Goal: Task Accomplishment & Management: Manage account settings

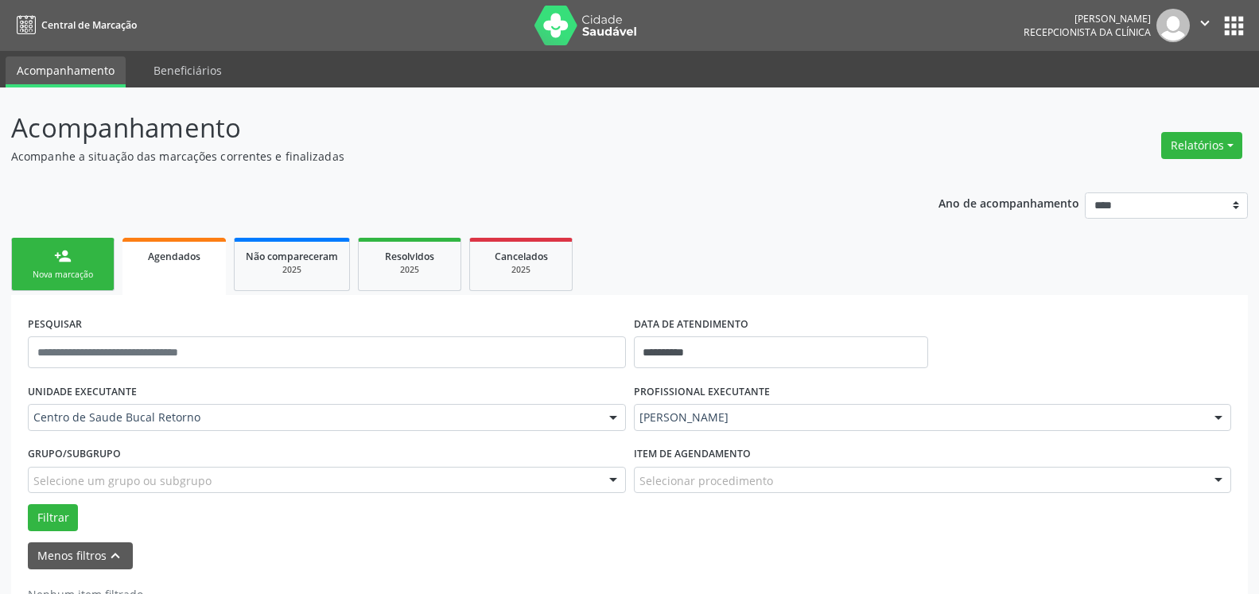
scroll to position [53, 0]
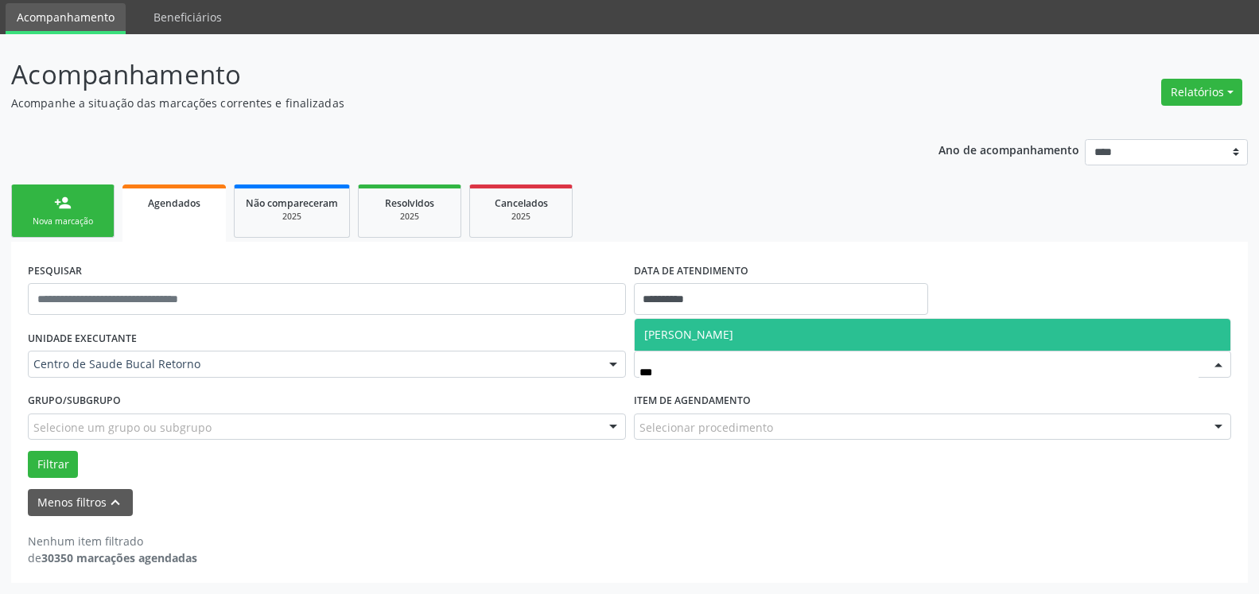
click at [767, 344] on span "[PERSON_NAME]" at bounding box center [933, 335] width 597 height 32
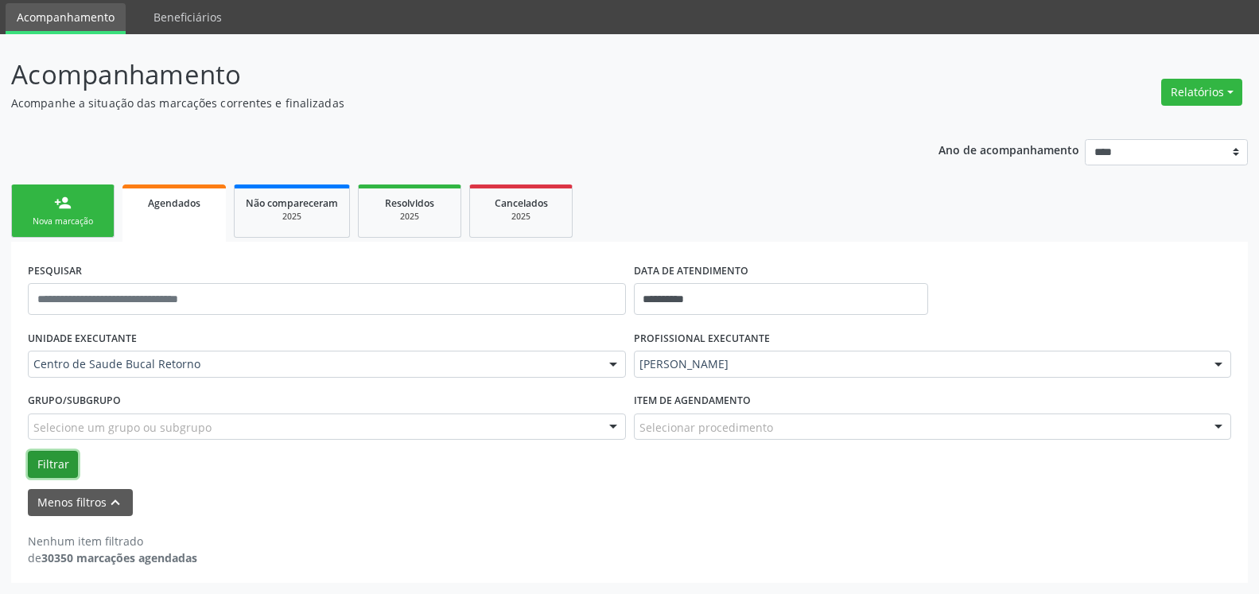
click at [59, 464] on button "Filtrar" at bounding box center [53, 464] width 50 height 27
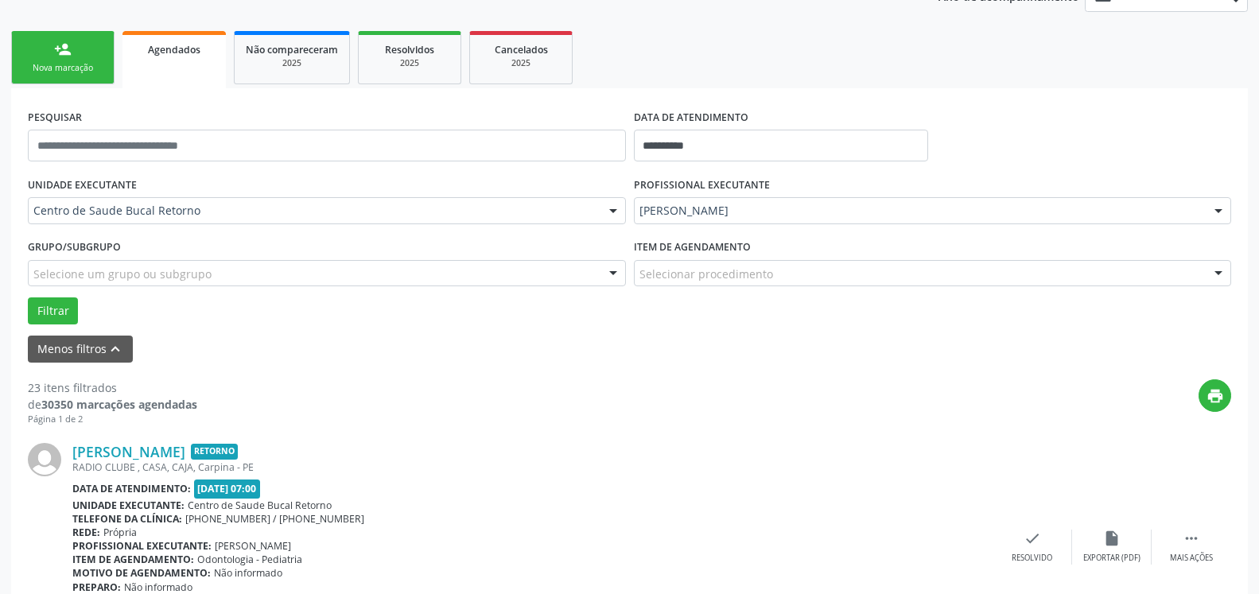
scroll to position [459, 0]
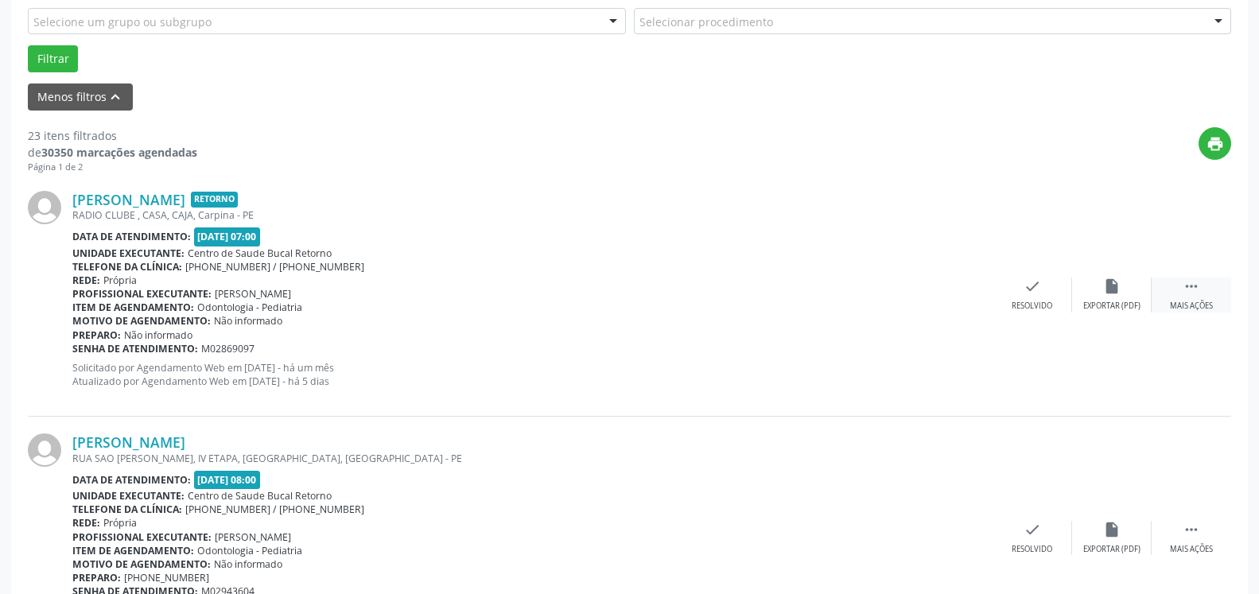
click at [1193, 290] on icon "" at bounding box center [1191, 286] width 17 height 17
click at [1118, 293] on icon "alarm_off" at bounding box center [1111, 286] width 17 height 17
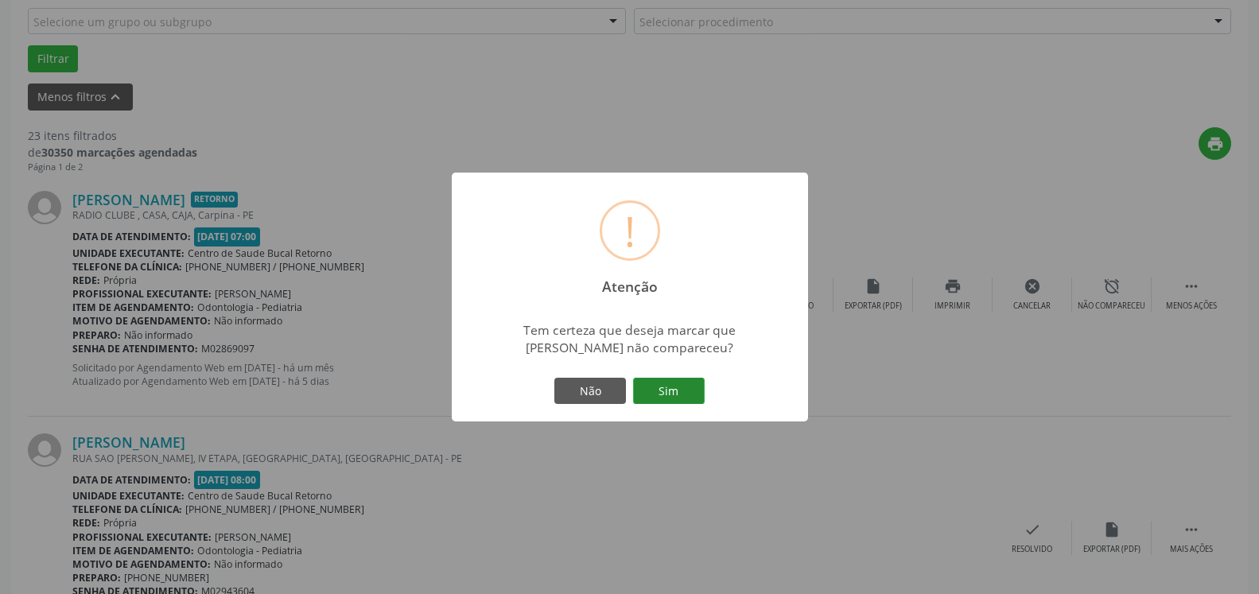
click at [682, 391] on button "Sim" at bounding box center [669, 391] width 72 height 27
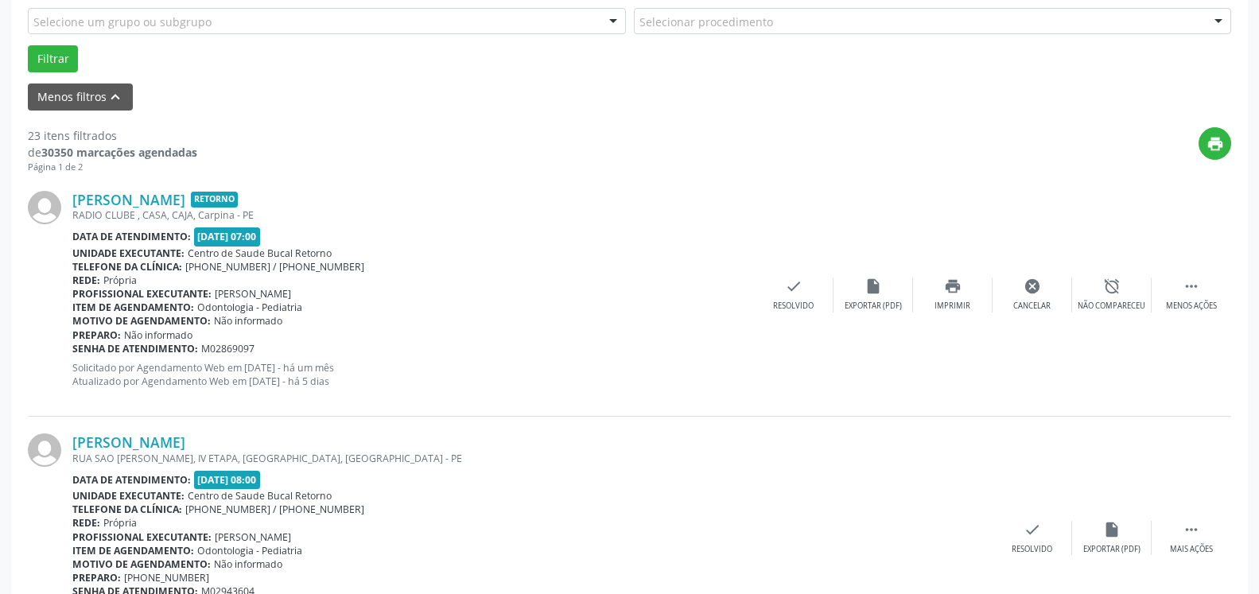
scroll to position [104, 0]
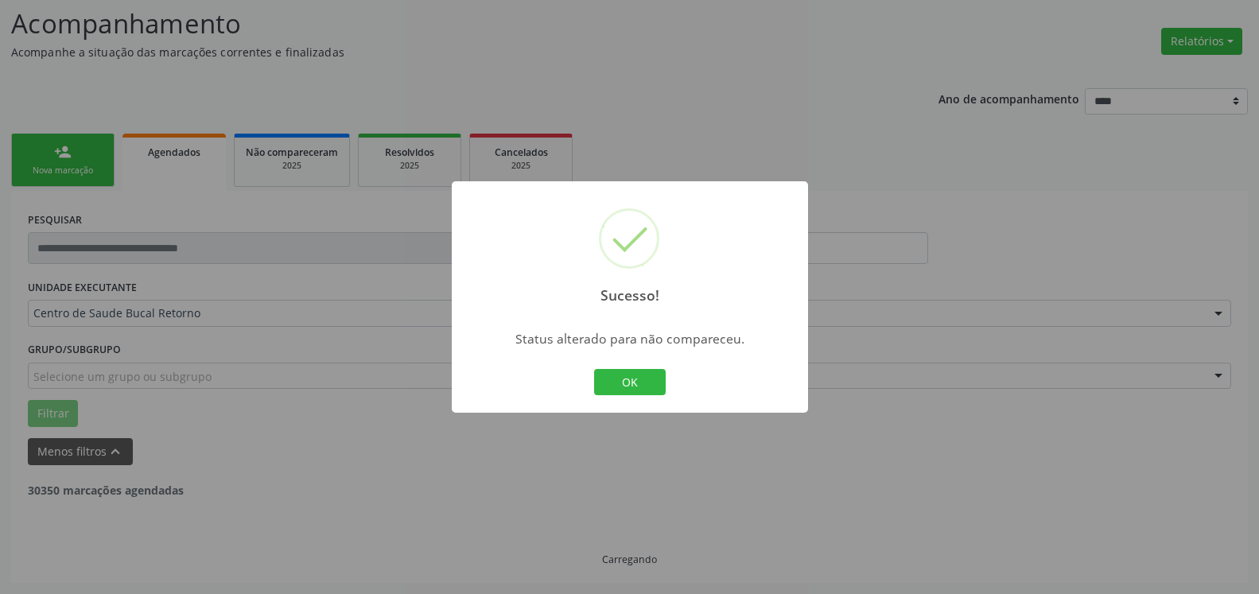
click at [619, 378] on button "OK" at bounding box center [630, 382] width 72 height 27
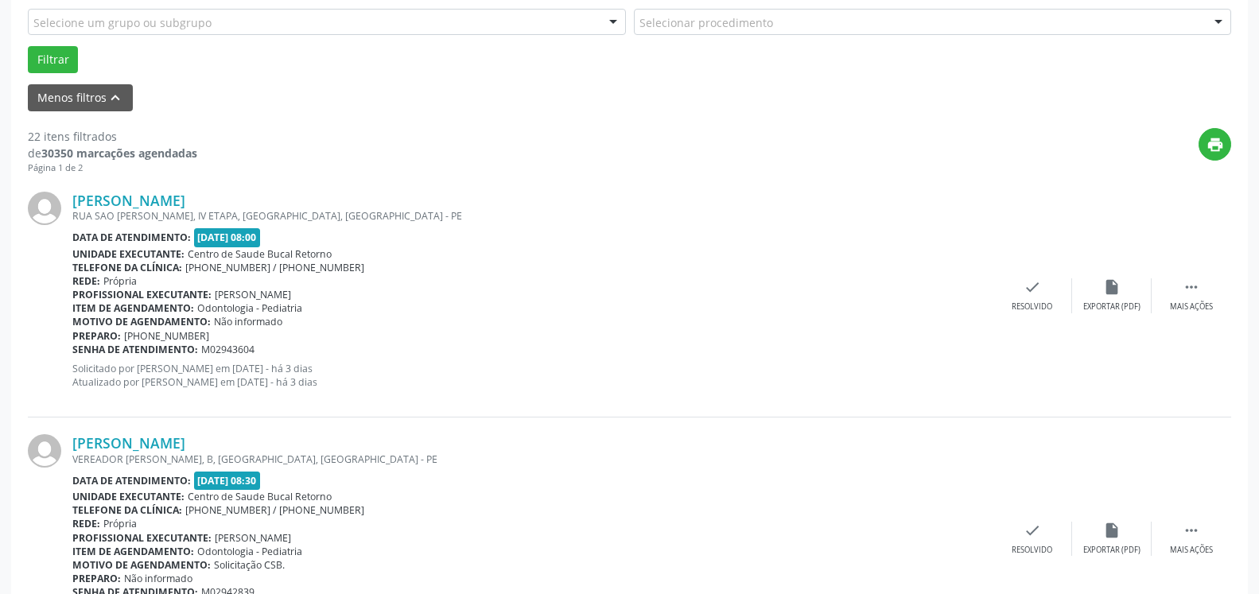
scroll to position [510, 0]
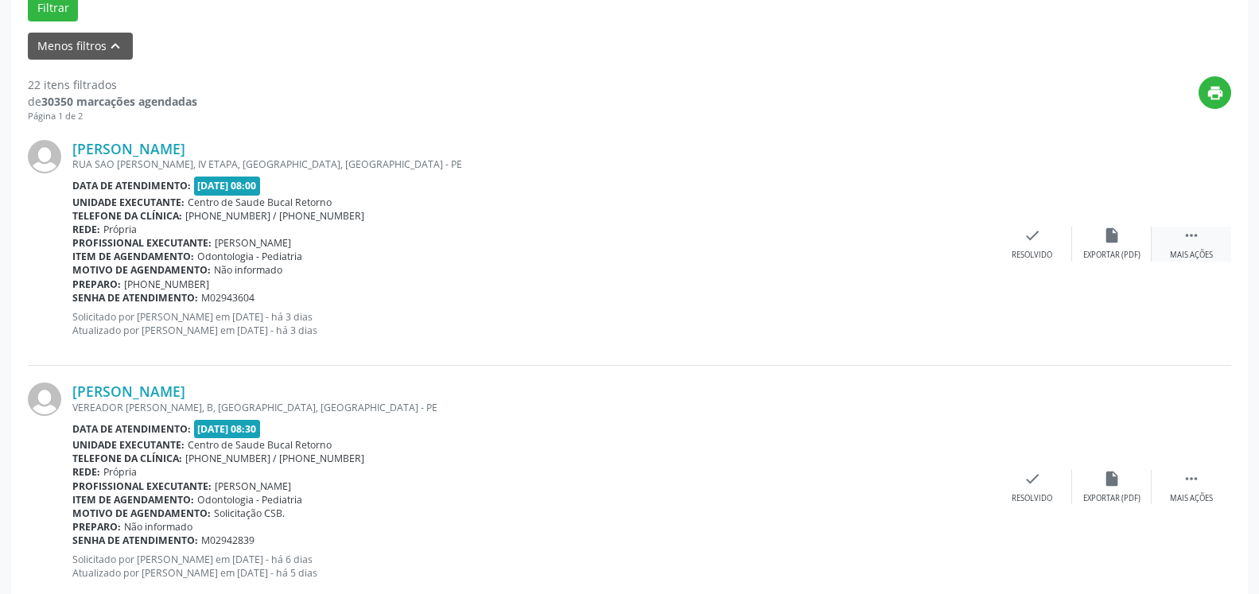
click at [1193, 244] on icon "" at bounding box center [1191, 235] width 17 height 17
click at [1124, 255] on div "Não compareceu" at bounding box center [1112, 255] width 68 height 11
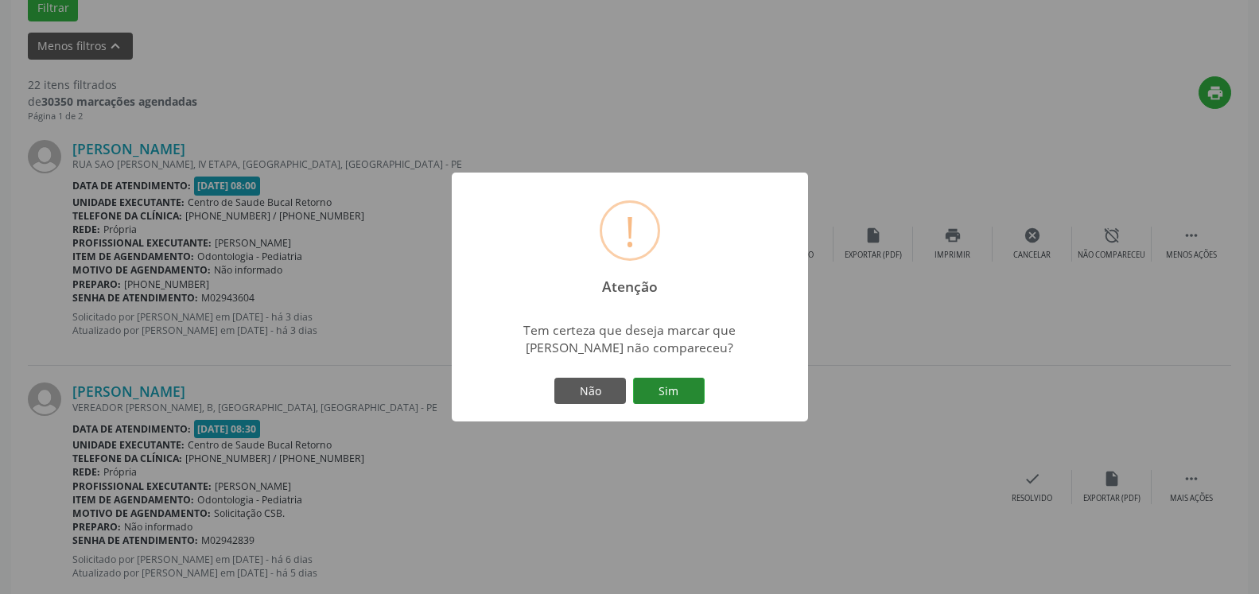
drag, startPoint x: 693, startPoint y: 395, endPoint x: 685, endPoint y: 395, distance: 8.0
click at [692, 395] on button "Sim" at bounding box center [669, 391] width 72 height 27
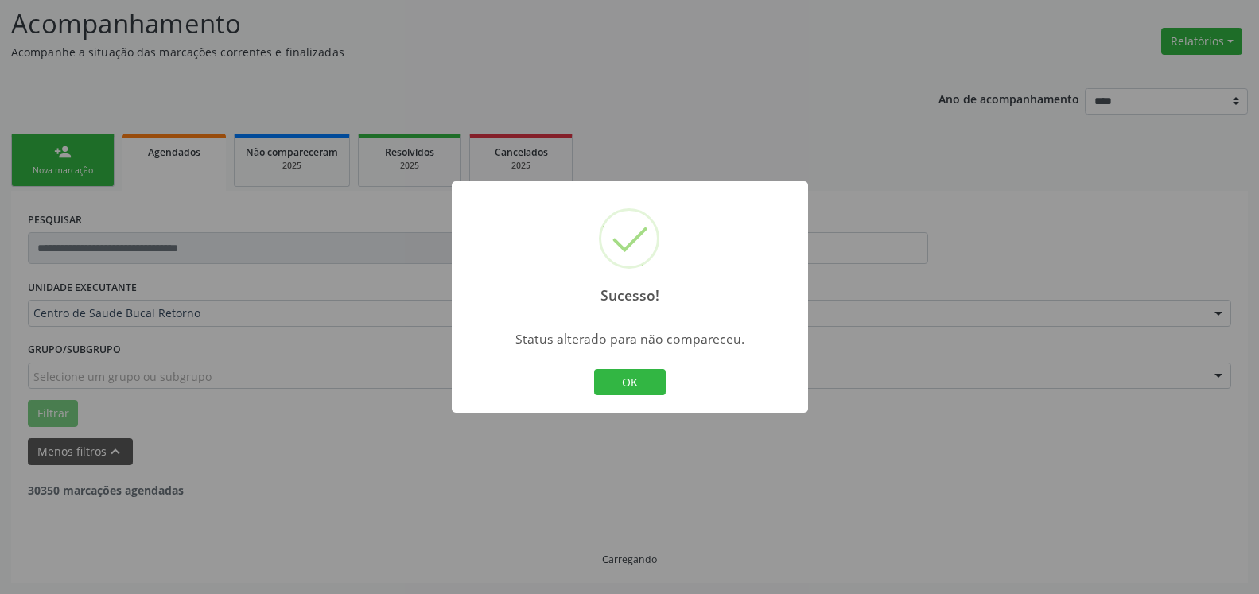
scroll to position [104, 0]
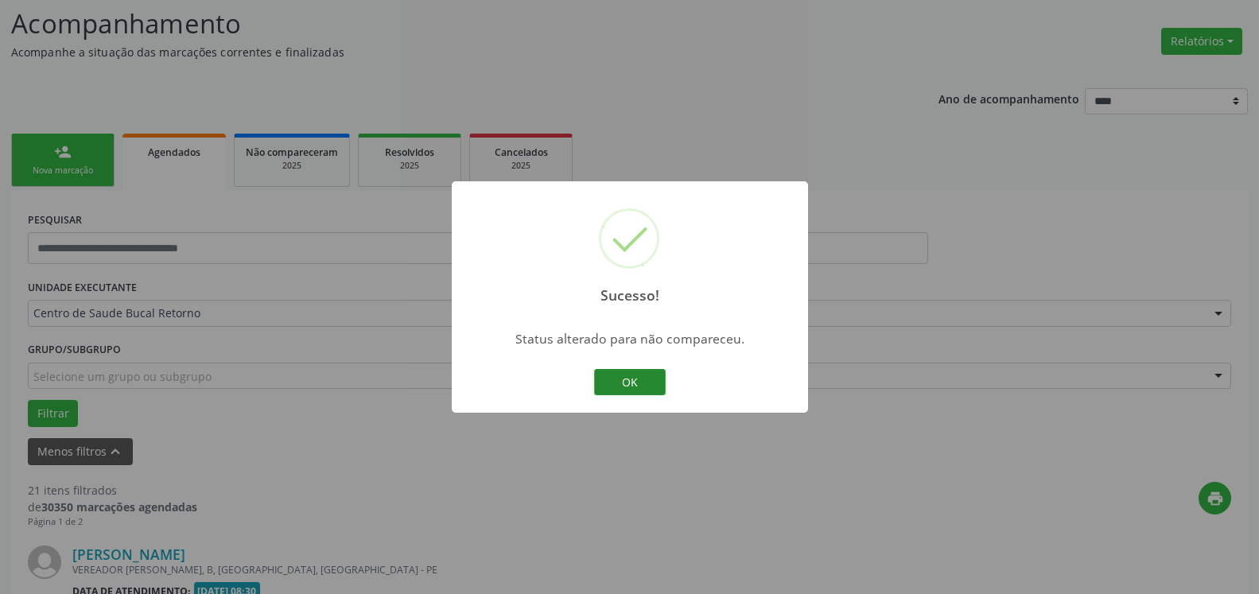
click at [641, 379] on button "OK" at bounding box center [630, 382] width 72 height 27
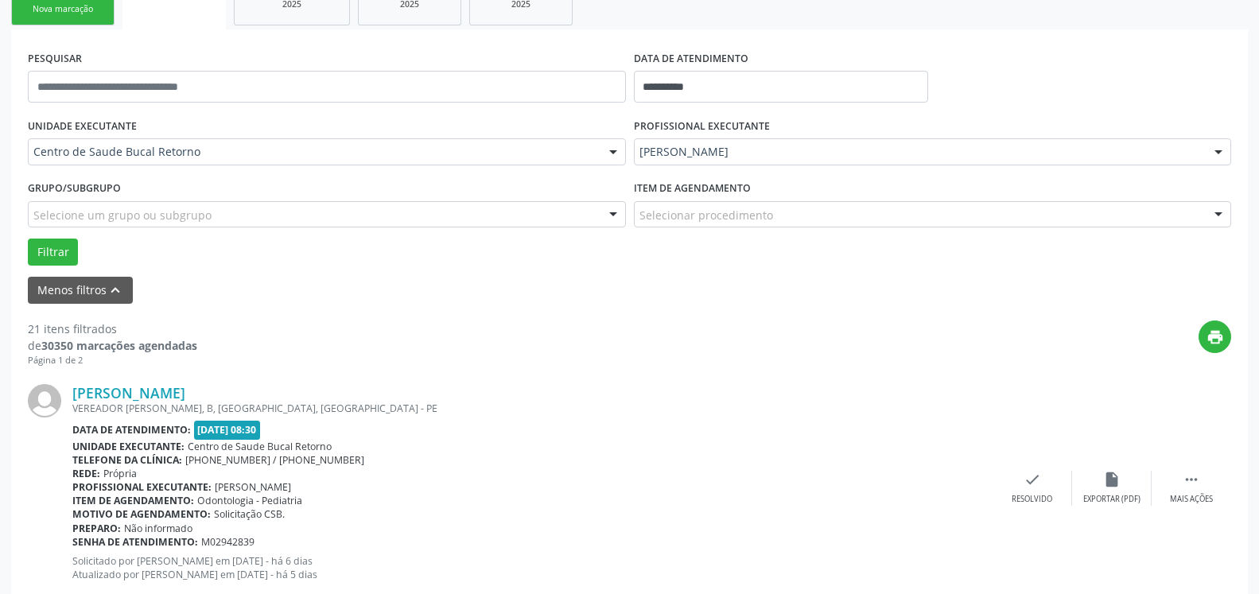
scroll to position [429, 0]
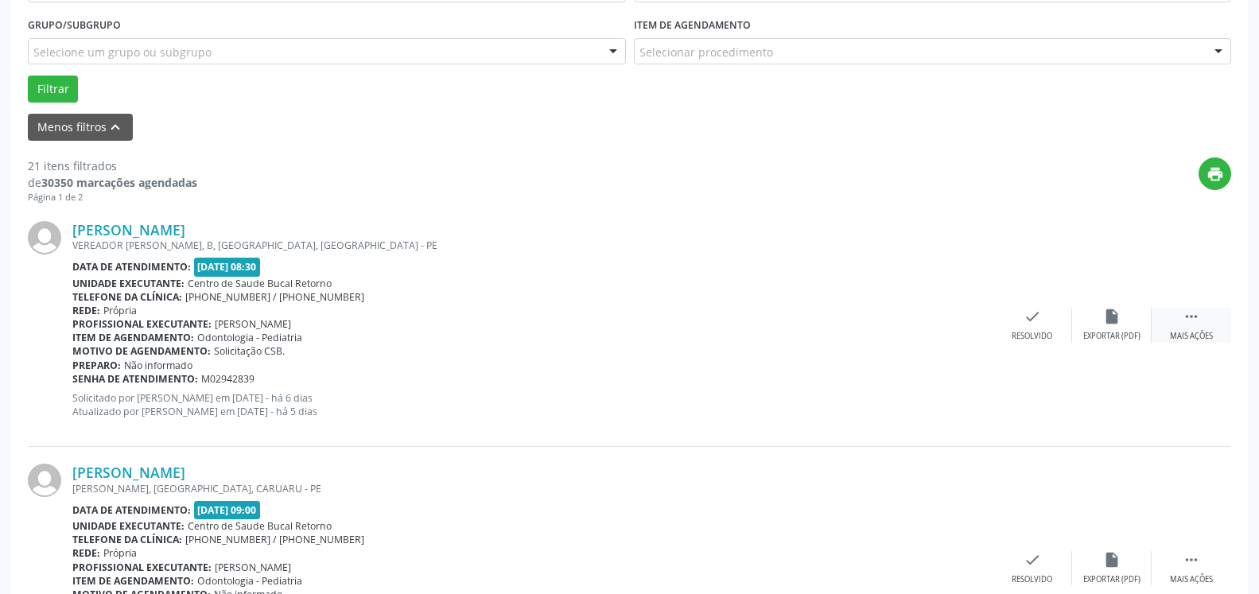
click at [1193, 319] on icon "" at bounding box center [1191, 316] width 17 height 17
click at [1104, 324] on icon "alarm_off" at bounding box center [1111, 316] width 17 height 17
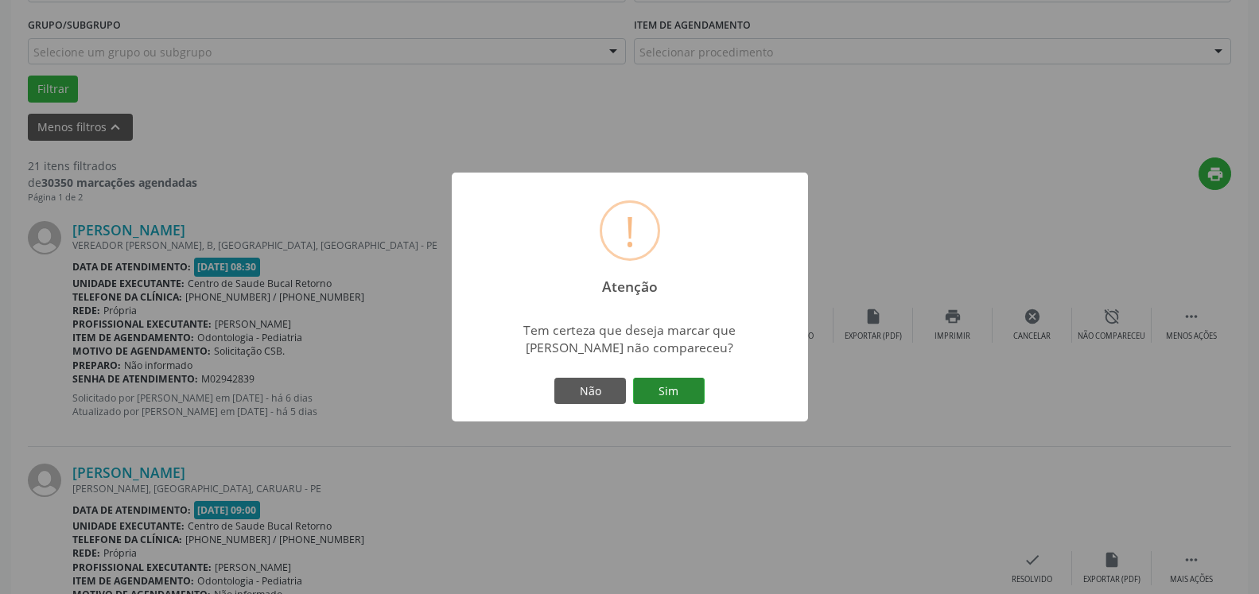
click at [661, 391] on button "Sim" at bounding box center [669, 391] width 72 height 27
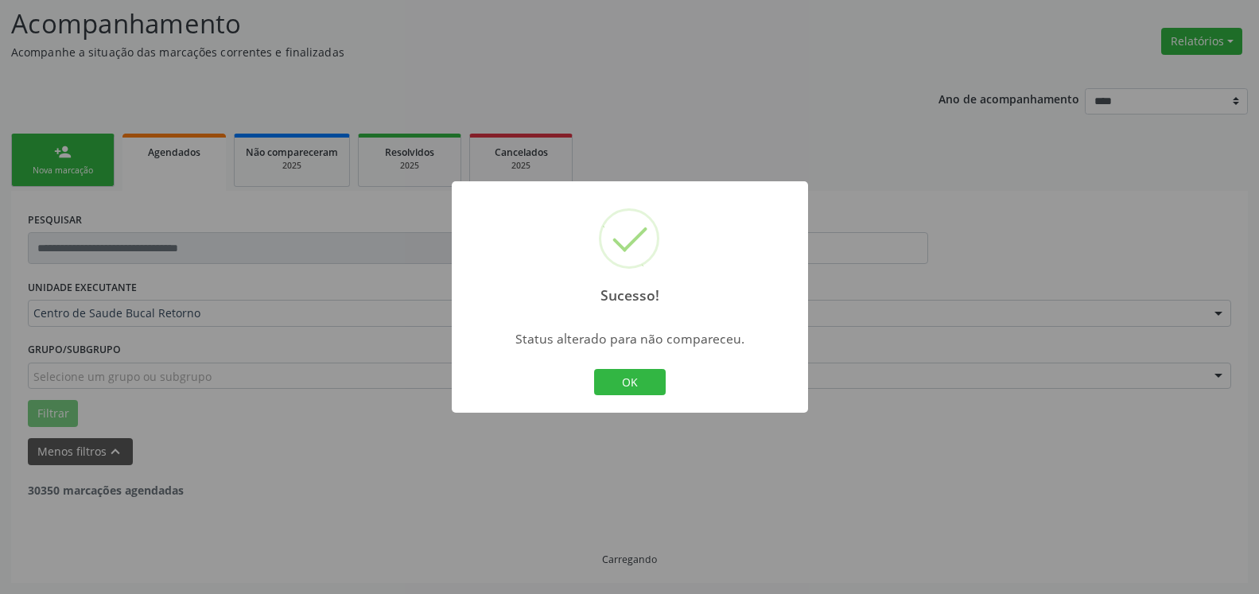
scroll to position [104, 0]
click at [639, 383] on button "OK" at bounding box center [630, 382] width 72 height 27
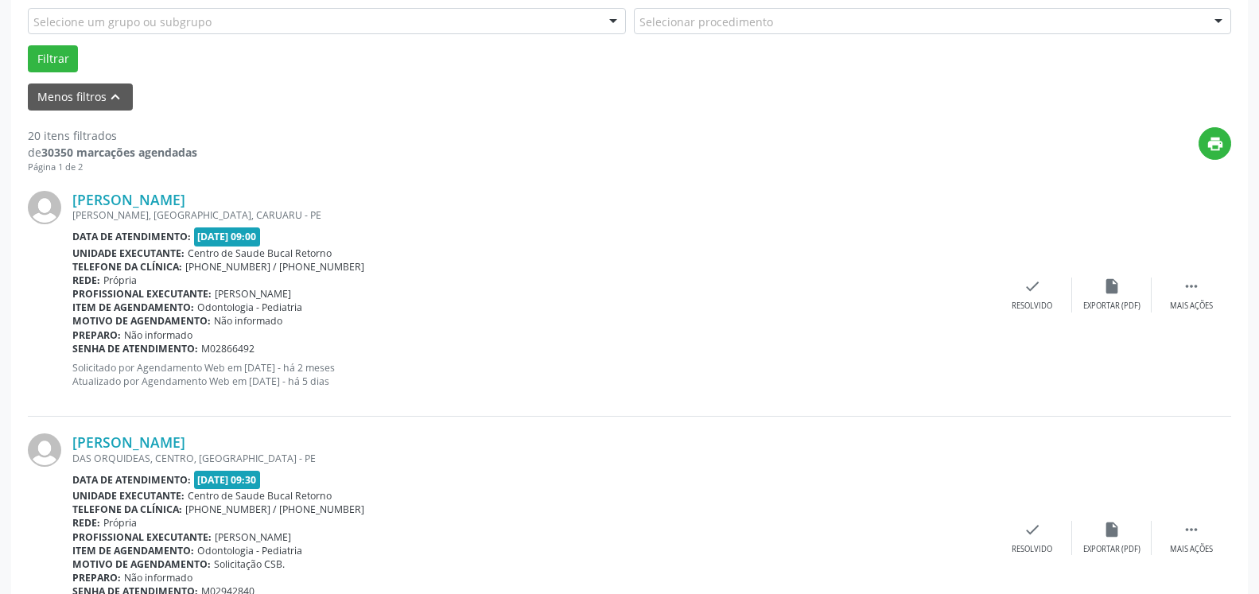
scroll to position [510, 0]
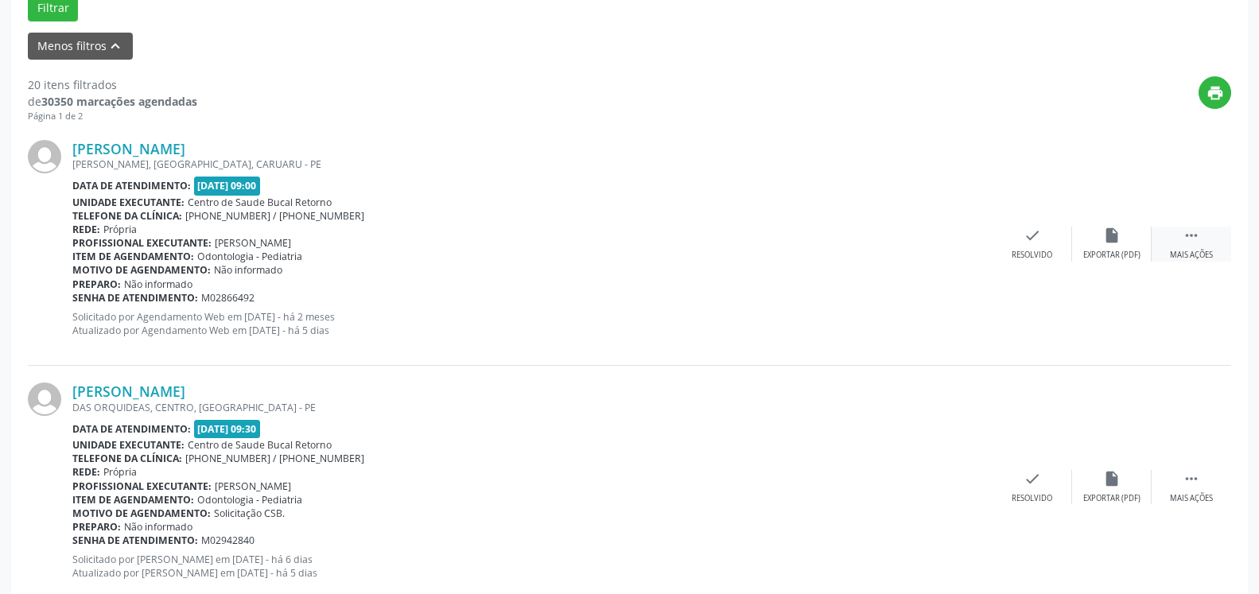
click at [1184, 240] on icon "" at bounding box center [1191, 235] width 17 height 17
click at [1110, 251] on div "Não compareceu" at bounding box center [1112, 255] width 68 height 11
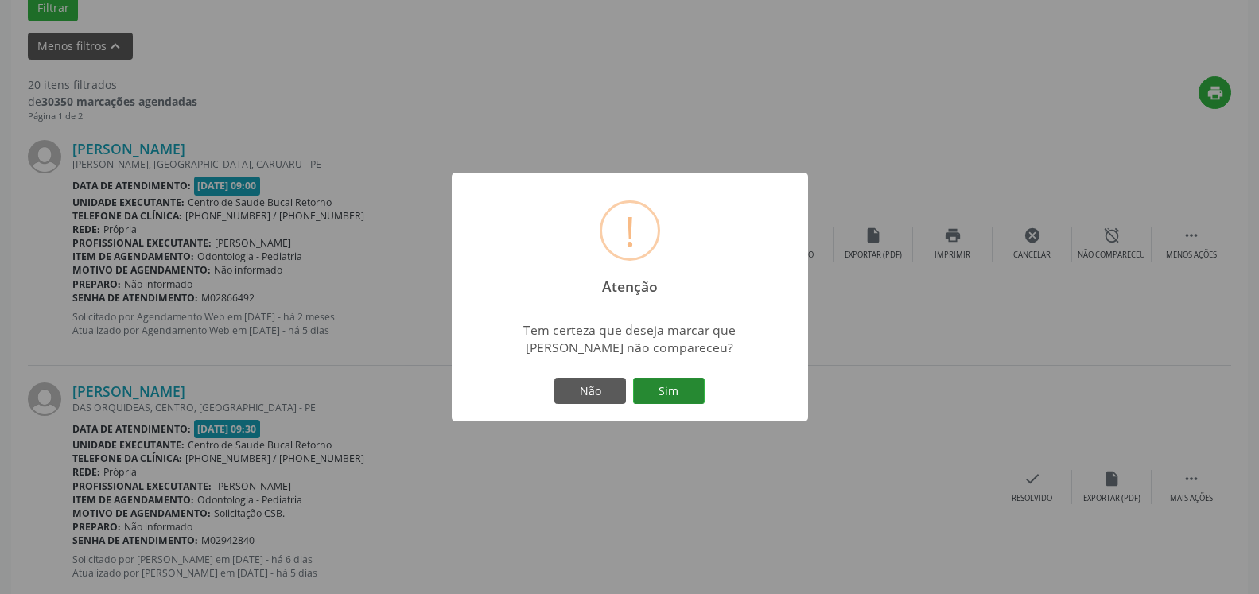
click at [683, 391] on button "Sim" at bounding box center [669, 391] width 72 height 27
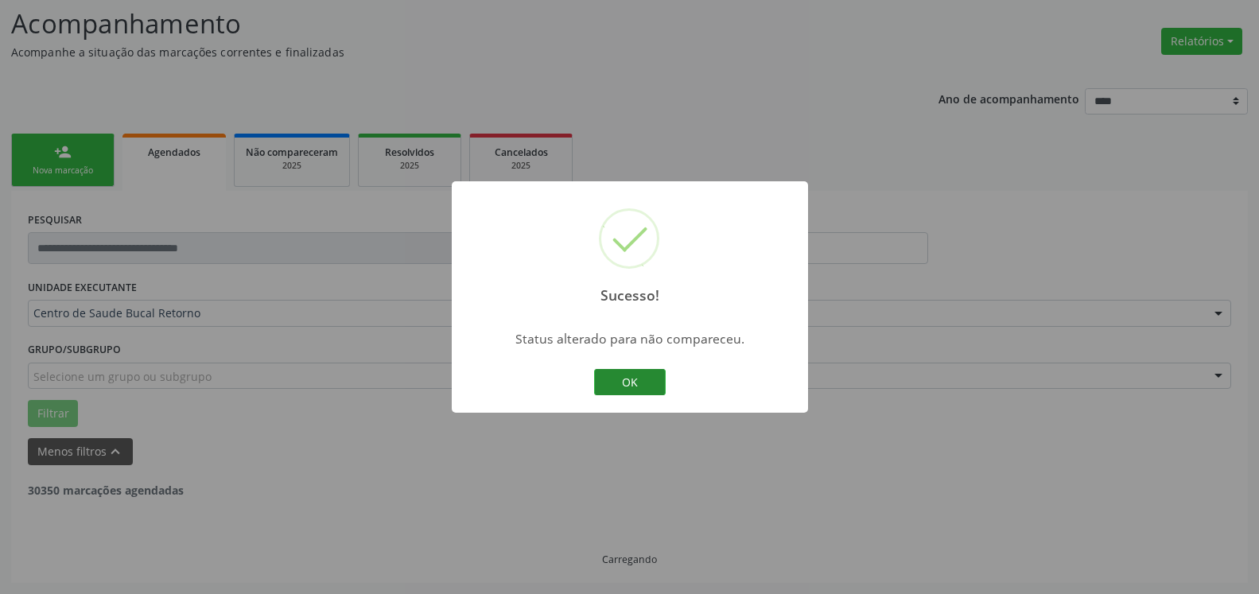
scroll to position [104, 0]
click at [633, 379] on button "OK" at bounding box center [630, 382] width 72 height 27
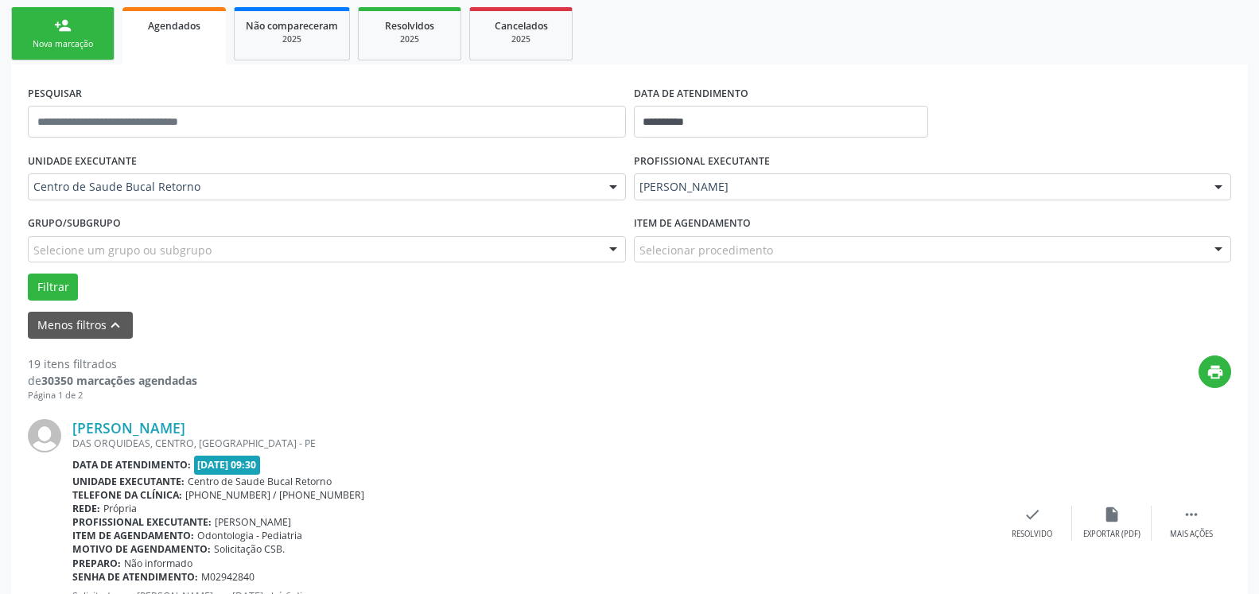
scroll to position [510, 0]
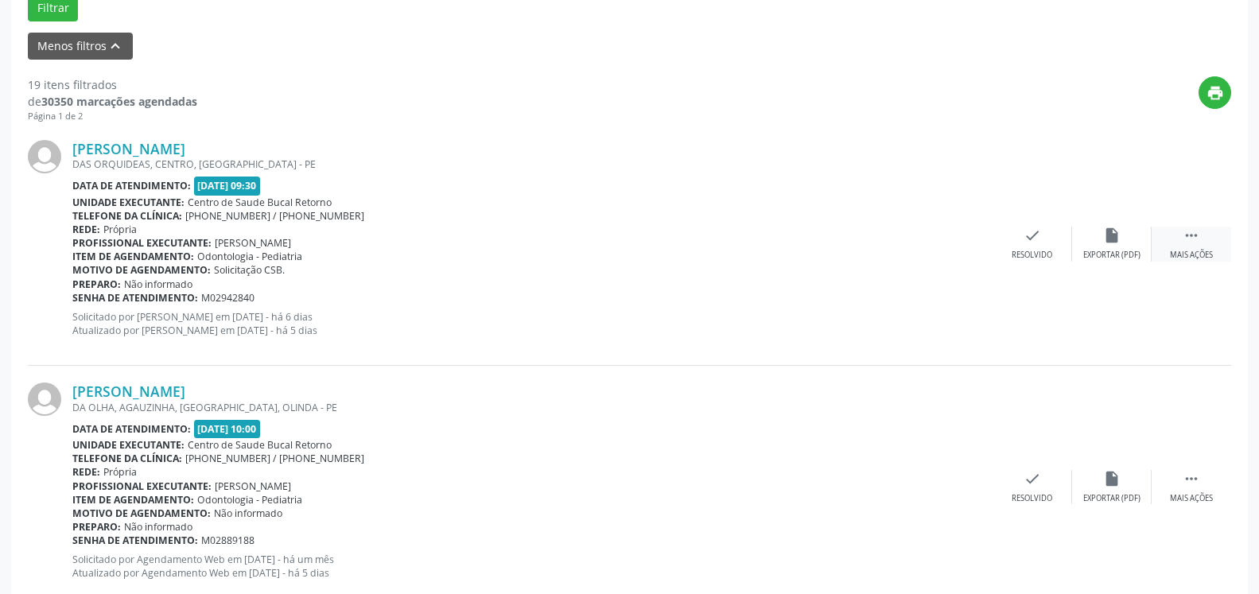
click at [1203, 235] on div " Mais ações" at bounding box center [1192, 244] width 80 height 34
click at [1109, 239] on icon "alarm_off" at bounding box center [1111, 235] width 17 height 17
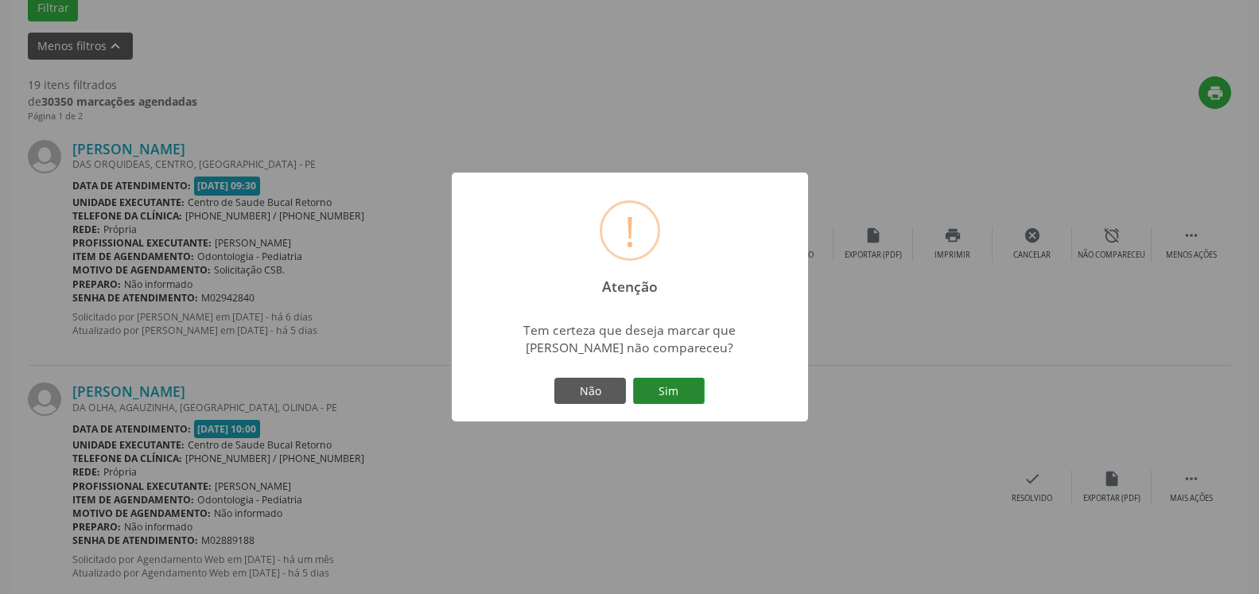
click at [702, 402] on button "Sim" at bounding box center [669, 391] width 72 height 27
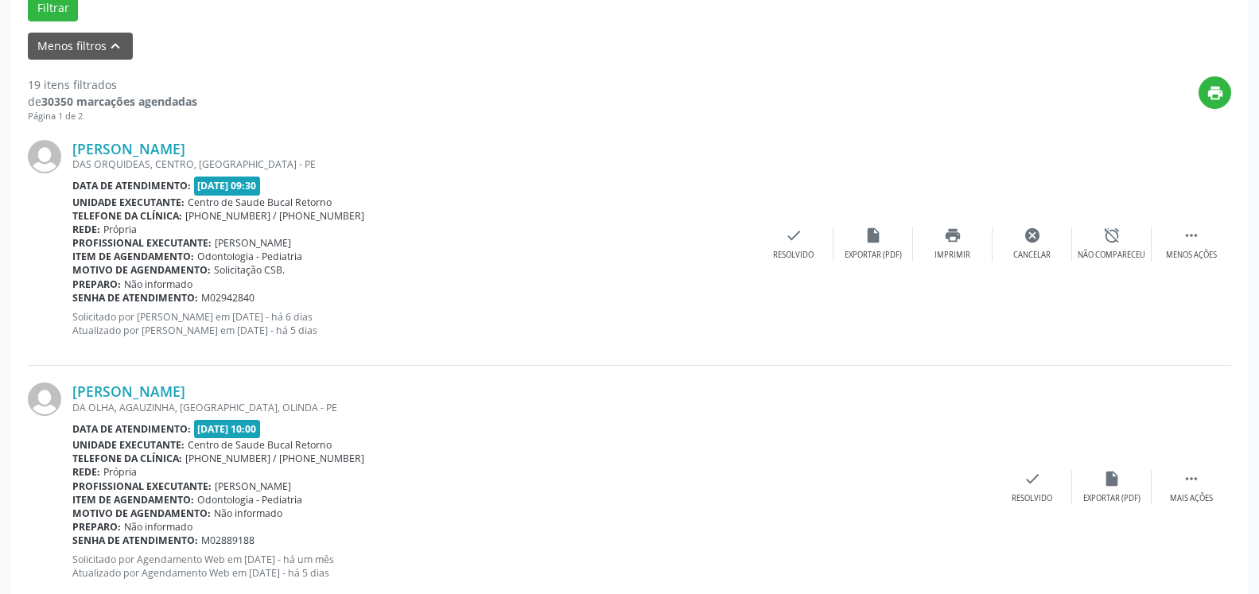
scroll to position [104, 0]
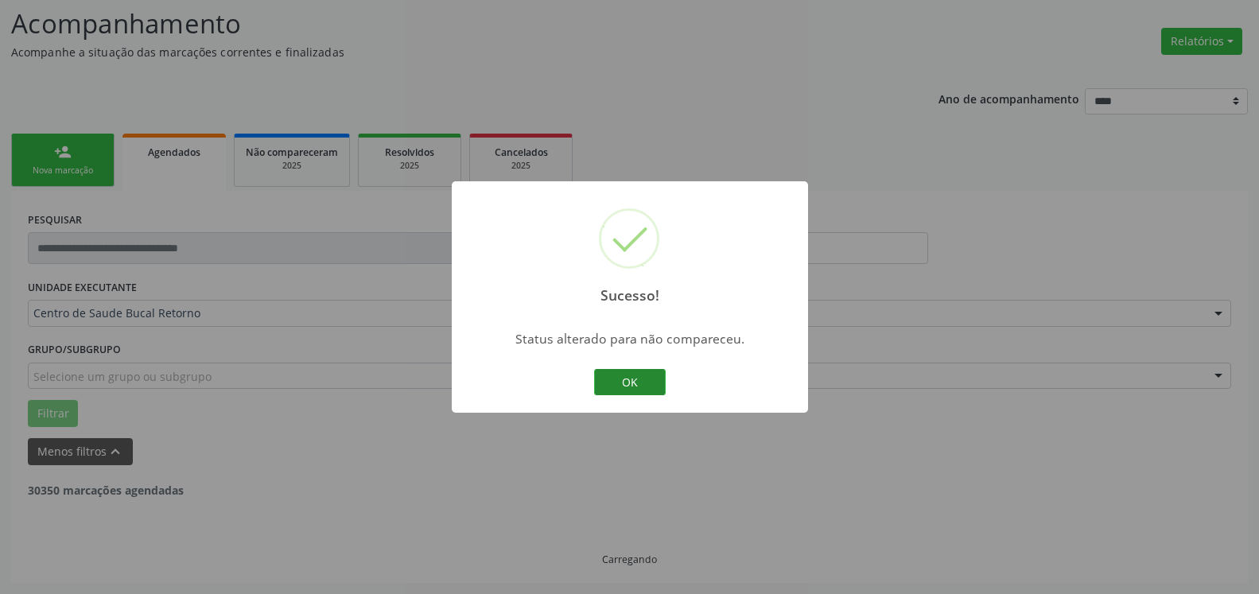
click at [628, 383] on button "OK" at bounding box center [630, 382] width 72 height 27
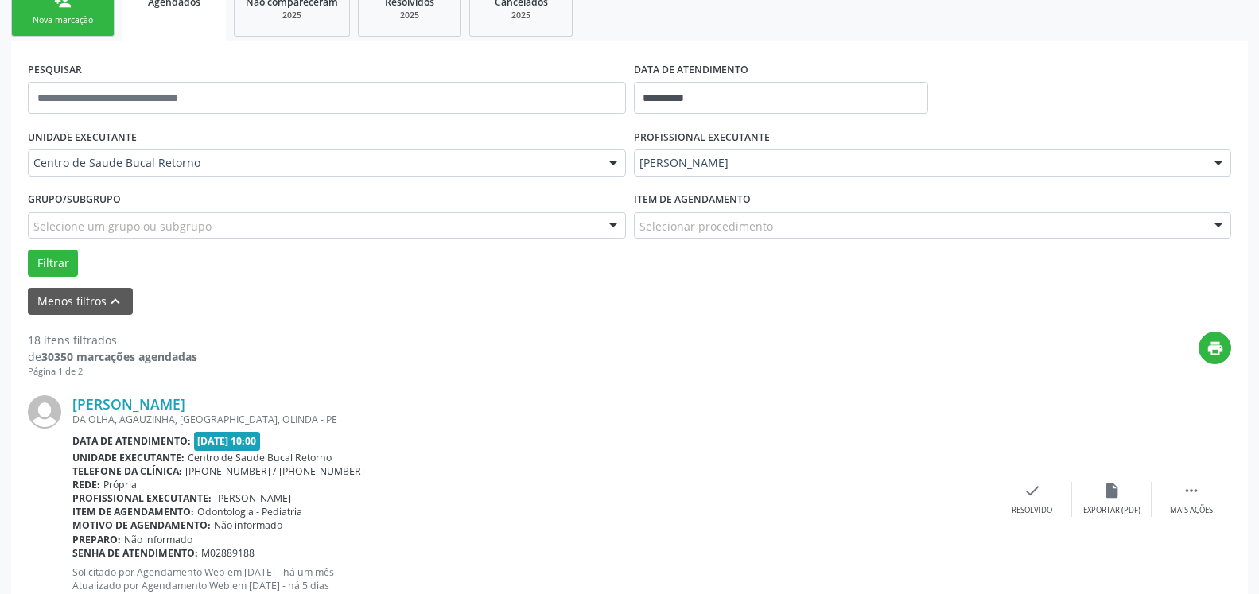
scroll to position [429, 0]
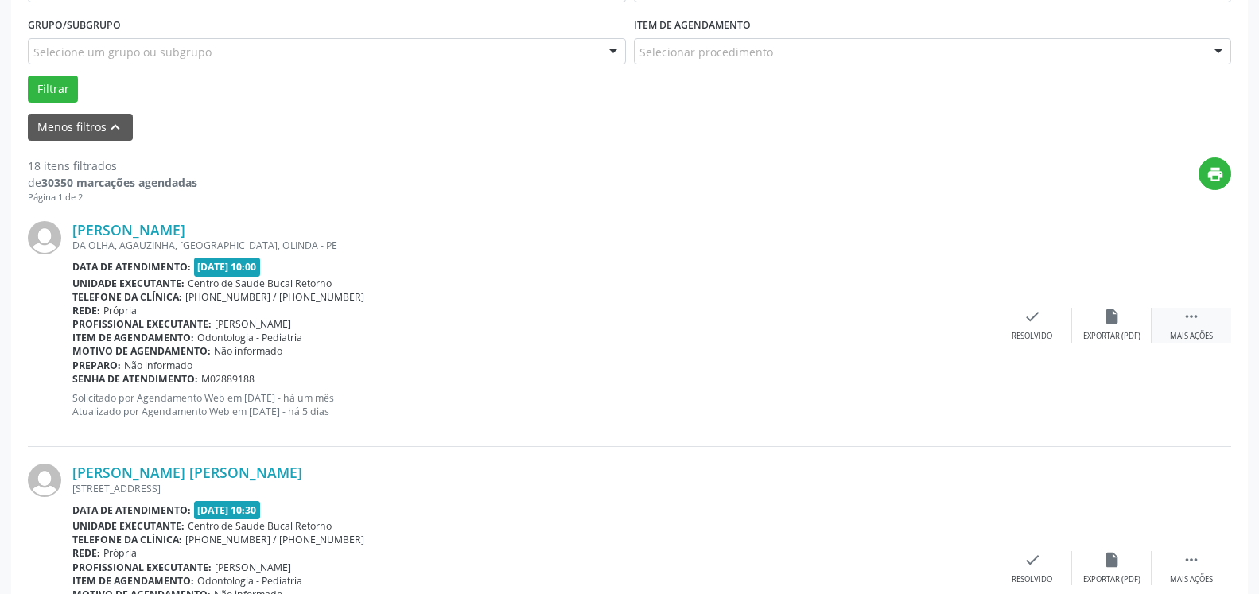
click at [1215, 325] on div " Mais ações" at bounding box center [1192, 325] width 80 height 34
click at [1111, 324] on icon "alarm_off" at bounding box center [1111, 316] width 17 height 17
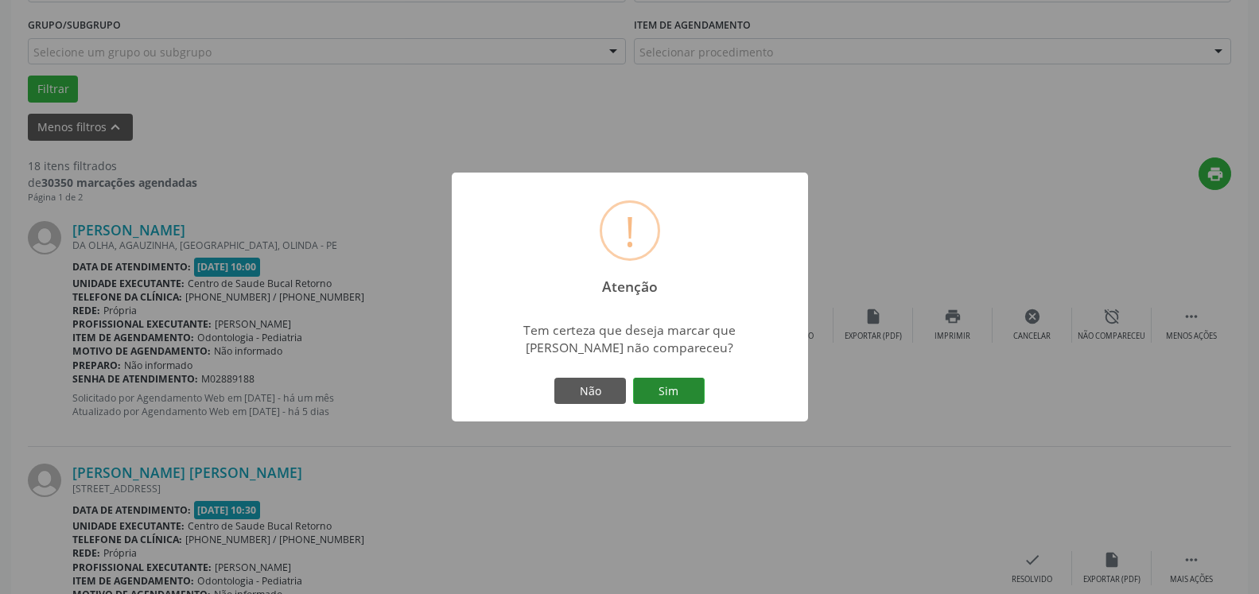
click at [682, 392] on button "Sim" at bounding box center [669, 391] width 72 height 27
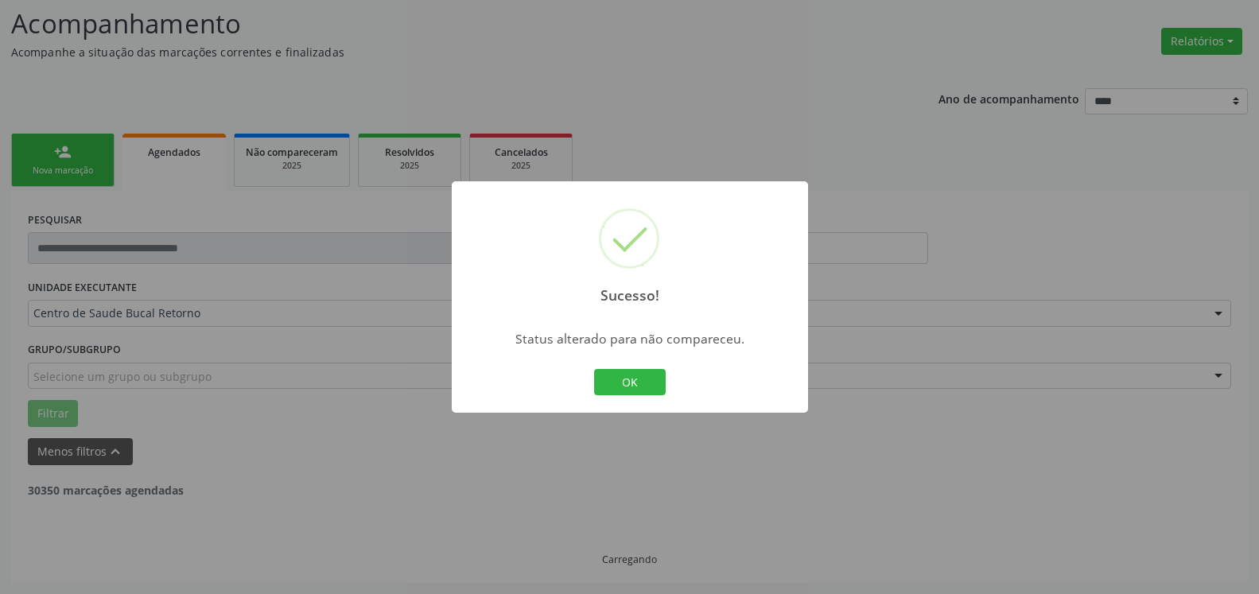
scroll to position [104, 0]
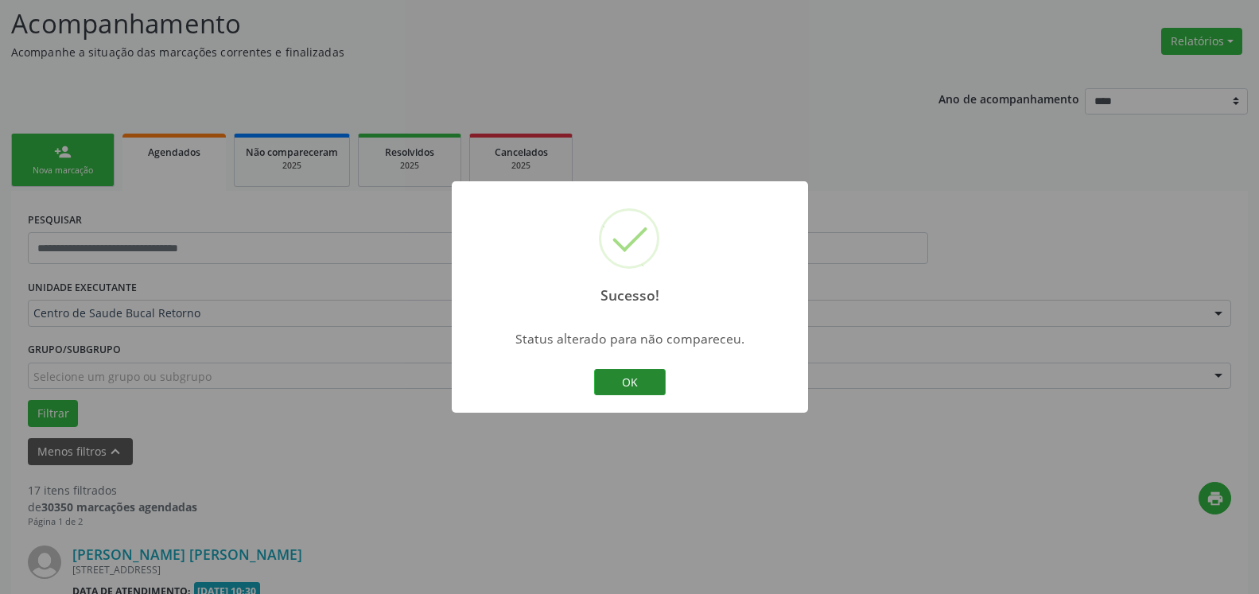
click at [645, 383] on button "OK" at bounding box center [630, 382] width 72 height 27
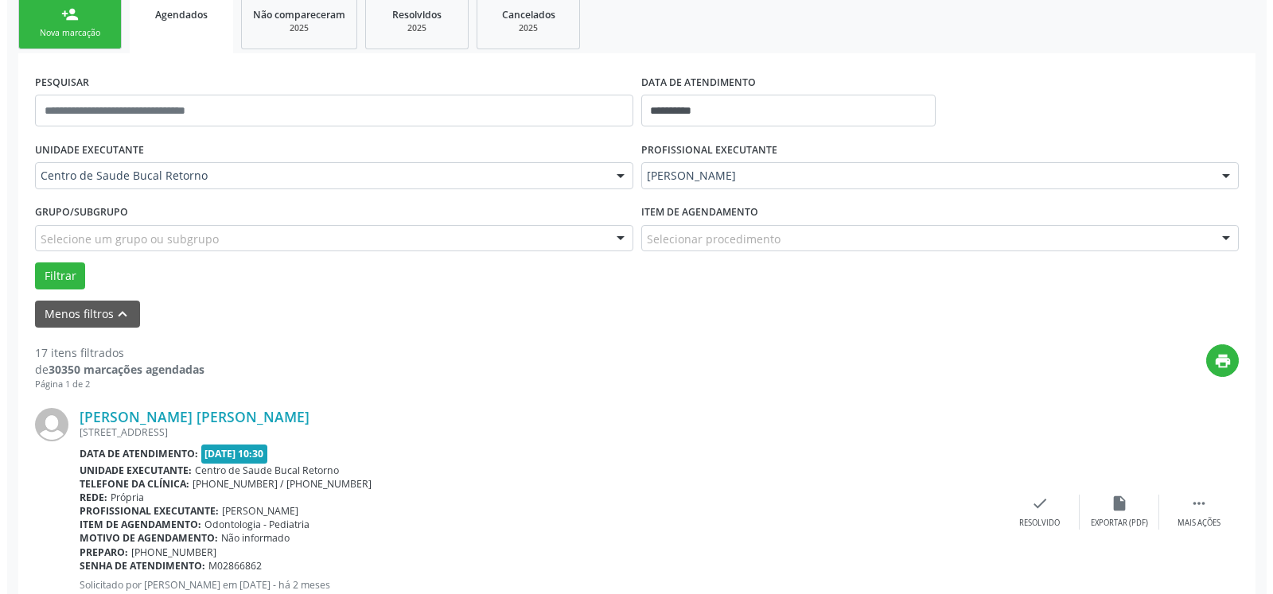
scroll to position [348, 0]
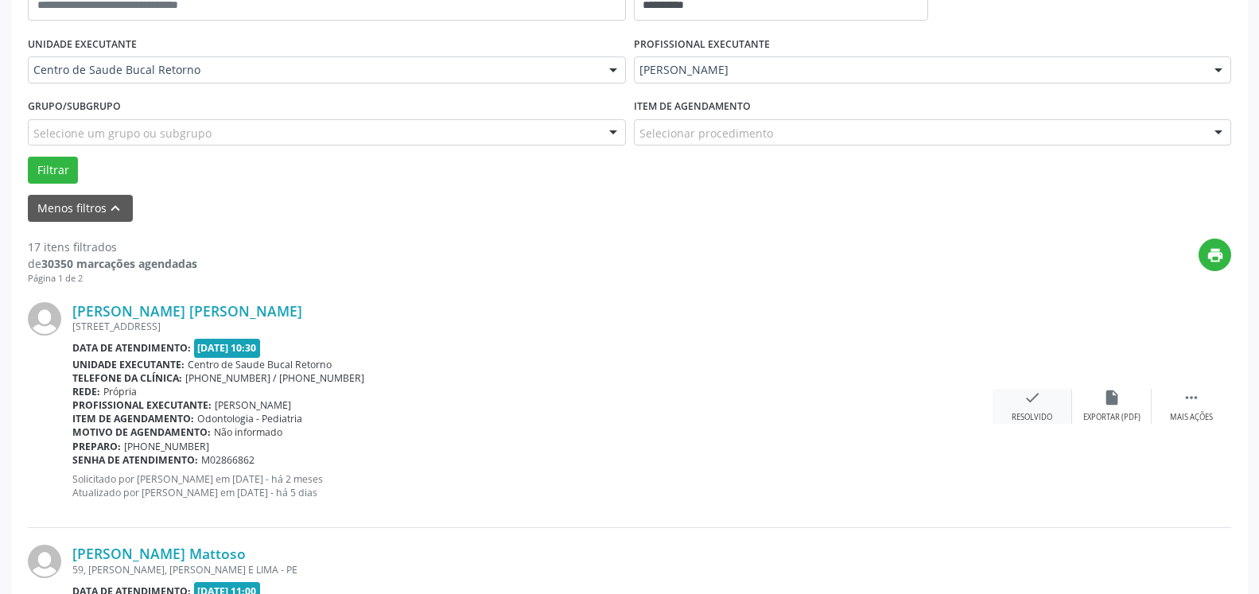
click at [1032, 402] on icon "check" at bounding box center [1032, 397] width 17 height 17
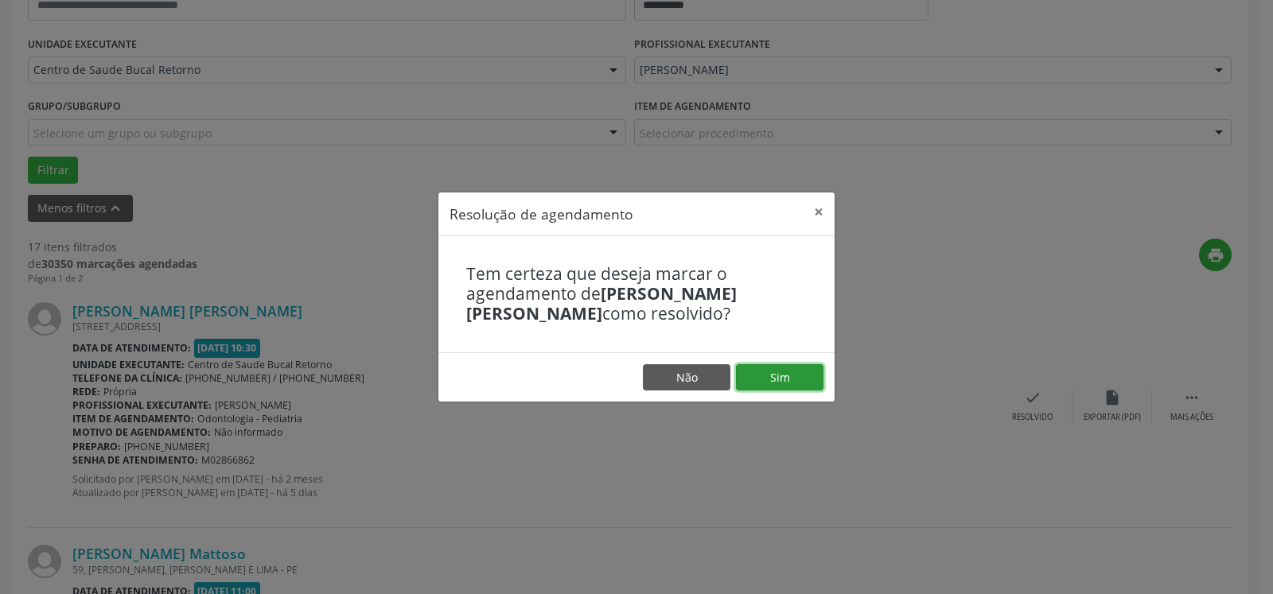
click at [780, 376] on button "Sim" at bounding box center [779, 377] width 87 height 27
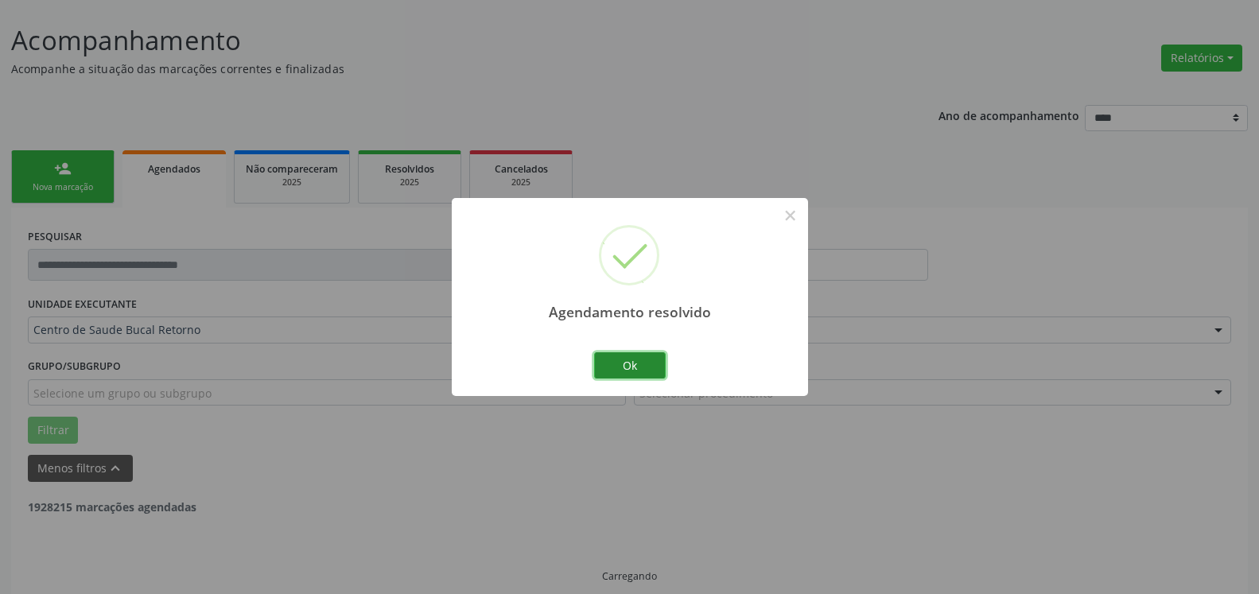
click at [624, 371] on button "Ok" at bounding box center [630, 365] width 72 height 27
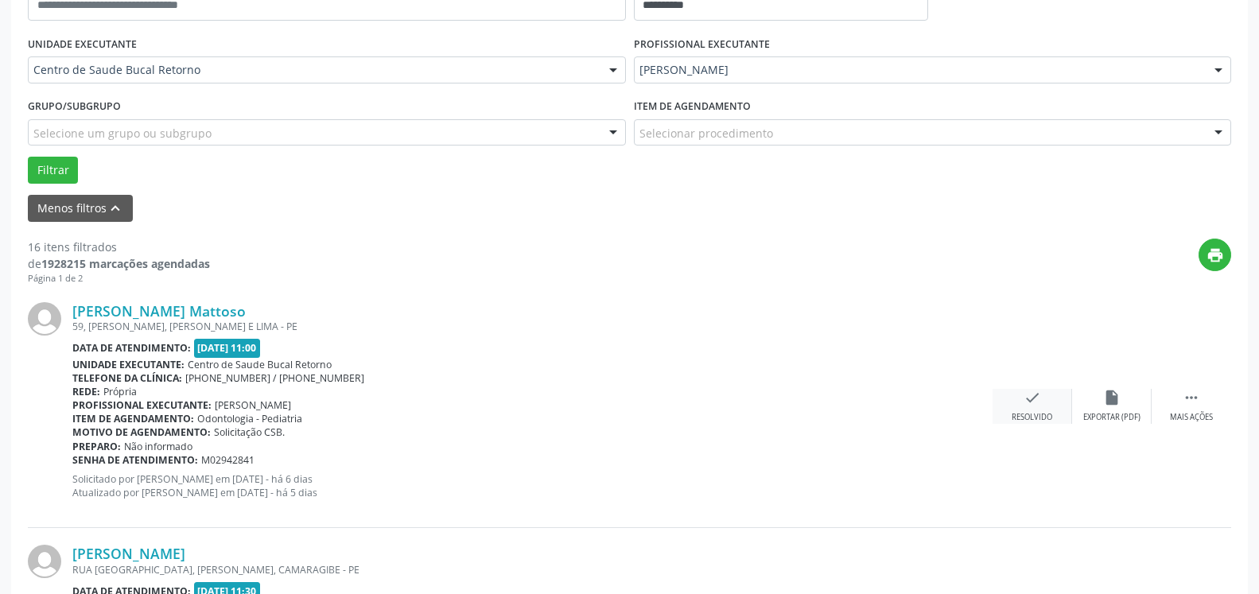
click at [1042, 405] on div "check Resolvido" at bounding box center [1033, 406] width 80 height 34
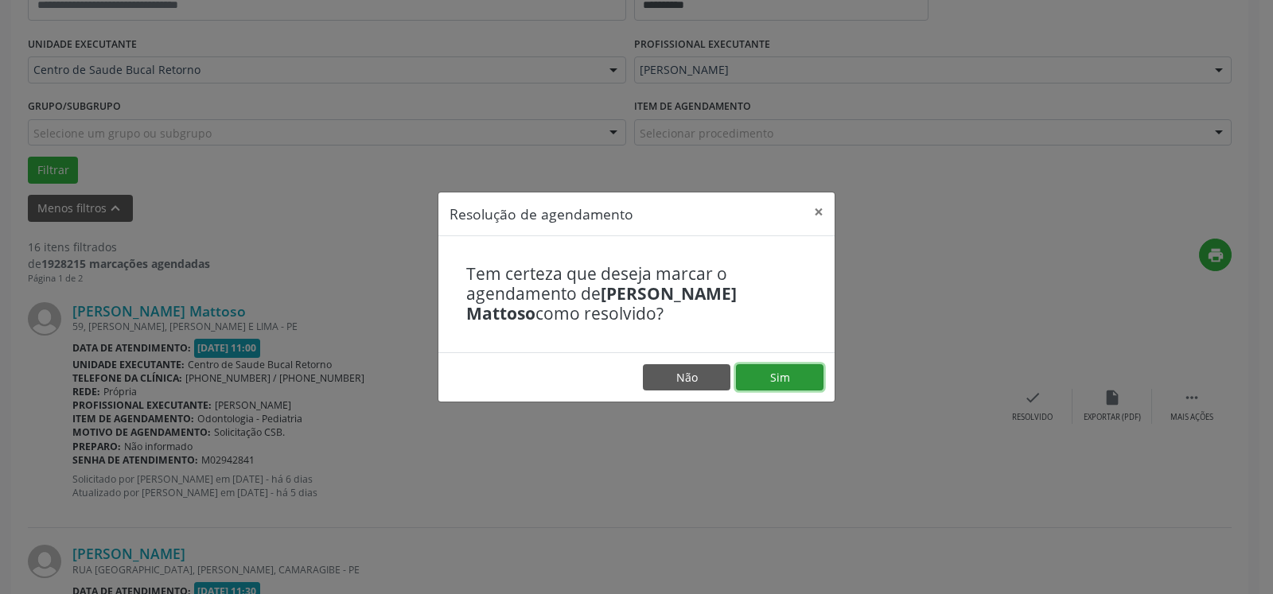
click at [779, 376] on button "Sim" at bounding box center [779, 377] width 87 height 27
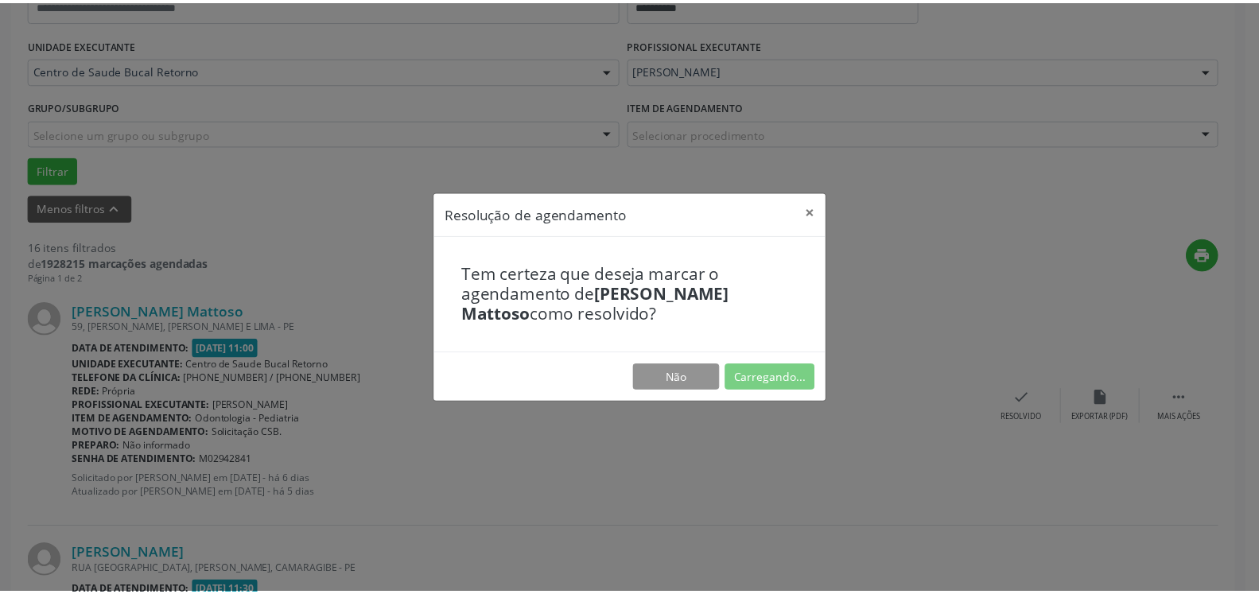
scroll to position [87, 0]
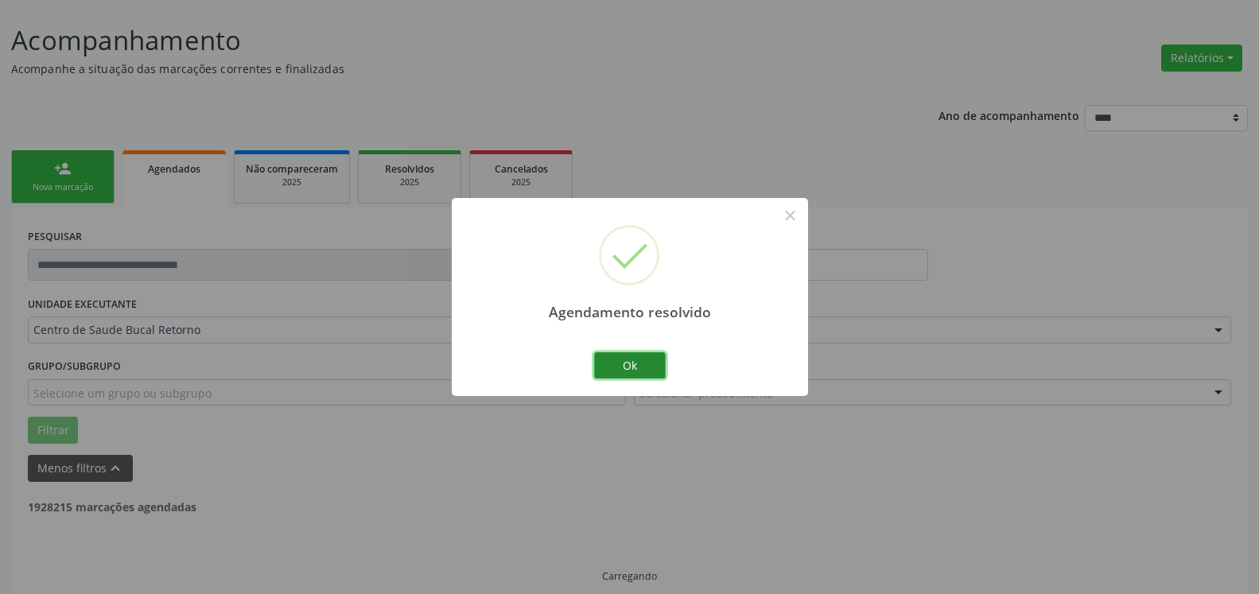
click at [635, 368] on button "Ok" at bounding box center [630, 365] width 72 height 27
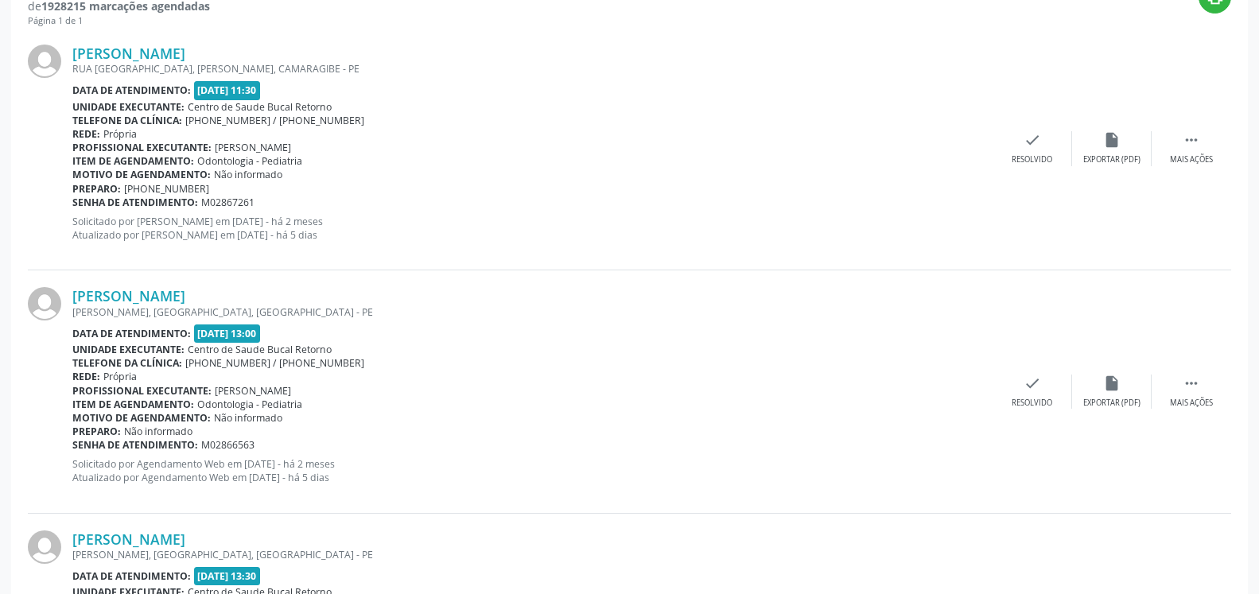
scroll to position [574, 0]
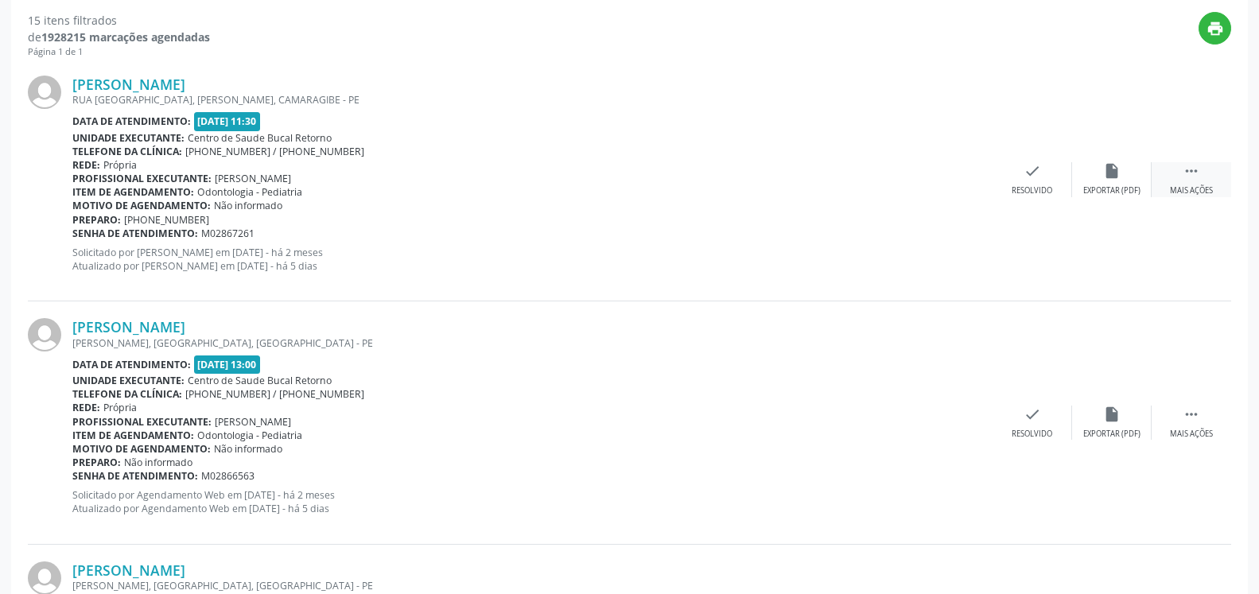
drag, startPoint x: 1185, startPoint y: 169, endPoint x: 1174, endPoint y: 172, distance: 11.4
click at [1187, 169] on icon "" at bounding box center [1191, 170] width 17 height 17
click at [1109, 178] on icon "alarm_off" at bounding box center [1111, 170] width 17 height 17
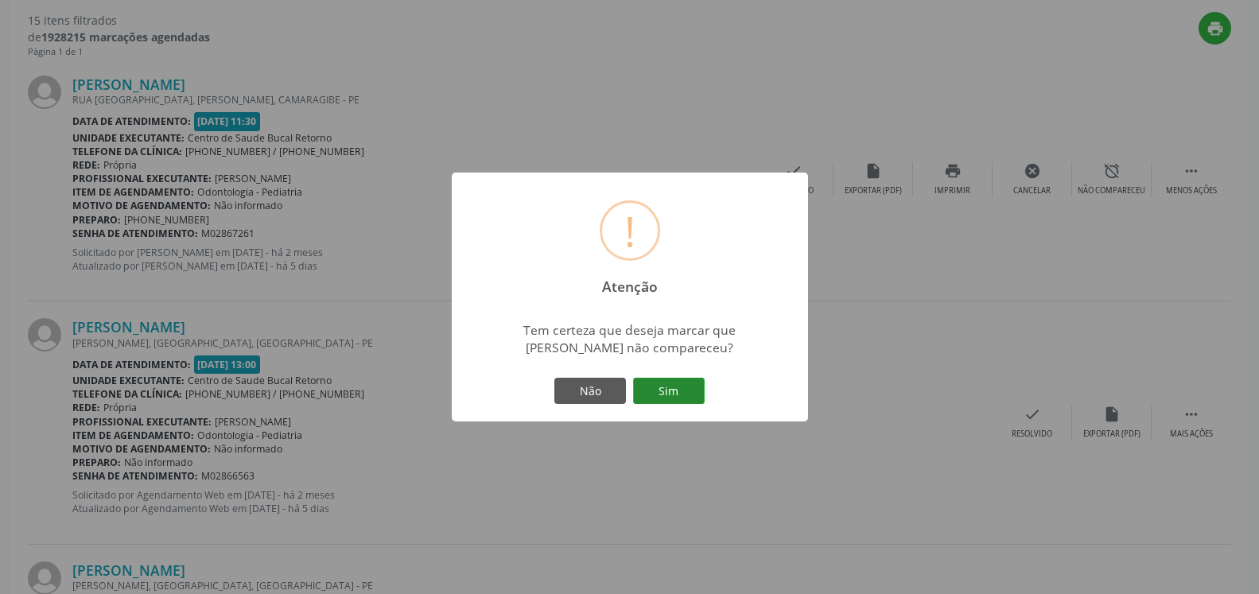
click at [667, 393] on button "Sim" at bounding box center [669, 391] width 72 height 27
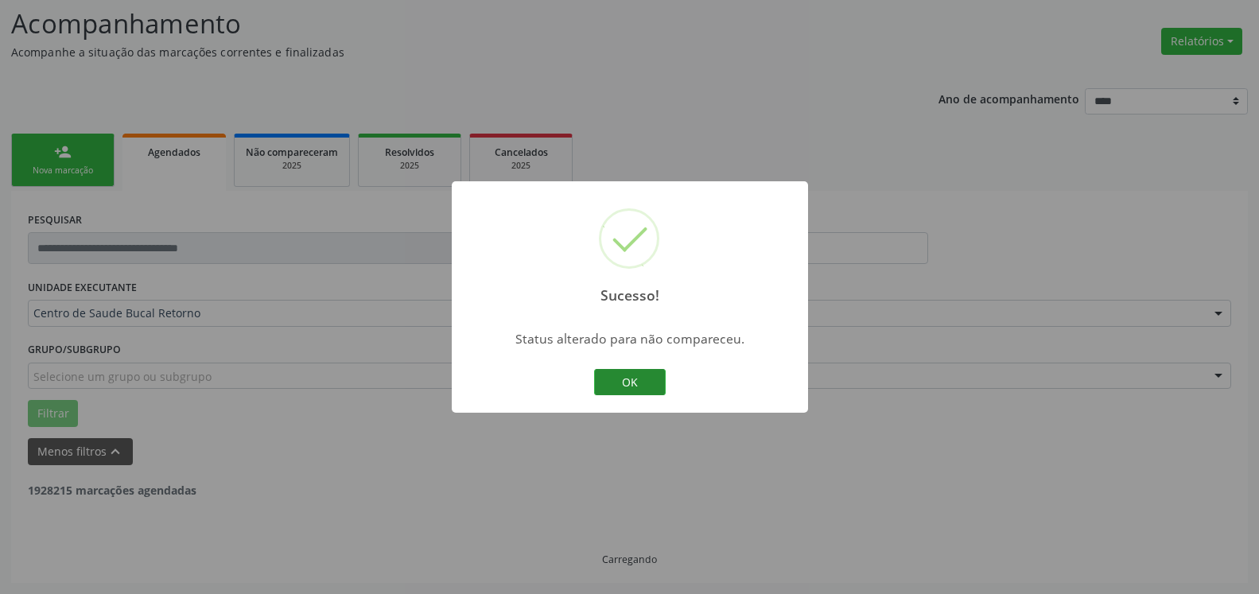
click at [616, 382] on button "OK" at bounding box center [630, 382] width 72 height 27
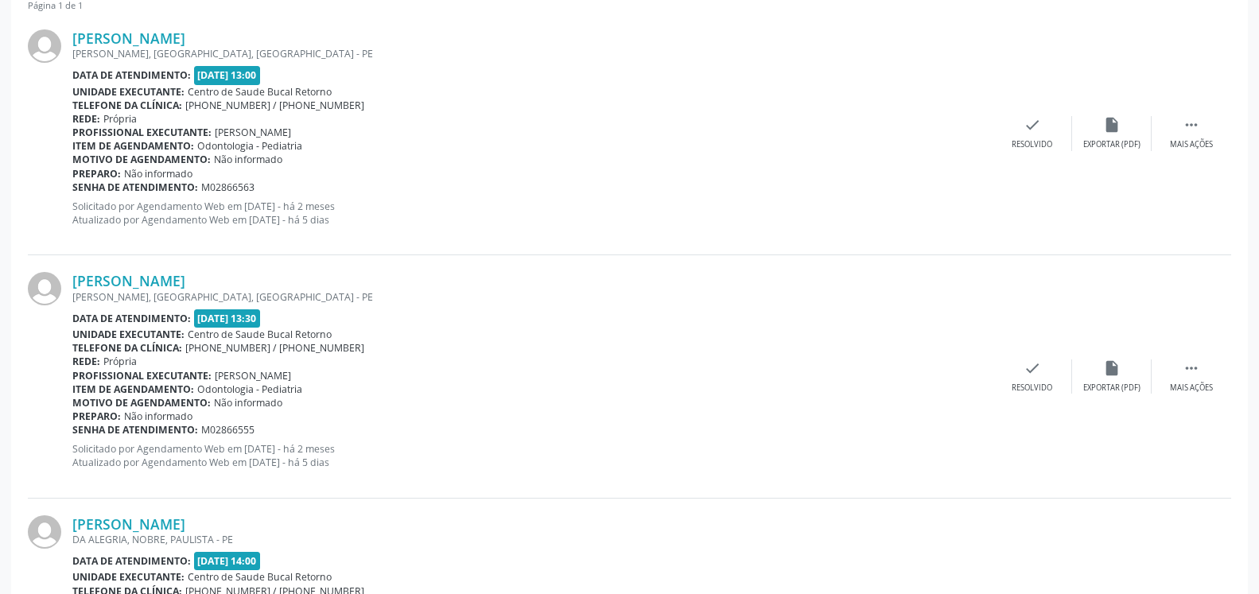
scroll to position [591, 0]
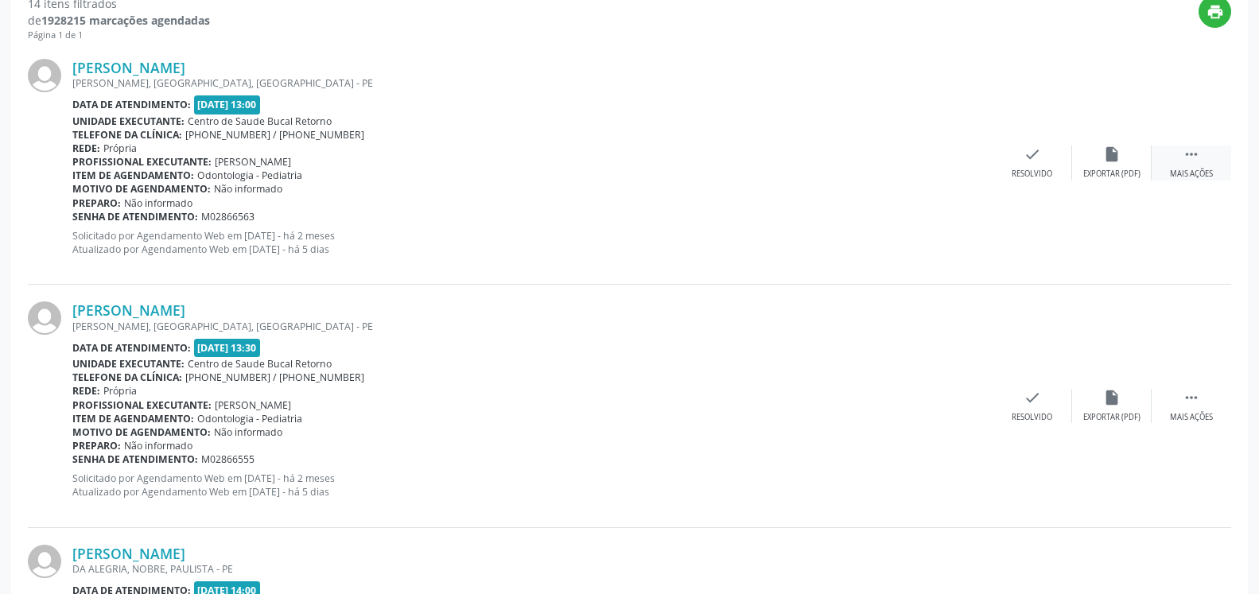
click at [1191, 150] on icon "" at bounding box center [1191, 154] width 17 height 17
click at [1125, 161] on div "alarm_off Não compareceu" at bounding box center [1112, 163] width 80 height 34
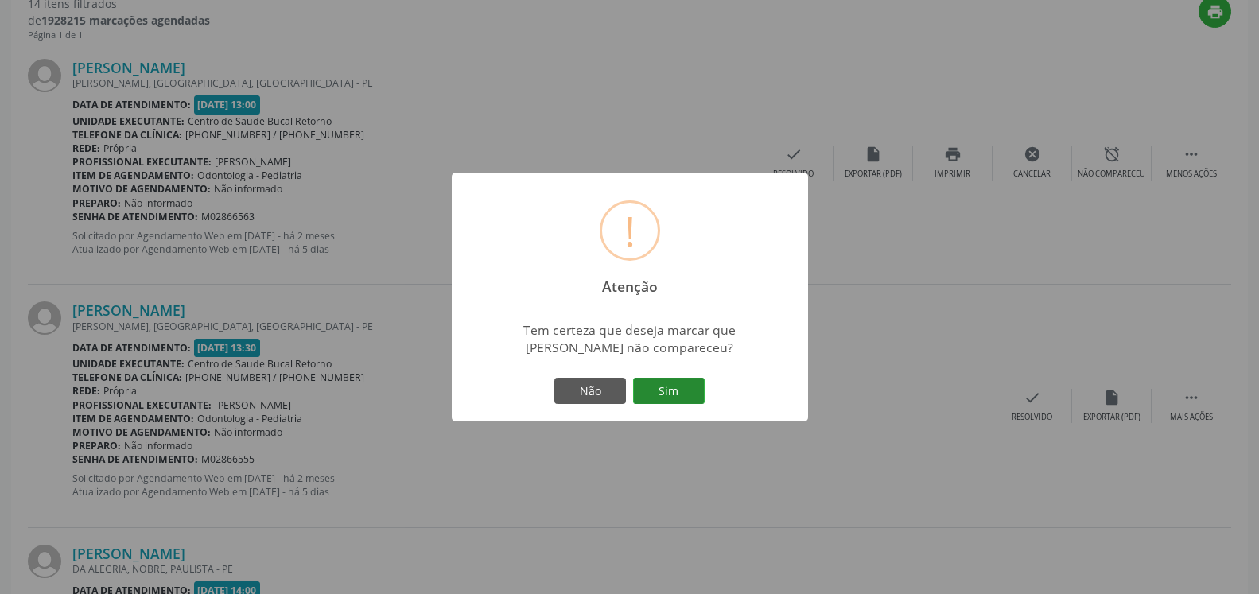
click at [690, 396] on button "Sim" at bounding box center [669, 391] width 72 height 27
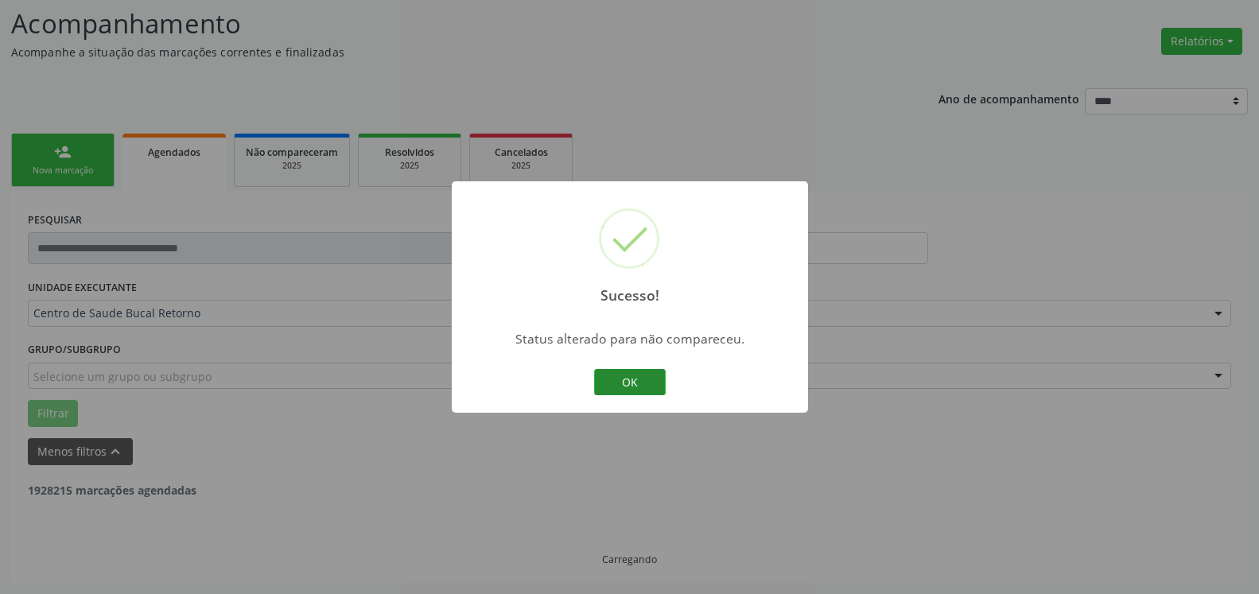
scroll to position [104, 0]
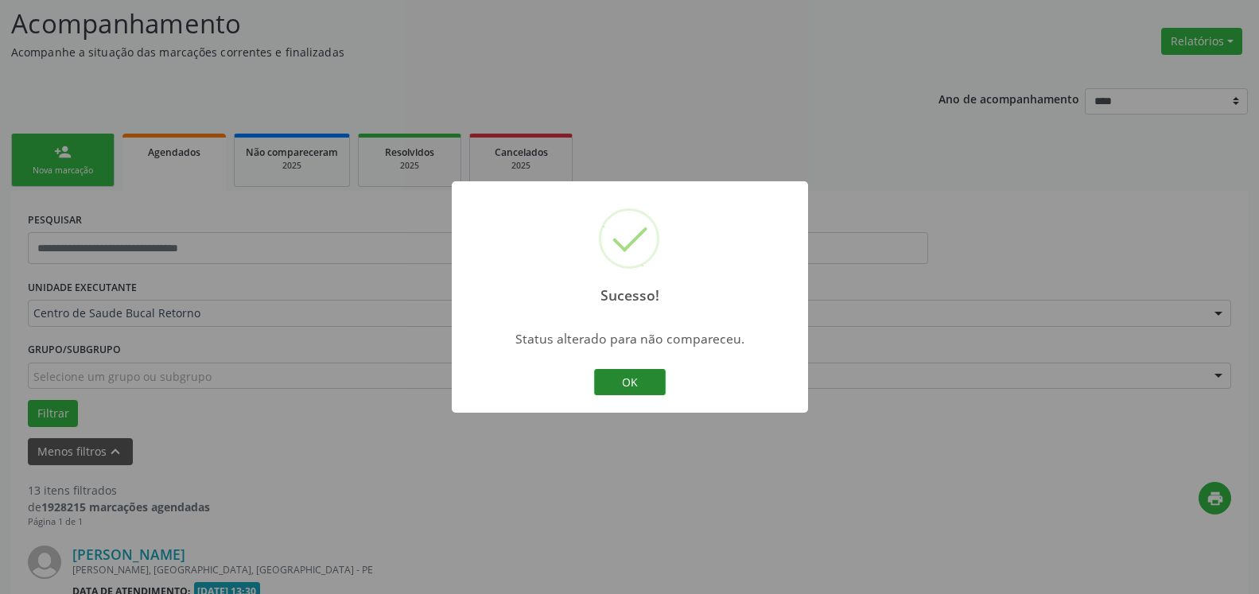
click at [643, 380] on button "OK" at bounding box center [630, 382] width 72 height 27
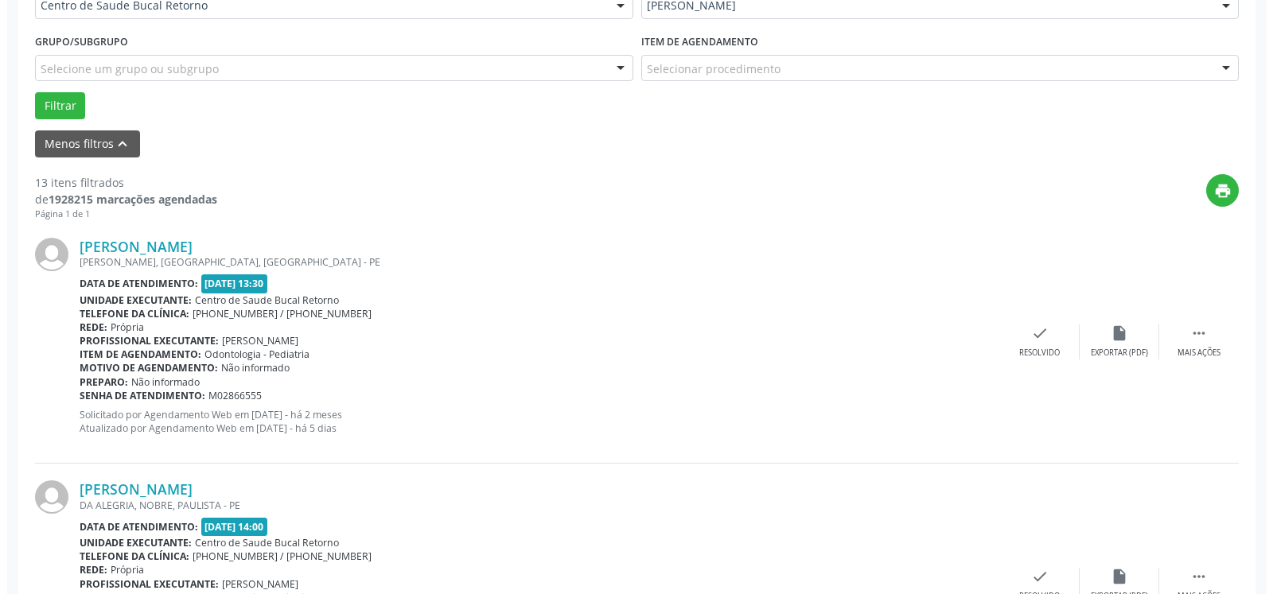
scroll to position [429, 0]
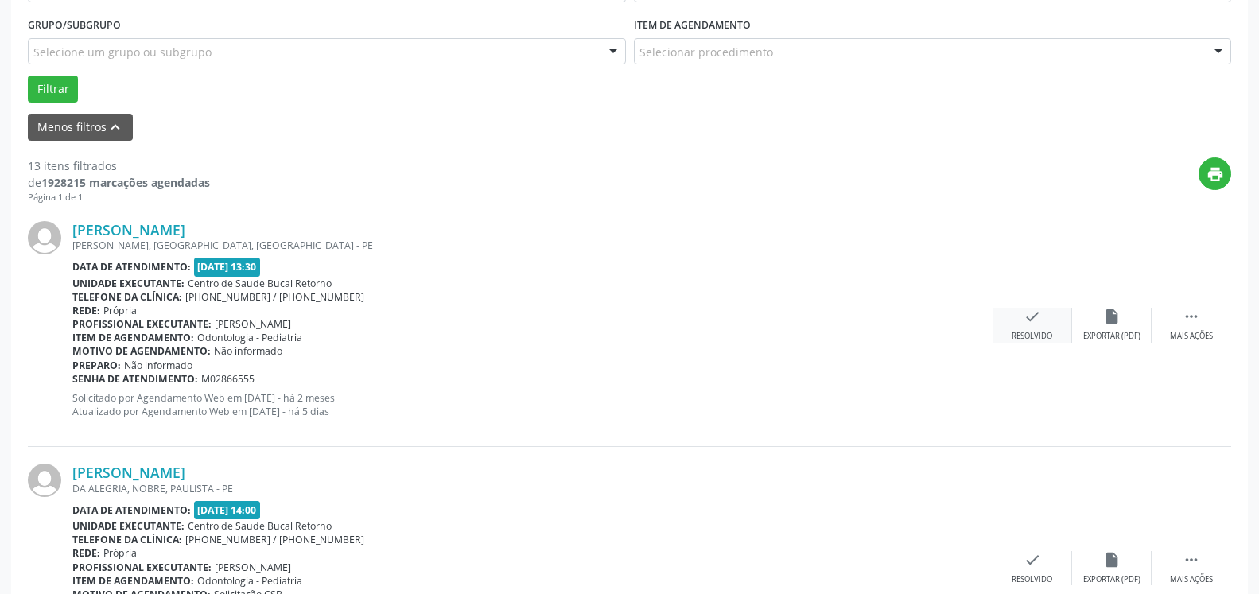
click at [1020, 313] on div "check Resolvido" at bounding box center [1033, 325] width 80 height 34
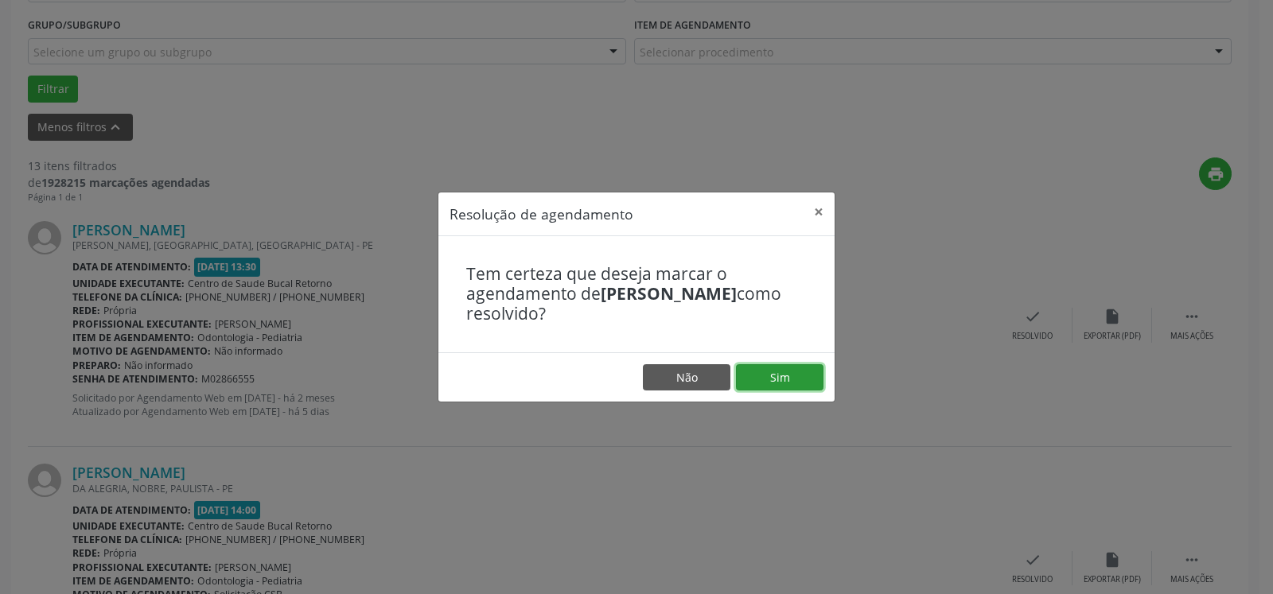
click at [786, 382] on button "Sim" at bounding box center [779, 377] width 87 height 27
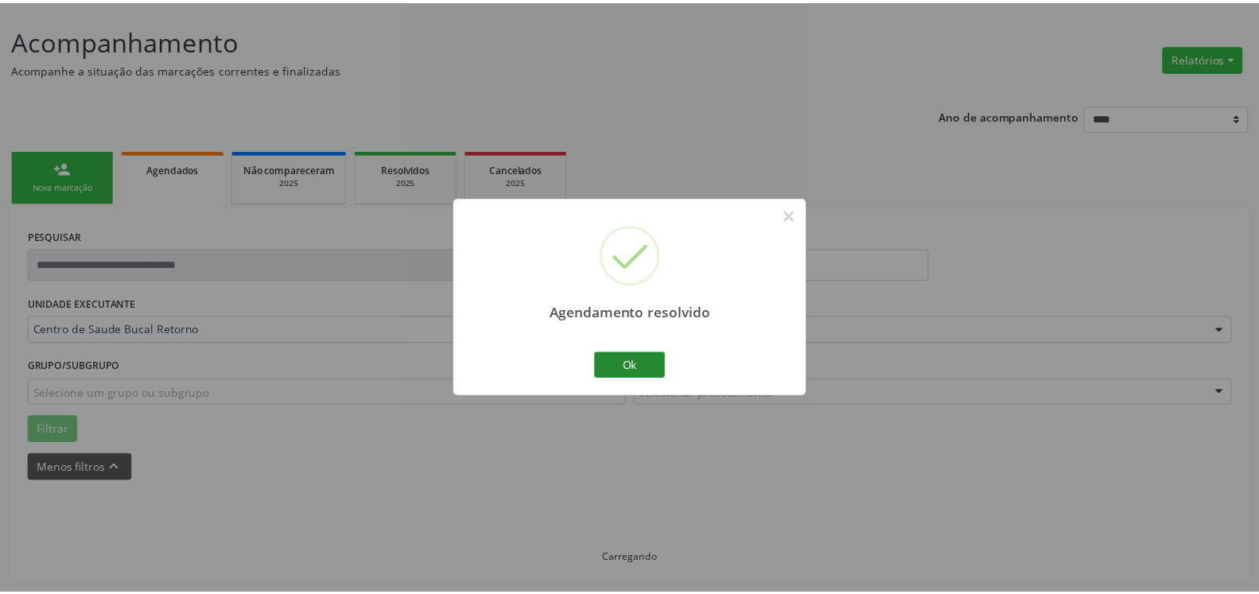
scroll to position [87, 0]
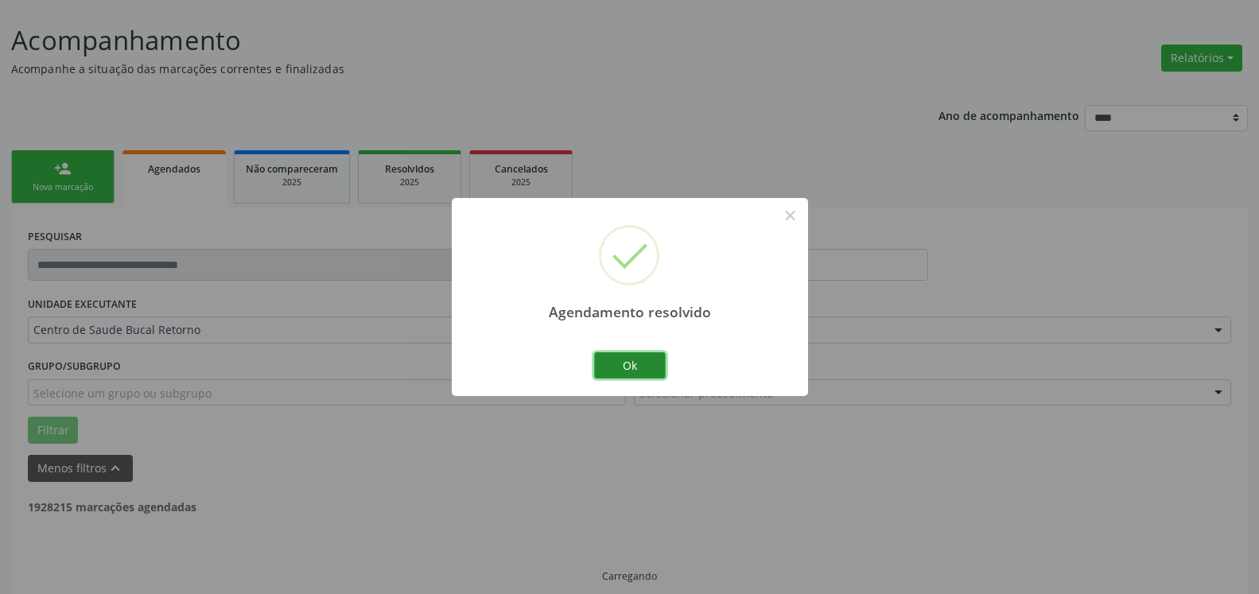
click at [638, 367] on button "Ok" at bounding box center [630, 365] width 72 height 27
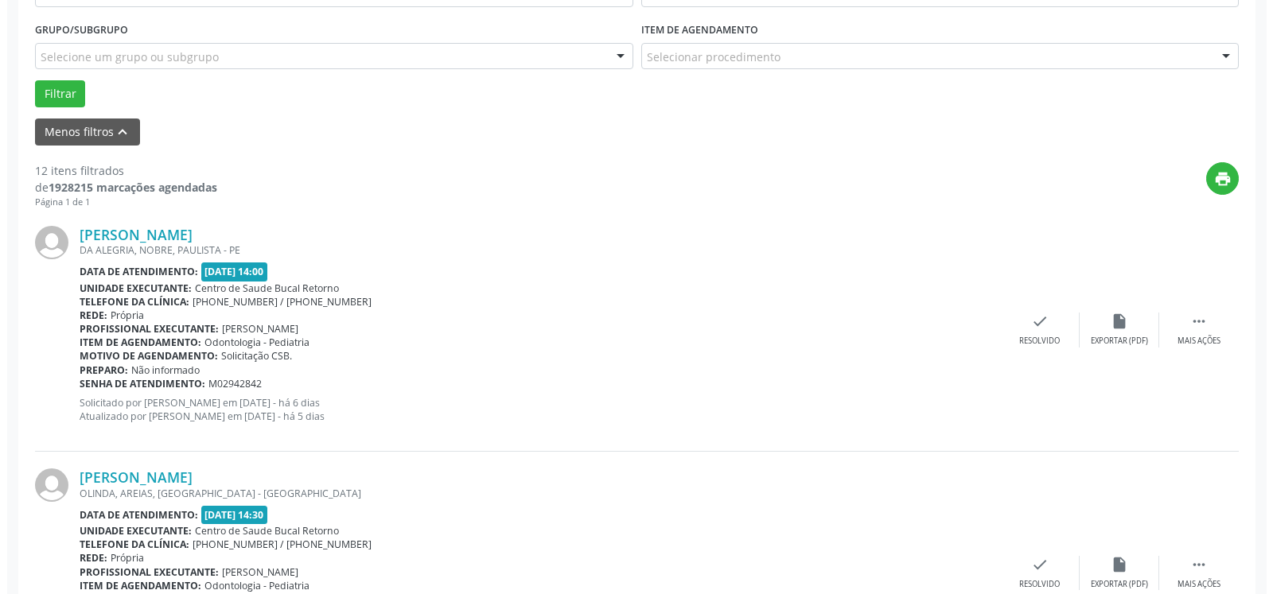
scroll to position [429, 0]
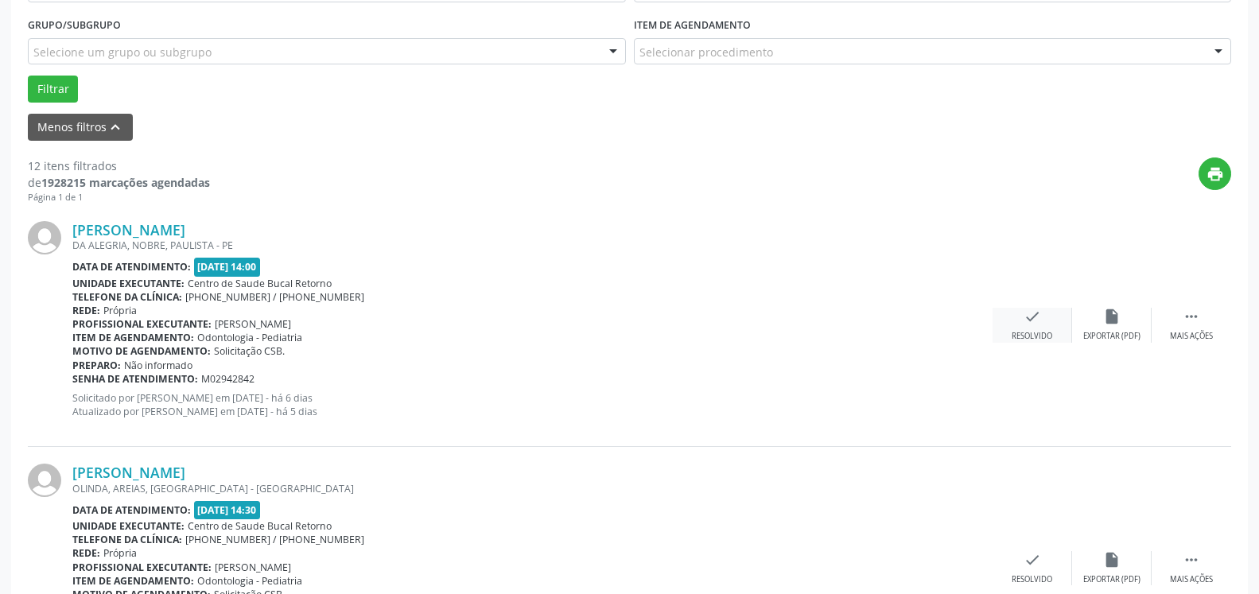
click at [1028, 324] on icon "check" at bounding box center [1032, 316] width 17 height 17
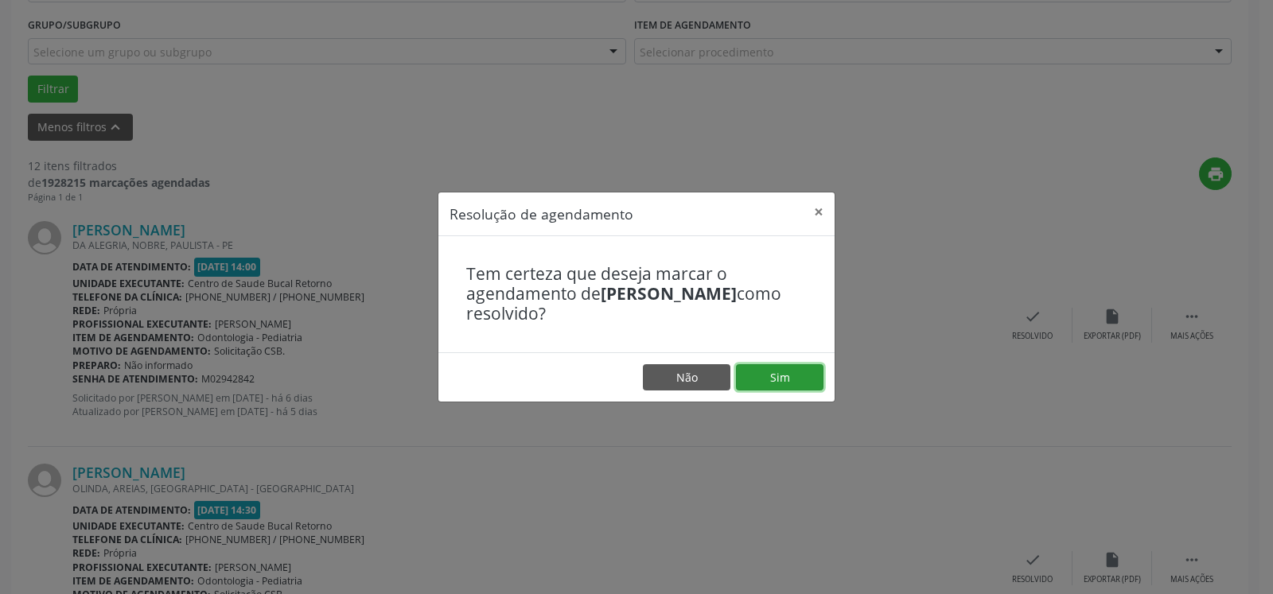
click at [779, 381] on button "Sim" at bounding box center [779, 377] width 87 height 27
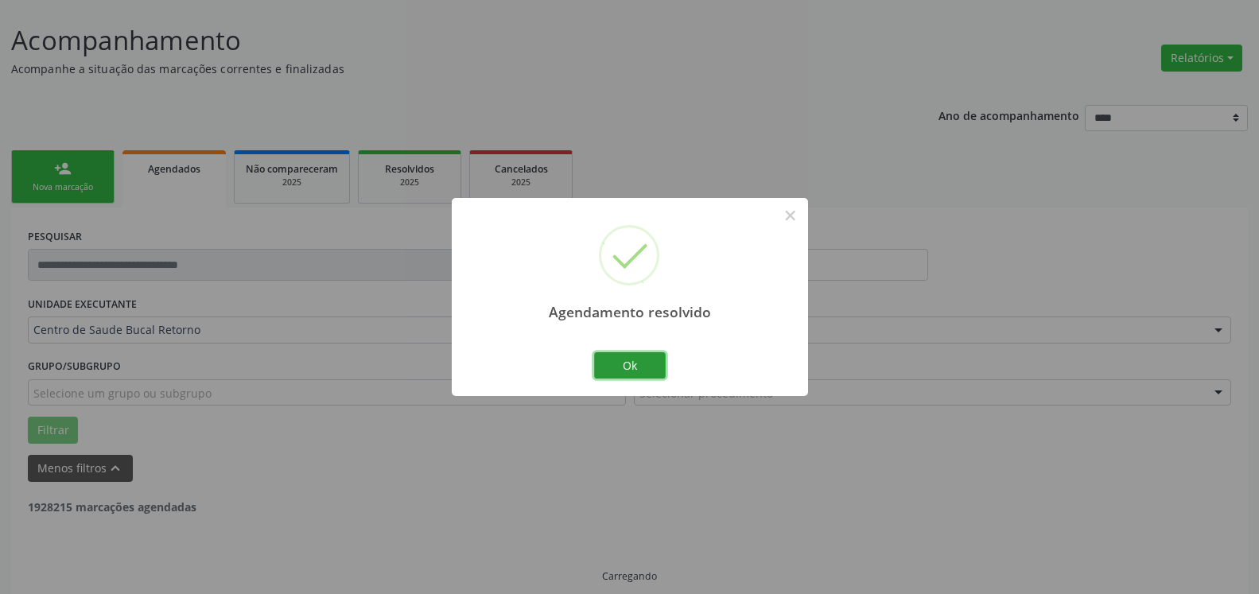
click at [649, 368] on button "Ok" at bounding box center [630, 365] width 72 height 27
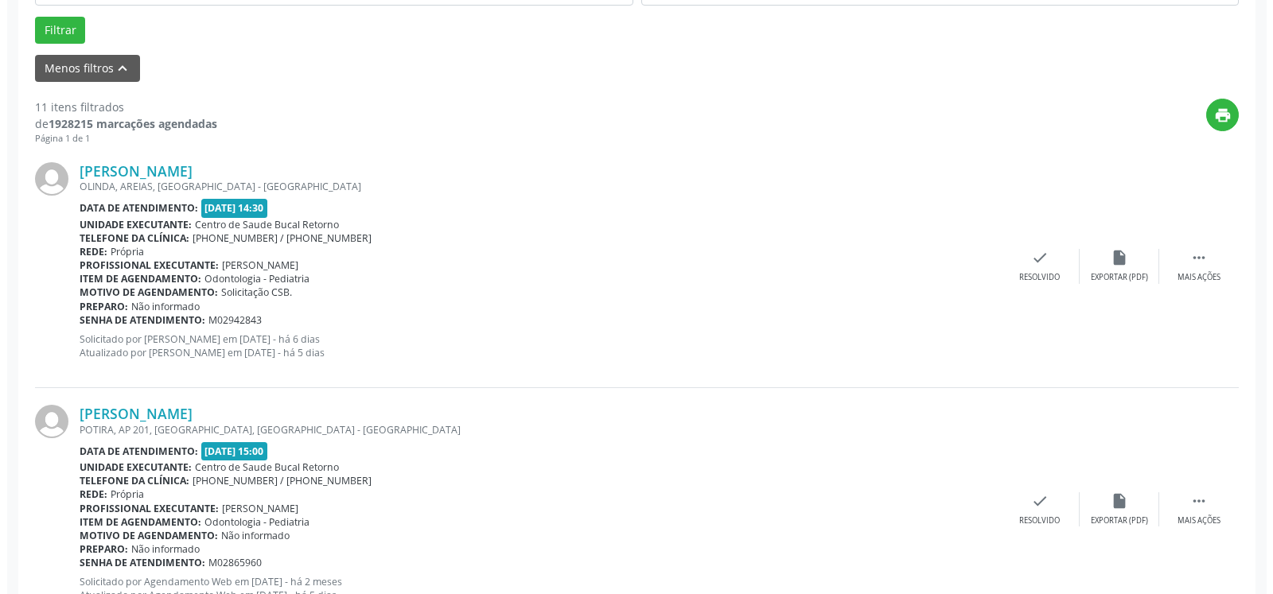
scroll to position [493, 0]
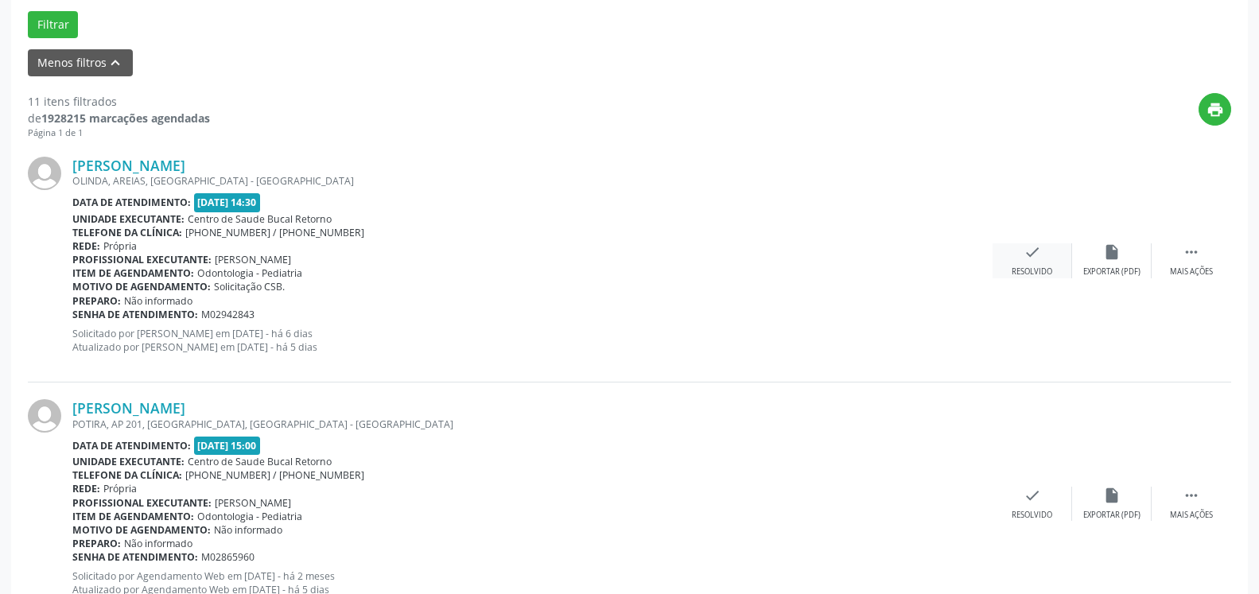
click at [1025, 270] on div "Resolvido" at bounding box center [1032, 271] width 41 height 11
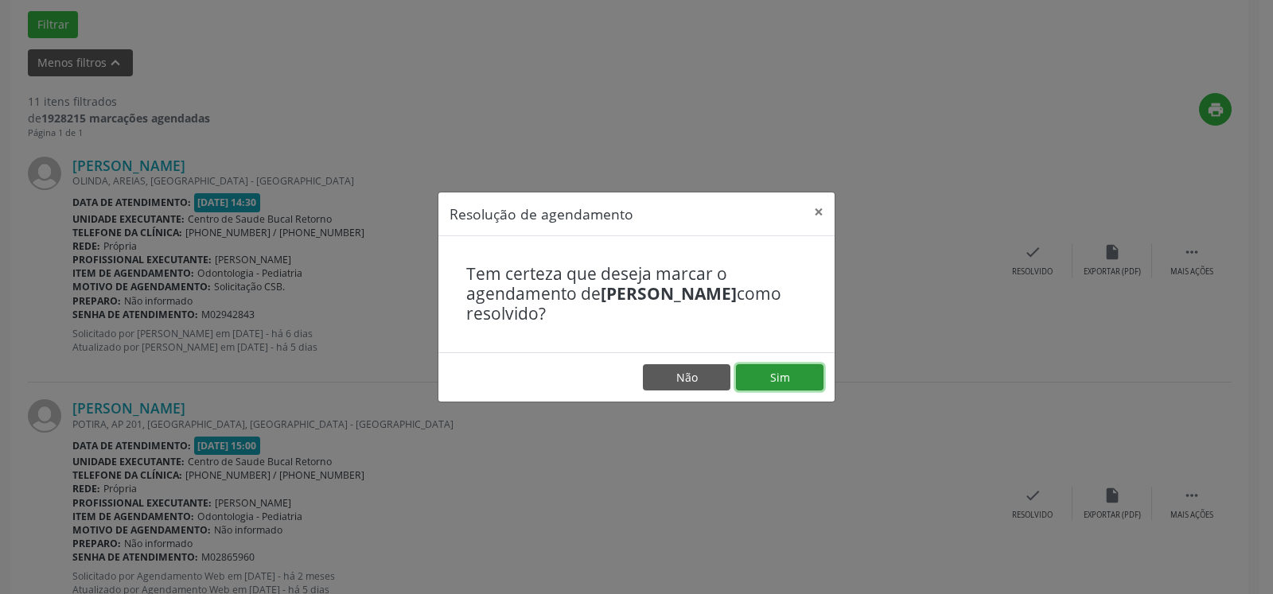
click at [761, 383] on button "Sim" at bounding box center [779, 377] width 87 height 27
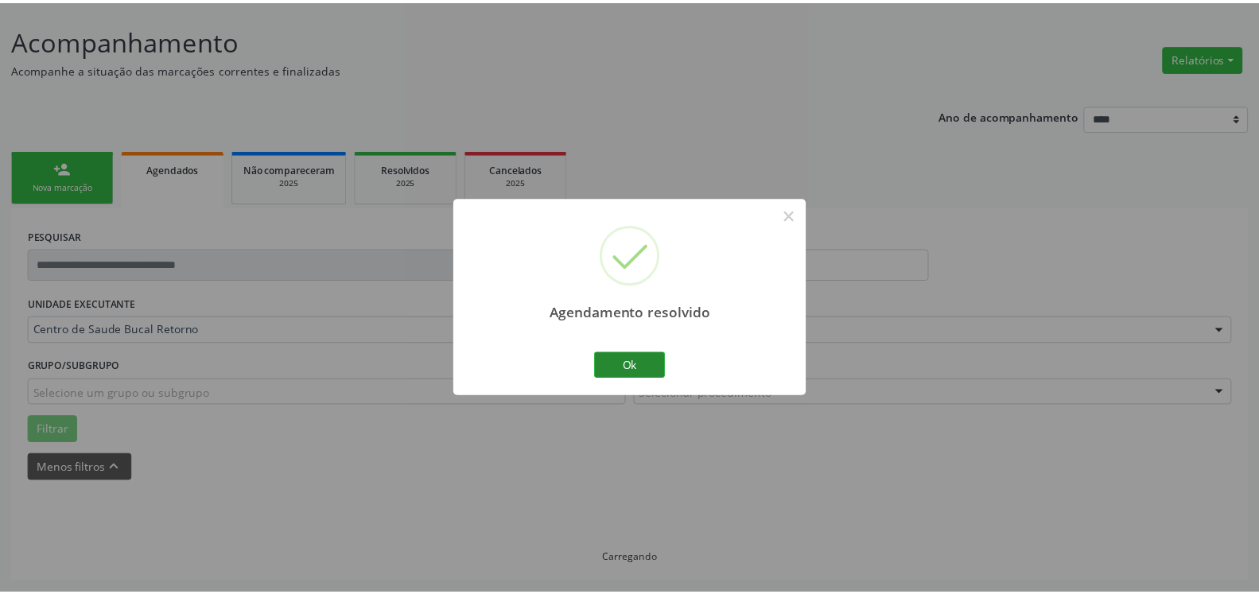
scroll to position [87, 0]
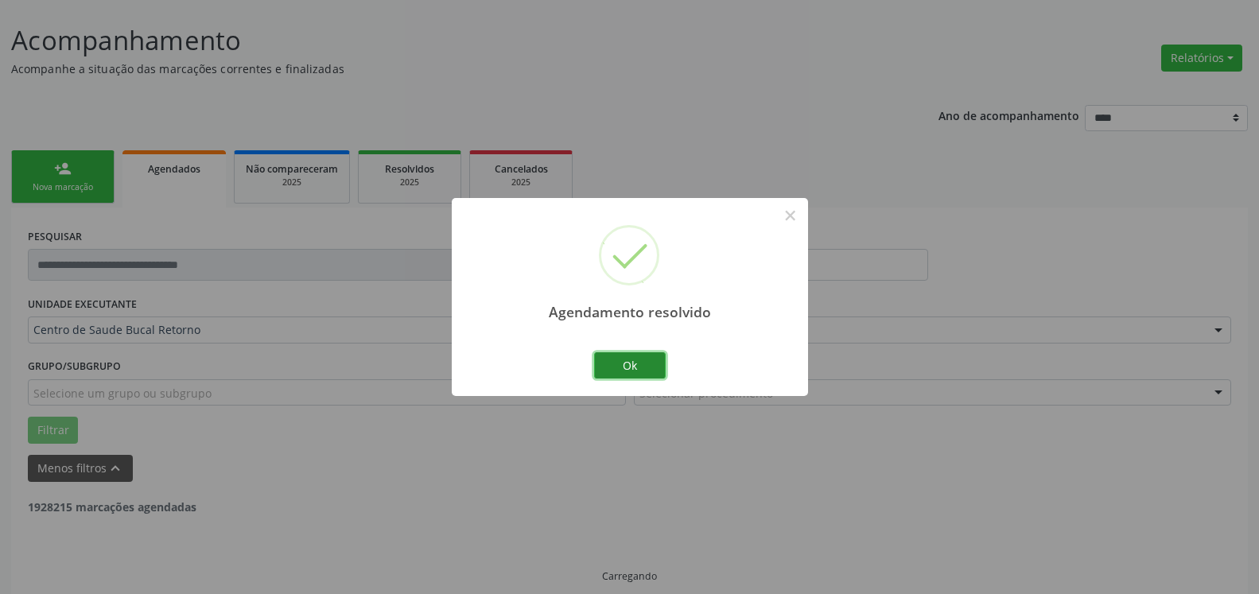
click at [643, 367] on button "Ok" at bounding box center [630, 365] width 72 height 27
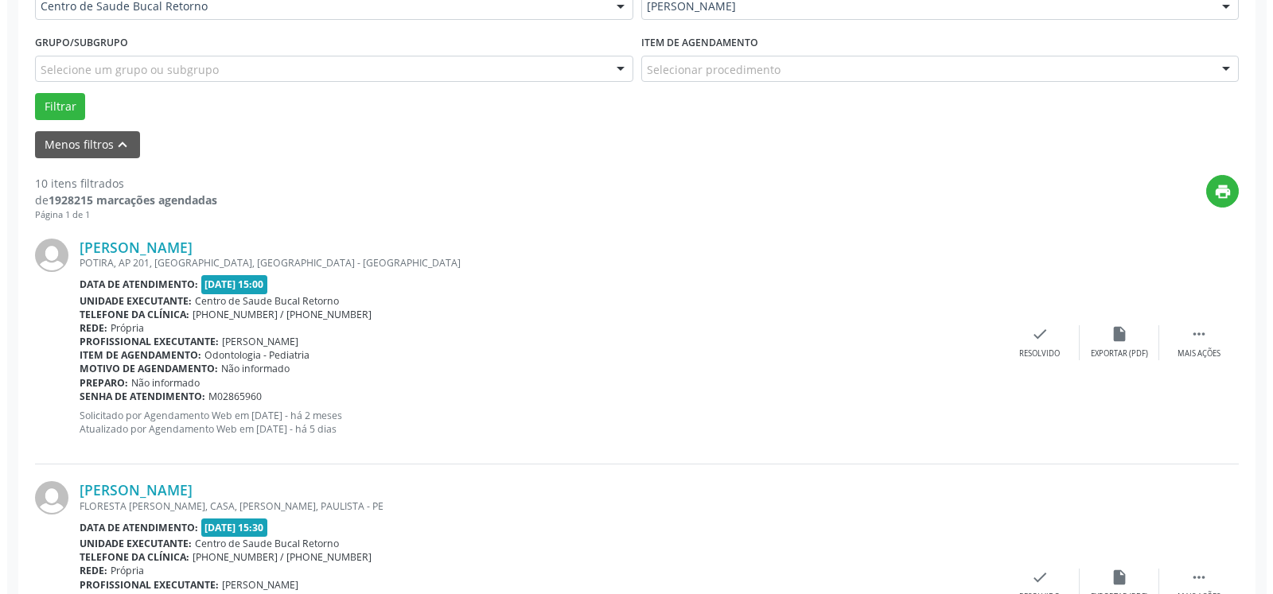
scroll to position [412, 0]
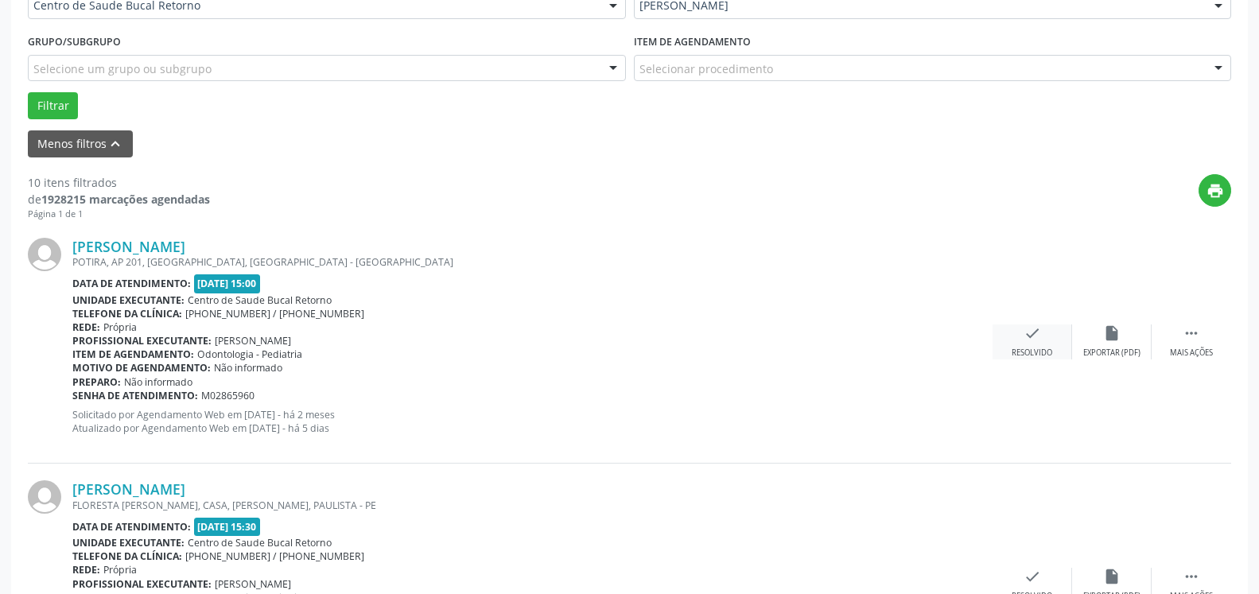
click at [1040, 341] on icon "check" at bounding box center [1032, 333] width 17 height 17
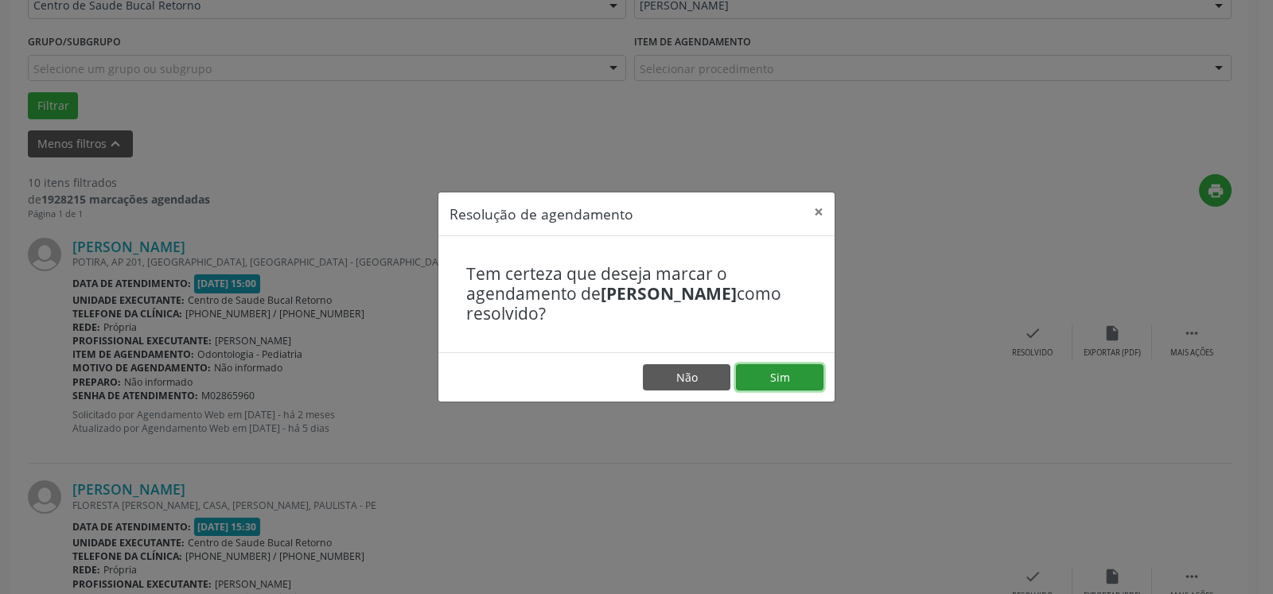
click at [759, 383] on button "Sim" at bounding box center [779, 377] width 87 height 27
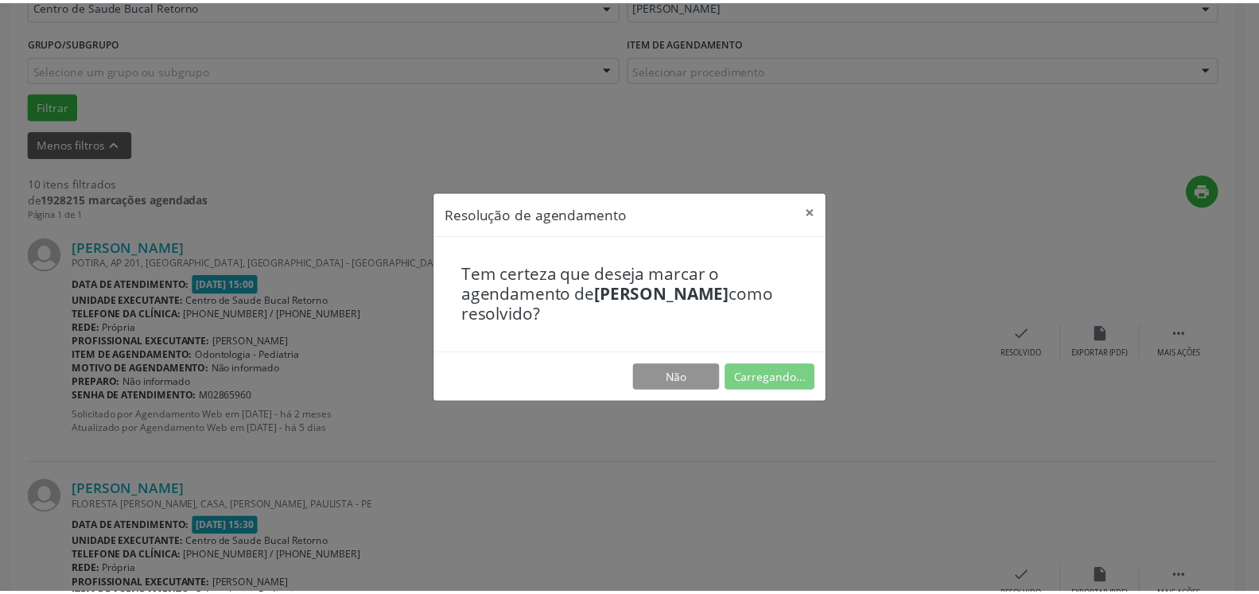
scroll to position [87, 0]
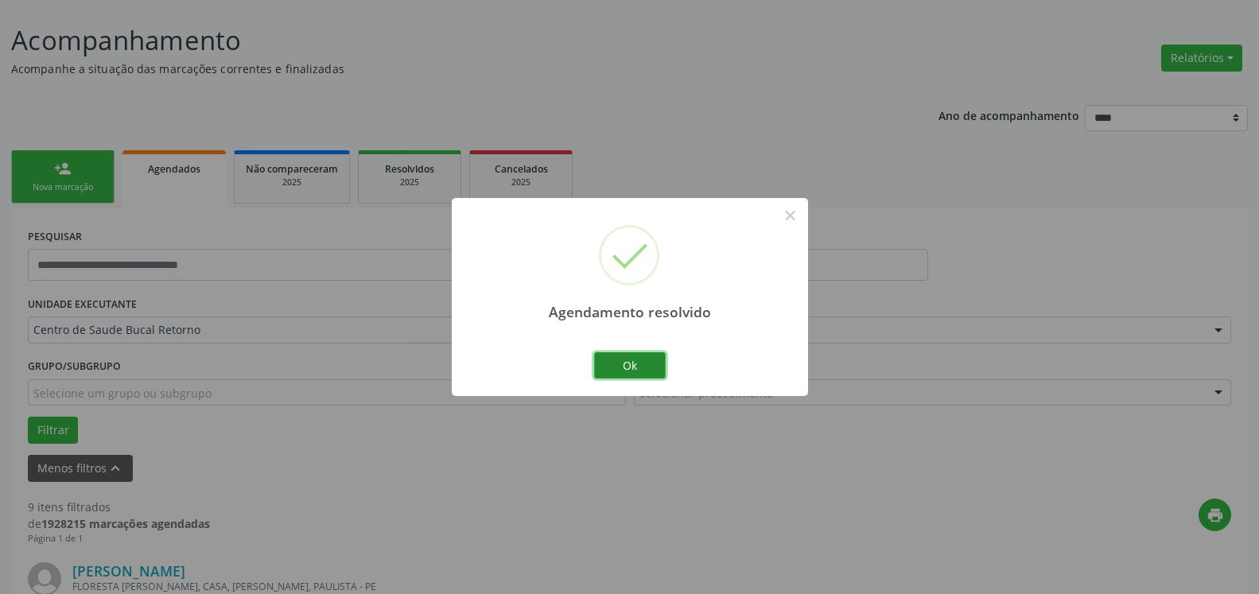
click at [639, 360] on button "Ok" at bounding box center [630, 365] width 72 height 27
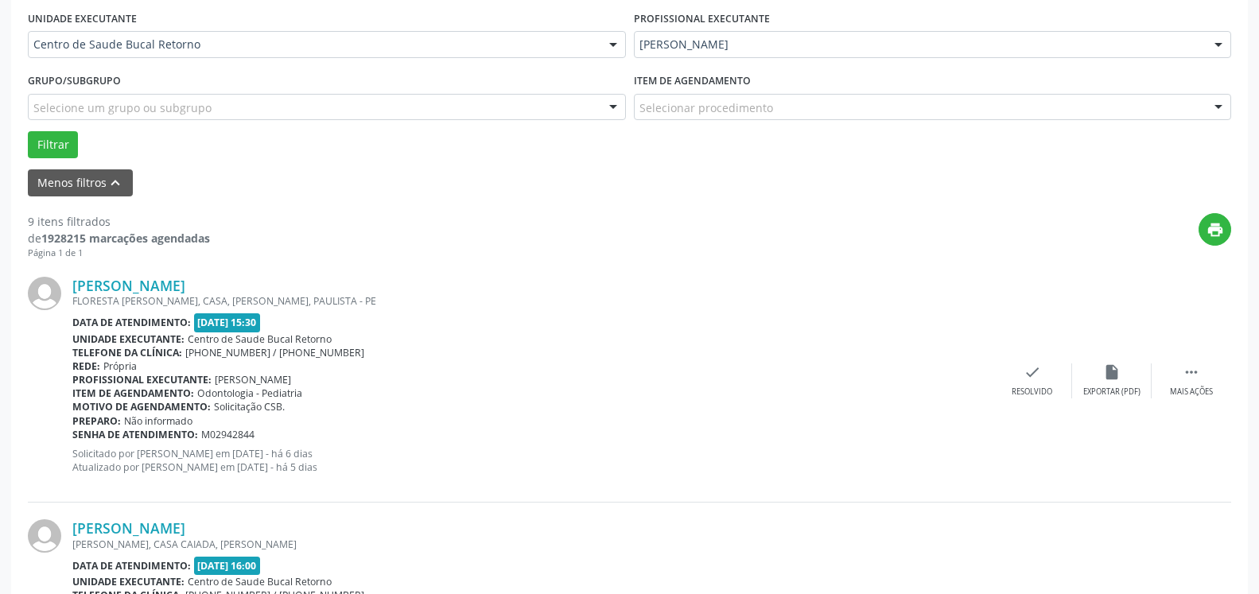
scroll to position [493, 0]
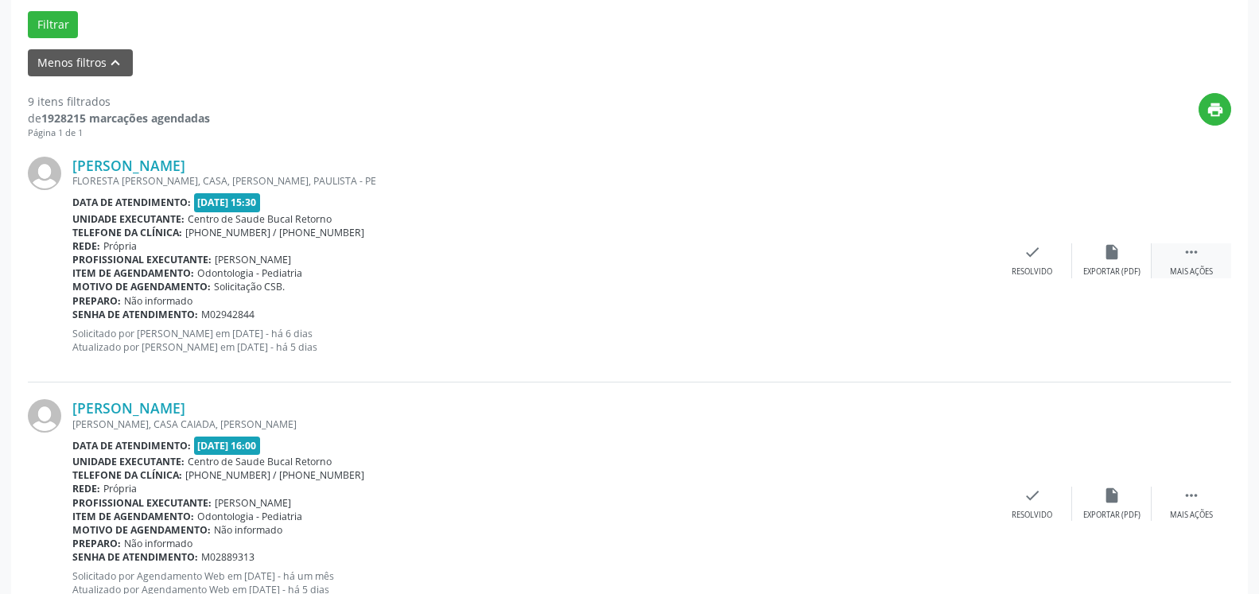
click at [1206, 256] on div " Mais ações" at bounding box center [1192, 260] width 80 height 34
click at [1126, 258] on div "alarm_off Não compareceu" at bounding box center [1112, 260] width 80 height 34
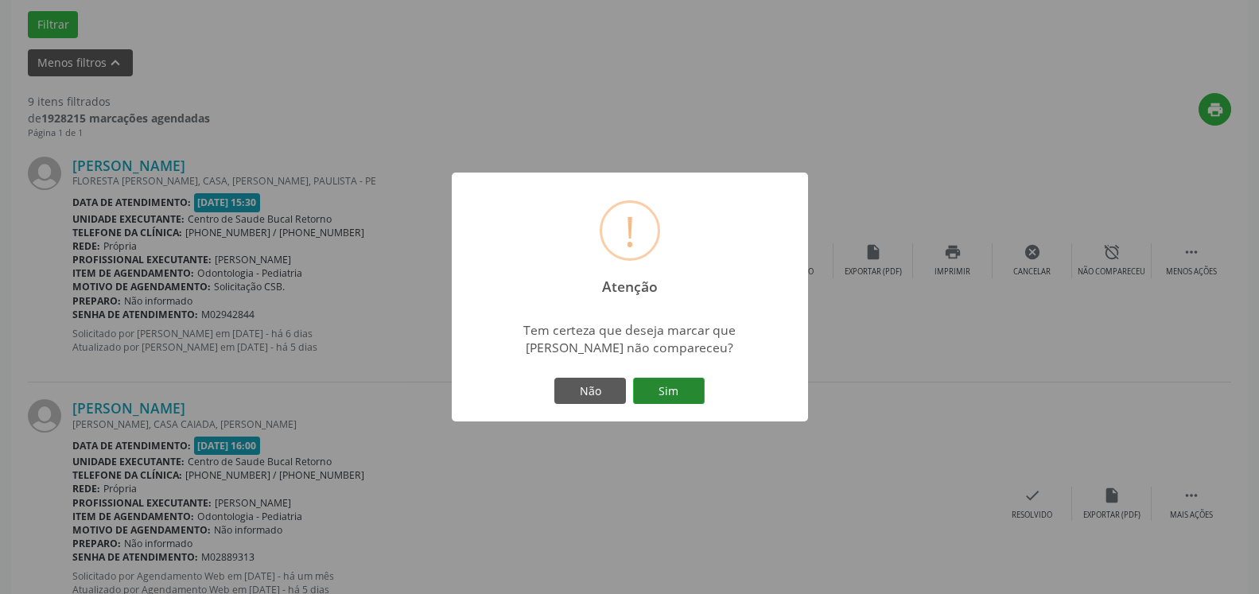
click at [671, 397] on button "Sim" at bounding box center [669, 391] width 72 height 27
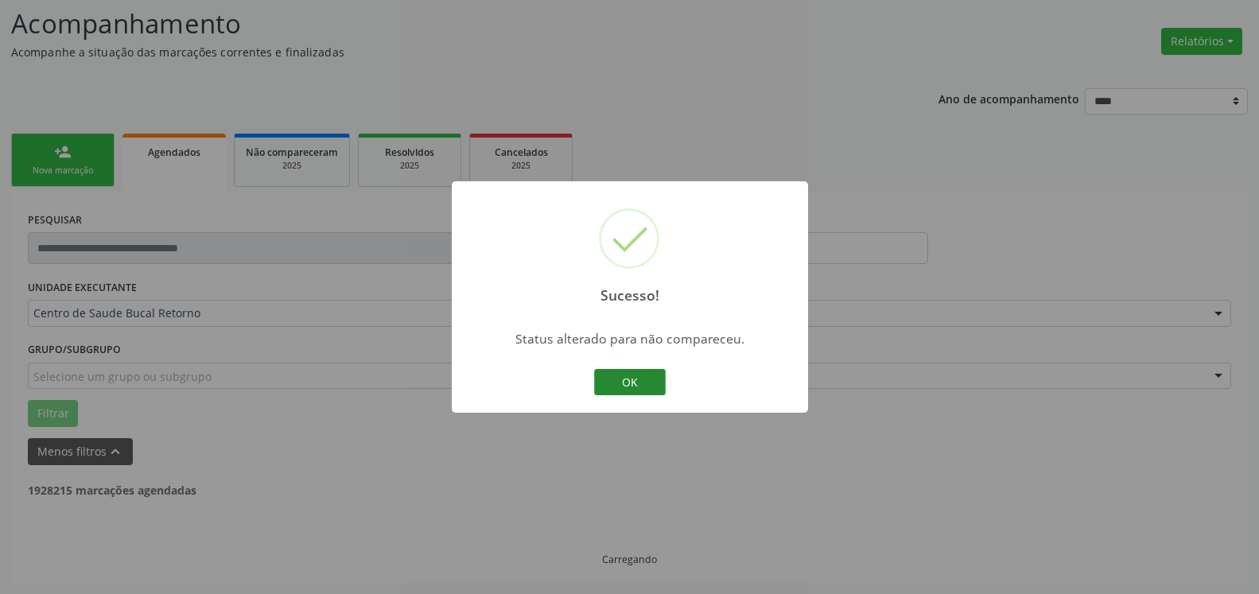
click at [634, 378] on button "OK" at bounding box center [630, 382] width 72 height 27
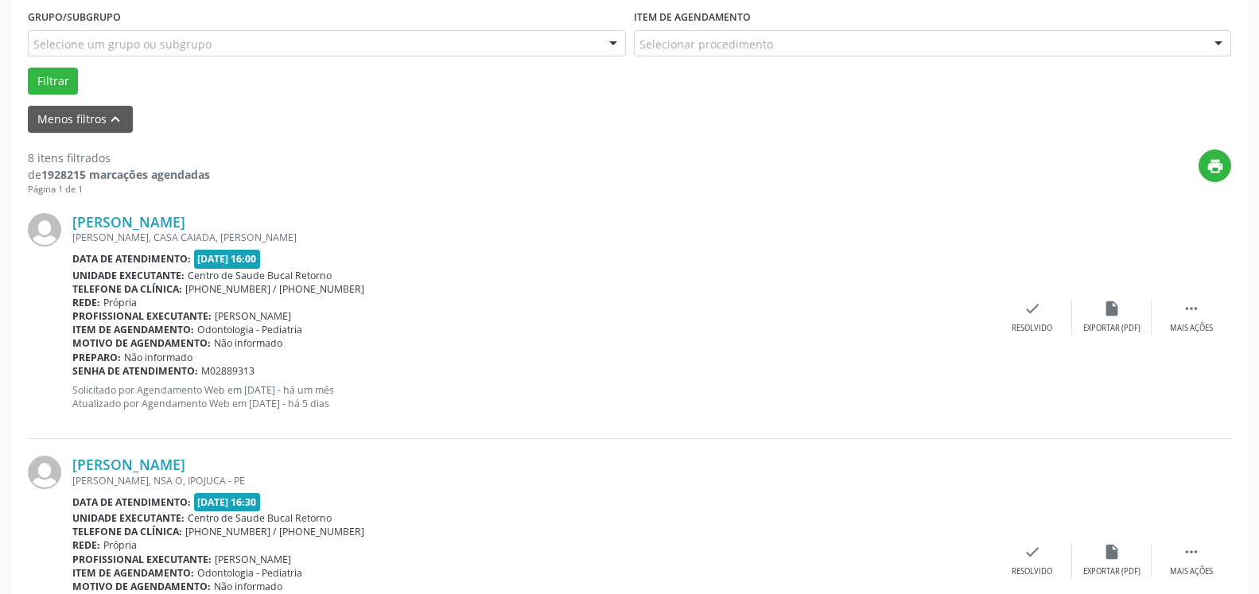
scroll to position [510, 0]
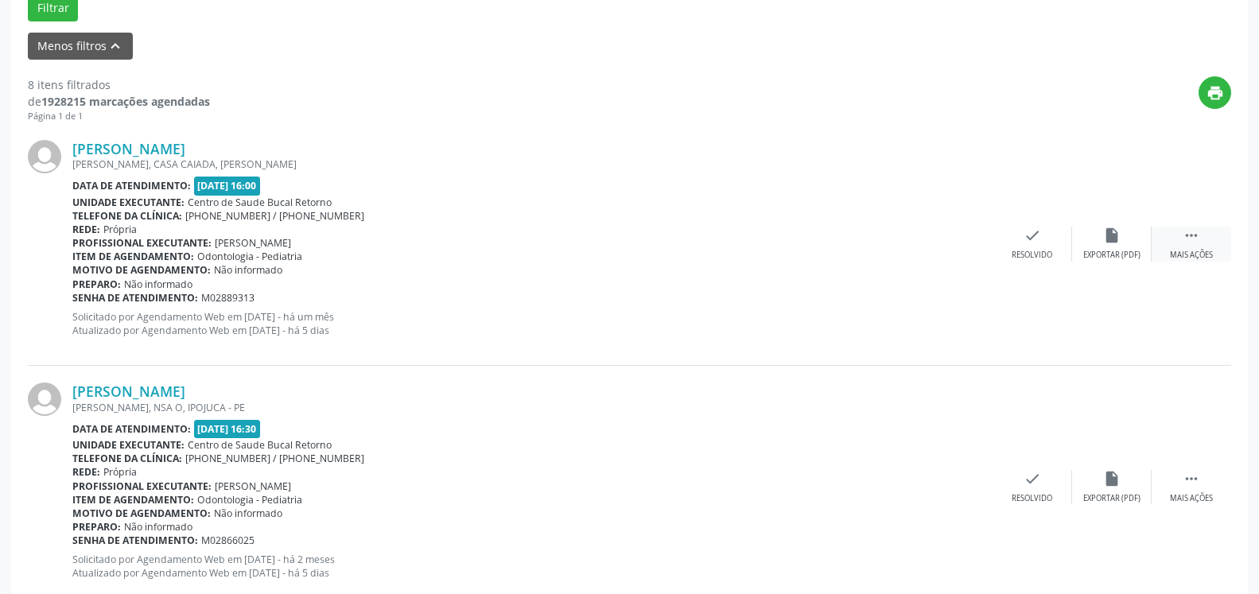
click at [1199, 244] on icon "" at bounding box center [1191, 235] width 17 height 17
click at [1111, 238] on icon "alarm_off" at bounding box center [1111, 235] width 17 height 17
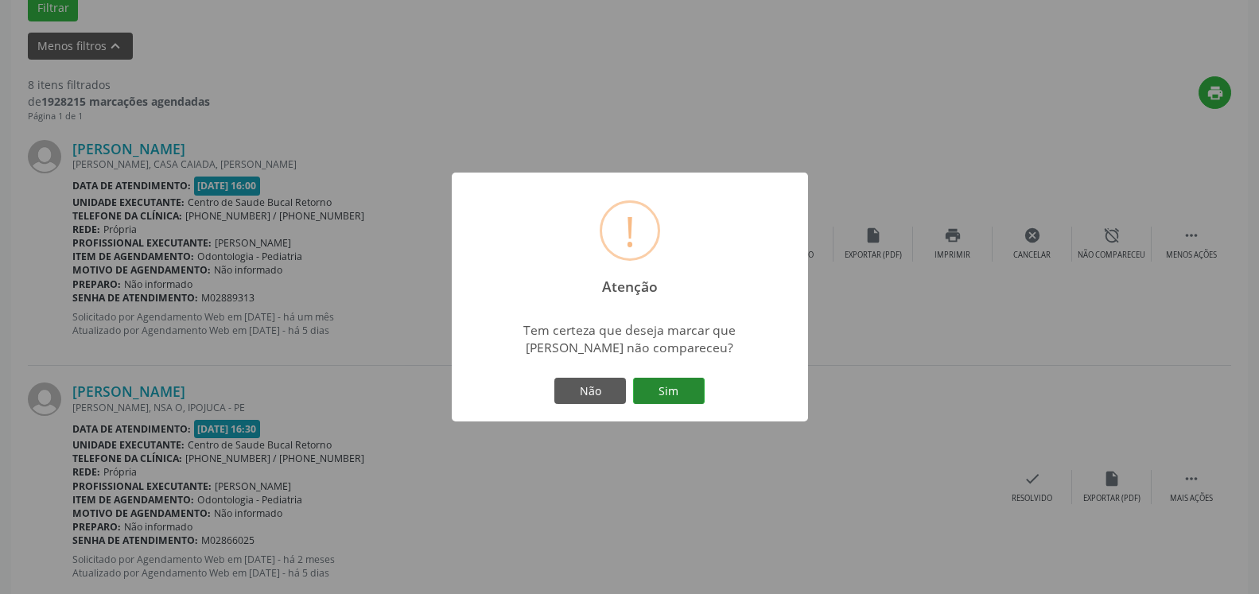
click at [687, 380] on button "Sim" at bounding box center [669, 391] width 72 height 27
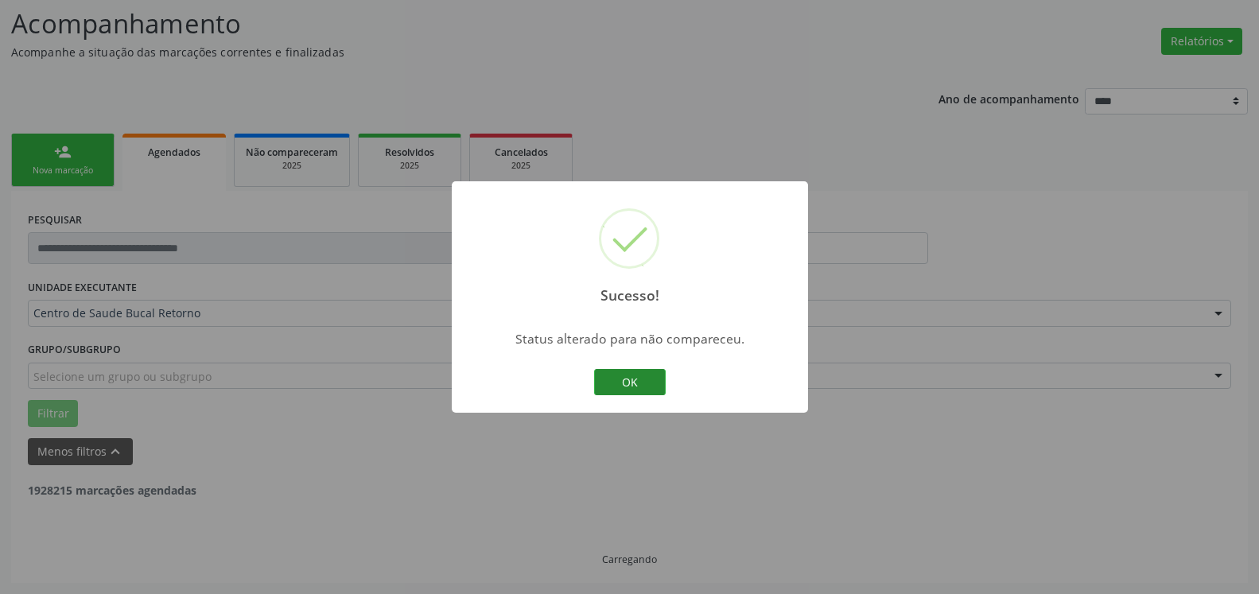
click at [654, 382] on button "OK" at bounding box center [630, 382] width 72 height 27
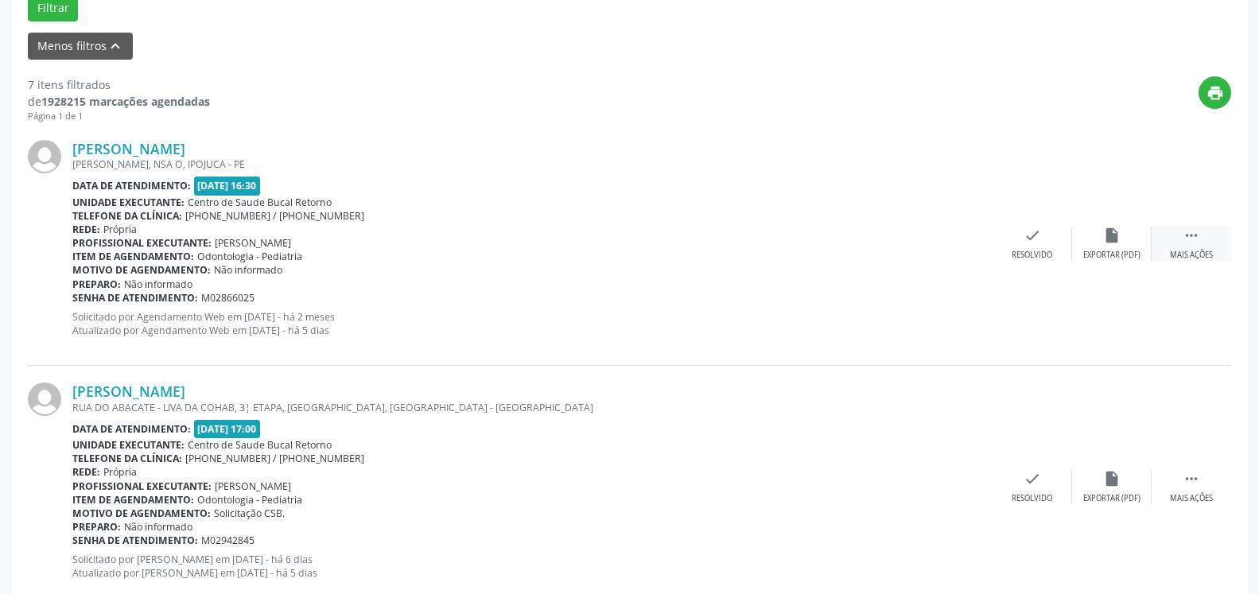
click at [1191, 244] on icon "" at bounding box center [1191, 235] width 17 height 17
click at [1135, 245] on div "alarm_off Não compareceu" at bounding box center [1112, 244] width 80 height 34
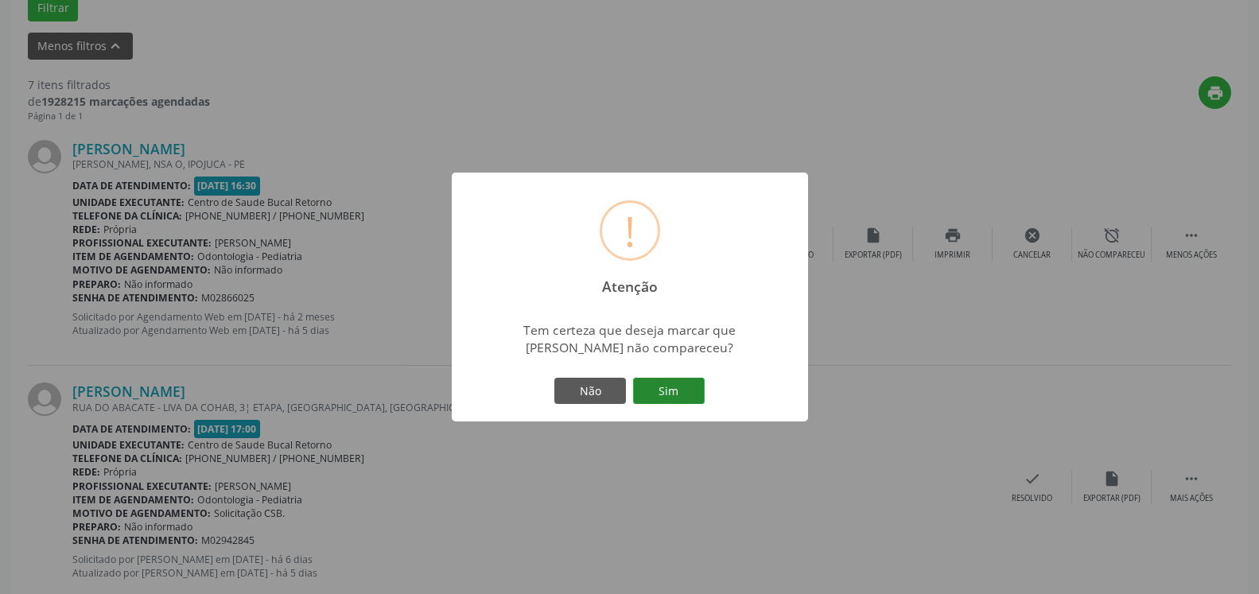
click at [668, 402] on button "Sim" at bounding box center [669, 391] width 72 height 27
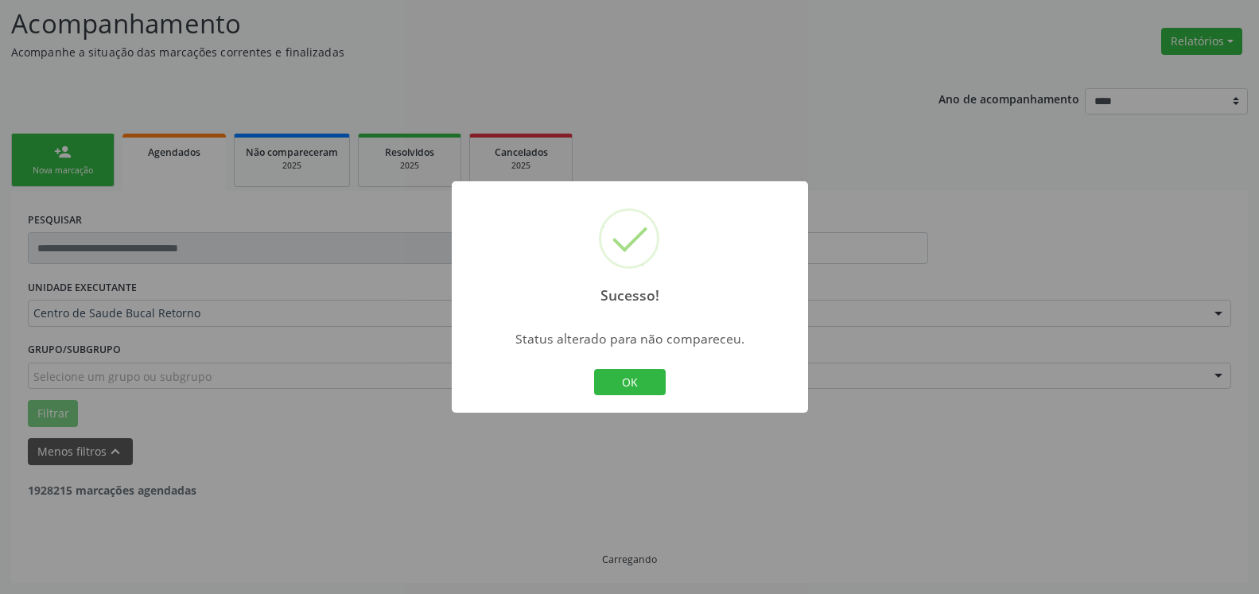
scroll to position [104, 0]
click at [648, 375] on button "OK" at bounding box center [630, 382] width 72 height 27
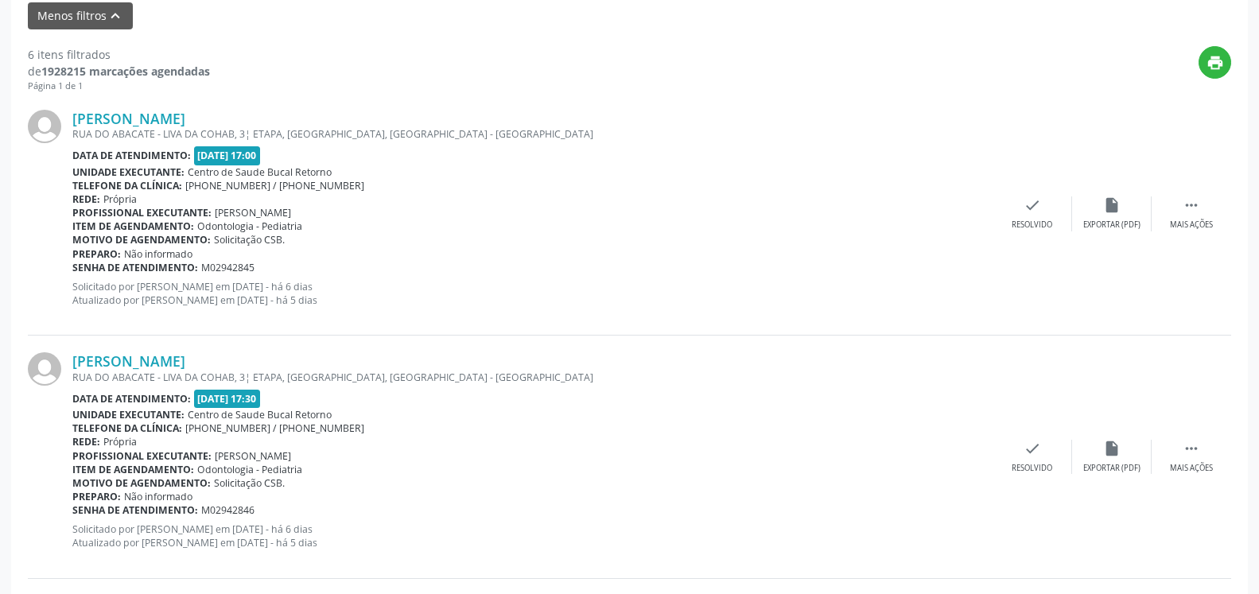
scroll to position [591, 0]
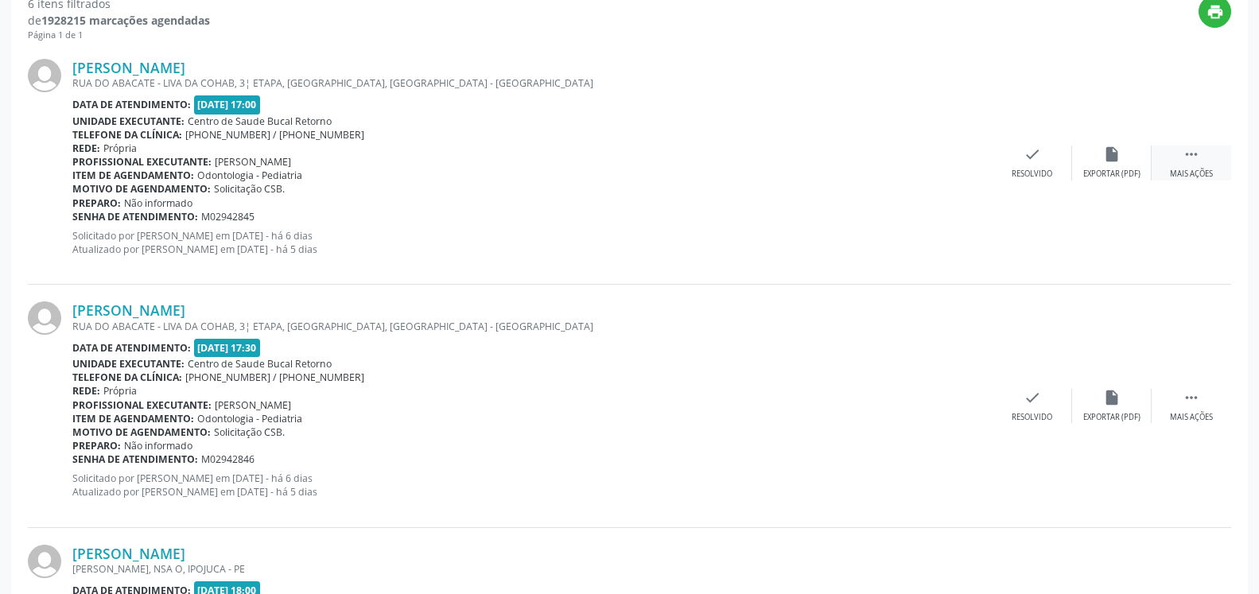
click at [1202, 154] on div " Mais ações" at bounding box center [1192, 163] width 80 height 34
click at [1103, 167] on div "alarm_off Não compareceu" at bounding box center [1112, 163] width 80 height 34
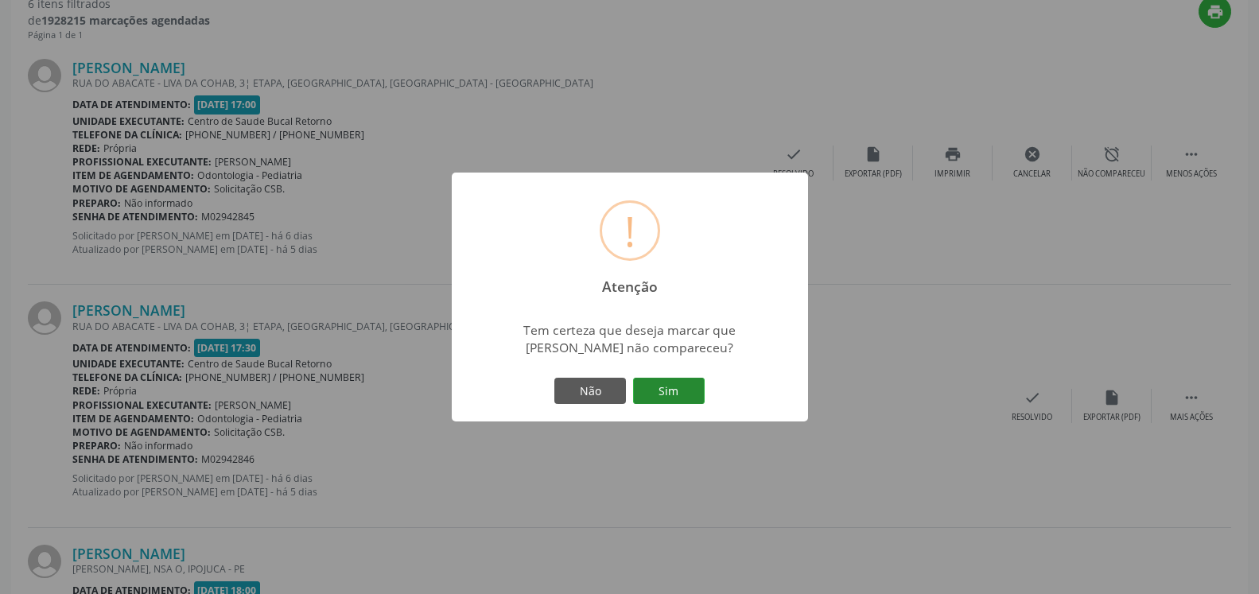
click at [669, 390] on button "Sim" at bounding box center [669, 391] width 72 height 27
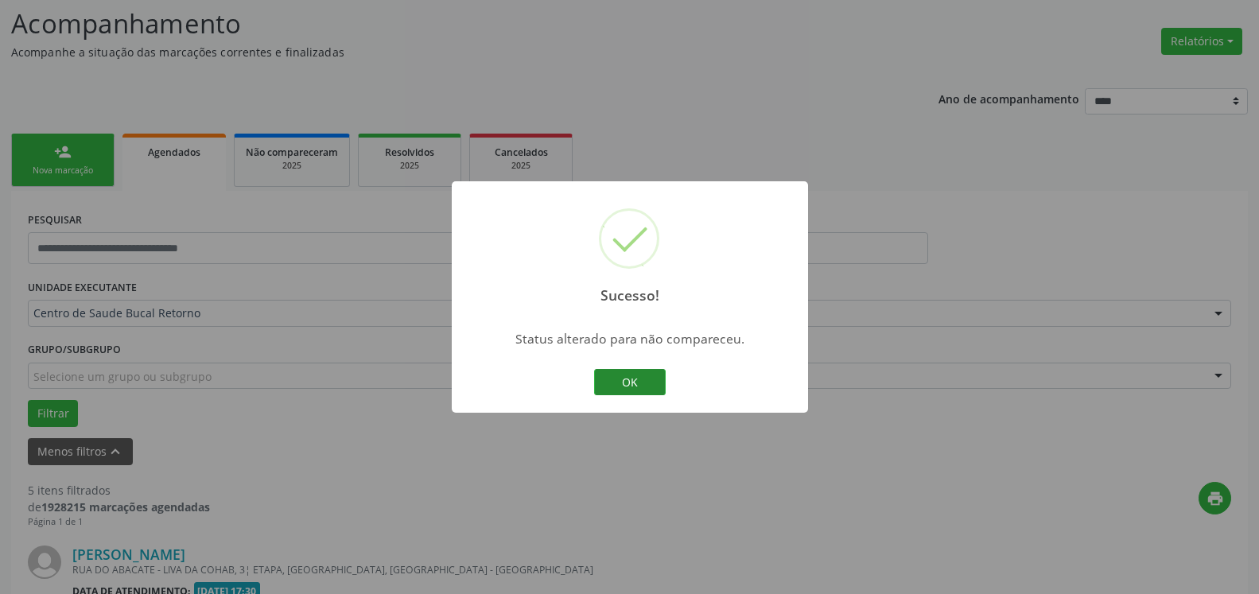
click at [612, 384] on button "OK" at bounding box center [630, 382] width 72 height 27
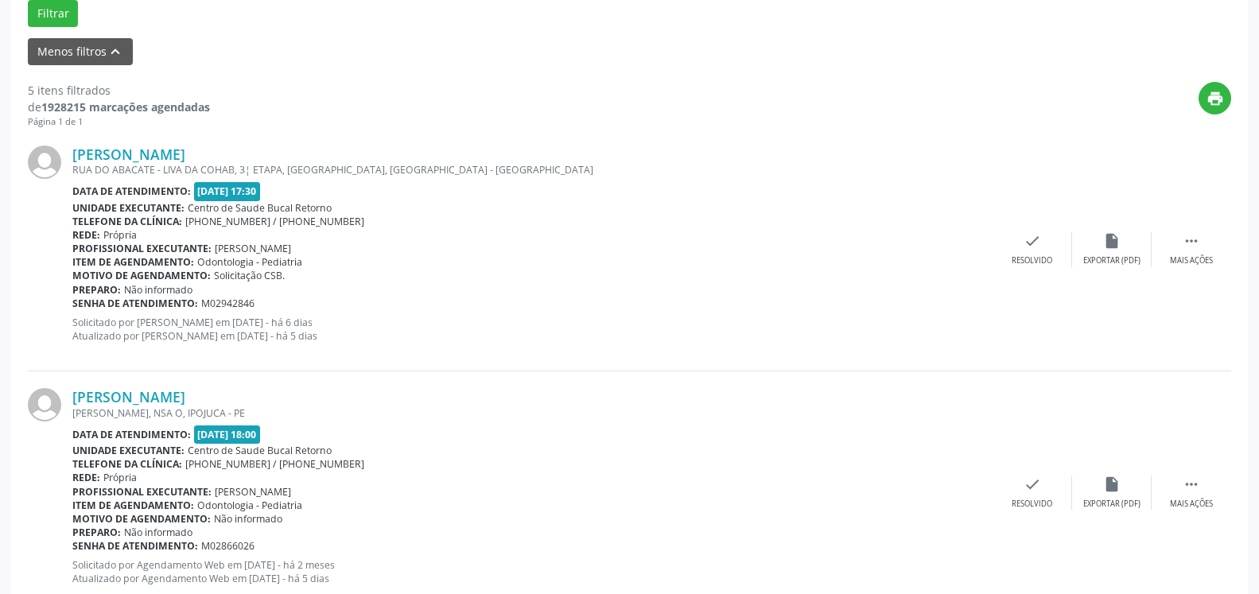
scroll to position [510, 0]
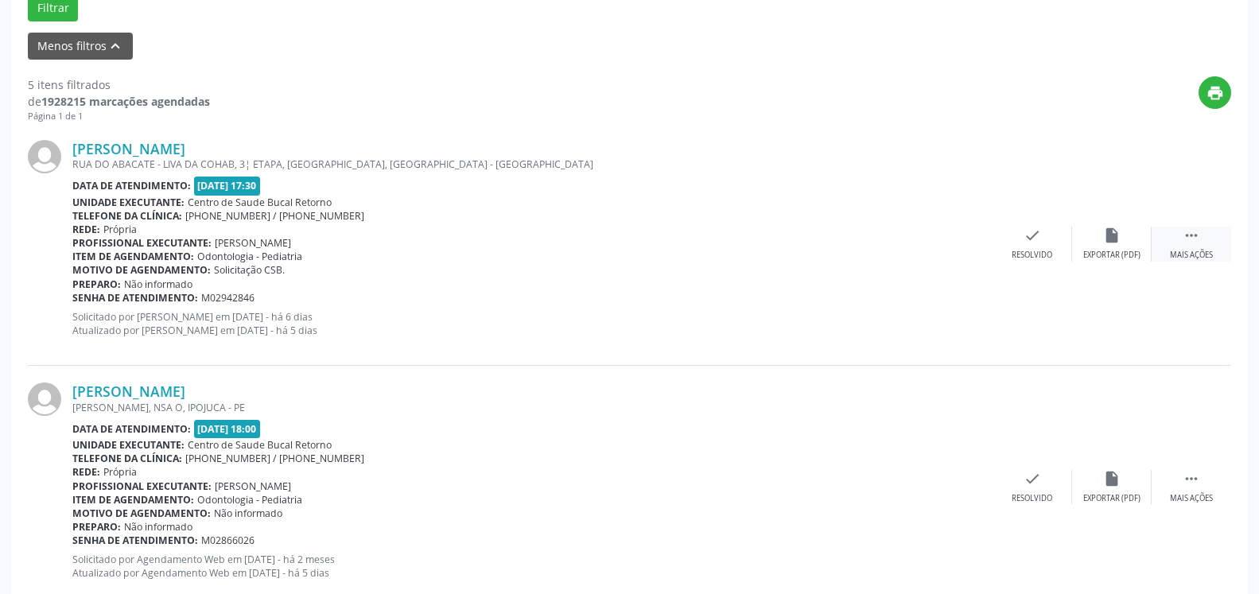
click at [1184, 254] on div "Mais ações" at bounding box center [1191, 255] width 43 height 11
click at [1117, 261] on div "Não compareceu" at bounding box center [1112, 255] width 68 height 11
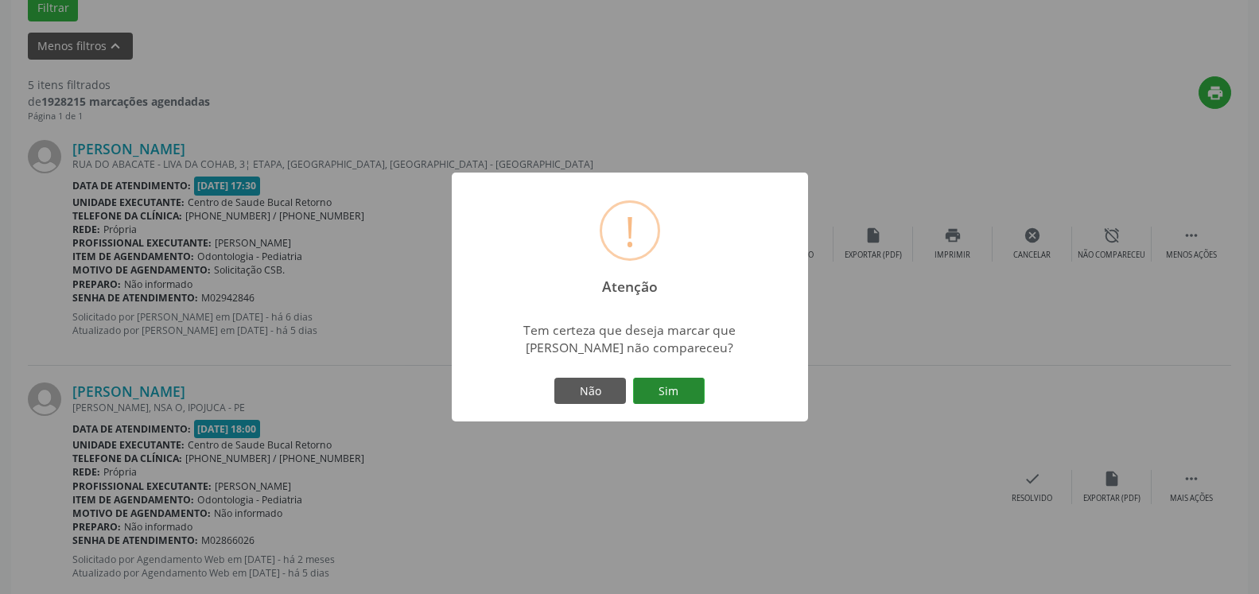
click at [678, 393] on button "Sim" at bounding box center [669, 391] width 72 height 27
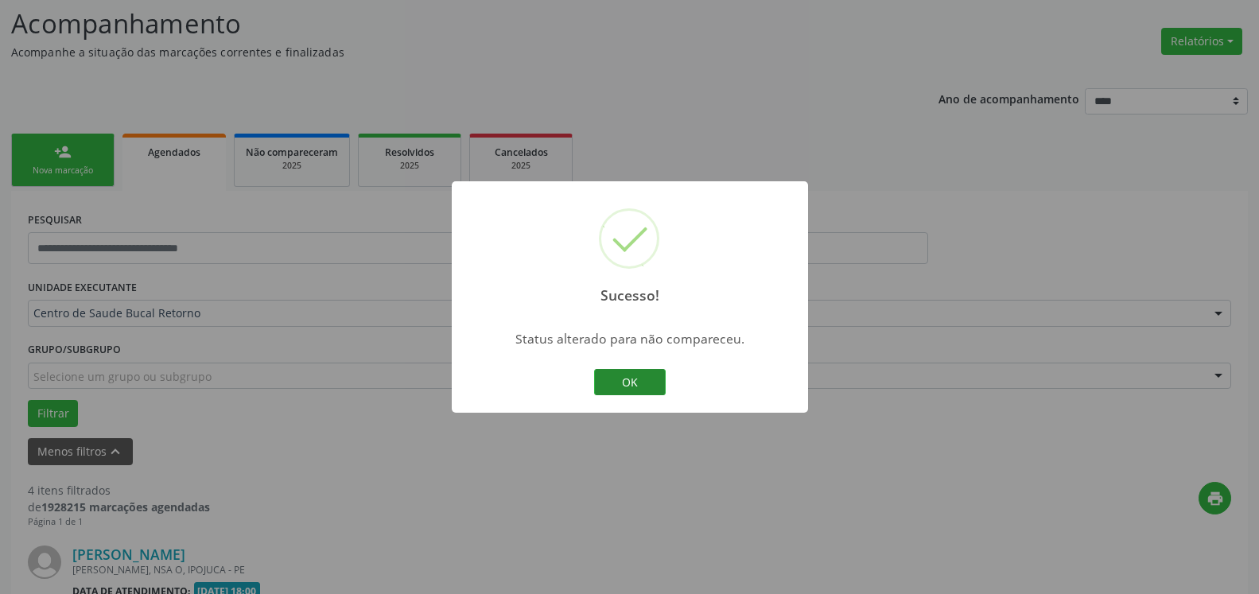
click at [609, 387] on button "OK" at bounding box center [630, 382] width 72 height 27
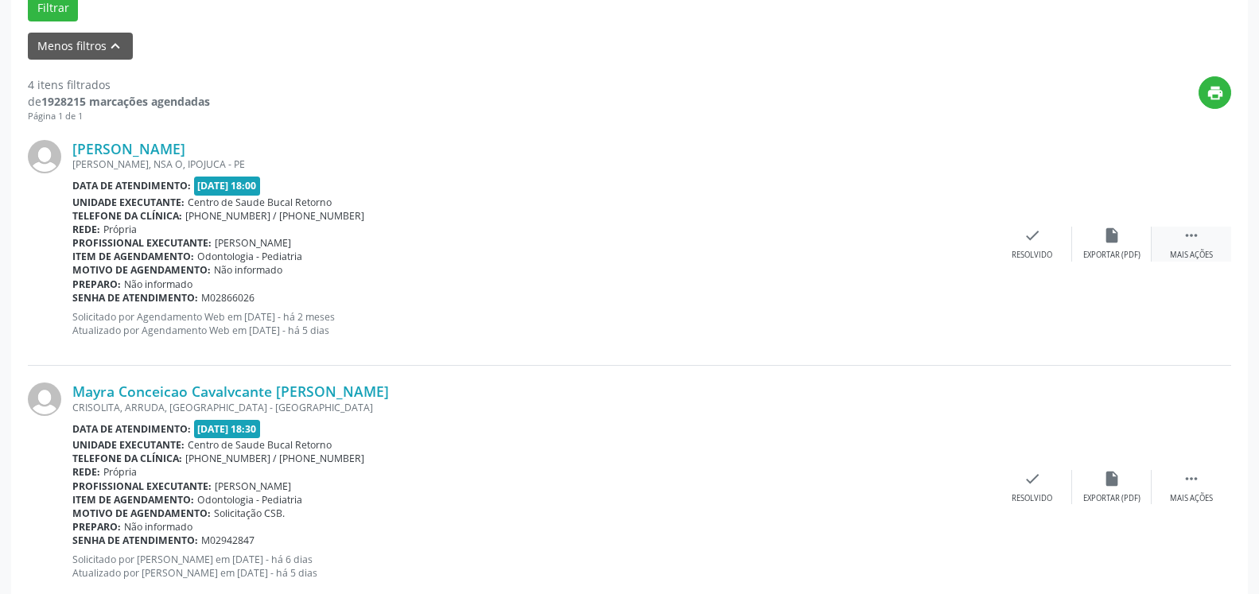
click at [1191, 243] on icon "" at bounding box center [1191, 235] width 17 height 17
click at [1112, 244] on icon "alarm_off" at bounding box center [1111, 235] width 17 height 17
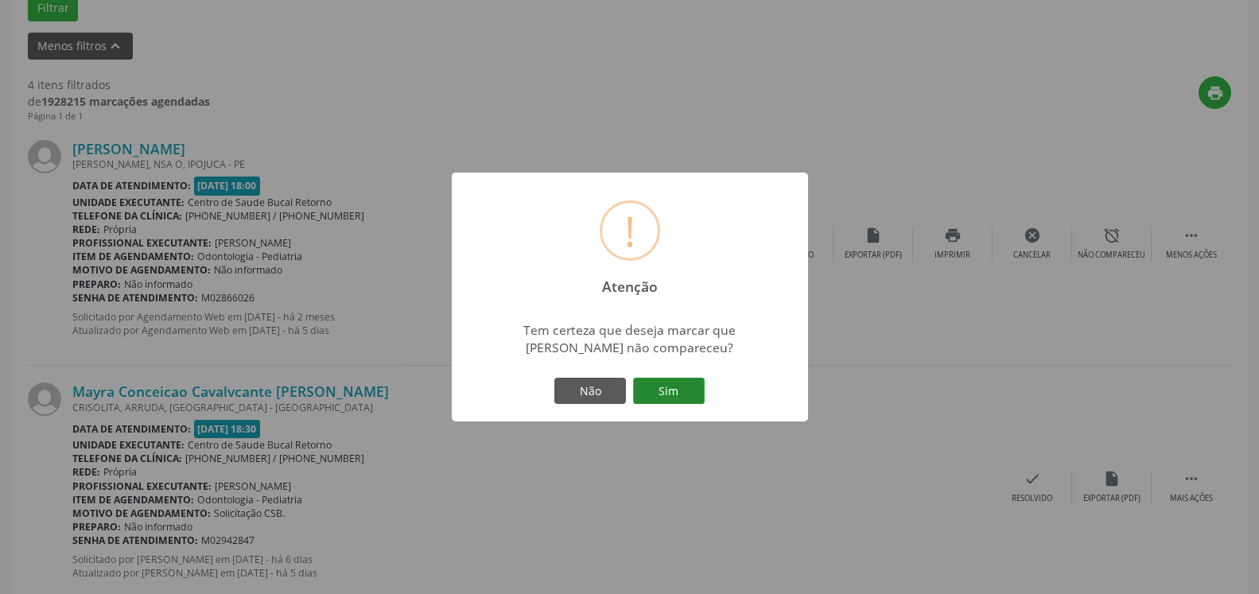
click at [676, 388] on button "Sim" at bounding box center [669, 391] width 72 height 27
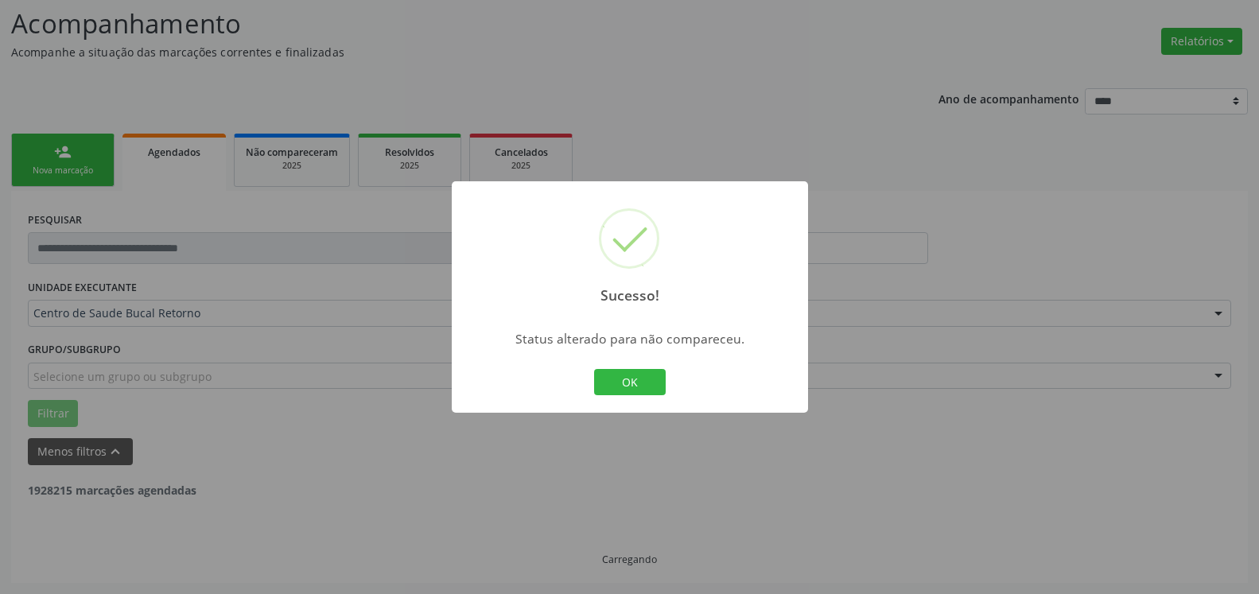
scroll to position [104, 0]
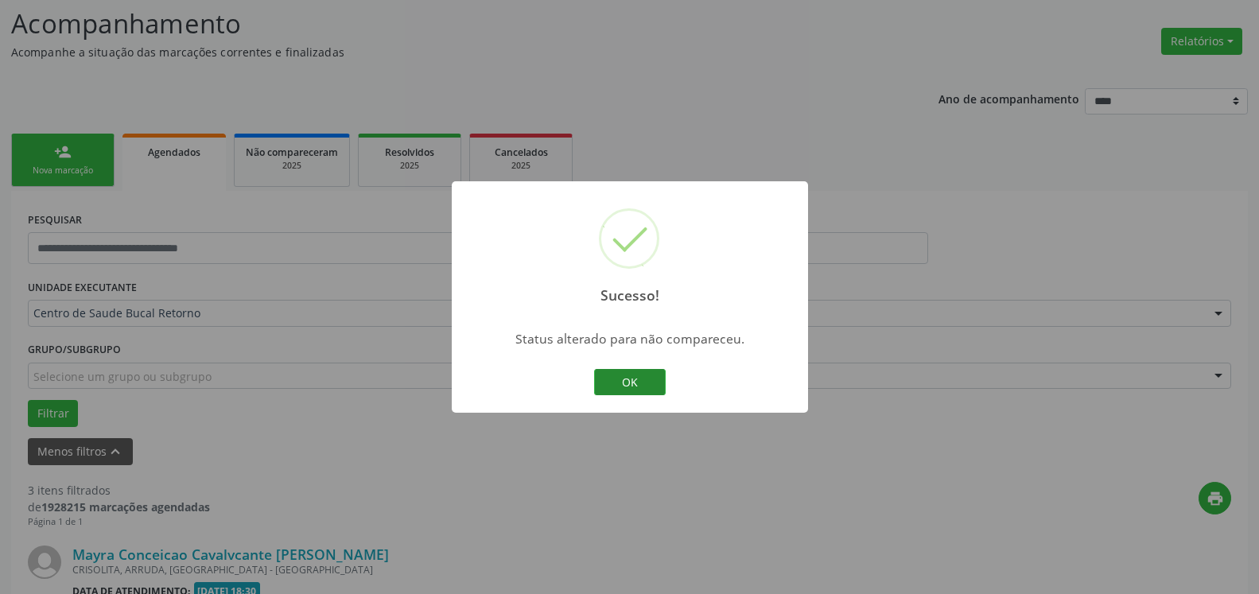
click at [634, 388] on button "OK" at bounding box center [630, 382] width 72 height 27
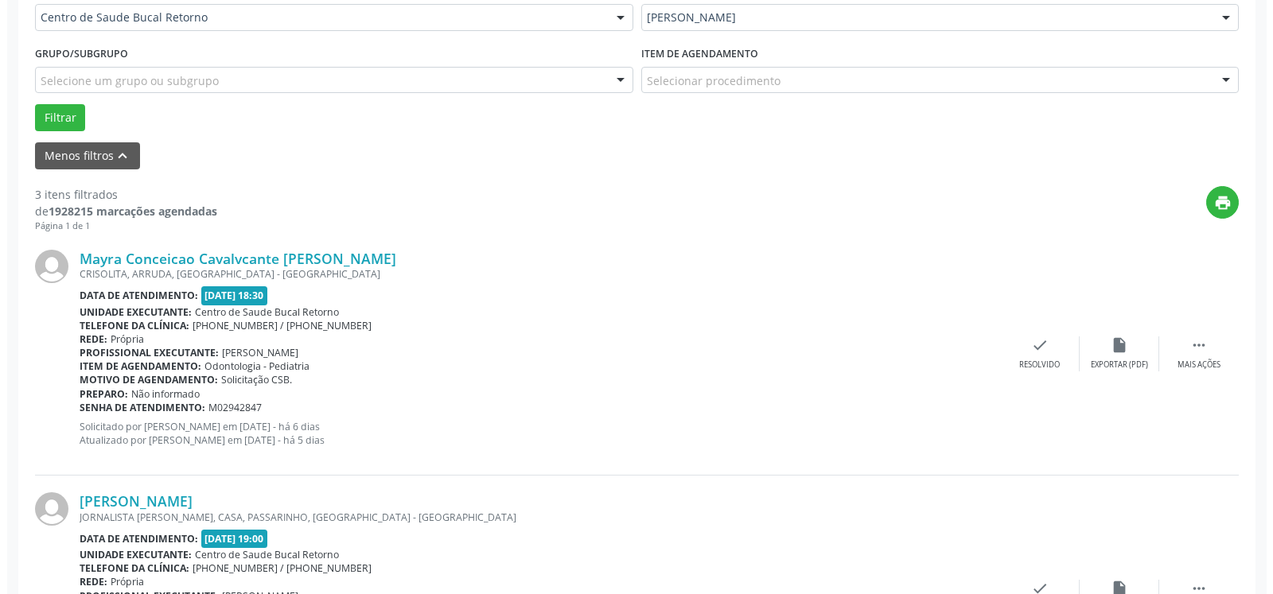
scroll to position [429, 0]
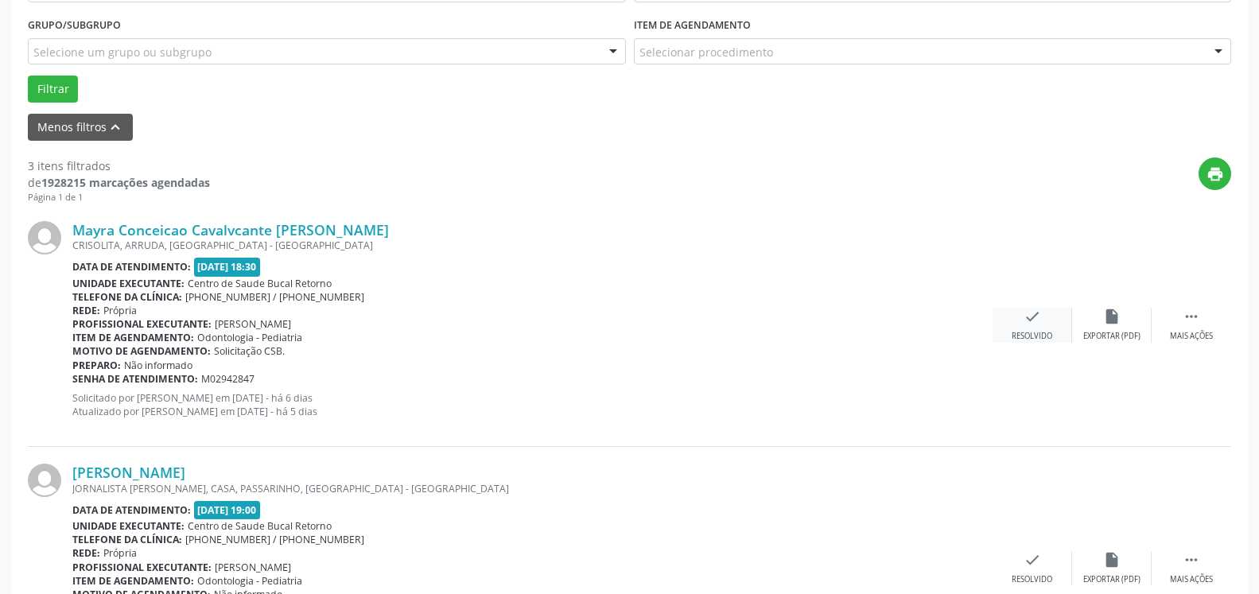
click at [1039, 319] on icon "check" at bounding box center [1032, 316] width 17 height 17
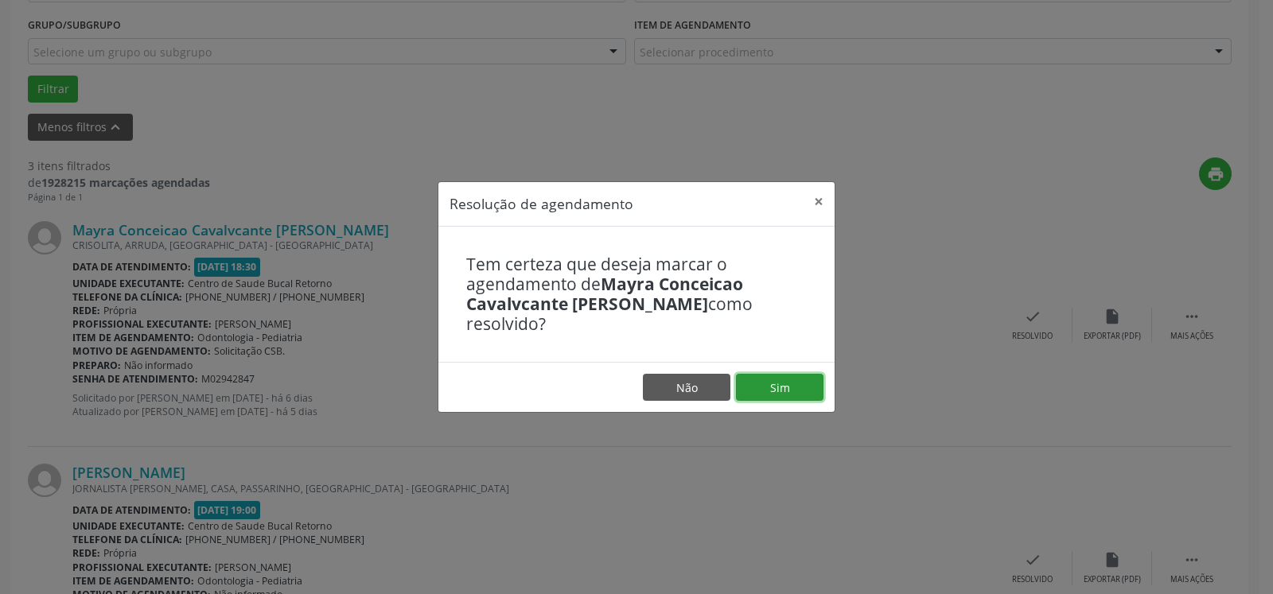
click at [788, 381] on button "Sim" at bounding box center [779, 387] width 87 height 27
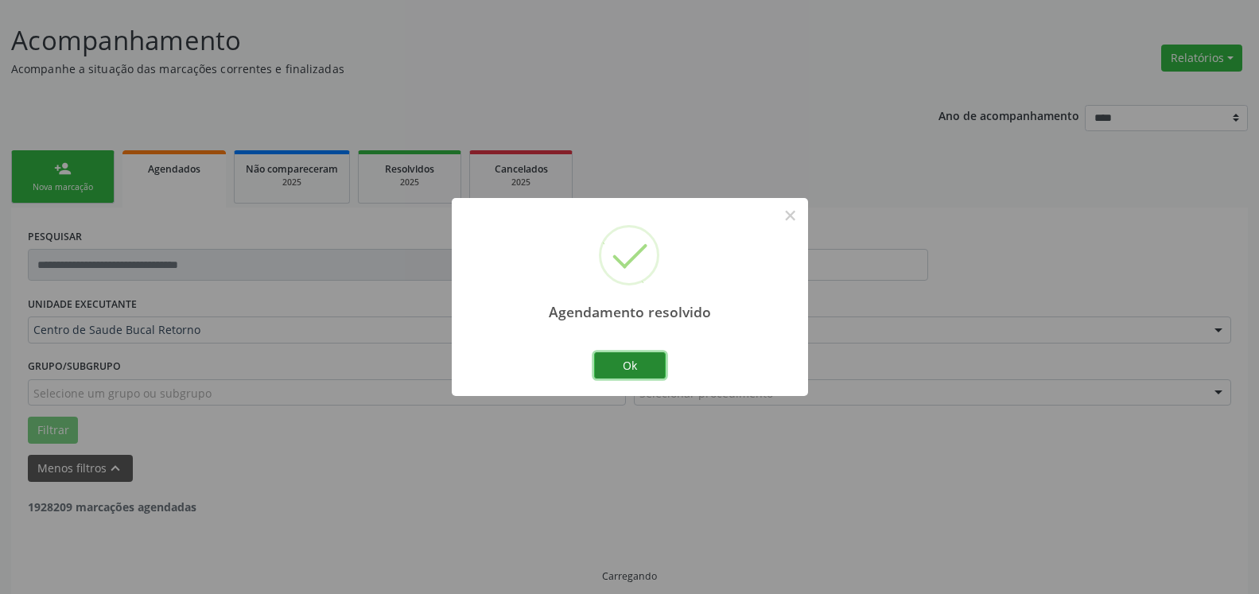
click at [604, 363] on button "Ok" at bounding box center [630, 365] width 72 height 27
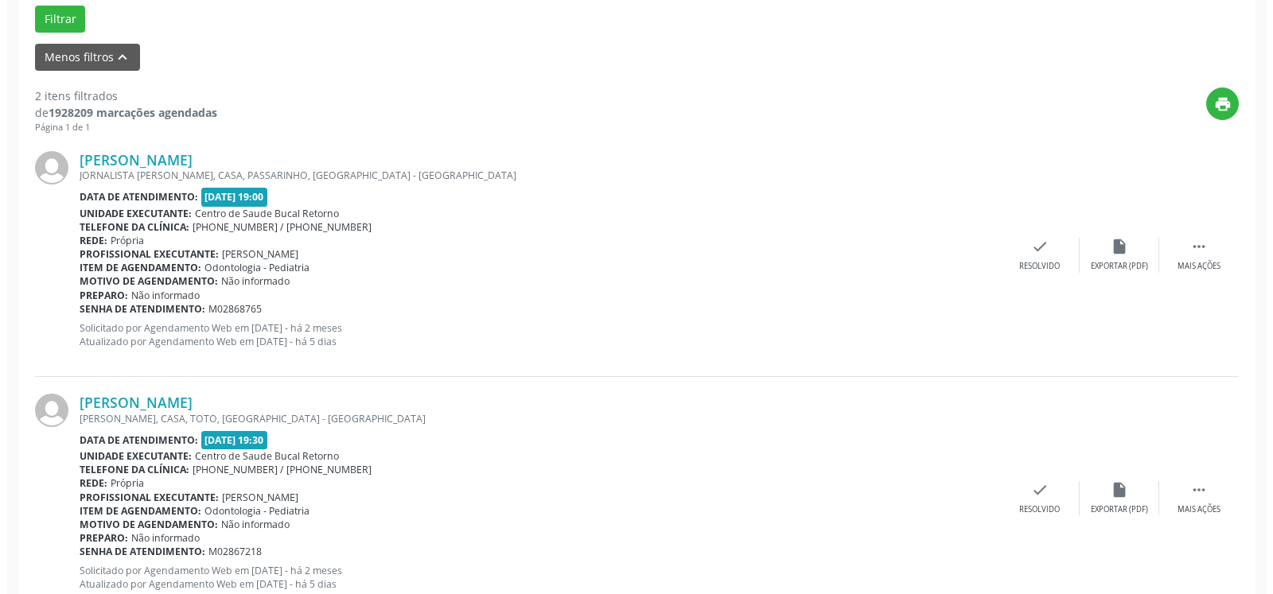
scroll to position [552, 0]
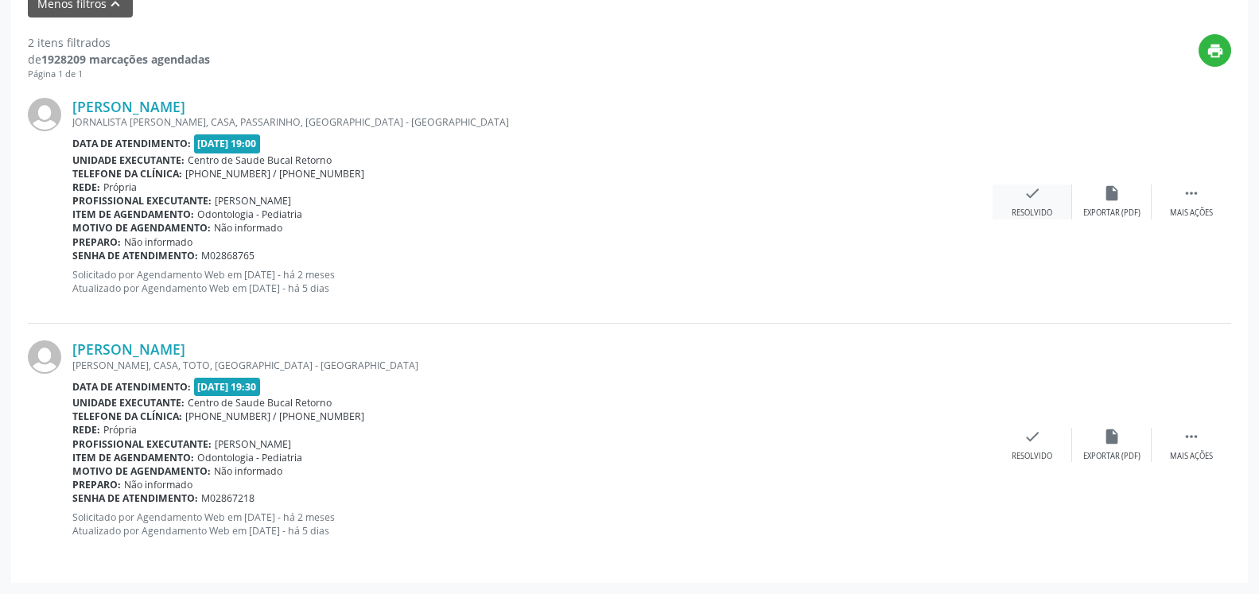
click at [1022, 201] on div "check Resolvido" at bounding box center [1033, 202] width 80 height 34
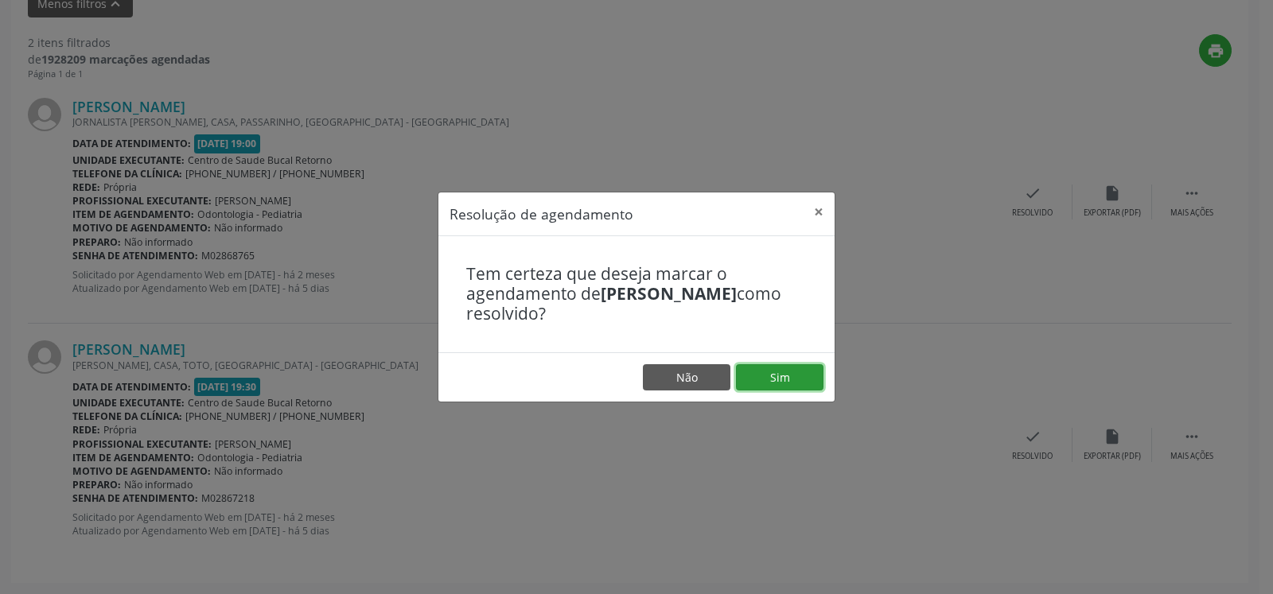
click at [802, 374] on button "Sim" at bounding box center [779, 377] width 87 height 27
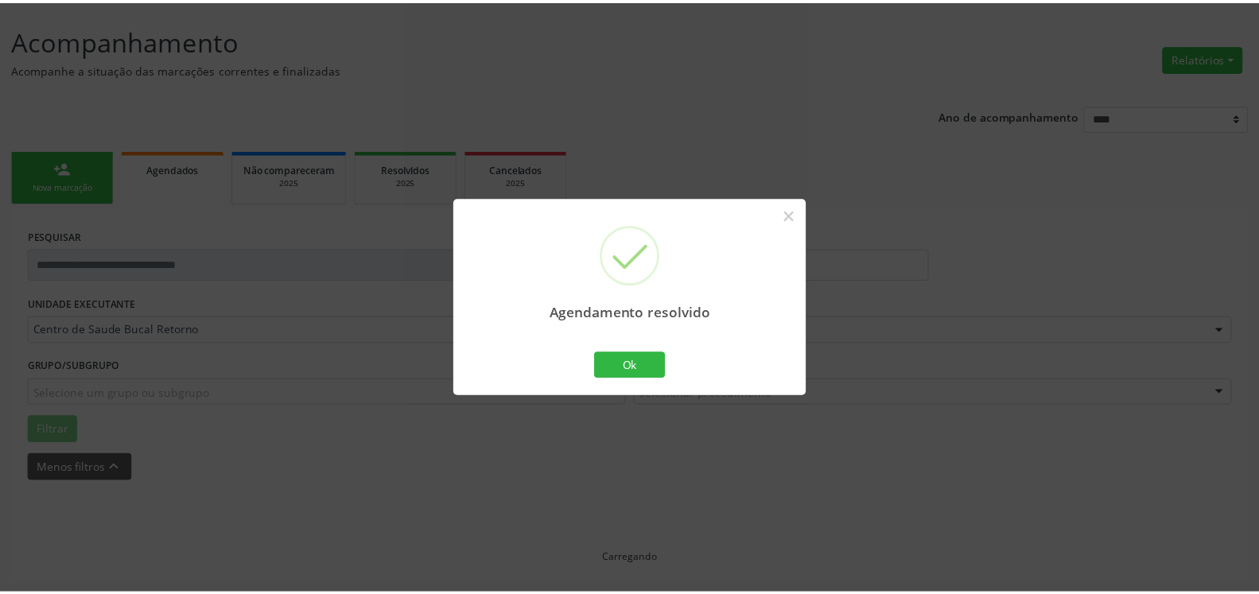
scroll to position [87, 0]
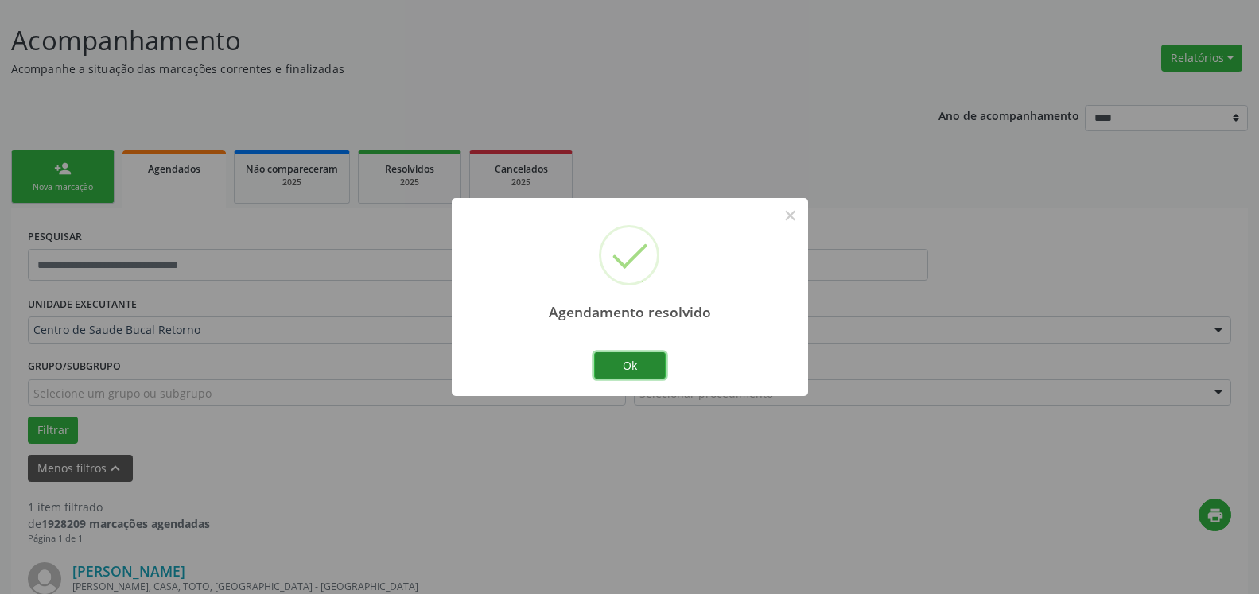
click at [643, 379] on button "Ok" at bounding box center [630, 365] width 72 height 27
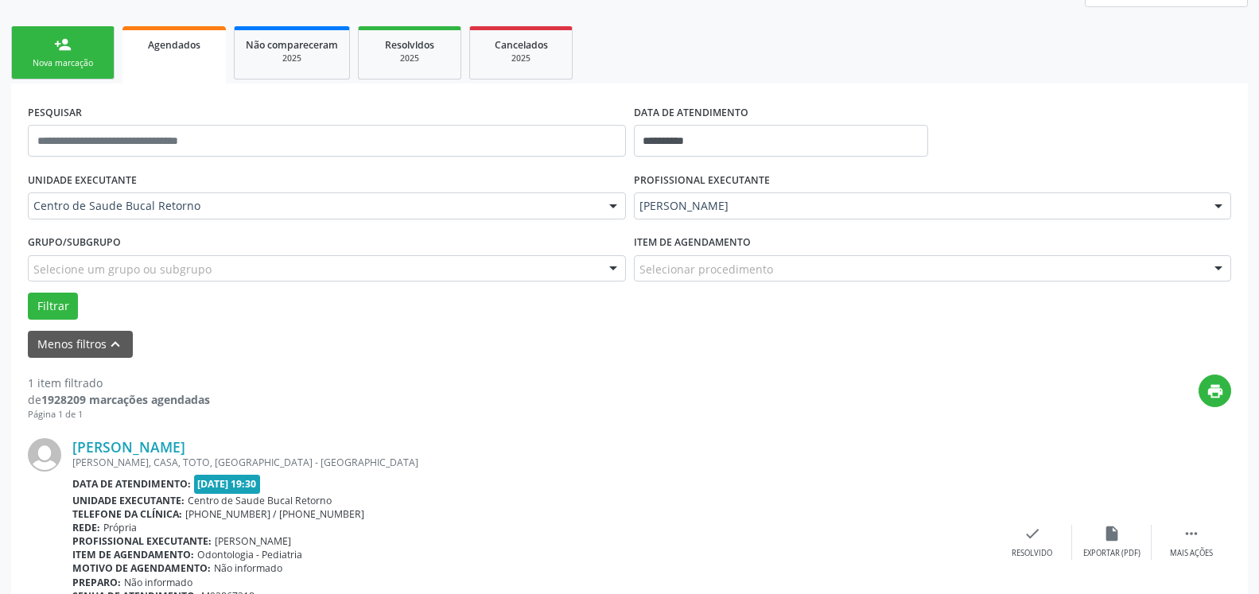
scroll to position [309, 0]
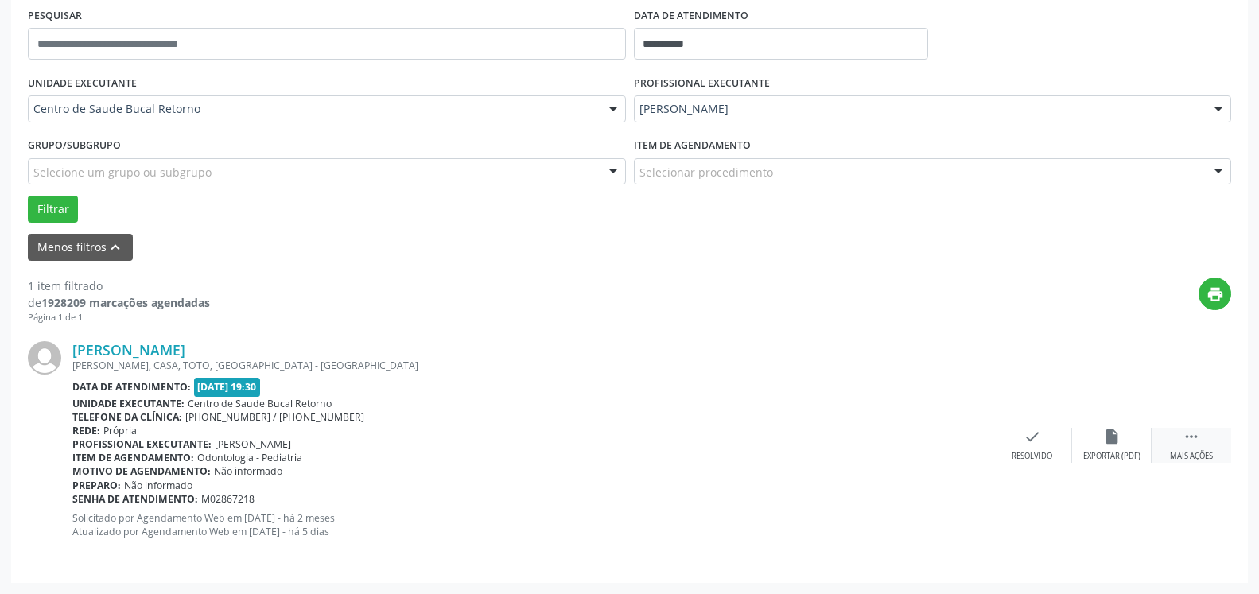
click at [1192, 441] on icon "" at bounding box center [1191, 436] width 17 height 17
click at [1113, 431] on icon "alarm_off" at bounding box center [1111, 436] width 17 height 17
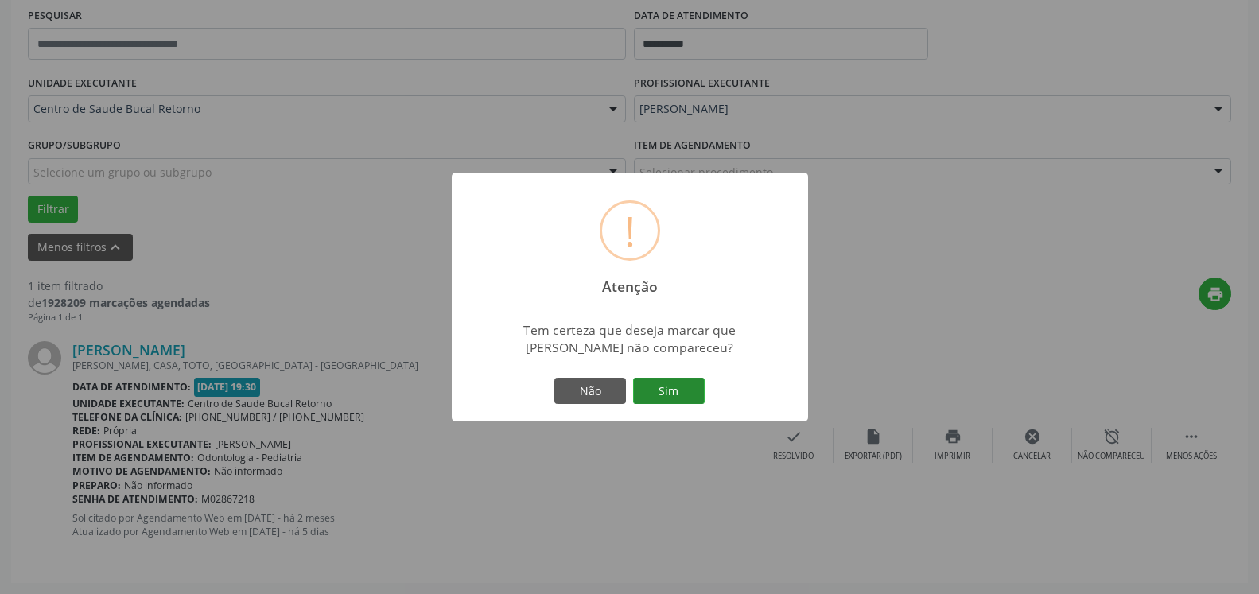
click at [678, 388] on button "Sim" at bounding box center [669, 391] width 72 height 27
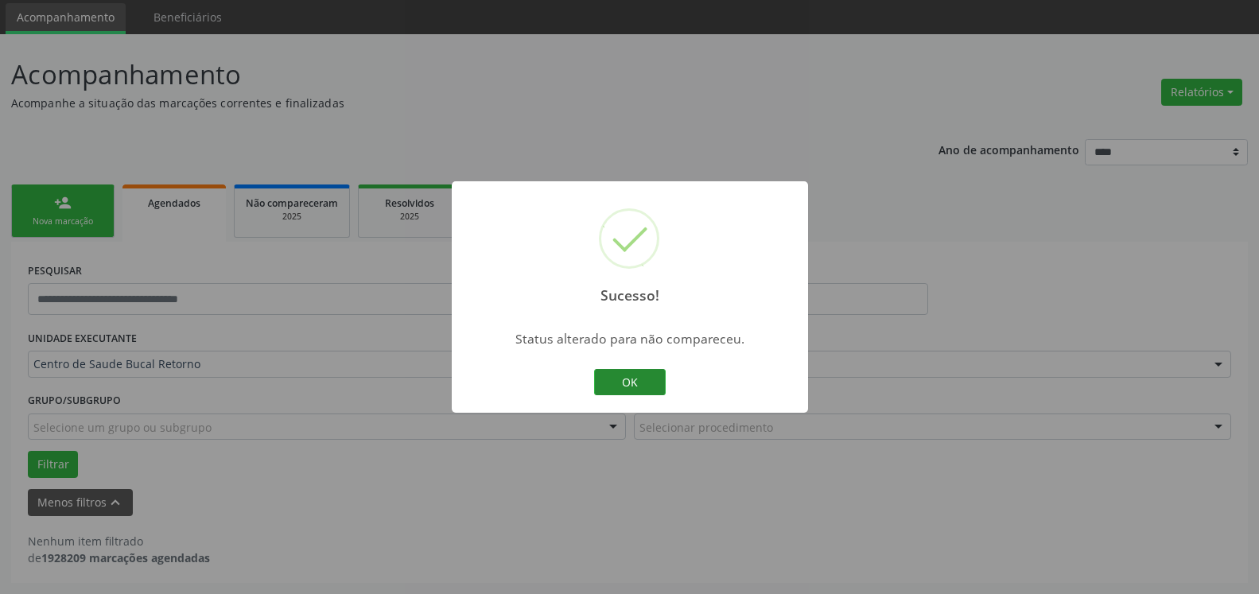
scroll to position [53, 0]
click at [614, 380] on button "OK" at bounding box center [630, 382] width 72 height 27
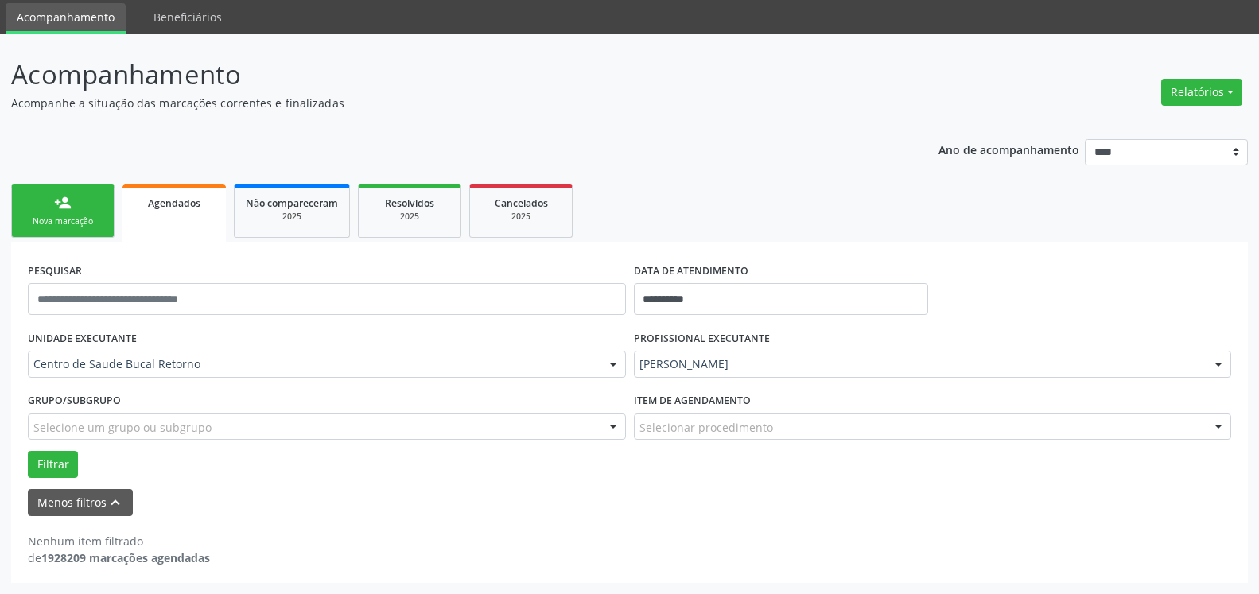
click at [856, 378] on div "PROFISSIONAL EXECUTANTE [PERSON_NAME] de [PERSON_NAME] Todos os profissionais […" at bounding box center [933, 357] width 606 height 62
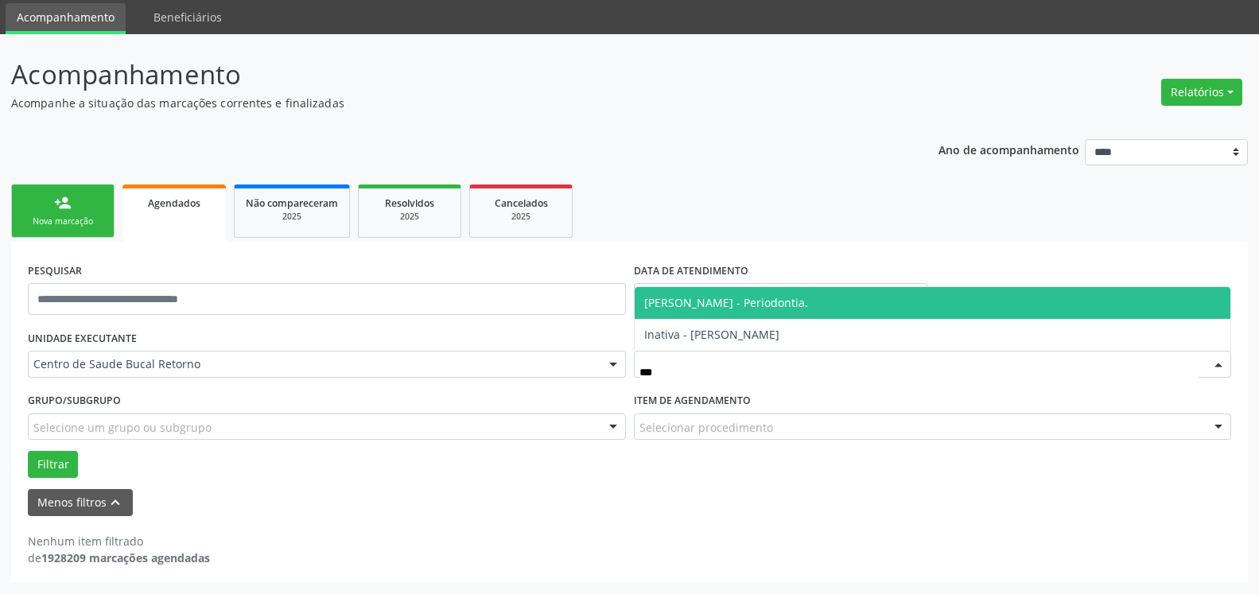
click at [800, 304] on span "[PERSON_NAME] - Periodontia." at bounding box center [726, 302] width 164 height 15
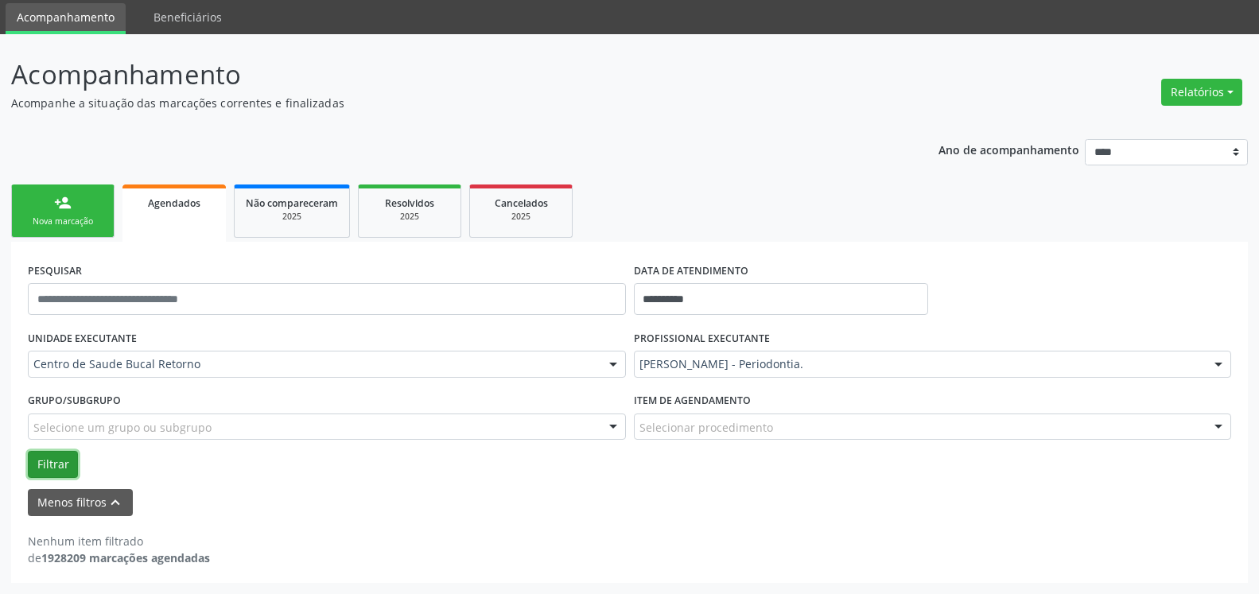
click at [63, 457] on button "Filtrar" at bounding box center [53, 464] width 50 height 27
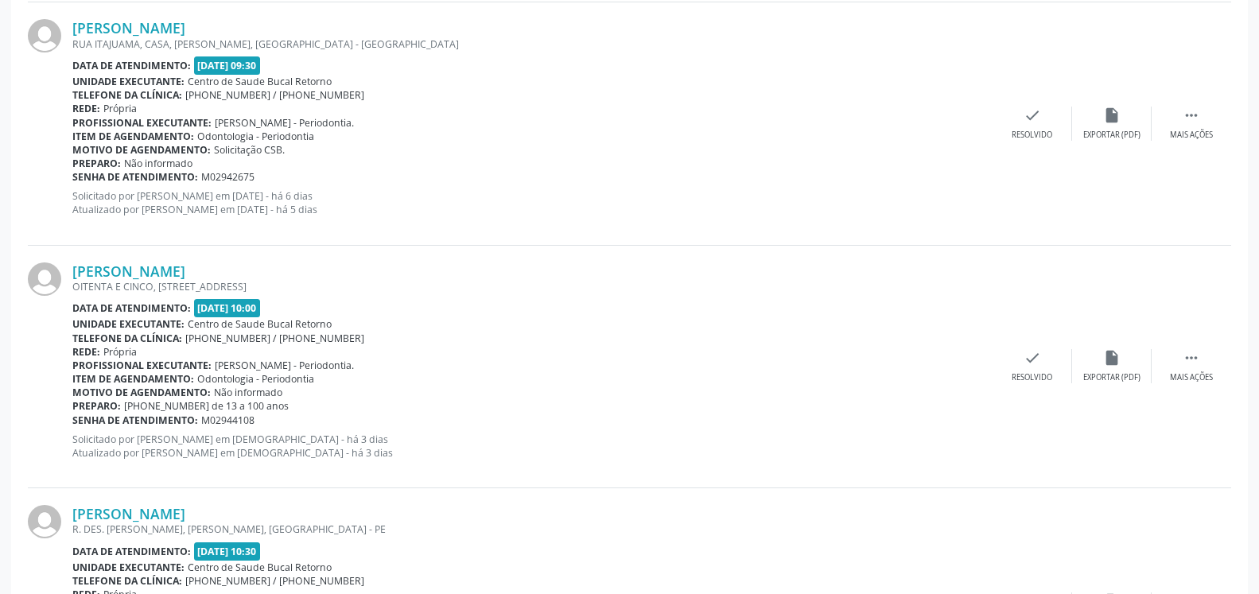
scroll to position [387, 0]
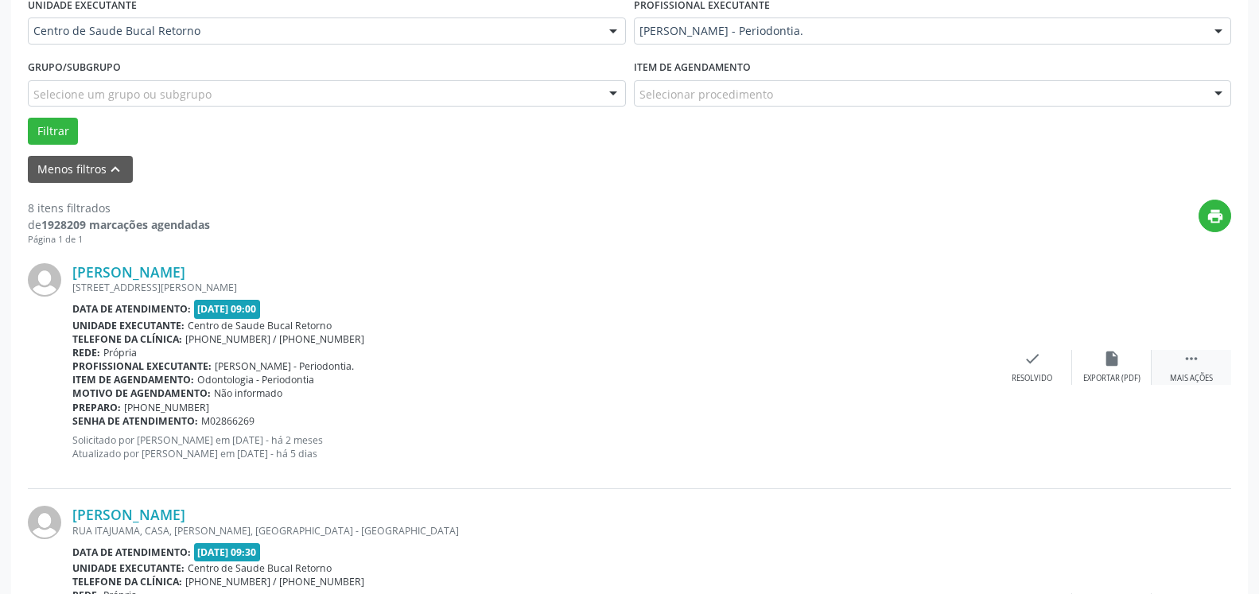
click at [1191, 358] on icon "" at bounding box center [1191, 358] width 17 height 17
click at [1129, 360] on div "alarm_off Não compareceu" at bounding box center [1112, 367] width 80 height 34
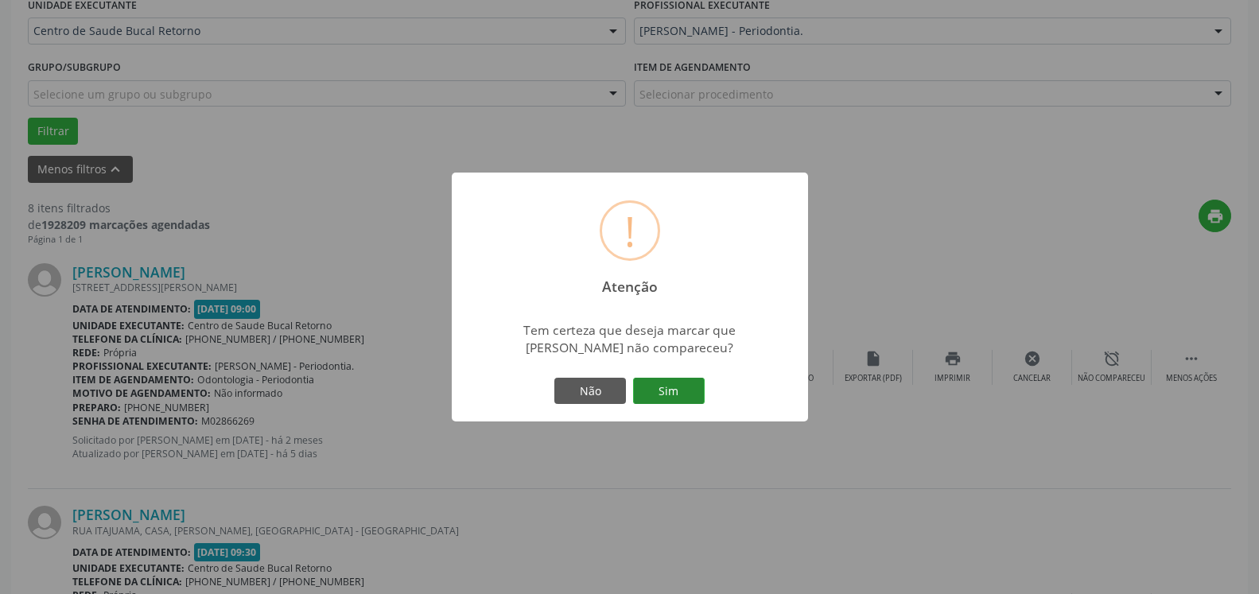
click at [681, 390] on button "Sim" at bounding box center [669, 391] width 72 height 27
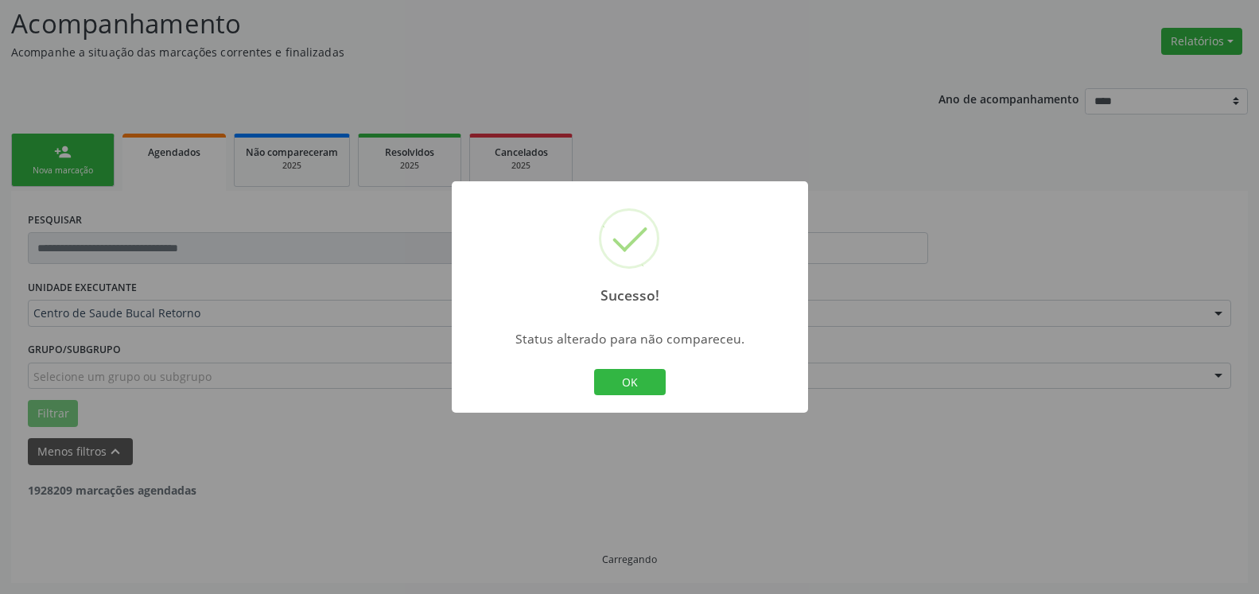
scroll to position [104, 0]
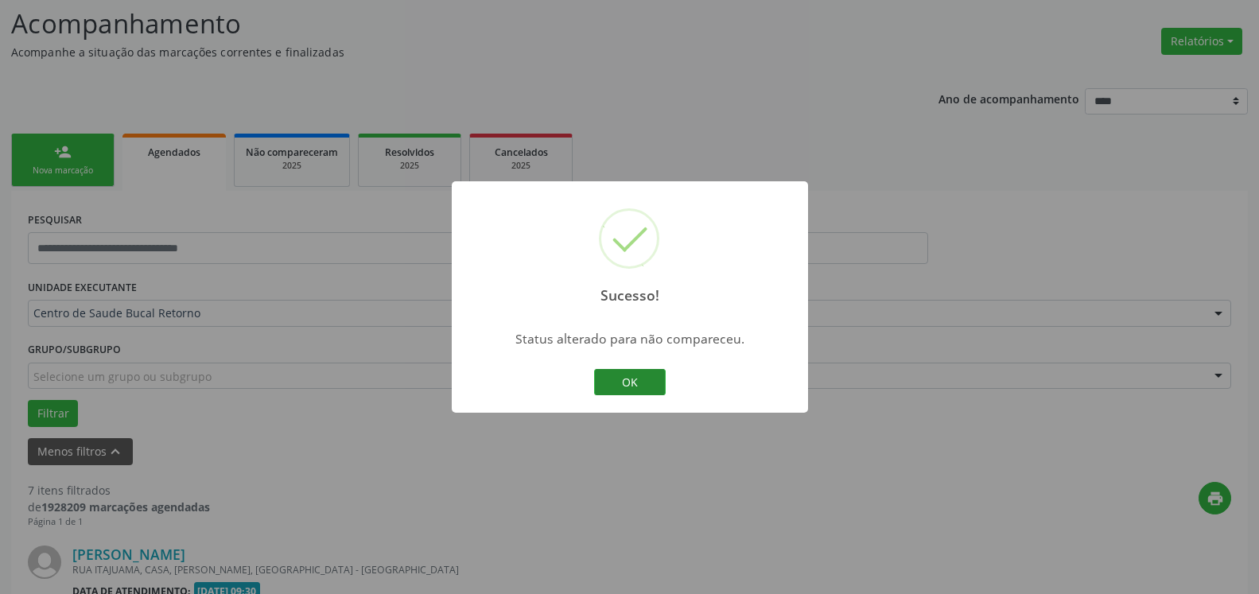
click at [631, 391] on button "OK" at bounding box center [630, 382] width 72 height 27
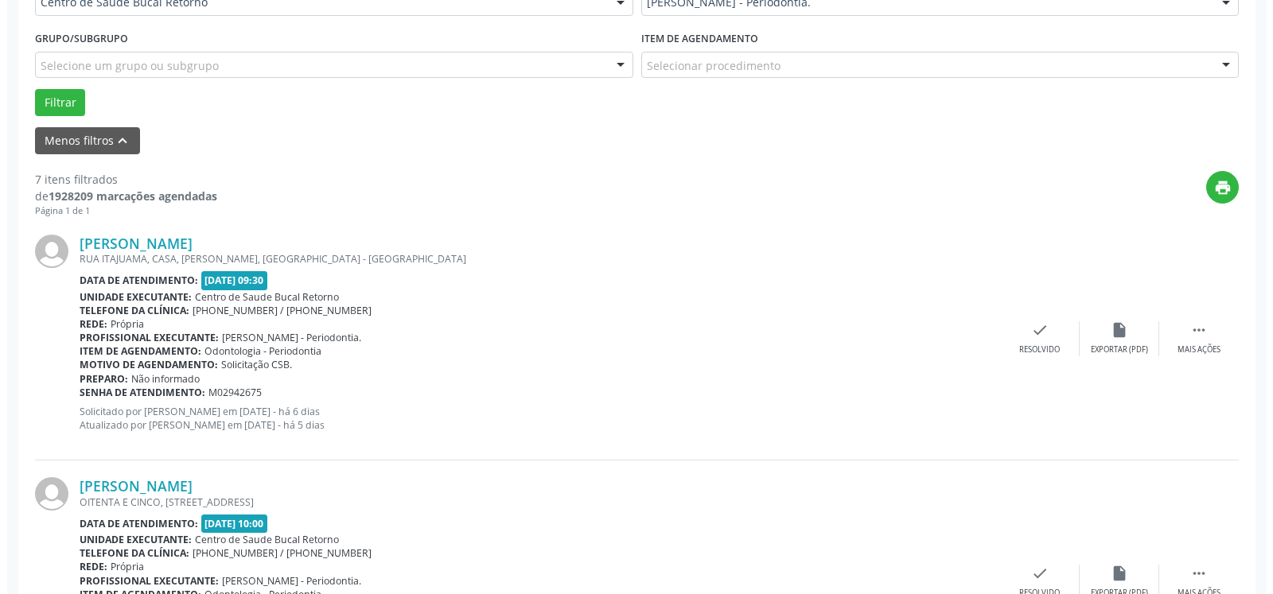
scroll to position [429, 0]
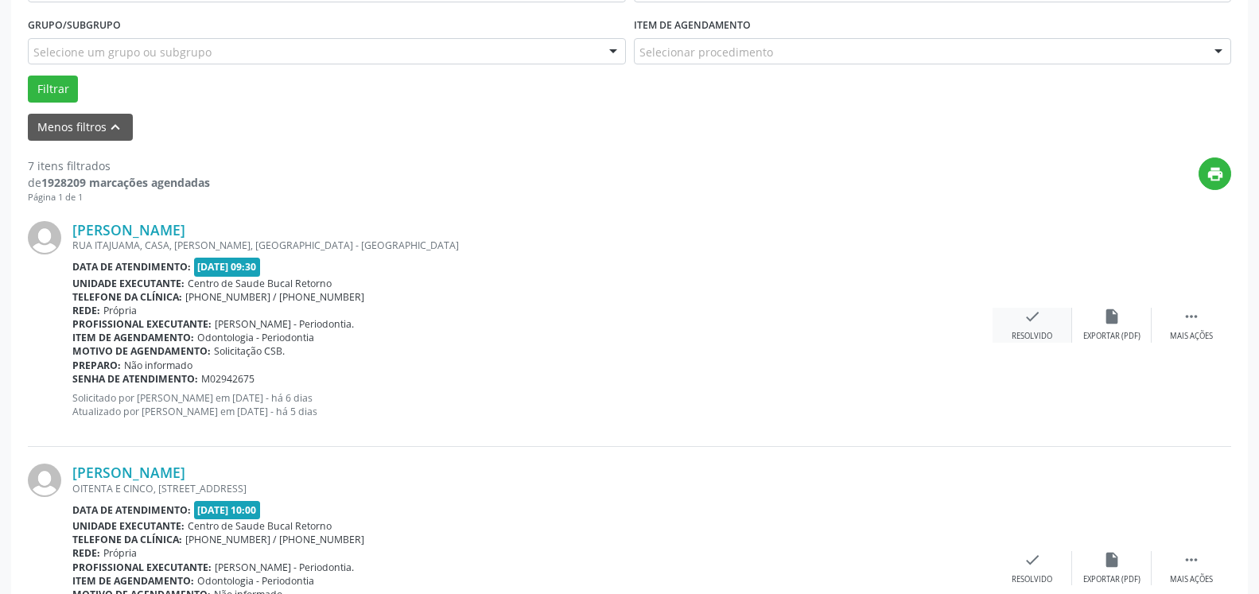
click at [1039, 336] on div "Resolvido" at bounding box center [1032, 336] width 41 height 11
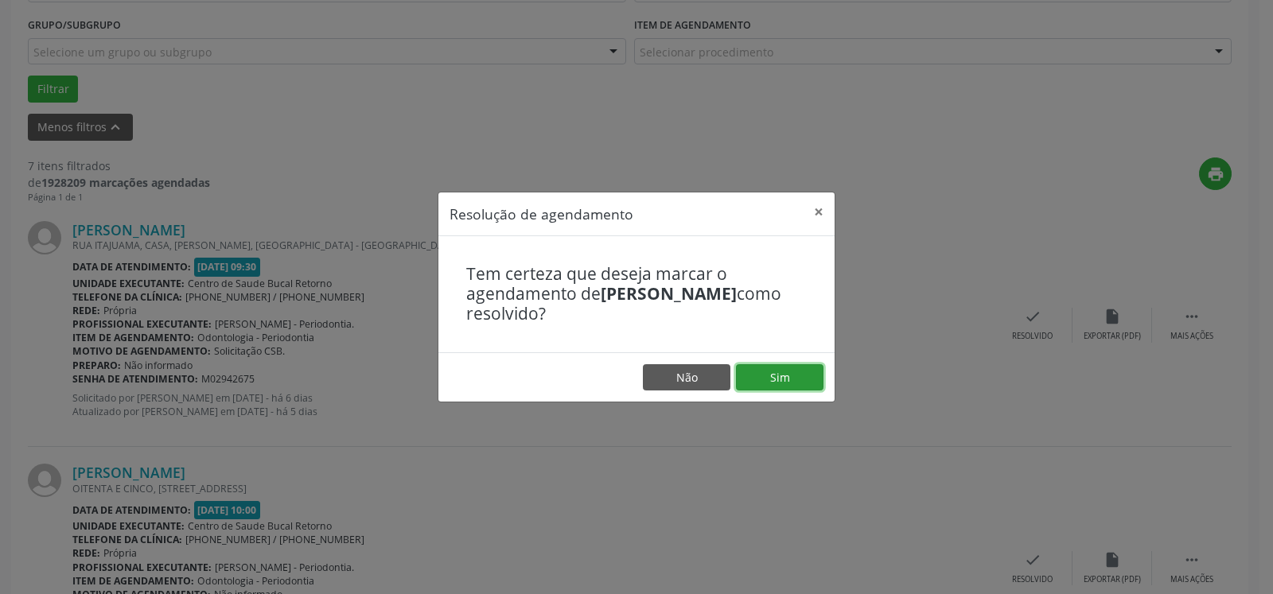
click at [783, 375] on button "Sim" at bounding box center [779, 377] width 87 height 27
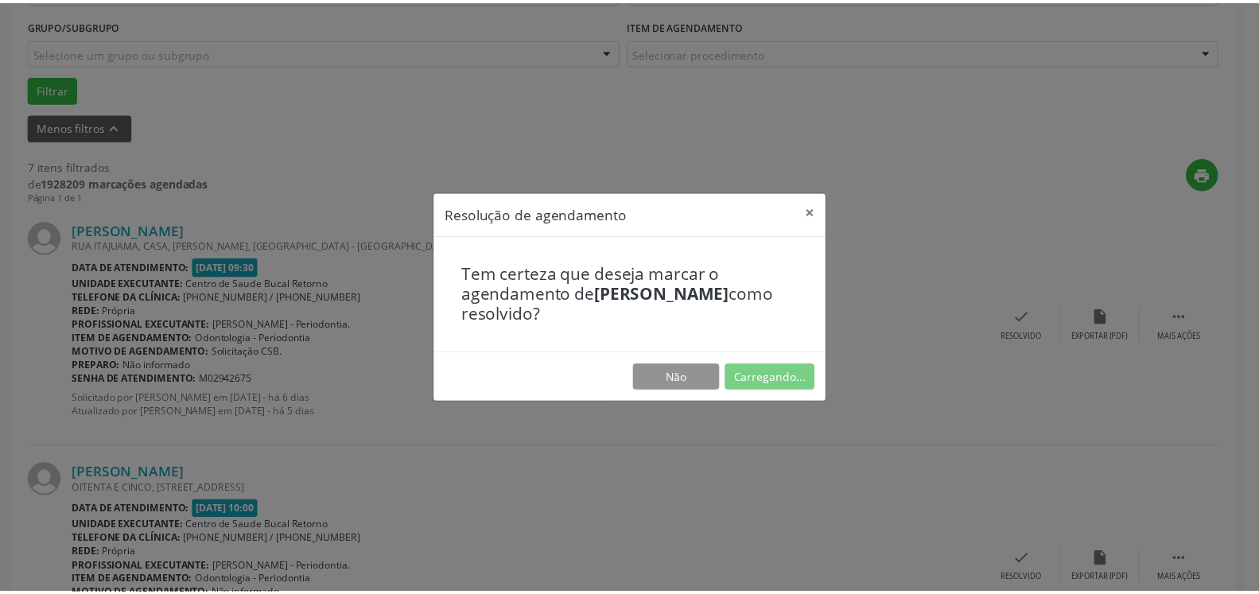
scroll to position [87, 0]
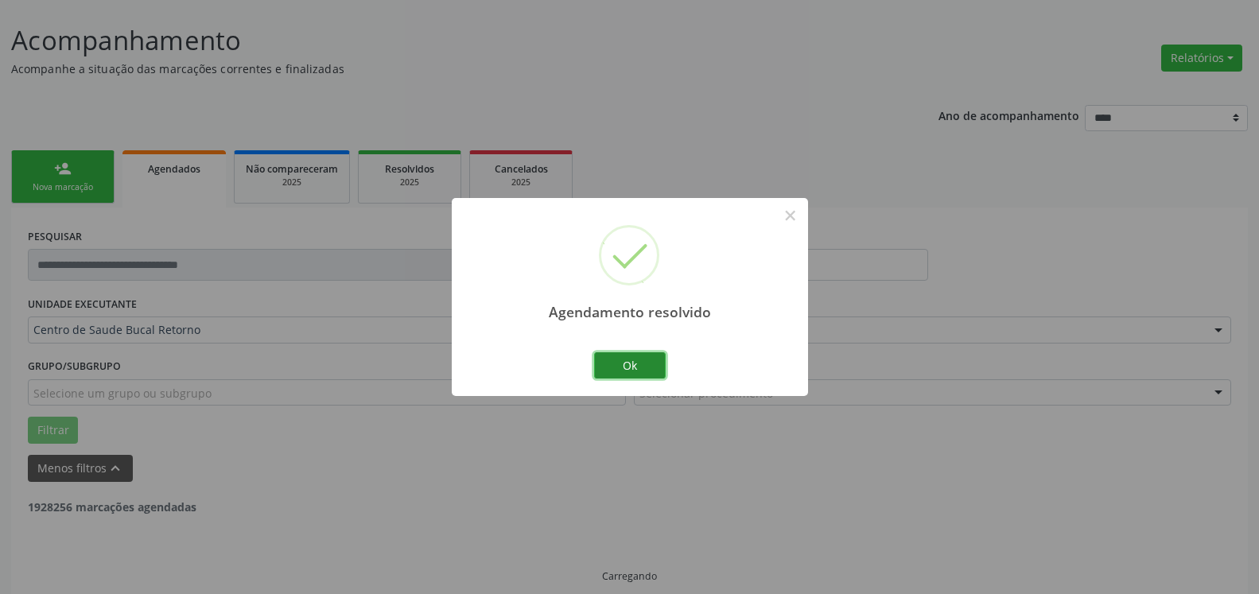
click at [640, 366] on button "Ok" at bounding box center [630, 365] width 72 height 27
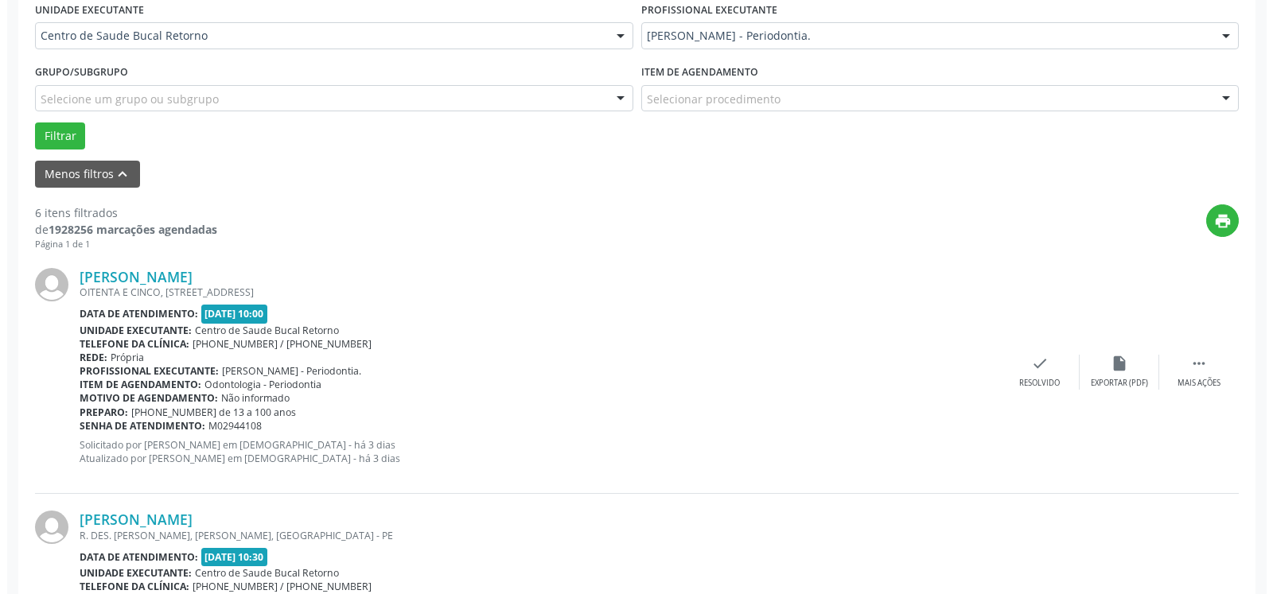
scroll to position [493, 0]
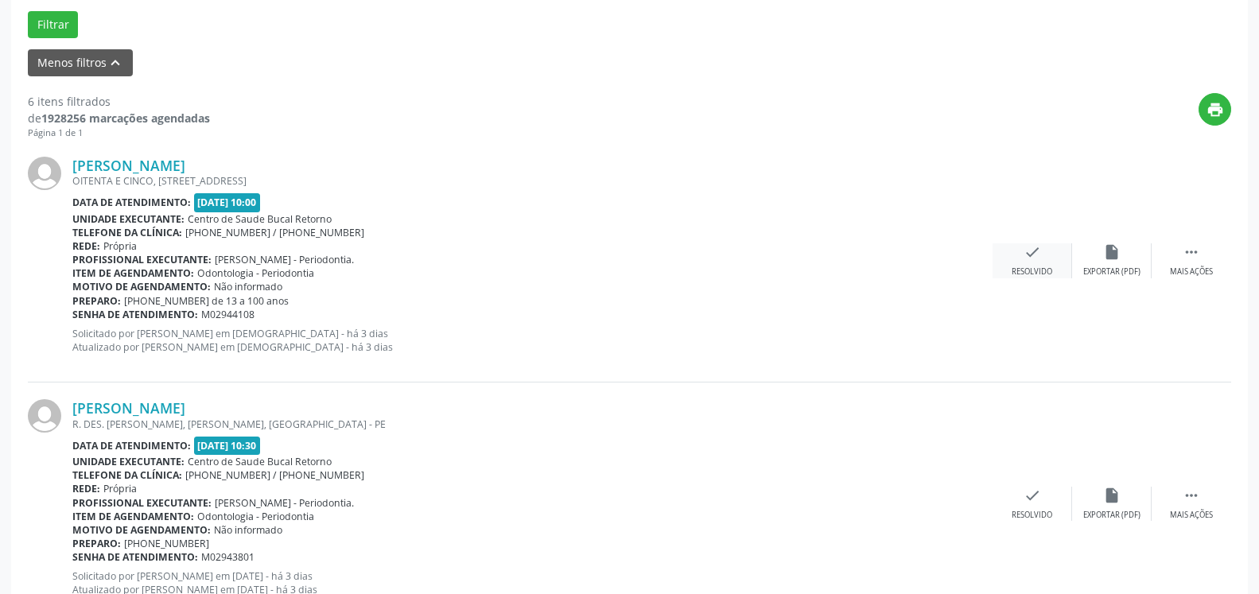
click at [1016, 263] on div "check Resolvido" at bounding box center [1033, 260] width 80 height 34
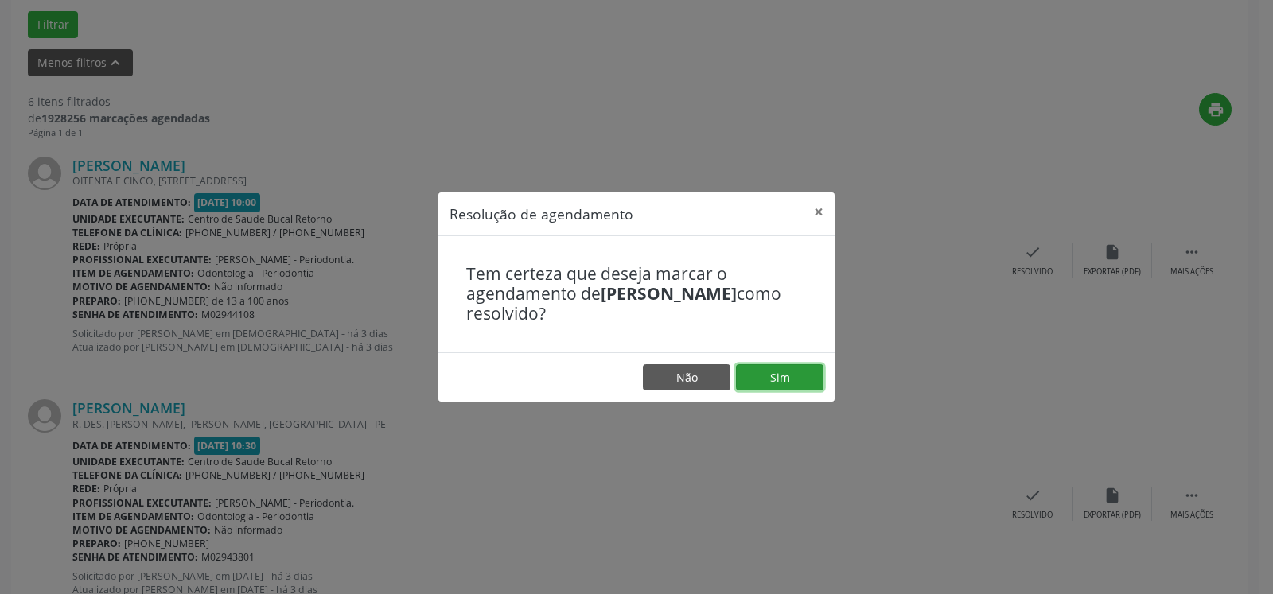
click at [779, 373] on button "Sim" at bounding box center [779, 377] width 87 height 27
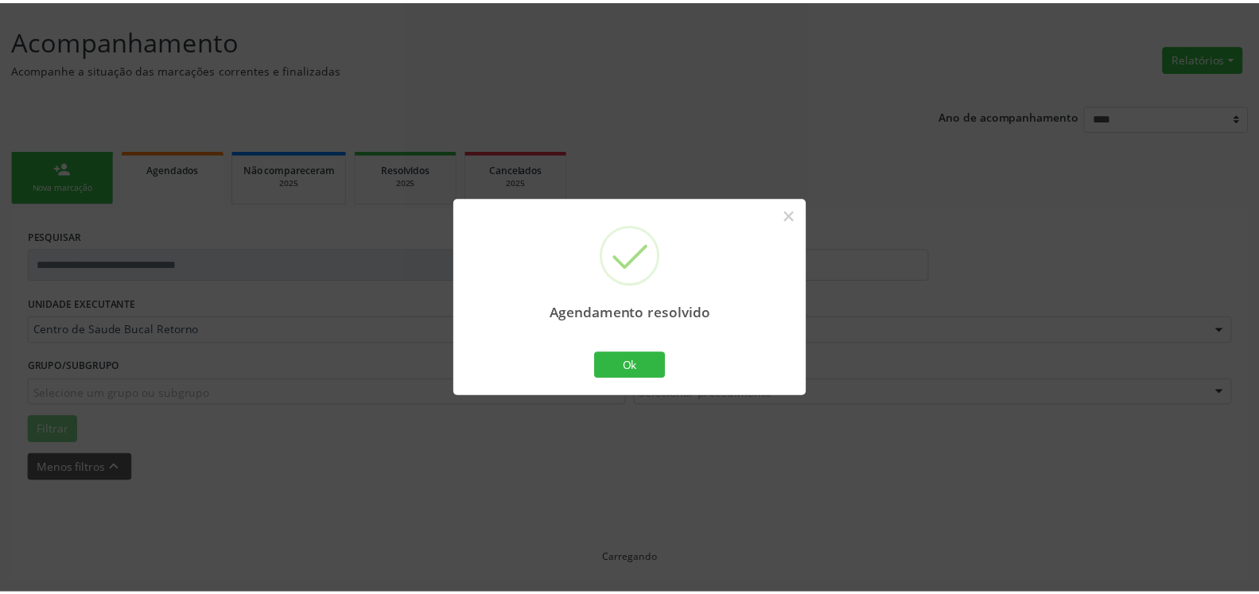
scroll to position [87, 0]
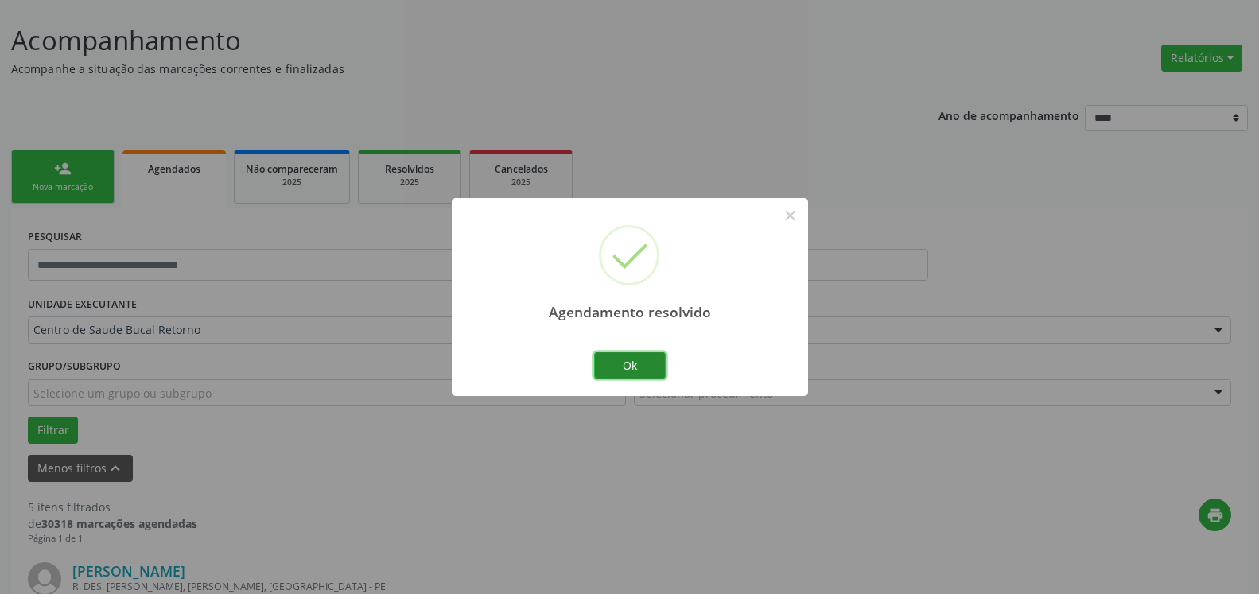
click at [628, 363] on button "Ok" at bounding box center [630, 365] width 72 height 27
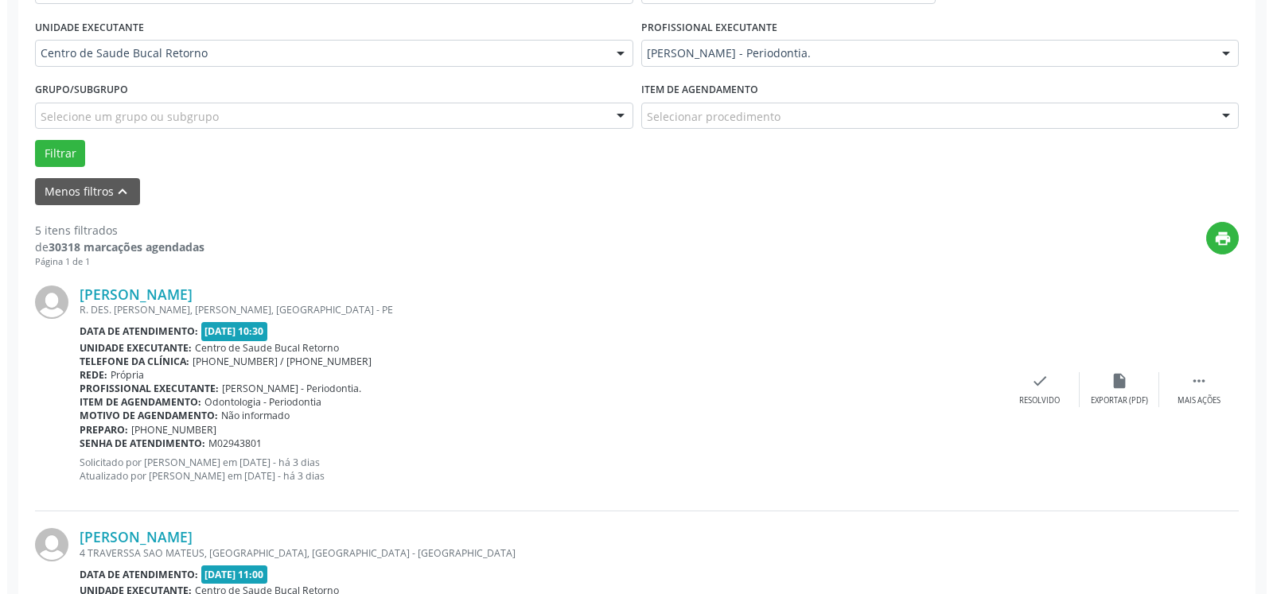
scroll to position [412, 0]
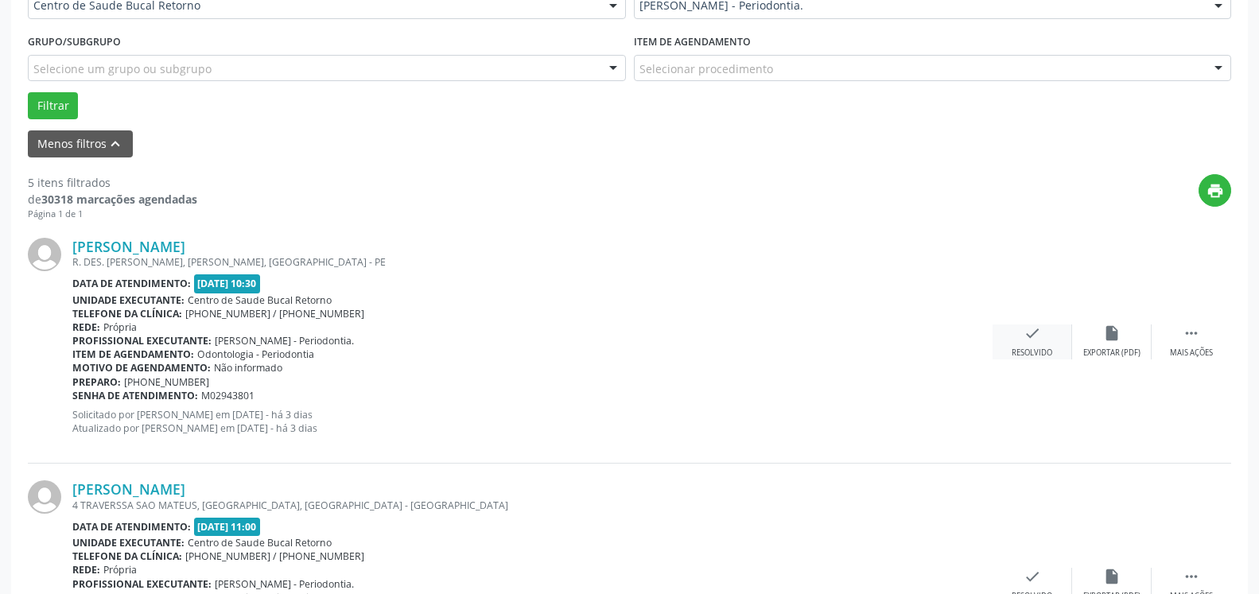
click at [1024, 351] on div "Resolvido" at bounding box center [1032, 353] width 41 height 11
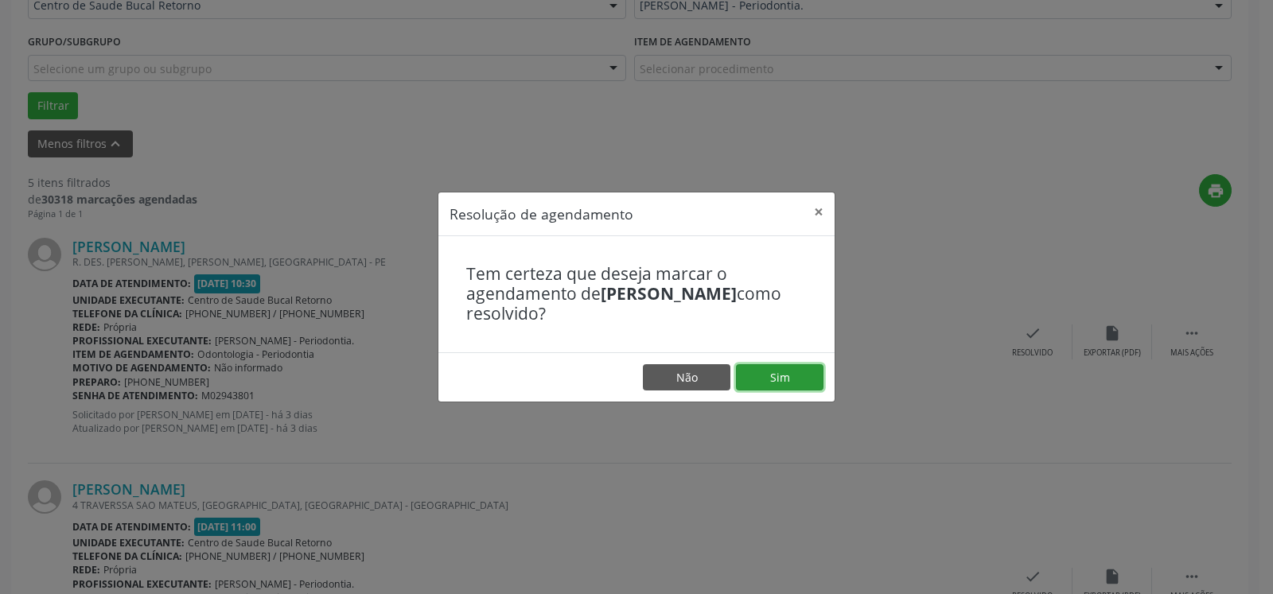
click at [758, 375] on button "Sim" at bounding box center [779, 377] width 87 height 27
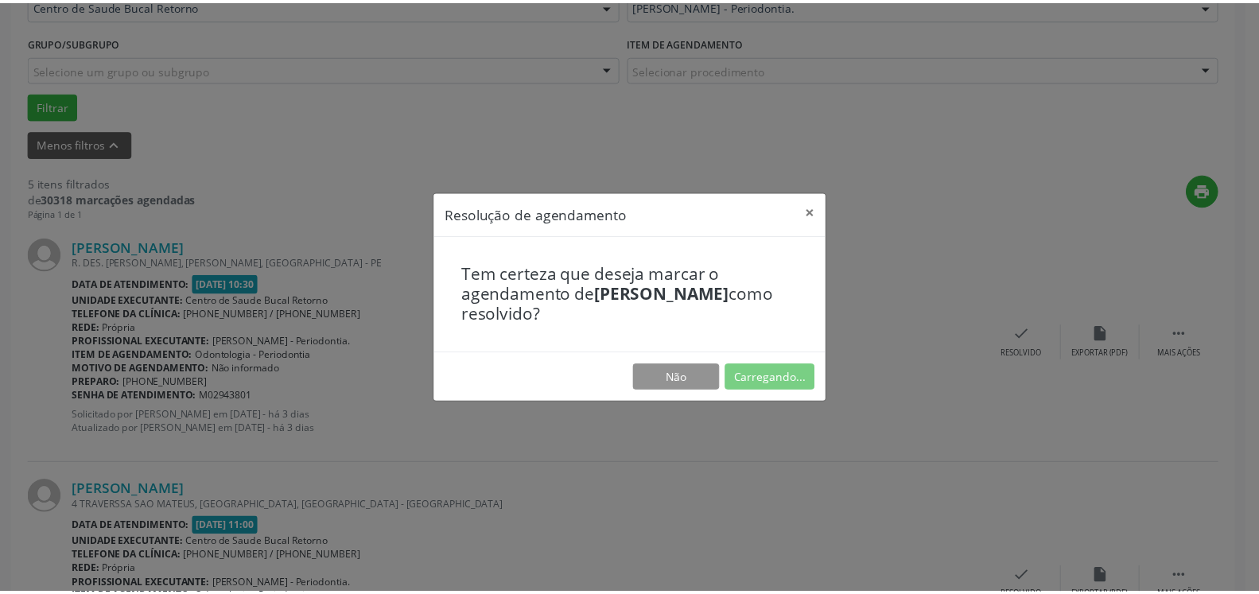
scroll to position [87, 0]
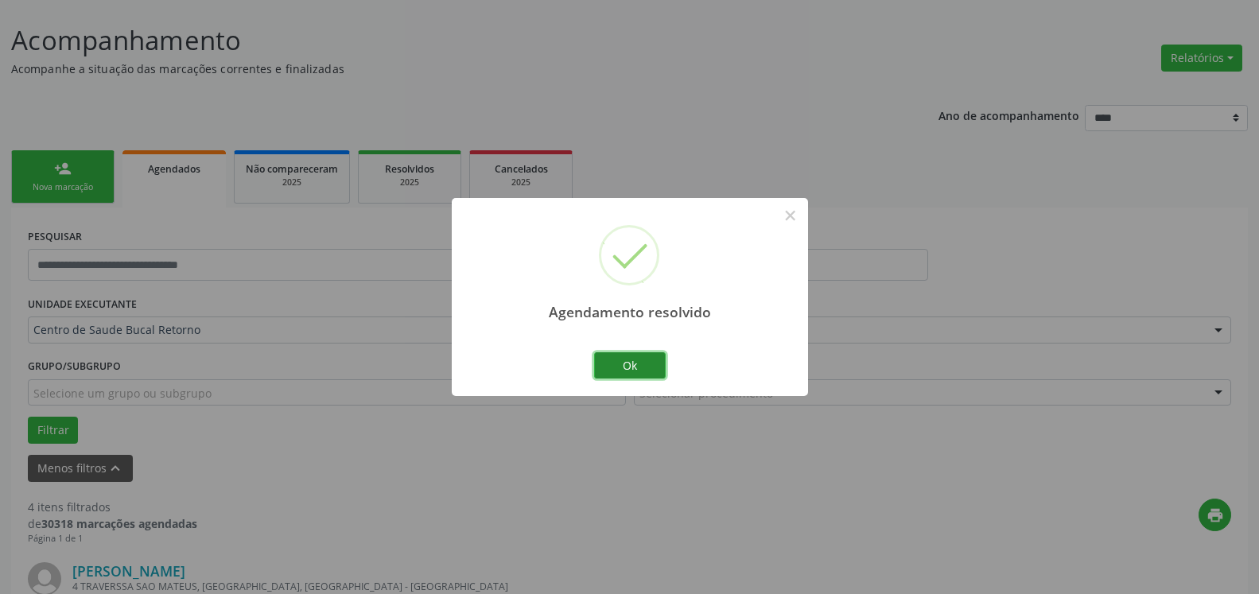
click at [629, 370] on button "Ok" at bounding box center [630, 365] width 72 height 27
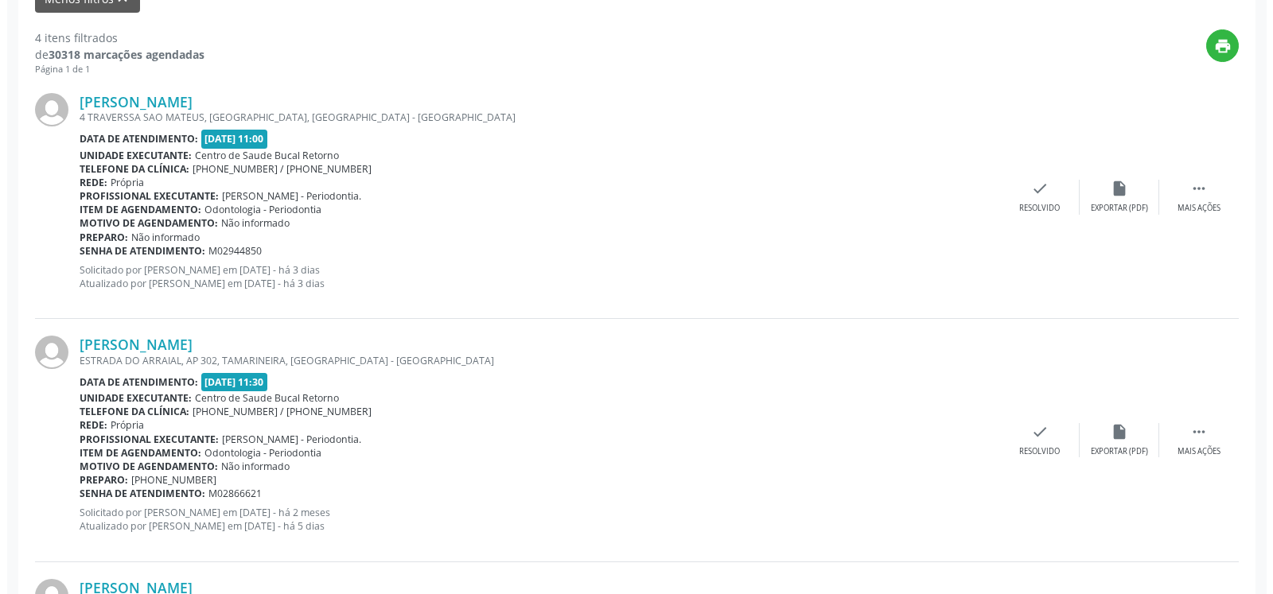
scroll to position [574, 0]
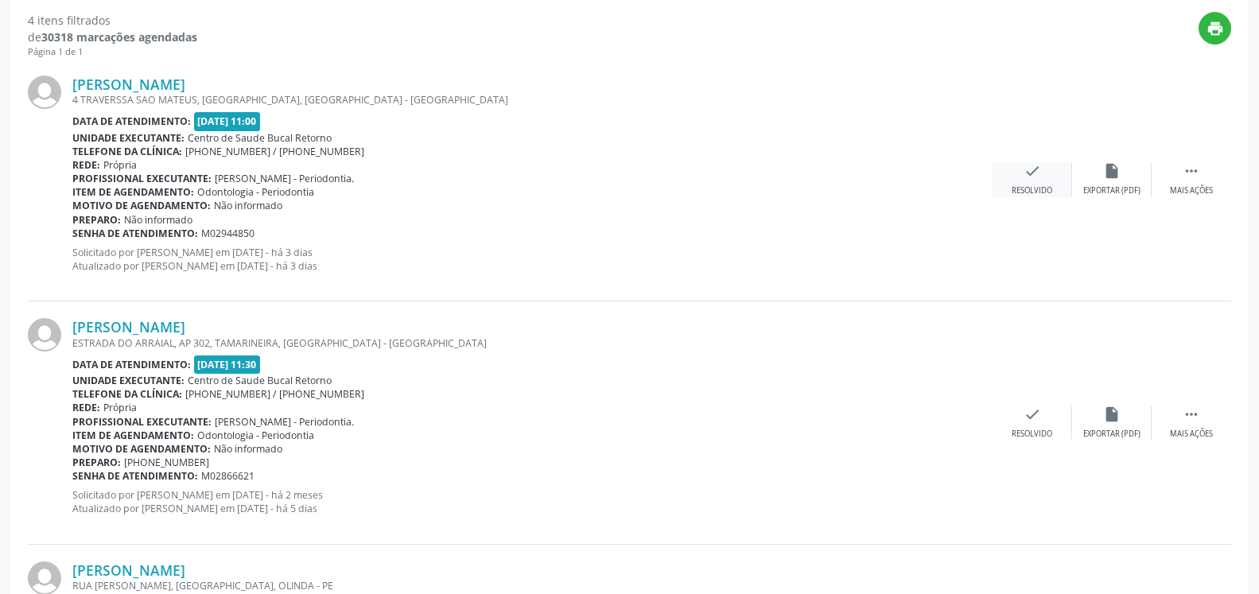
click at [1041, 173] on div "check Resolvido" at bounding box center [1033, 179] width 80 height 34
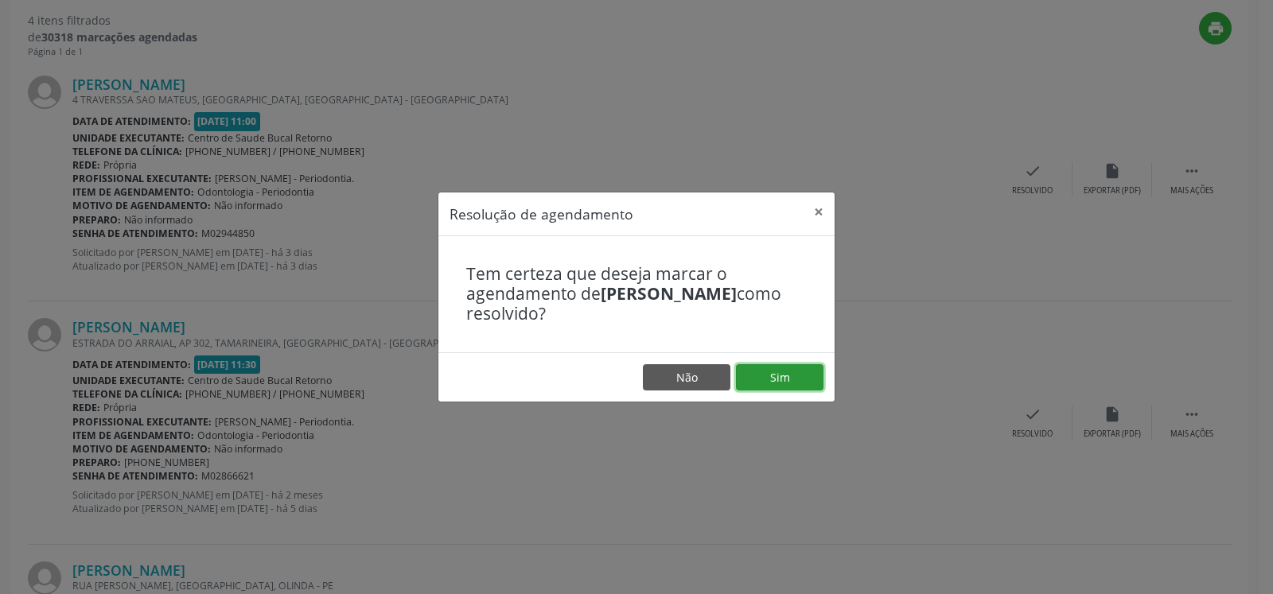
click at [772, 379] on button "Sim" at bounding box center [779, 377] width 87 height 27
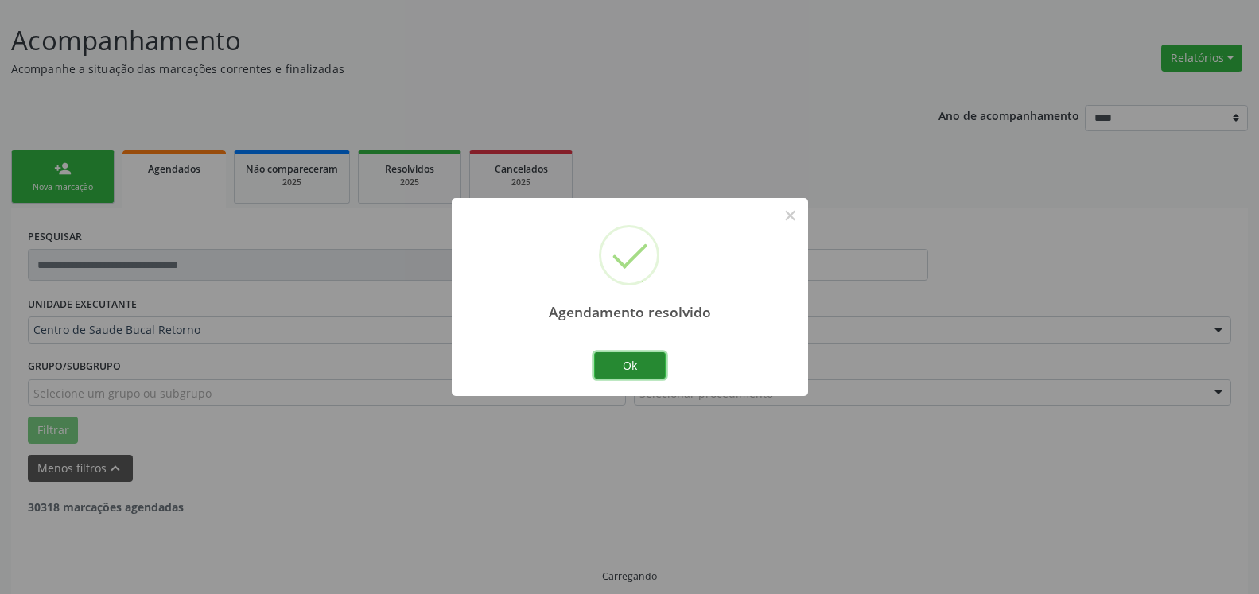
click at [612, 363] on button "Ok" at bounding box center [630, 365] width 72 height 27
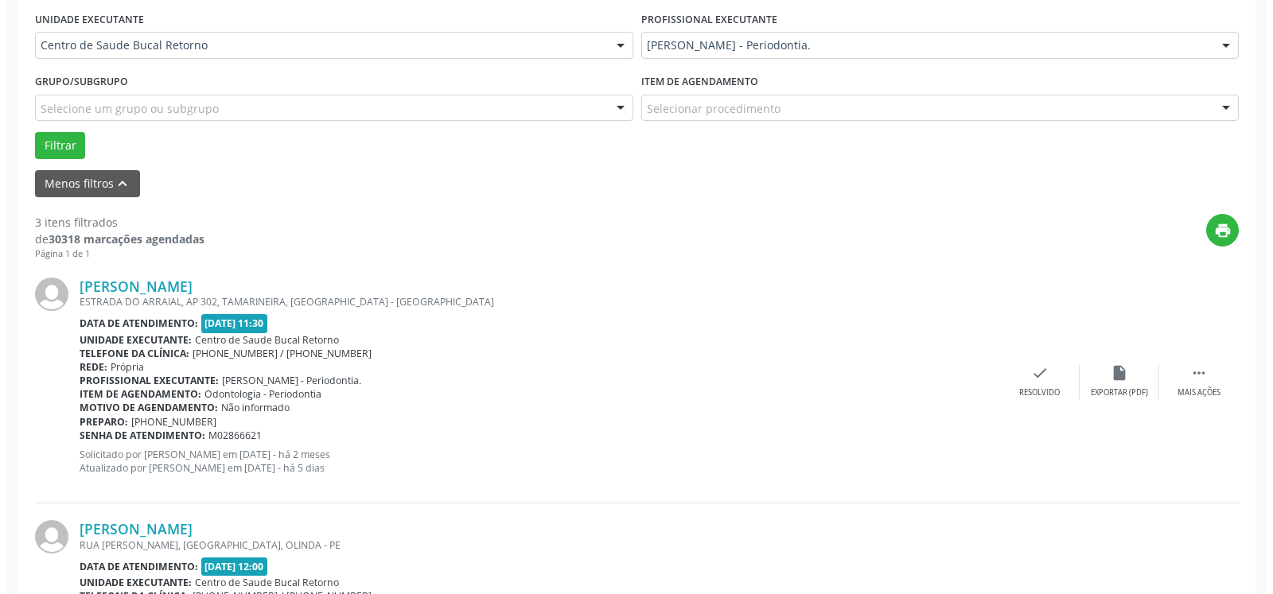
scroll to position [493, 0]
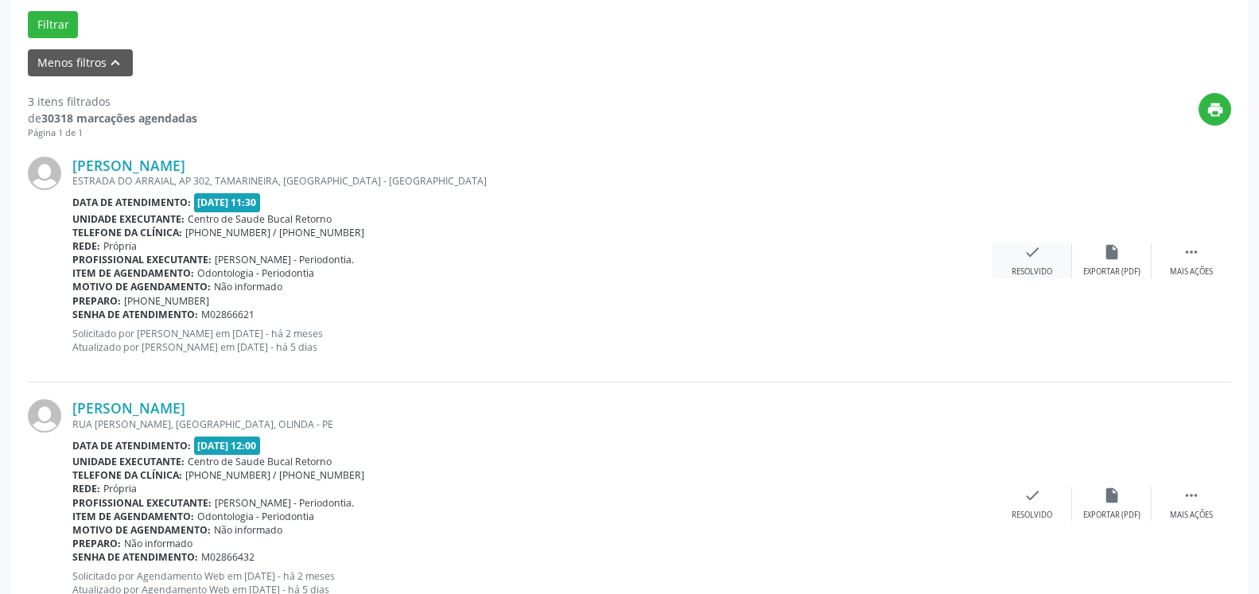
click at [1024, 255] on icon "check" at bounding box center [1032, 251] width 17 height 17
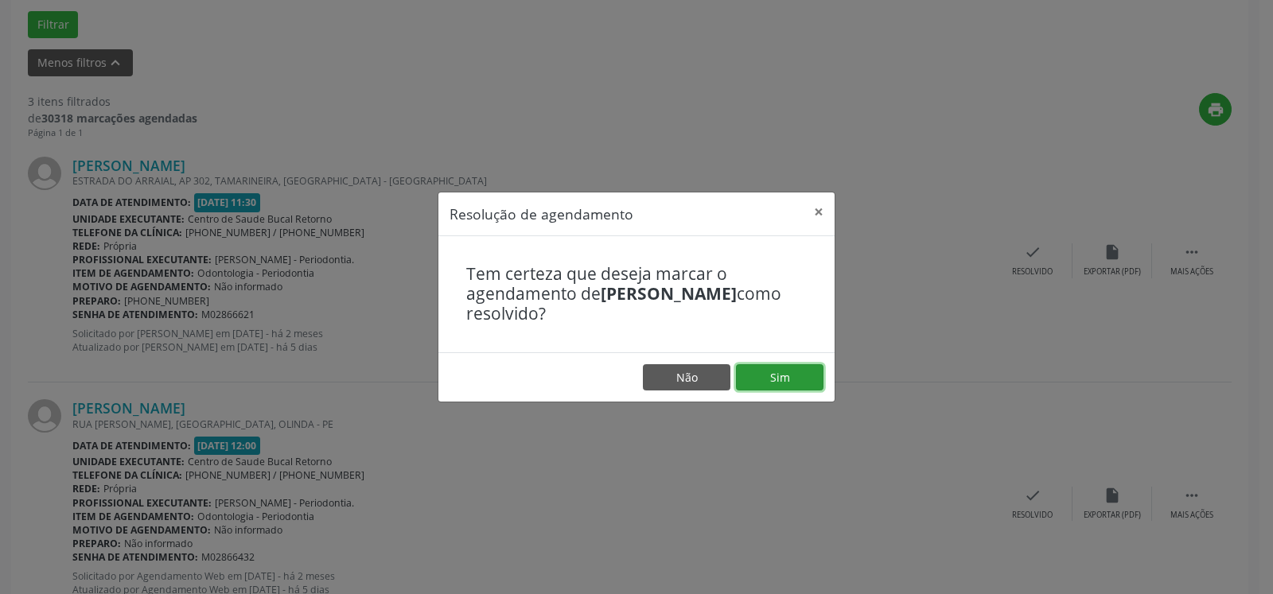
click at [791, 375] on button "Sim" at bounding box center [779, 377] width 87 height 27
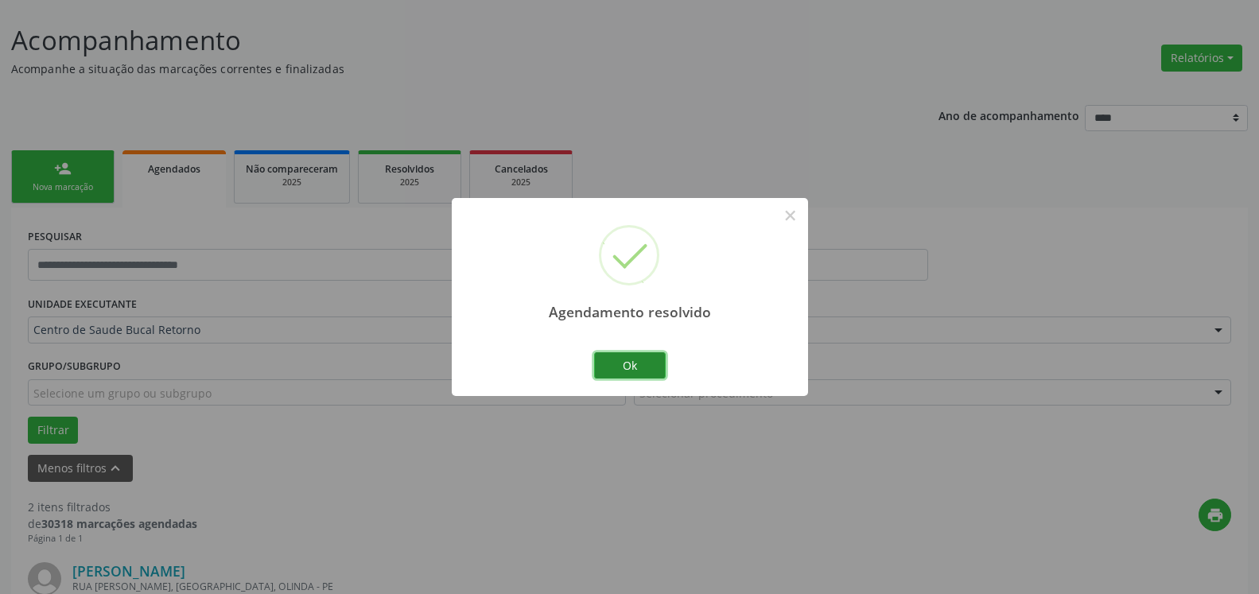
click at [645, 363] on button "Ok" at bounding box center [630, 365] width 72 height 27
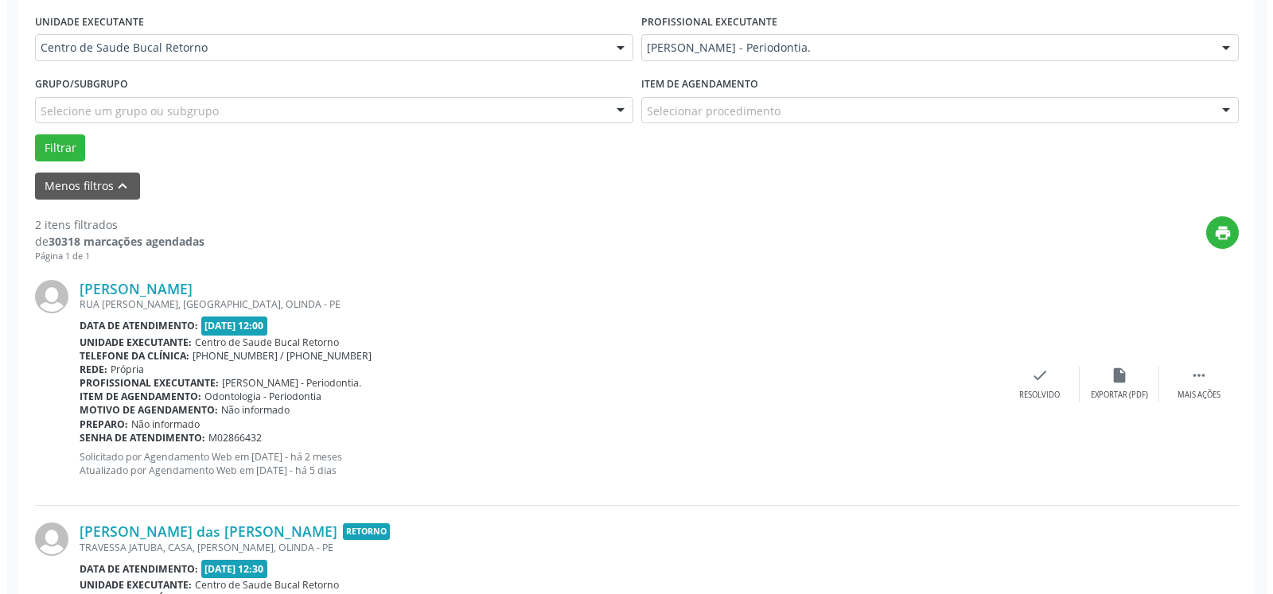
scroll to position [412, 0]
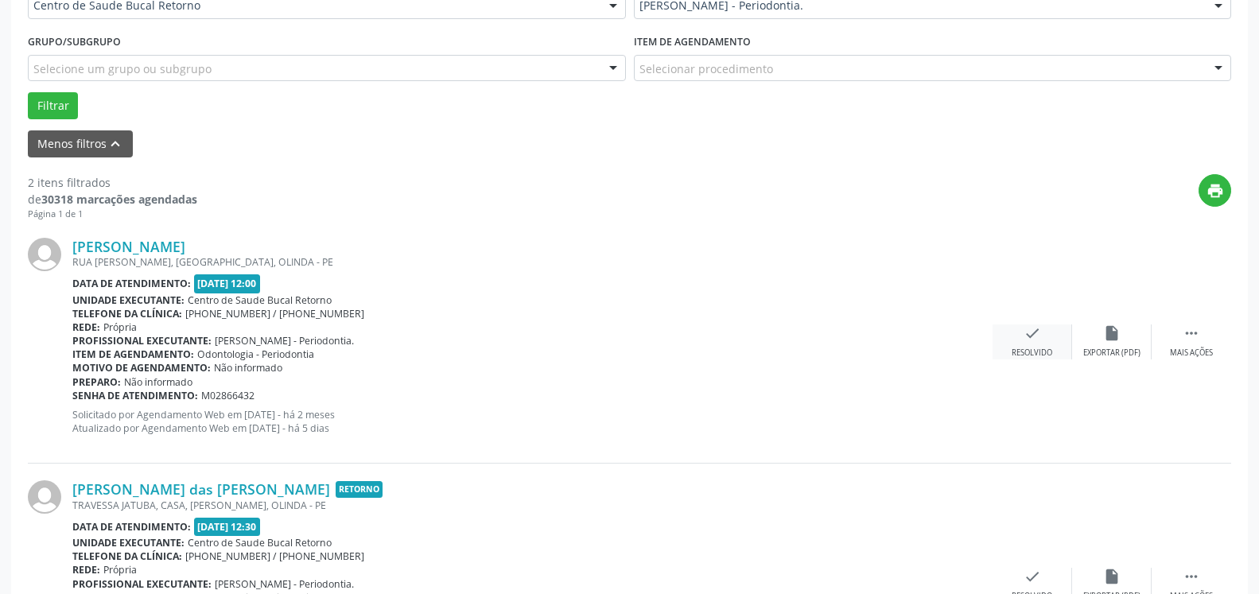
click at [1030, 340] on icon "check" at bounding box center [1032, 333] width 17 height 17
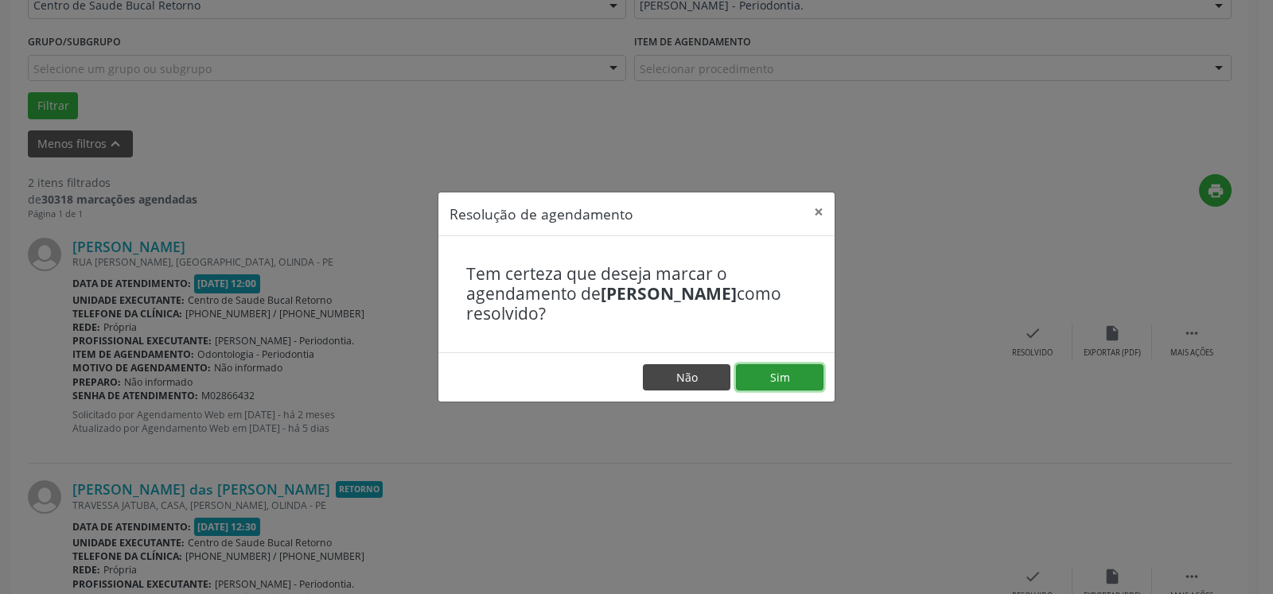
drag, startPoint x: 814, startPoint y: 377, endPoint x: 683, endPoint y: 378, distance: 130.4
click at [812, 377] on button "Sim" at bounding box center [779, 377] width 87 height 27
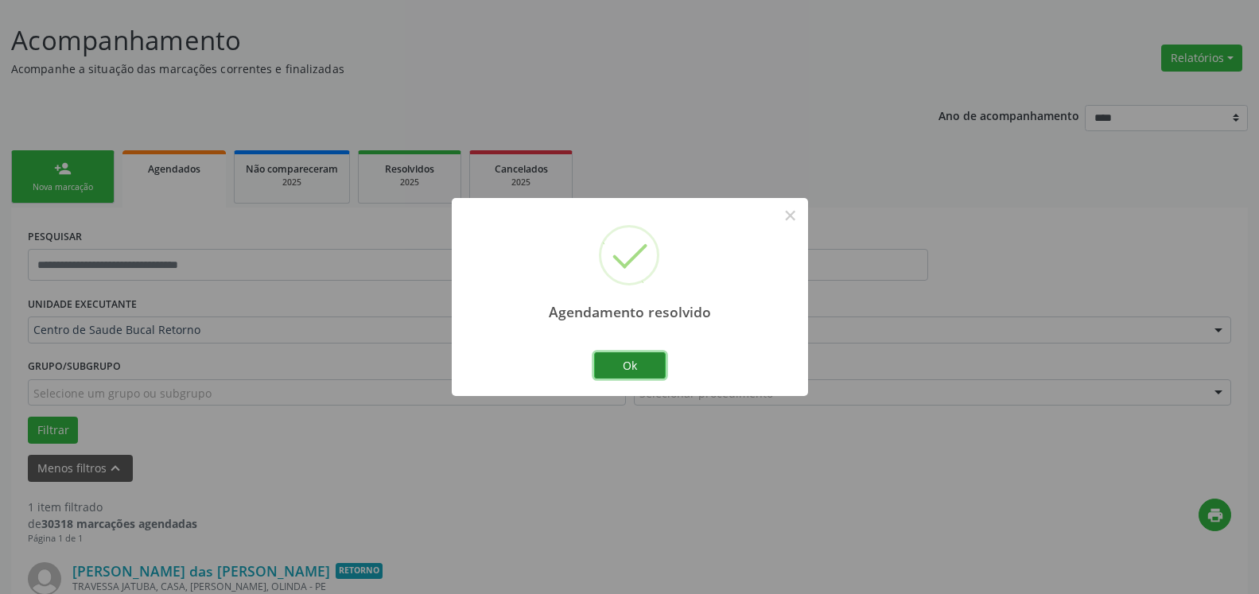
click at [636, 364] on button "Ok" at bounding box center [630, 365] width 72 height 27
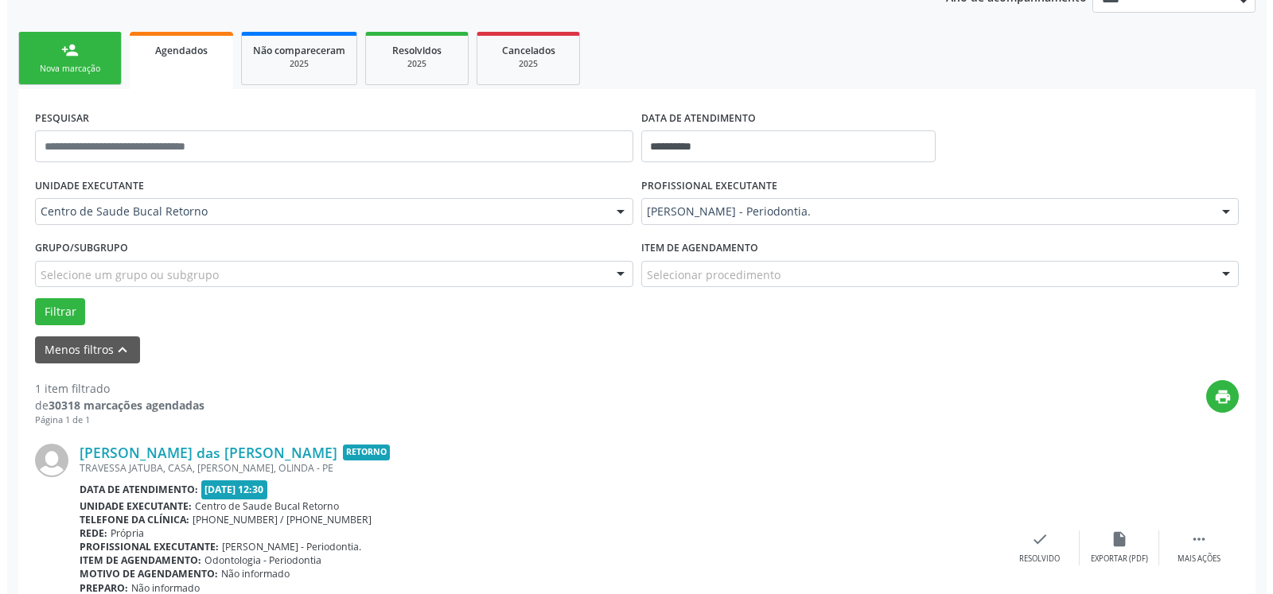
scroll to position [309, 0]
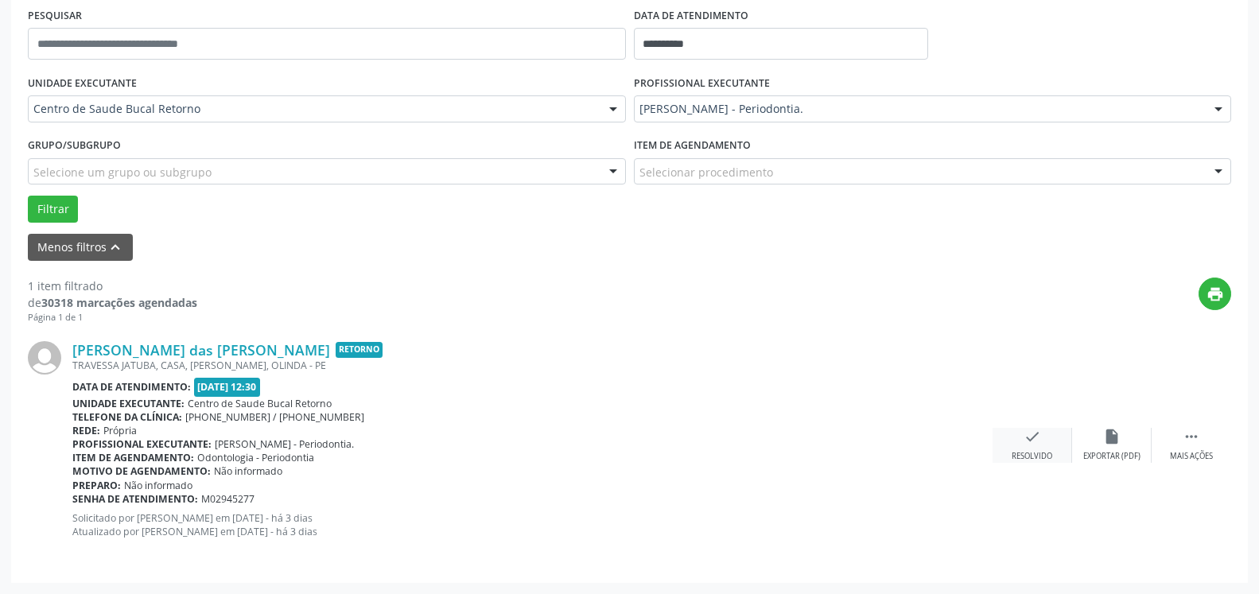
click at [1037, 445] on icon "check" at bounding box center [1032, 436] width 17 height 17
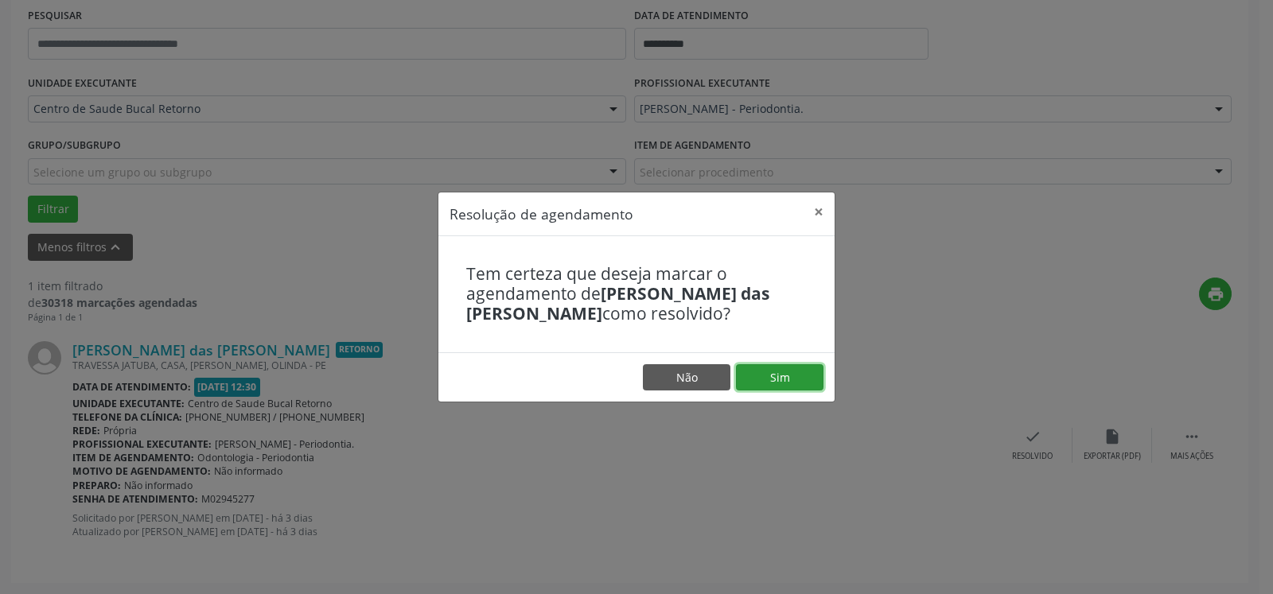
click at [803, 379] on button "Sim" at bounding box center [779, 377] width 87 height 27
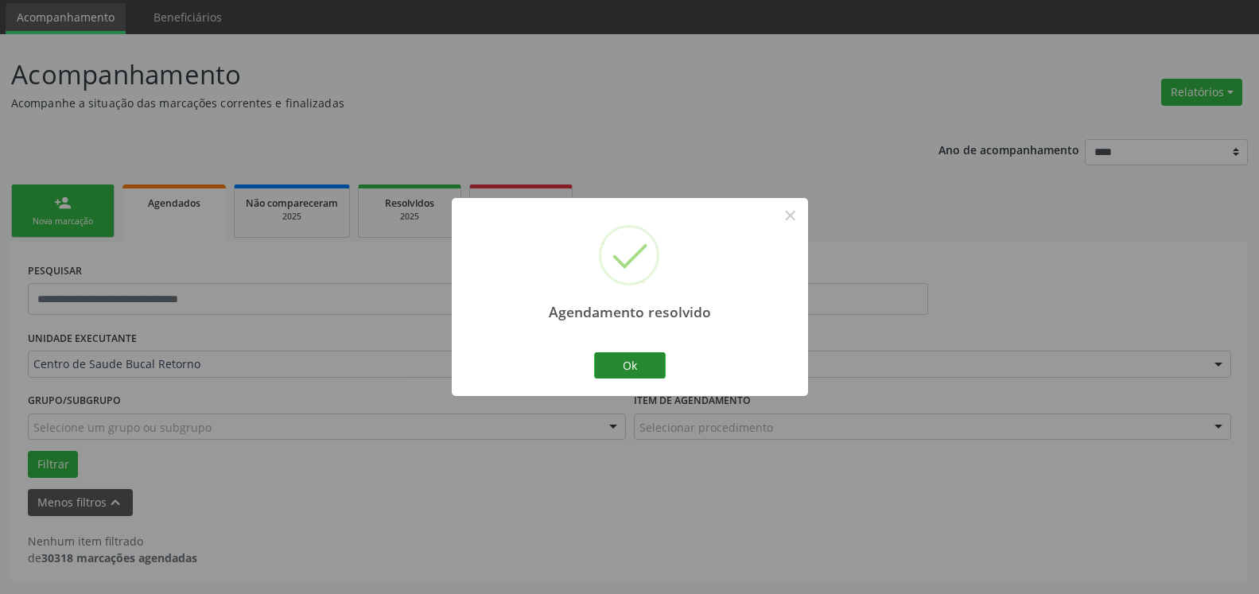
scroll to position [53, 0]
click at [625, 368] on button "Ok" at bounding box center [630, 365] width 72 height 27
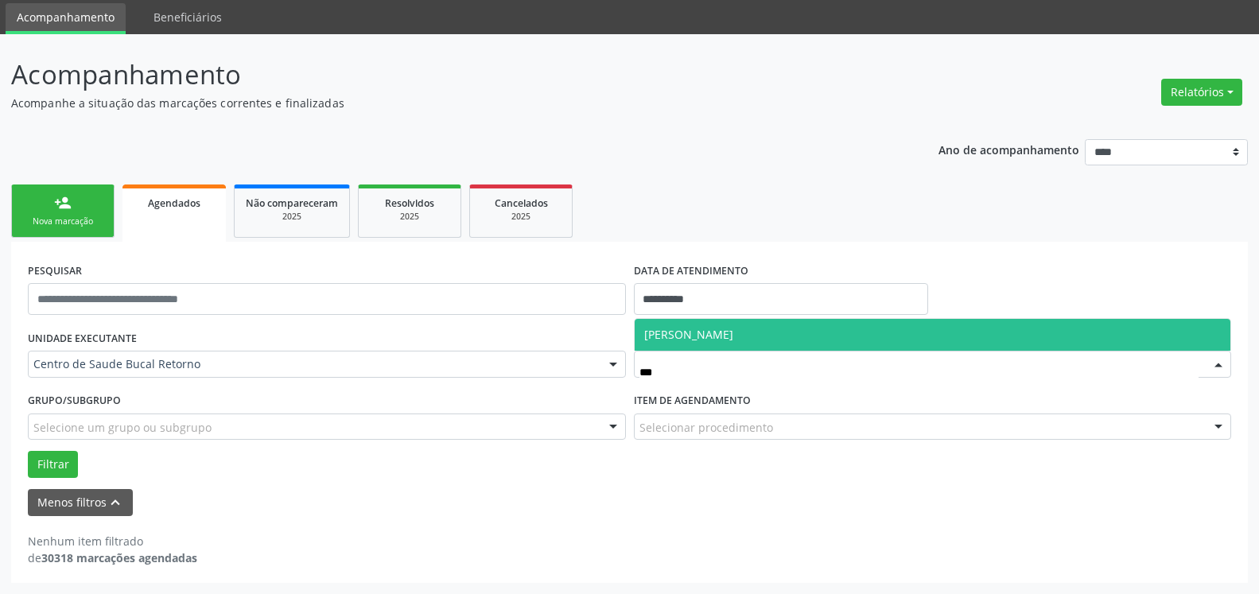
click at [899, 348] on span "[PERSON_NAME]" at bounding box center [933, 335] width 597 height 32
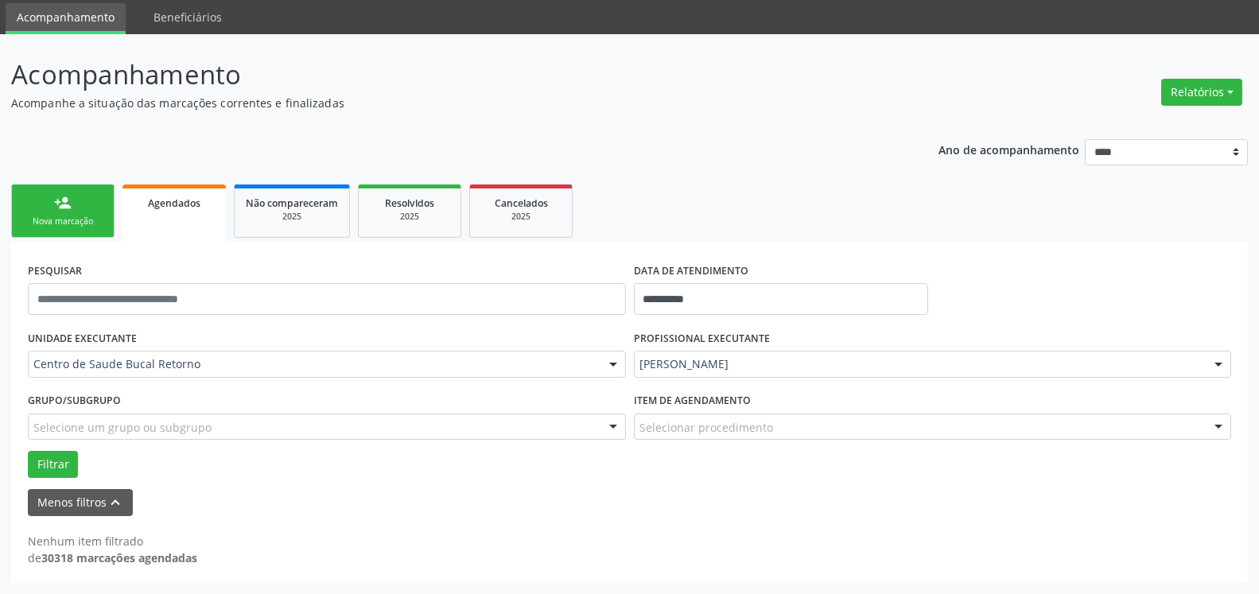
click at [26, 466] on div "Filtrar" at bounding box center [629, 464] width 1211 height 27
click at [35, 466] on button "Filtrar" at bounding box center [53, 464] width 50 height 27
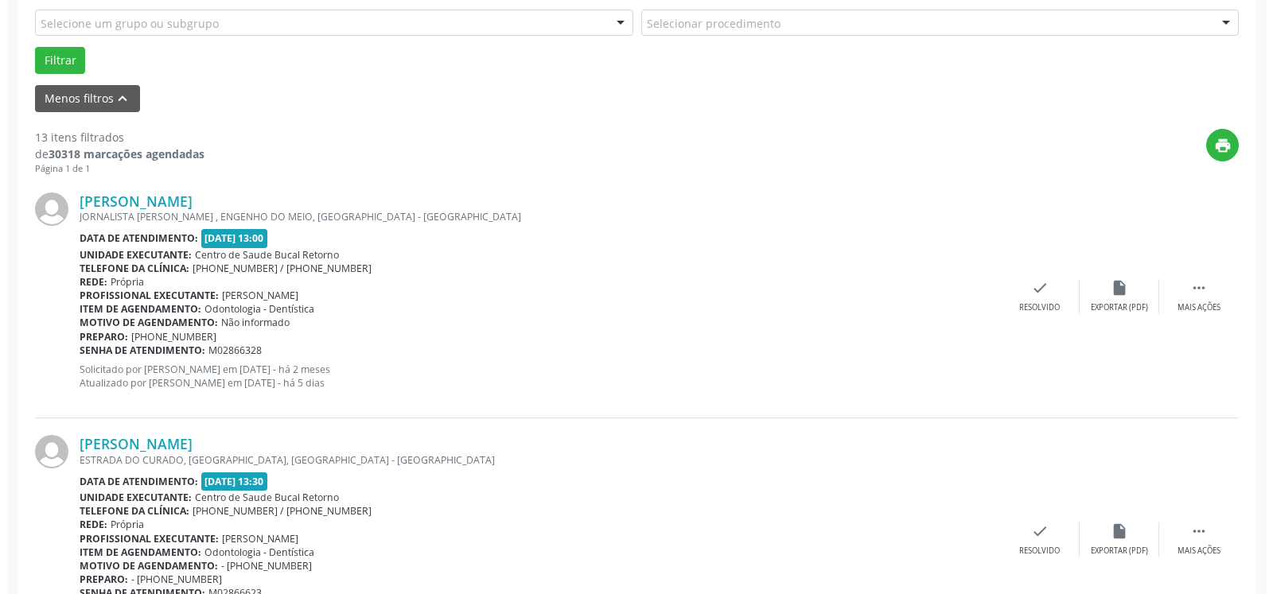
scroll to position [487, 0]
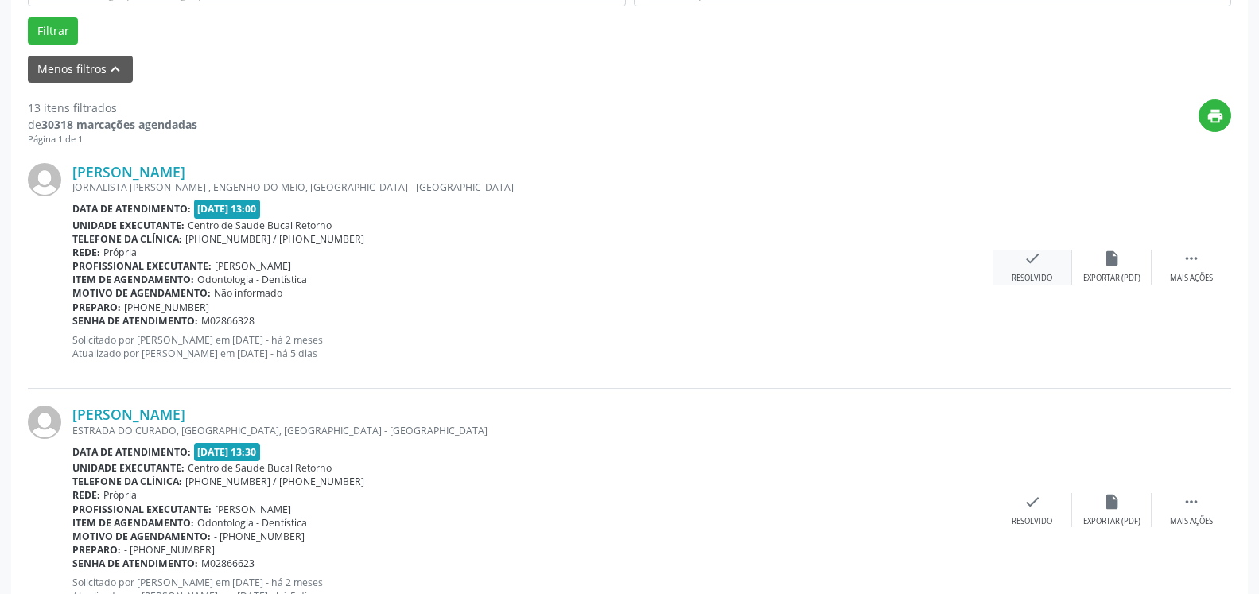
click at [1032, 273] on div "check Resolvido" at bounding box center [1033, 267] width 80 height 34
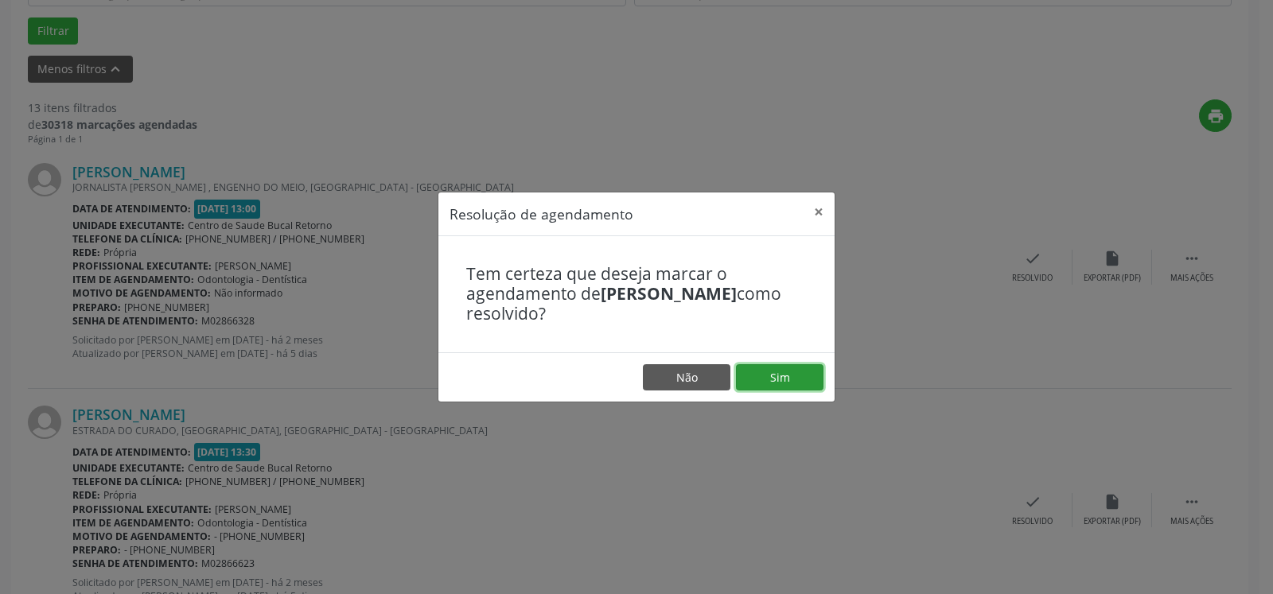
click at [776, 368] on button "Sim" at bounding box center [779, 377] width 87 height 27
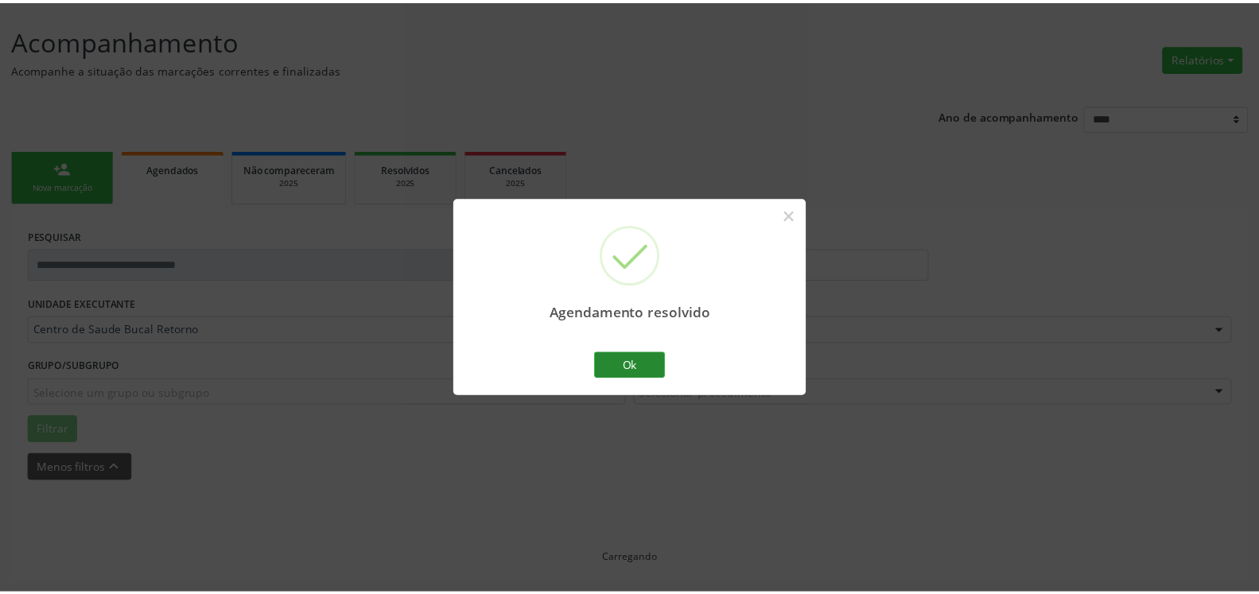
scroll to position [87, 0]
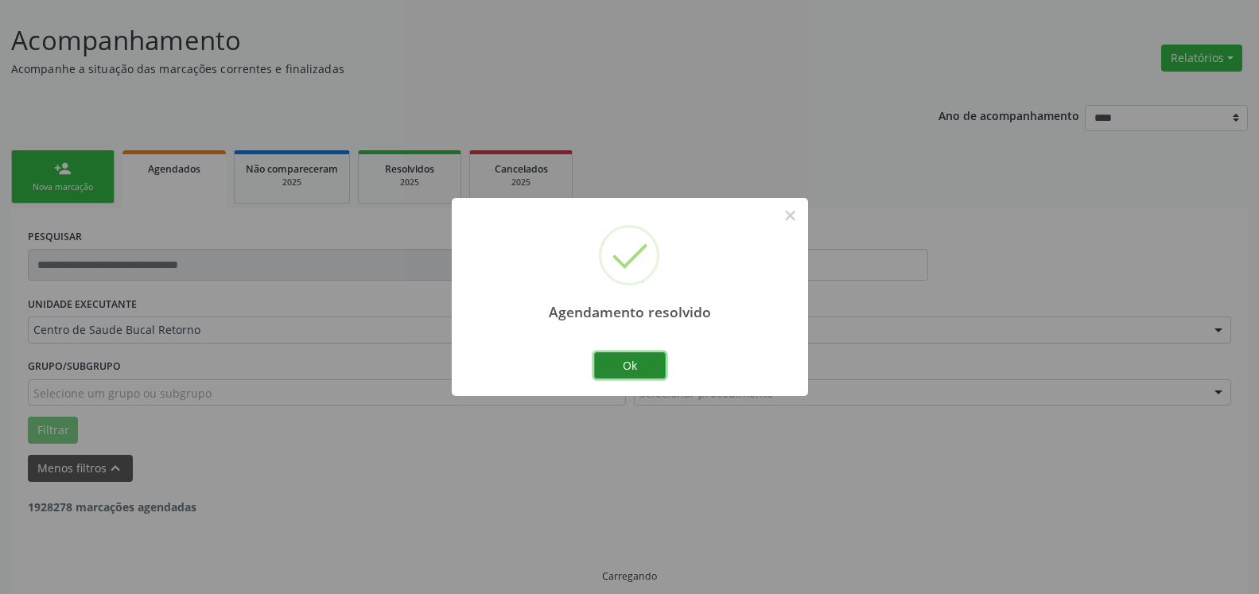
click at [637, 367] on button "Ok" at bounding box center [630, 365] width 72 height 27
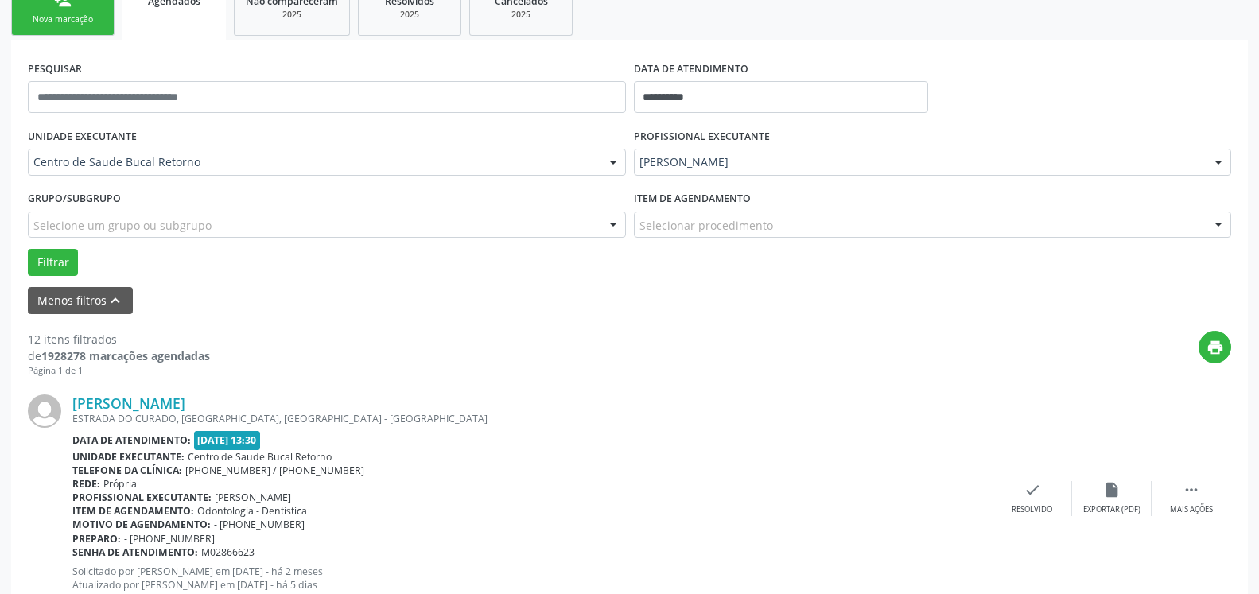
scroll to position [412, 0]
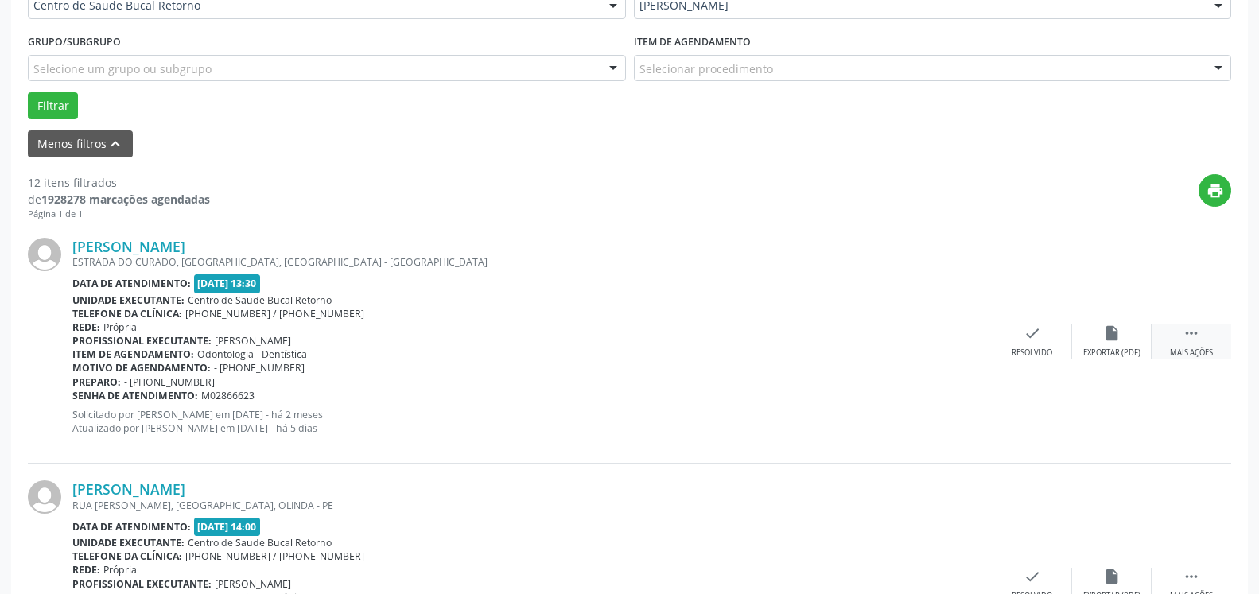
click at [1209, 344] on div " Mais ações" at bounding box center [1192, 342] width 80 height 34
click at [1108, 341] on icon "alarm_off" at bounding box center [1111, 333] width 17 height 17
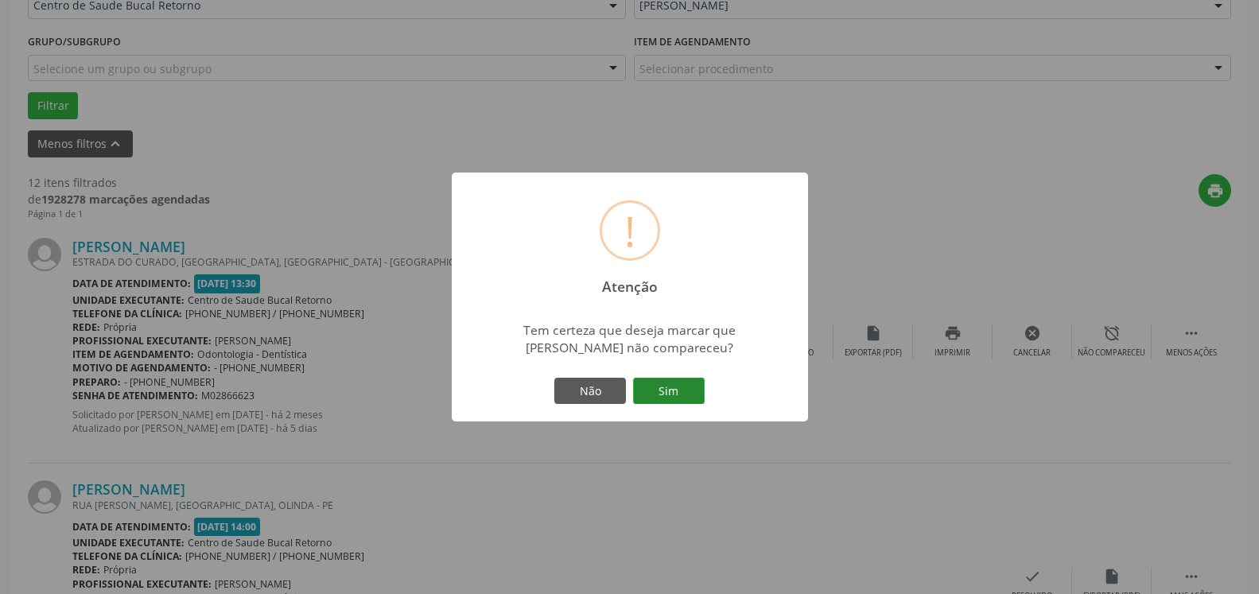
click at [687, 386] on button "Sim" at bounding box center [669, 391] width 72 height 27
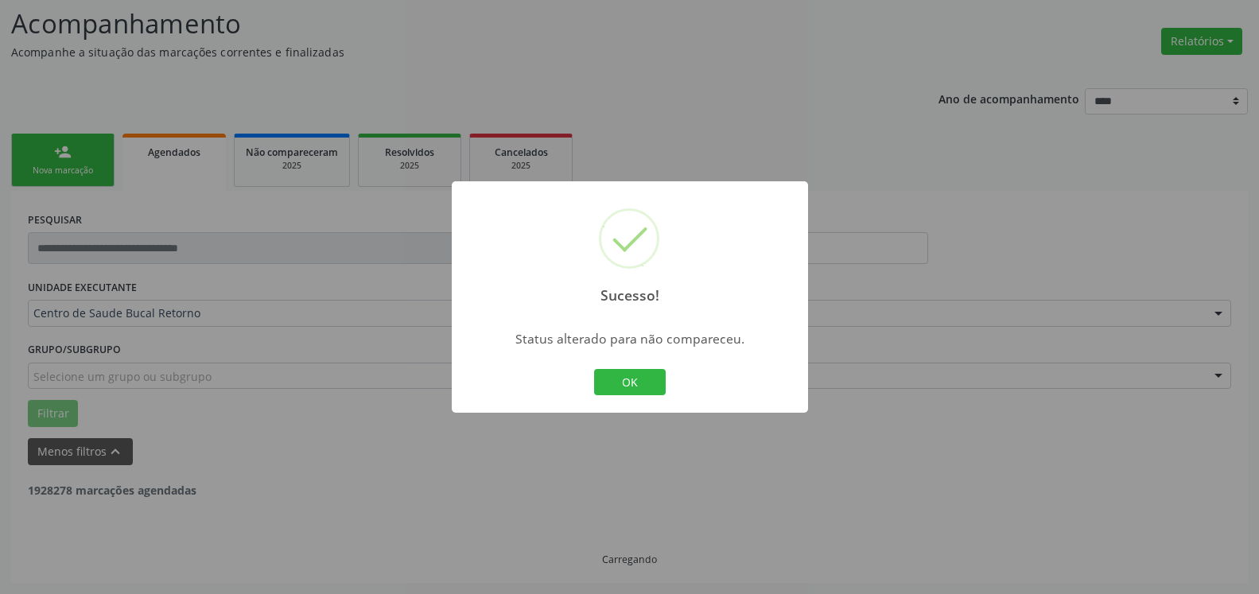
scroll to position [104, 0]
click at [644, 381] on button "OK" at bounding box center [630, 382] width 72 height 27
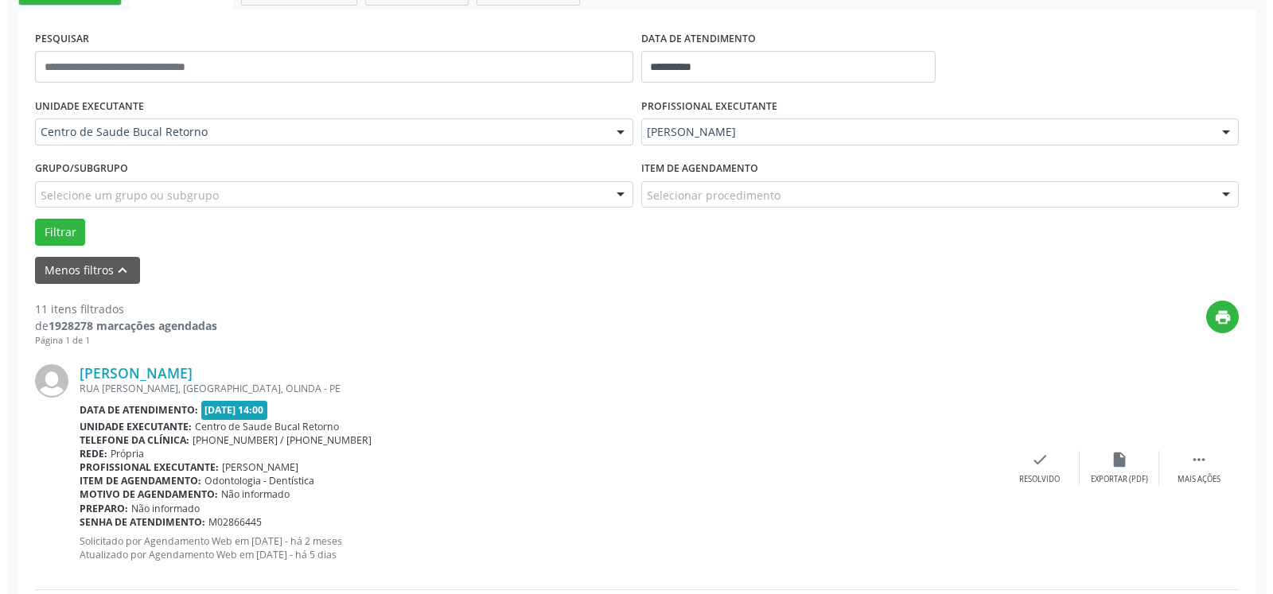
scroll to position [429, 0]
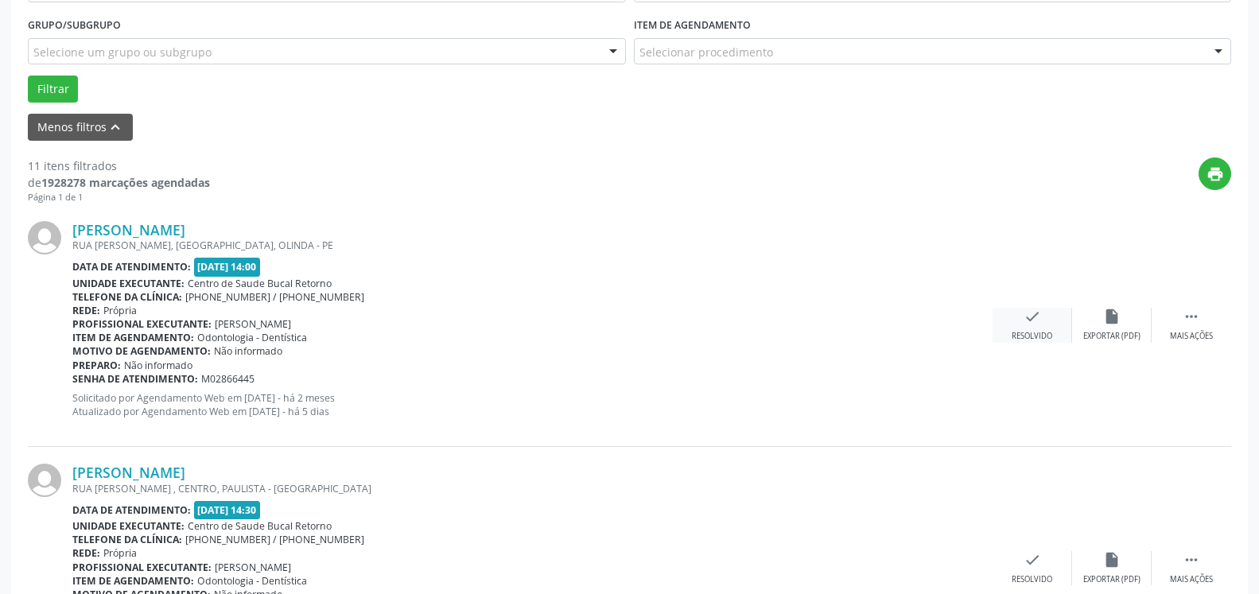
click at [1038, 333] on div "Resolvido" at bounding box center [1032, 336] width 41 height 11
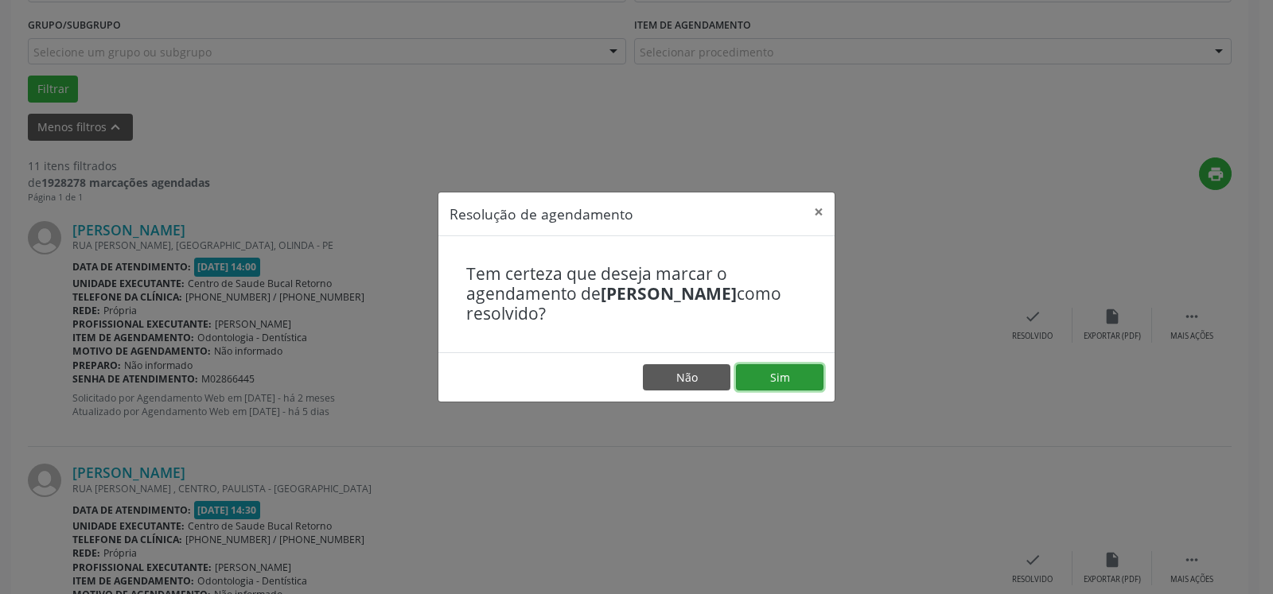
click at [783, 378] on button "Sim" at bounding box center [779, 377] width 87 height 27
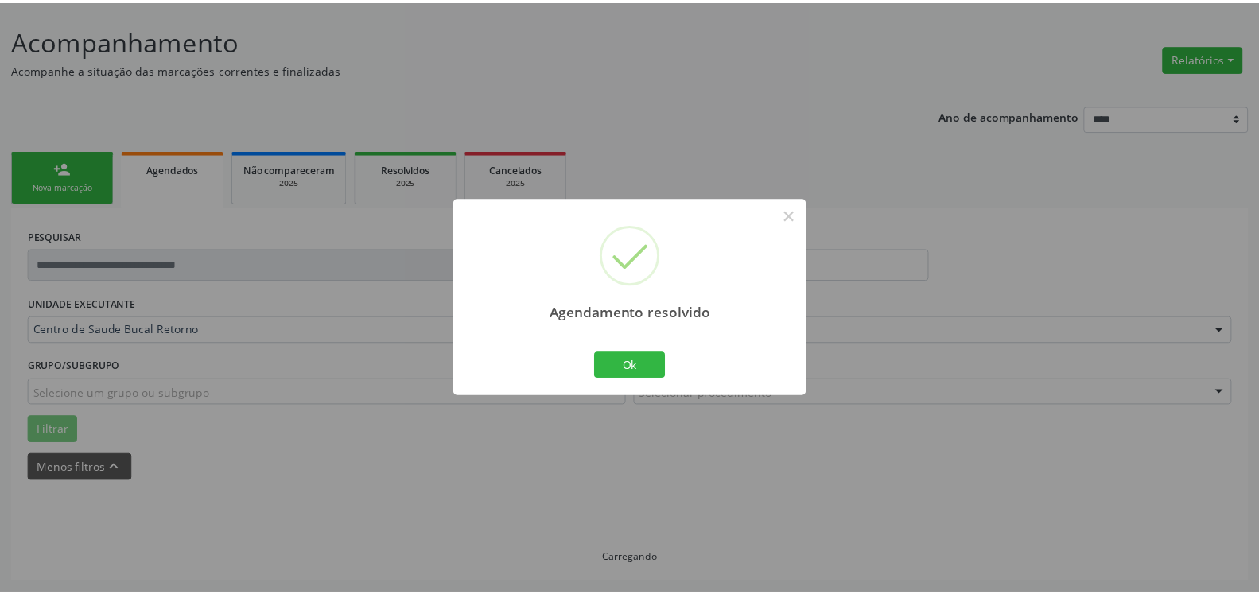
scroll to position [87, 0]
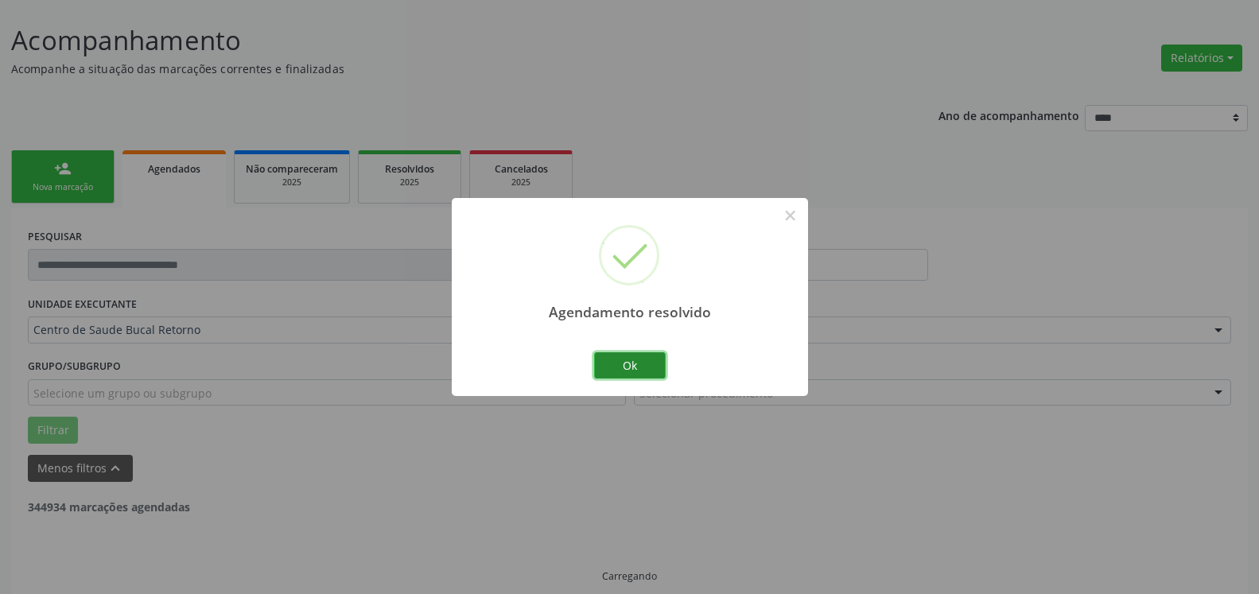
click at [641, 362] on button "Ok" at bounding box center [630, 365] width 72 height 27
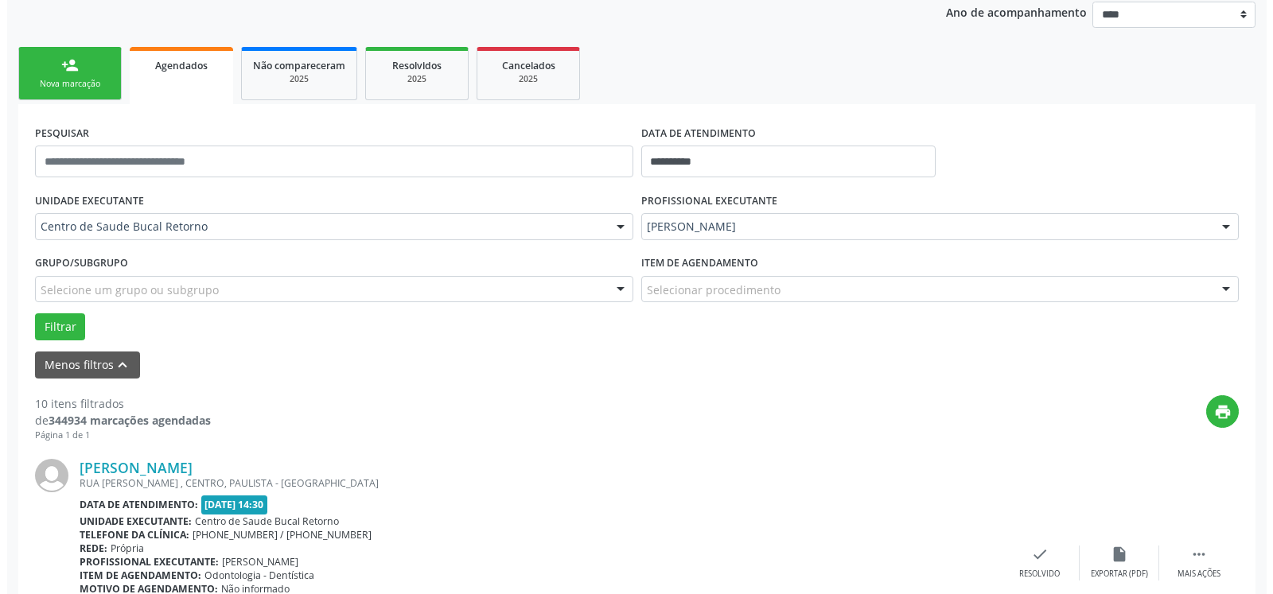
scroll to position [429, 0]
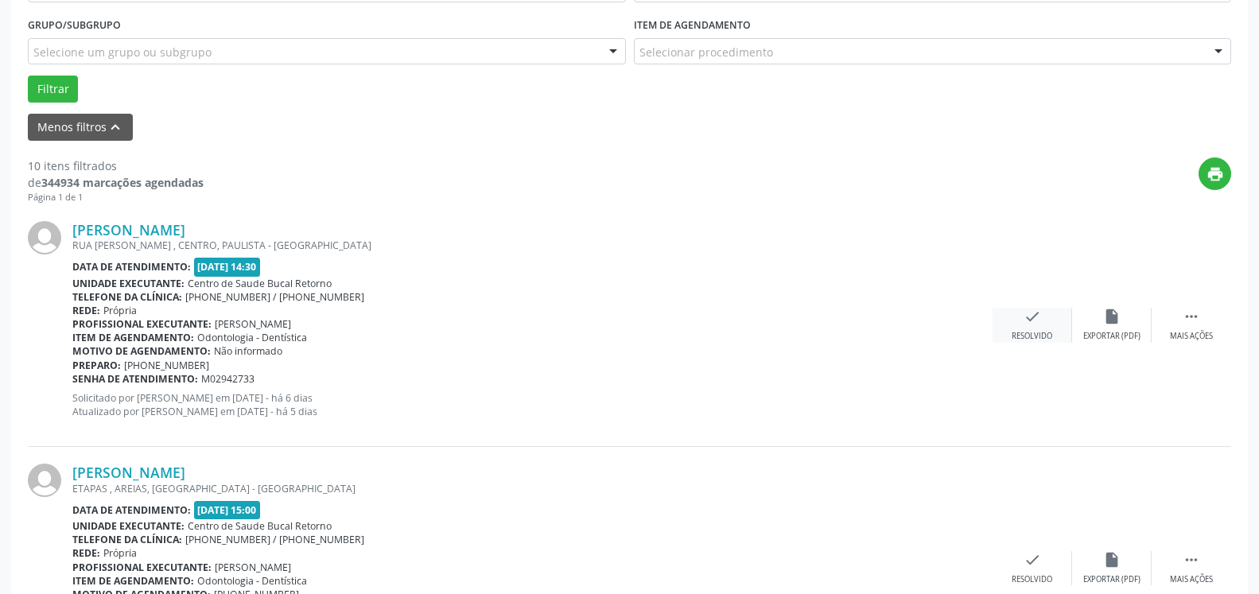
click at [1036, 332] on div "Resolvido" at bounding box center [1032, 336] width 41 height 11
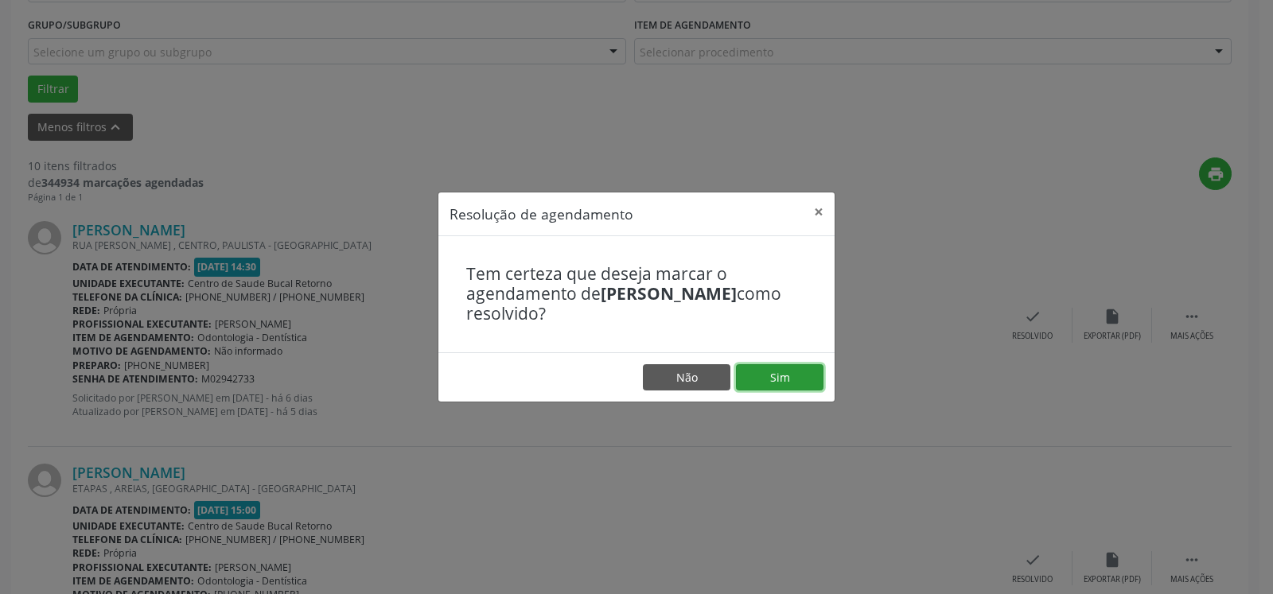
click at [802, 374] on button "Sim" at bounding box center [779, 377] width 87 height 27
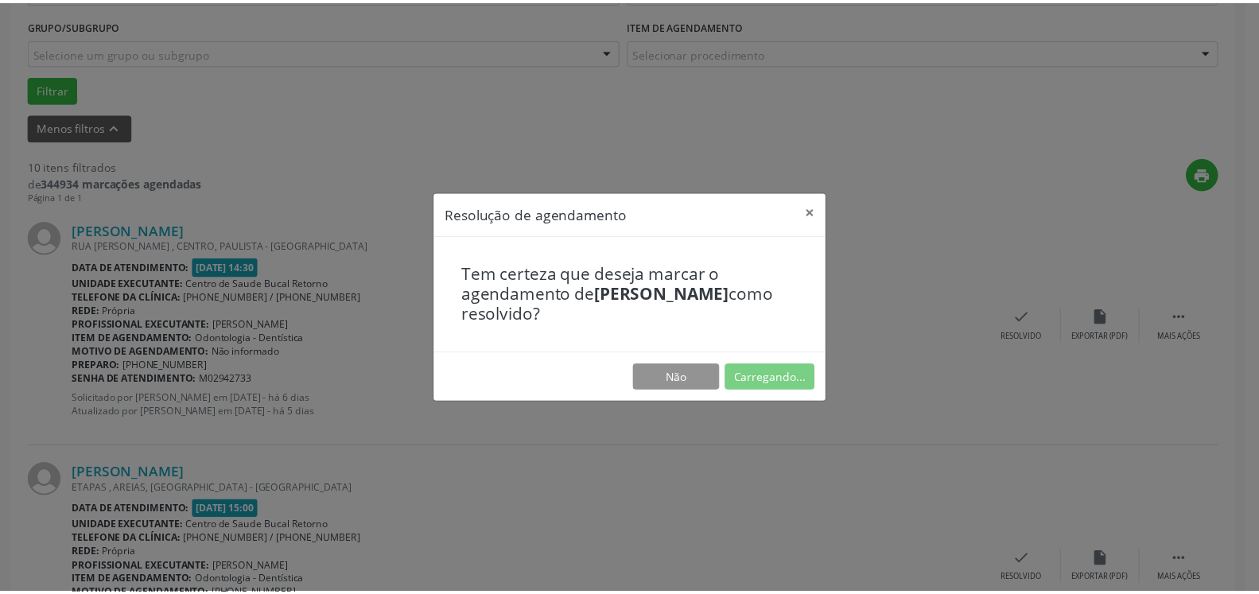
scroll to position [87, 0]
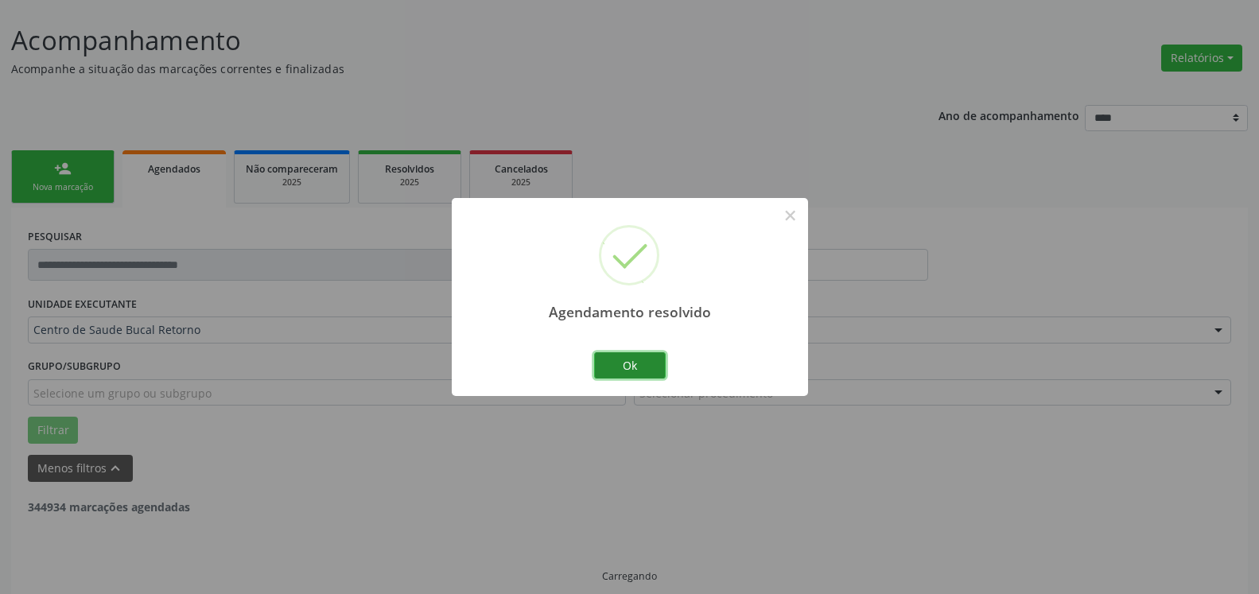
click at [615, 366] on button "Ok" at bounding box center [630, 365] width 72 height 27
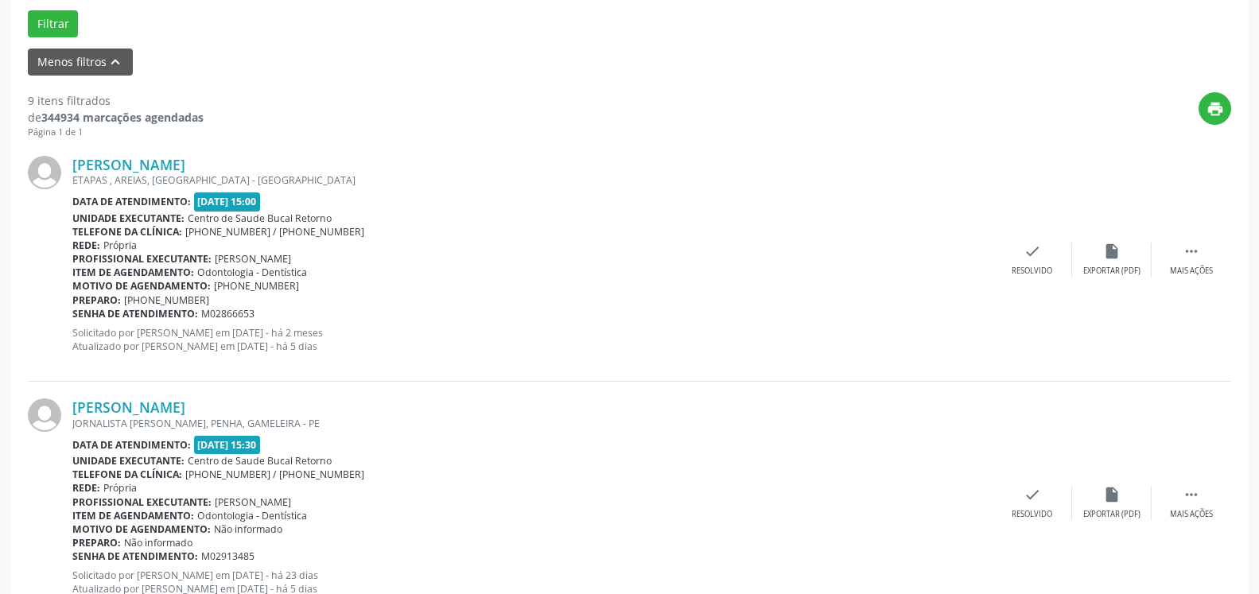
scroll to position [493, 0]
click at [1187, 260] on icon "" at bounding box center [1191, 251] width 17 height 17
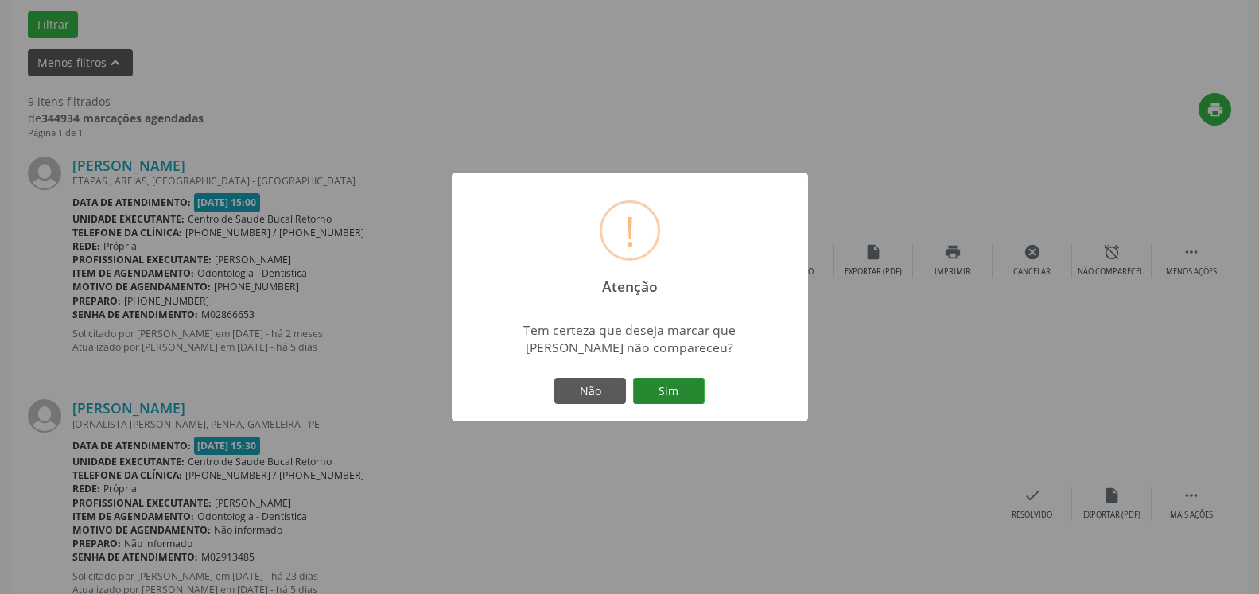
click at [658, 385] on button "Sim" at bounding box center [669, 391] width 72 height 27
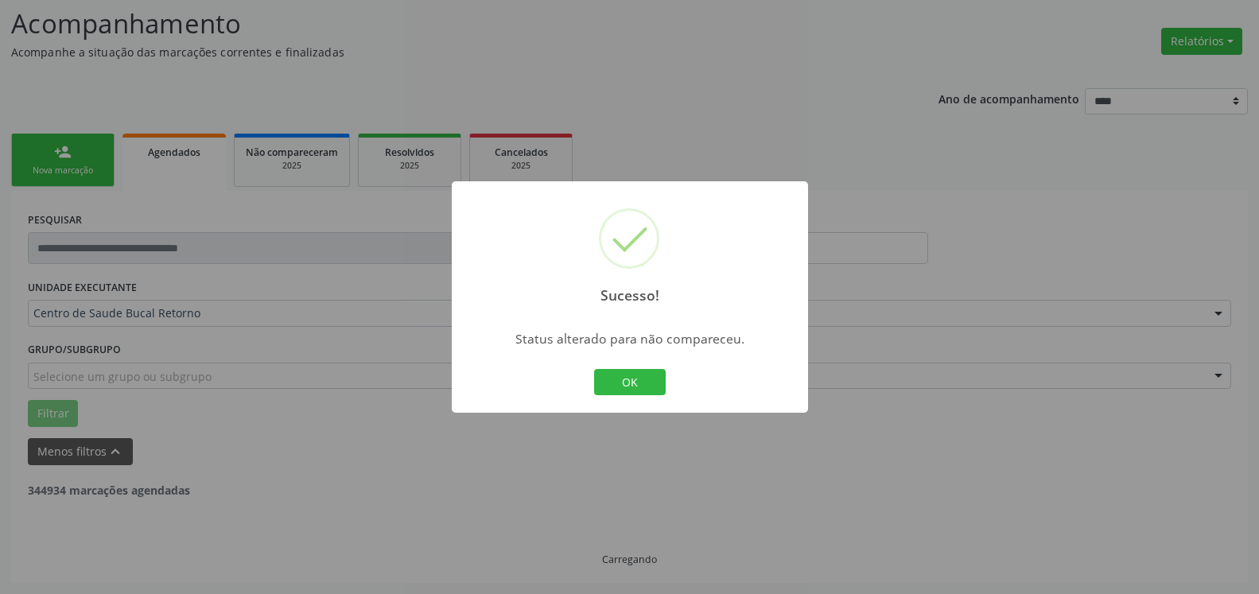
click at [638, 388] on button "OK" at bounding box center [630, 382] width 72 height 27
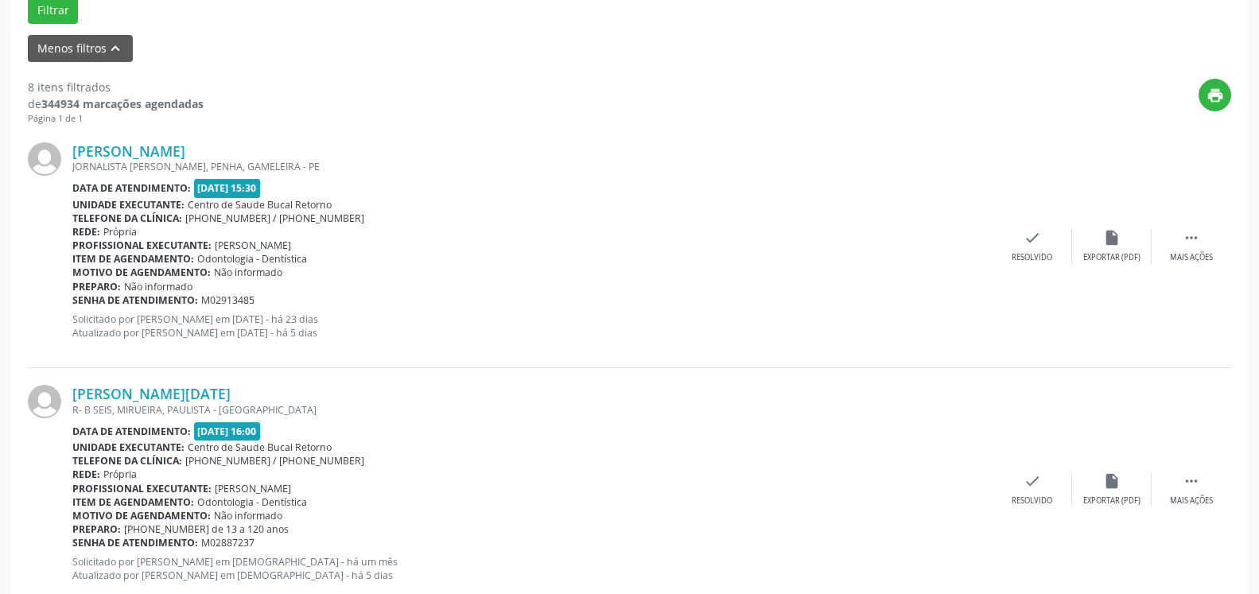
scroll to position [510, 0]
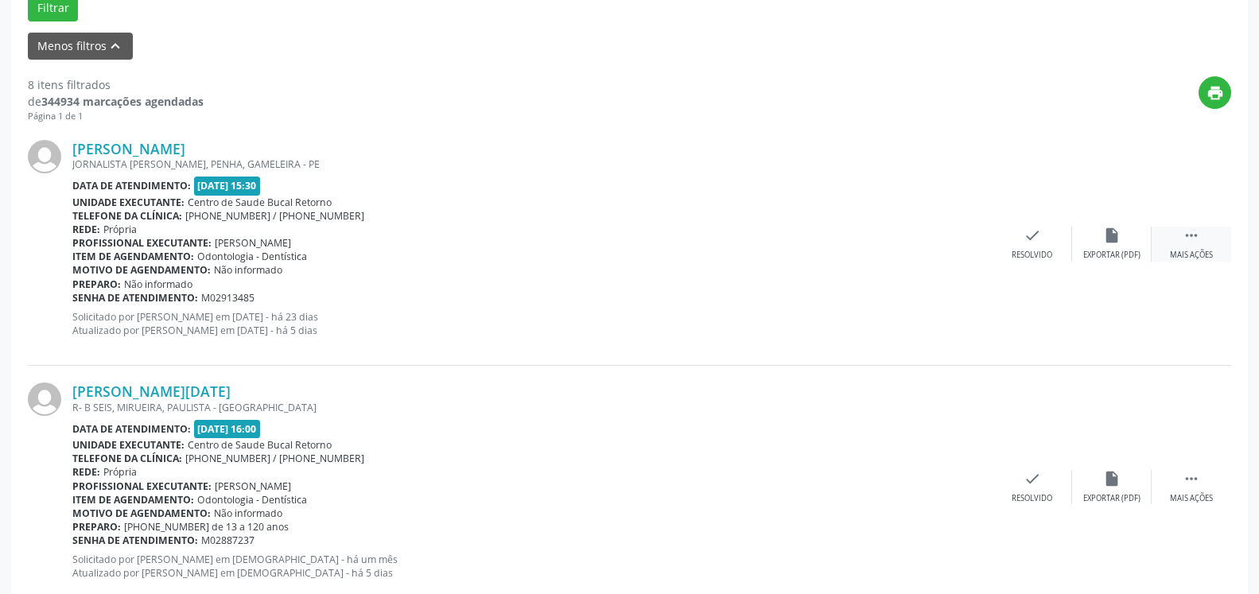
click at [1186, 243] on icon "" at bounding box center [1191, 235] width 17 height 17
click at [1107, 244] on icon "alarm_off" at bounding box center [1111, 235] width 17 height 17
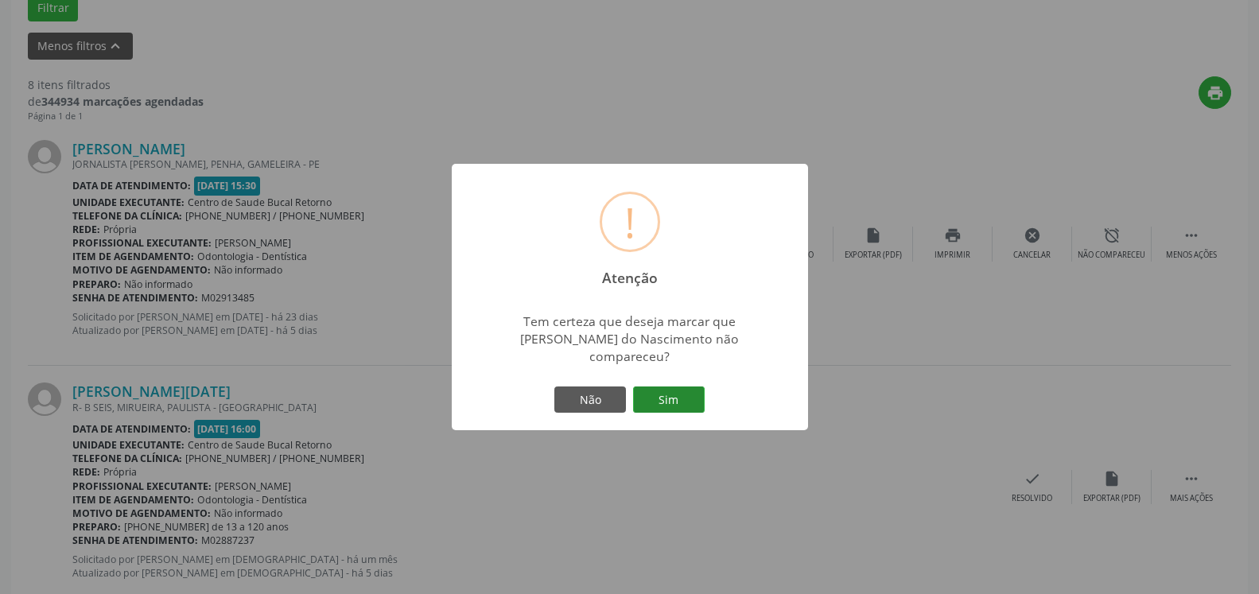
click at [665, 396] on button "Sim" at bounding box center [669, 400] width 72 height 27
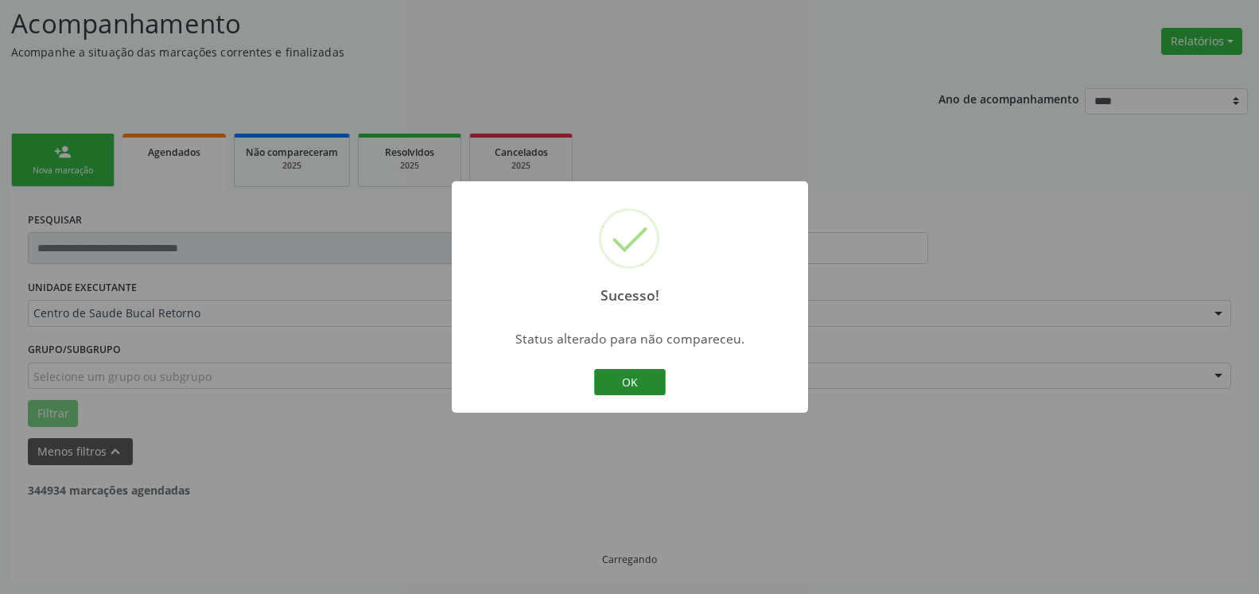
click at [652, 388] on button "OK" at bounding box center [630, 382] width 72 height 27
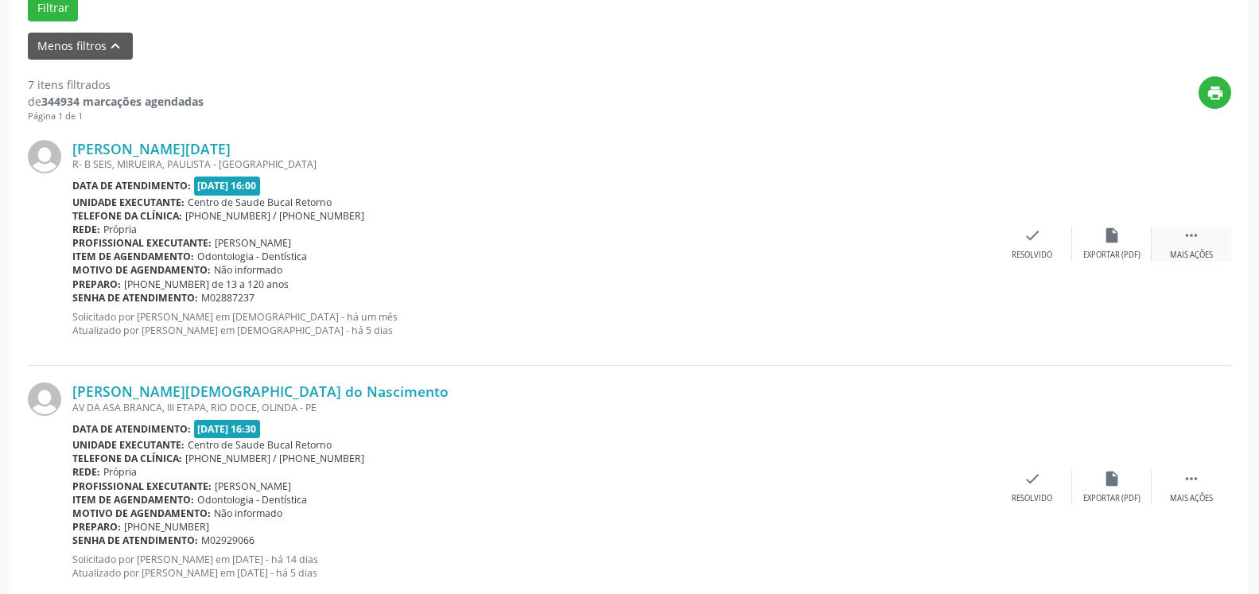
click at [1185, 249] on div " Mais ações" at bounding box center [1192, 244] width 80 height 34
click at [1133, 240] on div "alarm_off Não compareceu" at bounding box center [1112, 244] width 80 height 34
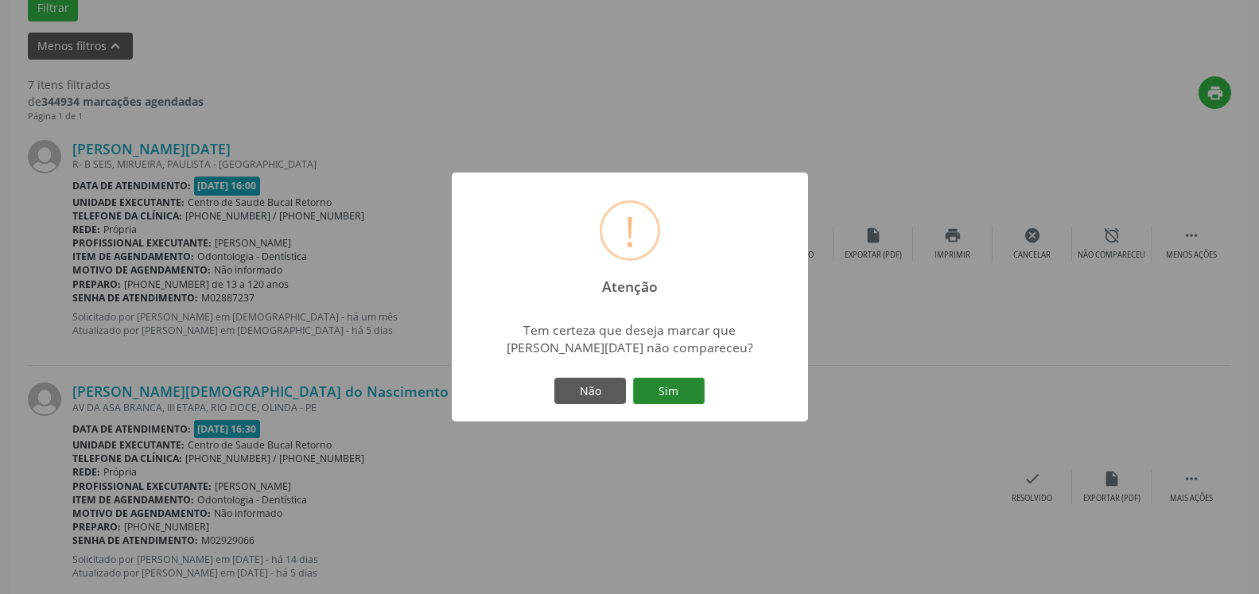
click at [694, 390] on button "Sim" at bounding box center [669, 391] width 72 height 27
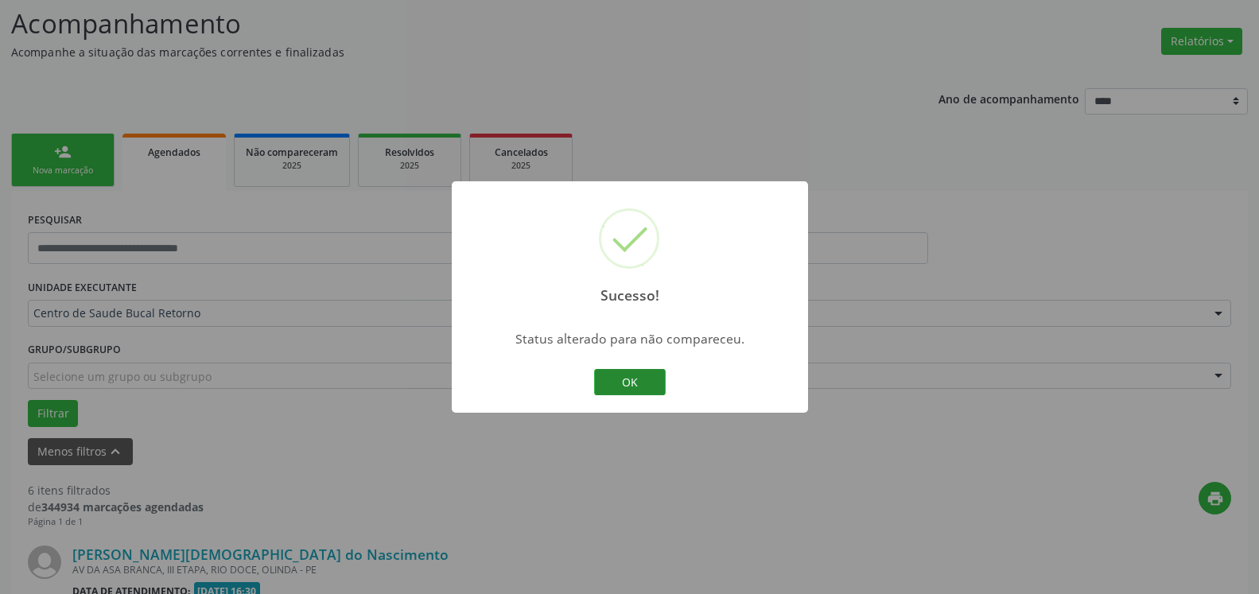
click at [650, 387] on button "OK" at bounding box center [630, 382] width 72 height 27
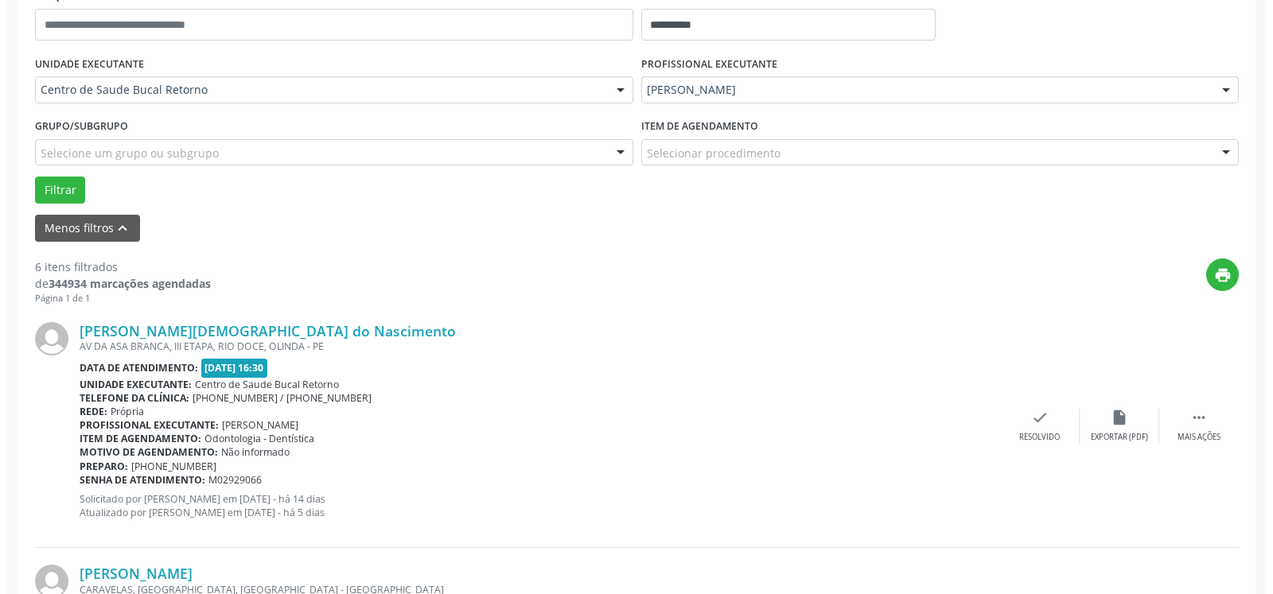
scroll to position [348, 0]
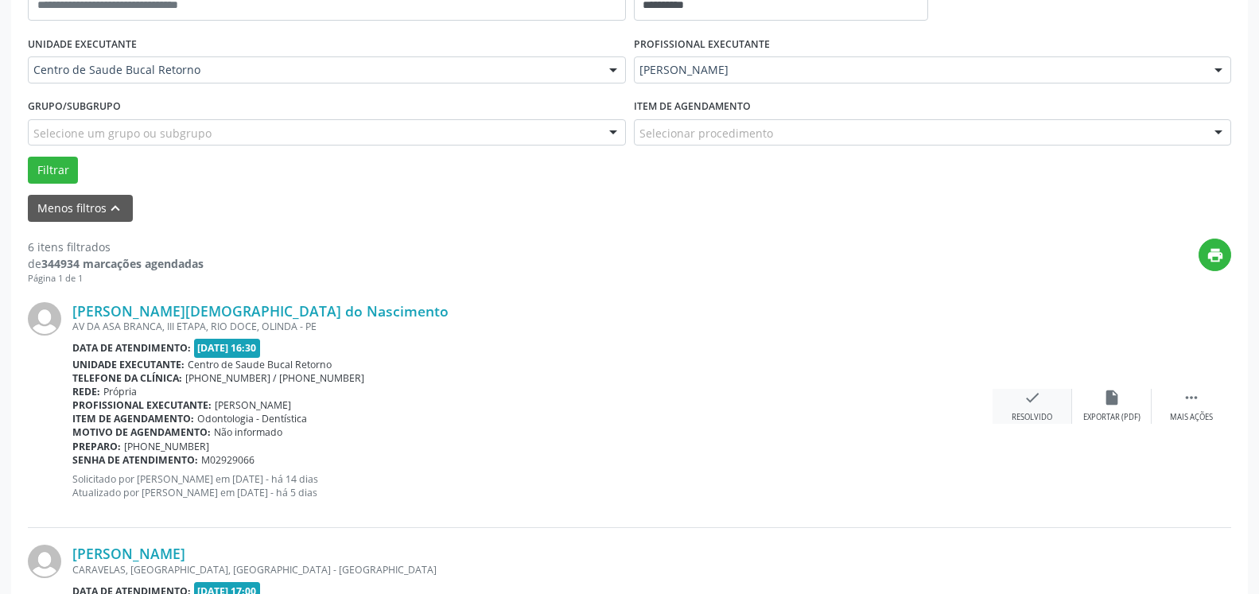
click at [1029, 391] on icon "check" at bounding box center [1032, 397] width 17 height 17
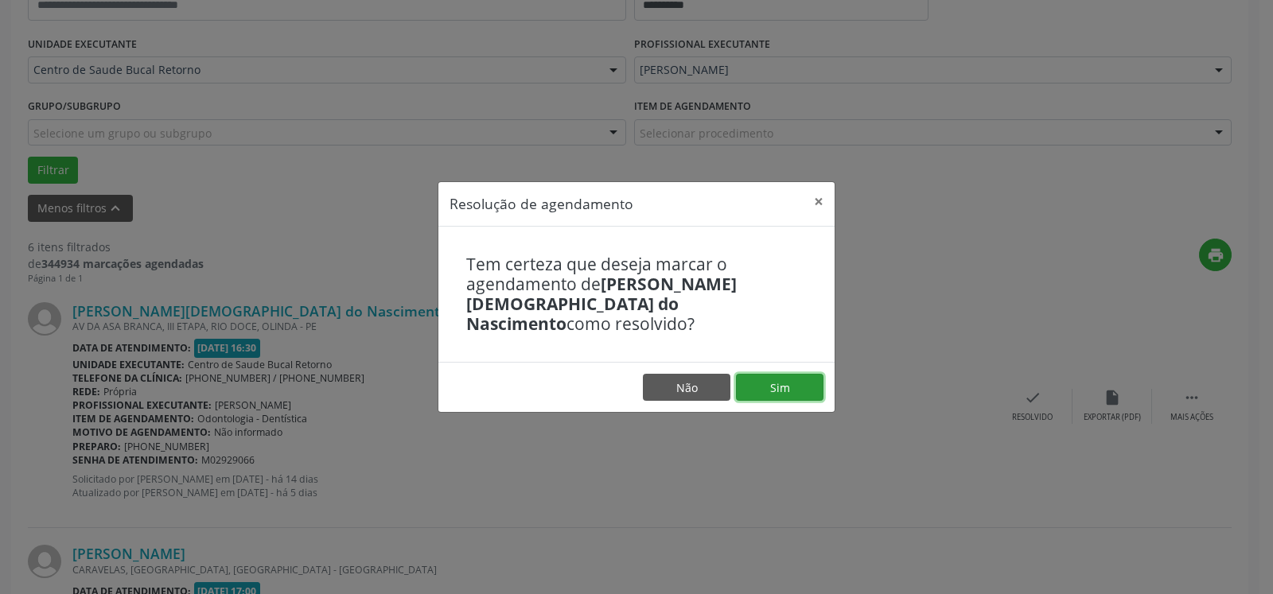
click at [787, 377] on button "Sim" at bounding box center [779, 387] width 87 height 27
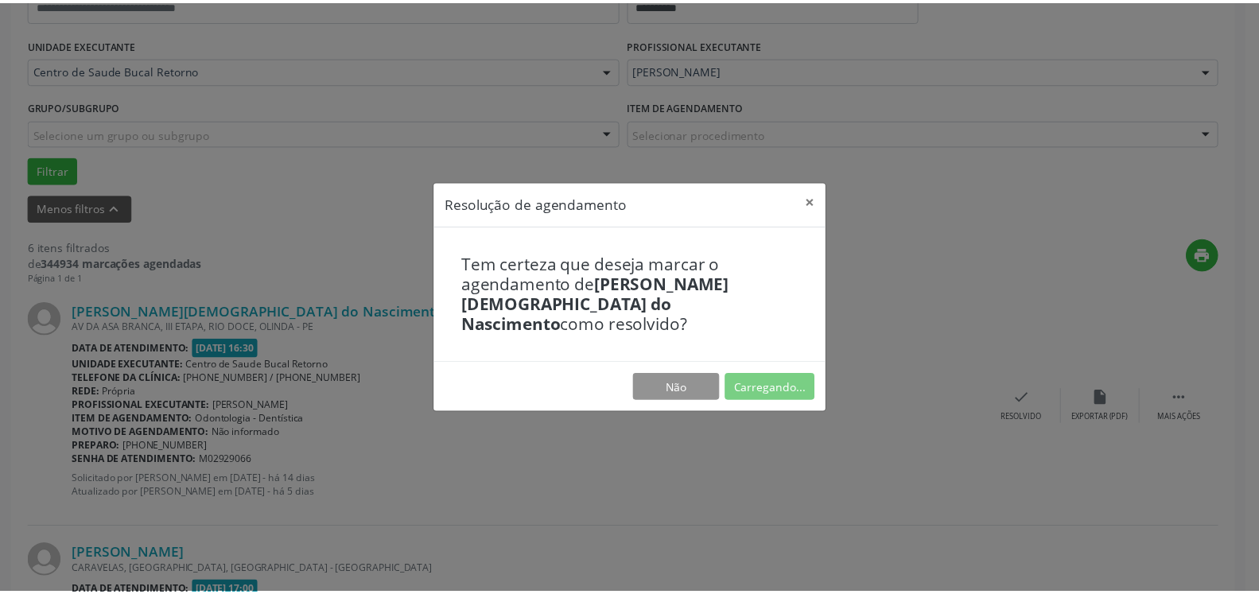
scroll to position [87, 0]
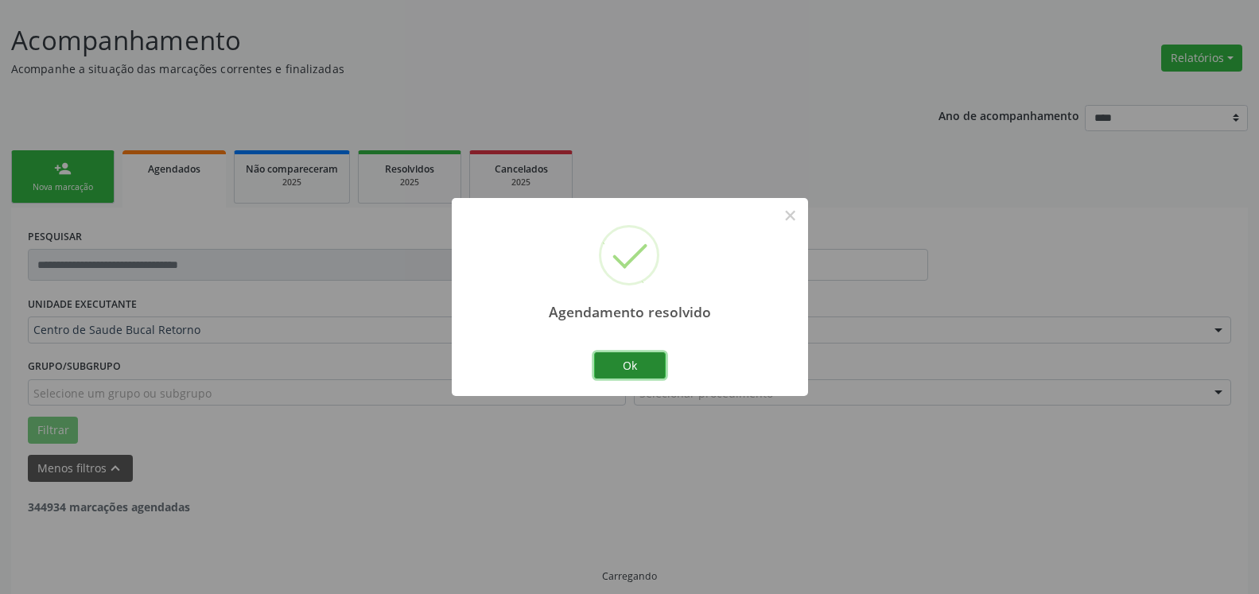
click at [647, 366] on button "Ok" at bounding box center [630, 365] width 72 height 27
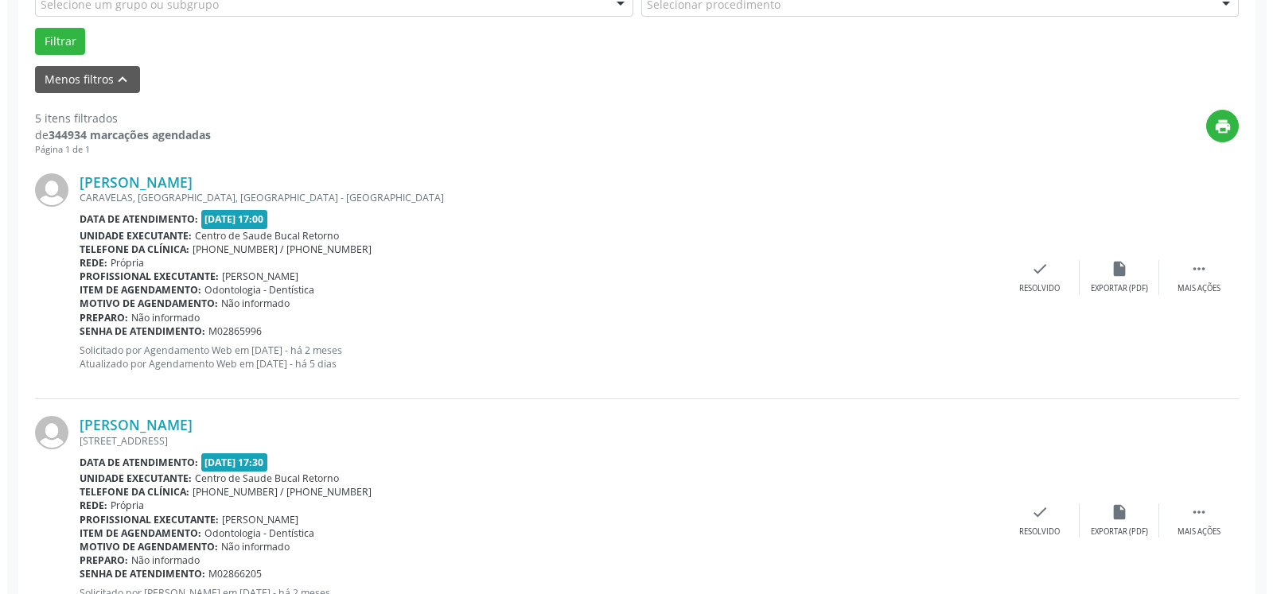
scroll to position [493, 0]
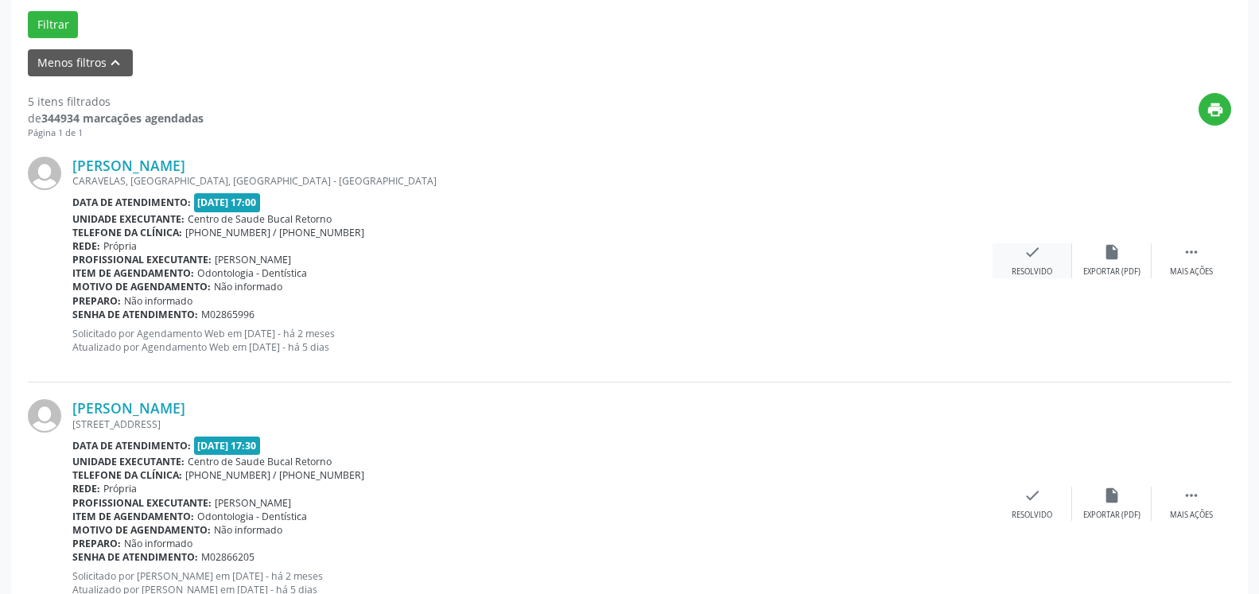
click at [1018, 259] on div "check Resolvido" at bounding box center [1033, 260] width 80 height 34
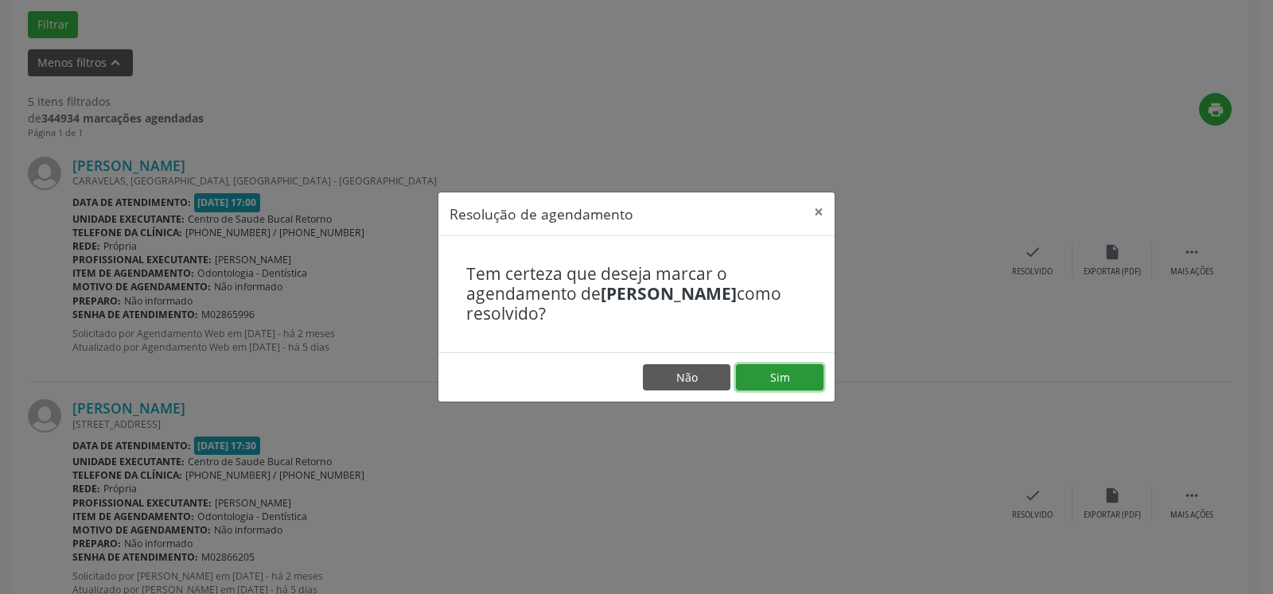
click at [795, 382] on button "Sim" at bounding box center [779, 377] width 87 height 27
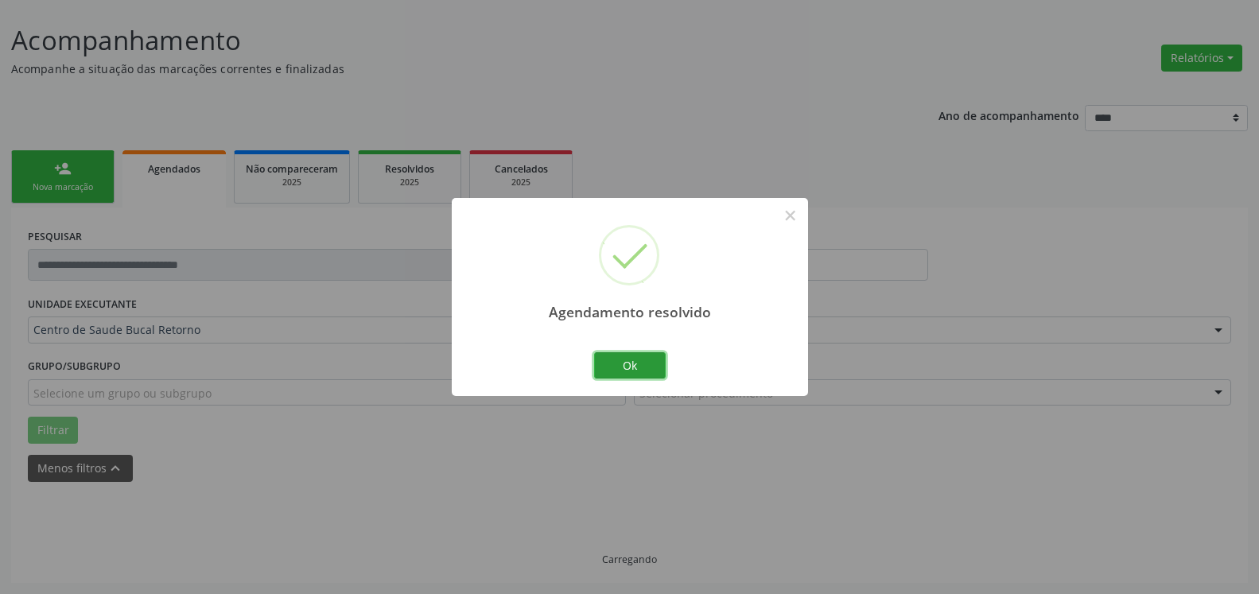
click at [629, 371] on button "Ok" at bounding box center [630, 365] width 72 height 27
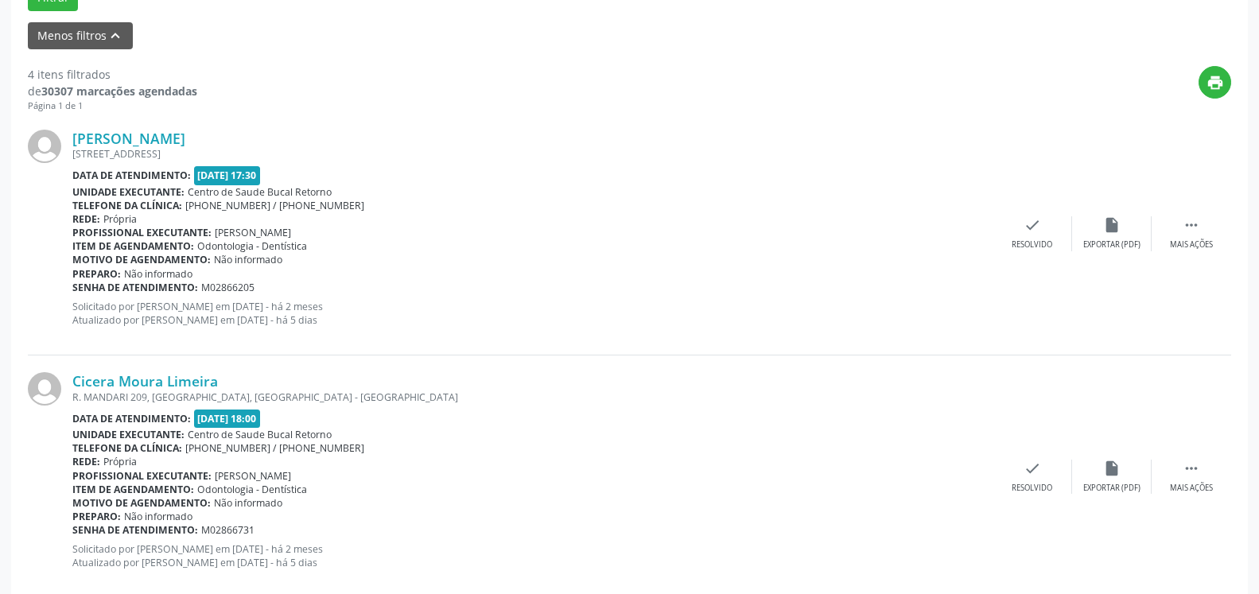
scroll to position [574, 0]
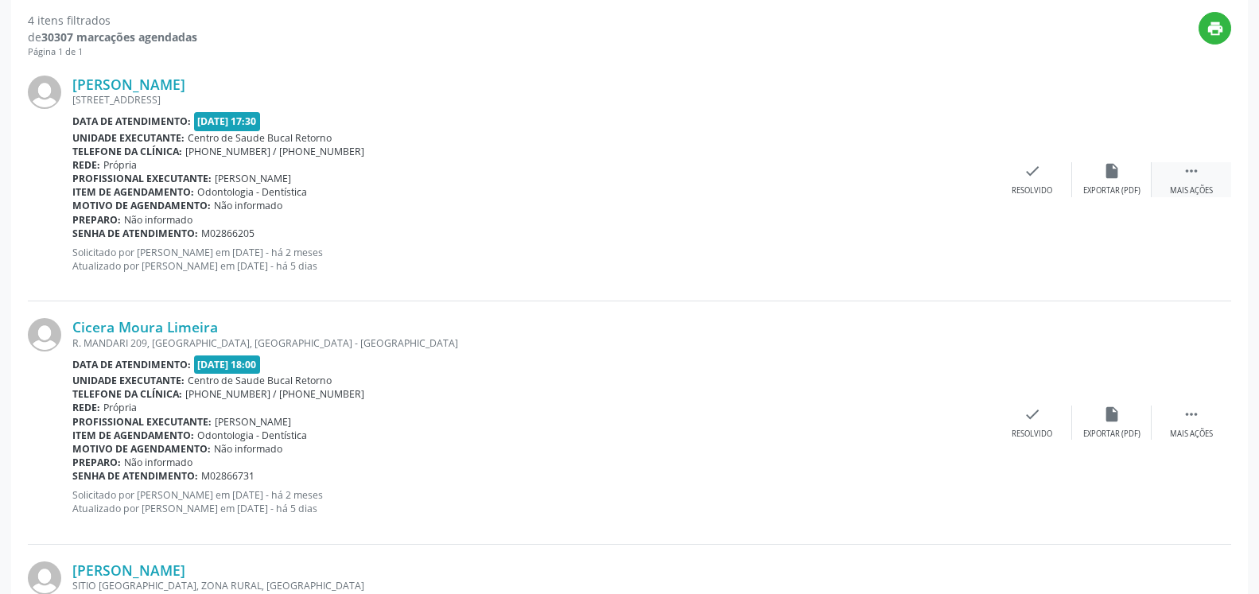
click at [1195, 177] on icon "" at bounding box center [1191, 170] width 17 height 17
click at [1120, 179] on icon "alarm_off" at bounding box center [1111, 170] width 17 height 17
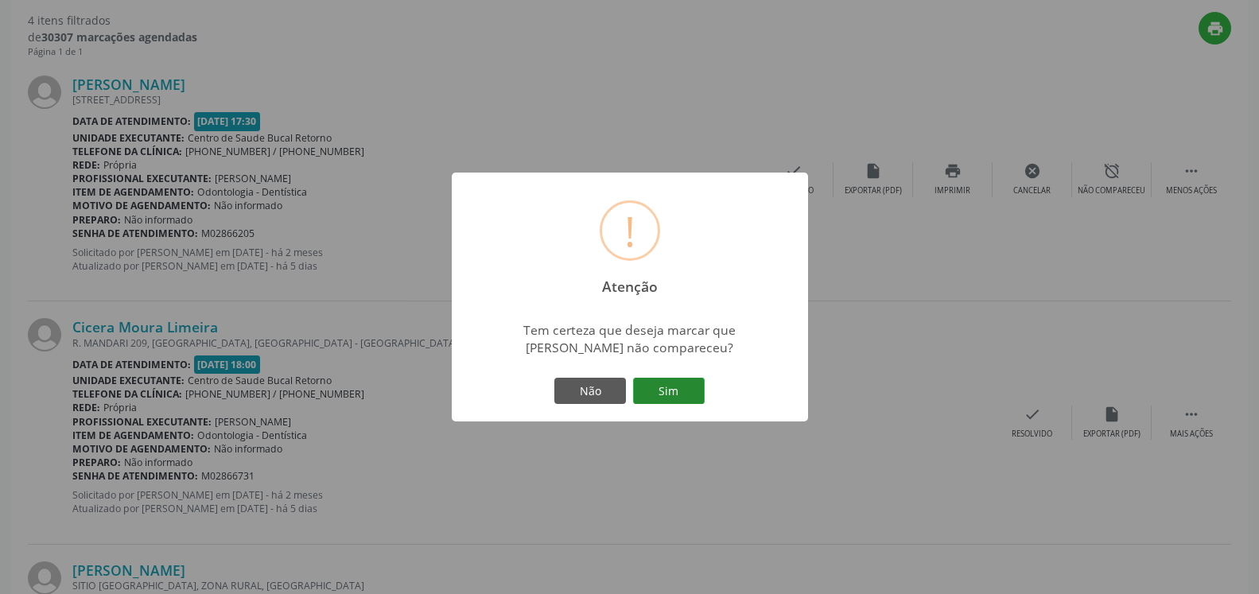
click at [692, 392] on button "Sim" at bounding box center [669, 391] width 72 height 27
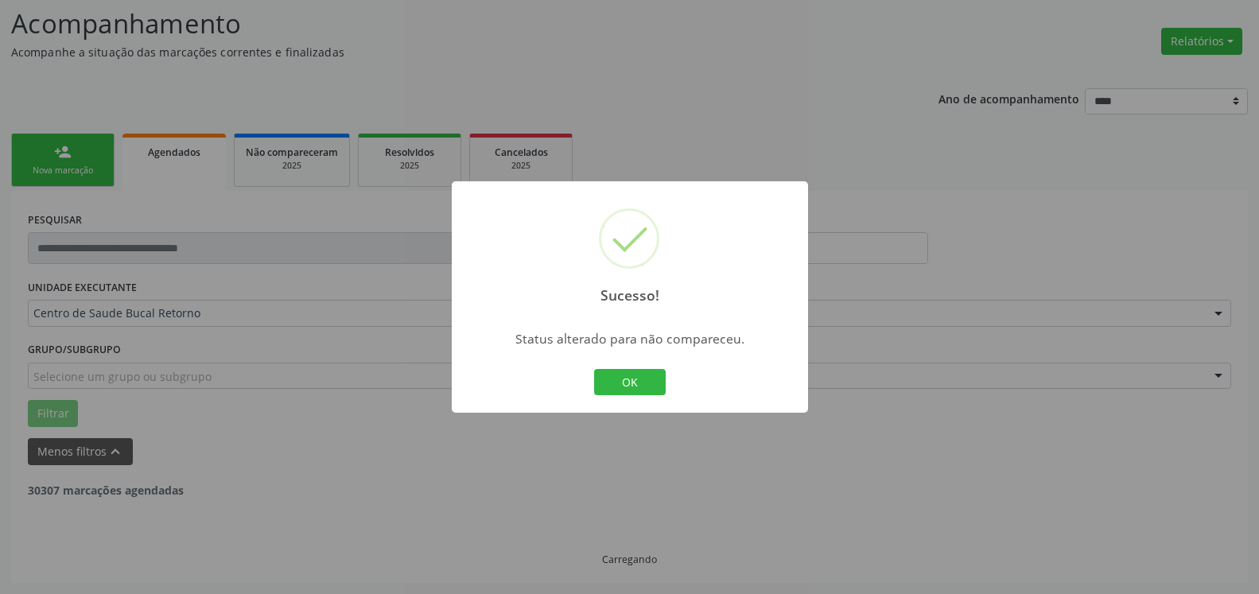
scroll to position [104, 0]
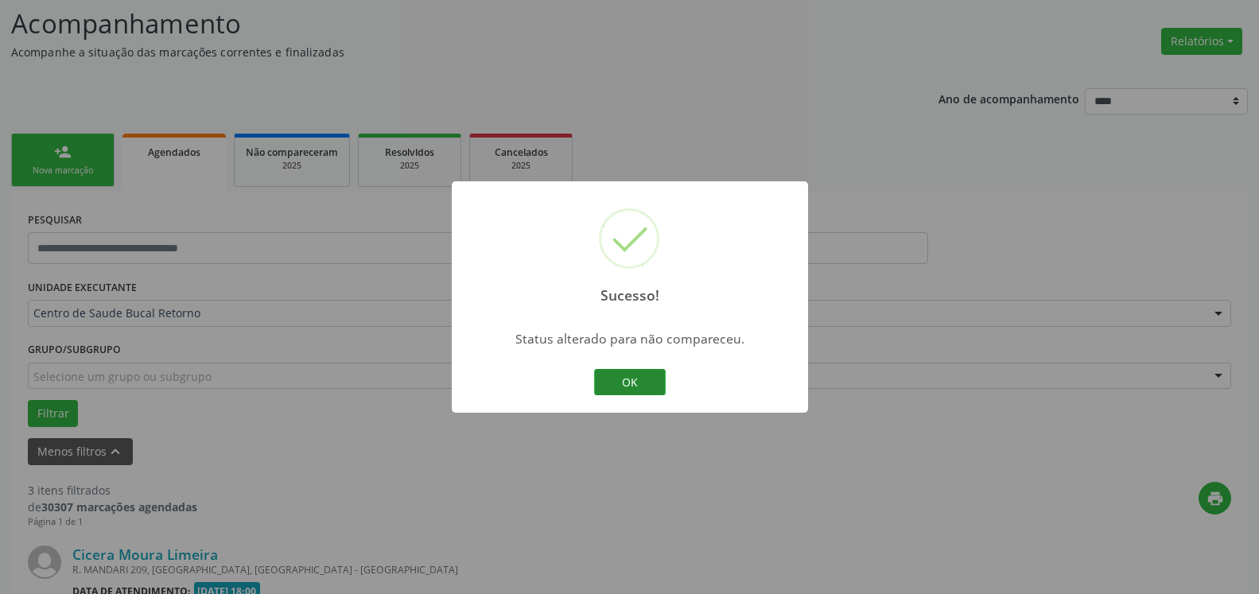
click at [639, 384] on button "OK" at bounding box center [630, 382] width 72 height 27
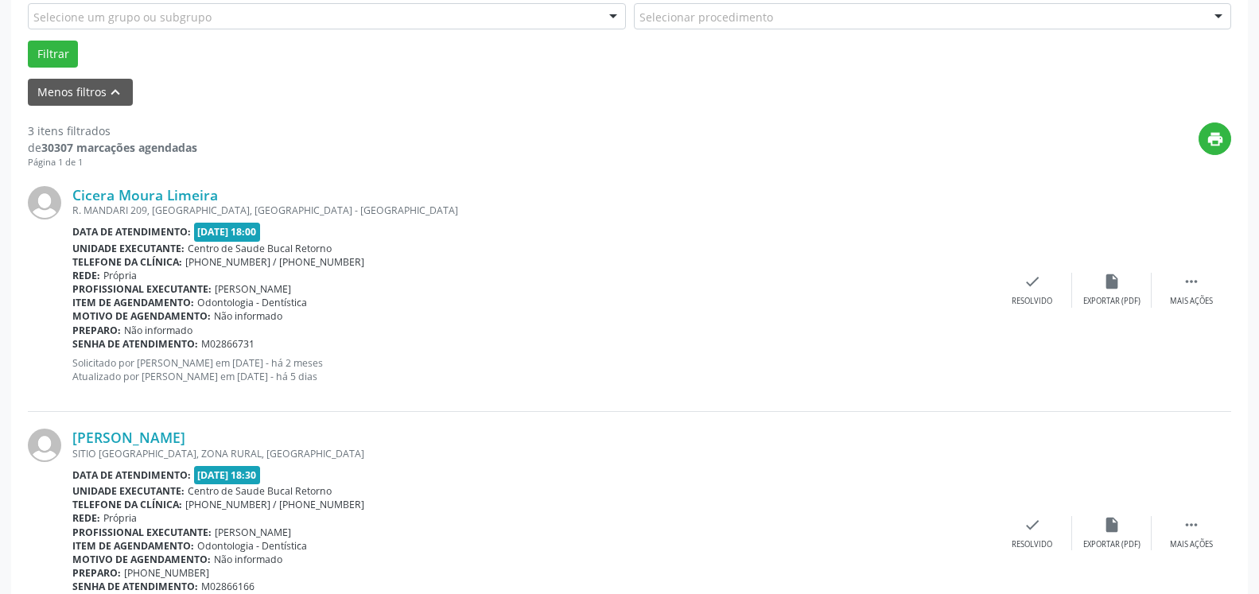
scroll to position [510, 0]
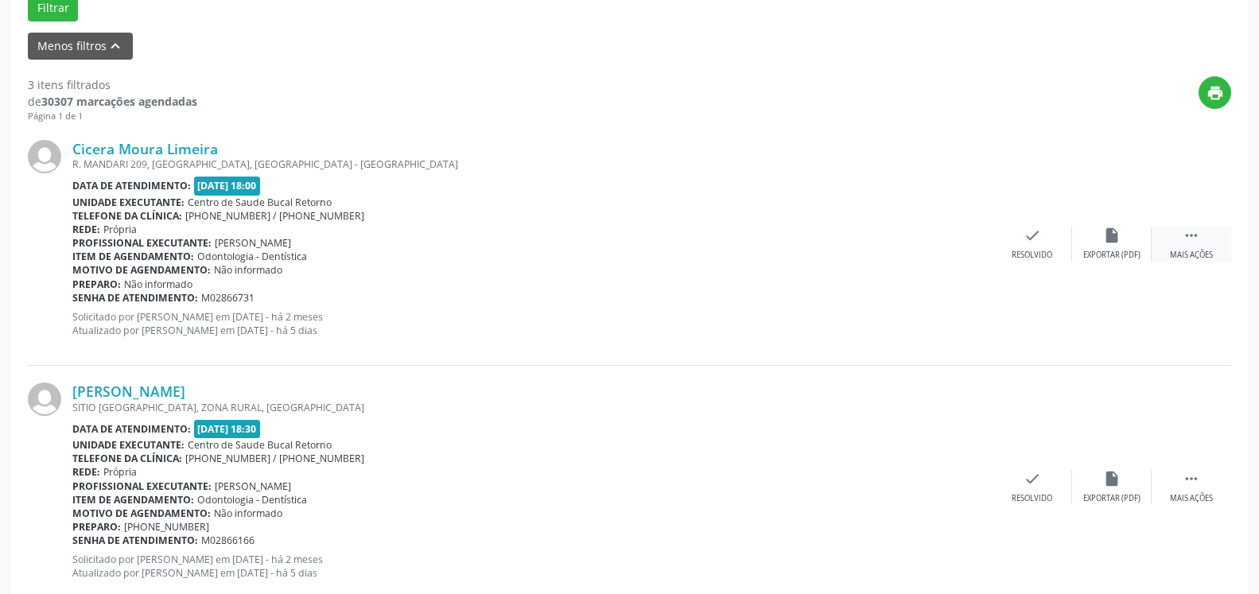
click at [1197, 239] on icon "" at bounding box center [1191, 235] width 17 height 17
click at [1111, 242] on icon "alarm_off" at bounding box center [1111, 235] width 17 height 17
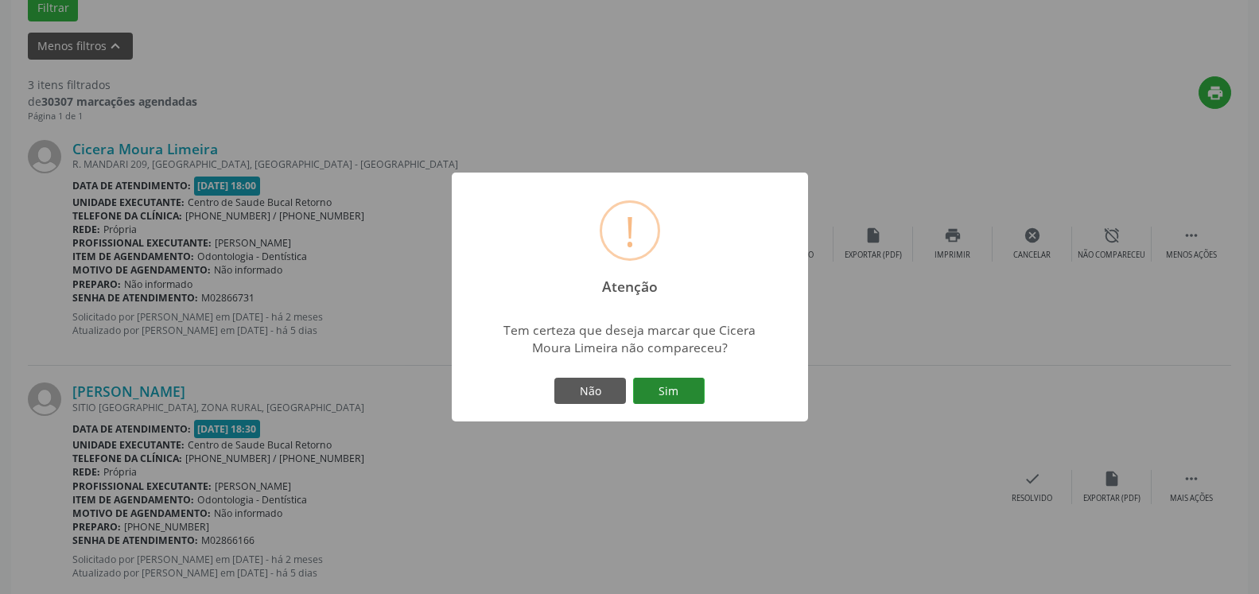
click at [674, 386] on button "Sim" at bounding box center [669, 391] width 72 height 27
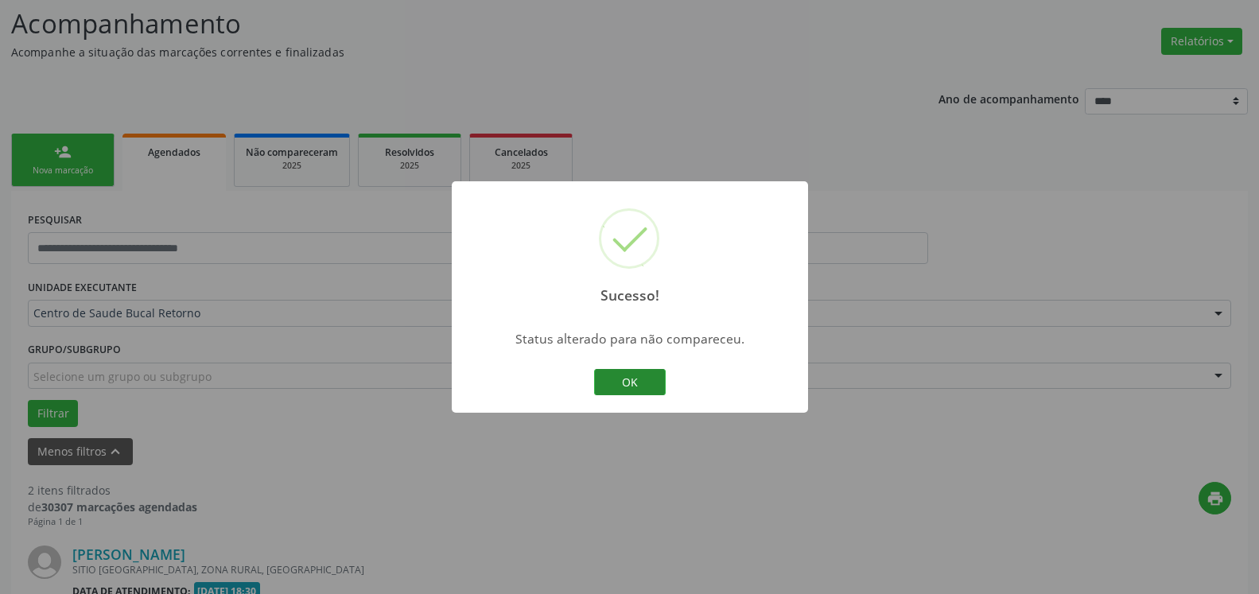
click at [630, 389] on button "OK" at bounding box center [630, 382] width 72 height 27
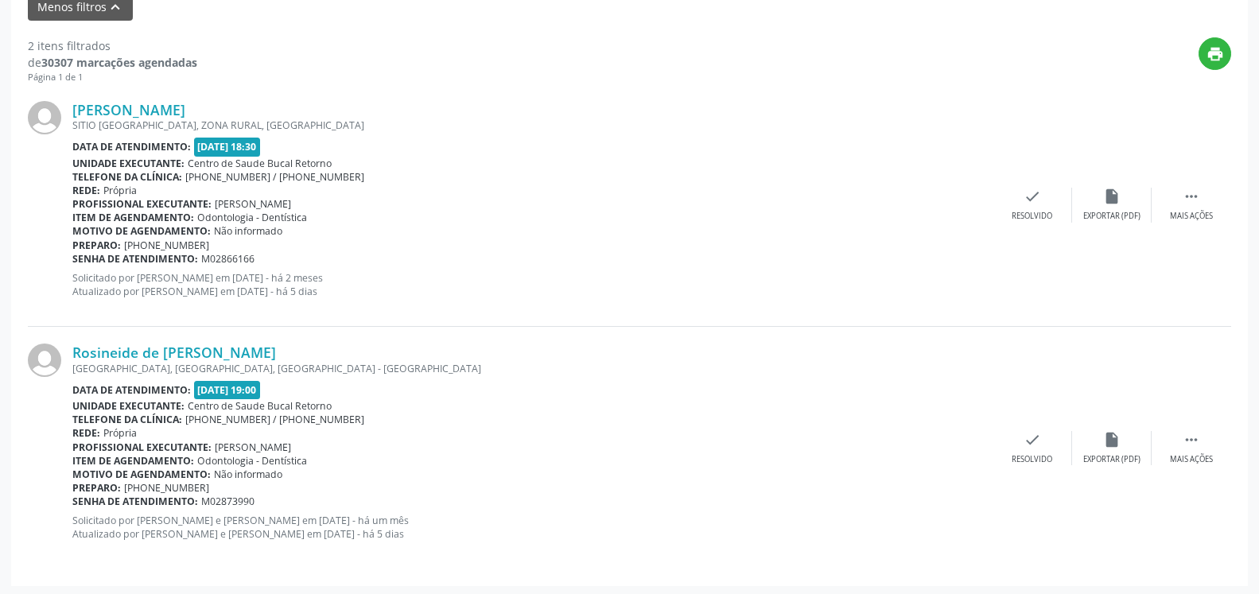
scroll to position [552, 0]
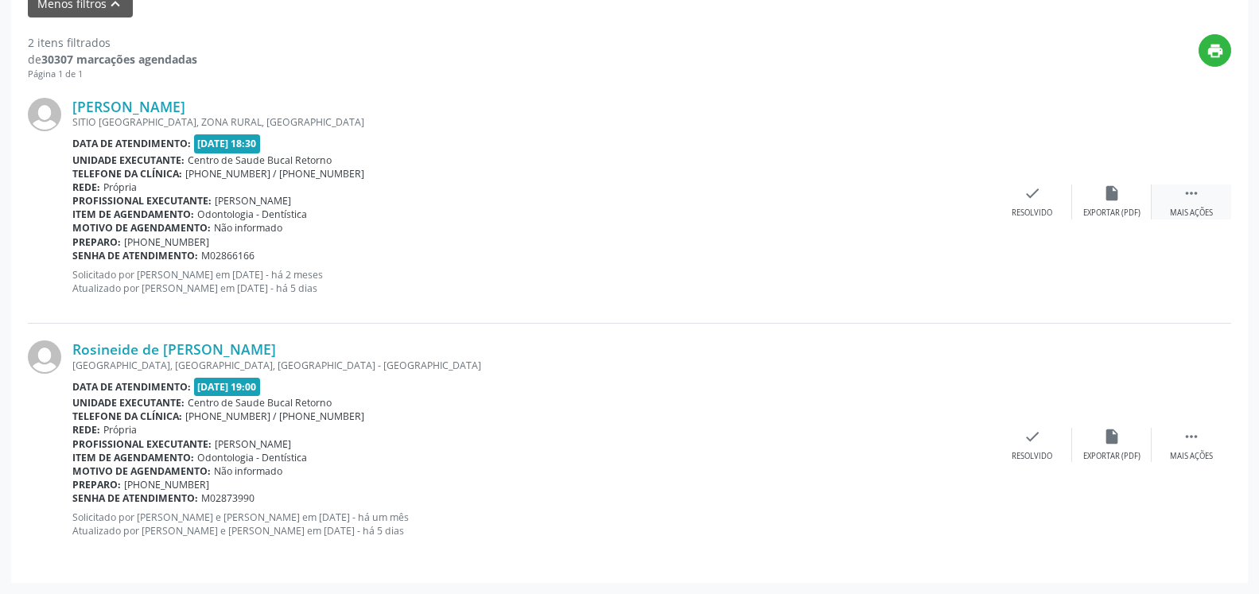
click at [1188, 193] on icon "" at bounding box center [1191, 193] width 17 height 17
click at [1117, 202] on icon "alarm_off" at bounding box center [1111, 193] width 17 height 17
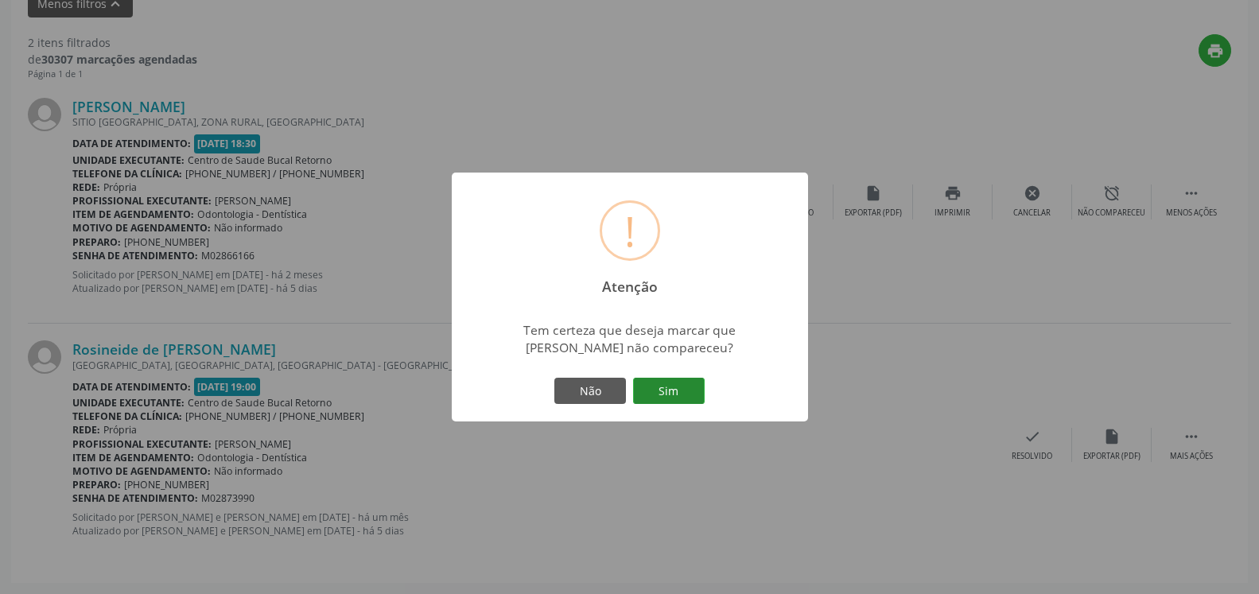
click at [670, 392] on button "Sim" at bounding box center [669, 391] width 72 height 27
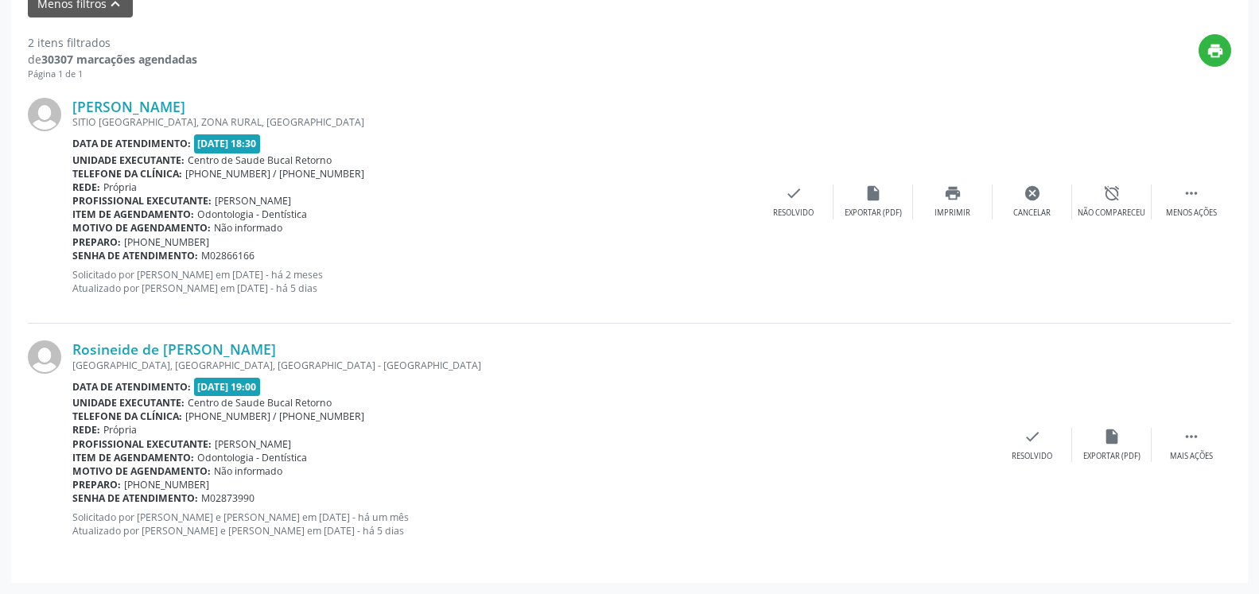
scroll to position [104, 0]
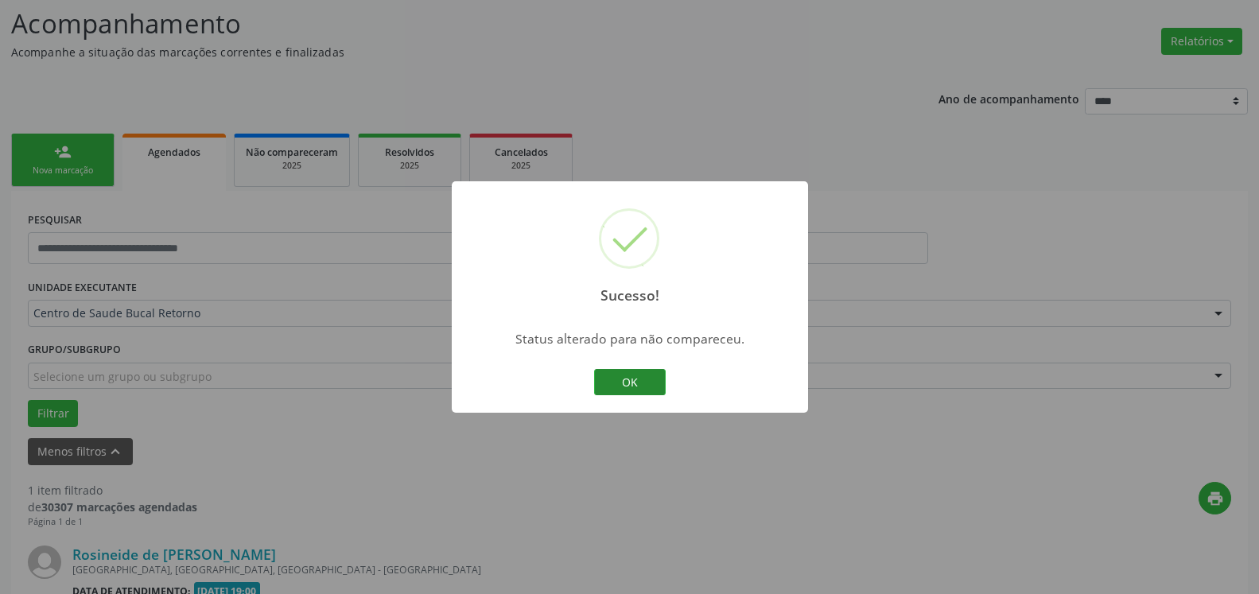
click at [609, 383] on button "OK" at bounding box center [630, 382] width 72 height 27
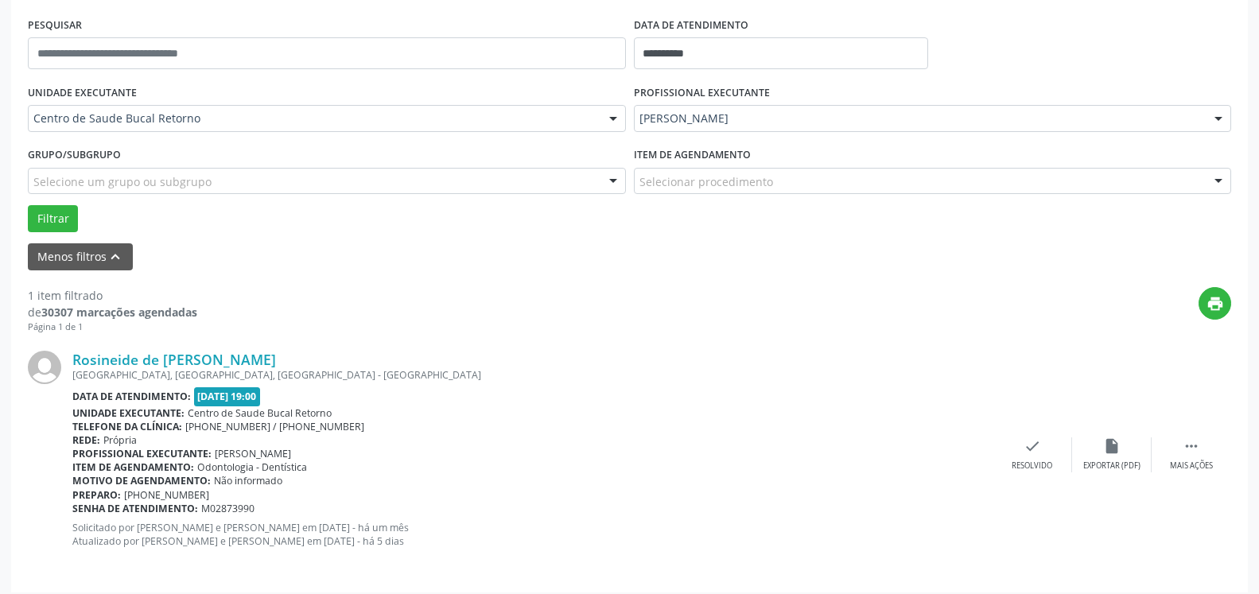
scroll to position [309, 0]
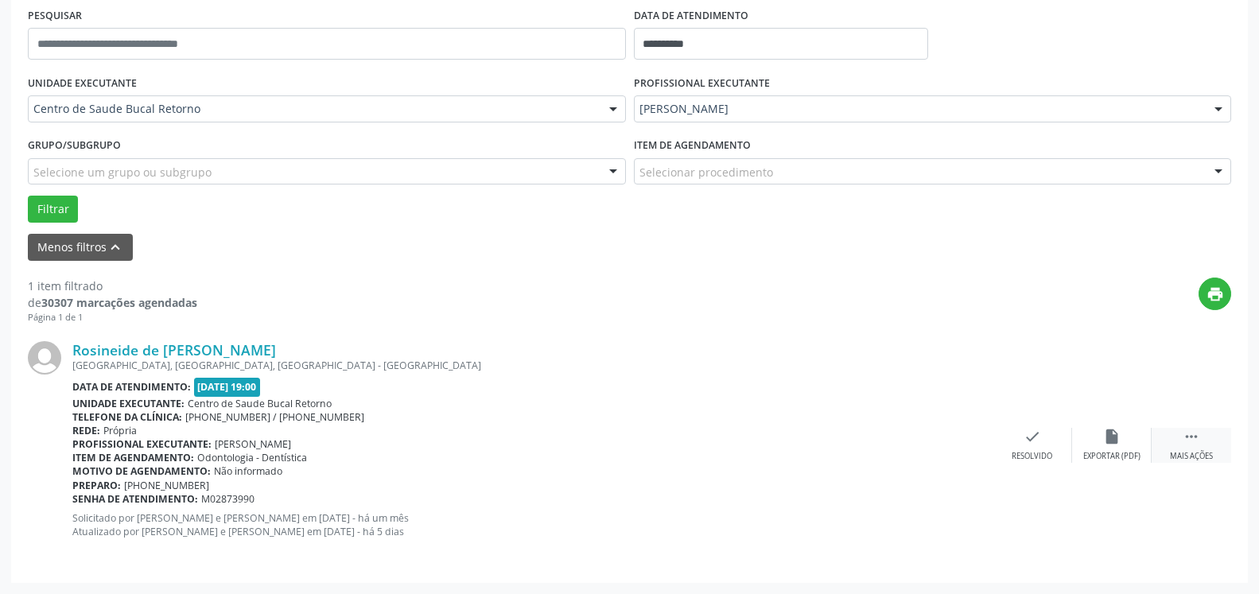
click at [1207, 441] on div " Mais ações" at bounding box center [1192, 445] width 80 height 34
click at [1116, 433] on icon "alarm_off" at bounding box center [1111, 436] width 17 height 17
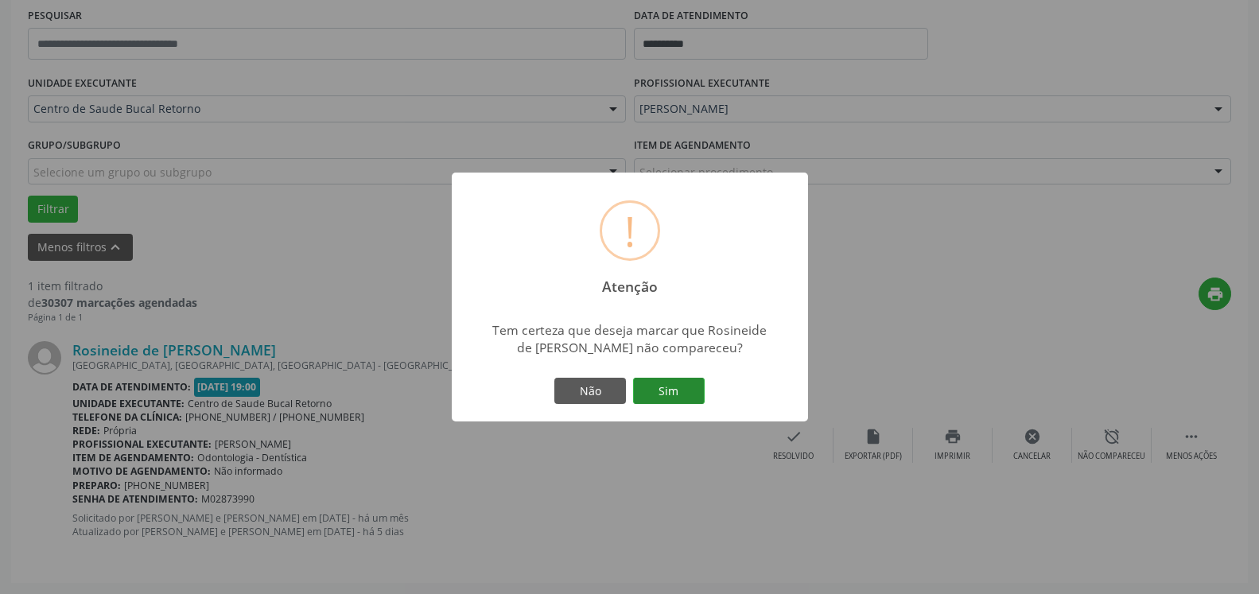
click at [678, 379] on button "Sim" at bounding box center [669, 391] width 72 height 27
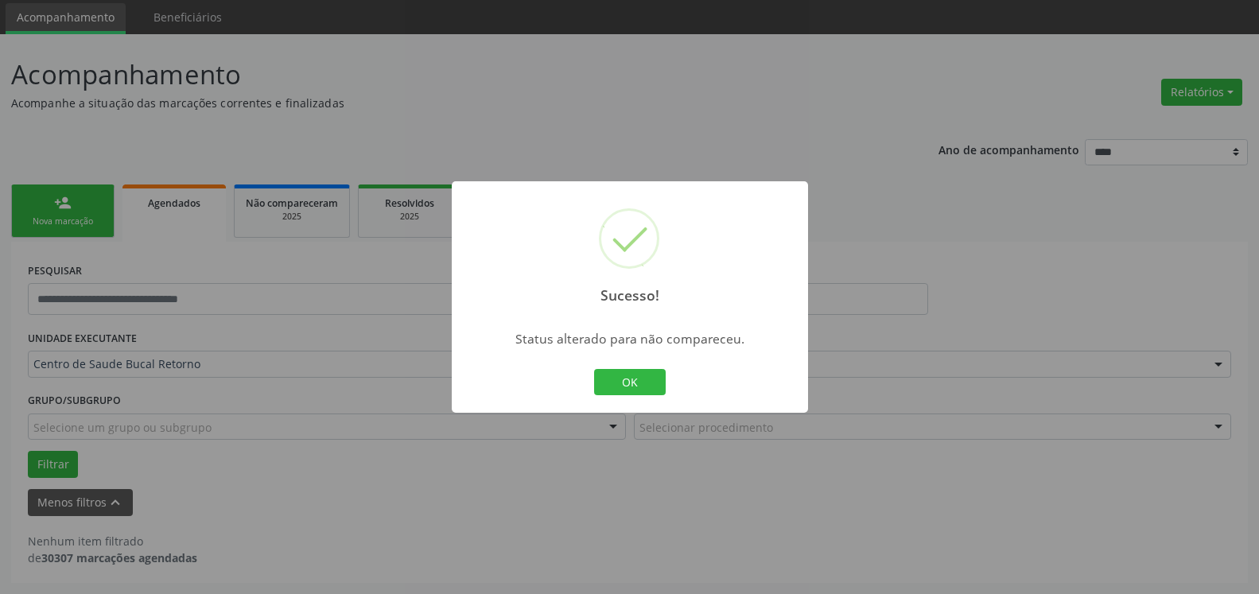
scroll to position [53, 0]
click at [640, 391] on button "OK" at bounding box center [630, 382] width 72 height 27
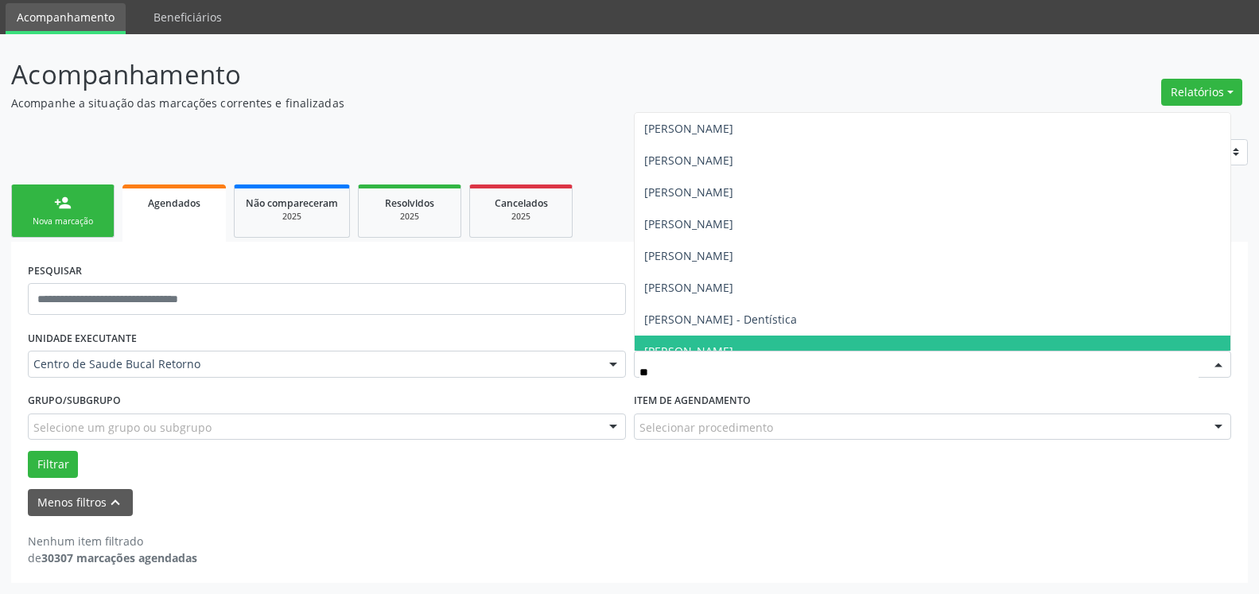
type input "***"
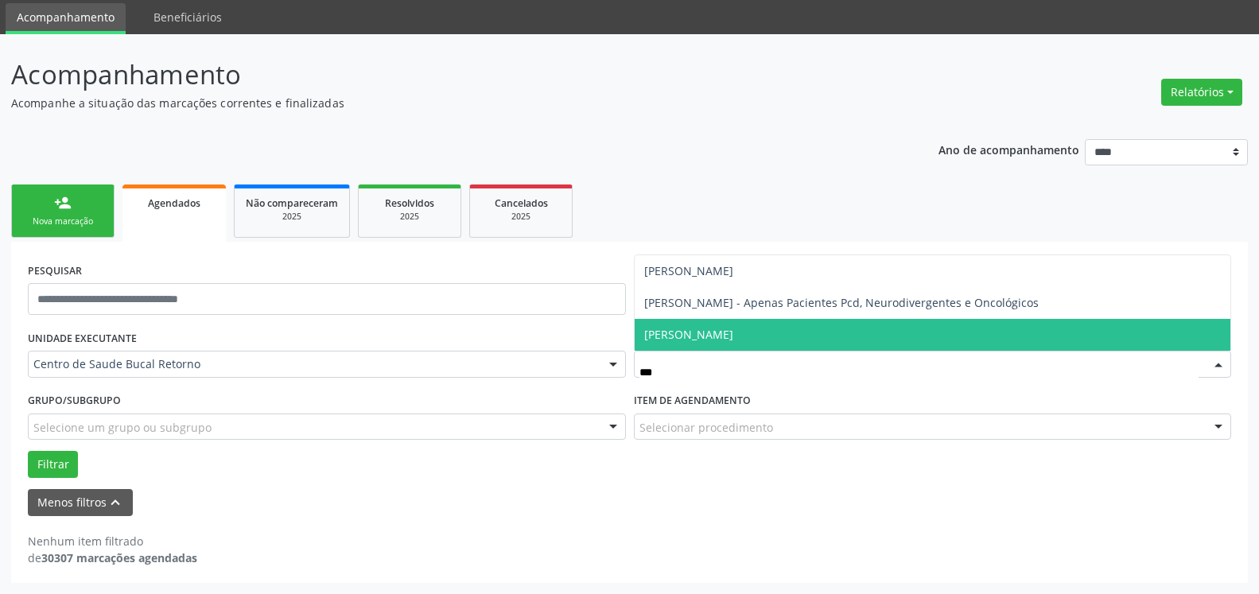
click at [724, 334] on span "[PERSON_NAME]" at bounding box center [688, 334] width 89 height 15
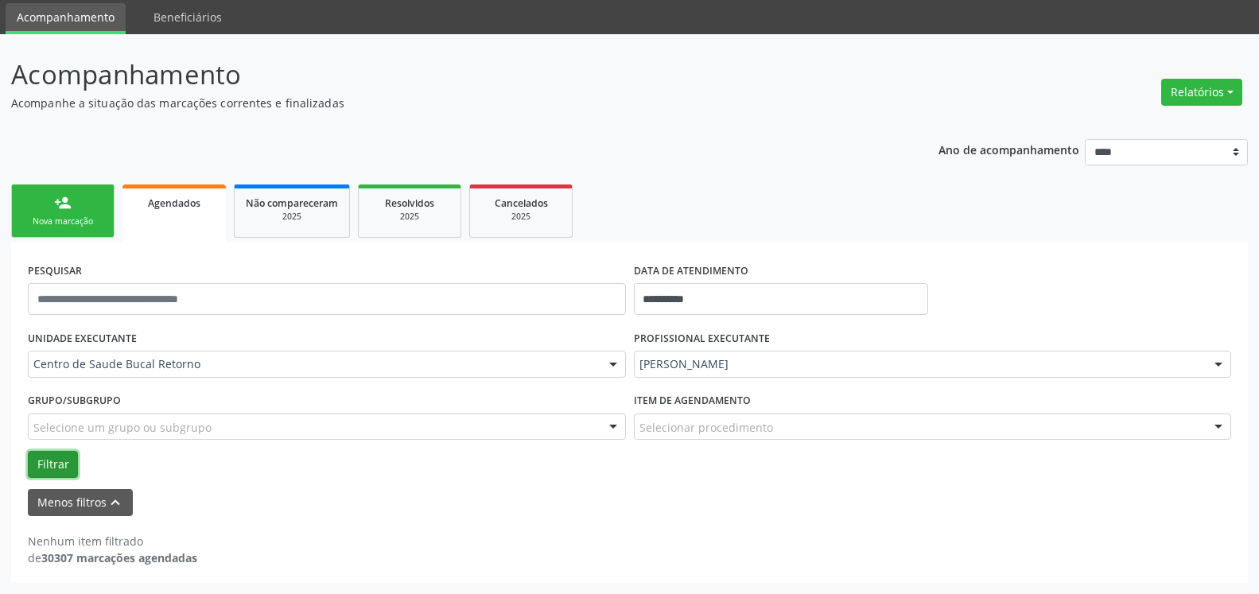
click at [47, 461] on button "Filtrar" at bounding box center [53, 464] width 50 height 27
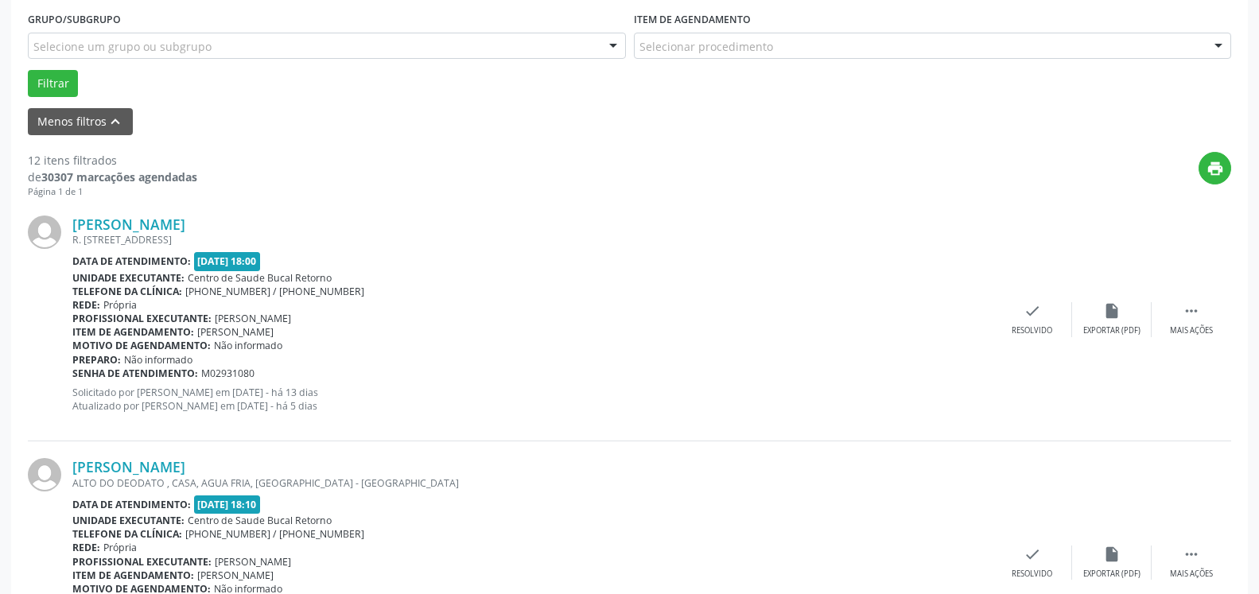
scroll to position [459, 0]
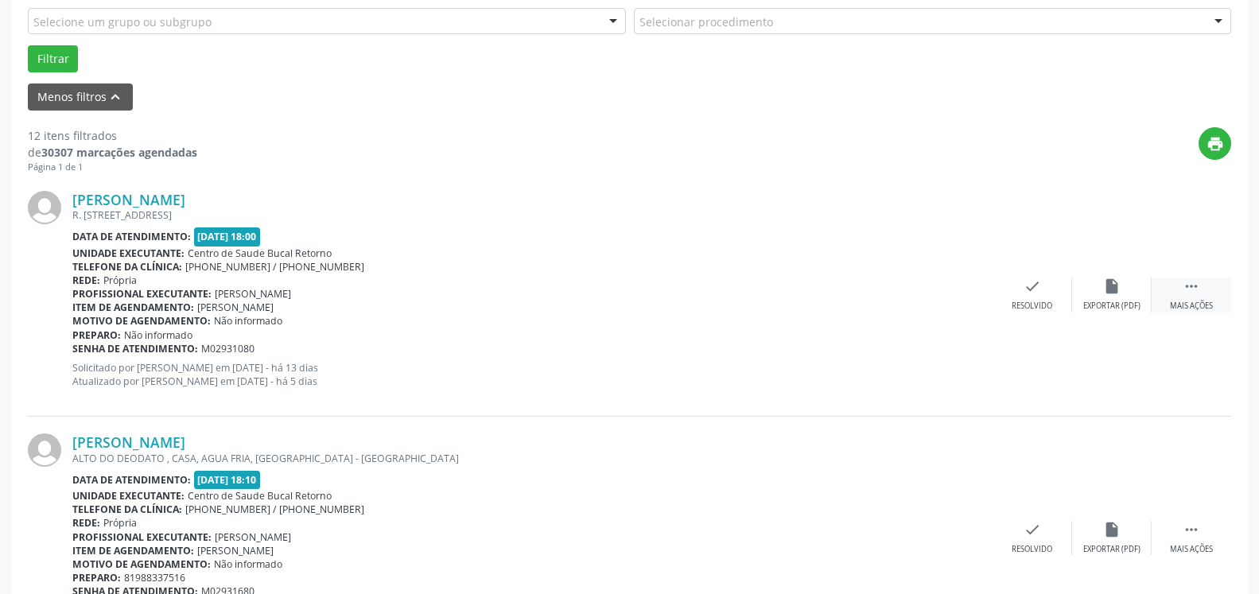
drag, startPoint x: 1194, startPoint y: 285, endPoint x: 1182, endPoint y: 280, distance: 12.8
click at [1194, 284] on icon "" at bounding box center [1191, 286] width 17 height 17
click at [1124, 286] on div "alarm_off Não compareceu" at bounding box center [1112, 295] width 80 height 34
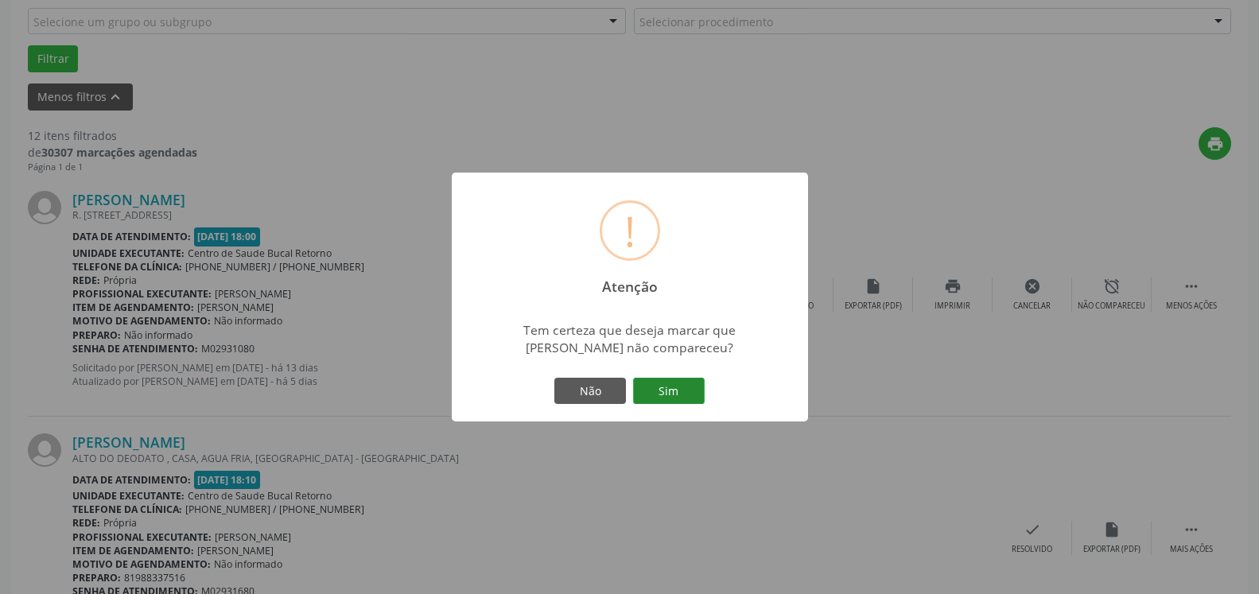
click at [684, 395] on button "Sim" at bounding box center [669, 391] width 72 height 27
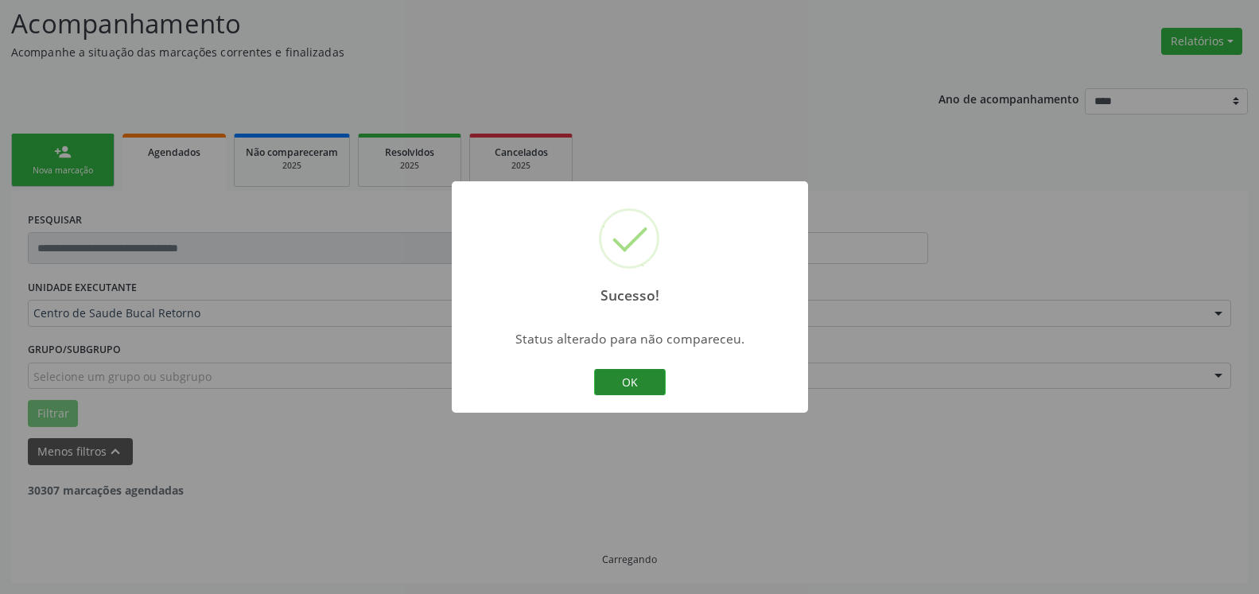
click at [637, 386] on button "OK" at bounding box center [630, 382] width 72 height 27
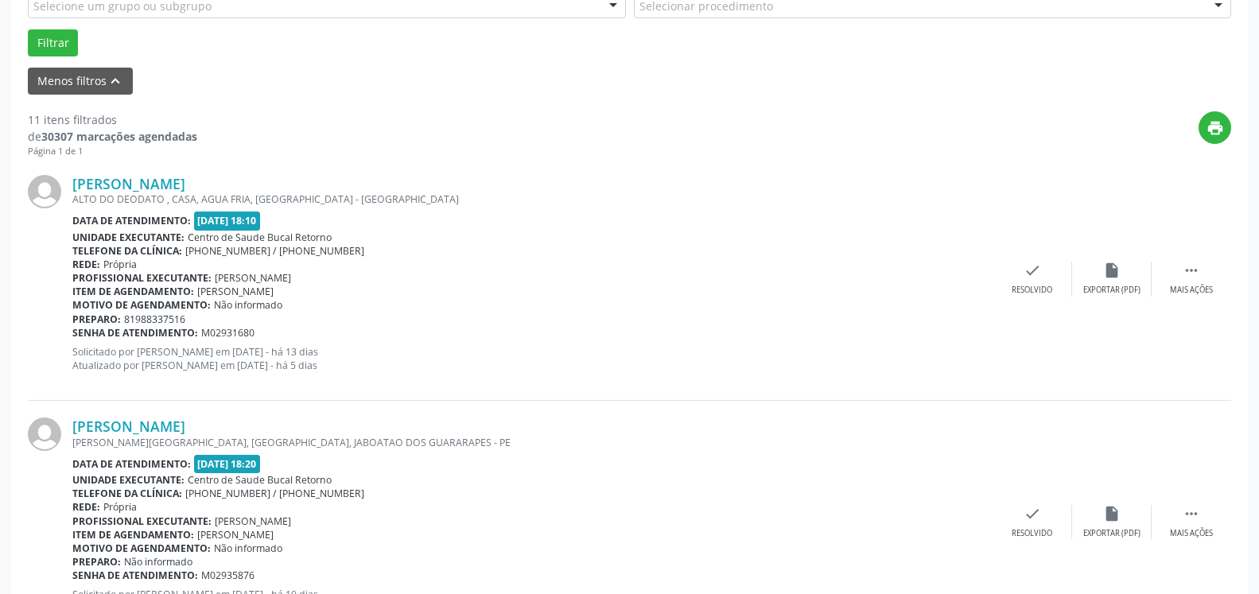
scroll to position [510, 0]
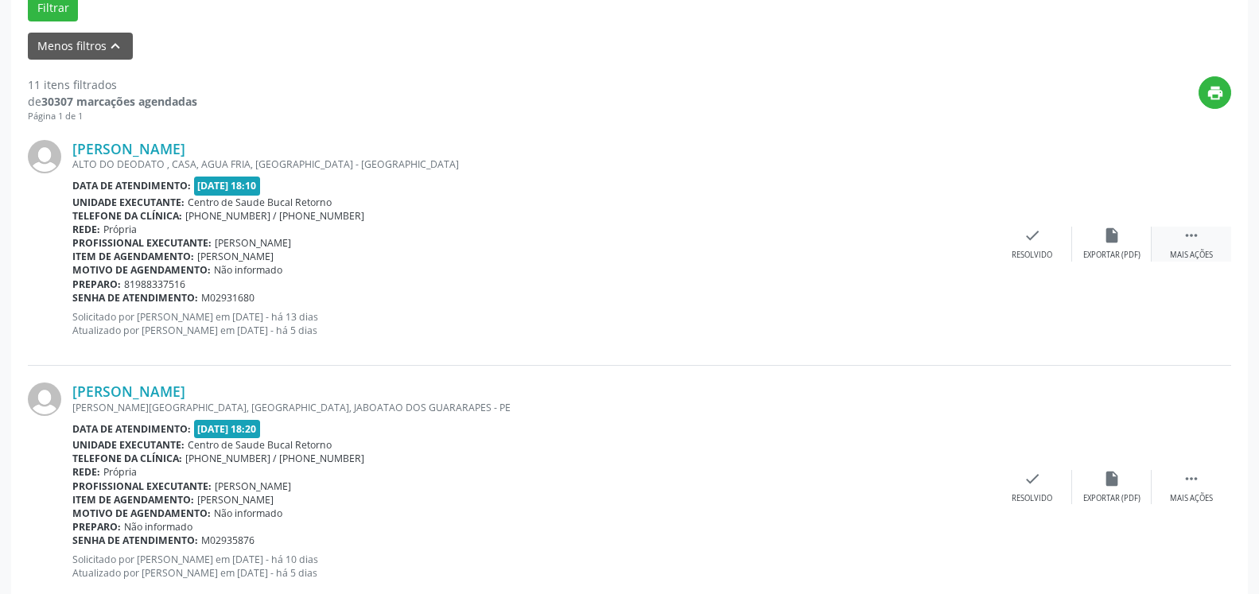
click at [1196, 239] on icon "" at bounding box center [1191, 235] width 17 height 17
click at [1124, 251] on div "Não compareceu" at bounding box center [1112, 255] width 68 height 11
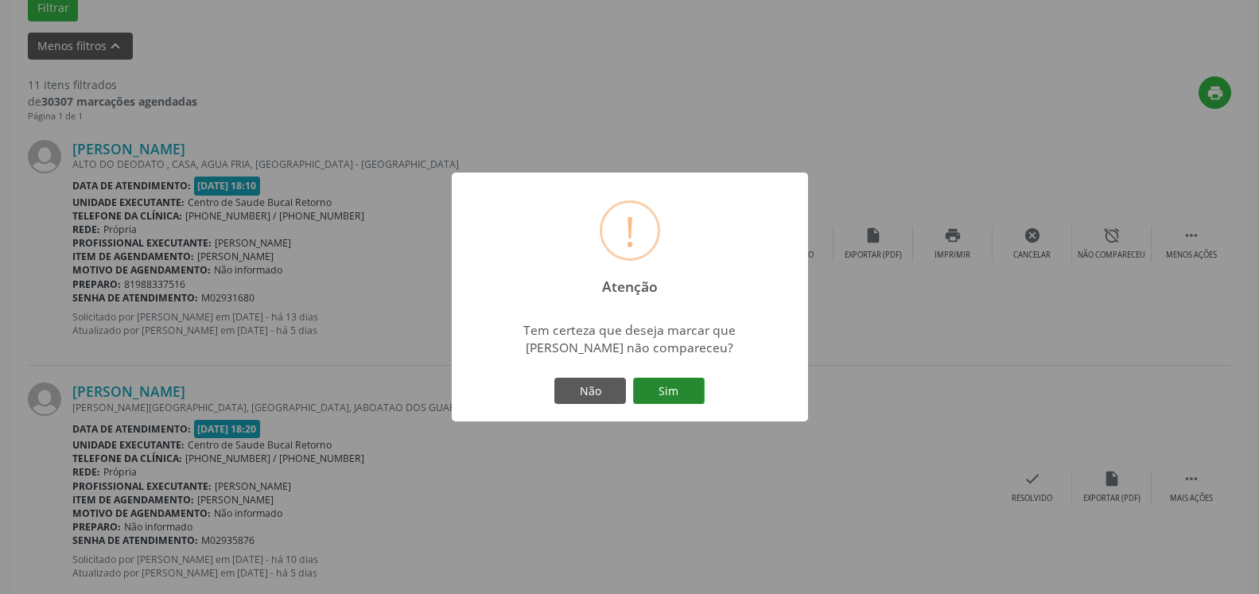
click at [661, 394] on button "Sim" at bounding box center [669, 391] width 72 height 27
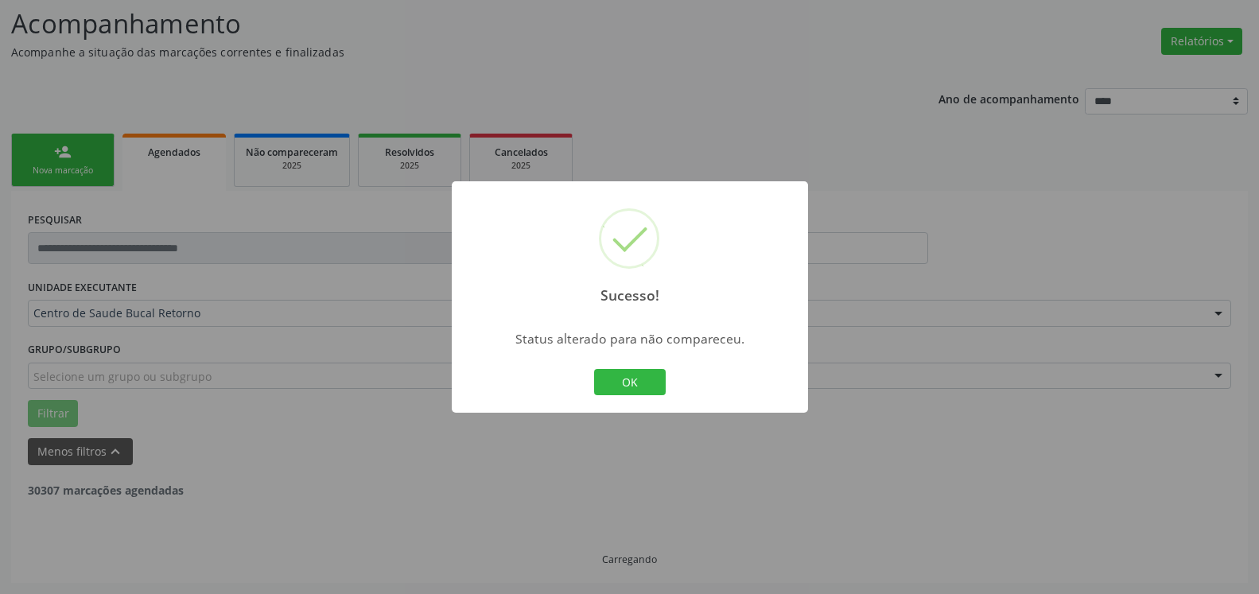
scroll to position [104, 0]
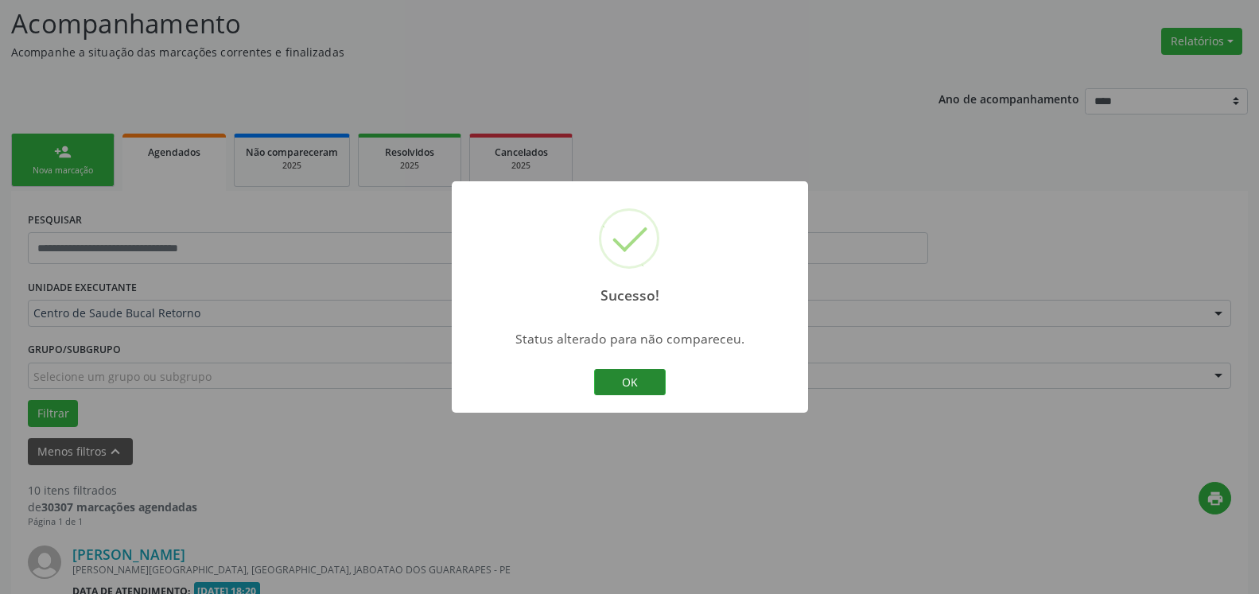
click at [632, 379] on button "OK" at bounding box center [630, 382] width 72 height 27
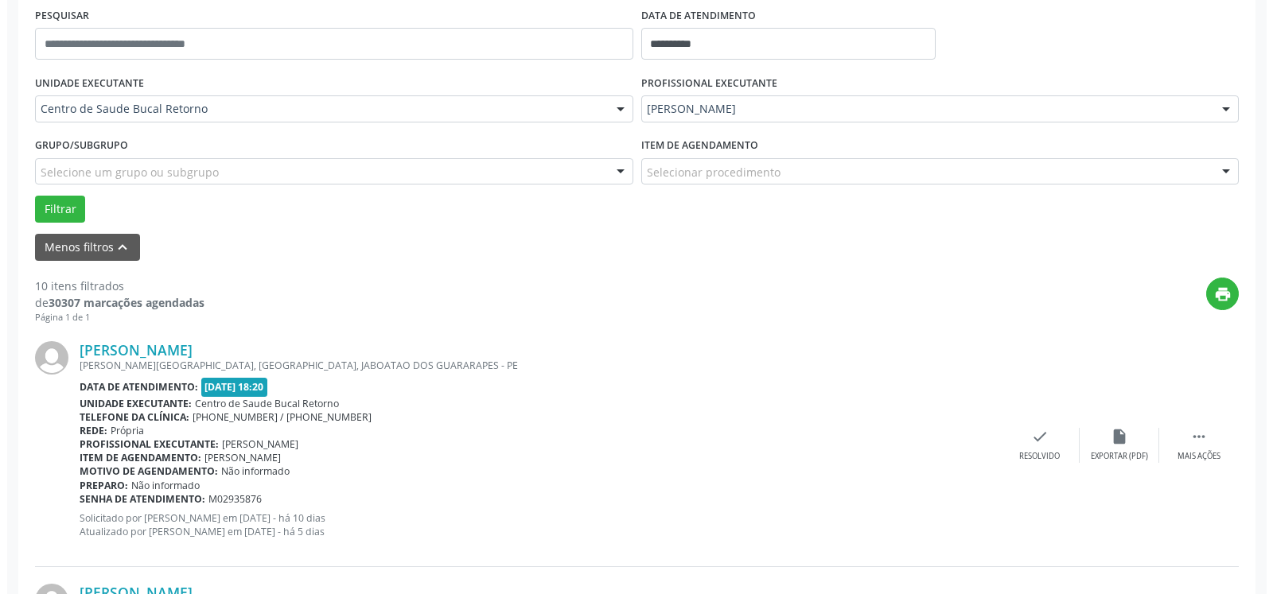
scroll to position [429, 0]
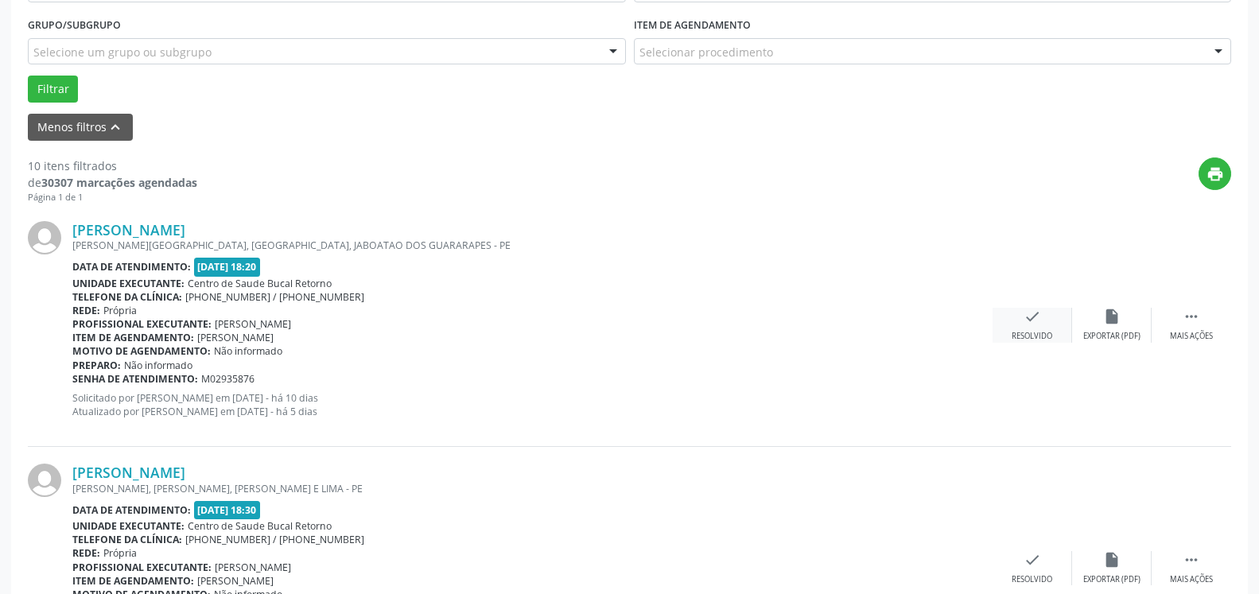
click at [1031, 325] on icon "check" at bounding box center [1032, 316] width 17 height 17
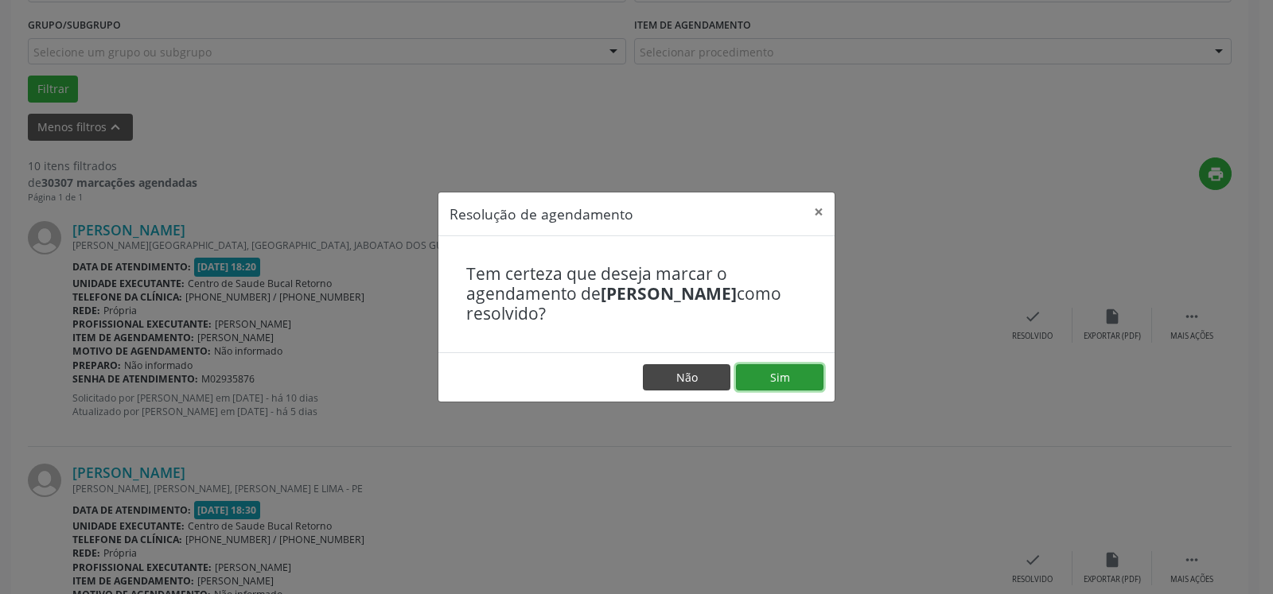
drag, startPoint x: 804, startPoint y: 374, endPoint x: 708, endPoint y: 383, distance: 96.7
click at [803, 375] on button "Sim" at bounding box center [779, 377] width 87 height 27
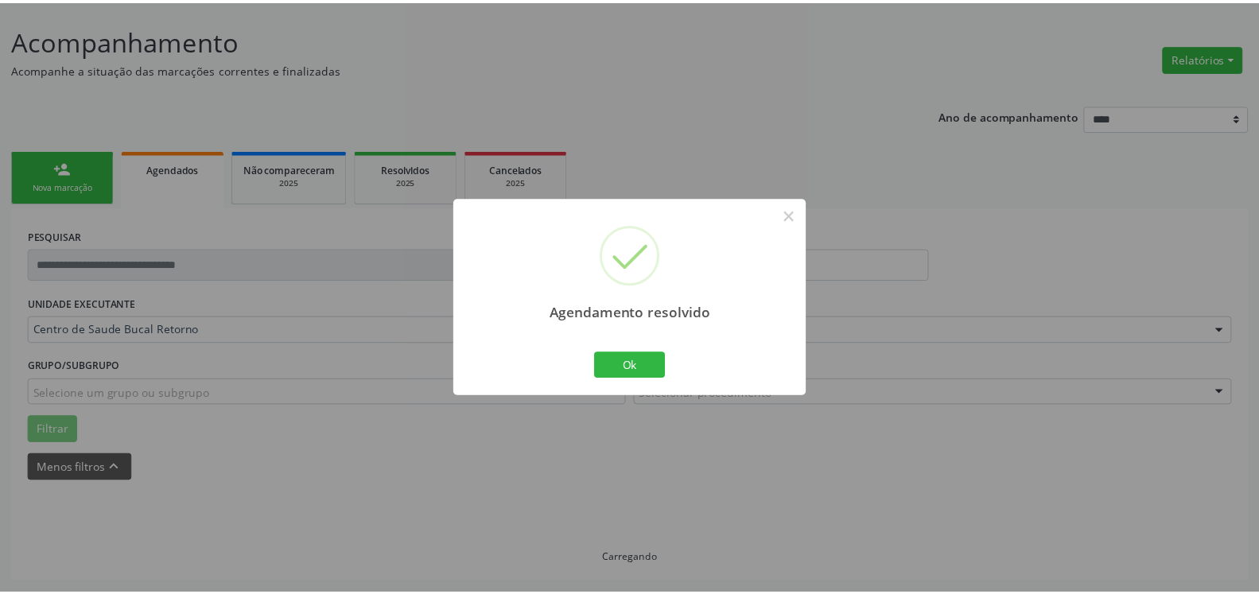
scroll to position [87, 0]
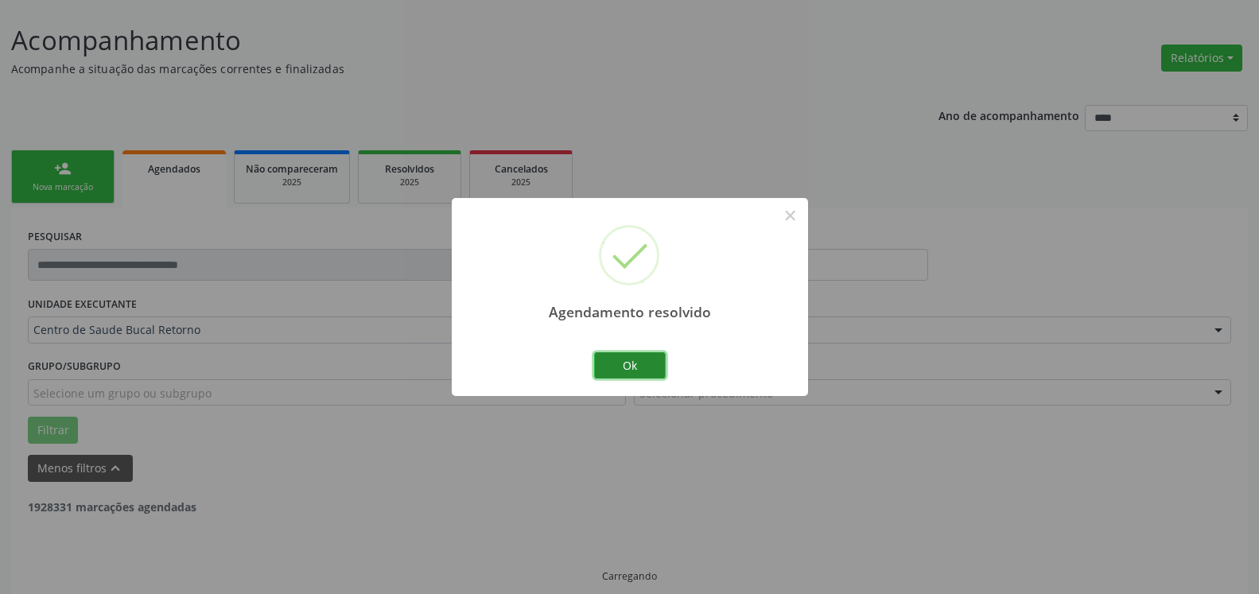
click at [645, 363] on button "Ok" at bounding box center [630, 365] width 72 height 27
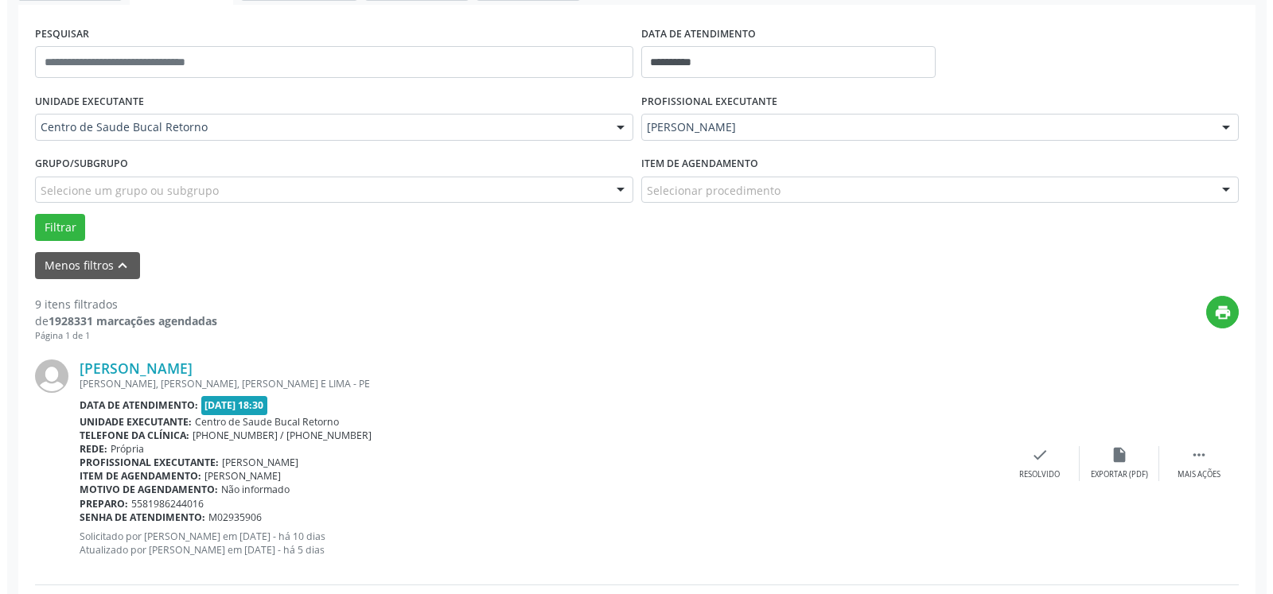
scroll to position [412, 0]
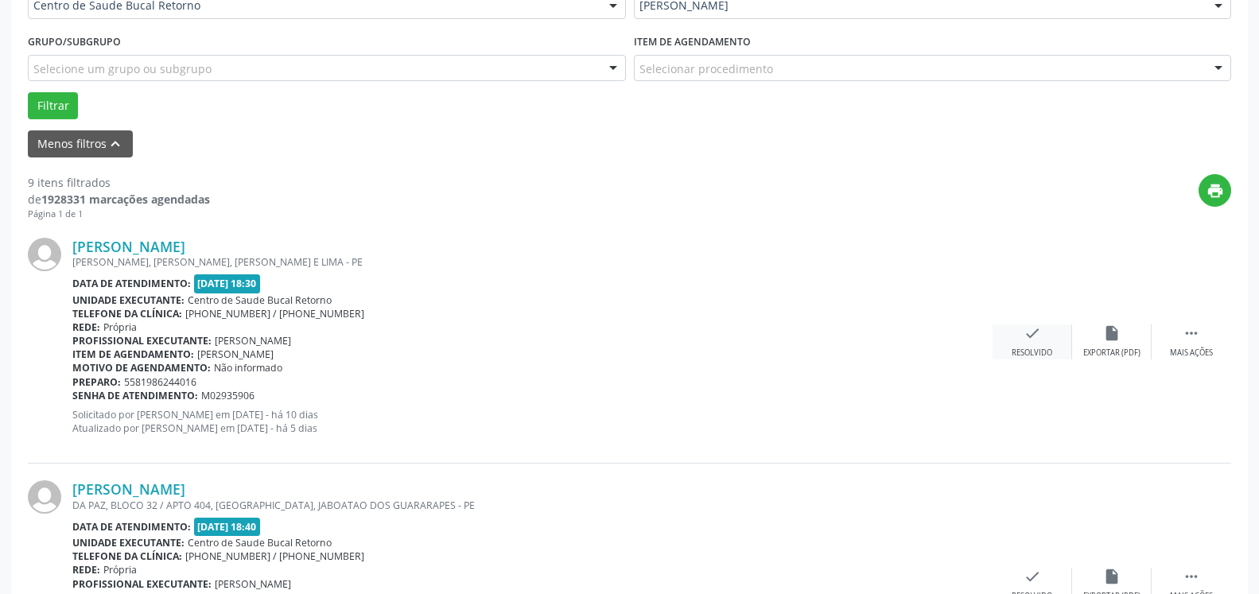
click at [1024, 342] on icon "check" at bounding box center [1032, 333] width 17 height 17
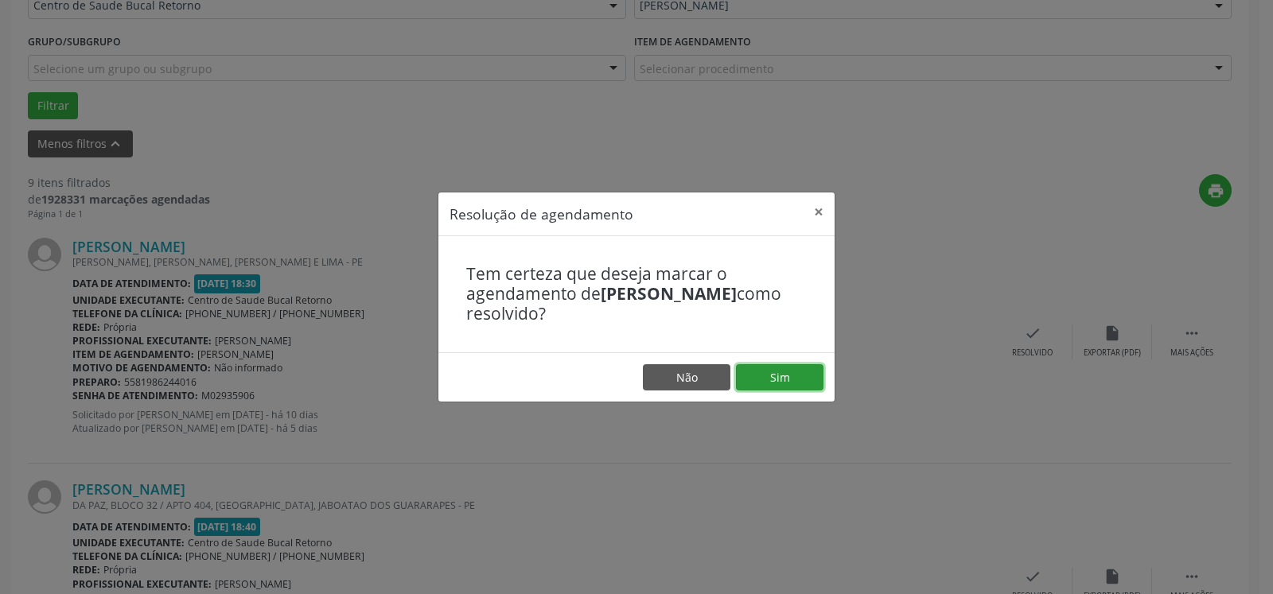
click at [786, 376] on button "Sim" at bounding box center [779, 377] width 87 height 27
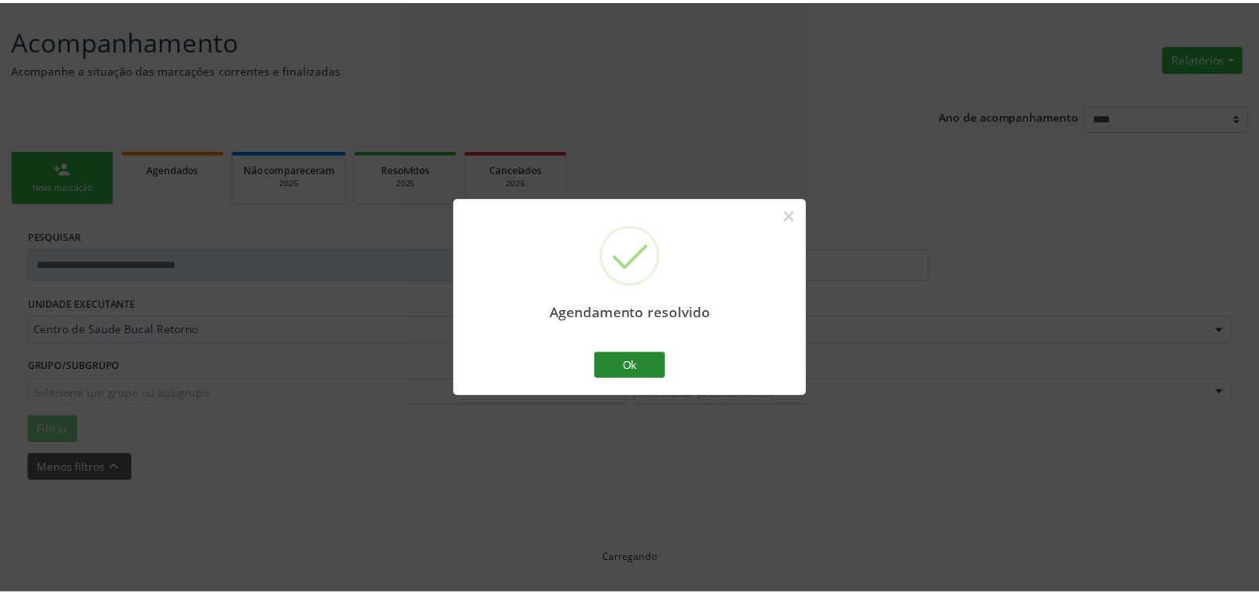
scroll to position [87, 0]
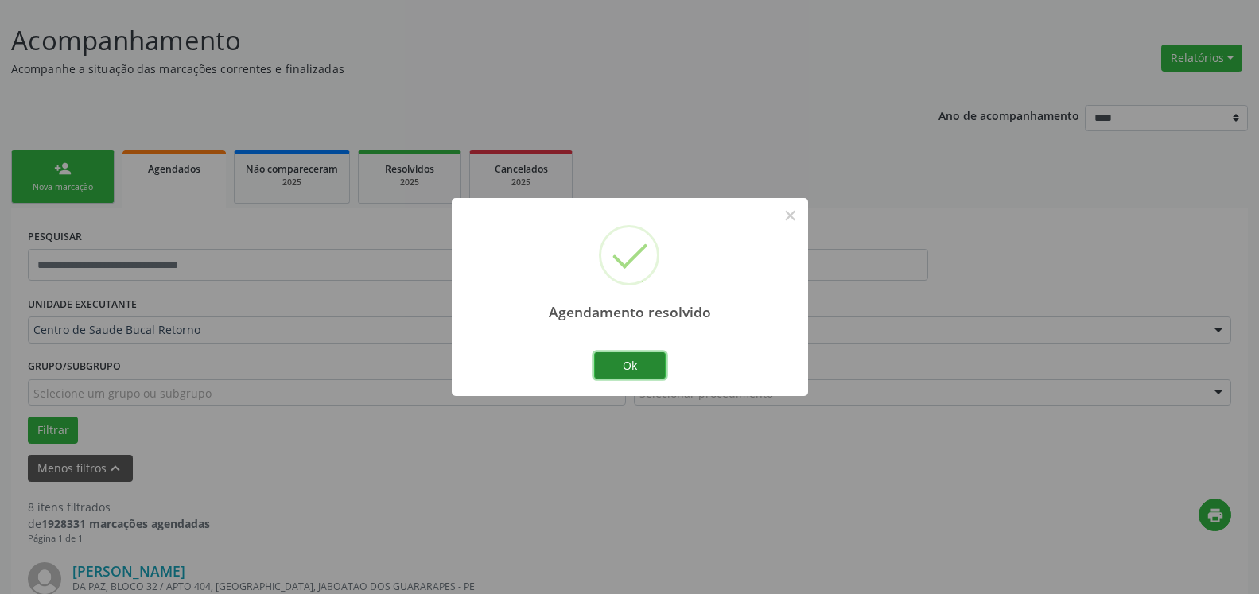
click at [614, 361] on button "Ok" at bounding box center [630, 365] width 72 height 27
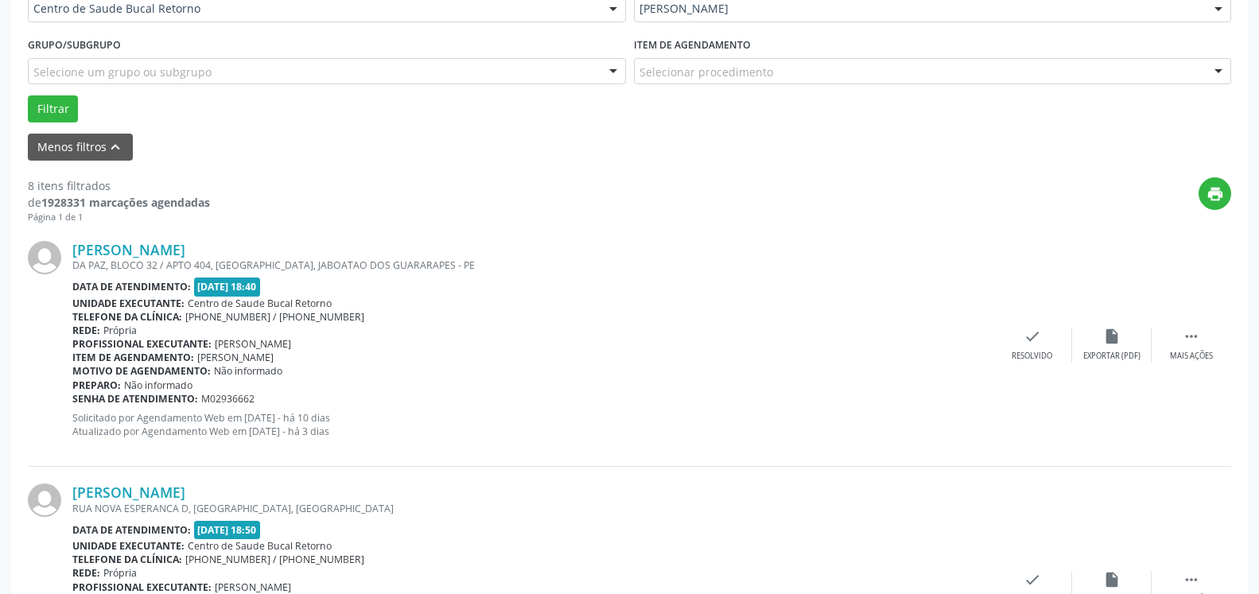
scroll to position [493, 0]
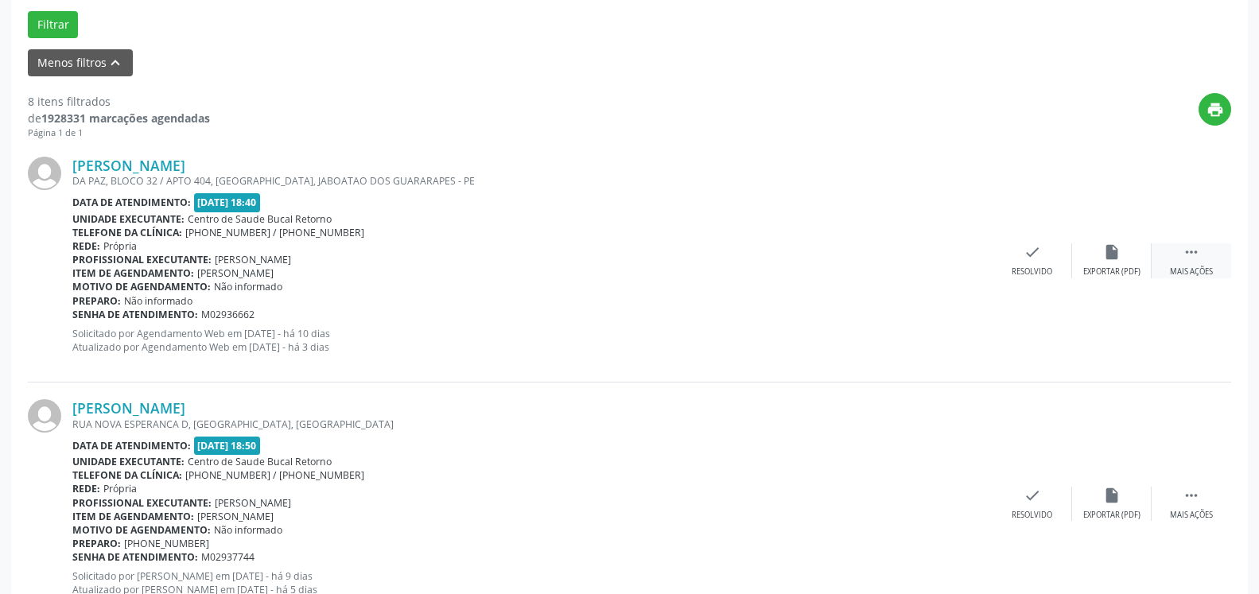
click at [1195, 261] on icon "" at bounding box center [1191, 251] width 17 height 17
click at [1111, 261] on icon "alarm_off" at bounding box center [1111, 251] width 17 height 17
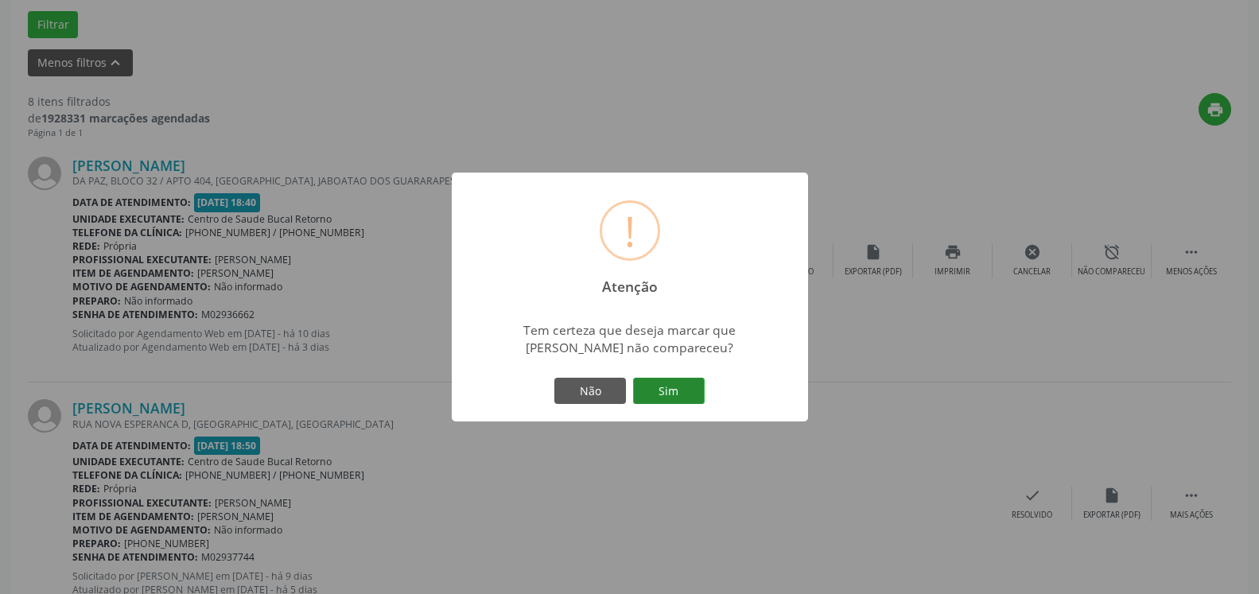
click at [667, 392] on button "Sim" at bounding box center [669, 391] width 72 height 27
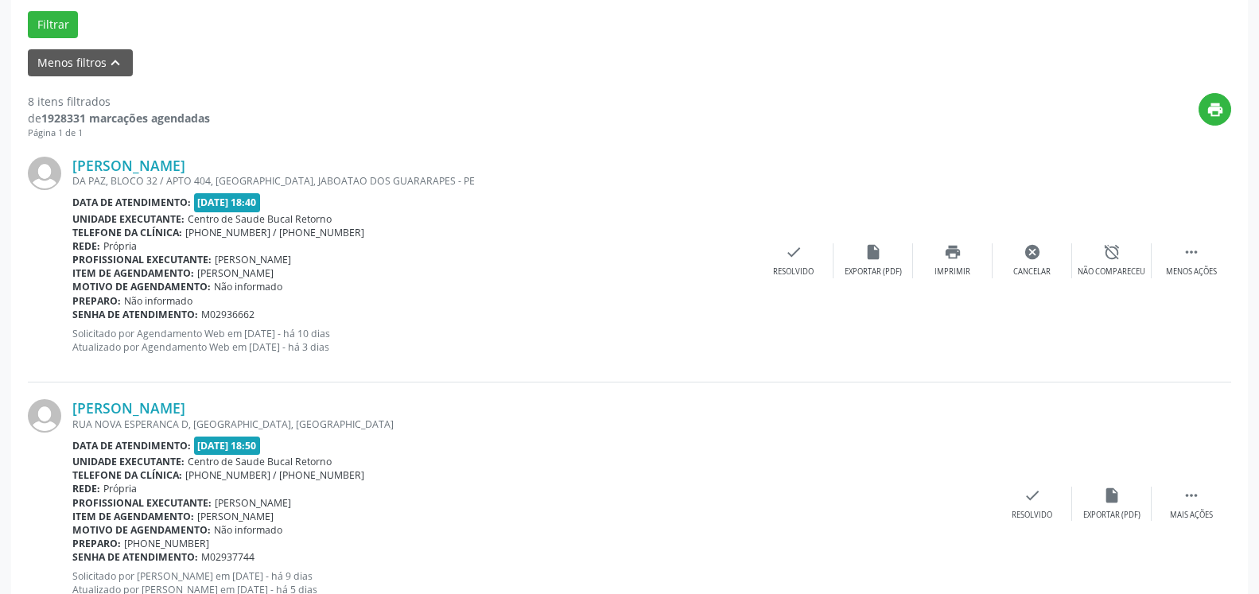
scroll to position [104, 0]
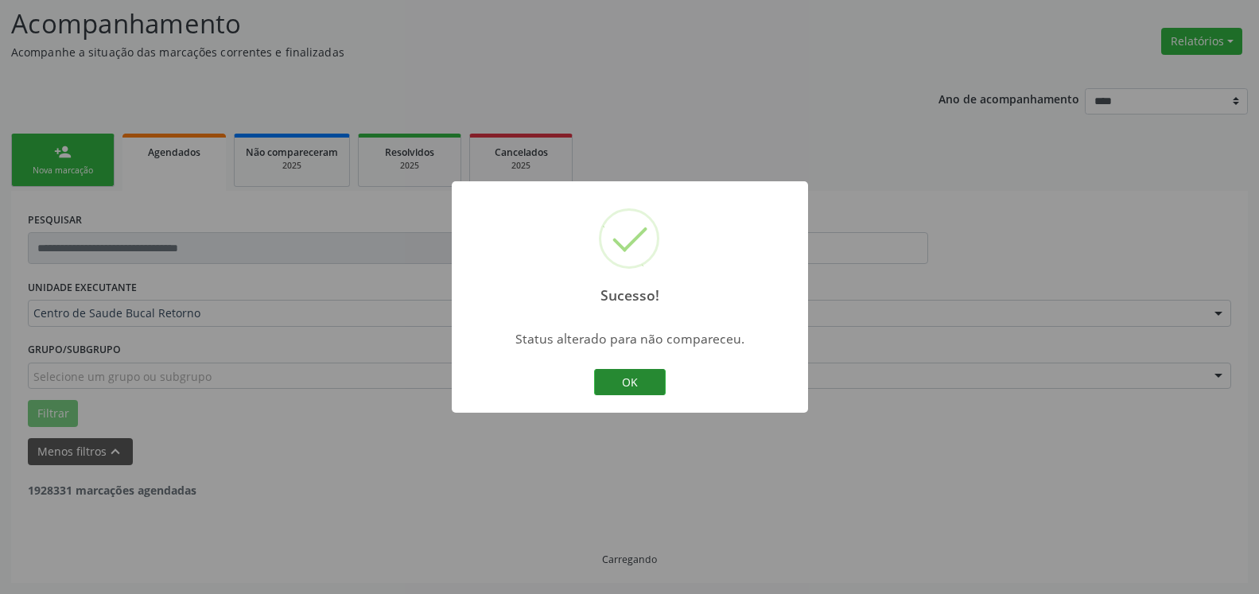
click at [646, 391] on button "OK" at bounding box center [630, 382] width 72 height 27
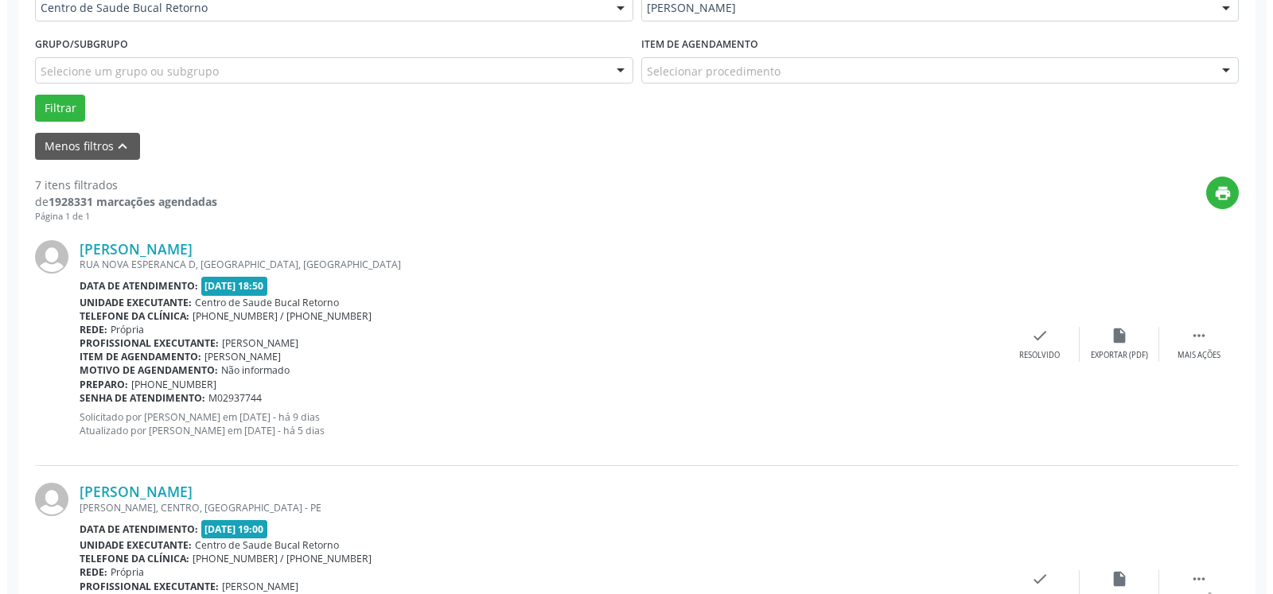
scroll to position [429, 0]
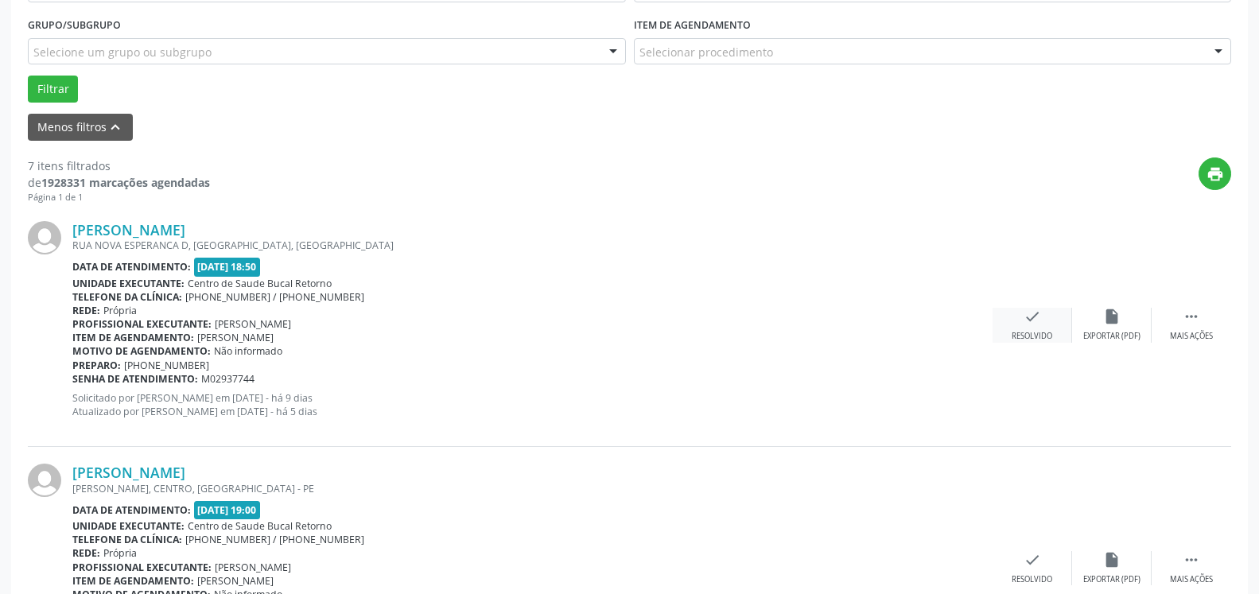
click at [1038, 318] on icon "check" at bounding box center [1032, 316] width 17 height 17
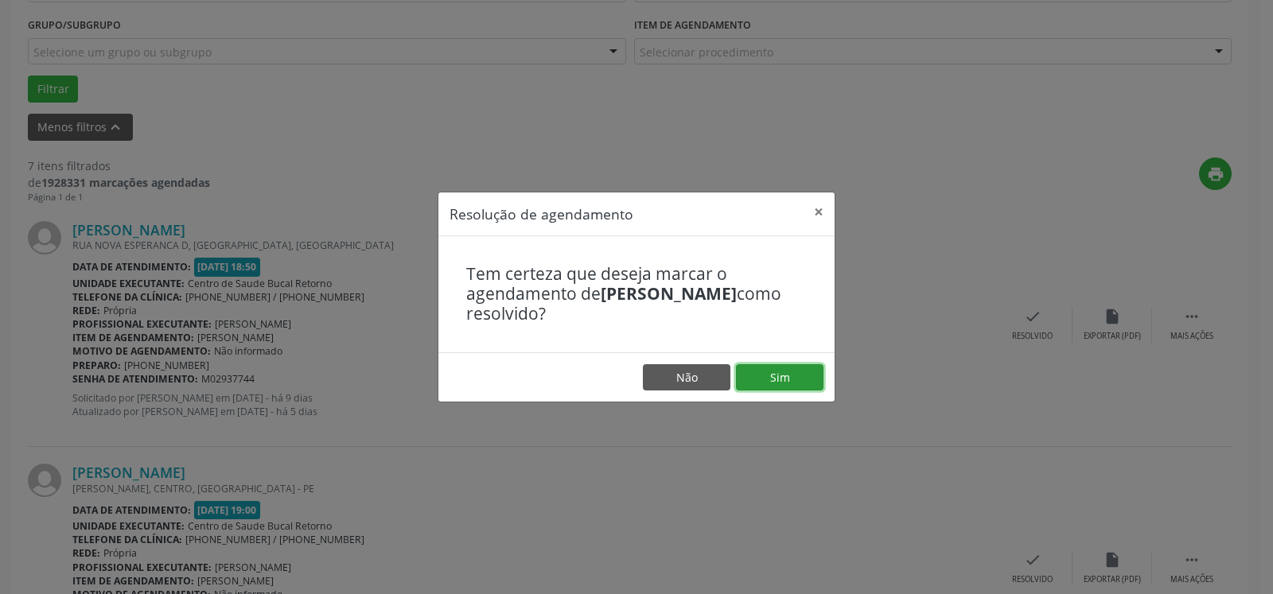
click at [801, 377] on button "Sim" at bounding box center [779, 377] width 87 height 27
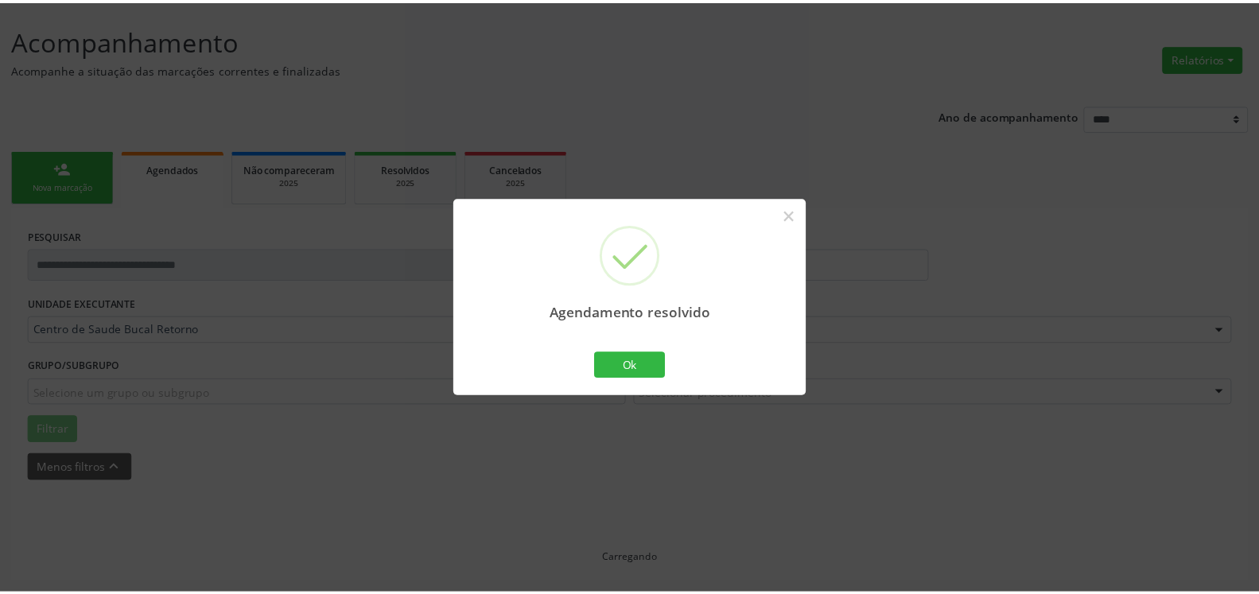
scroll to position [87, 0]
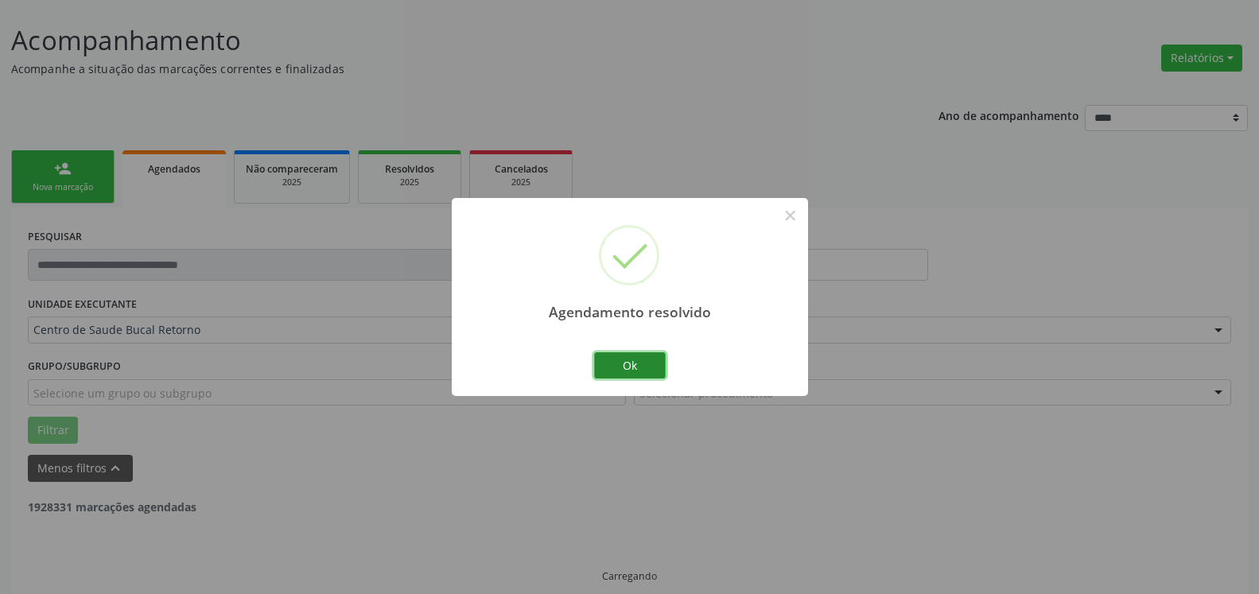
click at [647, 366] on button "Ok" at bounding box center [630, 365] width 72 height 27
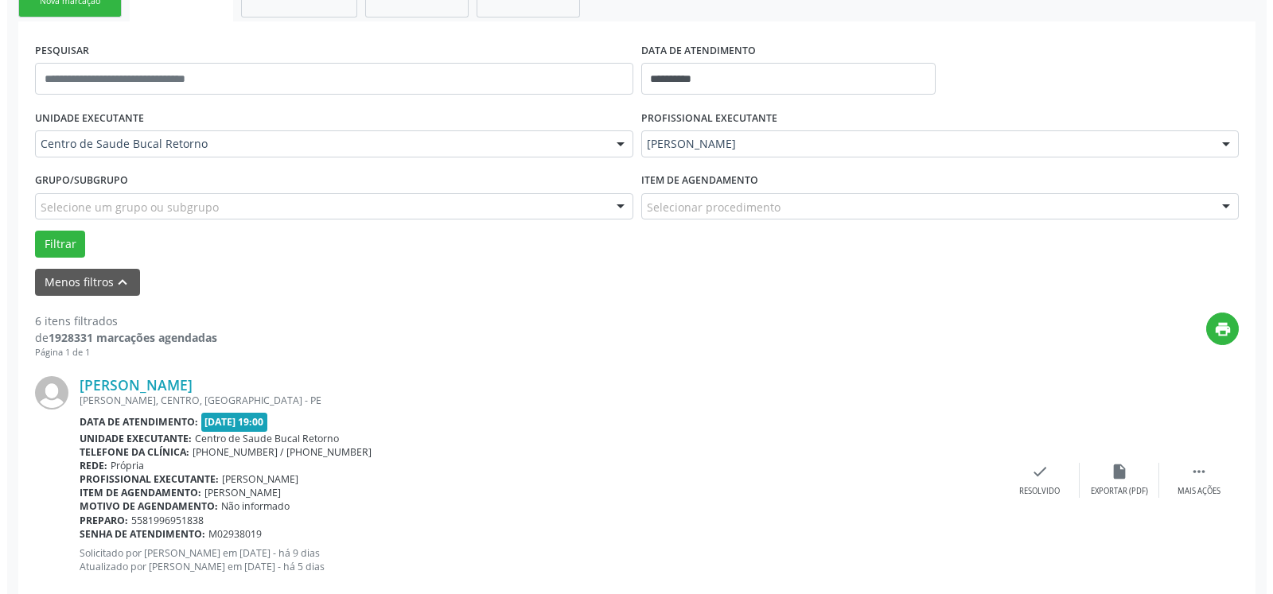
scroll to position [412, 0]
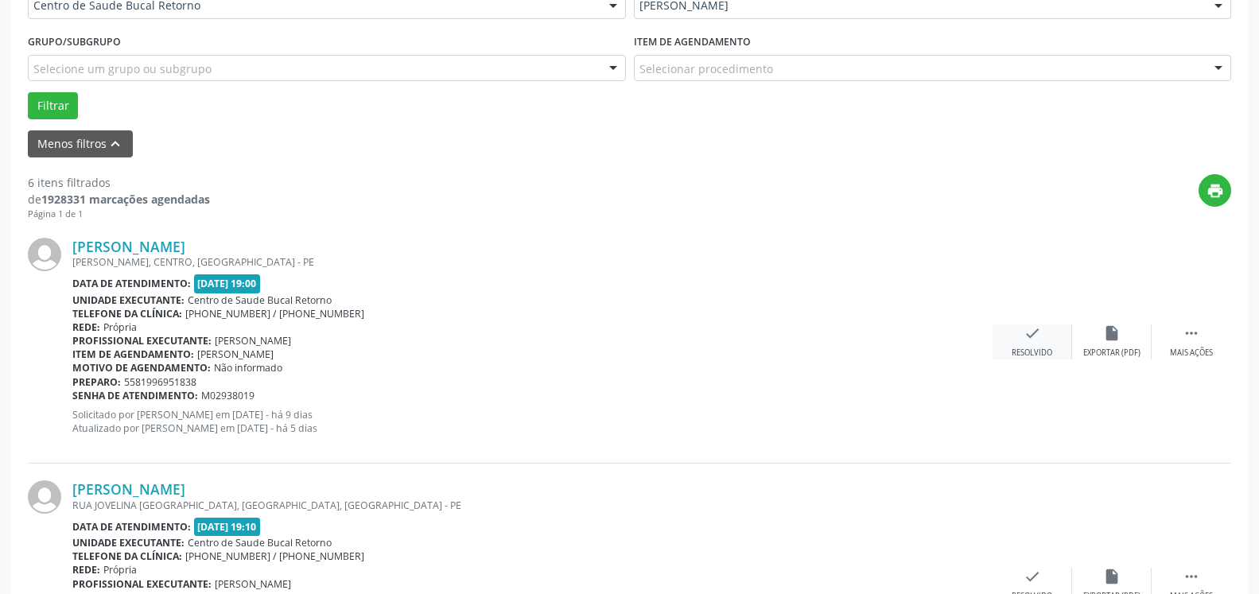
click at [1014, 344] on div "check Resolvido" at bounding box center [1033, 342] width 80 height 34
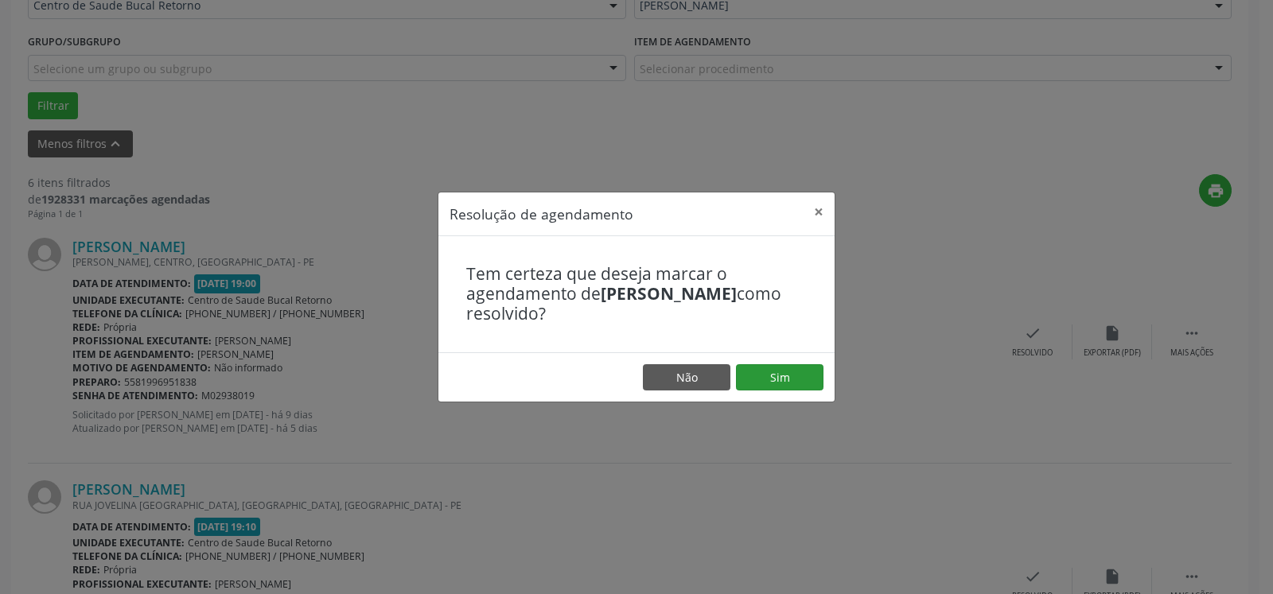
drag, startPoint x: 798, startPoint y: 362, endPoint x: 767, endPoint y: 380, distance: 36.0
click at [795, 362] on footer "Não Sim" at bounding box center [636, 377] width 396 height 50
click at [767, 380] on button "Sim" at bounding box center [779, 377] width 87 height 27
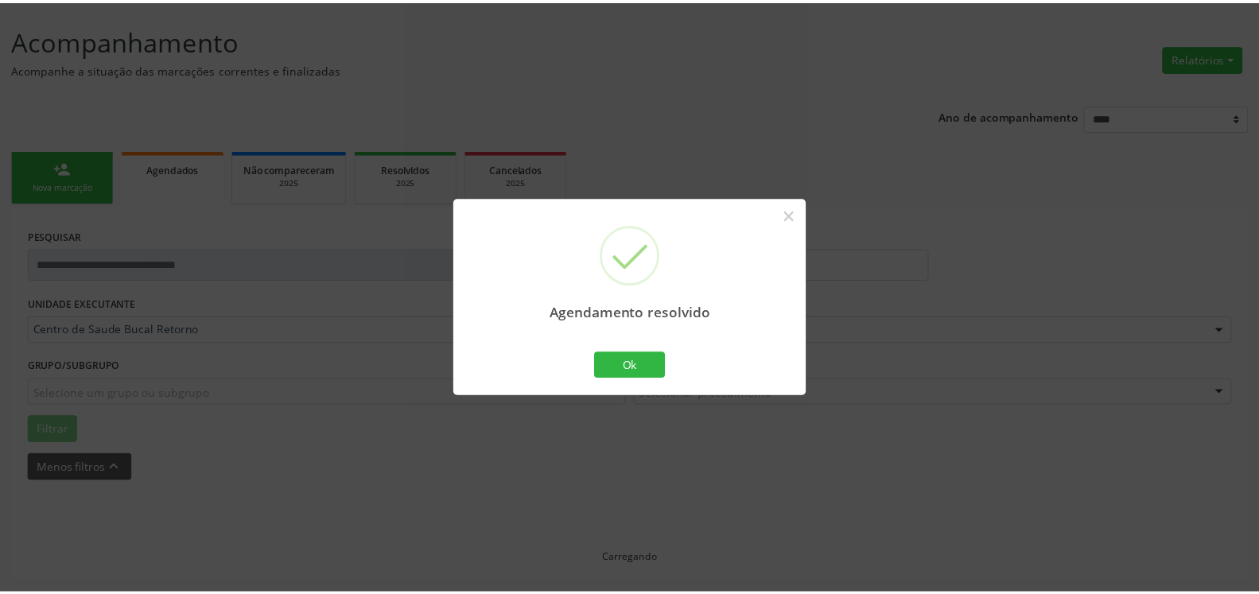
scroll to position [87, 0]
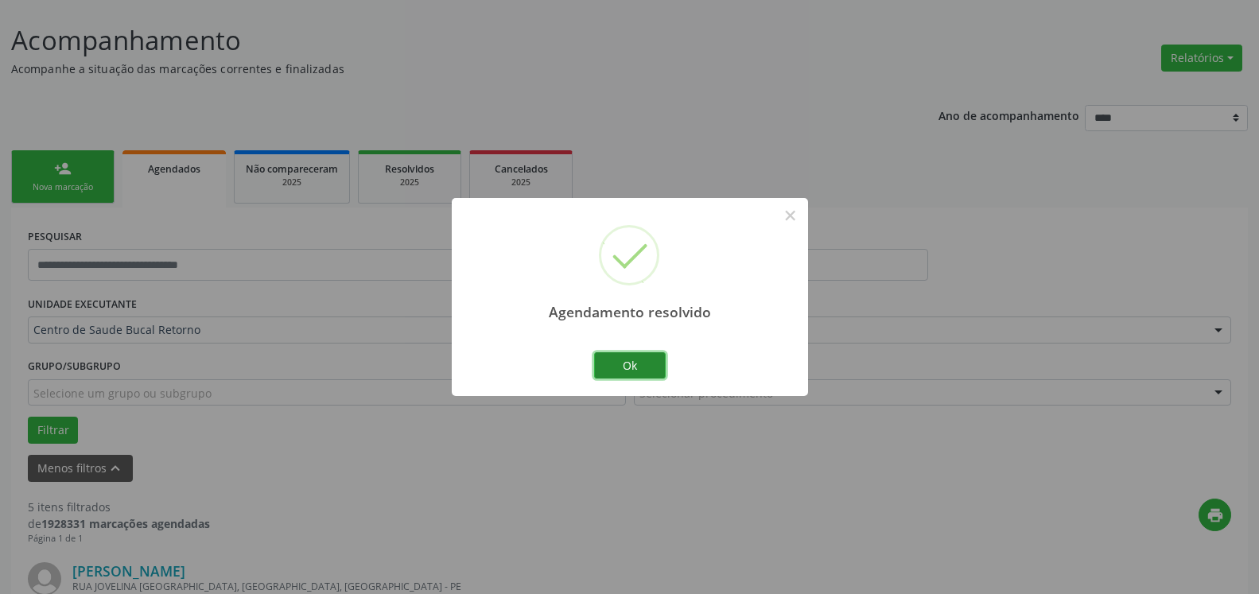
click at [639, 356] on button "Ok" at bounding box center [630, 365] width 72 height 27
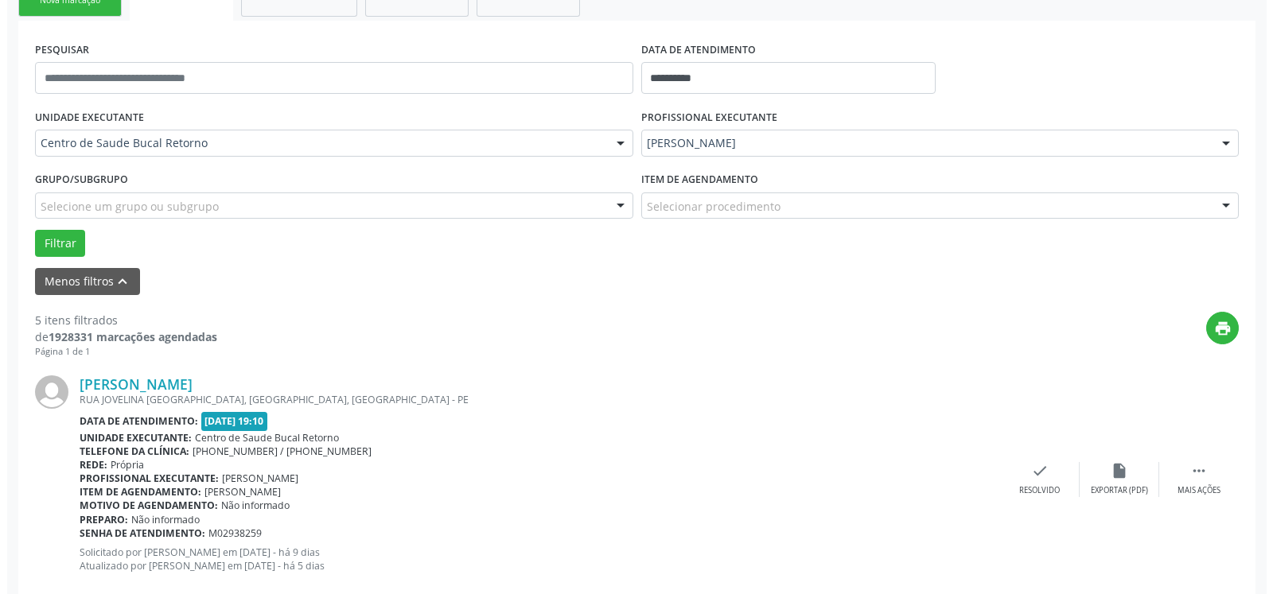
scroll to position [412, 0]
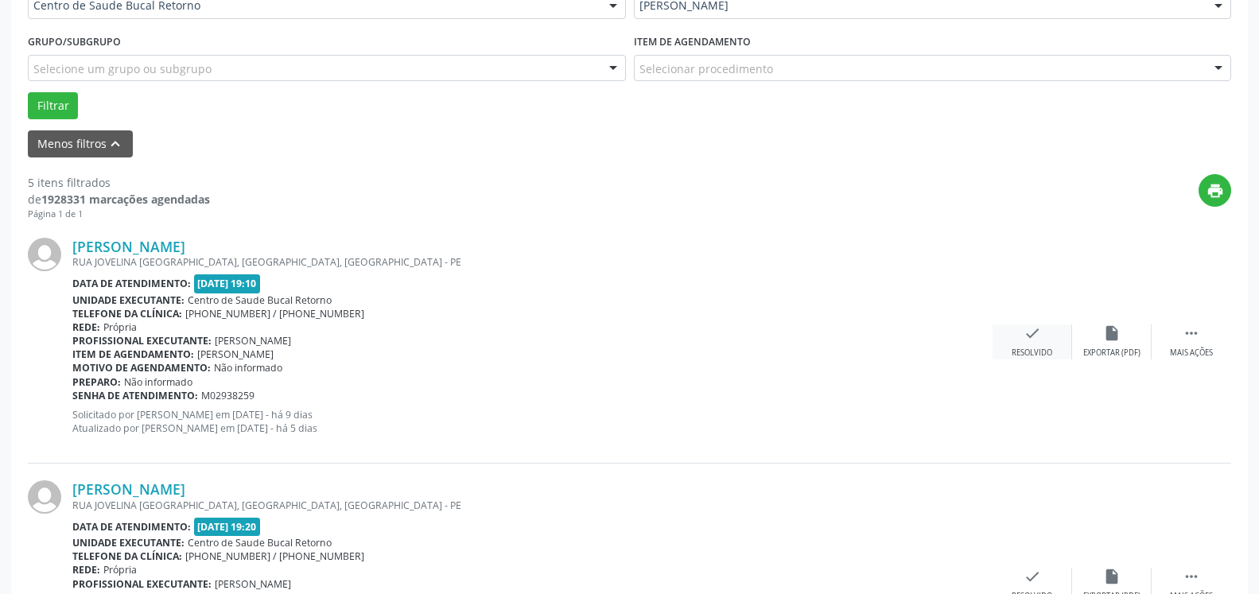
click at [1035, 350] on div "Resolvido" at bounding box center [1032, 353] width 41 height 11
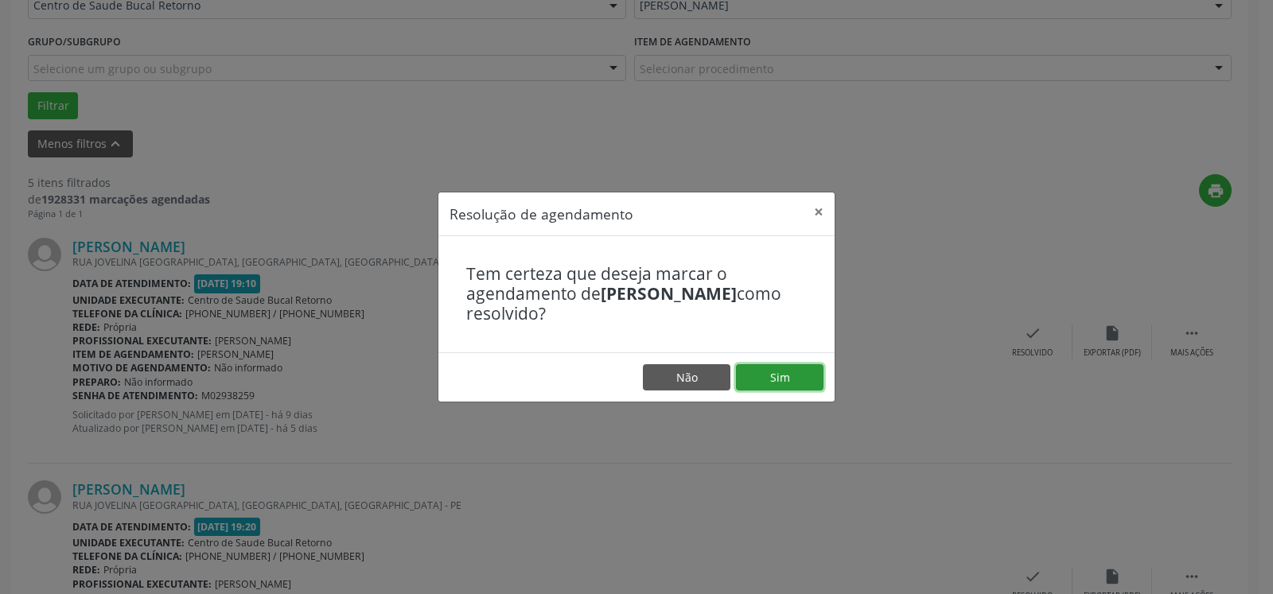
click at [788, 374] on button "Sim" at bounding box center [779, 377] width 87 height 27
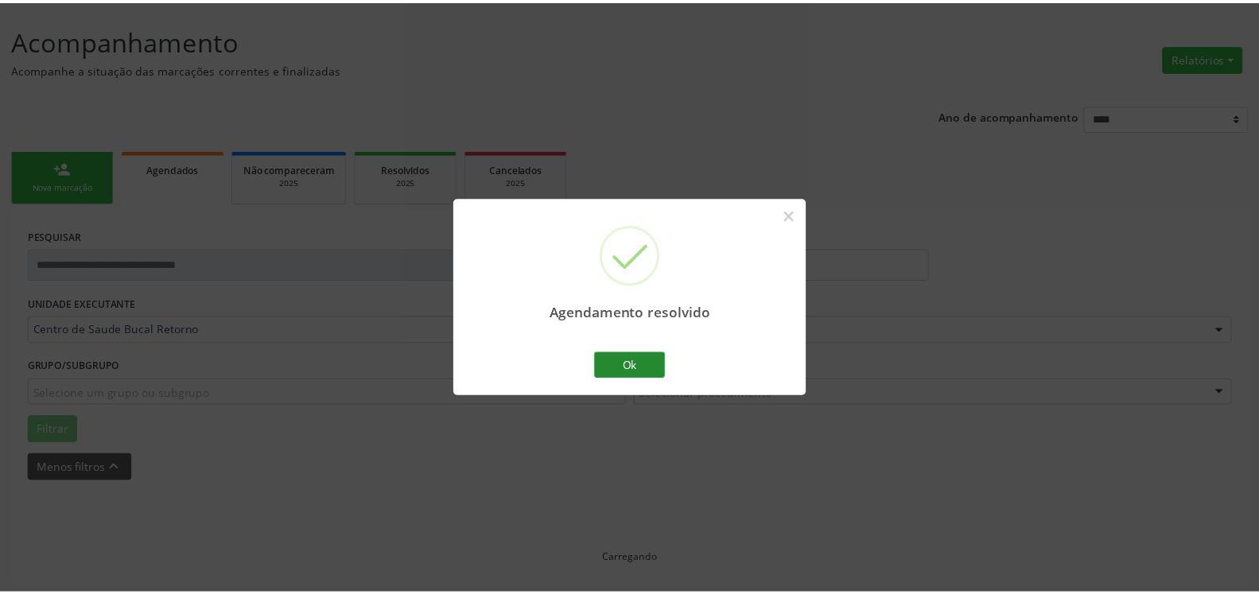
scroll to position [87, 0]
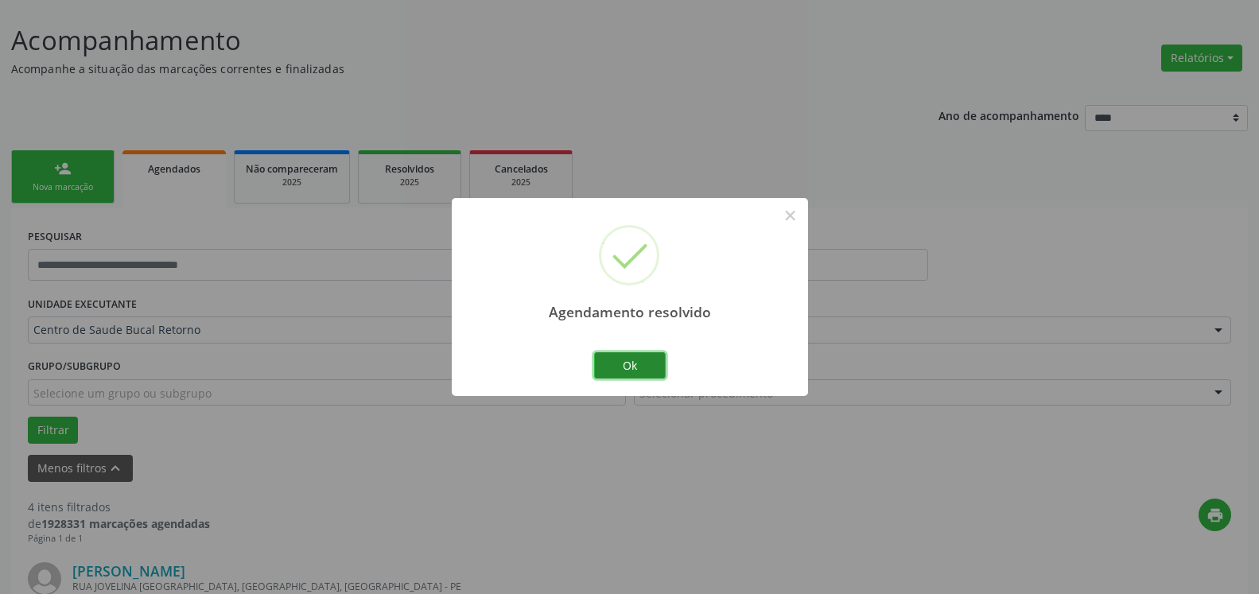
click at [643, 366] on button "Ok" at bounding box center [630, 365] width 72 height 27
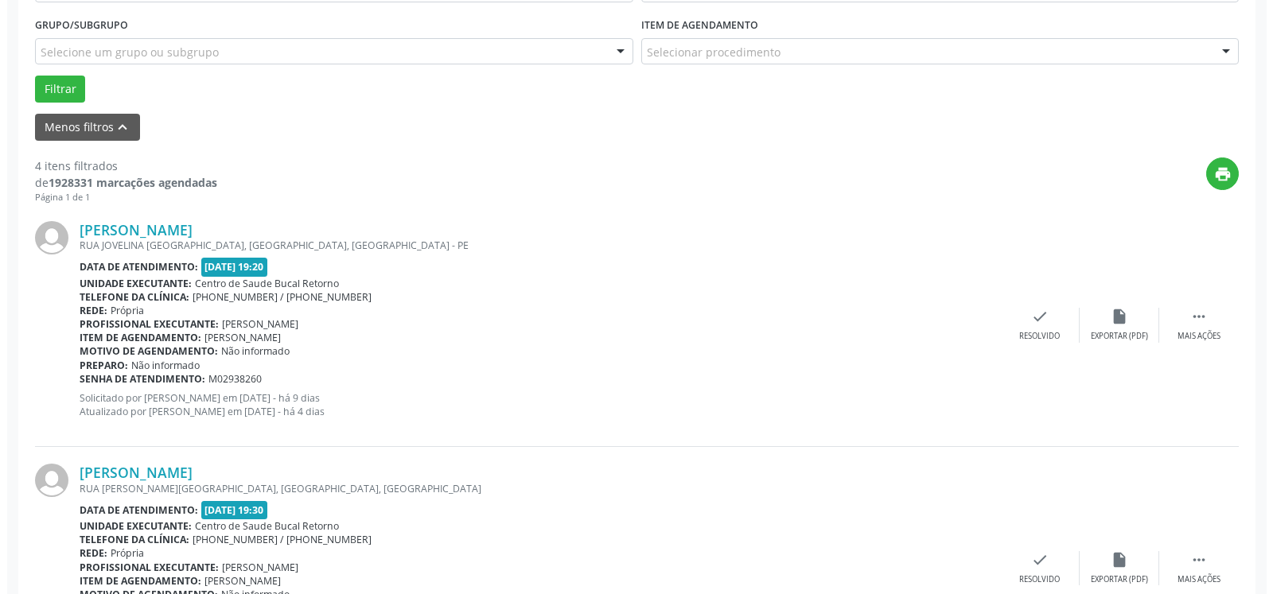
scroll to position [493, 0]
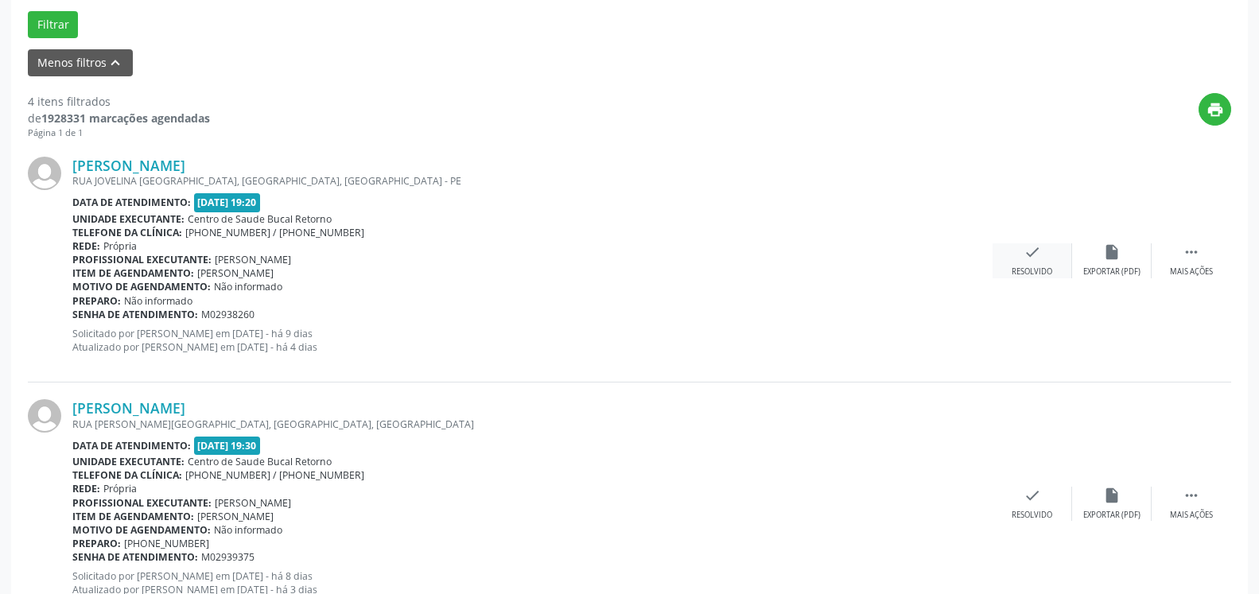
click at [1031, 247] on icon "check" at bounding box center [1032, 251] width 17 height 17
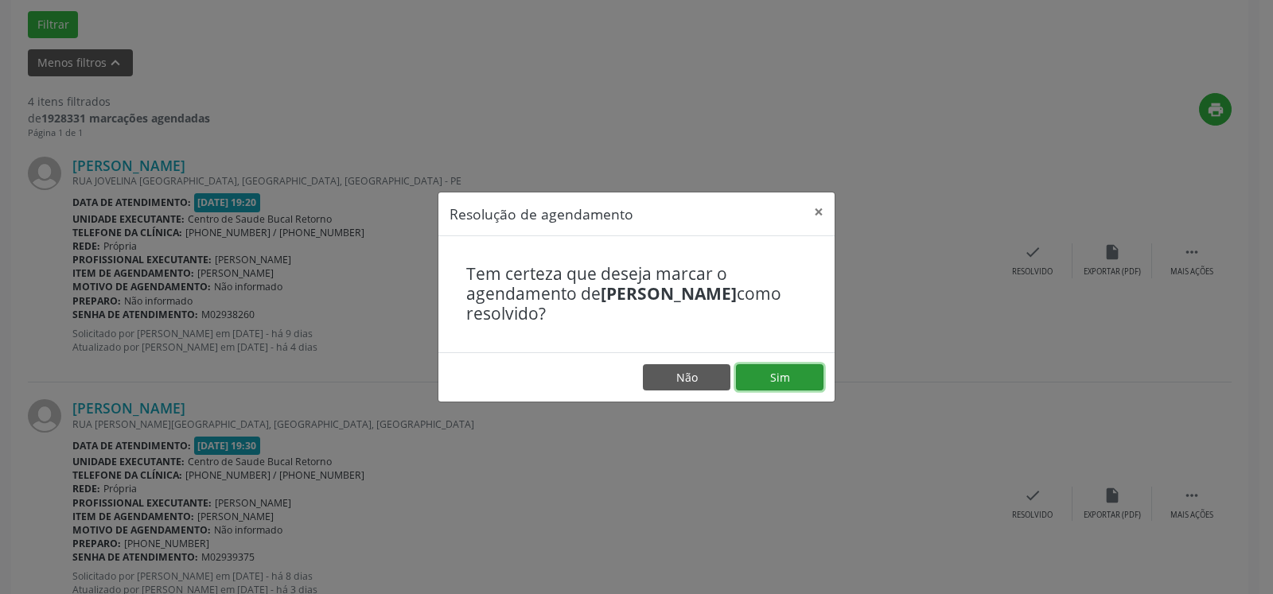
click at [772, 387] on button "Sim" at bounding box center [779, 377] width 87 height 27
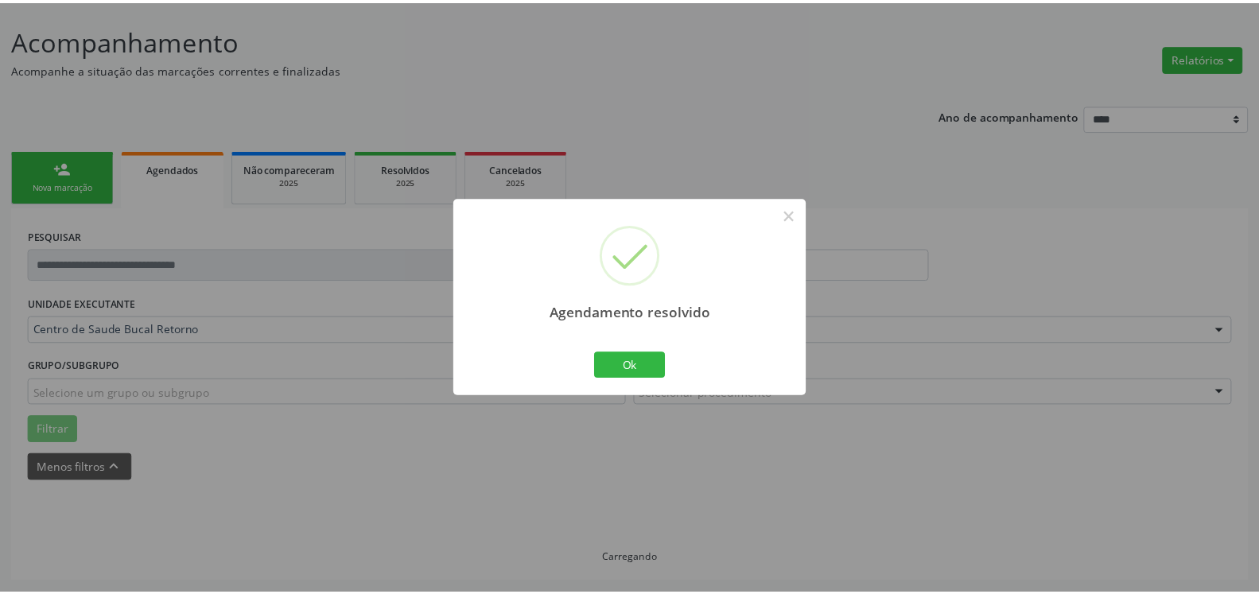
scroll to position [87, 0]
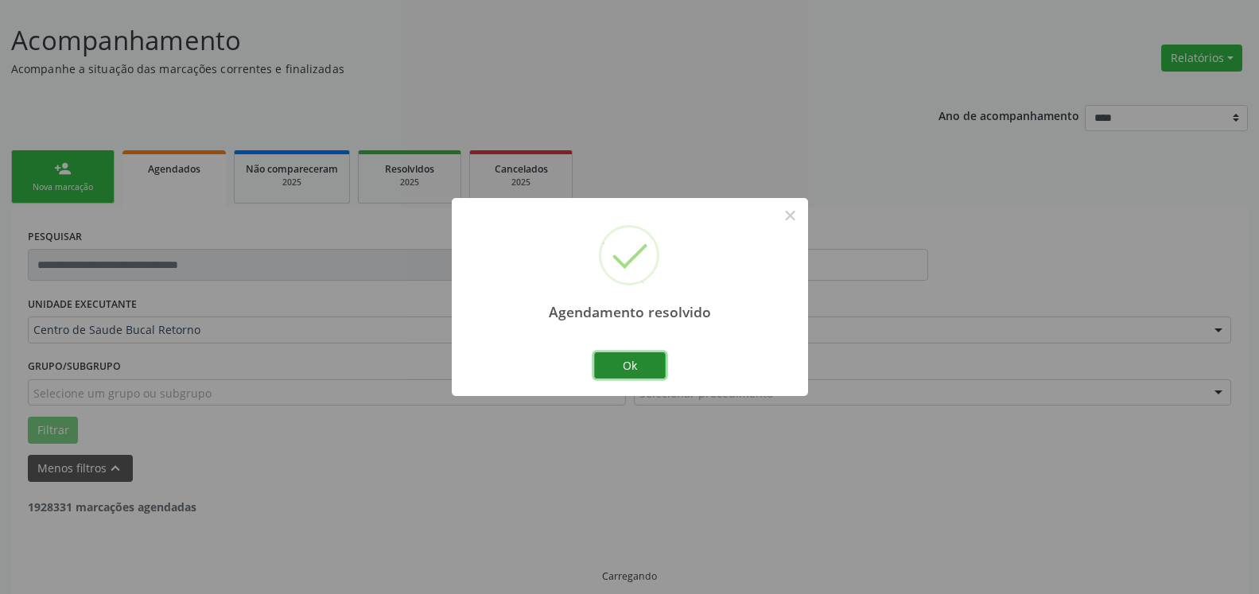
click at [641, 362] on button "Ok" at bounding box center [630, 365] width 72 height 27
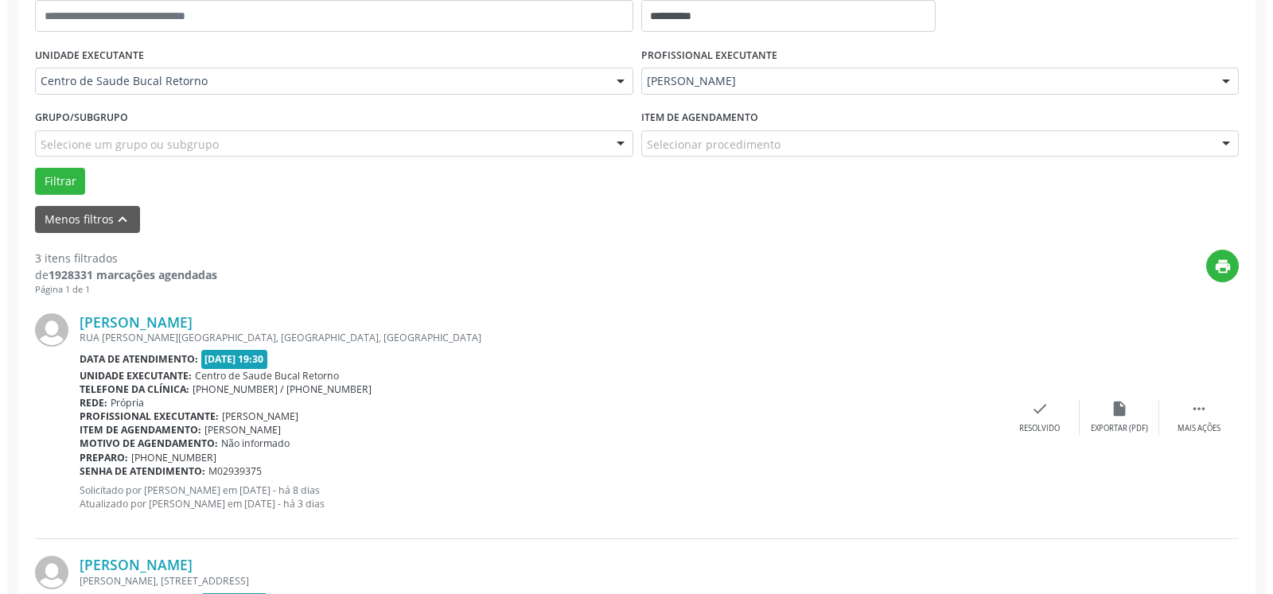
scroll to position [412, 0]
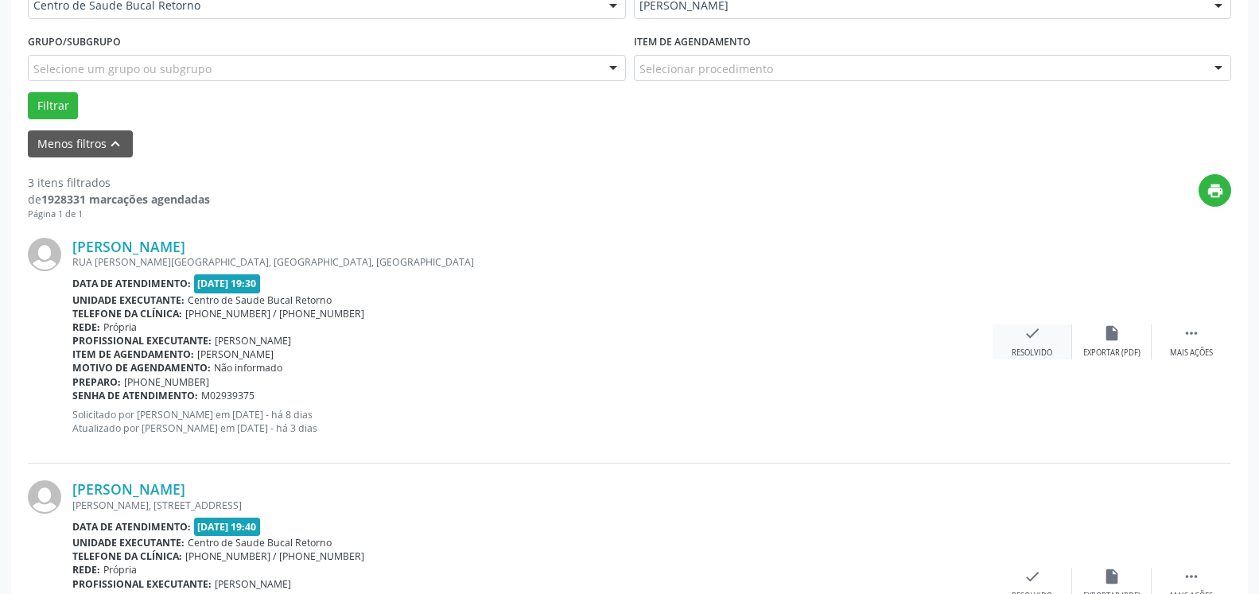
click at [1029, 340] on icon "check" at bounding box center [1032, 333] width 17 height 17
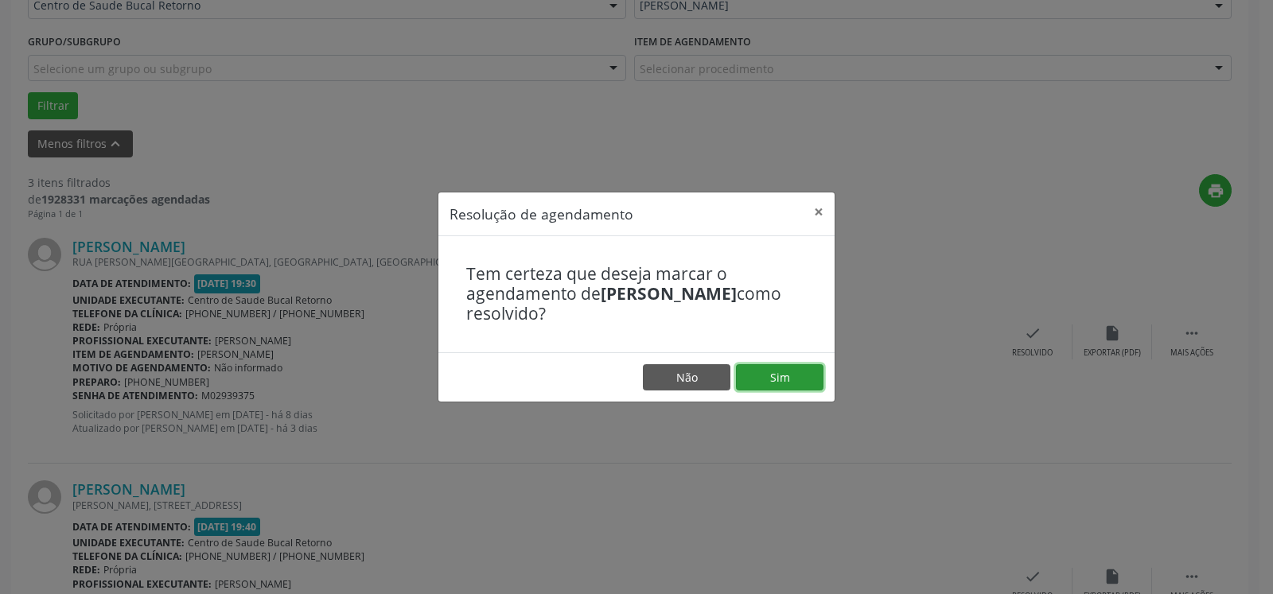
click at [788, 374] on button "Sim" at bounding box center [779, 377] width 87 height 27
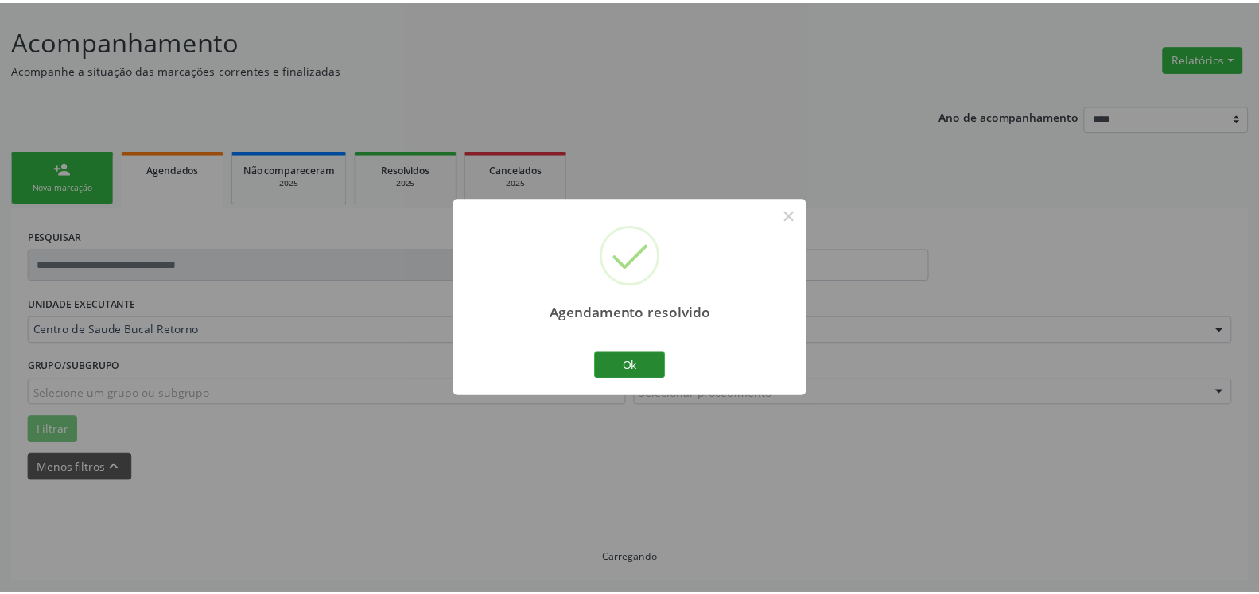
scroll to position [87, 0]
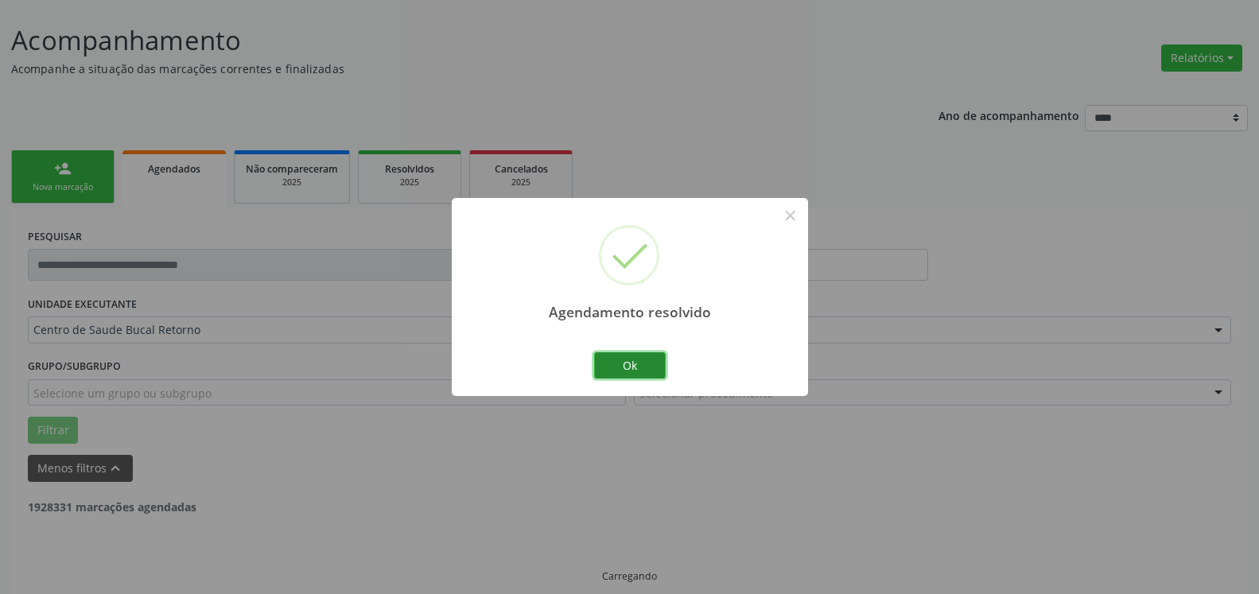
click at [639, 365] on button "Ok" at bounding box center [630, 365] width 72 height 27
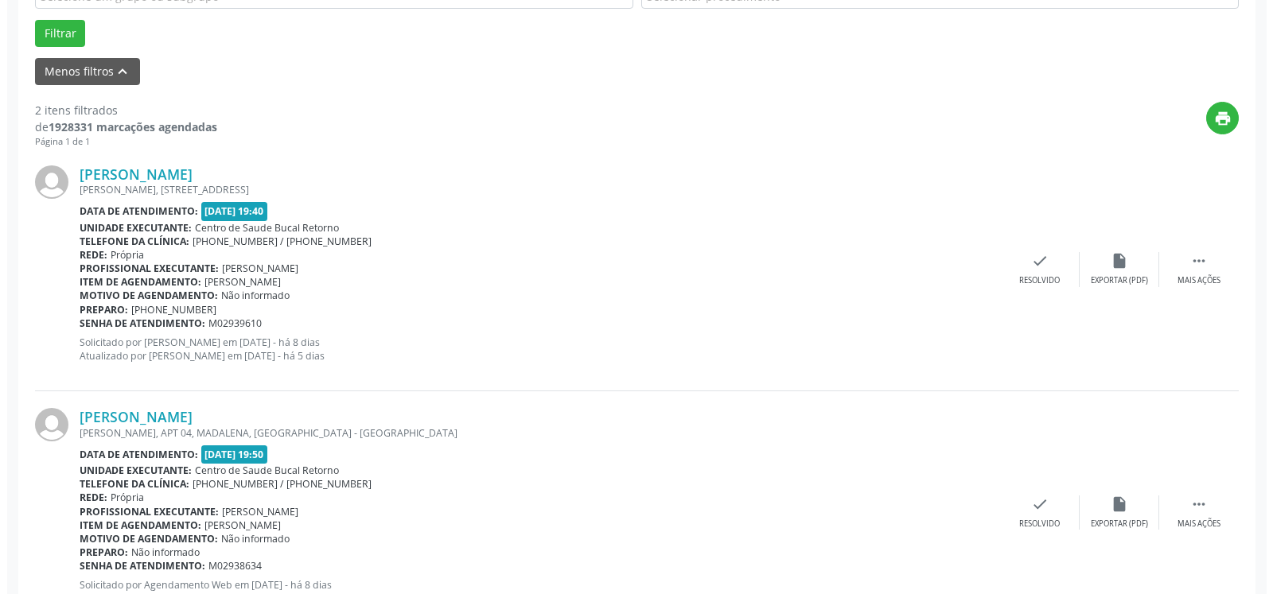
scroll to position [493, 0]
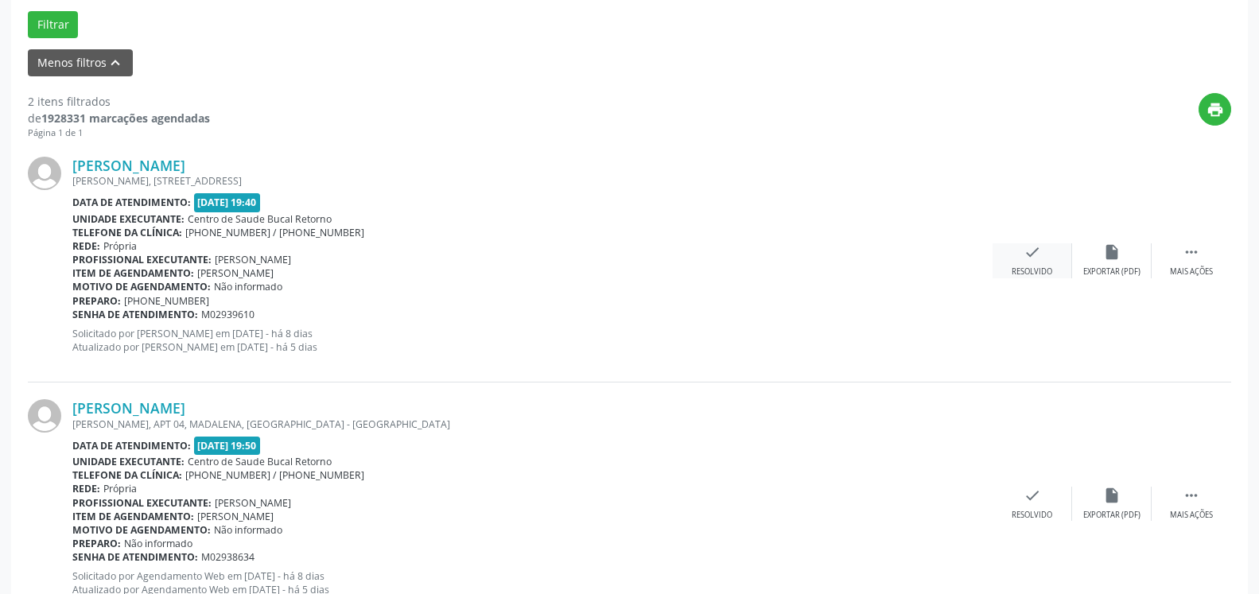
click at [1028, 267] on div "Resolvido" at bounding box center [1032, 271] width 41 height 11
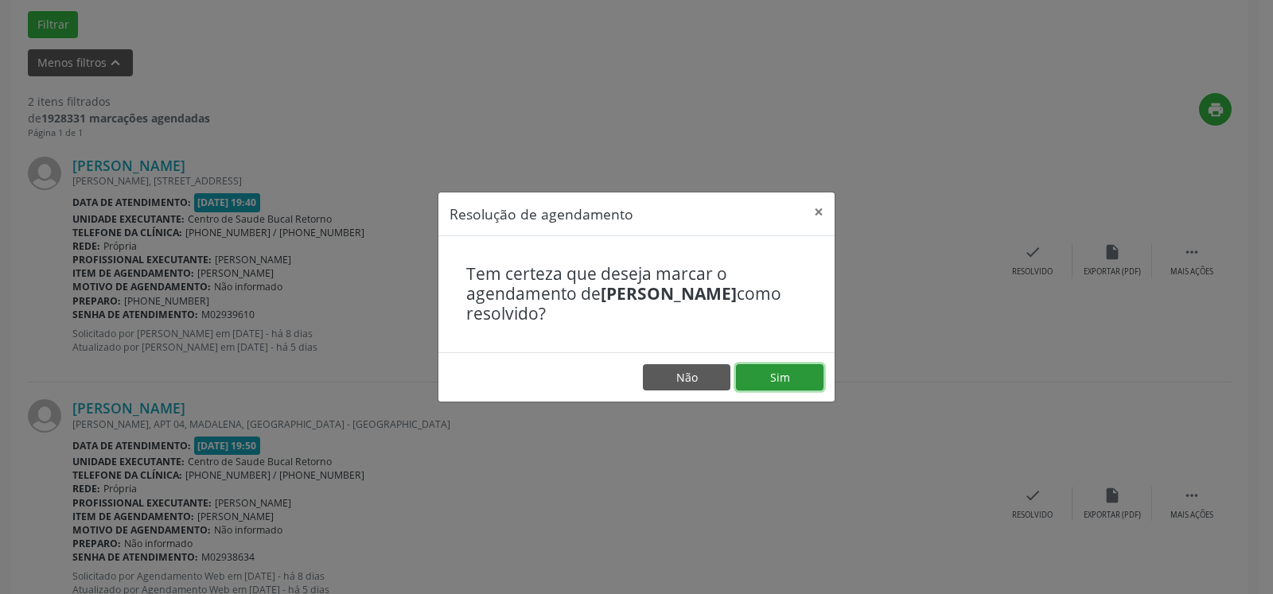
click at [781, 372] on button "Sim" at bounding box center [779, 377] width 87 height 27
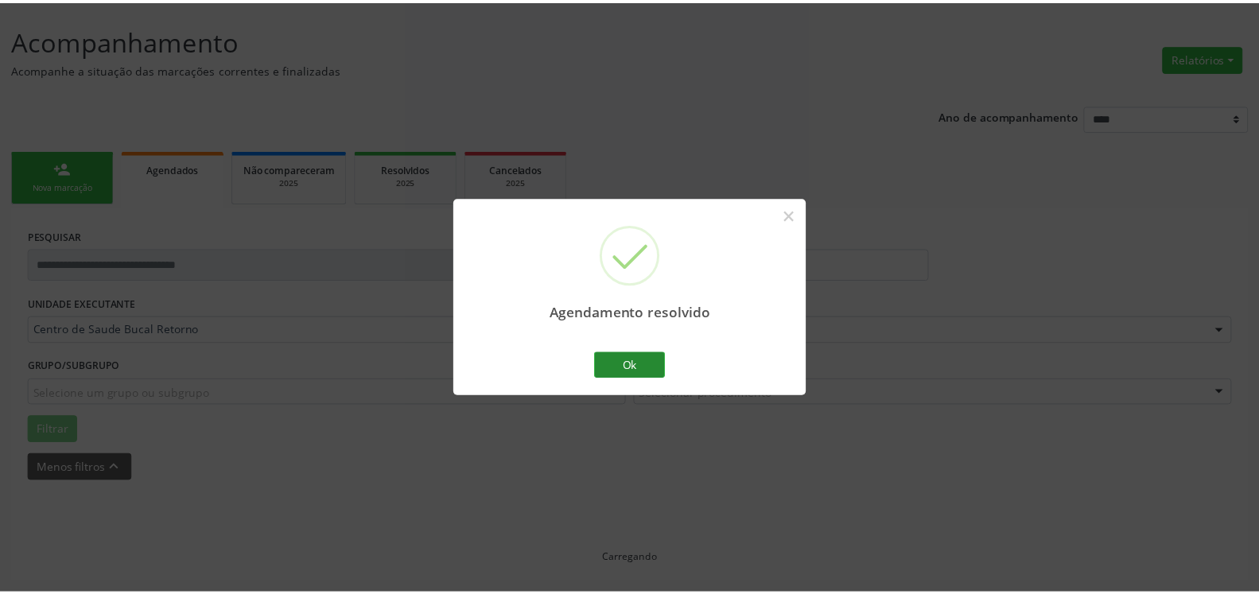
scroll to position [87, 0]
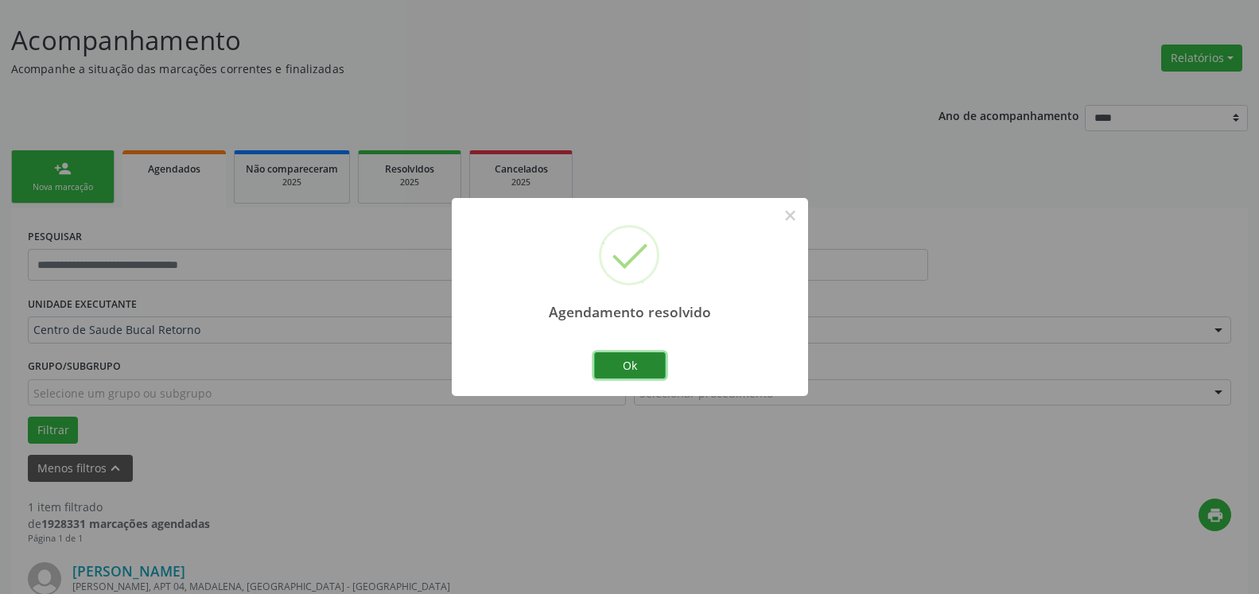
click at [644, 362] on button "Ok" at bounding box center [630, 365] width 72 height 27
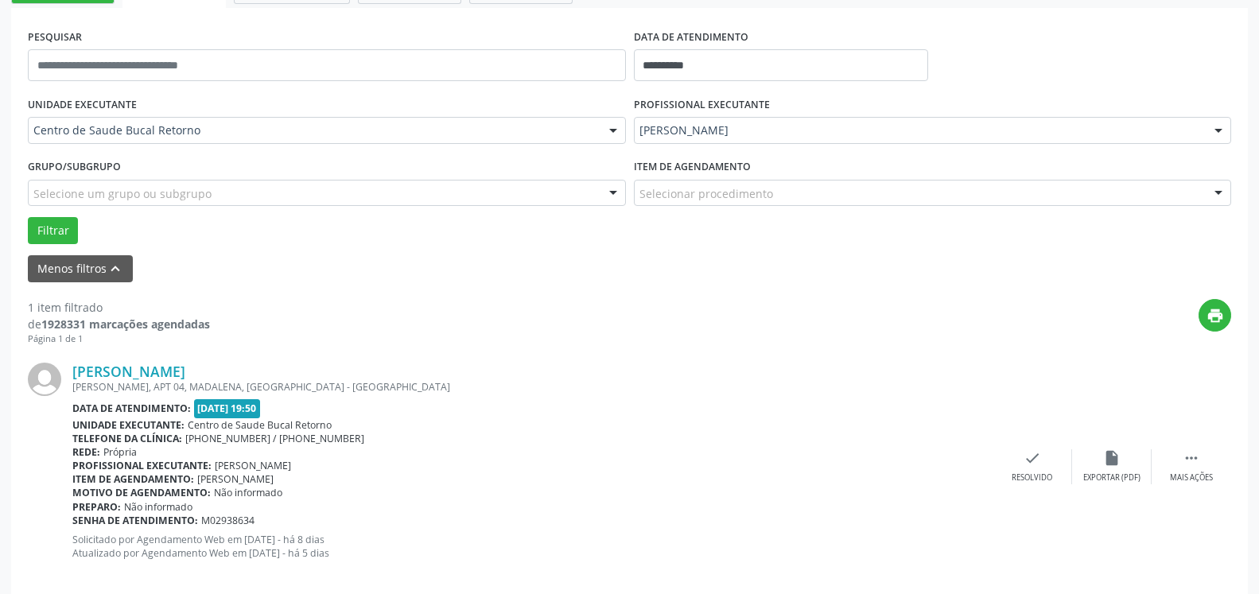
scroll to position [309, 0]
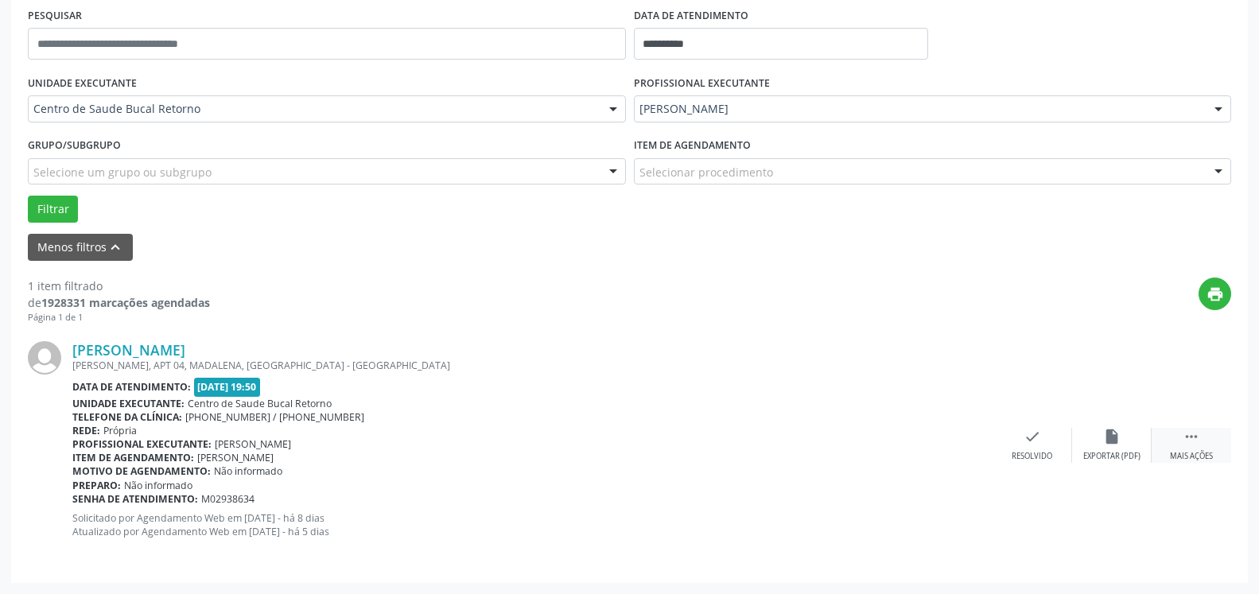
click at [1186, 440] on icon "" at bounding box center [1191, 436] width 17 height 17
click at [1125, 440] on div "alarm_off Não compareceu" at bounding box center [1112, 445] width 80 height 34
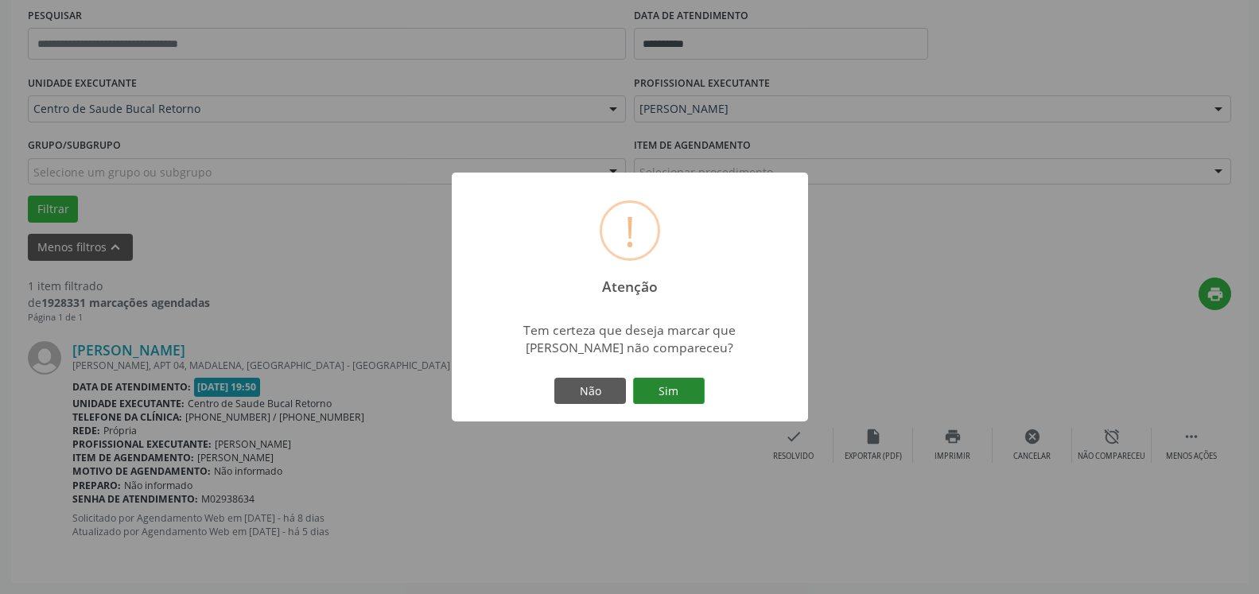
click at [655, 395] on button "Sim" at bounding box center [669, 391] width 72 height 27
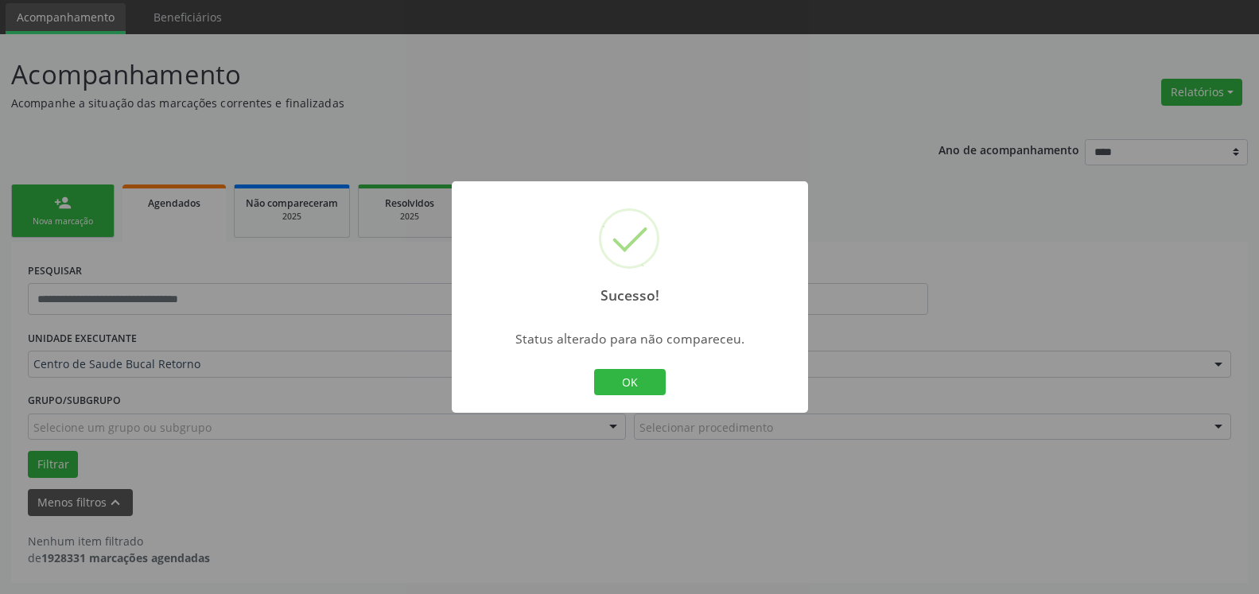
scroll to position [53, 0]
click at [628, 385] on button "OK" at bounding box center [630, 382] width 72 height 27
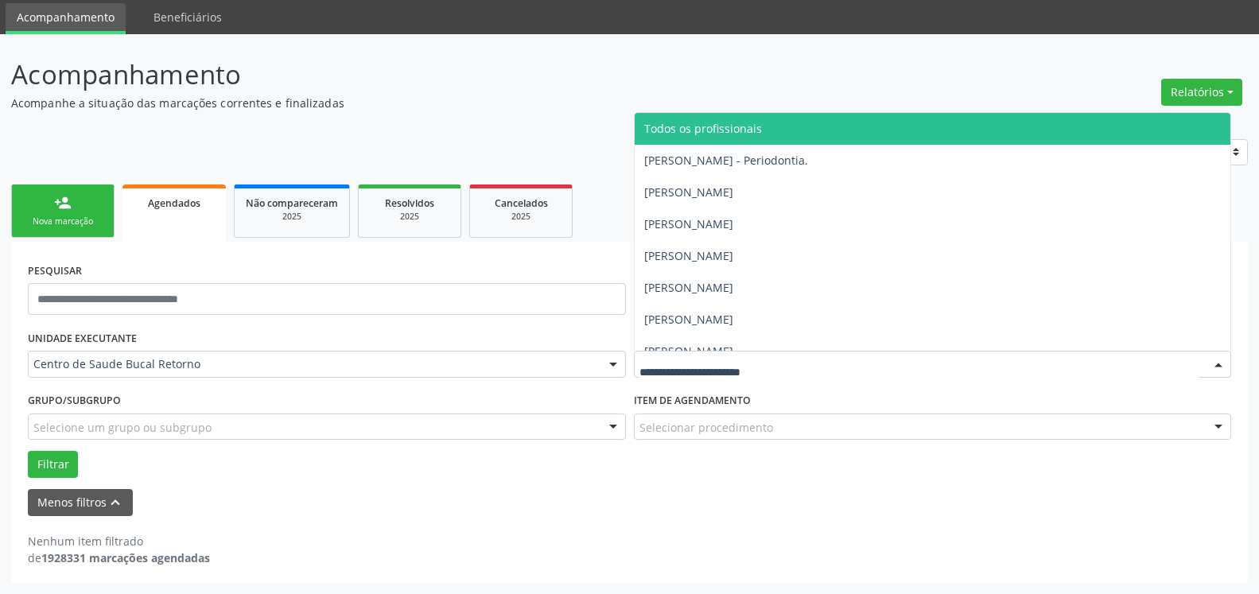
click at [752, 124] on span "Todos os profissionais" at bounding box center [703, 128] width 118 height 15
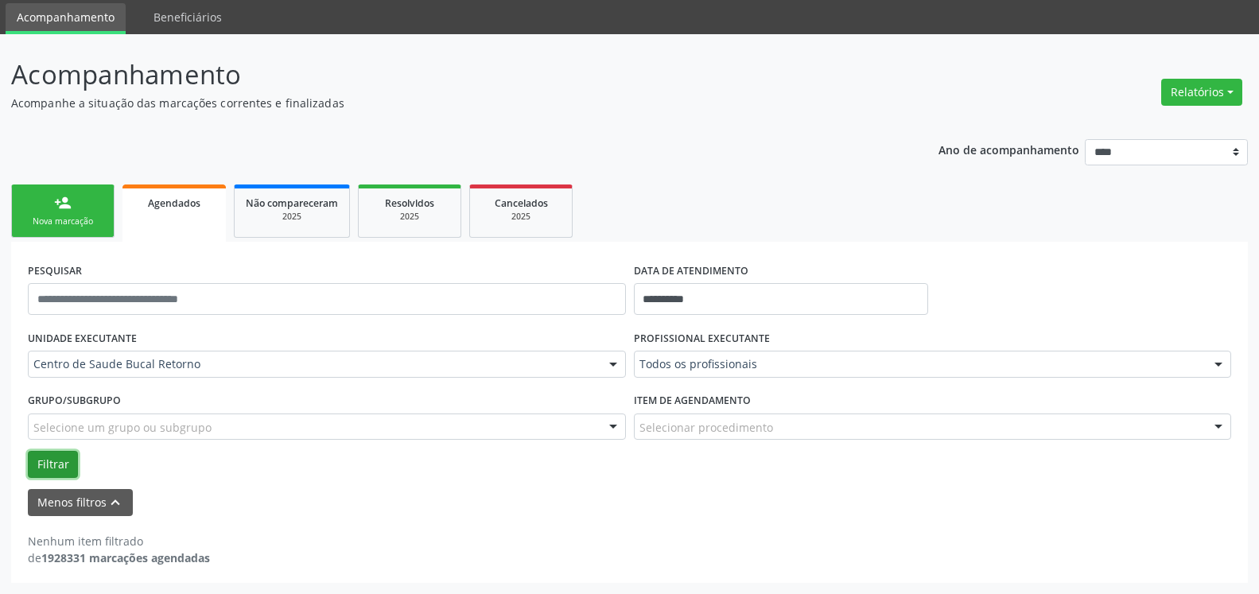
click at [46, 457] on button "Filtrar" at bounding box center [53, 464] width 50 height 27
click at [1194, 96] on button "Relatórios" at bounding box center [1201, 92] width 81 height 27
click at [1155, 129] on link "Agendamentos" at bounding box center [1157, 126] width 171 height 22
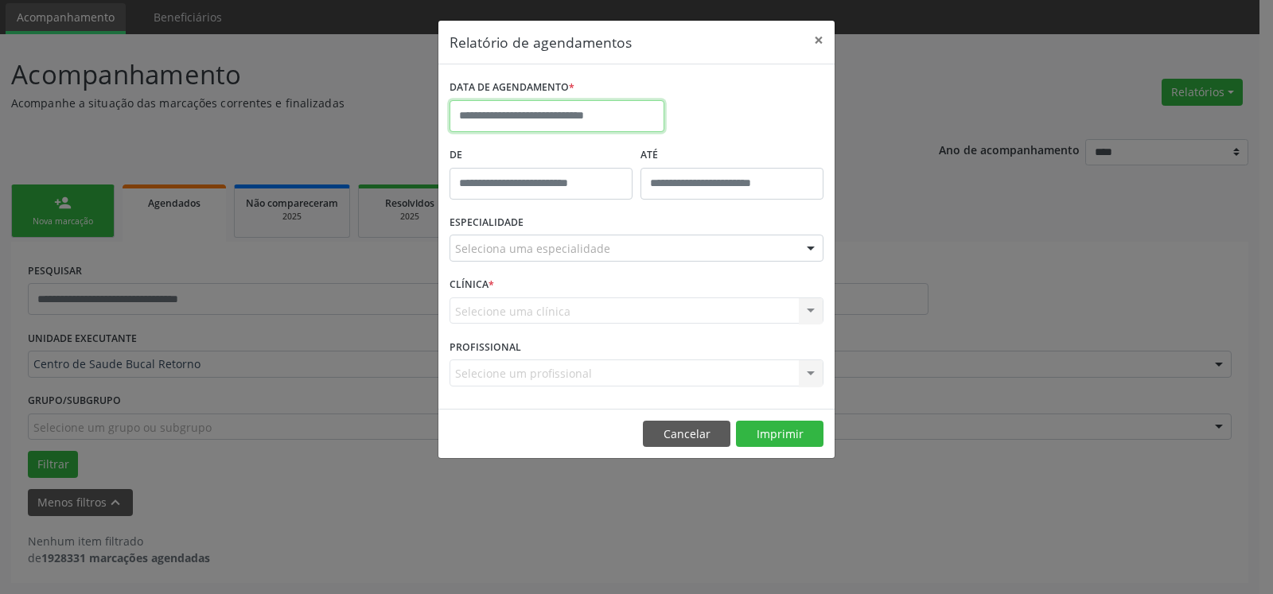
click at [581, 122] on input "text" at bounding box center [556, 116] width 215 height 32
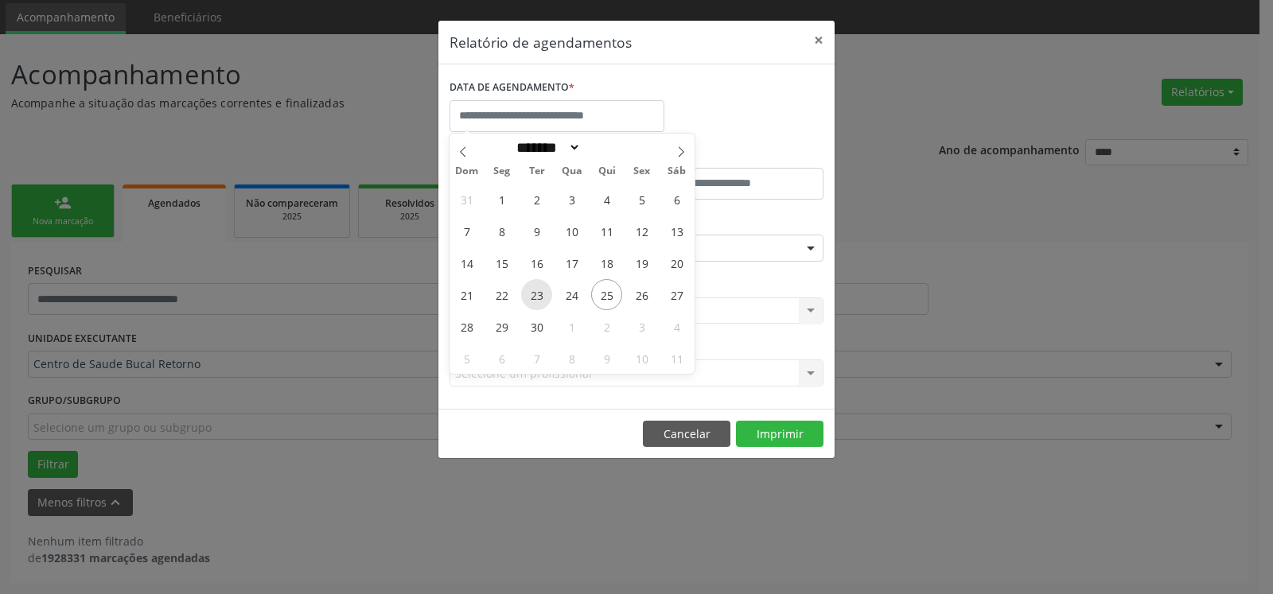
click at [530, 294] on span "23" at bounding box center [536, 294] width 31 height 31
type input "**********"
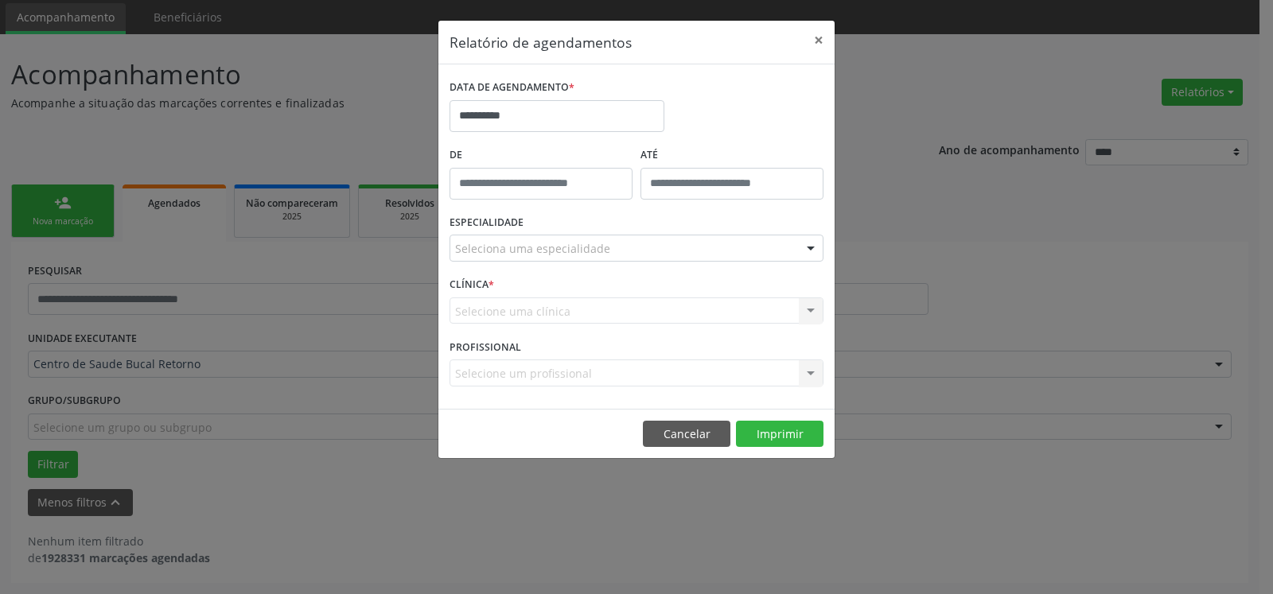
click at [630, 256] on div "Seleciona uma especialidade" at bounding box center [636, 248] width 374 height 27
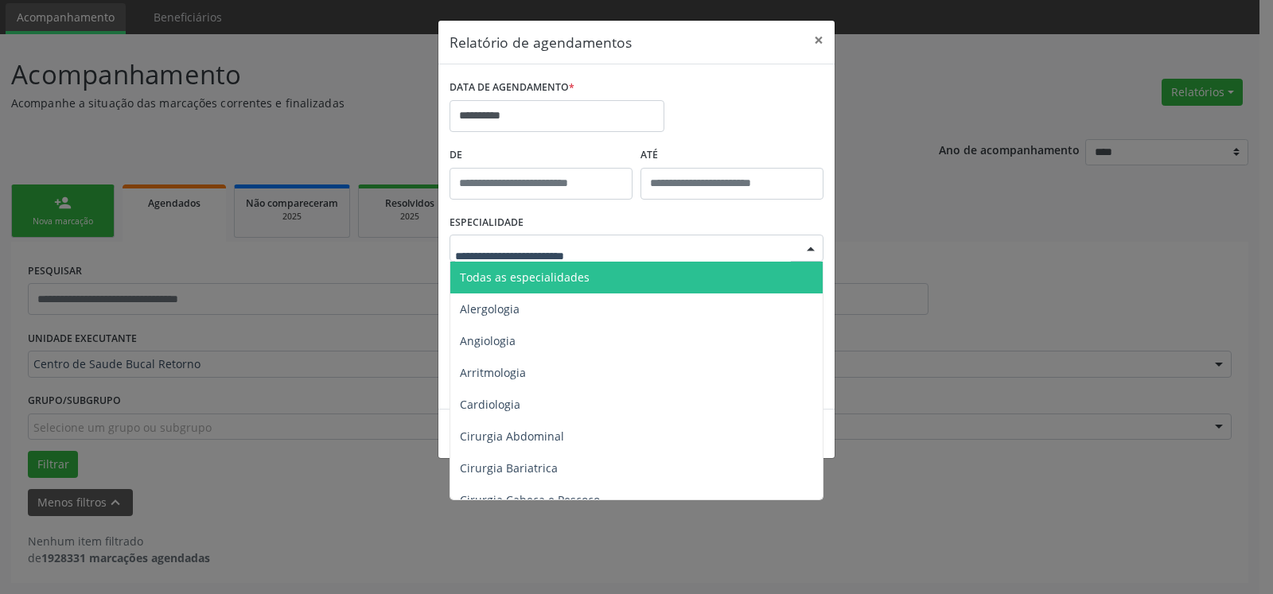
click at [628, 277] on span "Todas as especialidades" at bounding box center [637, 278] width 375 height 32
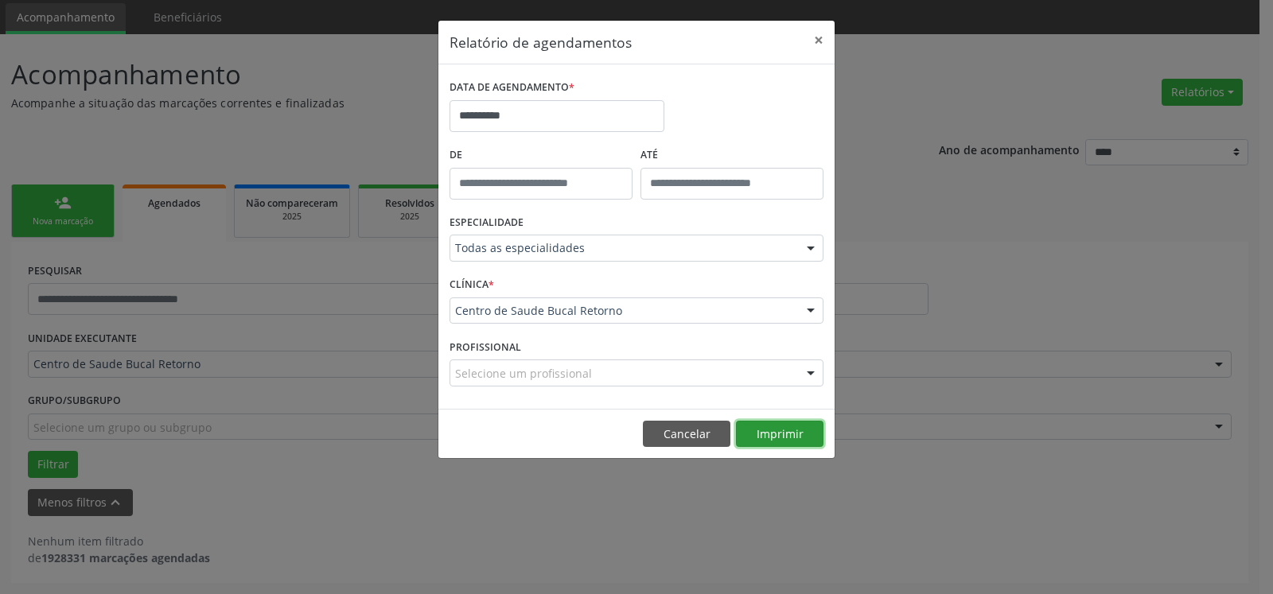
click at [791, 430] on button "Imprimir" at bounding box center [779, 434] width 87 height 27
click at [821, 45] on button "×" at bounding box center [819, 40] width 32 height 39
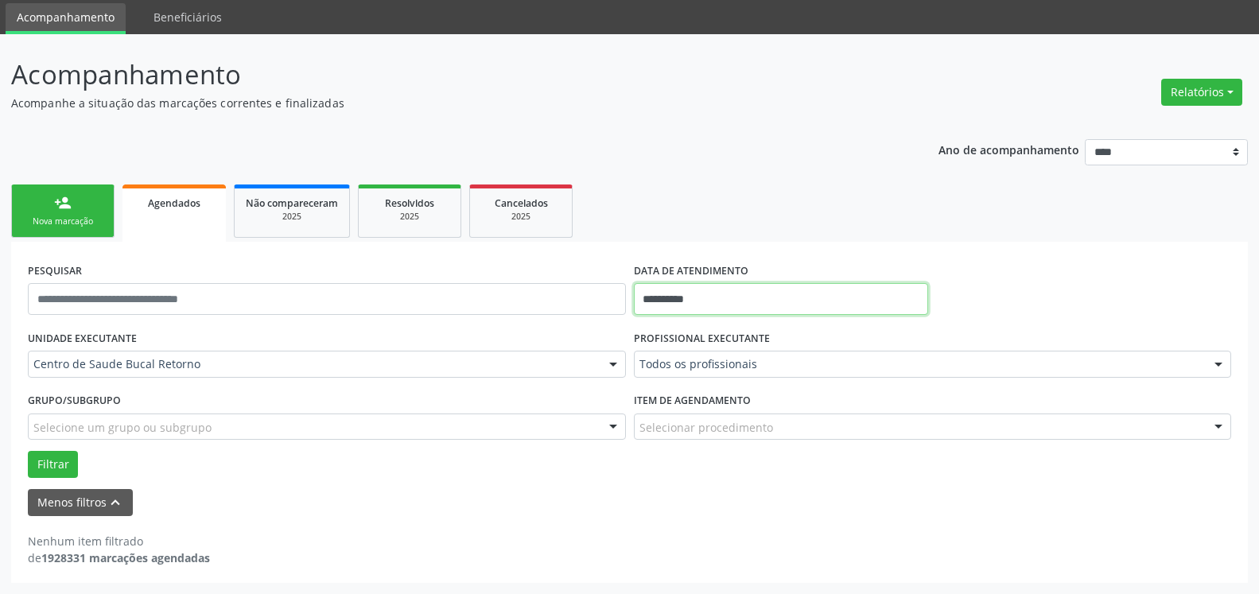
click at [802, 309] on input "**********" at bounding box center [781, 299] width 295 height 32
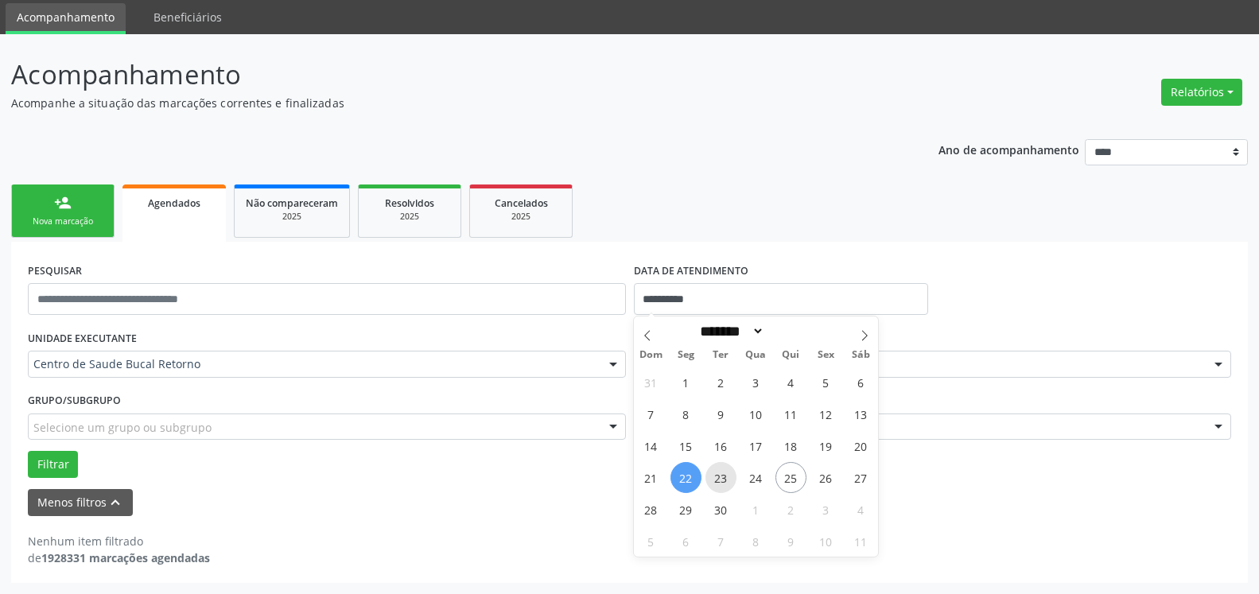
click at [723, 479] on span "23" at bounding box center [720, 477] width 31 height 31
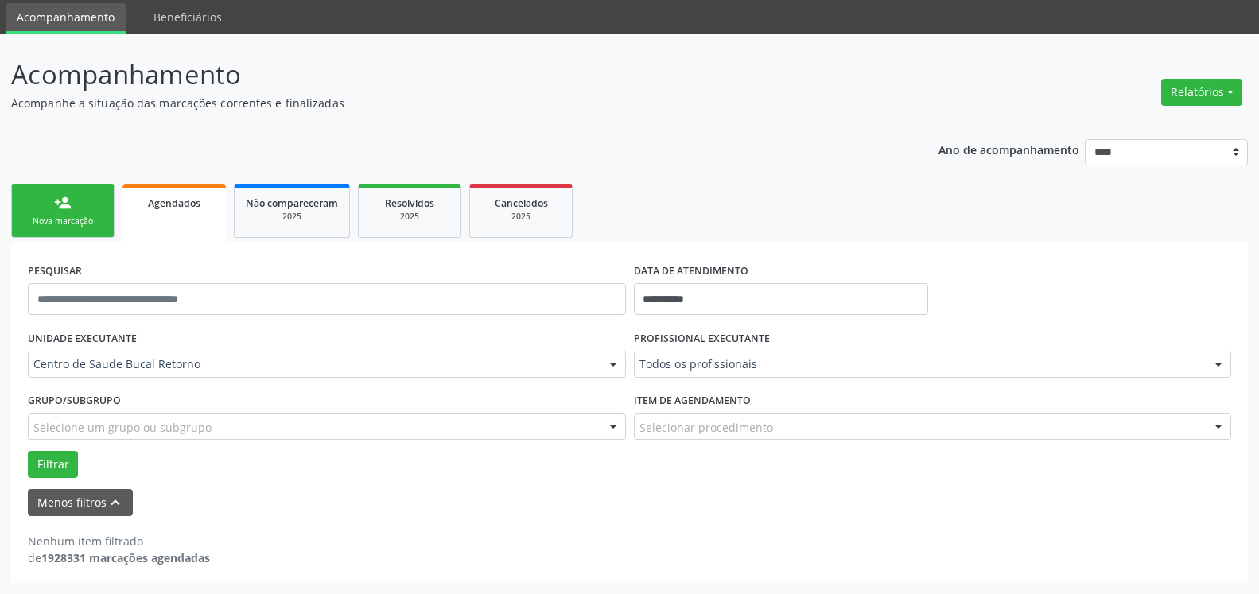
click at [723, 479] on form "**********" at bounding box center [629, 387] width 1203 height 258
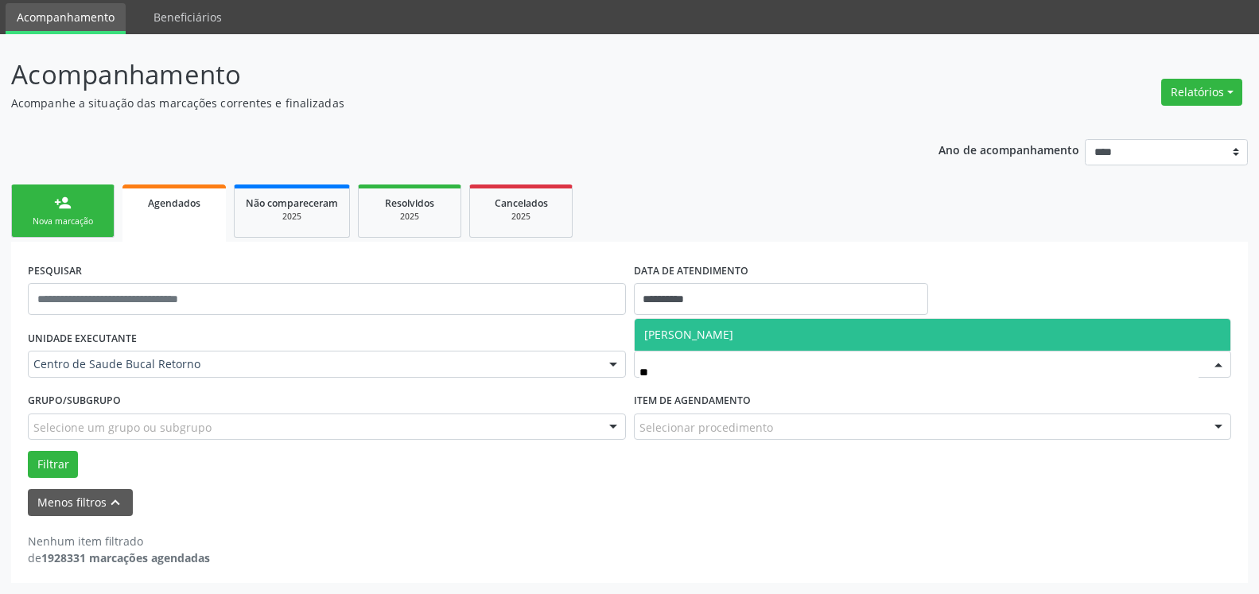
click at [733, 337] on span "[PERSON_NAME]" at bounding box center [688, 334] width 89 height 15
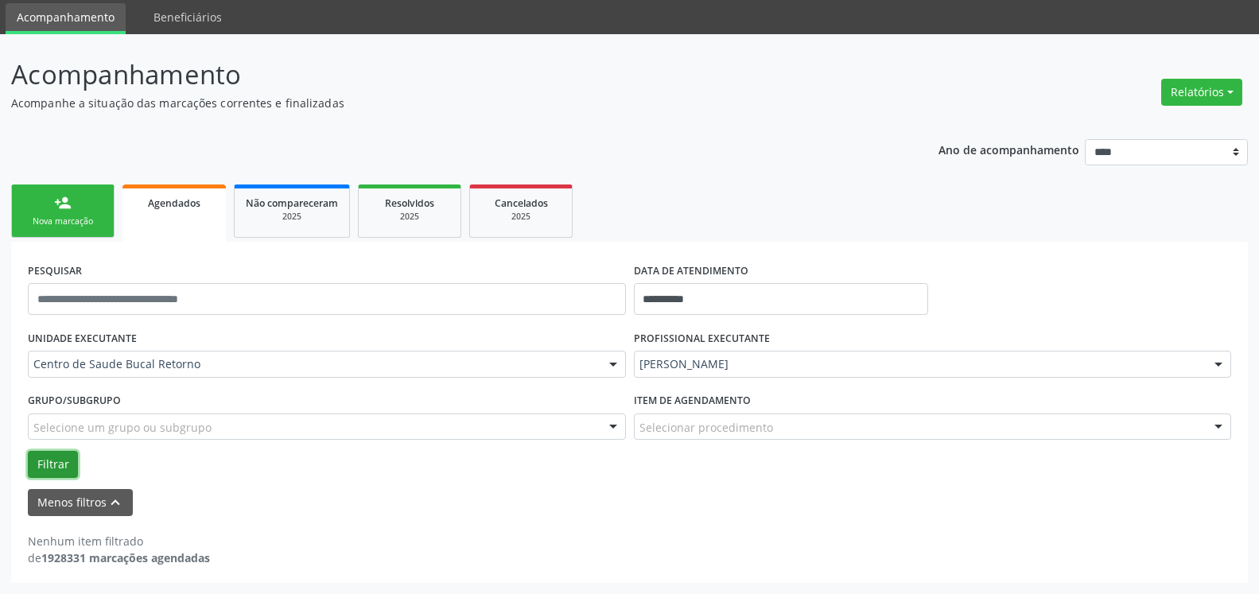
click at [56, 457] on button "Filtrar" at bounding box center [53, 464] width 50 height 27
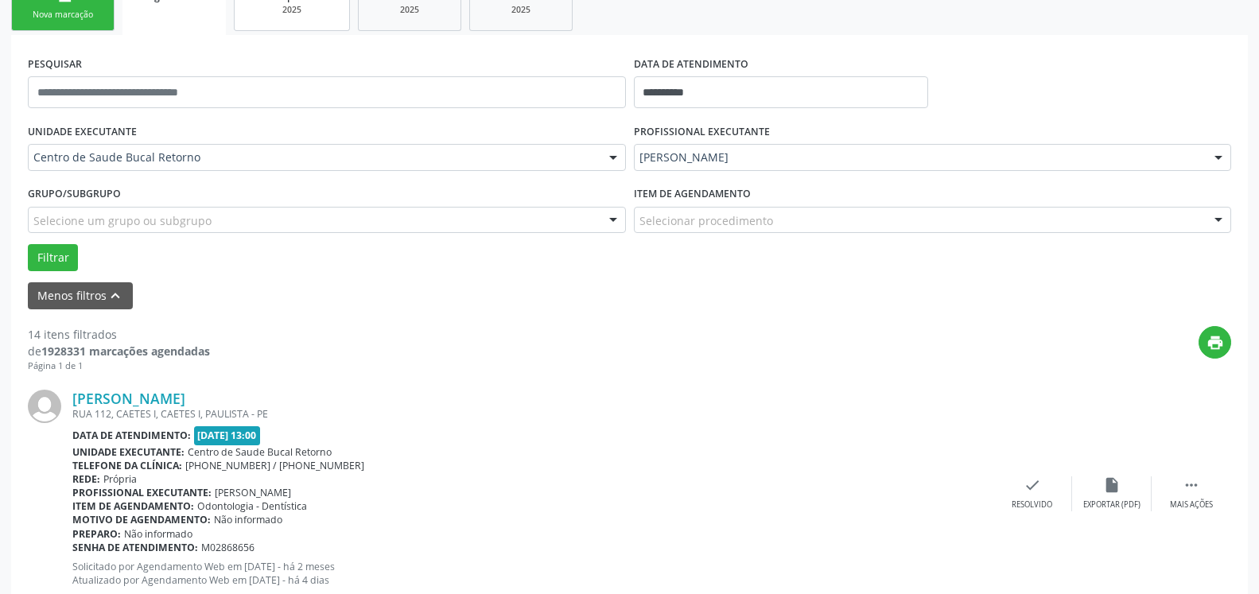
scroll to position [297, 0]
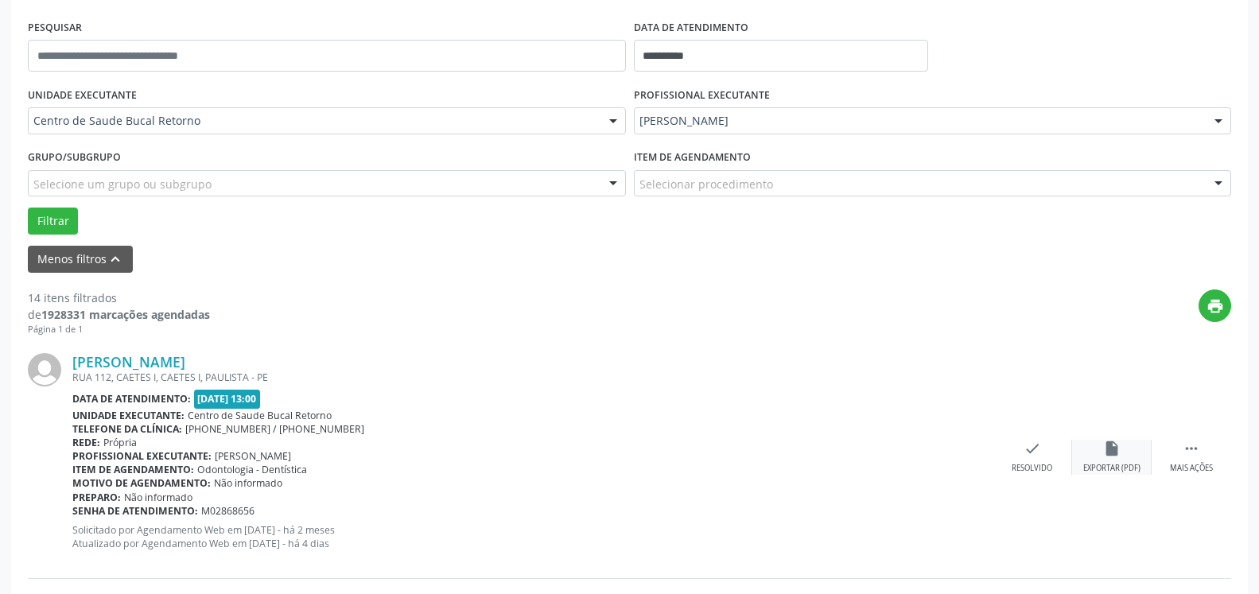
click at [1186, 450] on icon "" at bounding box center [1191, 448] width 17 height 17
click at [1123, 452] on div "alarm_off Não compareceu" at bounding box center [1112, 457] width 80 height 34
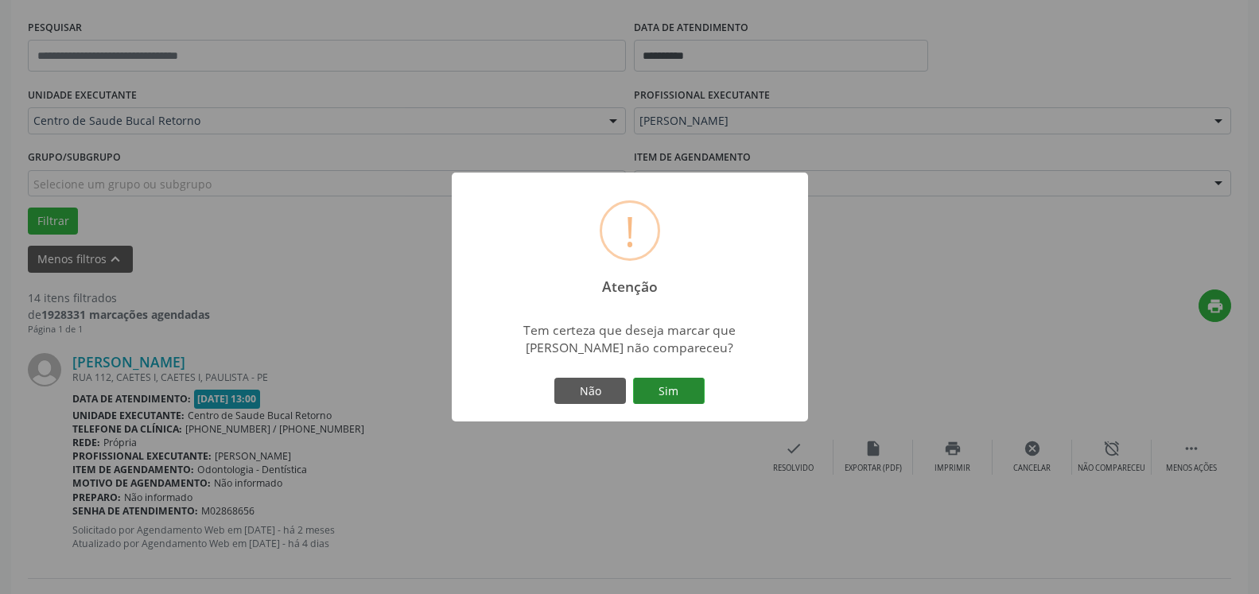
click at [663, 389] on button "Sim" at bounding box center [669, 391] width 72 height 27
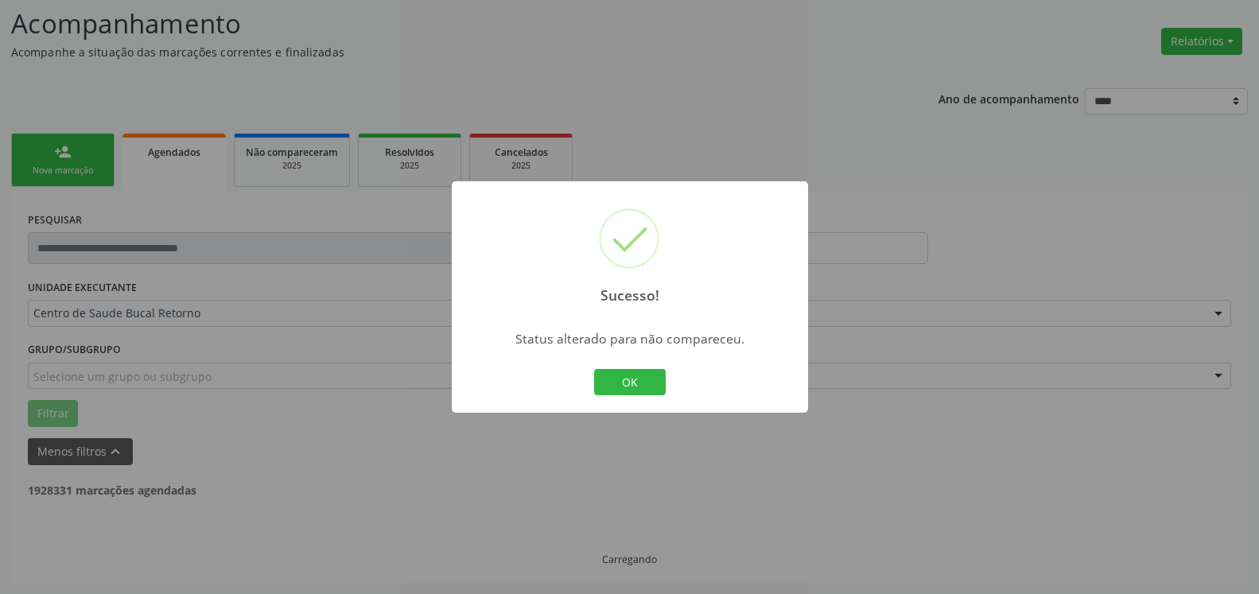
scroll to position [104, 0]
click at [655, 386] on button "OK" at bounding box center [630, 382] width 72 height 27
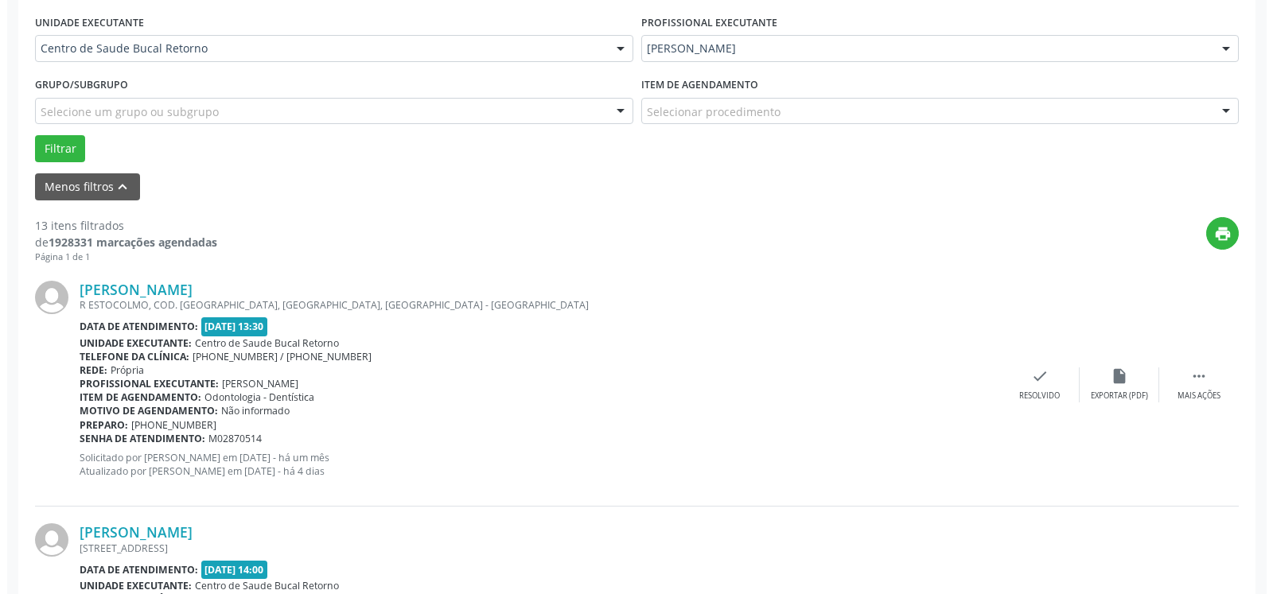
scroll to position [429, 0]
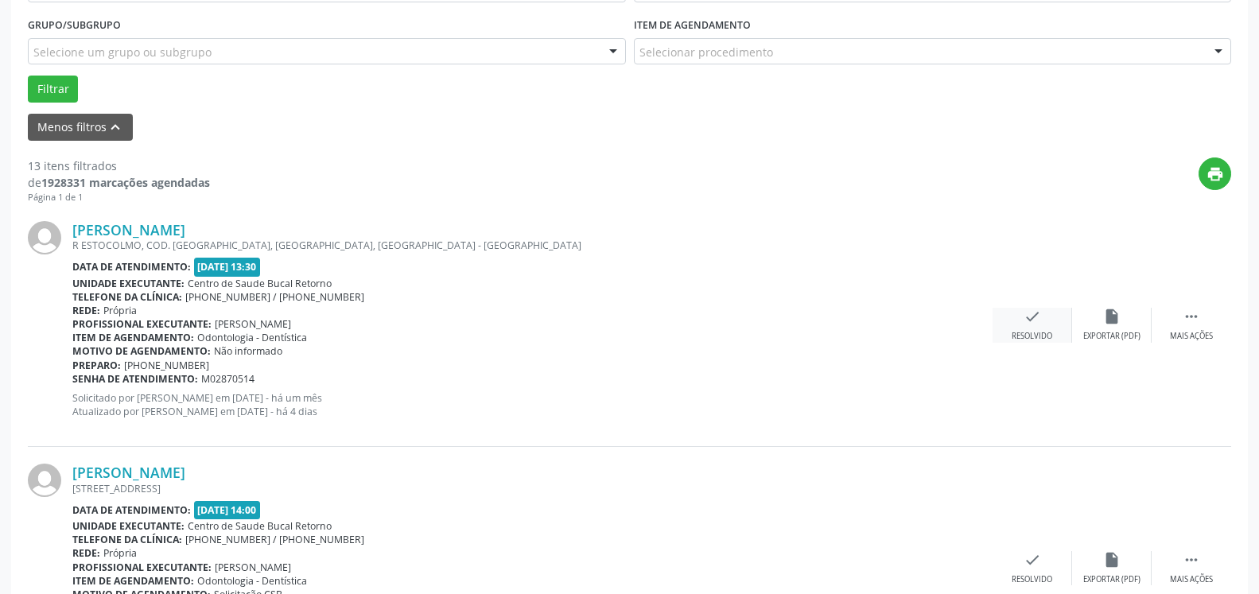
click at [1042, 325] on div "check Resolvido" at bounding box center [1033, 325] width 80 height 34
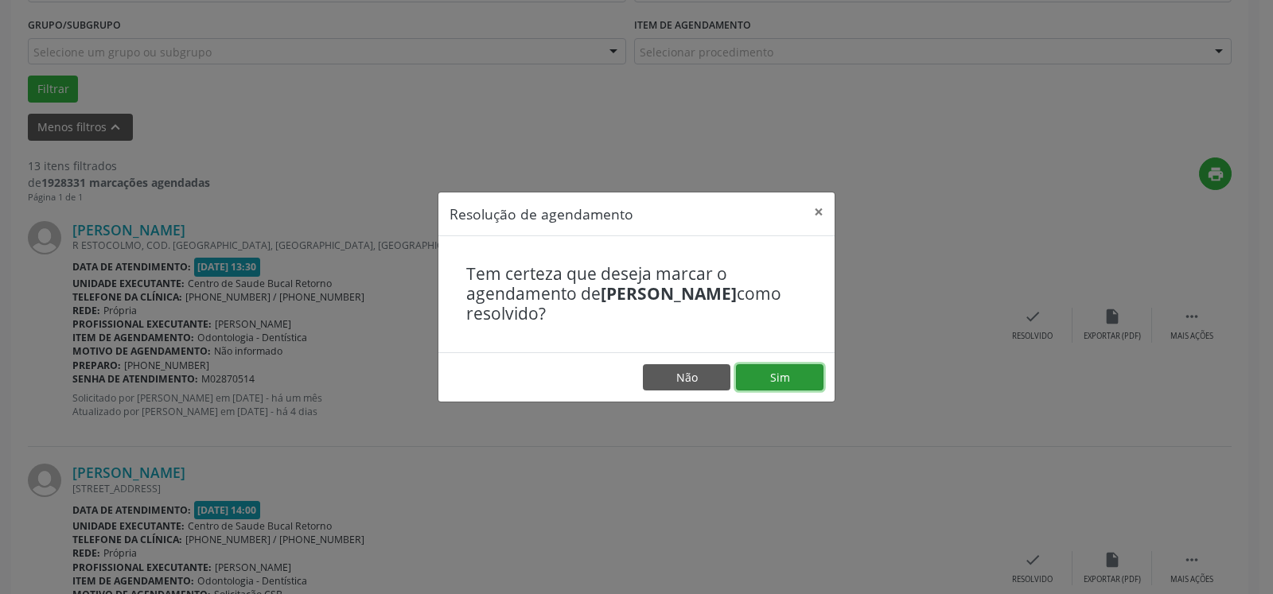
click at [786, 371] on button "Sim" at bounding box center [779, 377] width 87 height 27
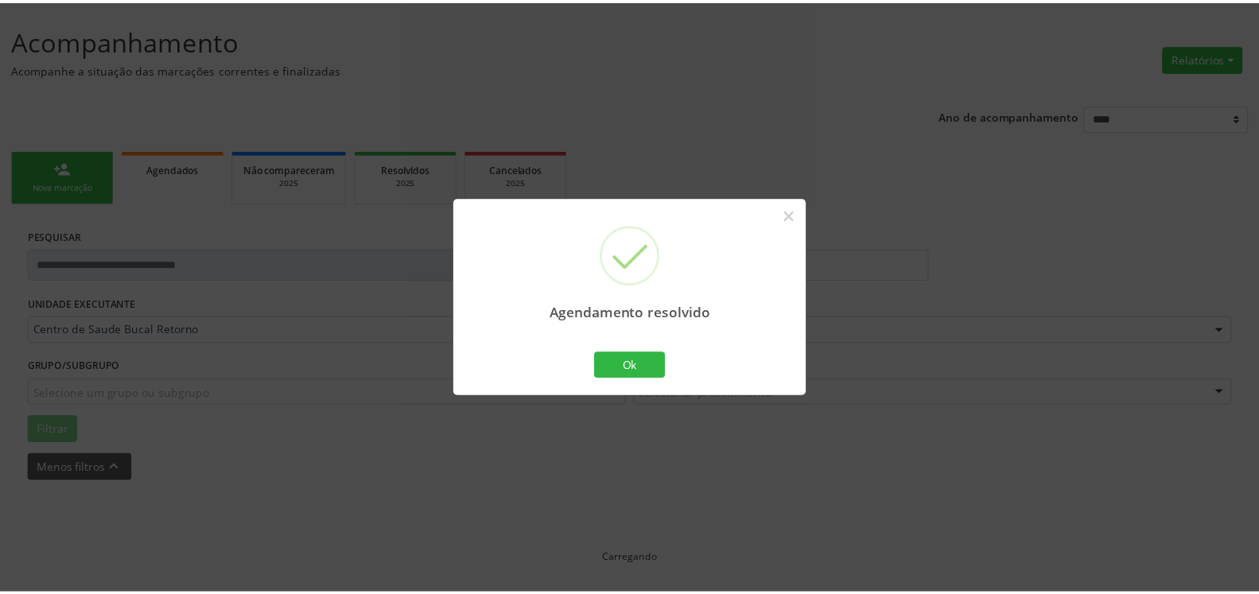
scroll to position [87, 0]
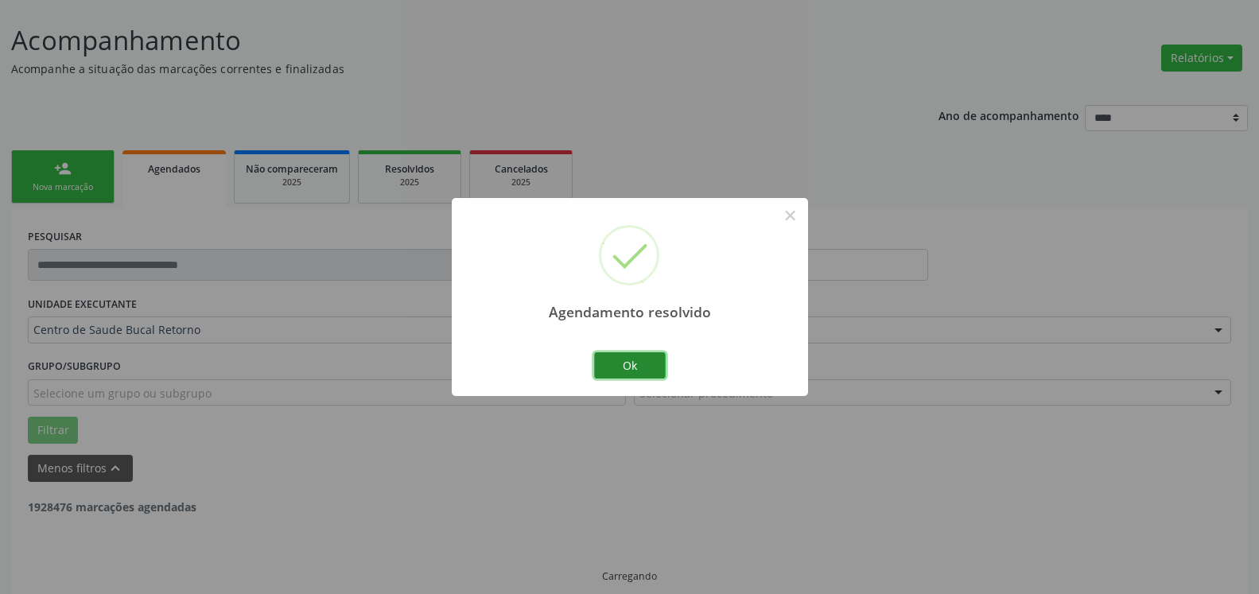
click at [635, 363] on button "Ok" at bounding box center [630, 365] width 72 height 27
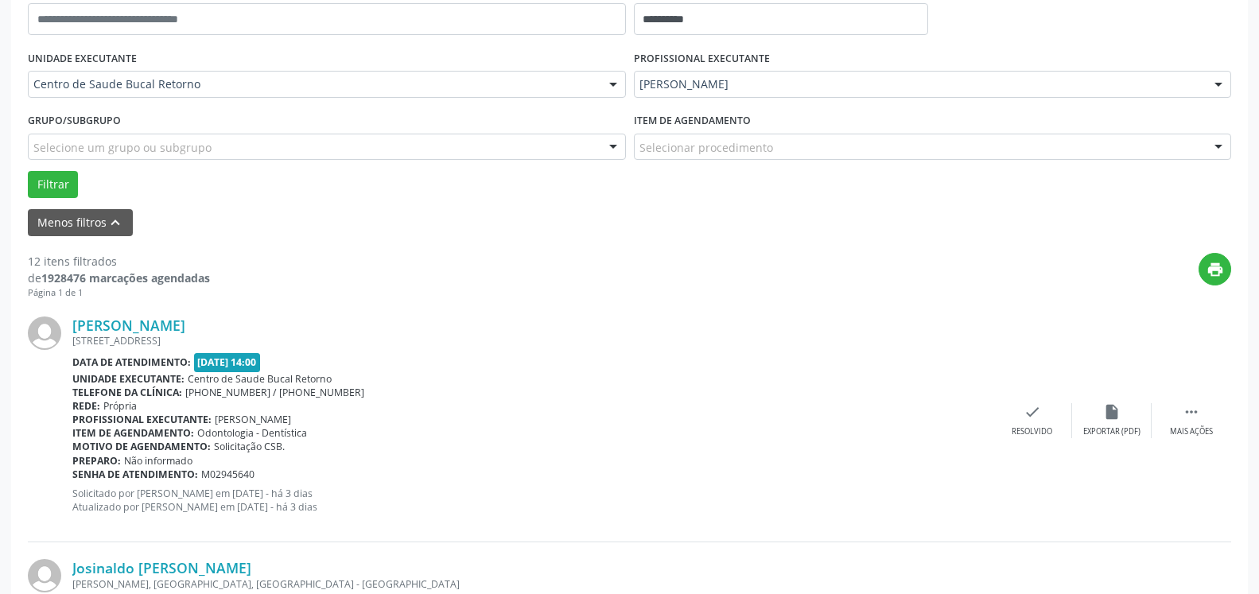
scroll to position [348, 0]
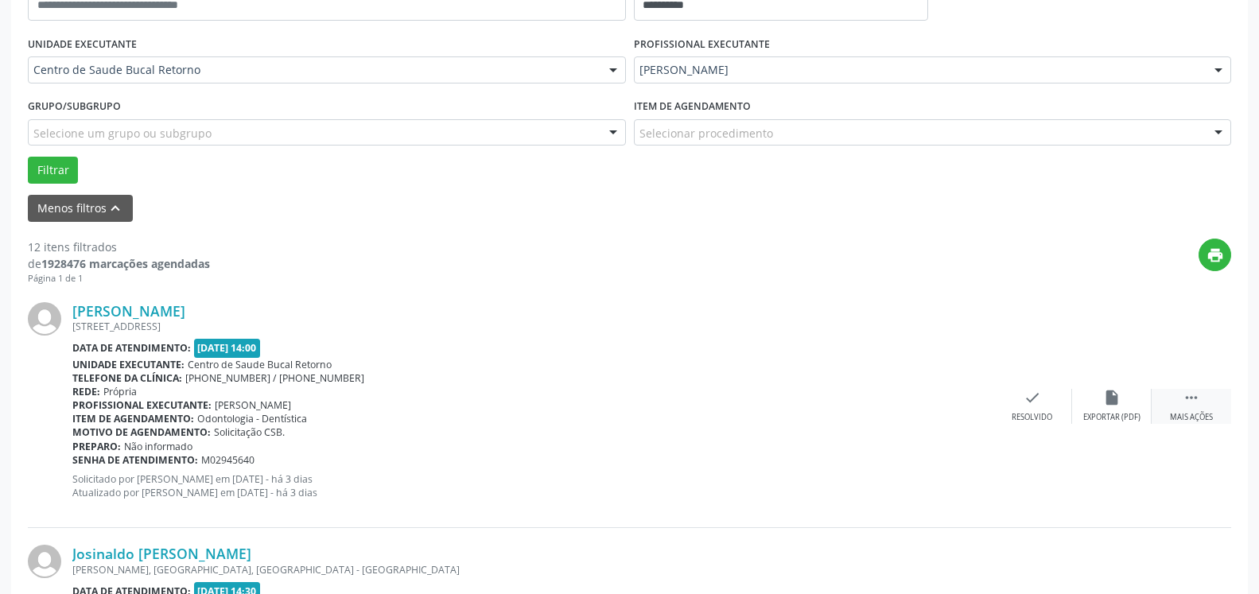
click at [1198, 397] on icon "" at bounding box center [1191, 397] width 17 height 17
click at [1115, 406] on icon "alarm_off" at bounding box center [1111, 397] width 17 height 17
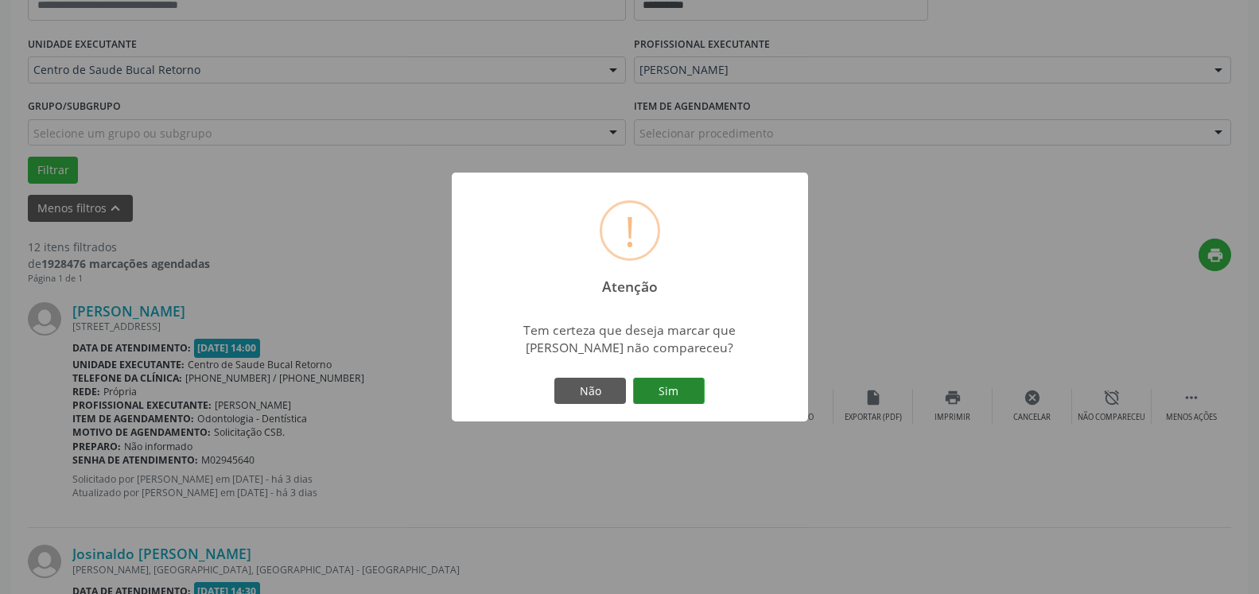
click at [658, 387] on button "Sim" at bounding box center [669, 391] width 72 height 27
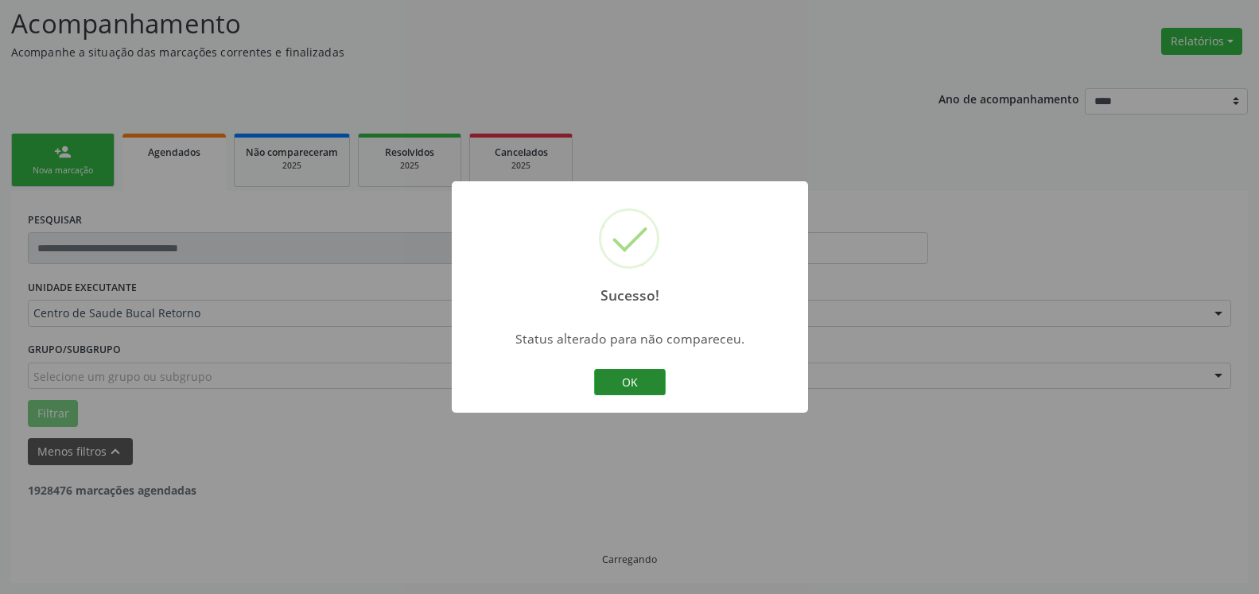
click at [654, 386] on button "OK" at bounding box center [630, 382] width 72 height 27
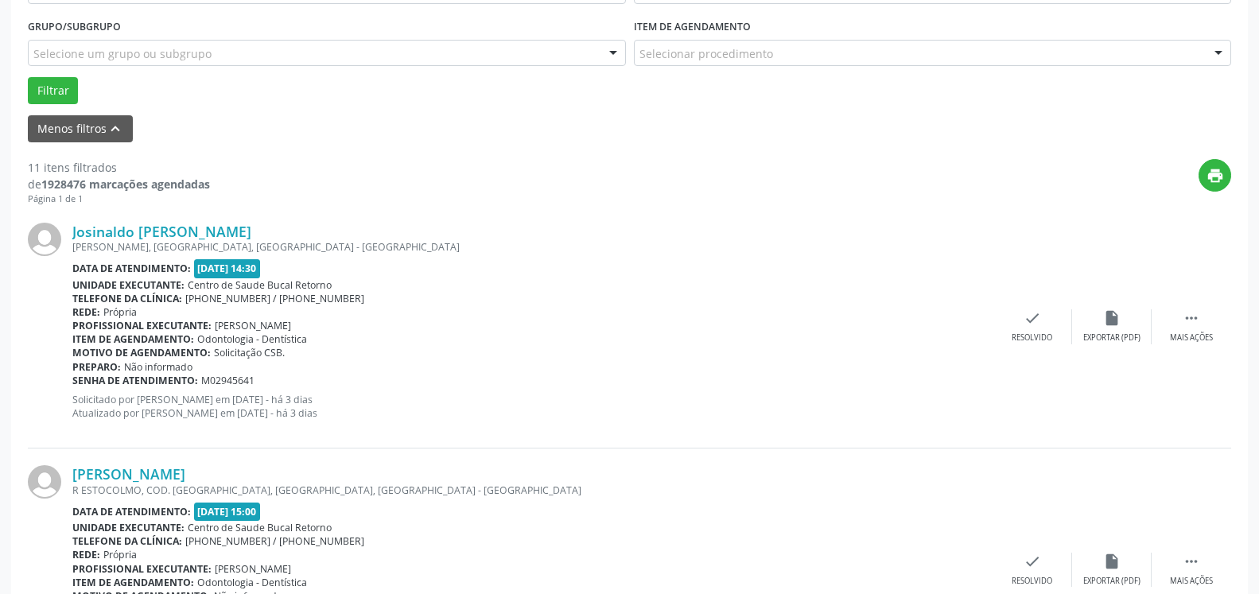
scroll to position [429, 0]
click at [1208, 323] on div " Mais ações" at bounding box center [1192, 325] width 80 height 34
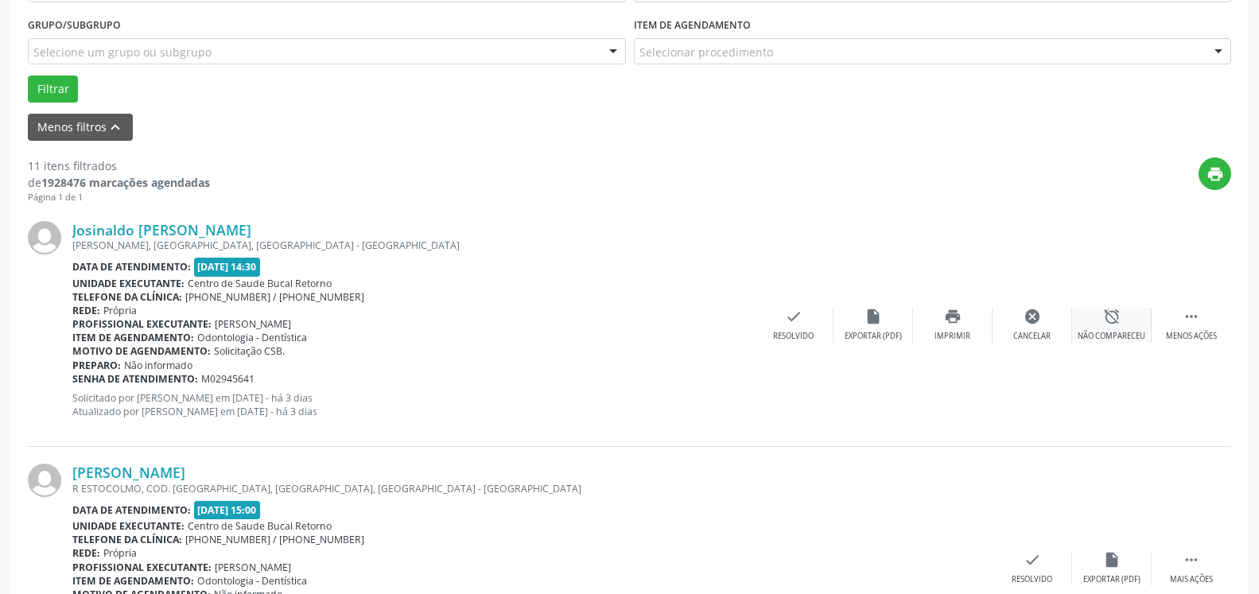
click at [1114, 320] on icon "alarm_off" at bounding box center [1111, 316] width 17 height 17
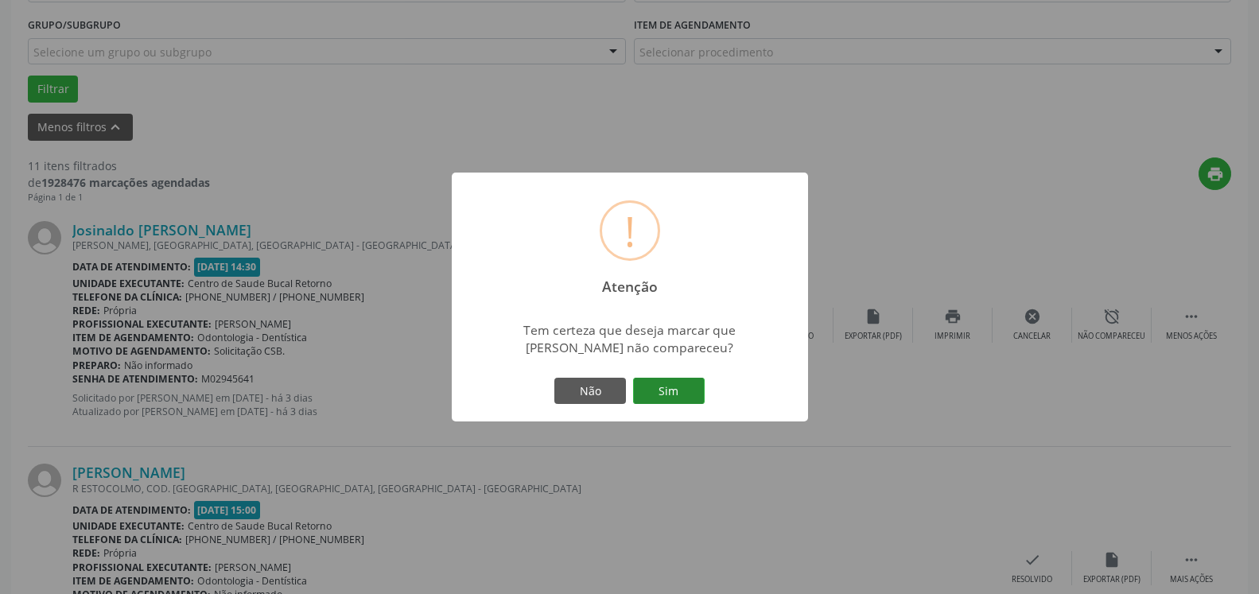
click at [682, 388] on button "Sim" at bounding box center [669, 391] width 72 height 27
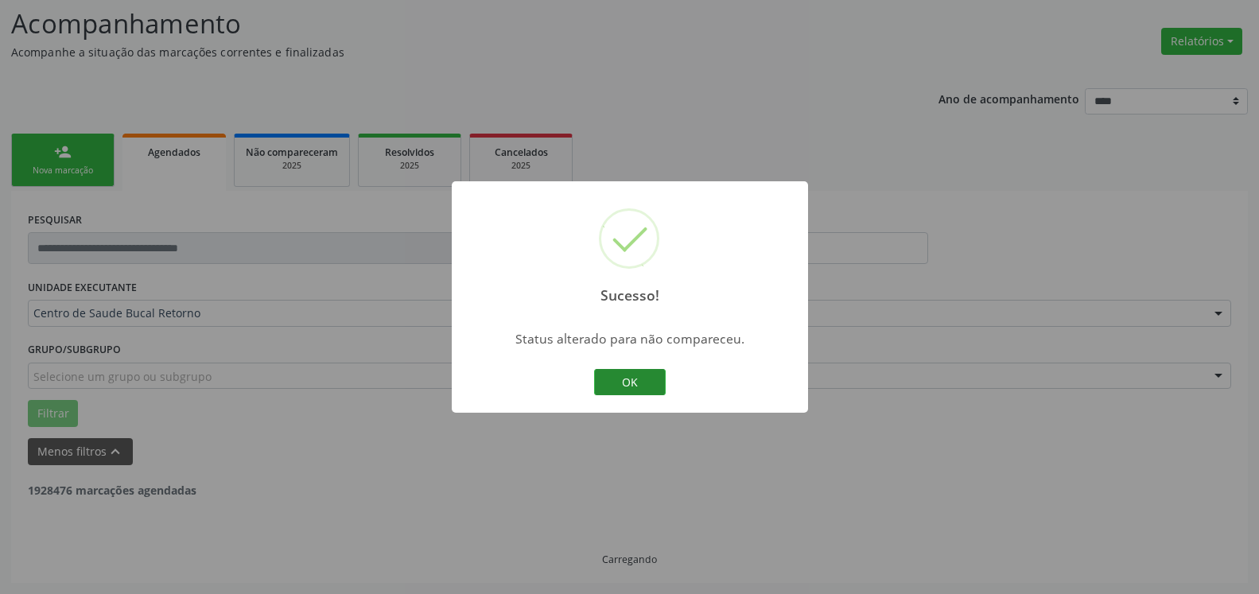
click at [626, 373] on button "OK" at bounding box center [630, 382] width 72 height 27
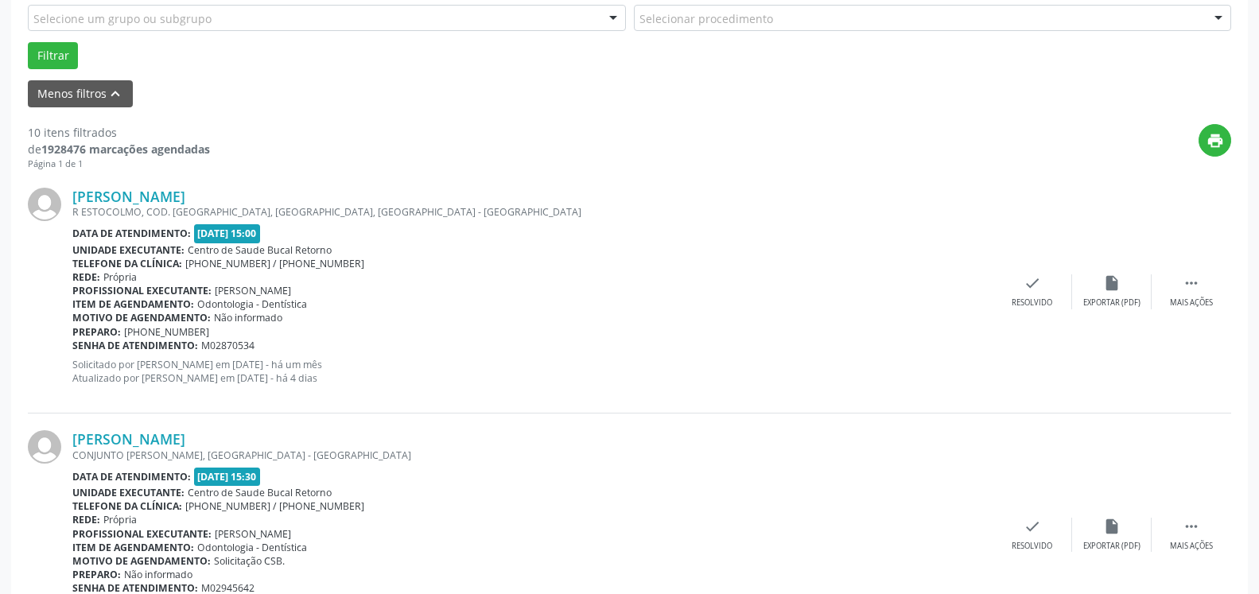
scroll to position [510, 0]
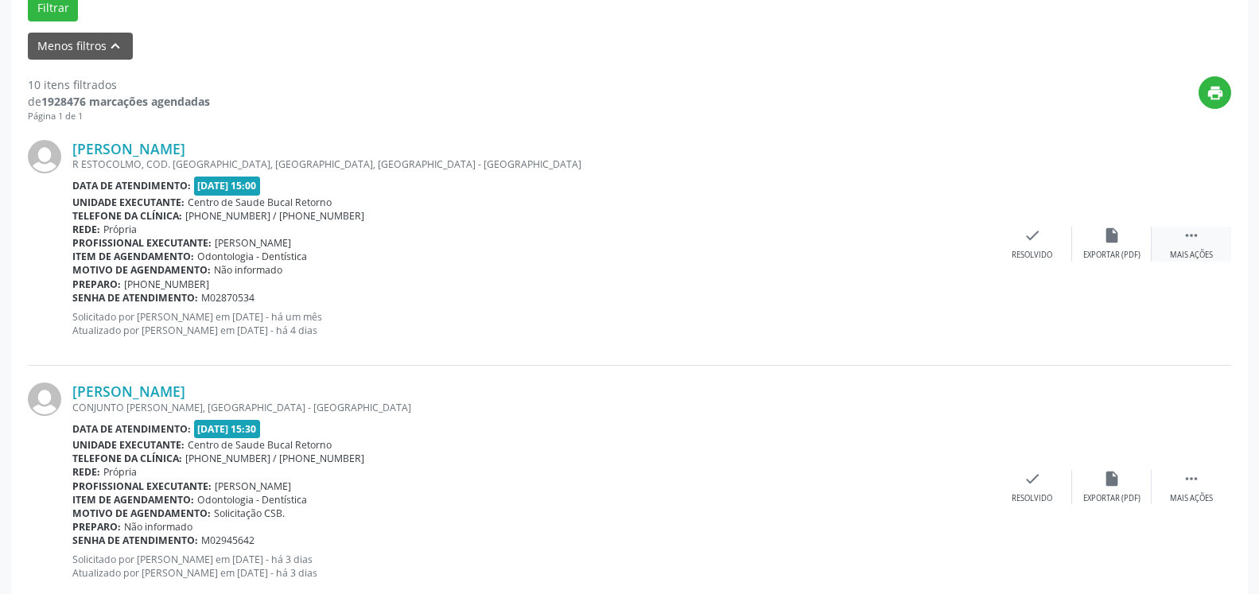
click at [1202, 239] on div " Mais ações" at bounding box center [1192, 244] width 80 height 34
click at [1114, 250] on div "alarm_off Não compareceu" at bounding box center [1112, 244] width 80 height 34
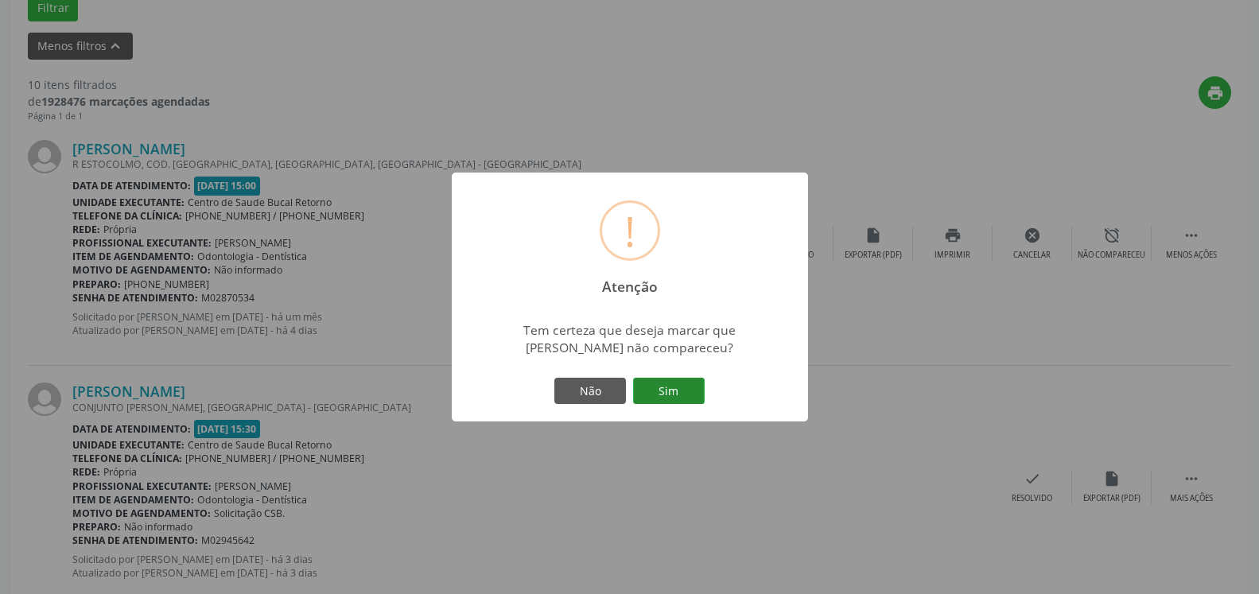
click at [653, 389] on button "Sim" at bounding box center [669, 391] width 72 height 27
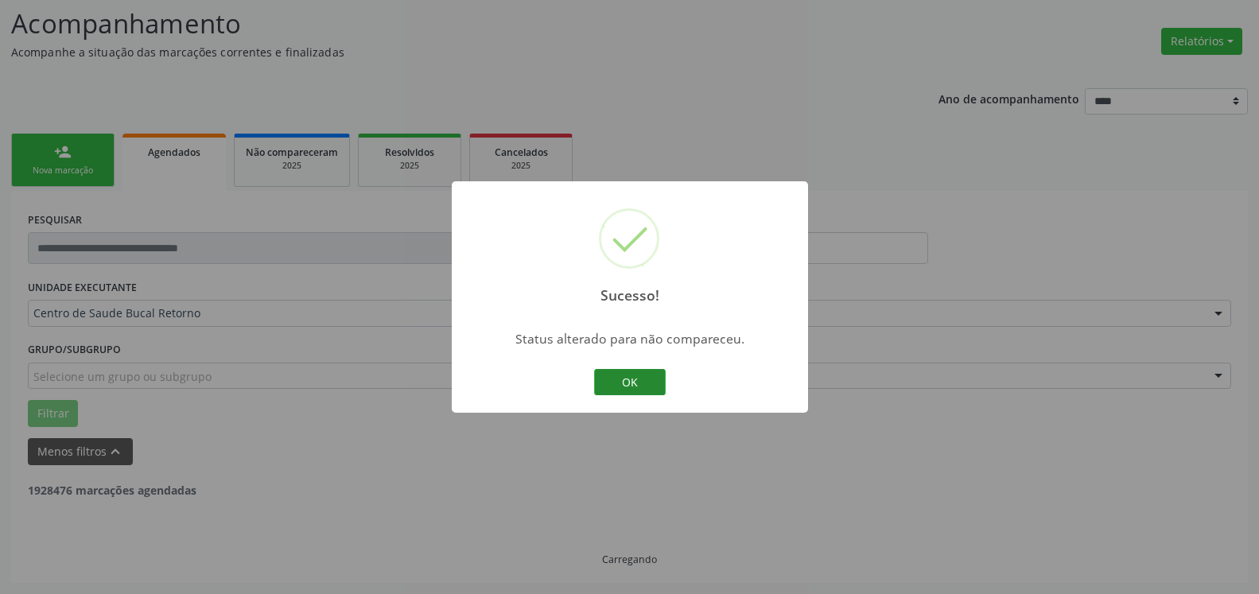
click at [645, 383] on button "OK" at bounding box center [630, 382] width 72 height 27
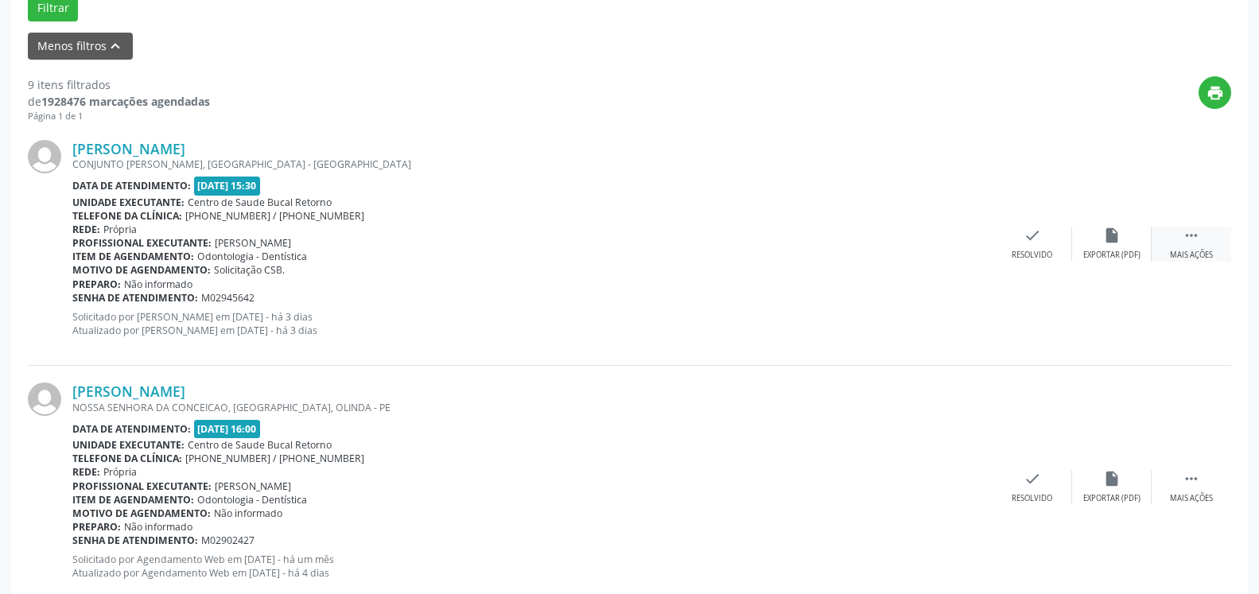
drag, startPoint x: 1207, startPoint y: 247, endPoint x: 1155, endPoint y: 247, distance: 52.5
click at [1207, 247] on div " Mais ações" at bounding box center [1192, 244] width 80 height 34
click at [1121, 245] on div "alarm_off Não compareceu" at bounding box center [1112, 244] width 80 height 34
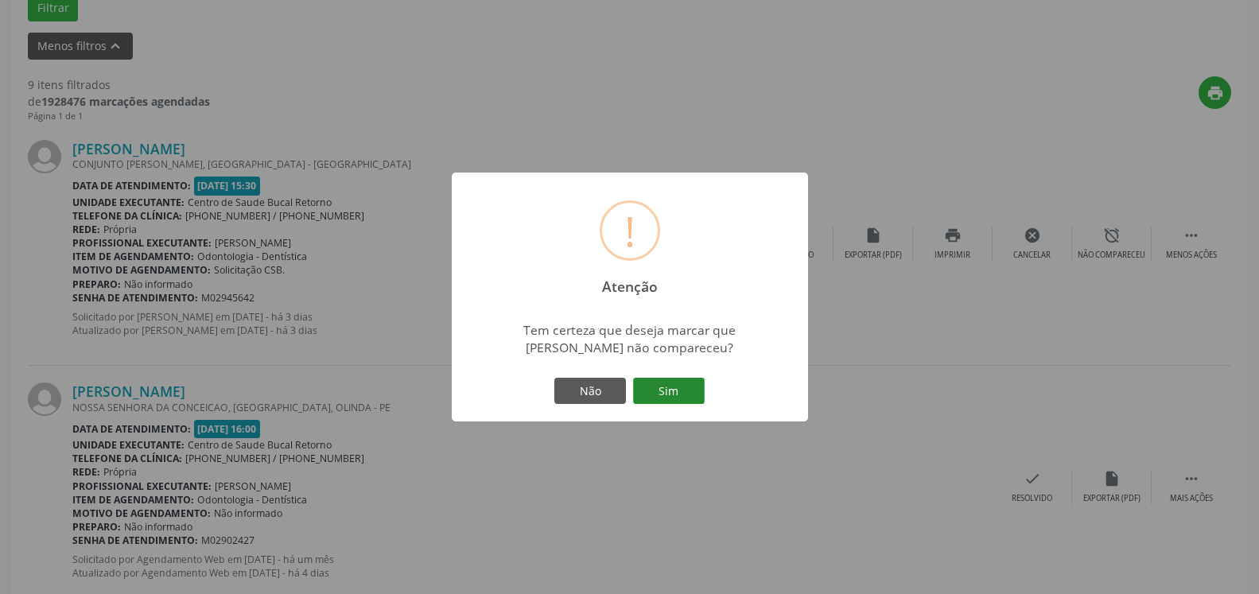
click at [659, 405] on button "Sim" at bounding box center [669, 391] width 72 height 27
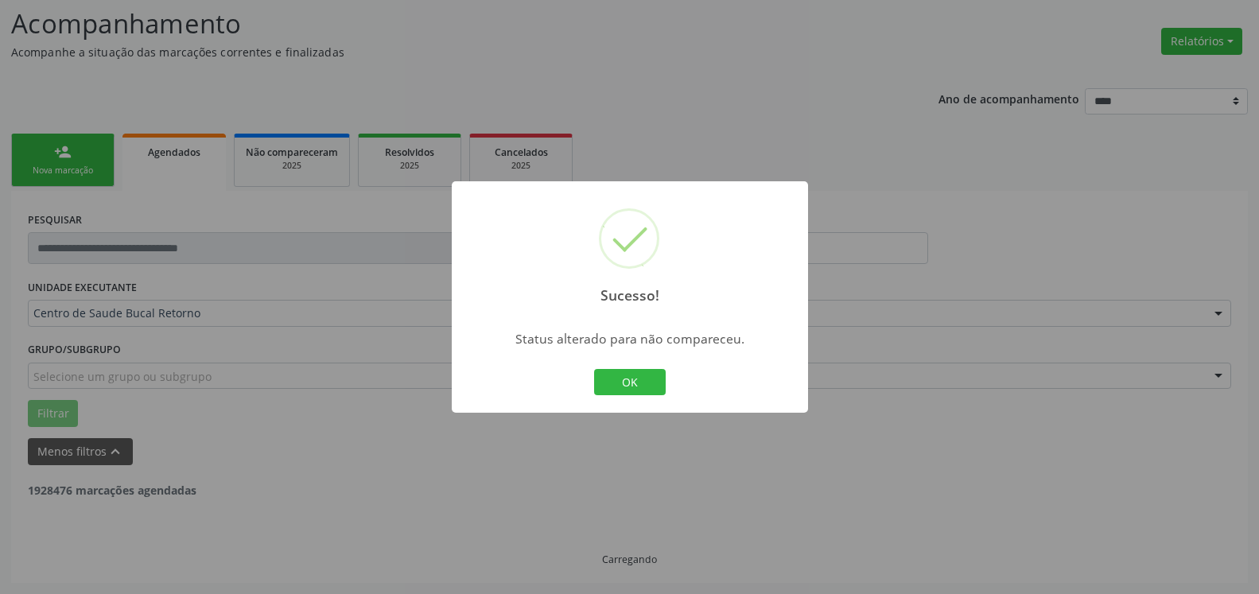
scroll to position [104, 0]
click at [638, 384] on button "OK" at bounding box center [630, 382] width 72 height 27
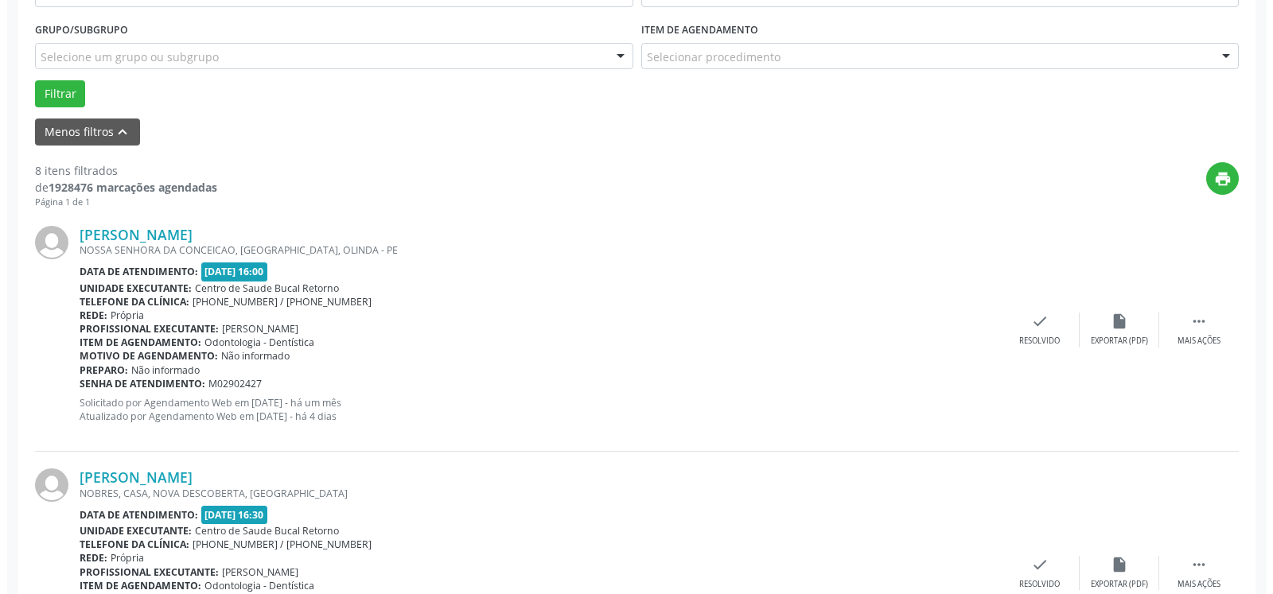
scroll to position [429, 0]
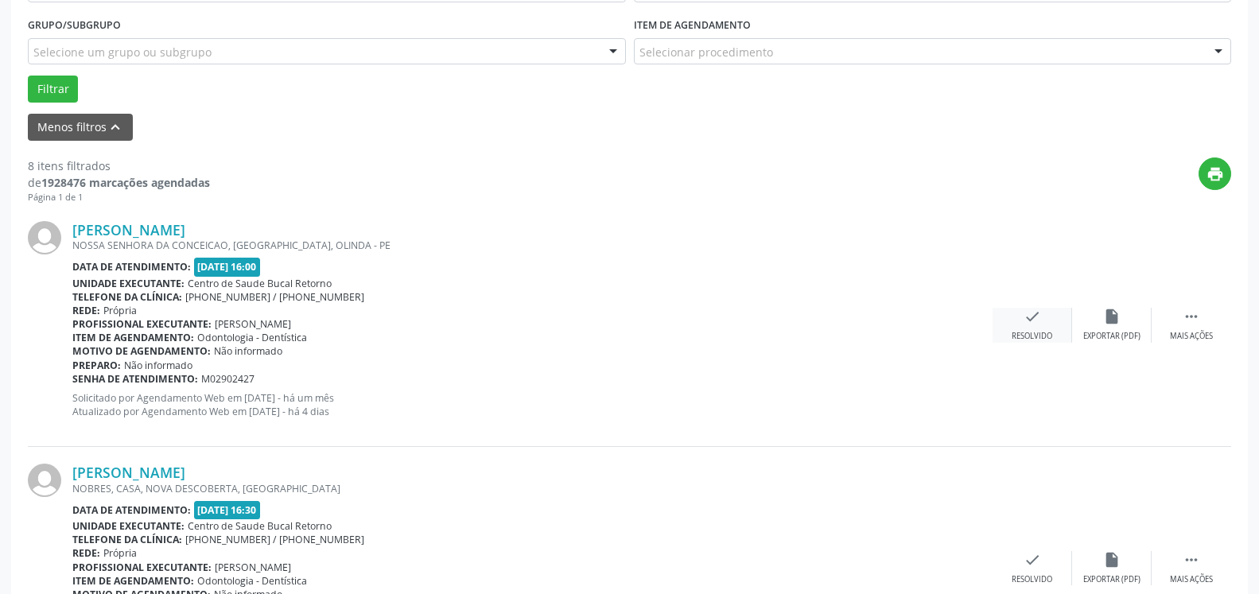
click at [1027, 315] on icon "check" at bounding box center [1032, 316] width 17 height 17
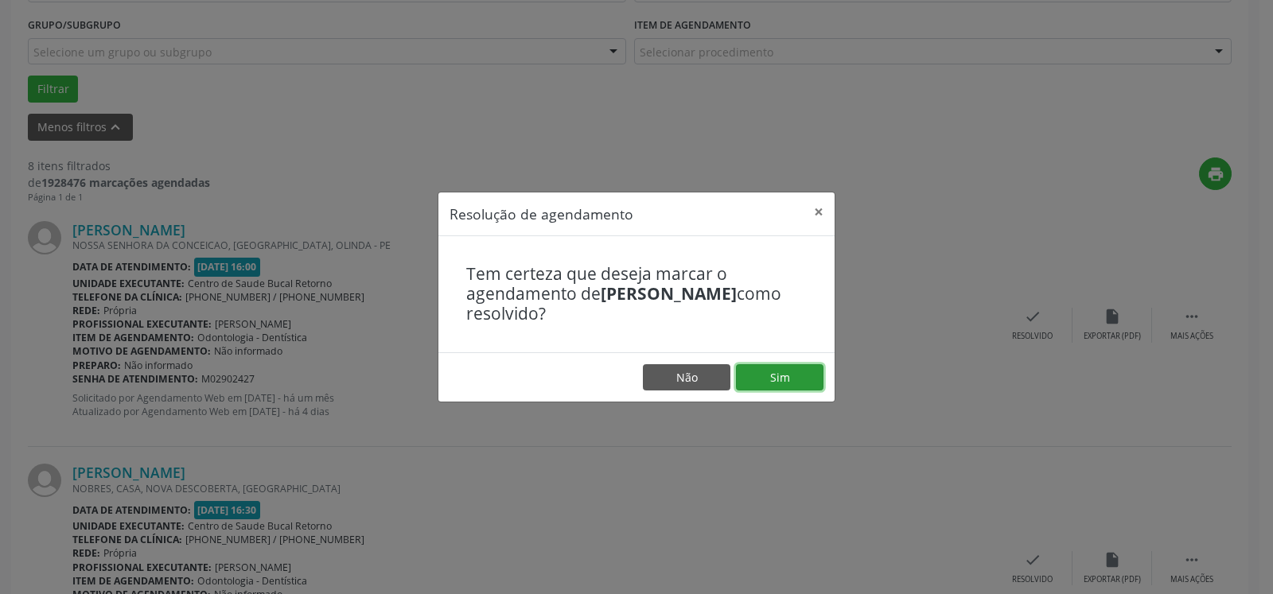
click at [795, 373] on button "Sim" at bounding box center [779, 377] width 87 height 27
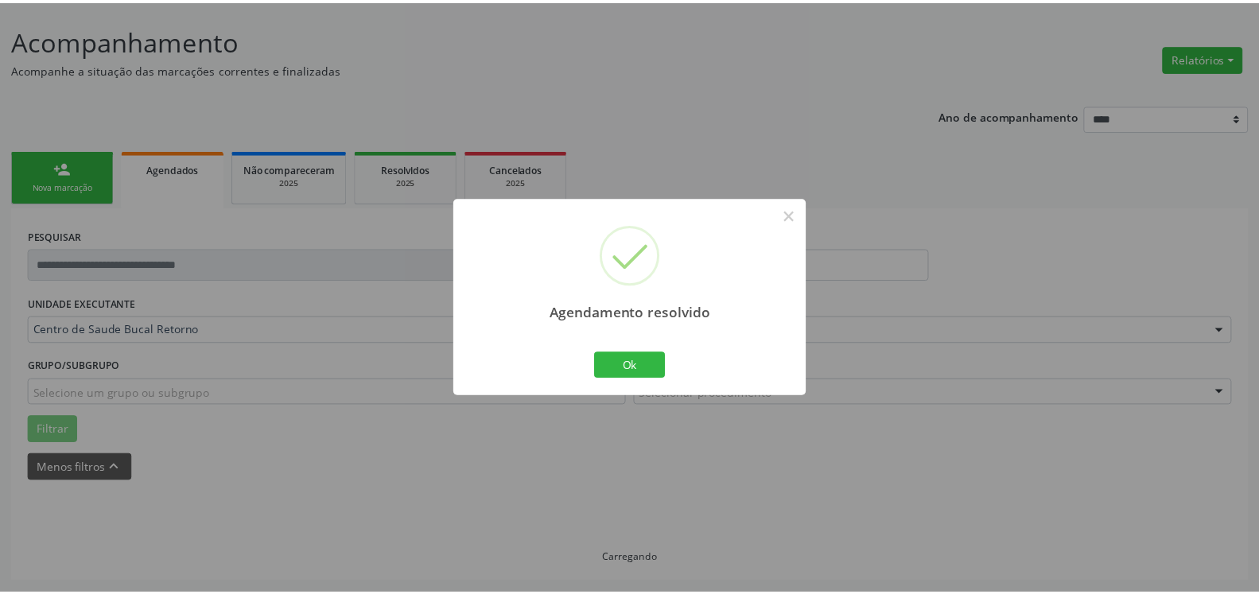
scroll to position [87, 0]
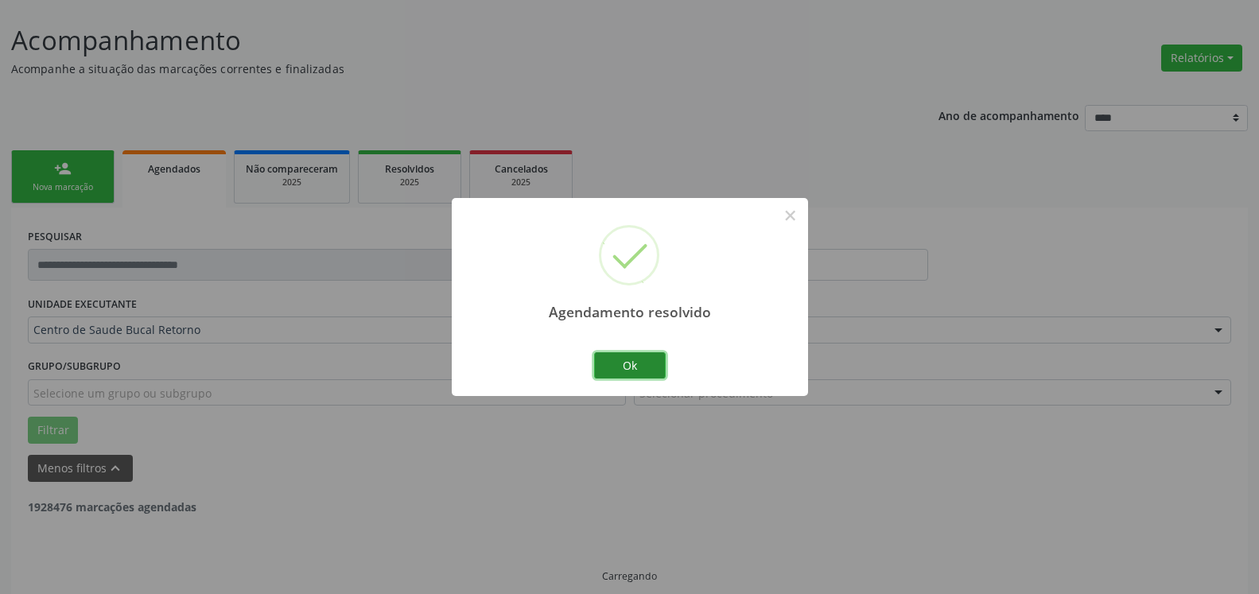
click at [648, 365] on button "Ok" at bounding box center [630, 365] width 72 height 27
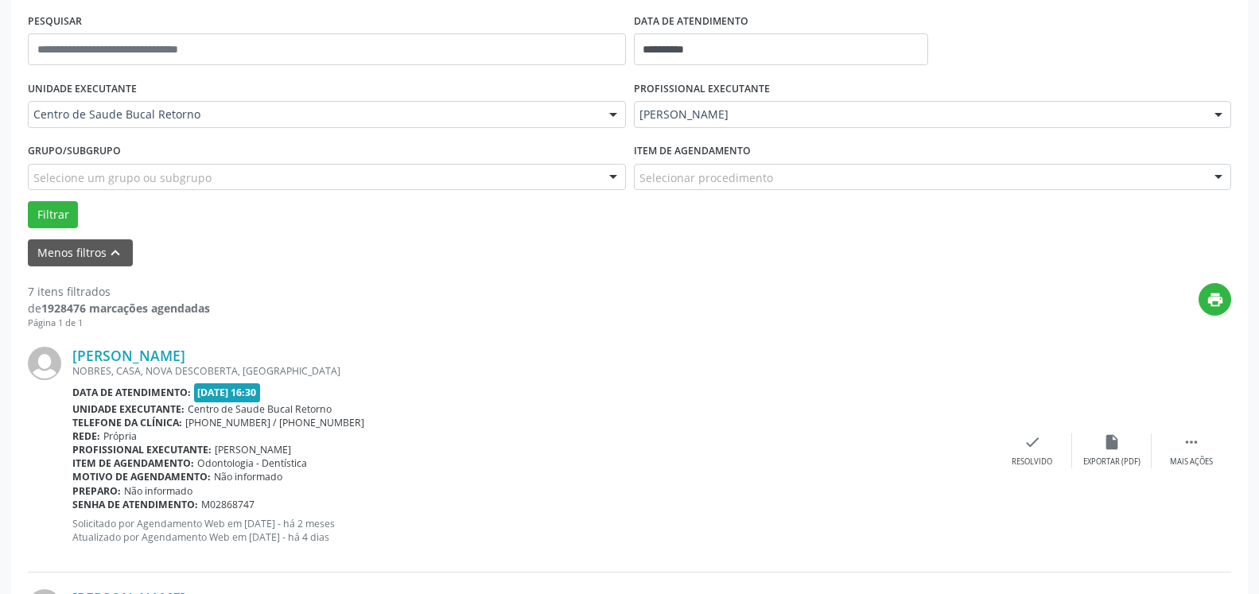
scroll to position [348, 0]
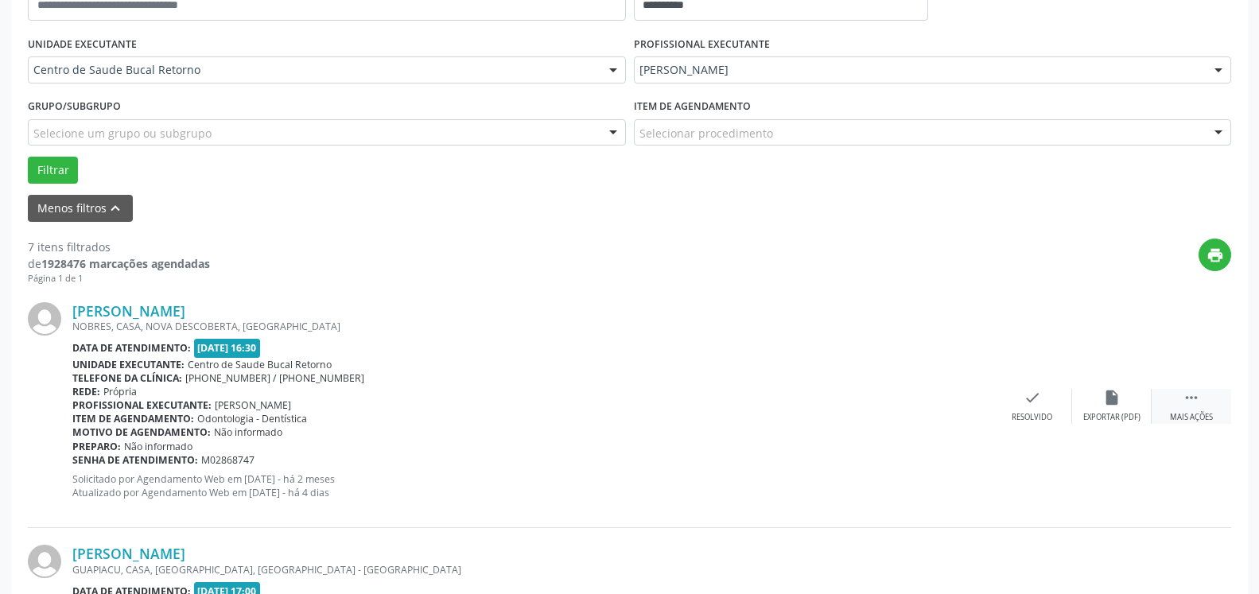
click at [1193, 404] on icon "" at bounding box center [1191, 397] width 17 height 17
click at [1113, 398] on icon "alarm_off" at bounding box center [1111, 397] width 17 height 17
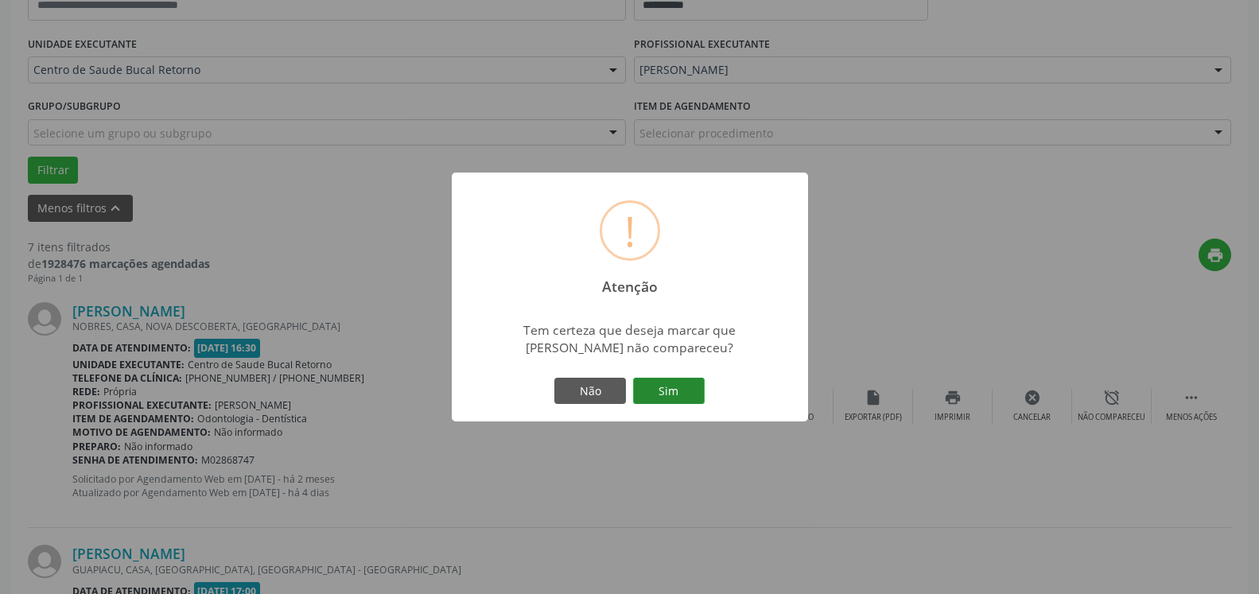
click at [680, 395] on button "Sim" at bounding box center [669, 391] width 72 height 27
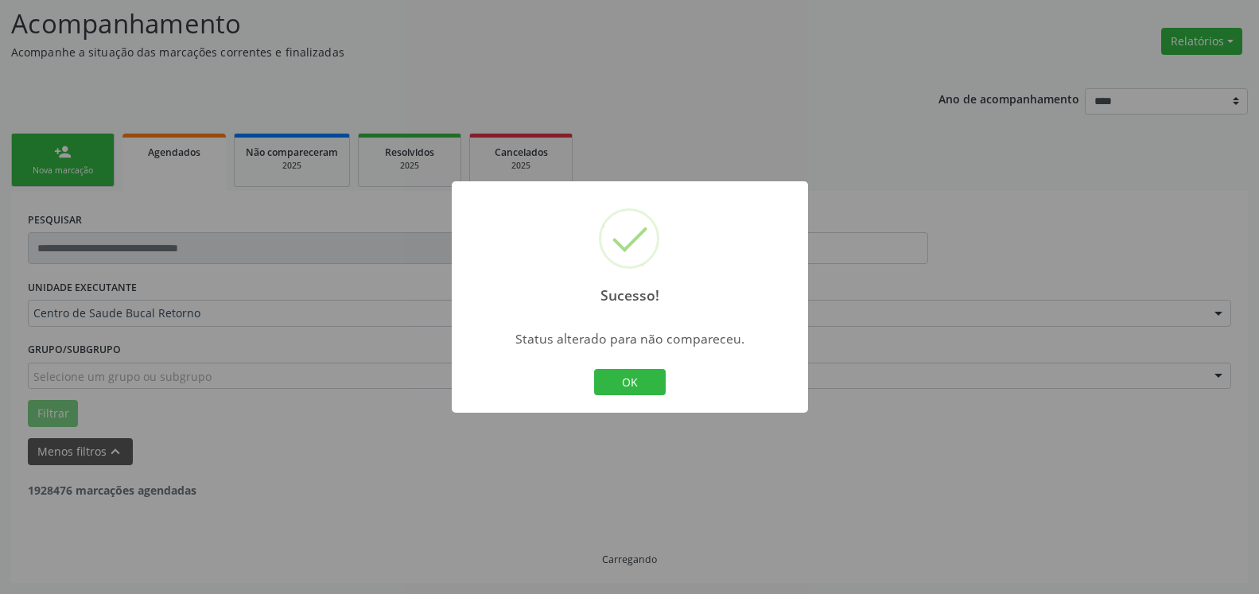
scroll to position [104, 0]
click at [646, 393] on button "OK" at bounding box center [630, 382] width 72 height 27
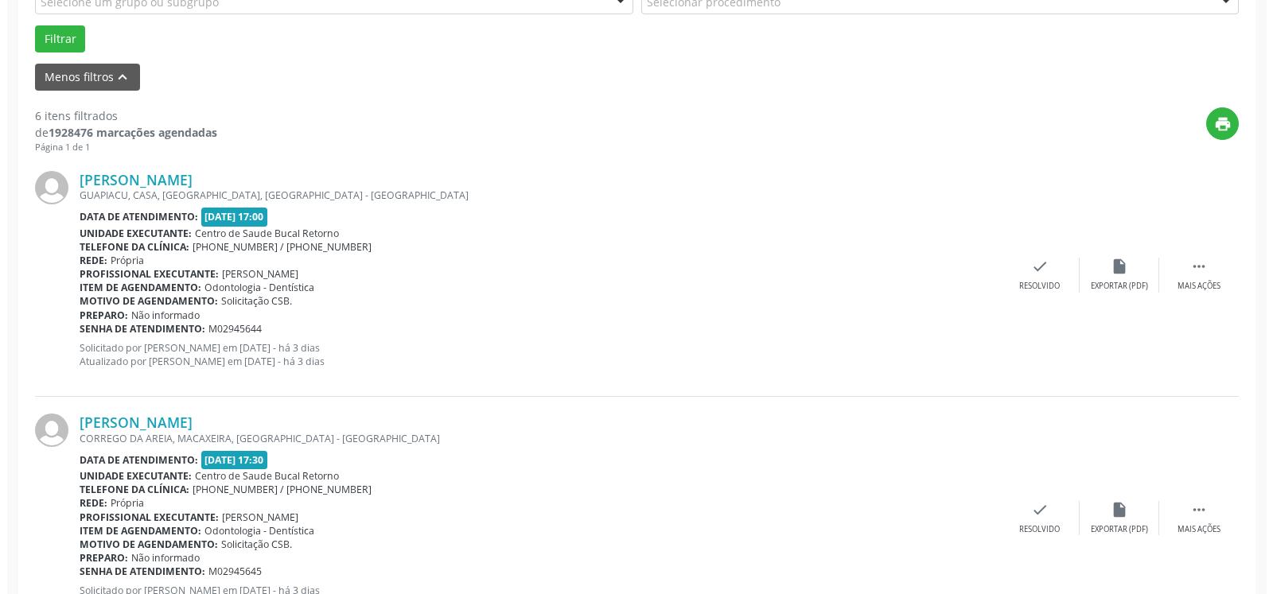
scroll to position [510, 0]
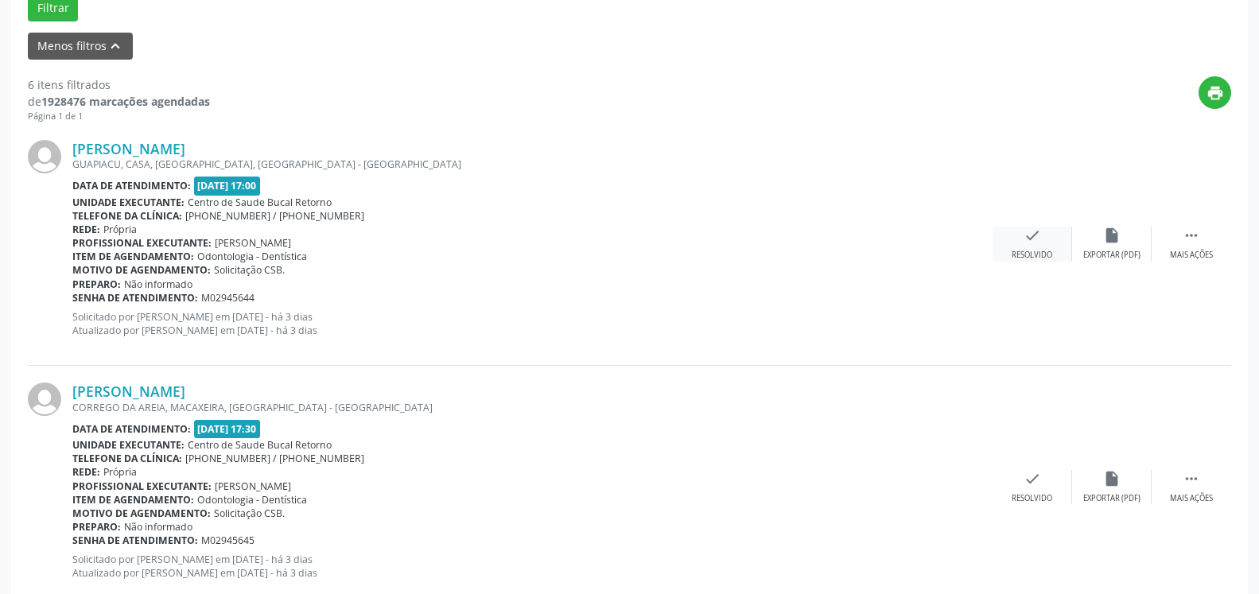
click at [1037, 240] on icon "check" at bounding box center [1032, 235] width 17 height 17
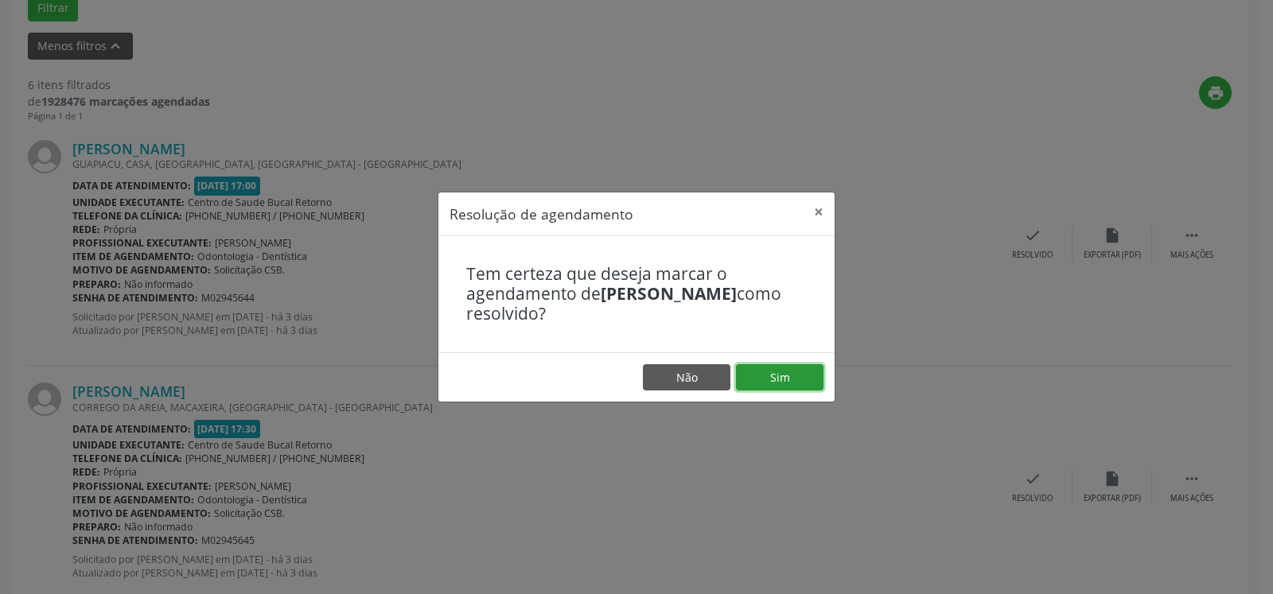
click at [786, 390] on button "Sim" at bounding box center [779, 377] width 87 height 27
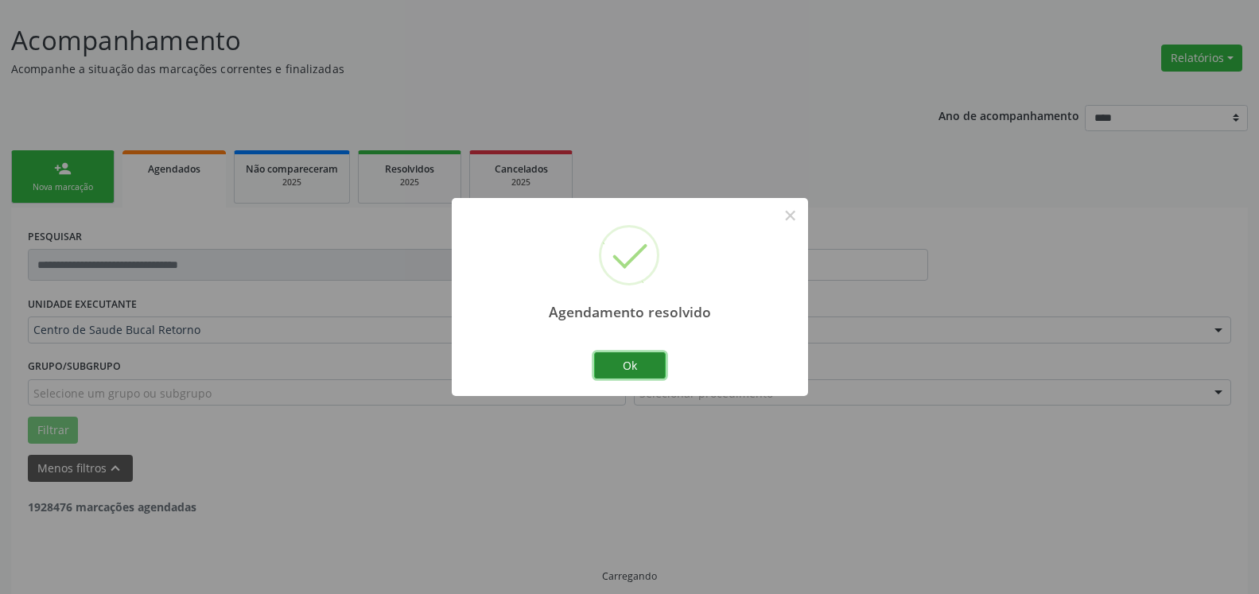
click at [634, 360] on button "Ok" at bounding box center [630, 365] width 72 height 27
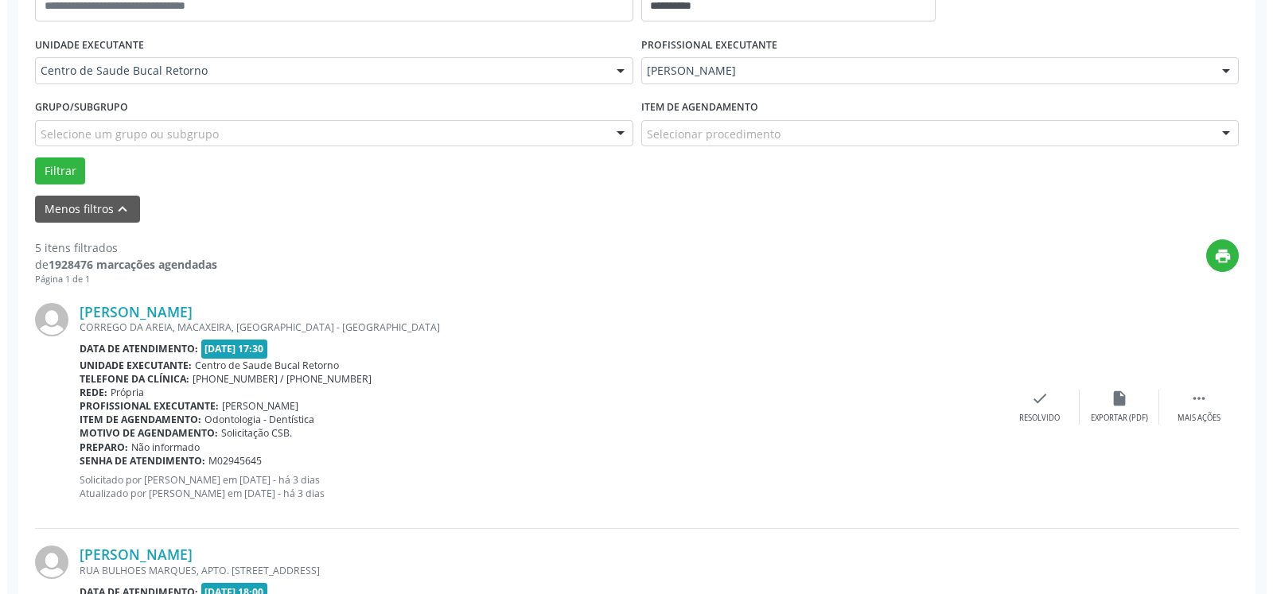
scroll to position [493, 0]
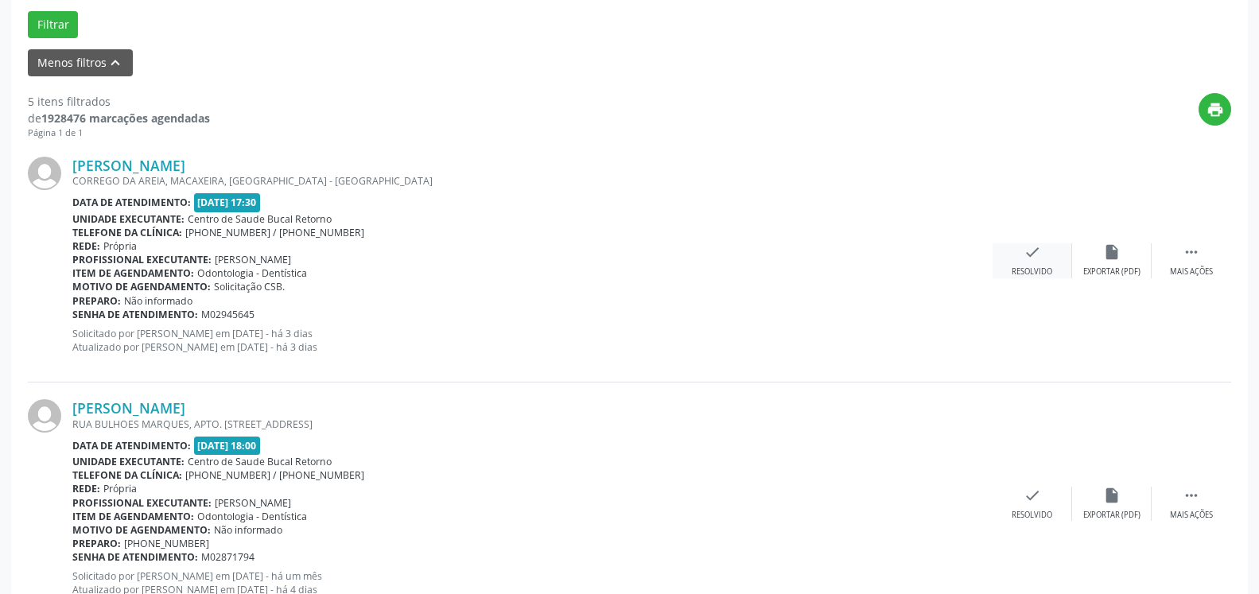
click at [1036, 252] on icon "check" at bounding box center [1032, 251] width 17 height 17
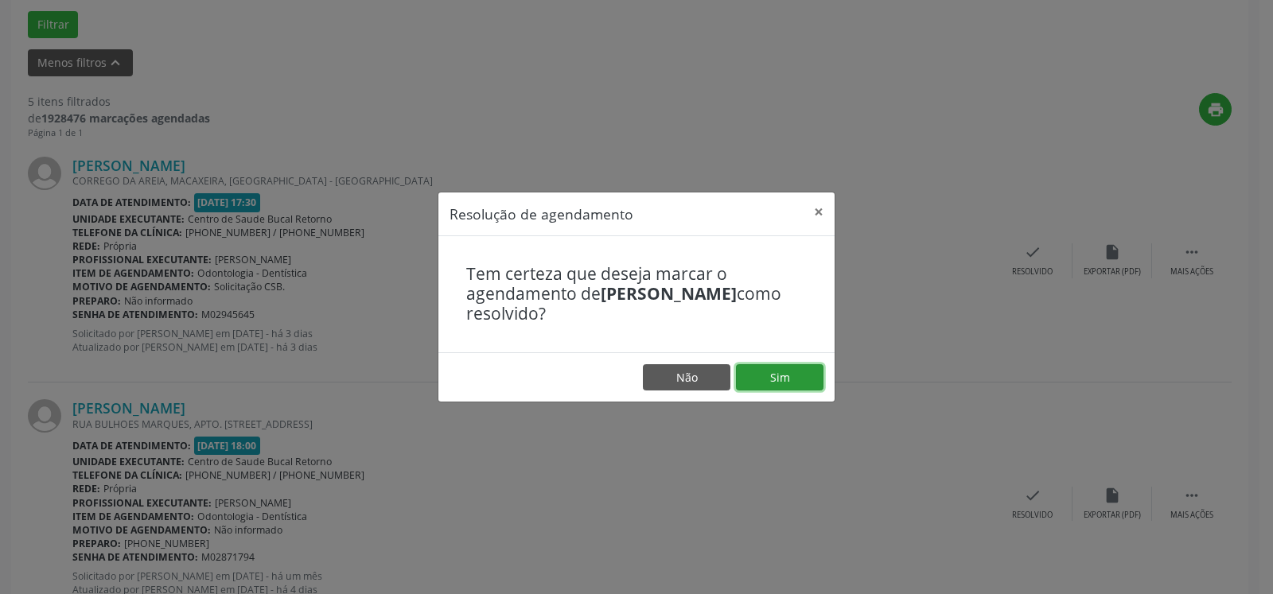
click at [799, 371] on button "Sim" at bounding box center [779, 377] width 87 height 27
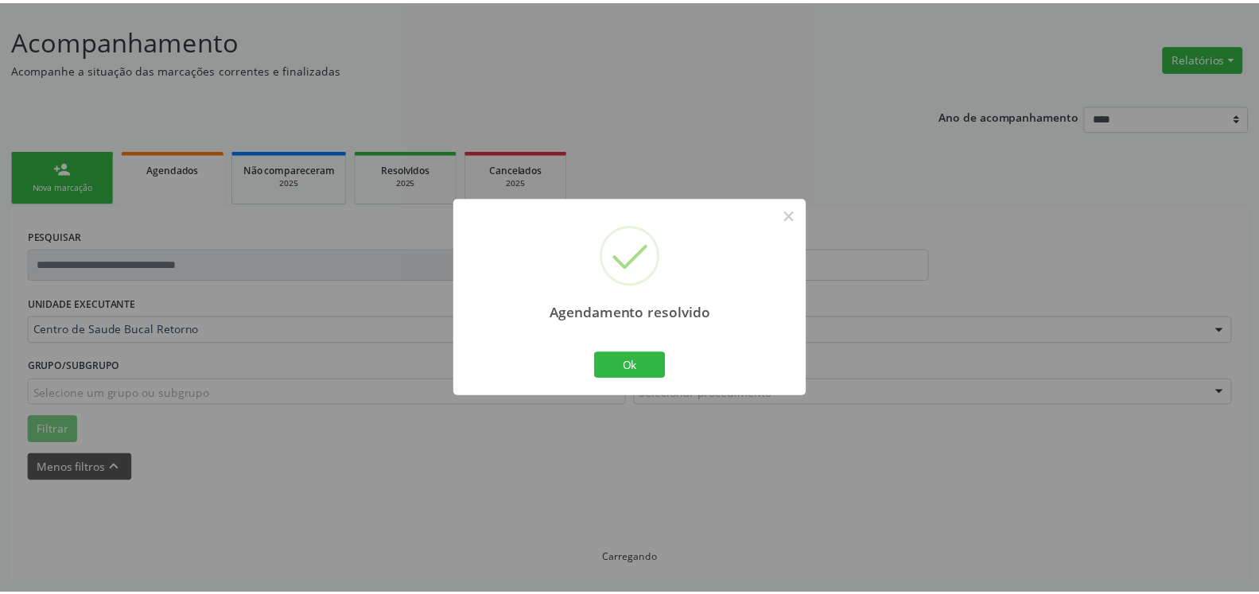
scroll to position [87, 0]
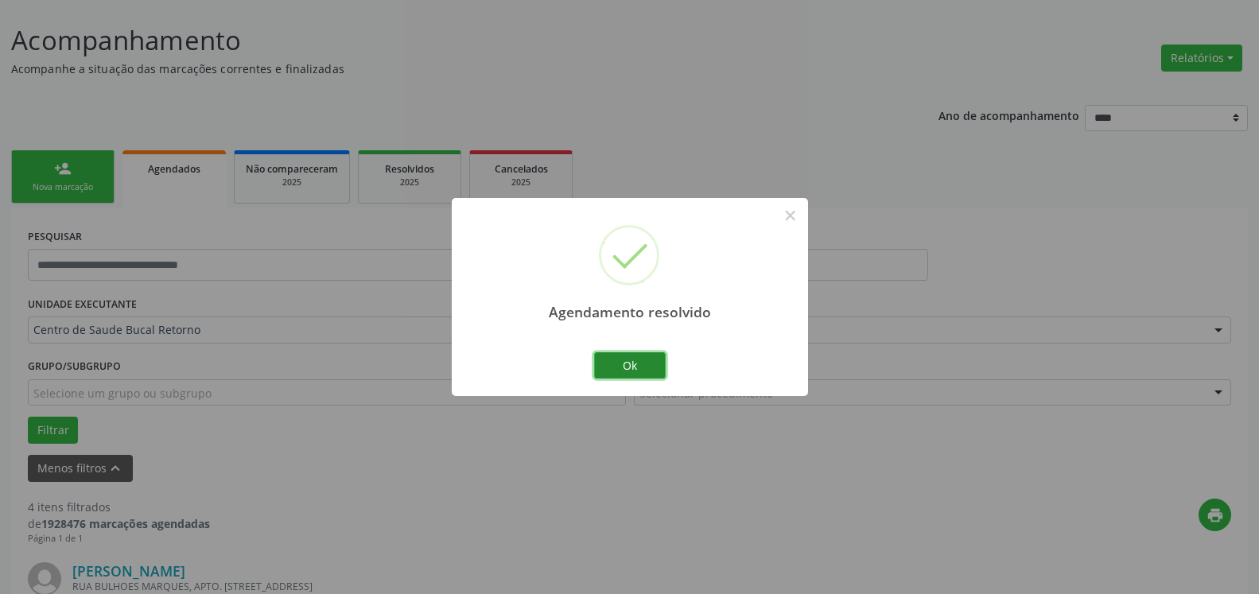
click at [634, 368] on button "Ok" at bounding box center [630, 365] width 72 height 27
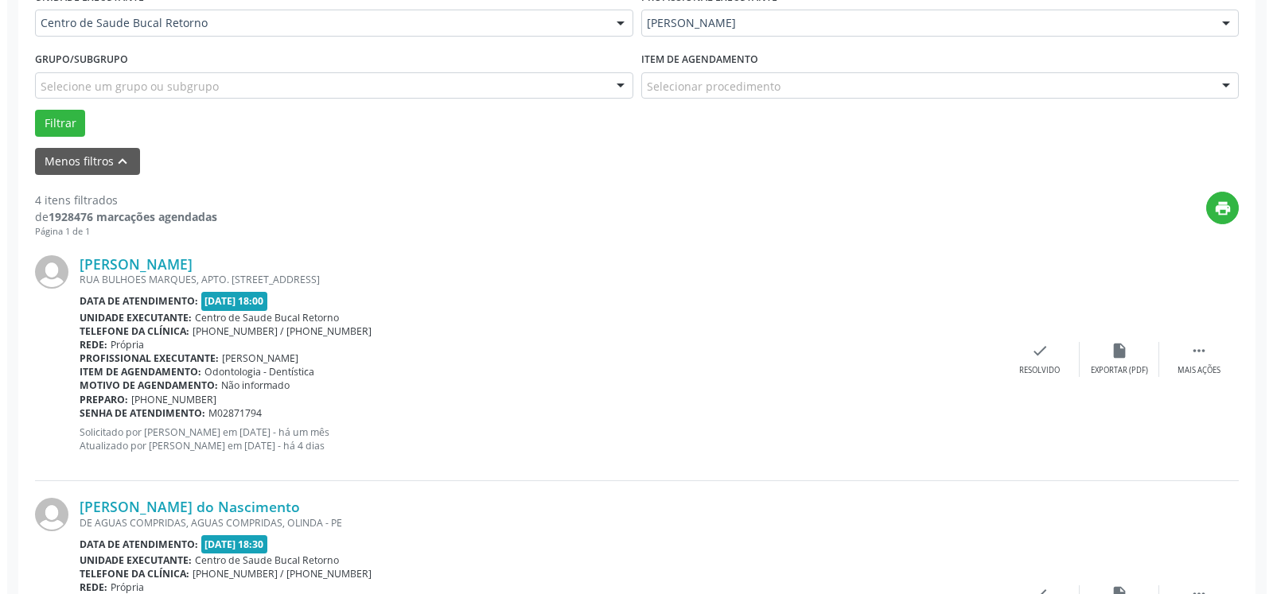
scroll to position [493, 0]
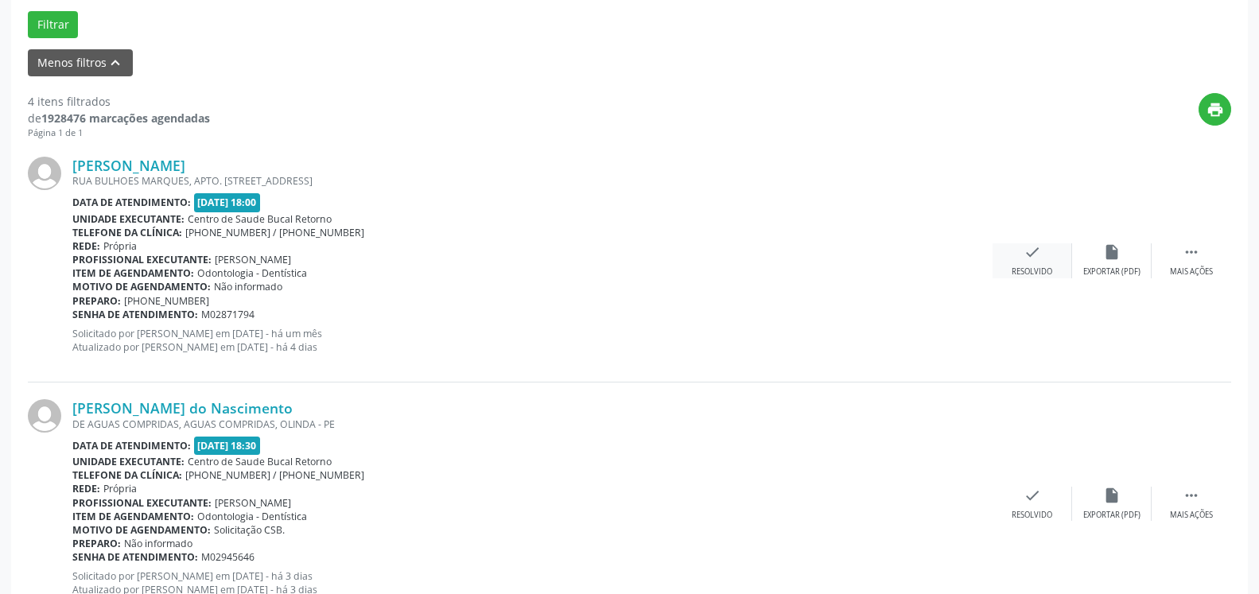
click at [1024, 266] on div "check Resolvido" at bounding box center [1033, 260] width 80 height 34
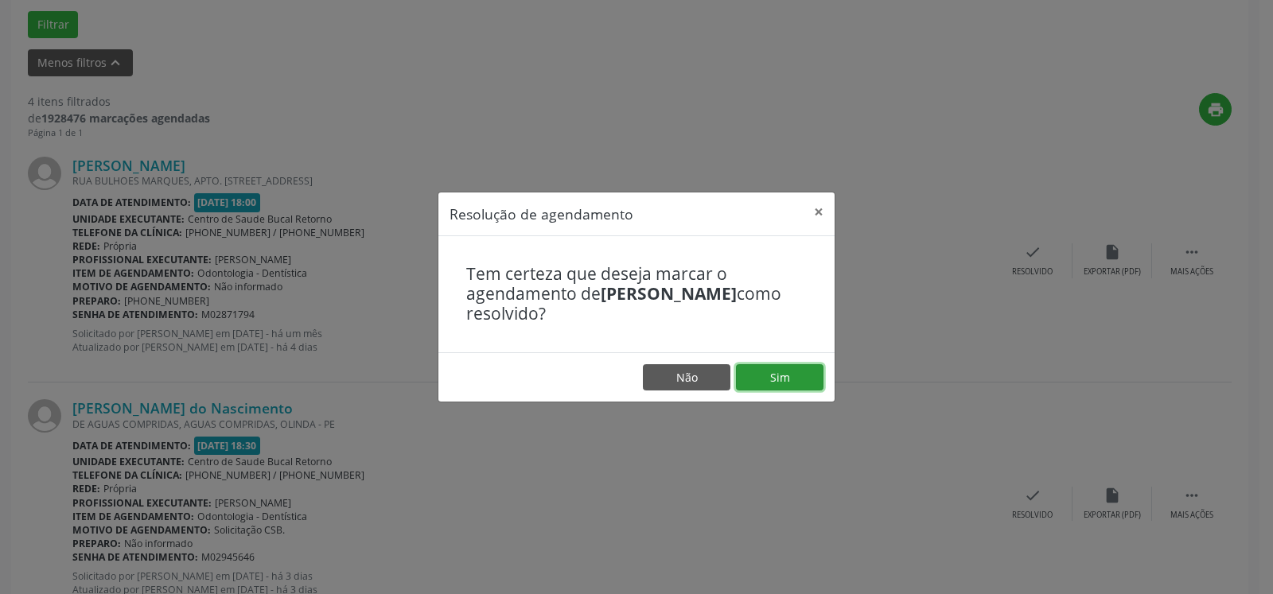
click at [788, 383] on button "Sim" at bounding box center [779, 377] width 87 height 27
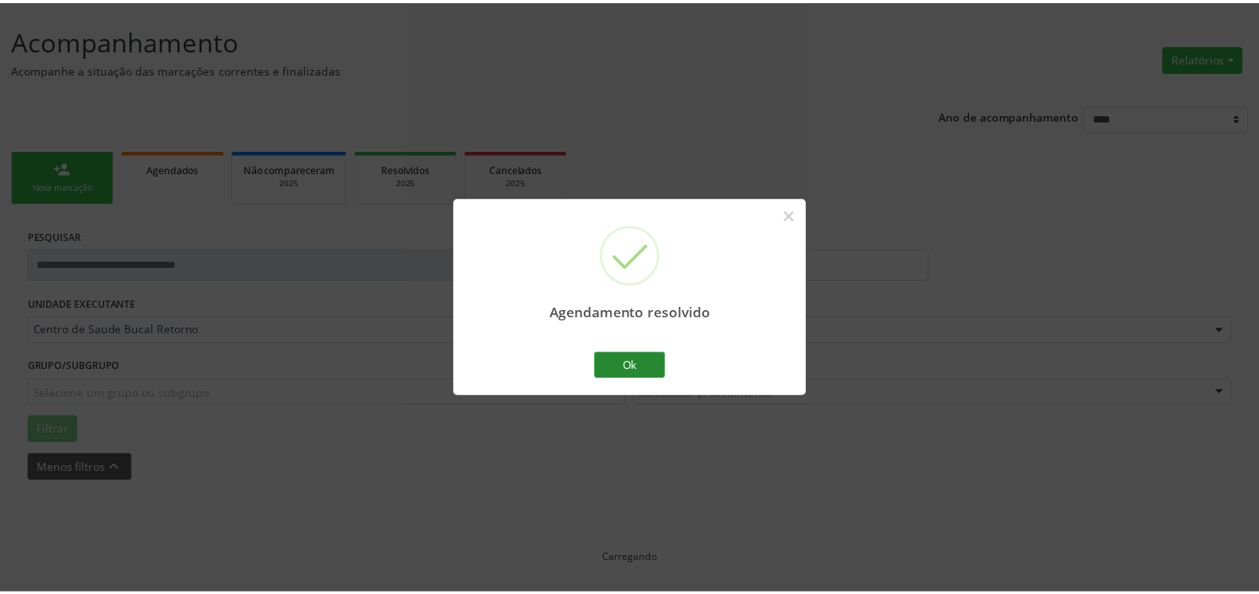
scroll to position [87, 0]
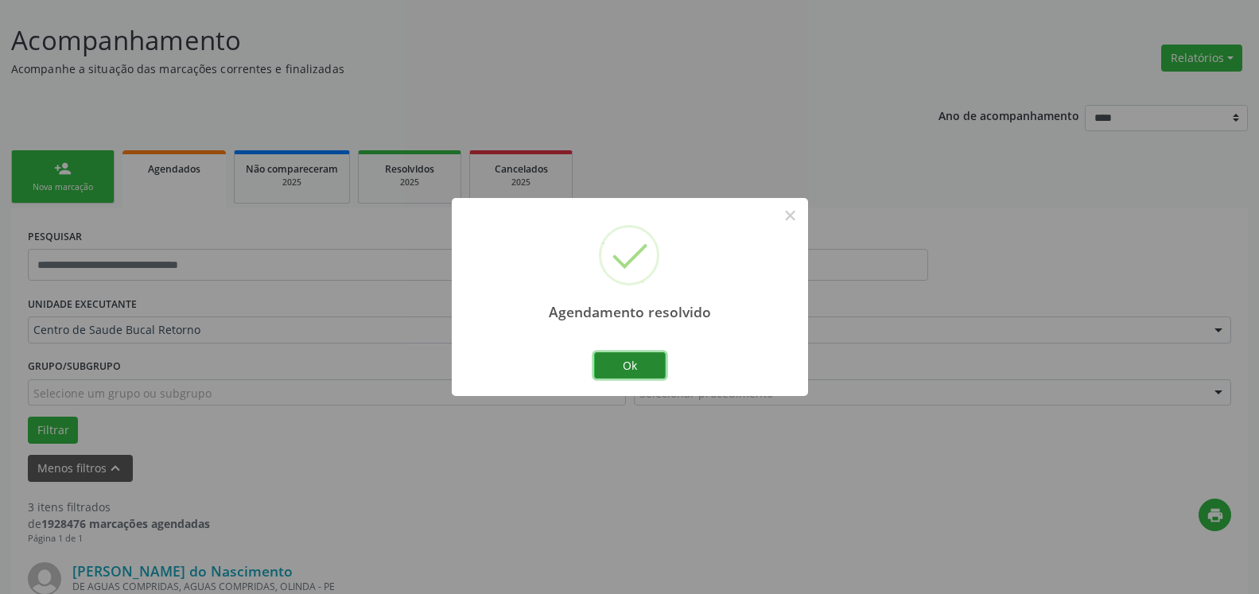
click at [633, 365] on button "Ok" at bounding box center [630, 365] width 72 height 27
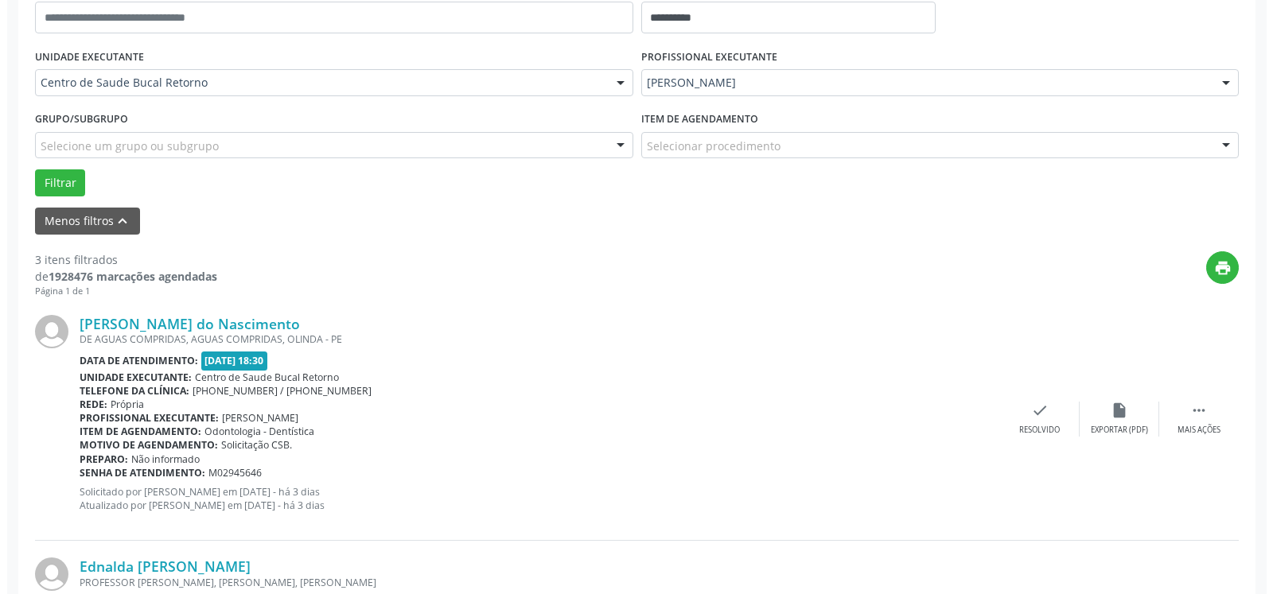
scroll to position [412, 0]
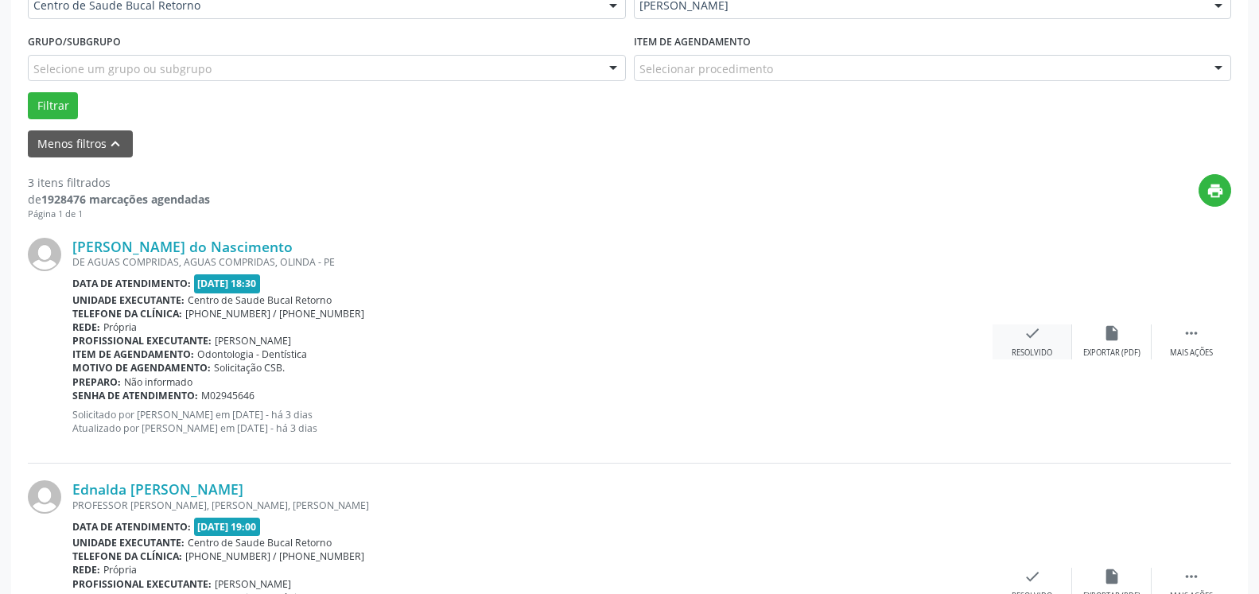
click at [1022, 347] on div "check Resolvido" at bounding box center [1033, 342] width 80 height 34
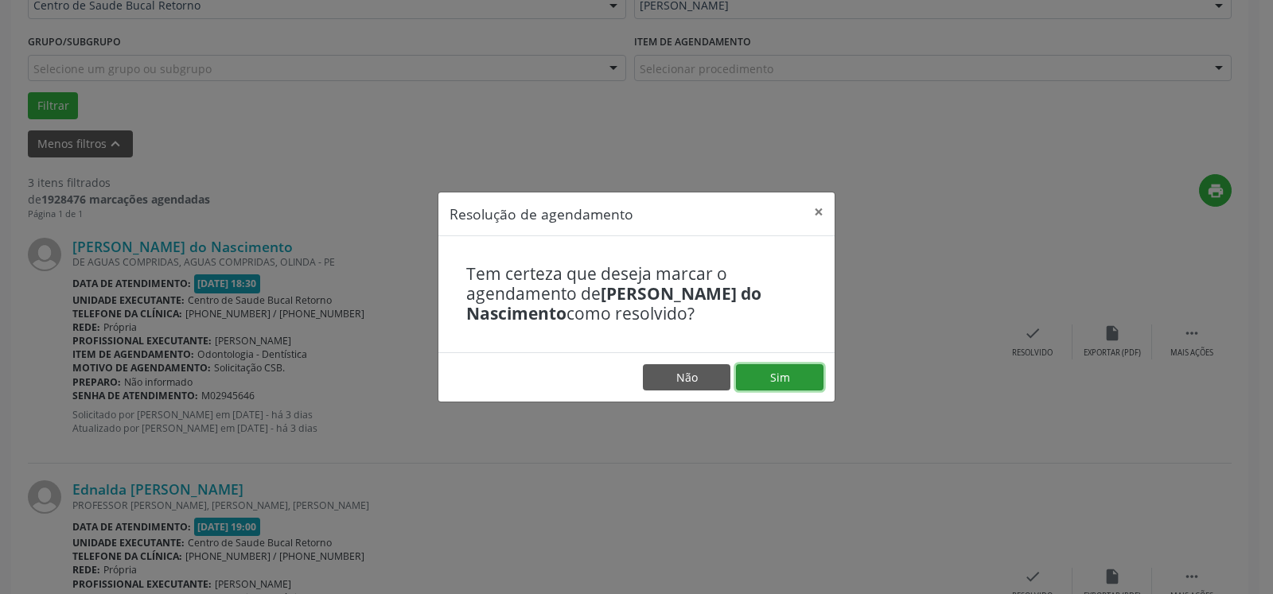
click at [775, 385] on button "Sim" at bounding box center [779, 377] width 87 height 27
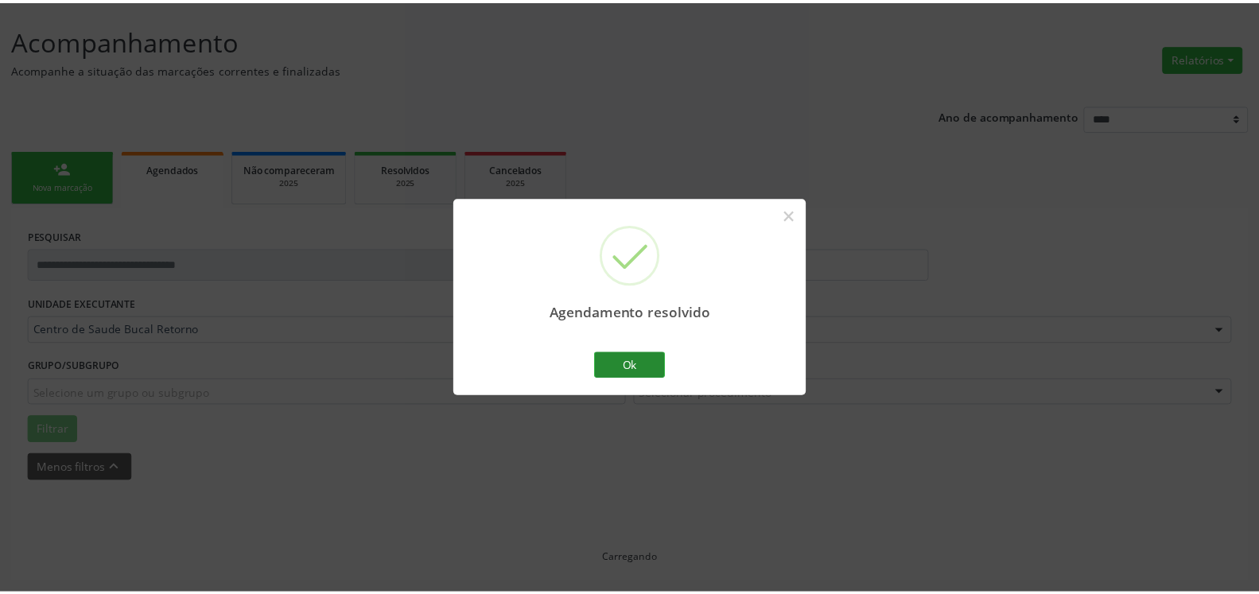
scroll to position [87, 0]
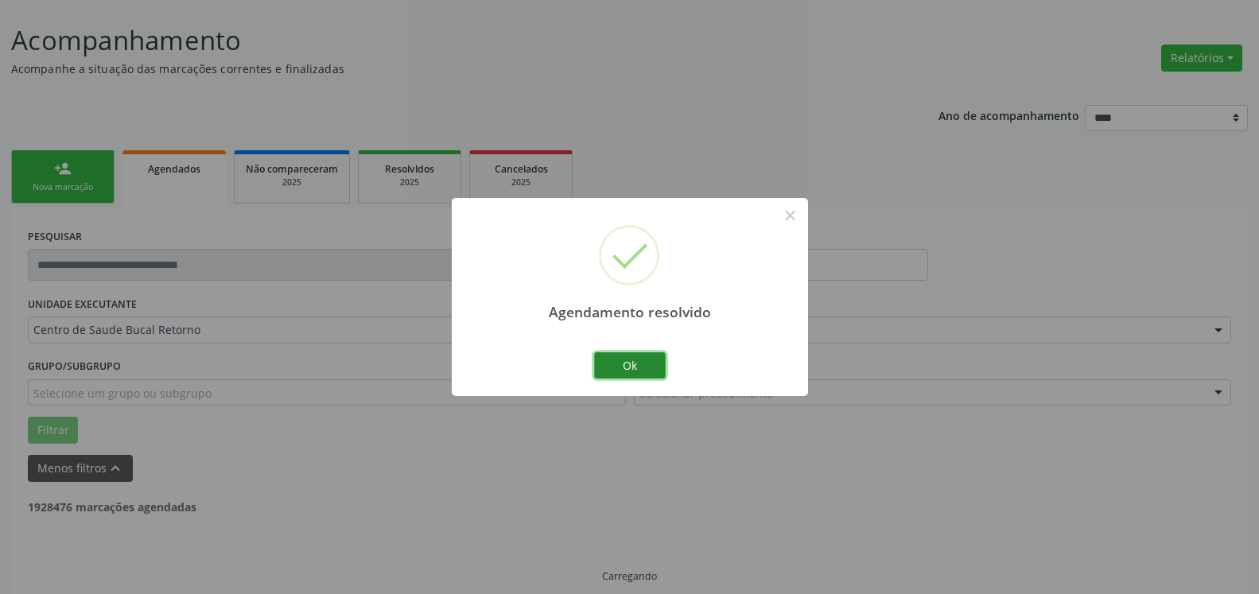
click at [638, 367] on button "Ok" at bounding box center [630, 365] width 72 height 27
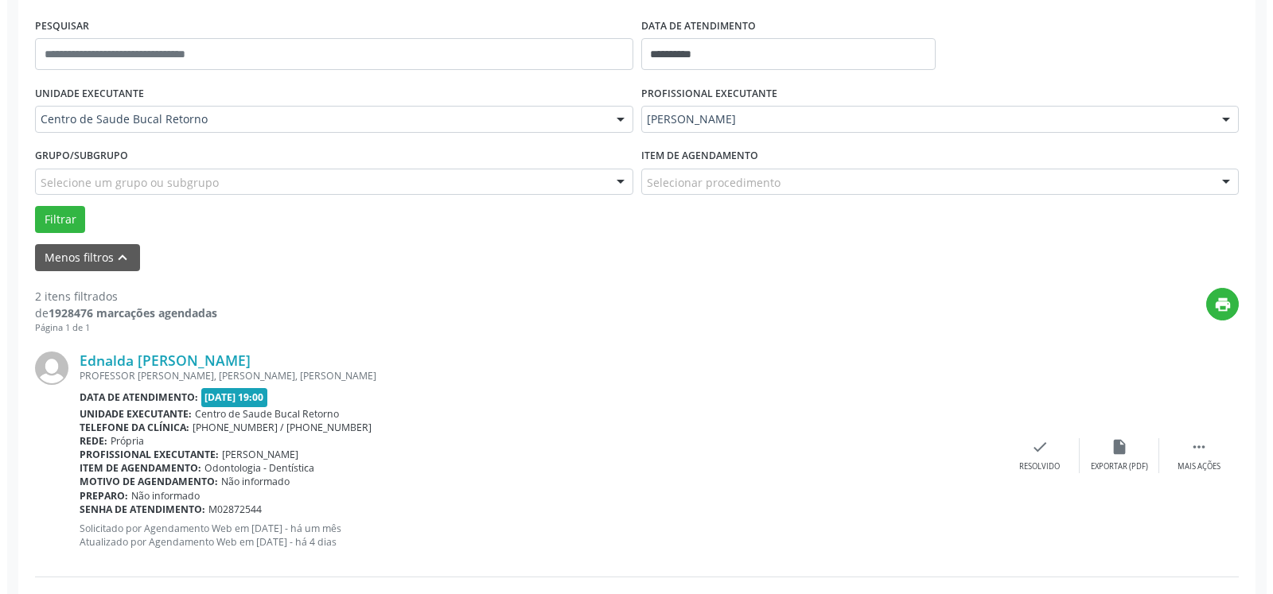
scroll to position [331, 0]
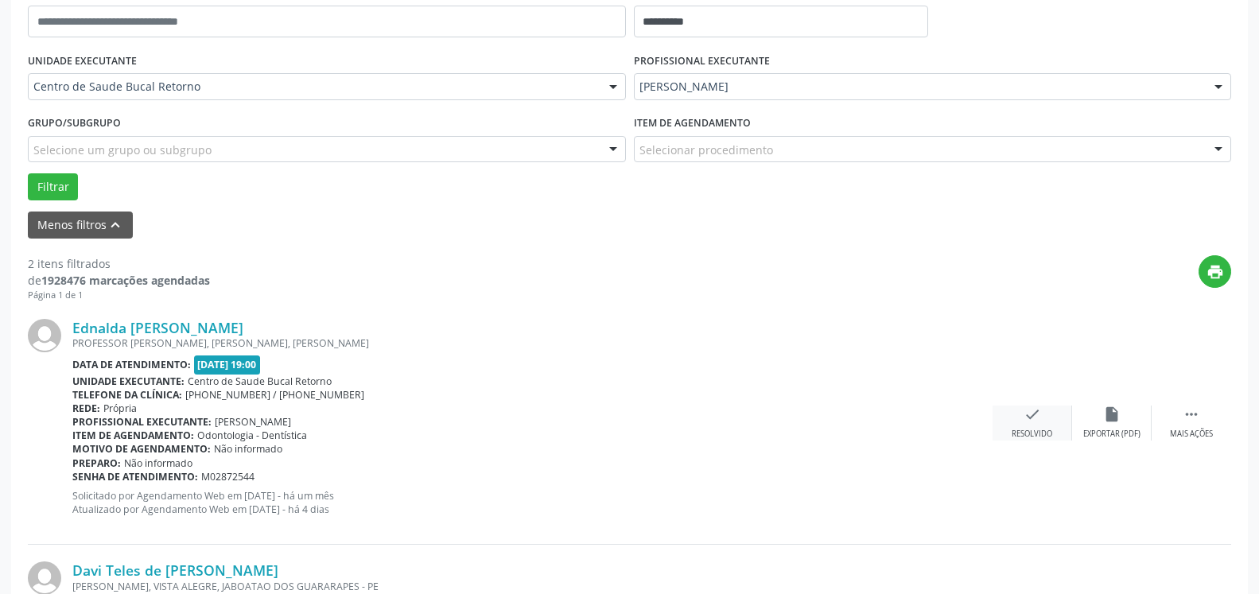
click at [1025, 420] on icon "check" at bounding box center [1032, 414] width 17 height 17
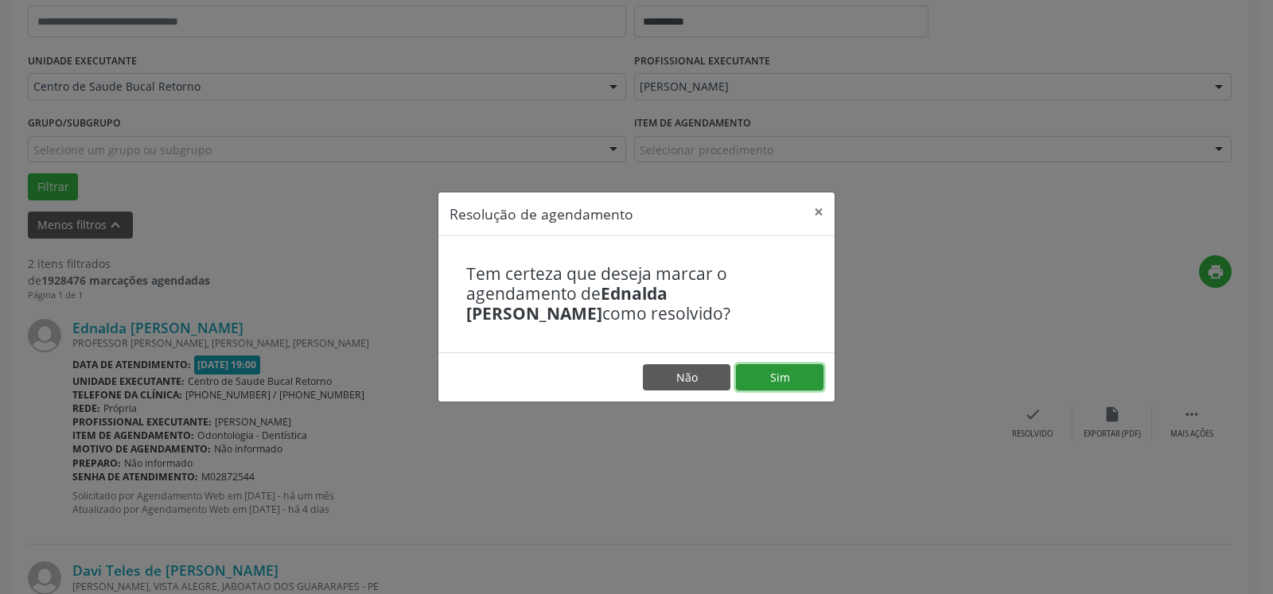
click at [784, 378] on button "Sim" at bounding box center [779, 377] width 87 height 27
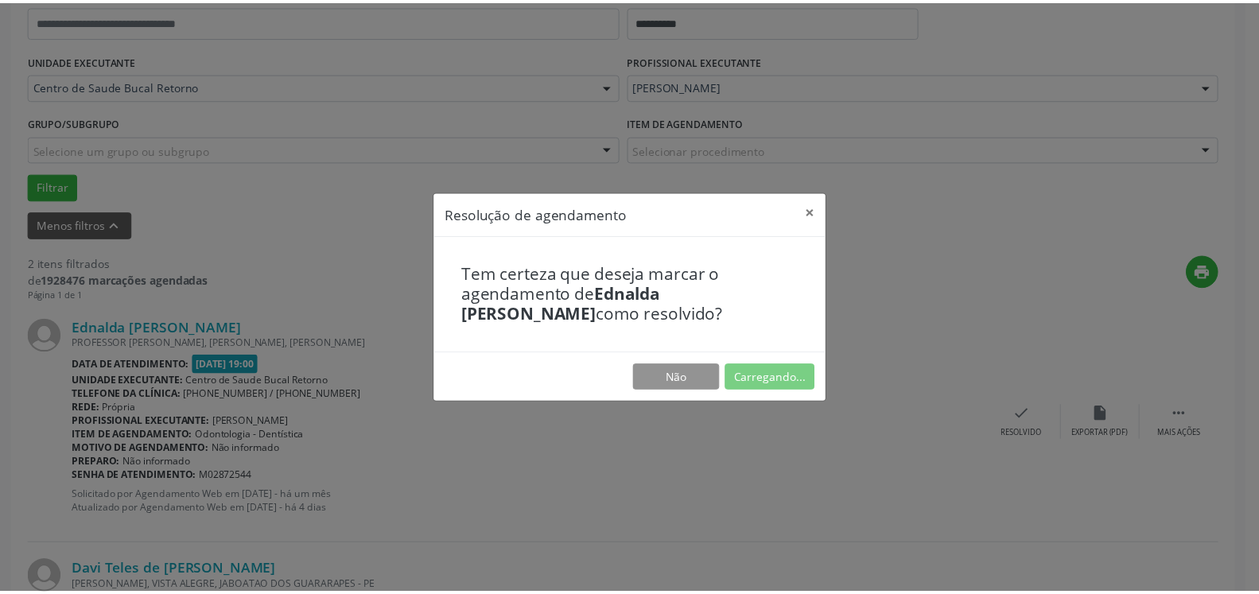
scroll to position [87, 0]
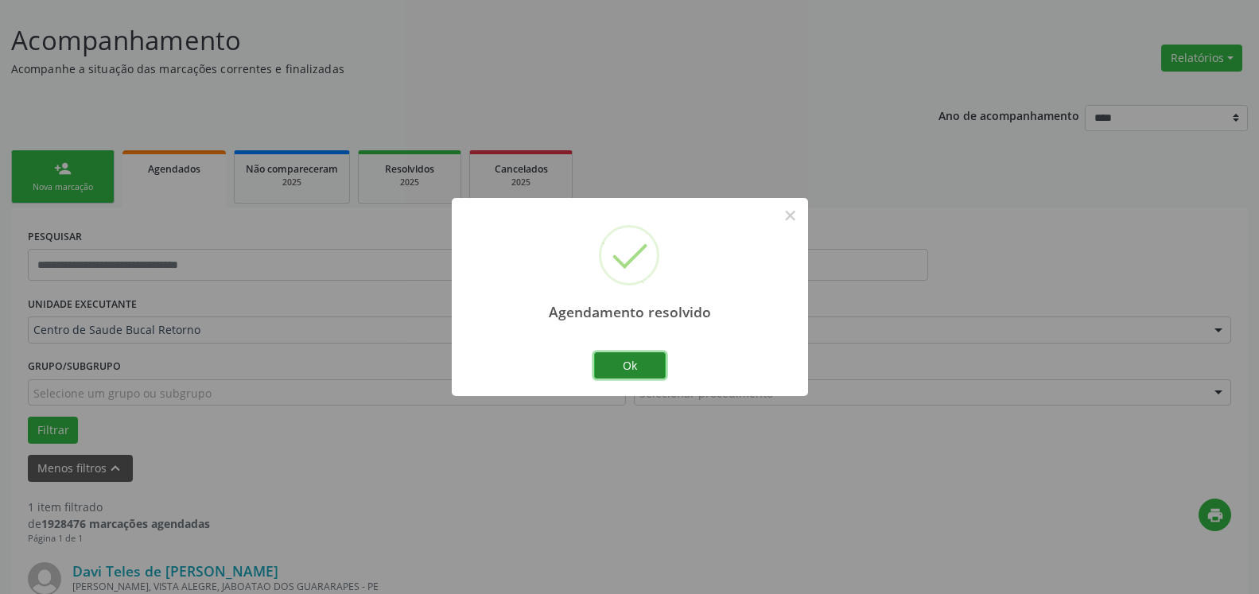
click at [636, 363] on button "Ok" at bounding box center [630, 365] width 72 height 27
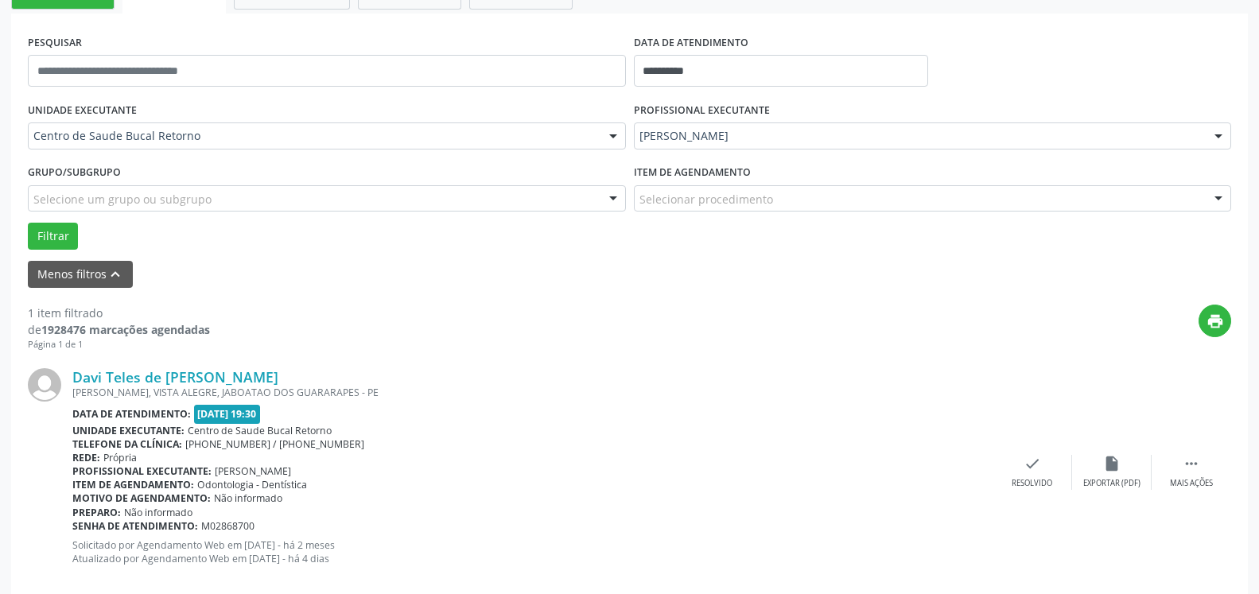
scroll to position [309, 0]
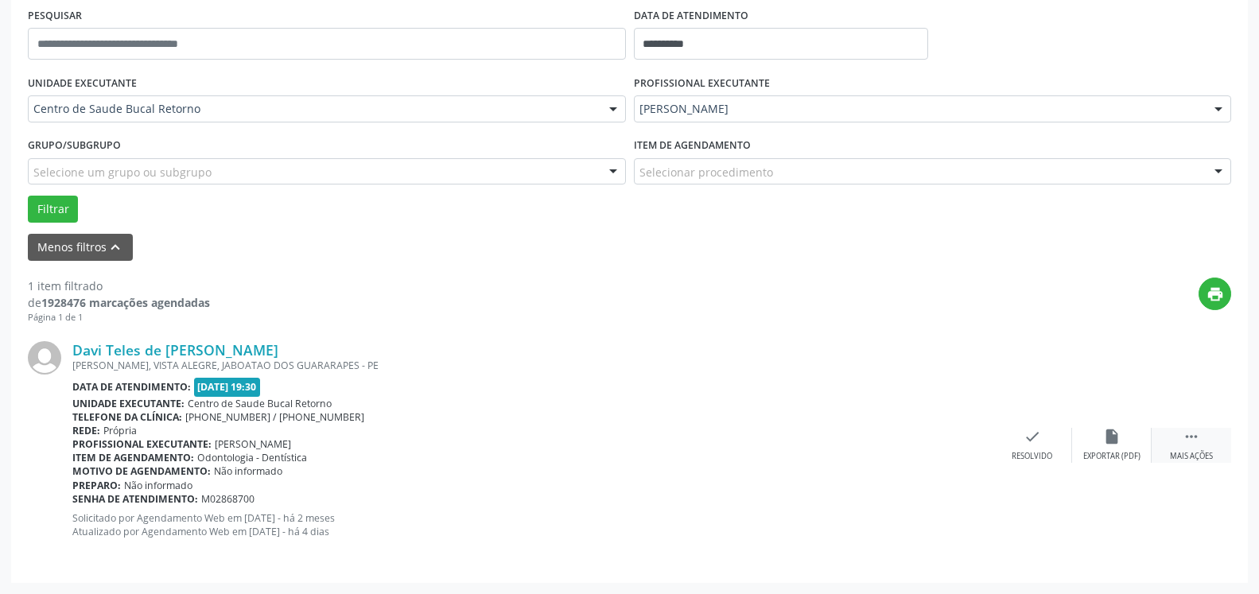
click at [1191, 436] on icon "" at bounding box center [1191, 436] width 17 height 17
click at [1107, 441] on icon "alarm_off" at bounding box center [1111, 436] width 17 height 17
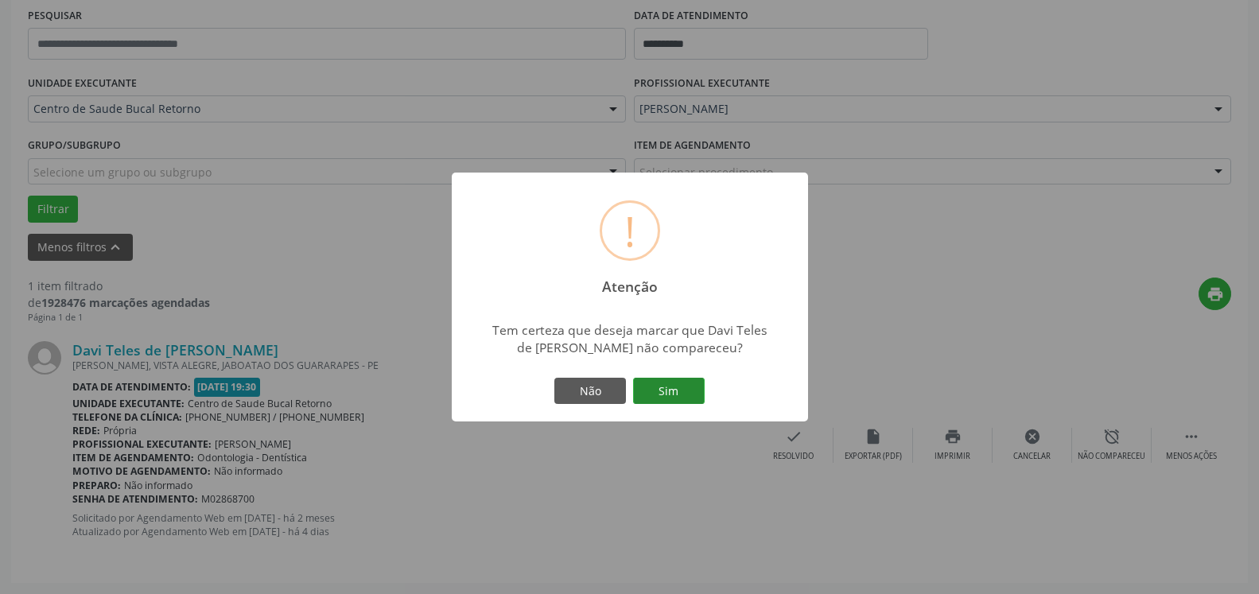
click at [659, 391] on button "Sim" at bounding box center [669, 391] width 72 height 27
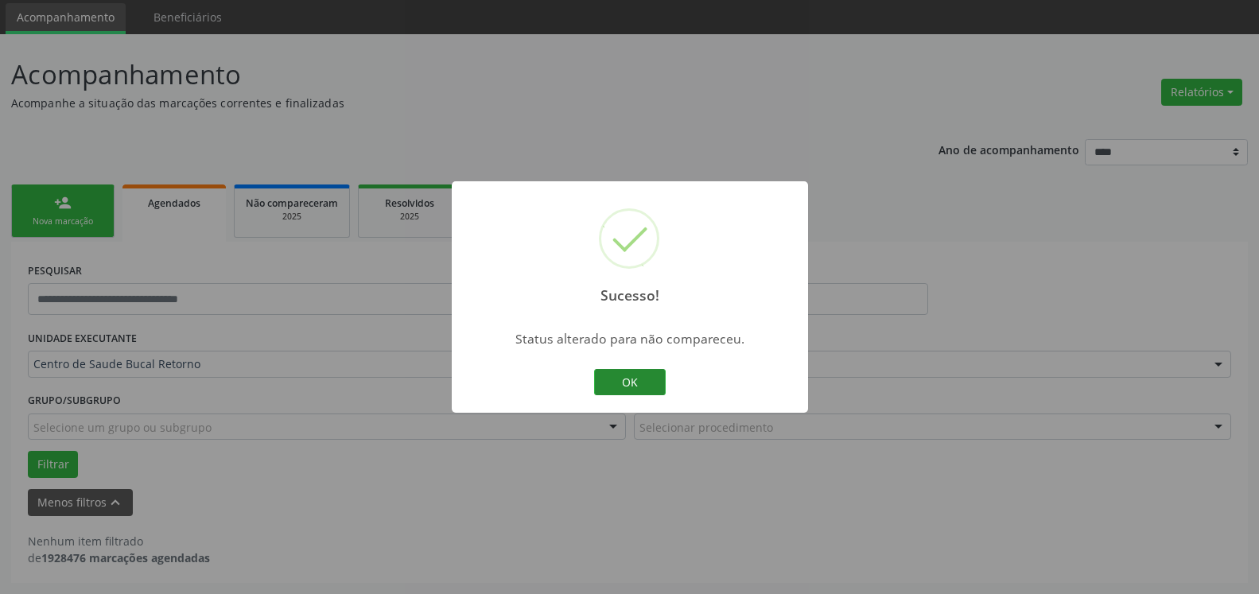
scroll to position [53, 0]
click at [641, 383] on button "OK" at bounding box center [630, 382] width 72 height 27
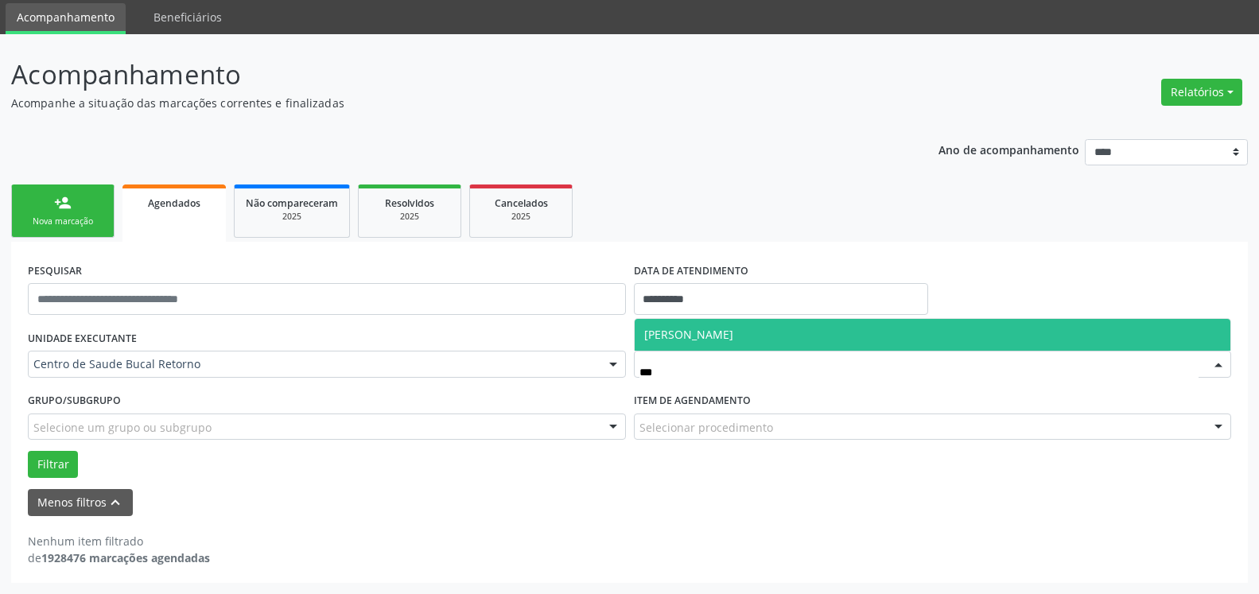
click at [686, 335] on span "[PERSON_NAME]" at bounding box center [688, 334] width 89 height 15
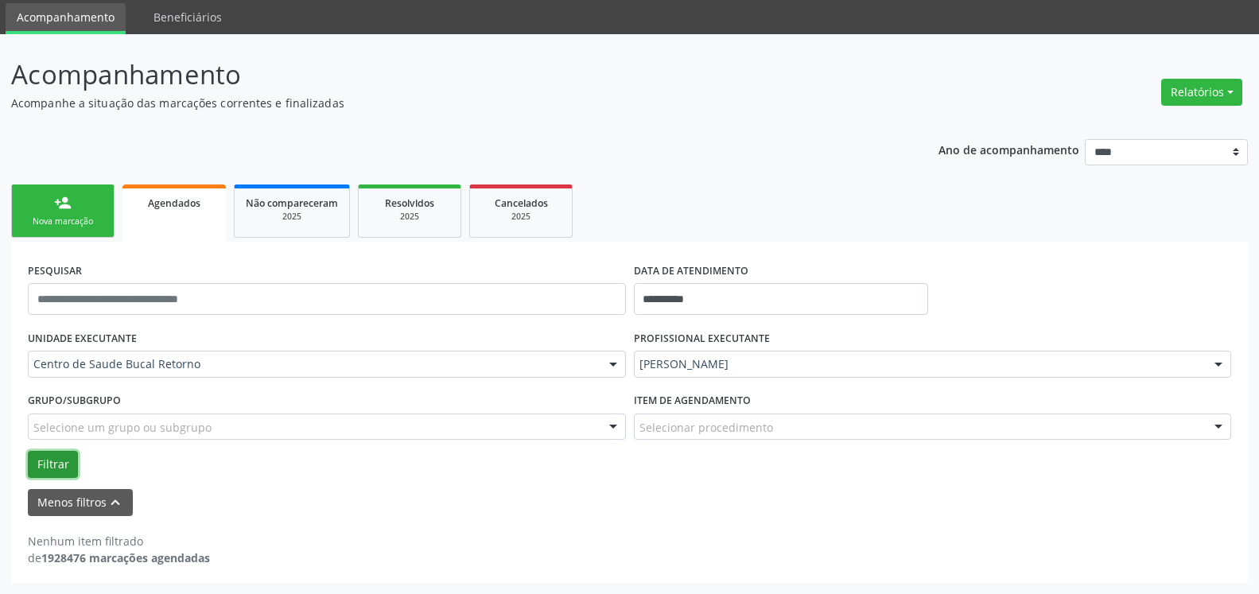
click at [42, 462] on button "Filtrar" at bounding box center [53, 464] width 50 height 27
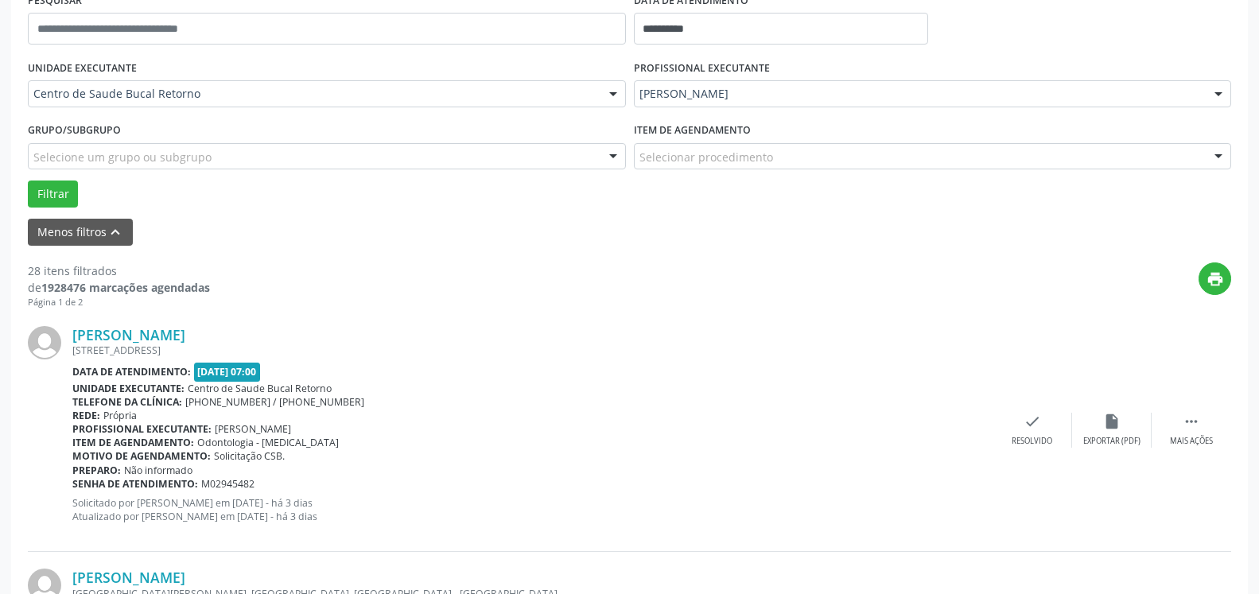
scroll to position [325, 0]
click at [1190, 422] on icon "" at bounding box center [1191, 420] width 17 height 17
click at [1108, 425] on icon "alarm_off" at bounding box center [1111, 420] width 17 height 17
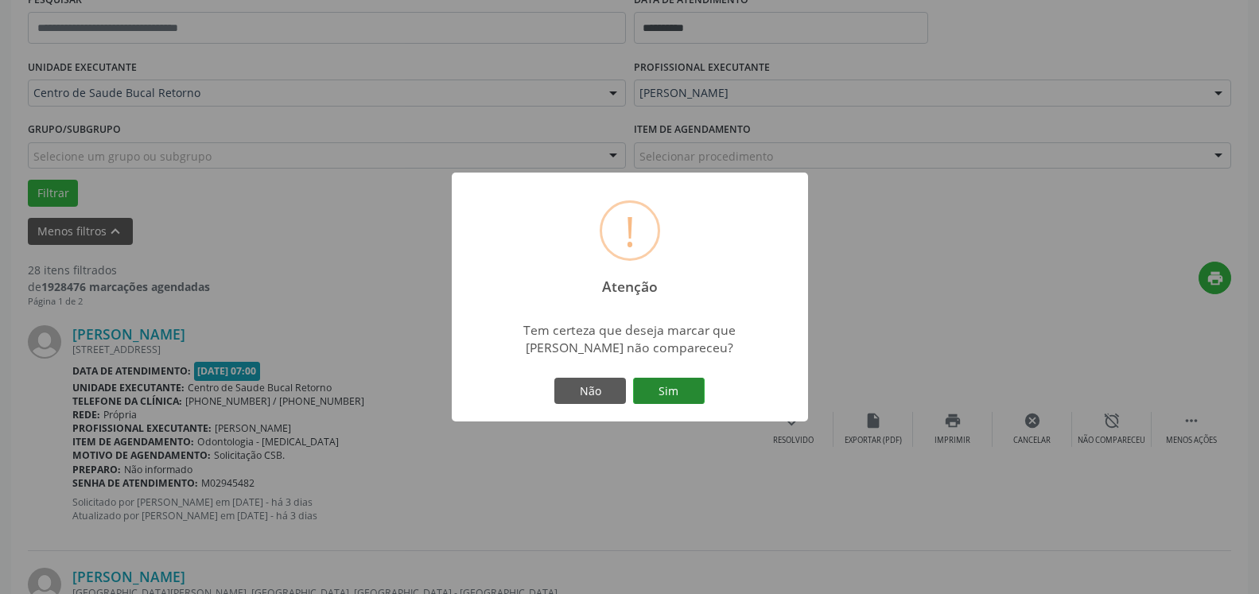
click at [676, 396] on button "Sim" at bounding box center [669, 391] width 72 height 27
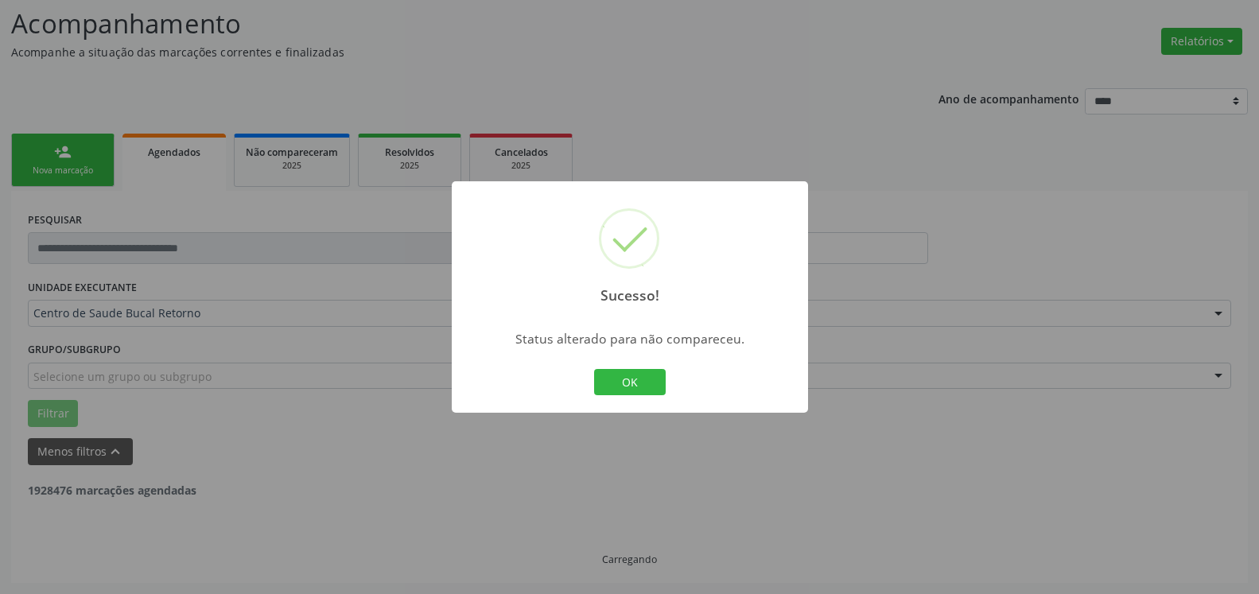
scroll to position [104, 0]
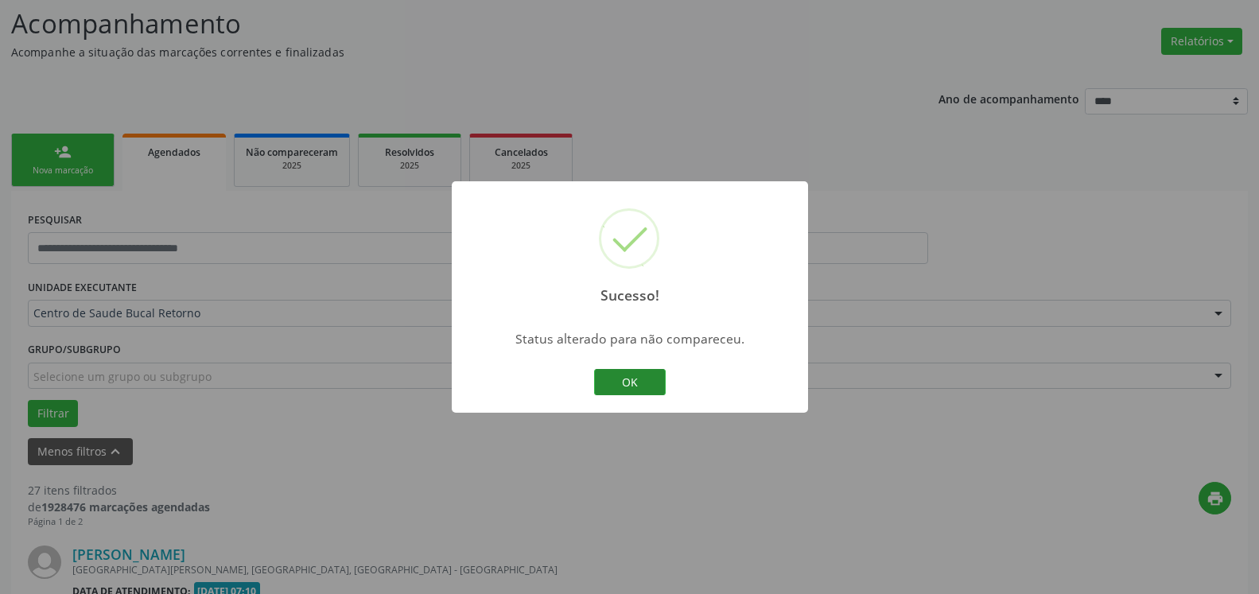
click at [639, 384] on button "OK" at bounding box center [630, 382] width 72 height 27
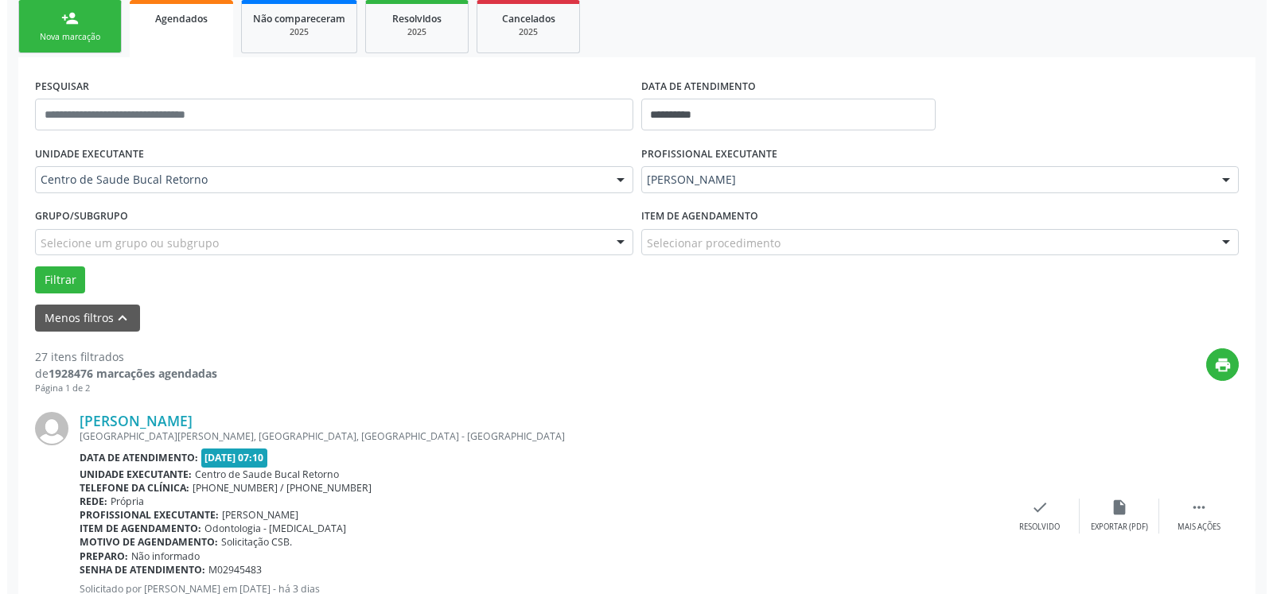
scroll to position [266, 0]
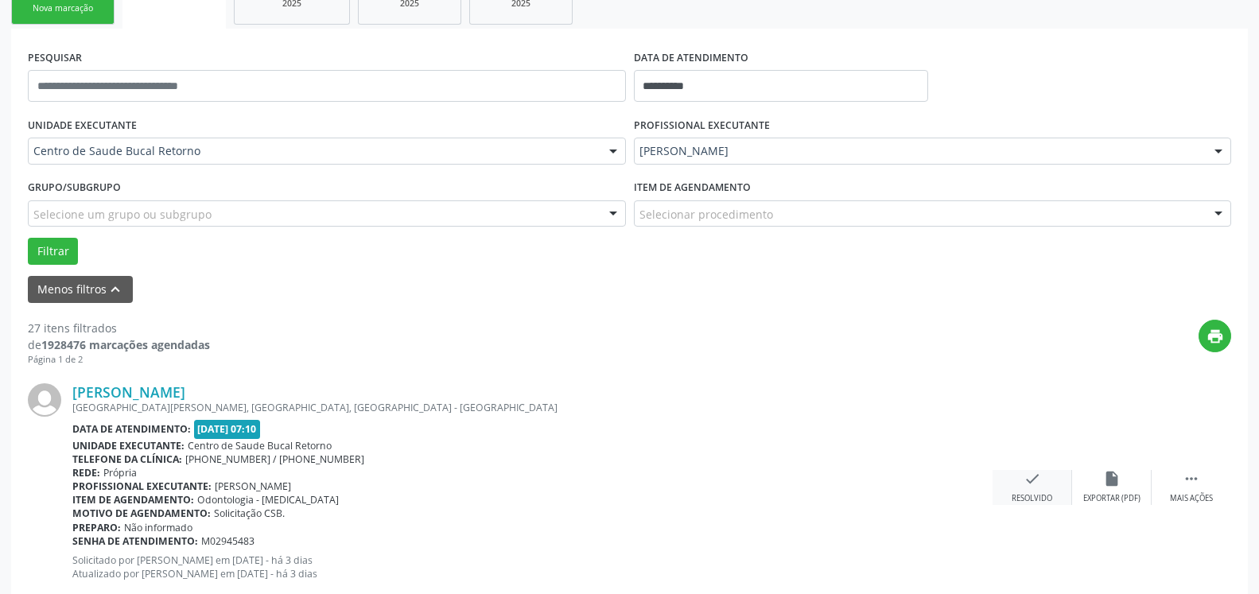
click at [1032, 481] on icon "check" at bounding box center [1032, 478] width 17 height 17
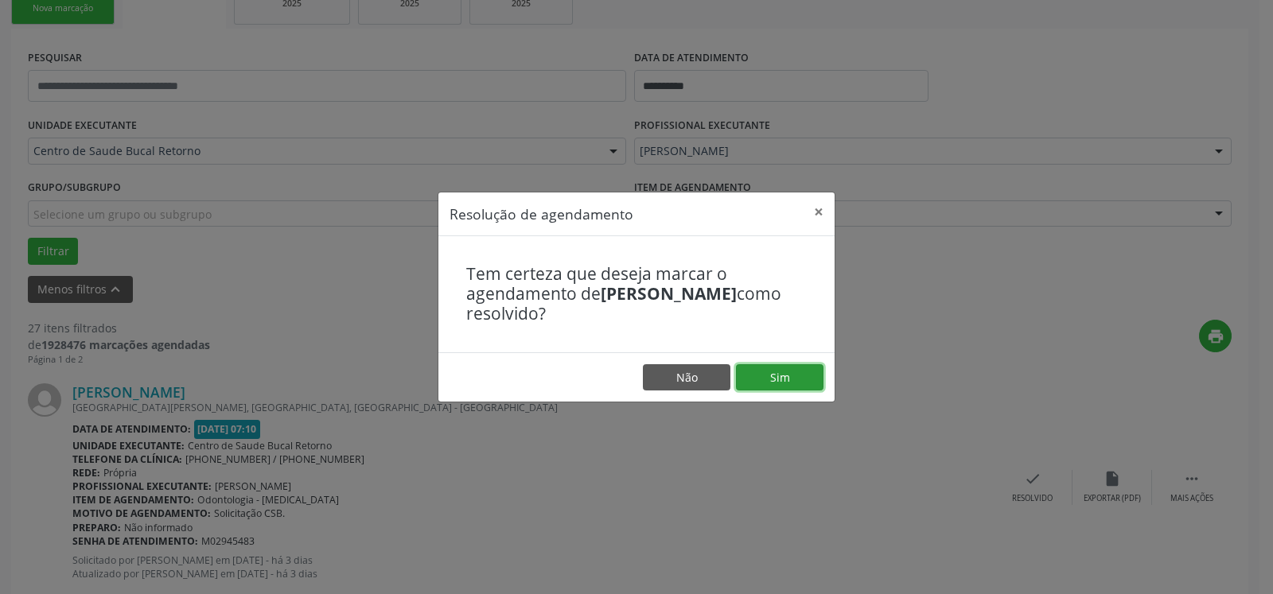
click at [791, 373] on button "Sim" at bounding box center [779, 377] width 87 height 27
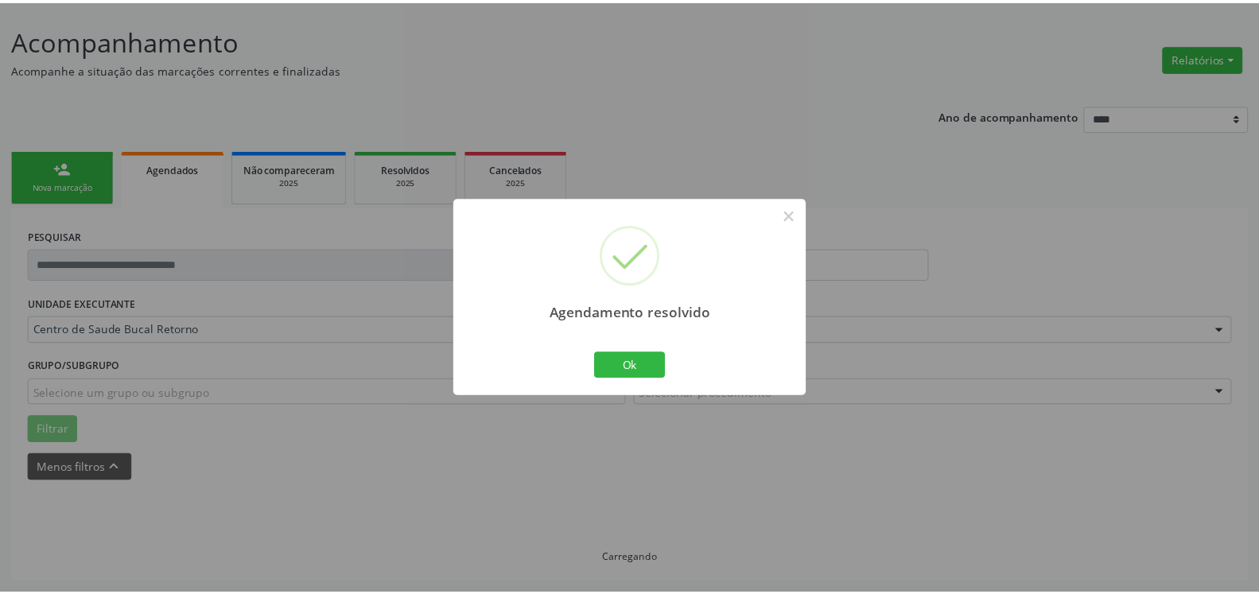
scroll to position [87, 0]
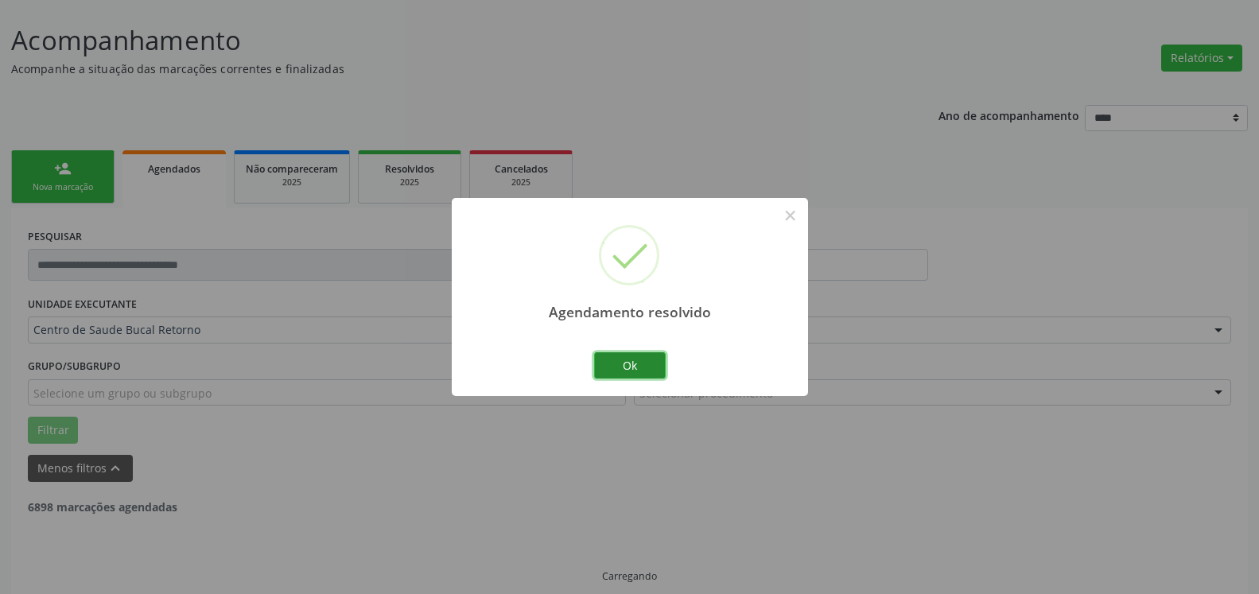
click at [632, 363] on button "Ok" at bounding box center [630, 365] width 72 height 27
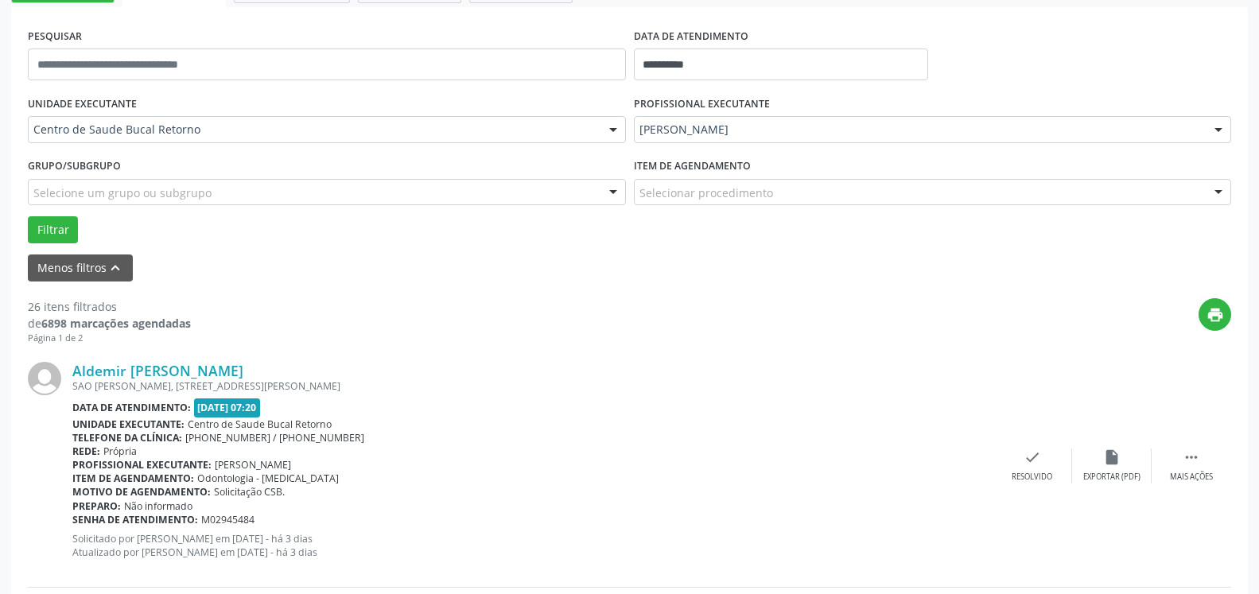
scroll to position [331, 0]
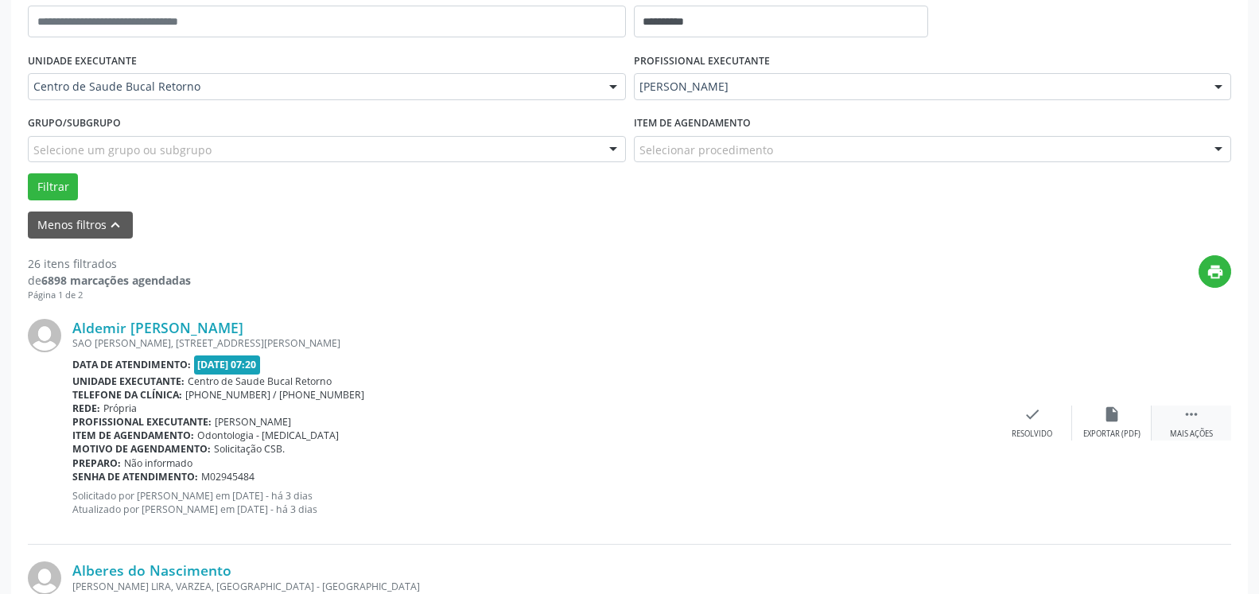
click at [1197, 418] on icon "" at bounding box center [1191, 414] width 17 height 17
click at [1130, 419] on div "alarm_off Não compareceu" at bounding box center [1112, 423] width 80 height 34
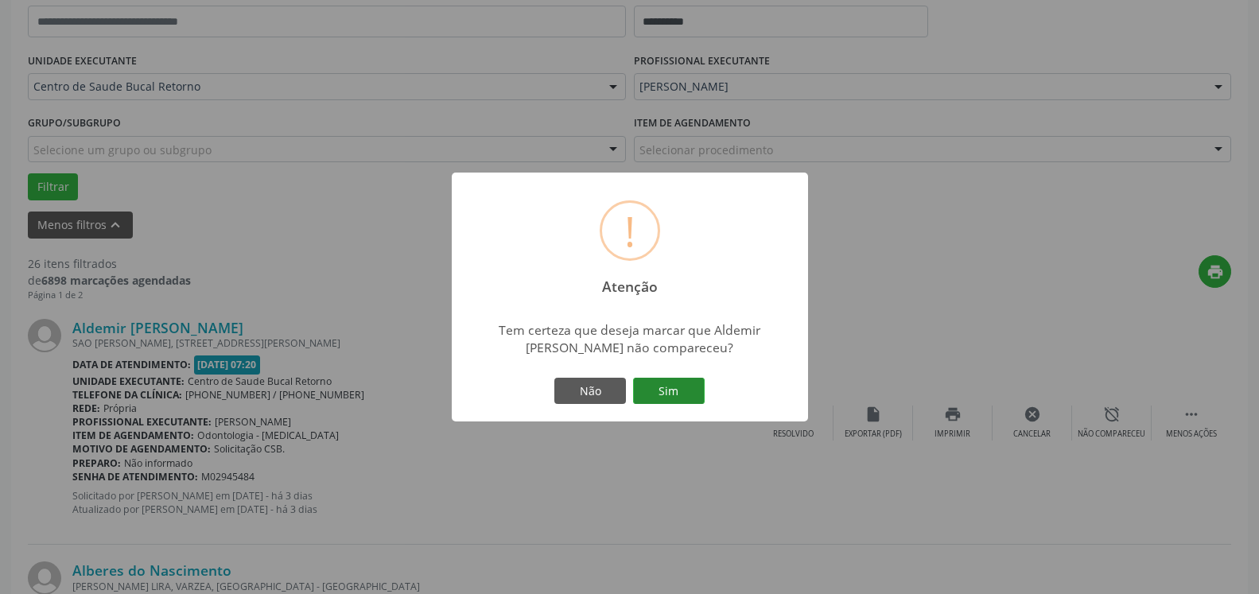
click at [679, 390] on button "Sim" at bounding box center [669, 391] width 72 height 27
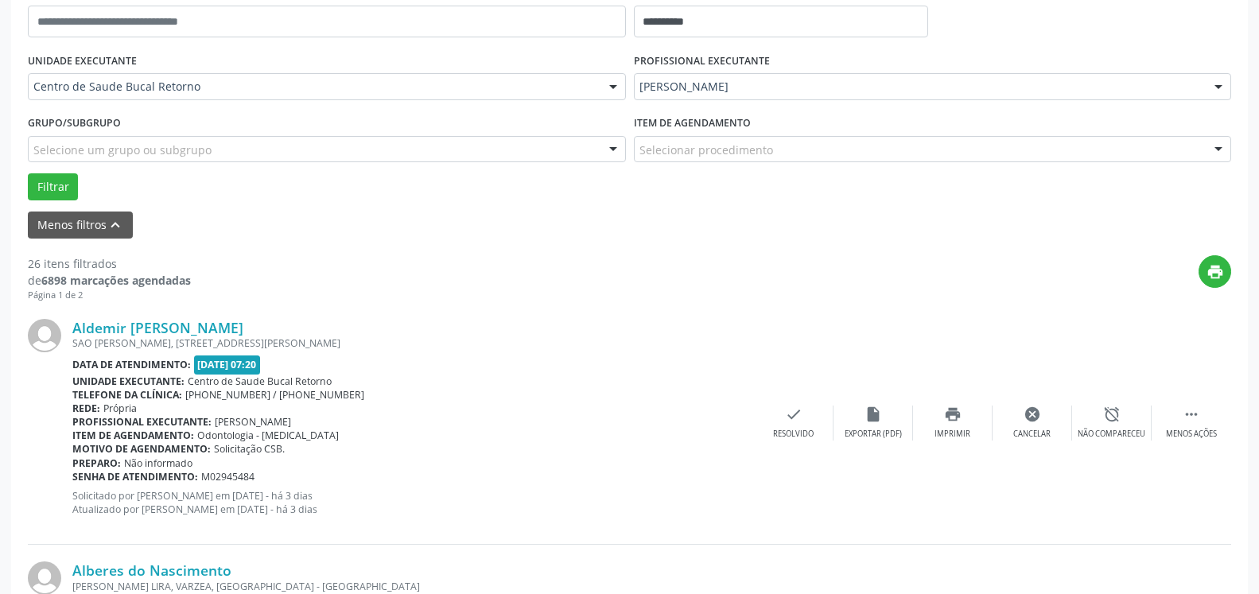
scroll to position [104, 0]
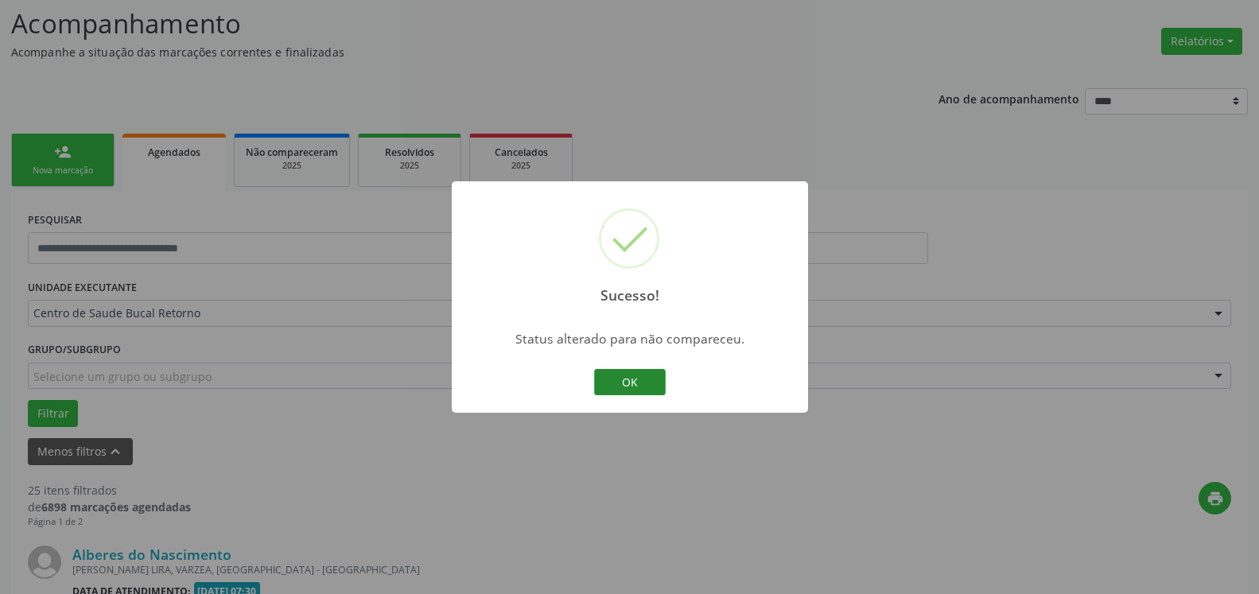
click at [647, 388] on button "OK" at bounding box center [630, 382] width 72 height 27
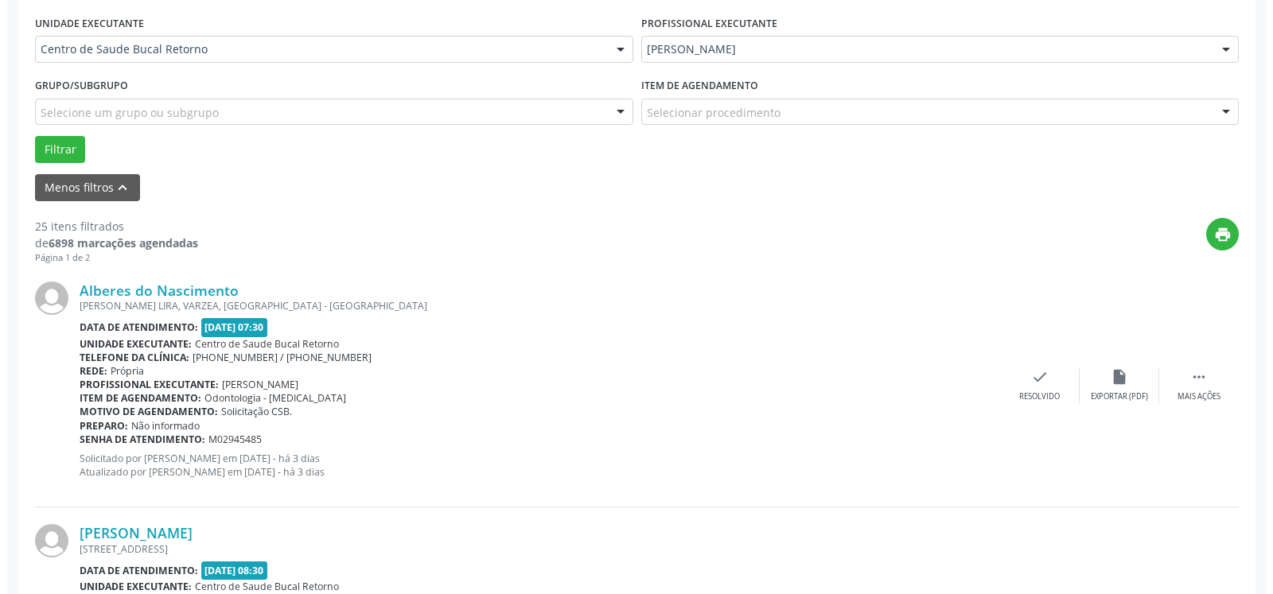
scroll to position [429, 0]
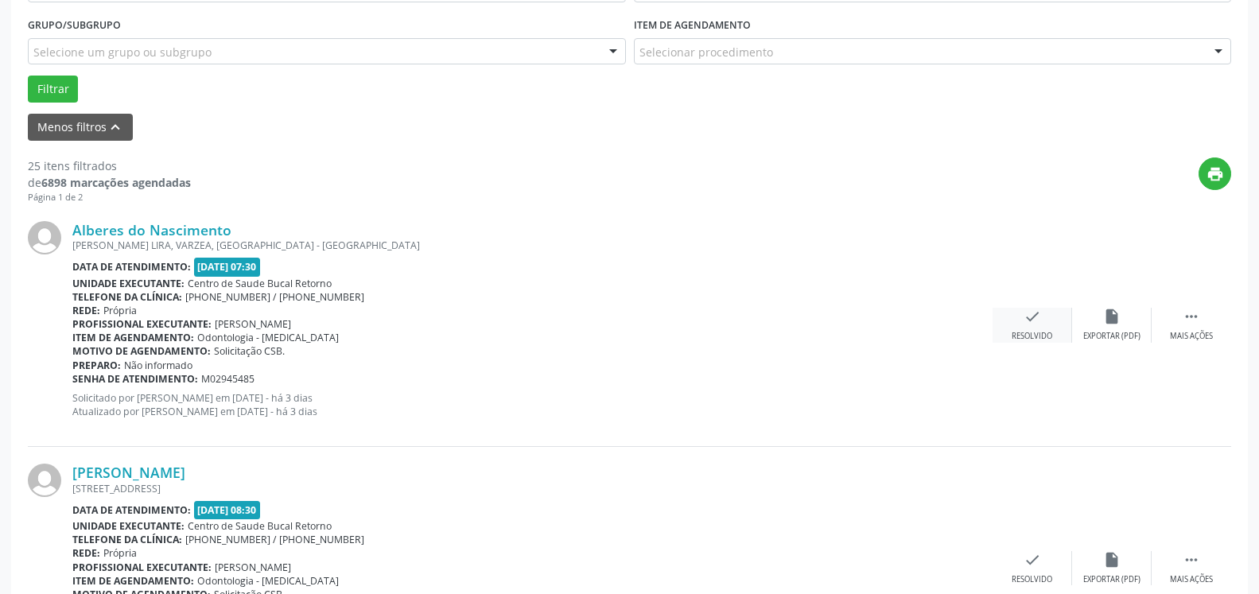
click at [1032, 323] on icon "check" at bounding box center [1032, 316] width 17 height 17
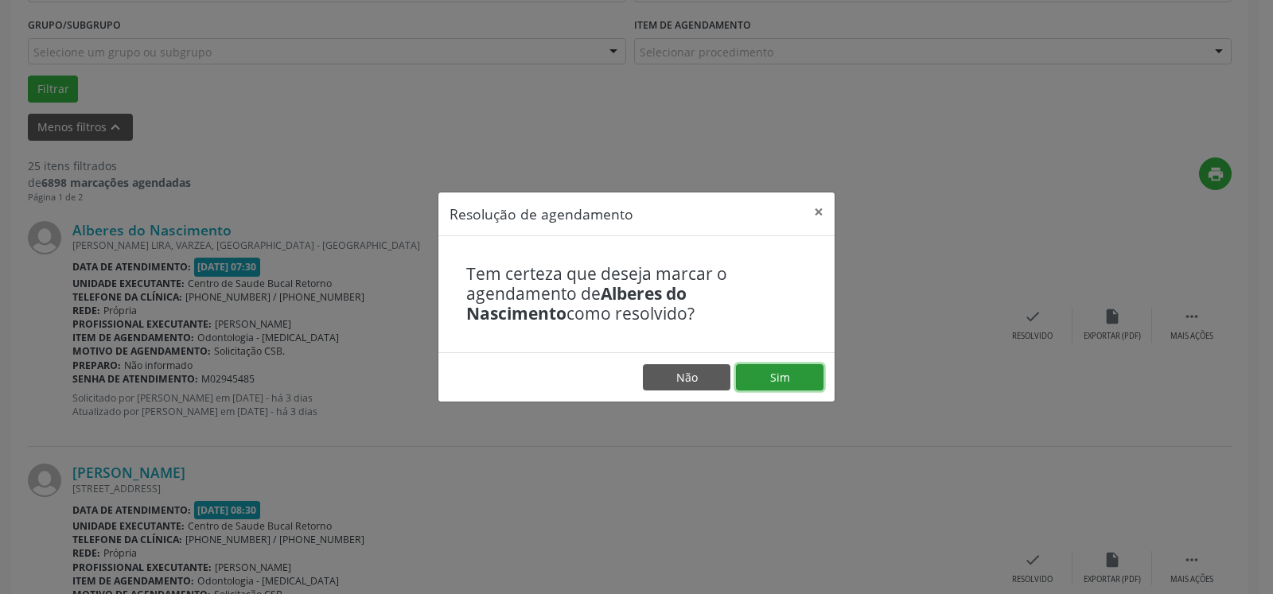
click at [781, 376] on button "Sim" at bounding box center [779, 377] width 87 height 27
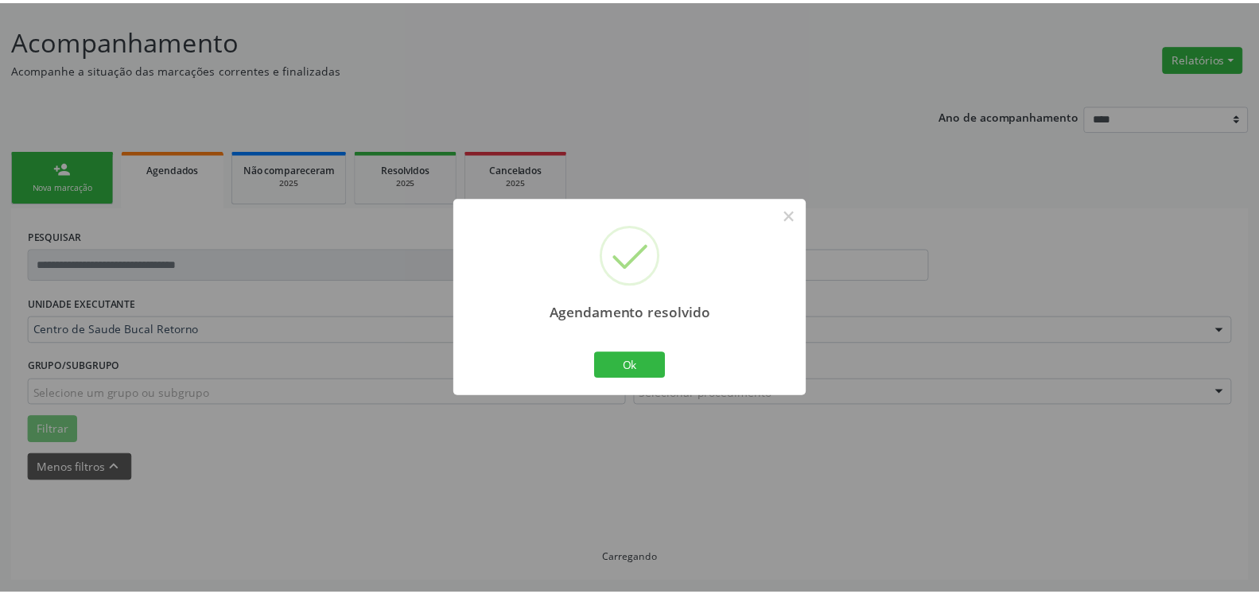
scroll to position [87, 0]
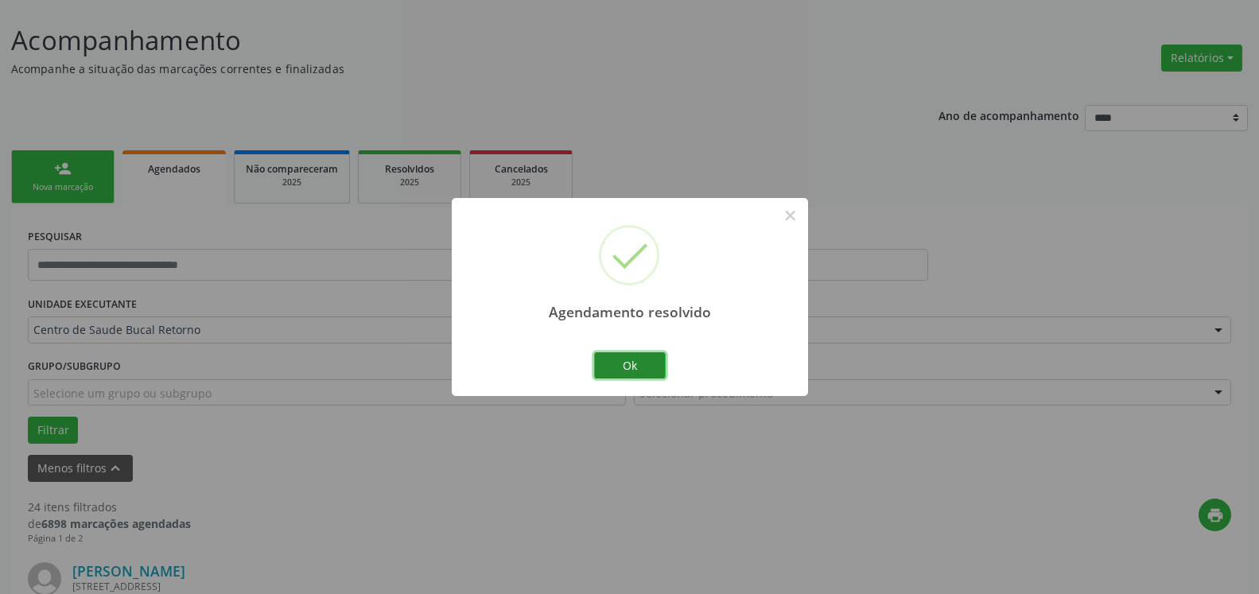
click at [636, 357] on button "Ok" at bounding box center [630, 365] width 72 height 27
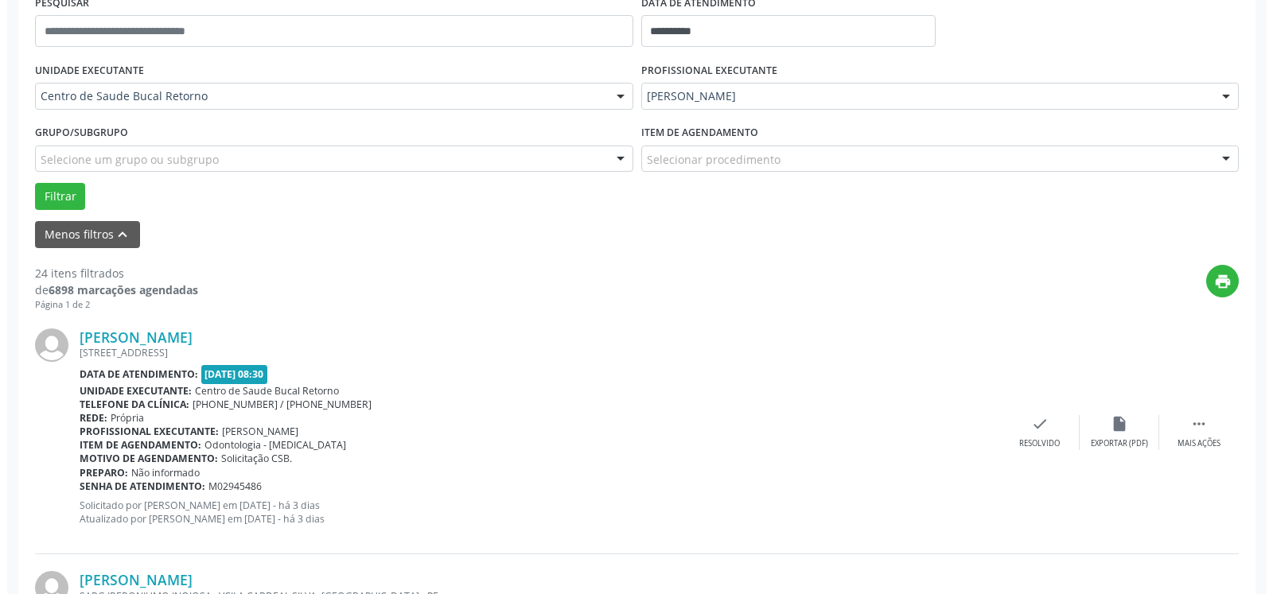
scroll to position [412, 0]
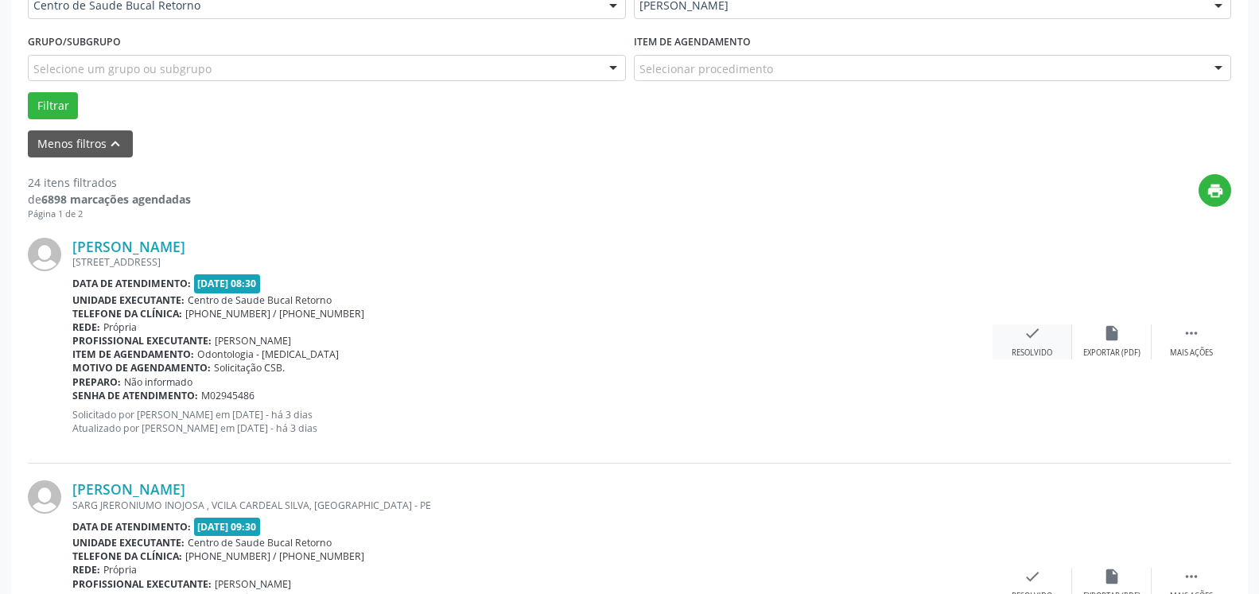
click at [1029, 342] on icon "check" at bounding box center [1032, 333] width 17 height 17
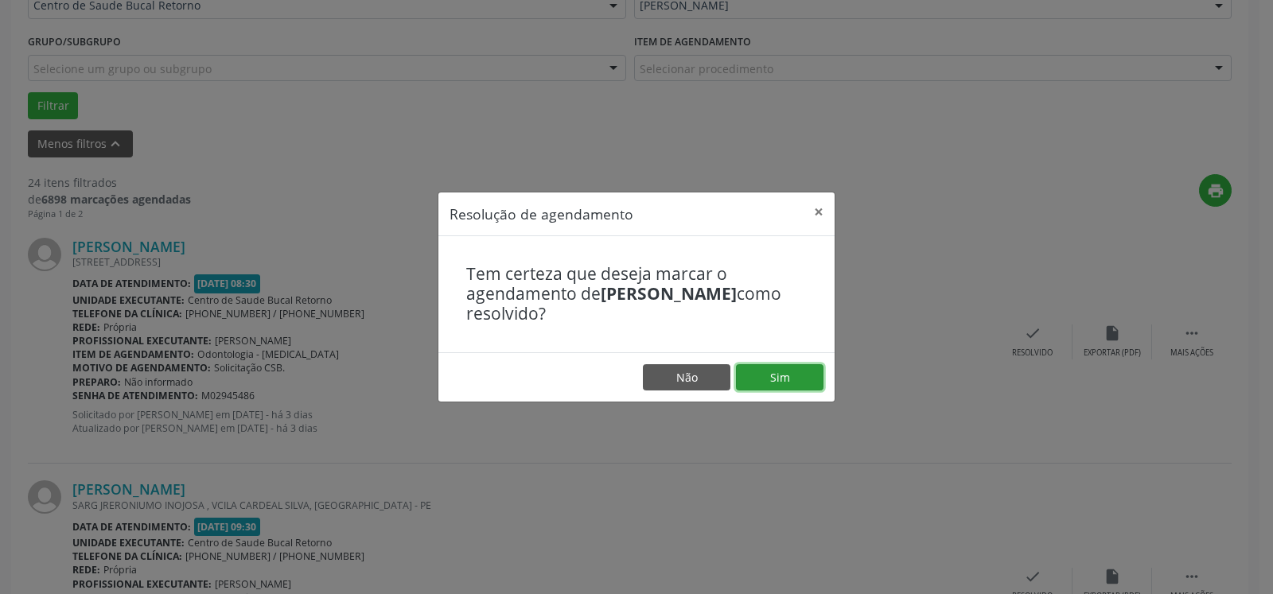
click at [807, 375] on button "Sim" at bounding box center [779, 377] width 87 height 27
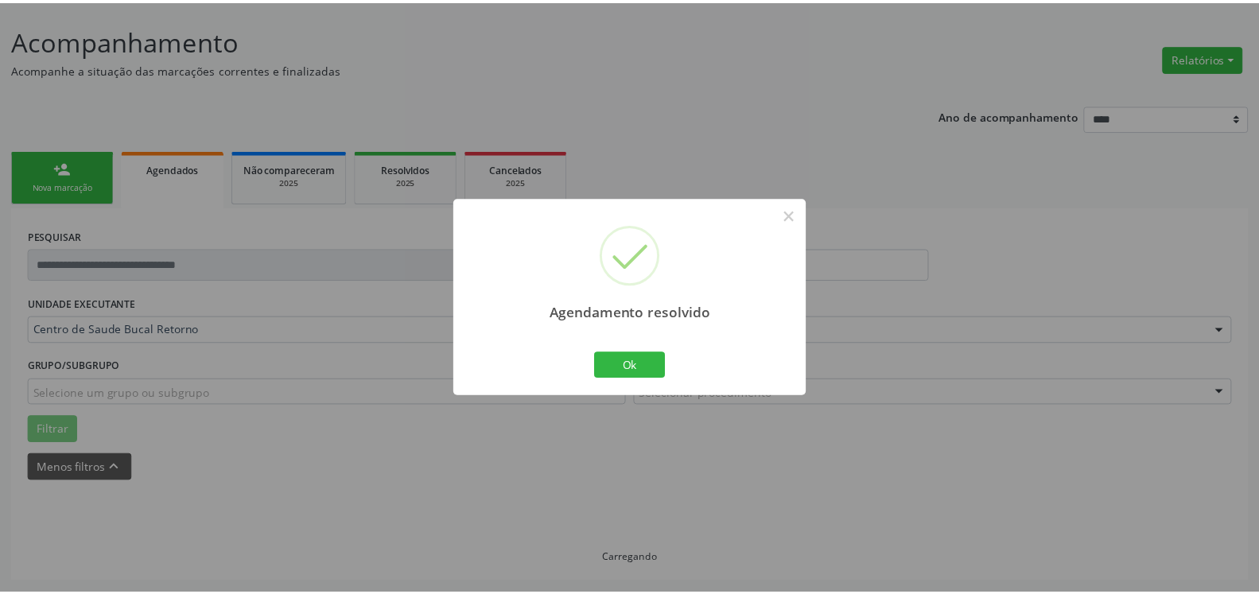
scroll to position [87, 0]
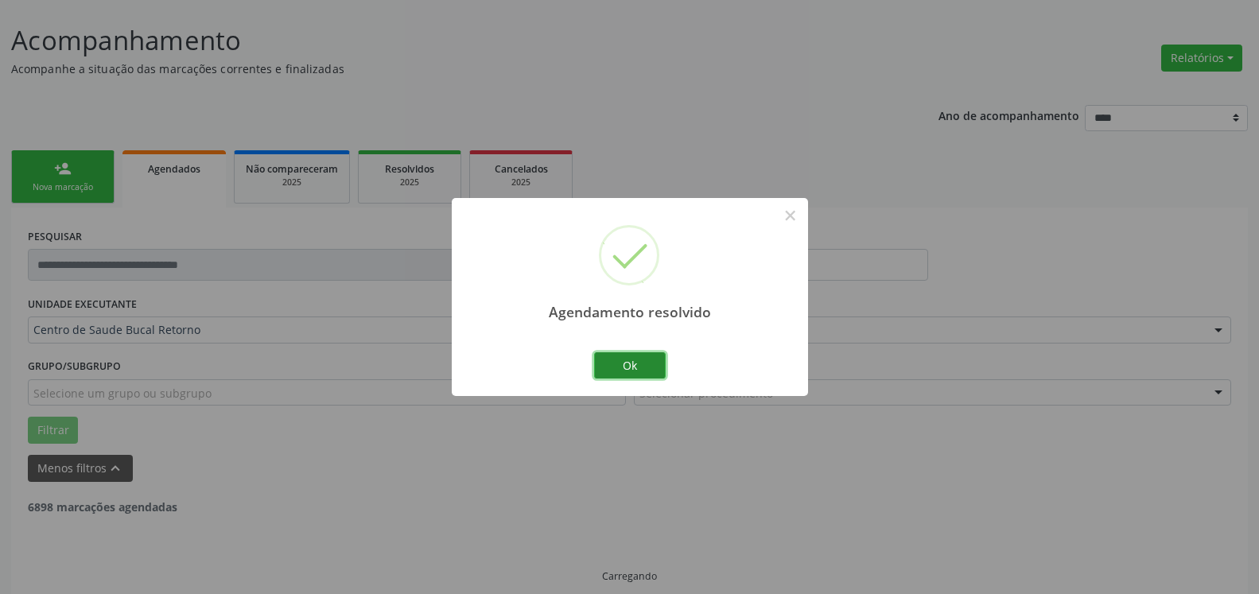
click at [650, 363] on button "Ok" at bounding box center [630, 365] width 72 height 27
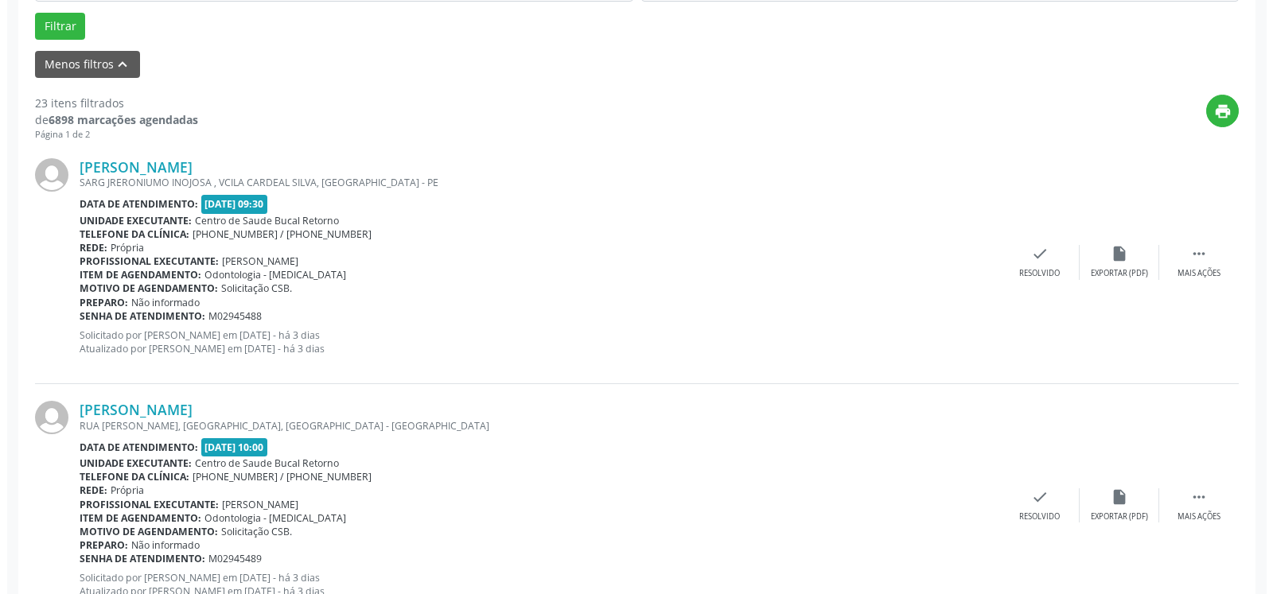
scroll to position [493, 0]
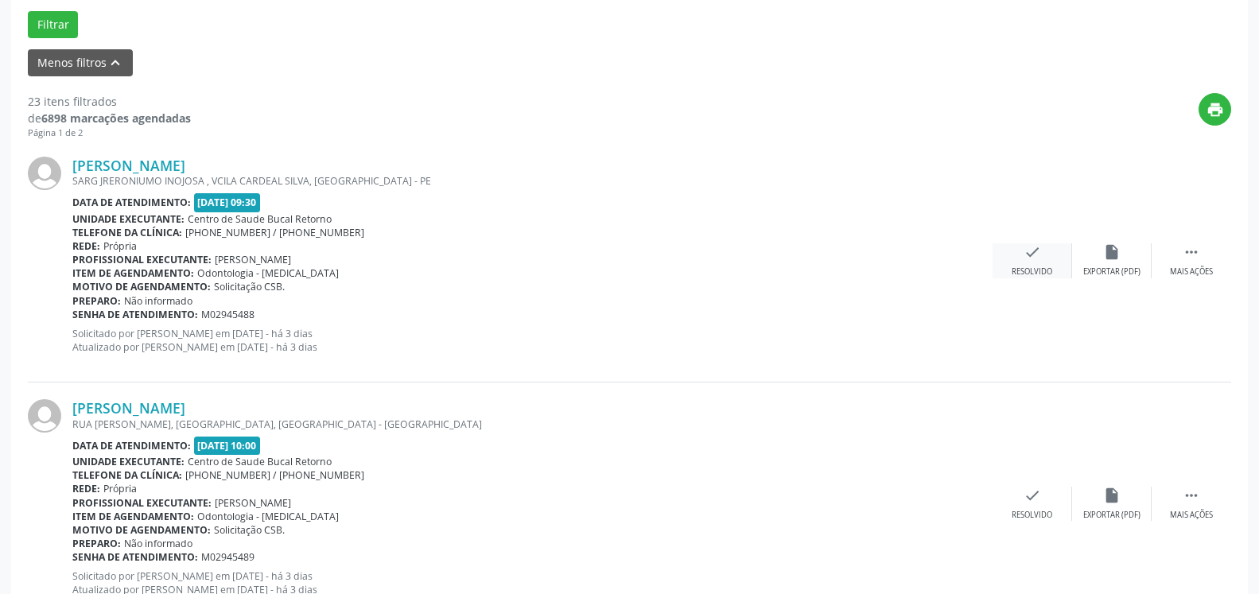
click at [1039, 258] on icon "check" at bounding box center [1032, 251] width 17 height 17
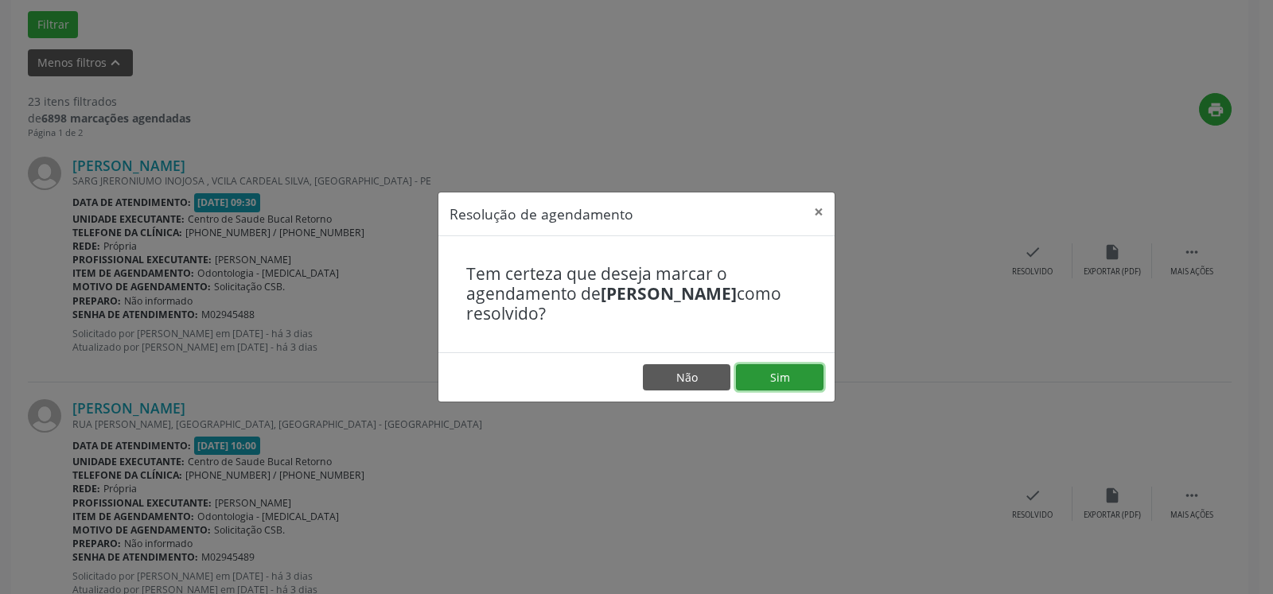
click at [796, 385] on button "Sim" at bounding box center [779, 377] width 87 height 27
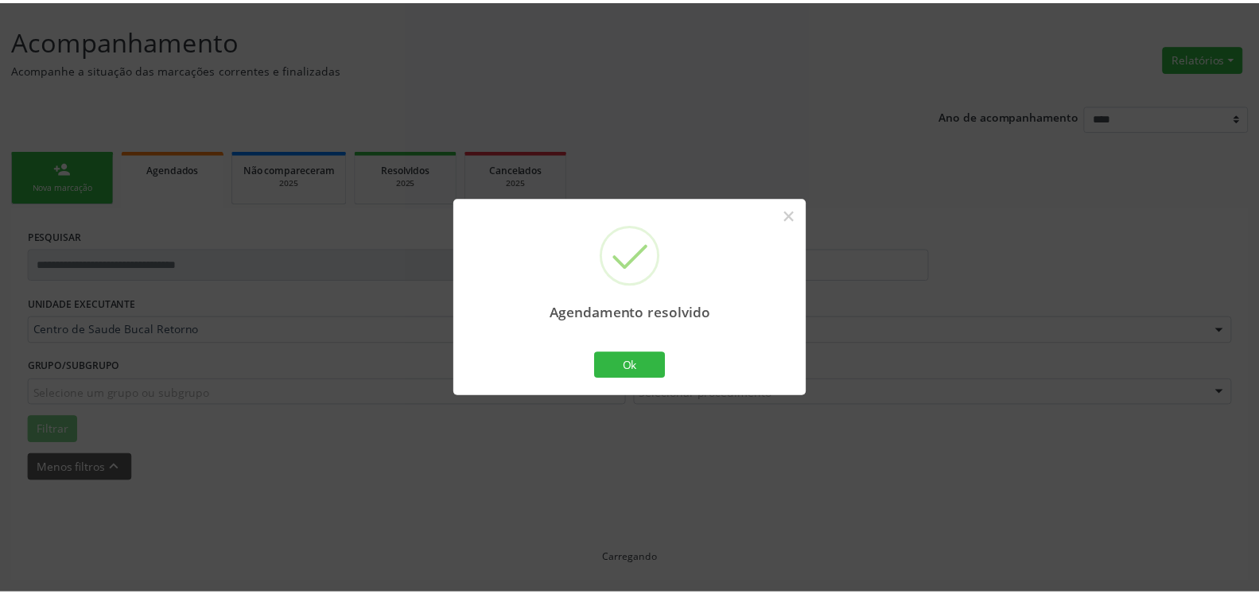
scroll to position [87, 0]
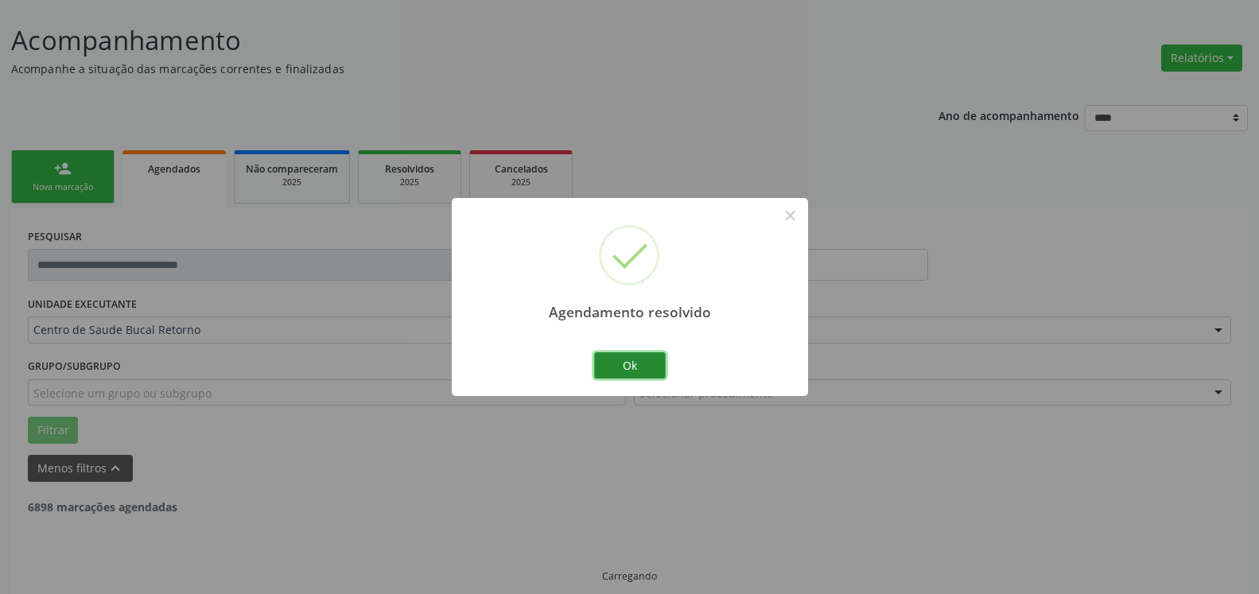
click at [646, 364] on button "Ok" at bounding box center [630, 365] width 72 height 27
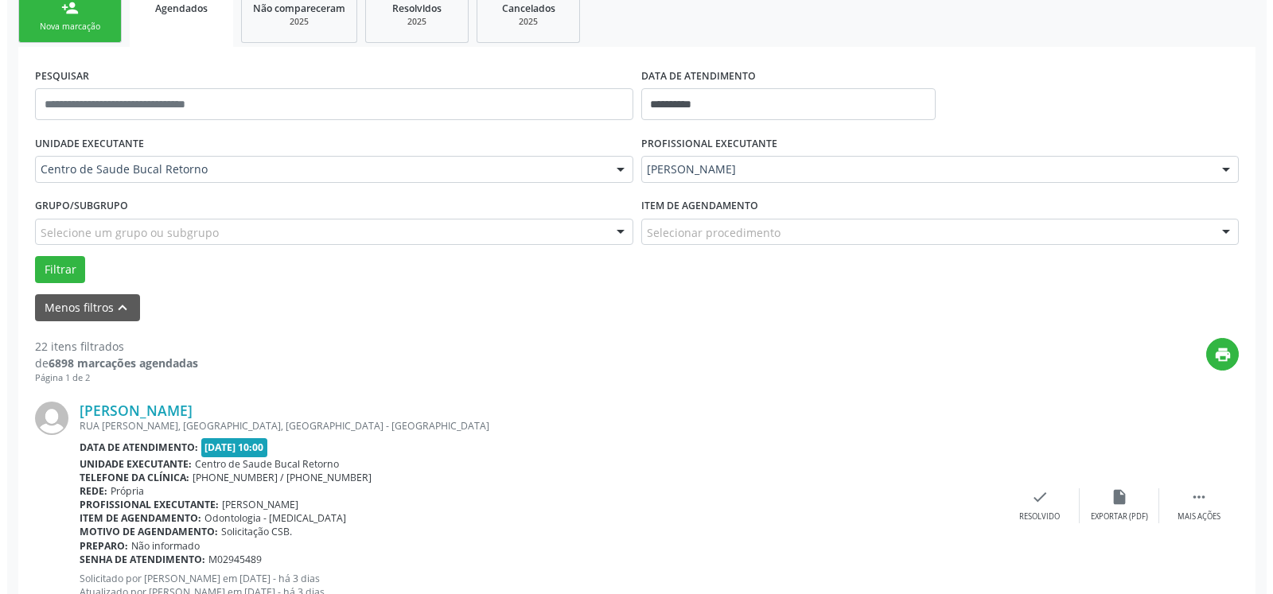
scroll to position [266, 0]
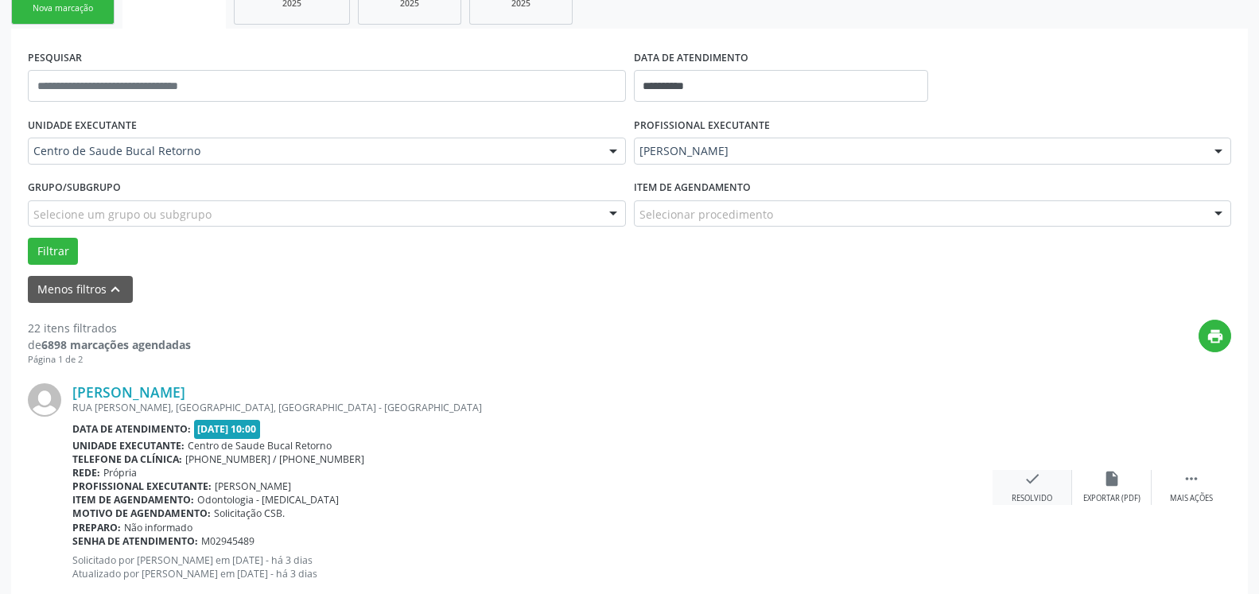
click at [1032, 485] on icon "check" at bounding box center [1032, 478] width 17 height 17
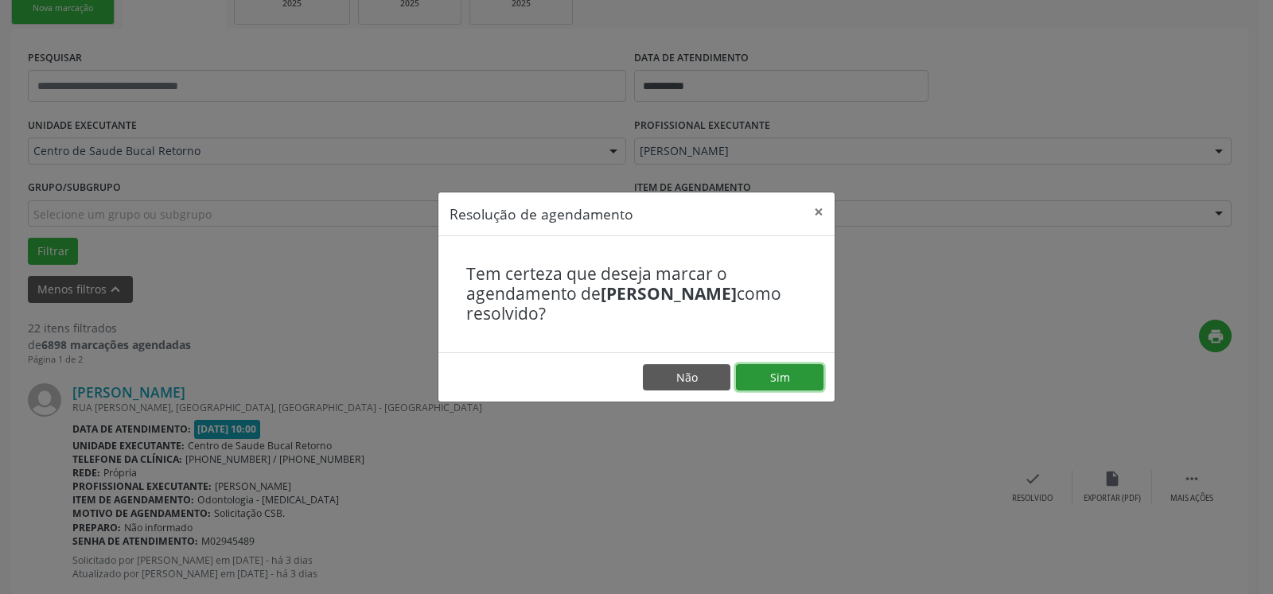
click at [790, 381] on button "Sim" at bounding box center [779, 377] width 87 height 27
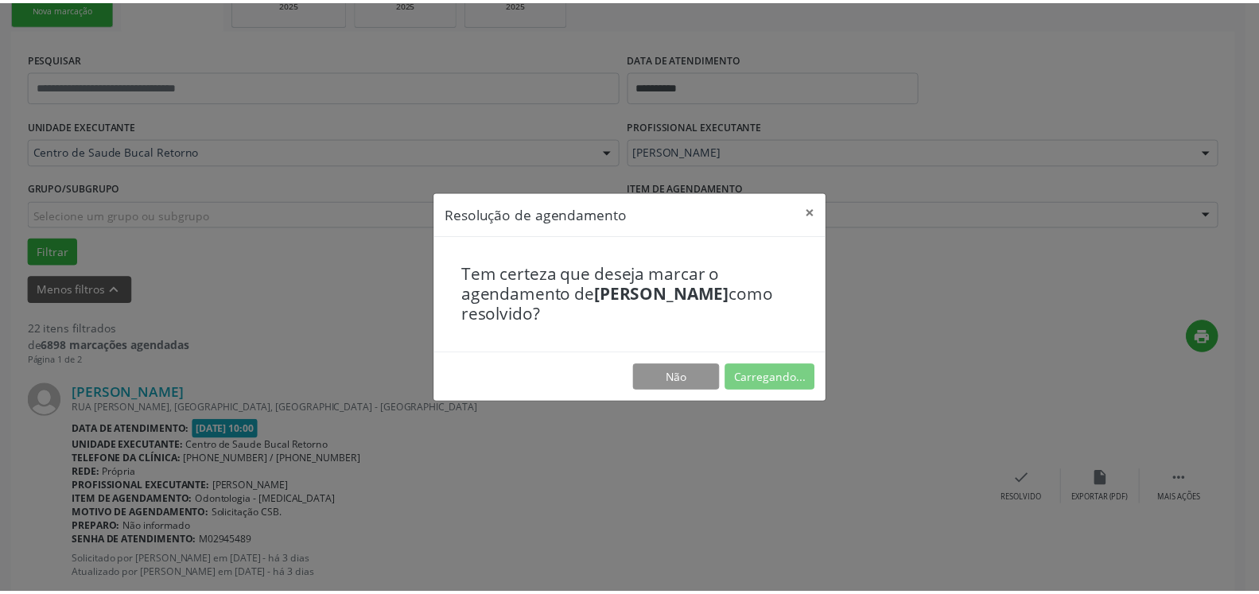
scroll to position [87, 0]
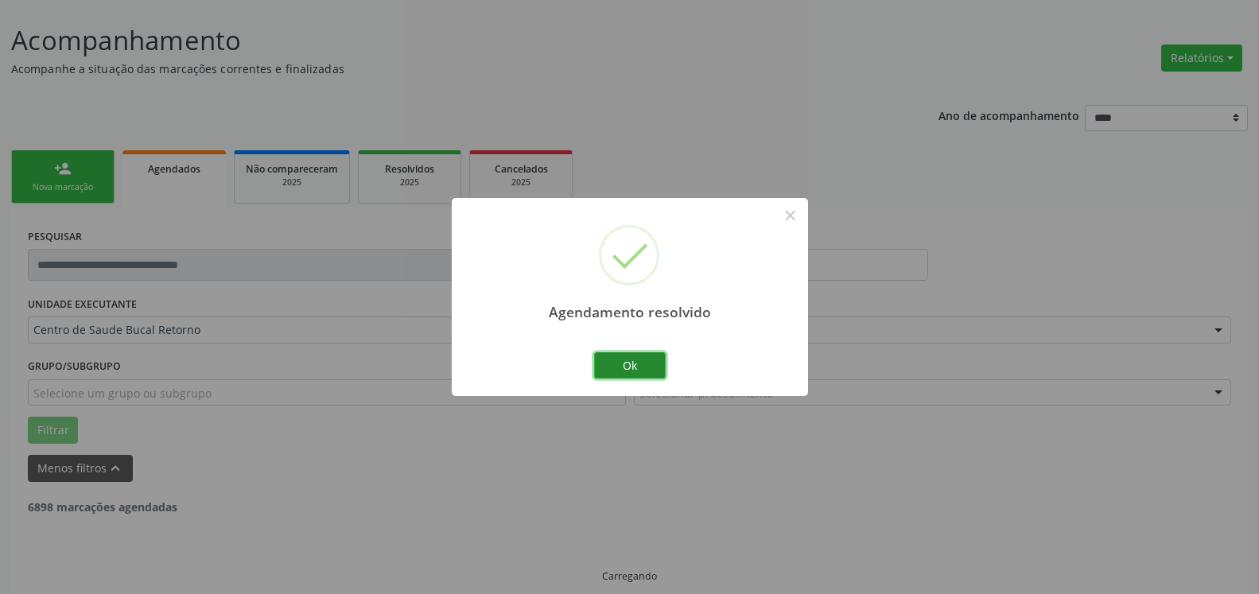
click at [651, 368] on button "Ok" at bounding box center [630, 365] width 72 height 27
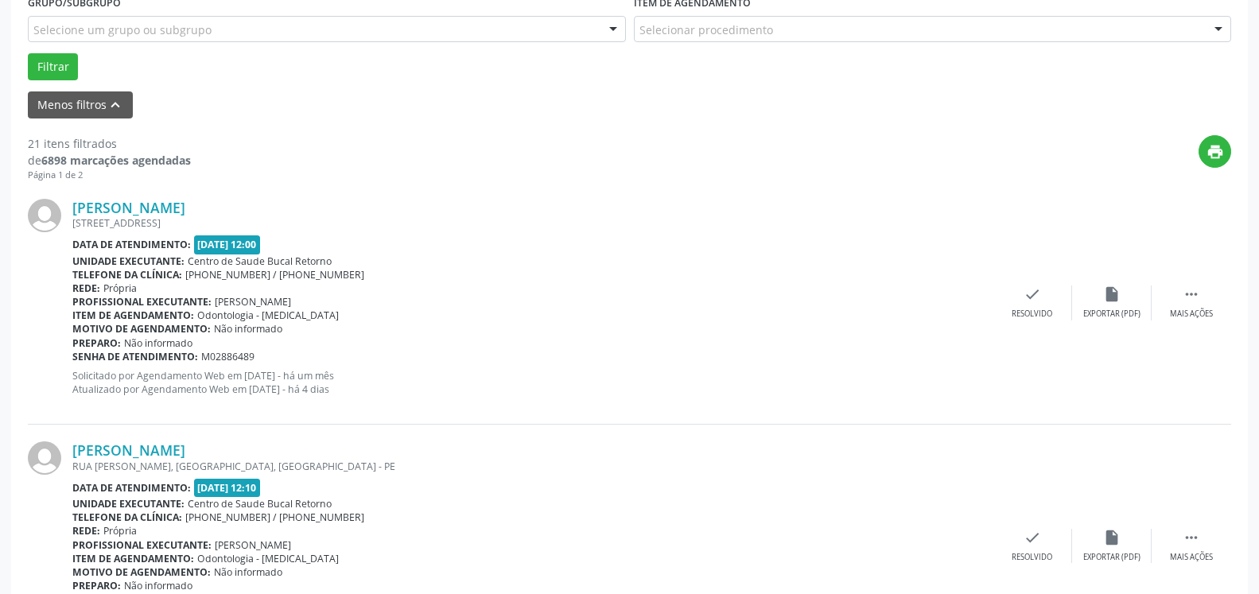
scroll to position [493, 0]
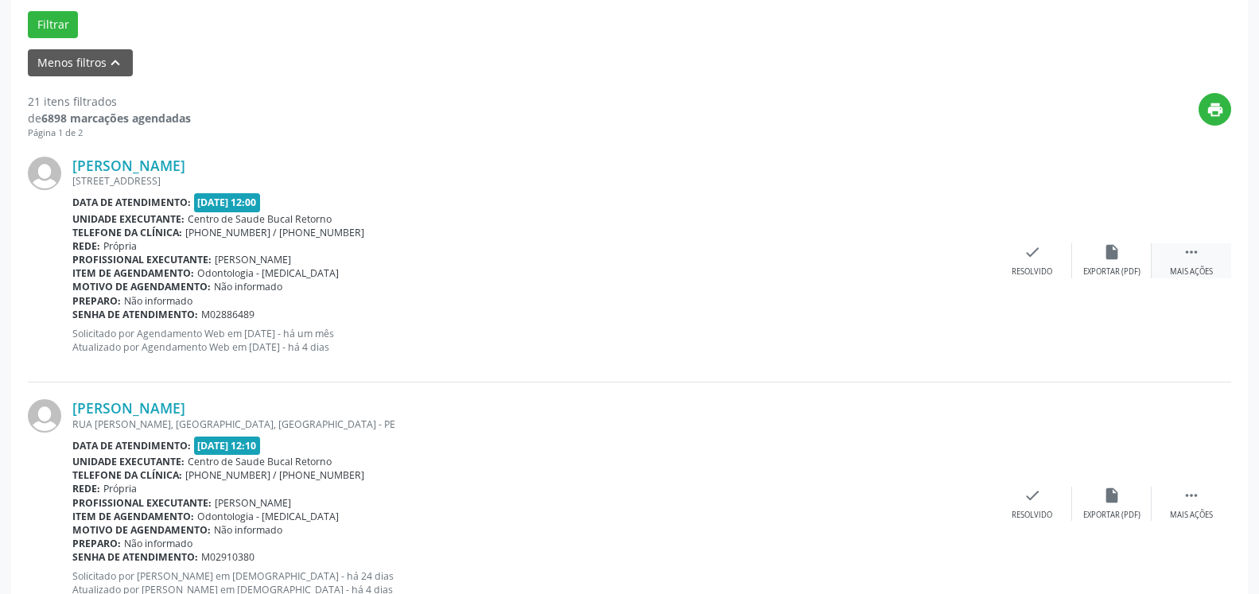
click at [1187, 258] on icon "" at bounding box center [1191, 251] width 17 height 17
click at [1098, 266] on div "alarm_off Não compareceu" at bounding box center [1112, 260] width 80 height 34
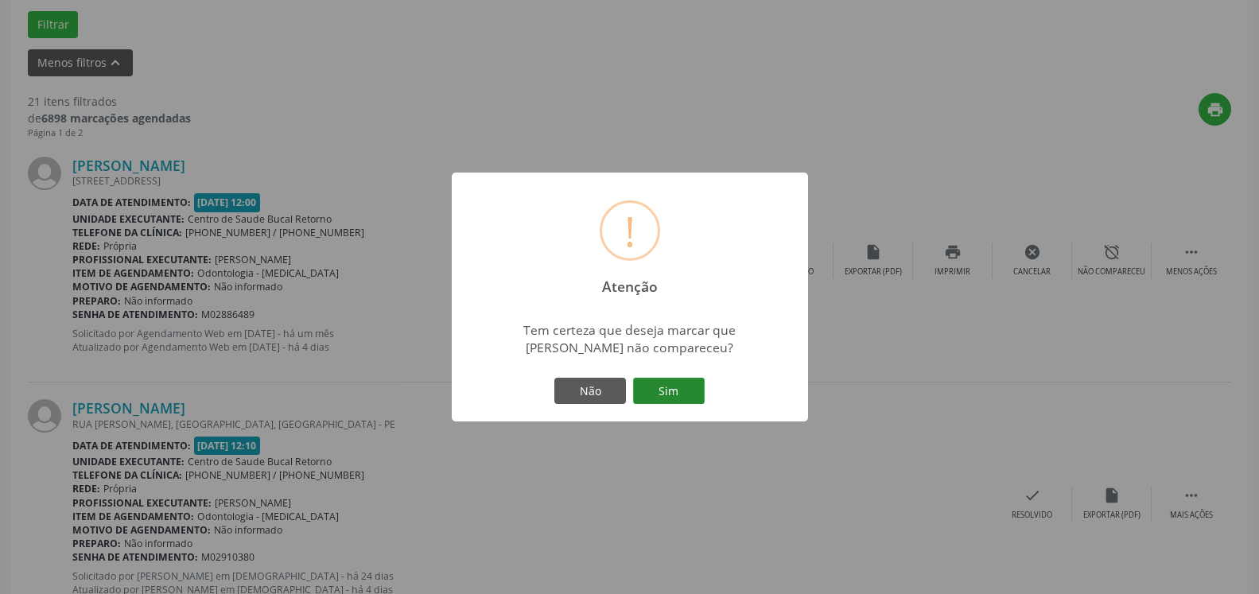
click at [667, 401] on button "Sim" at bounding box center [669, 391] width 72 height 27
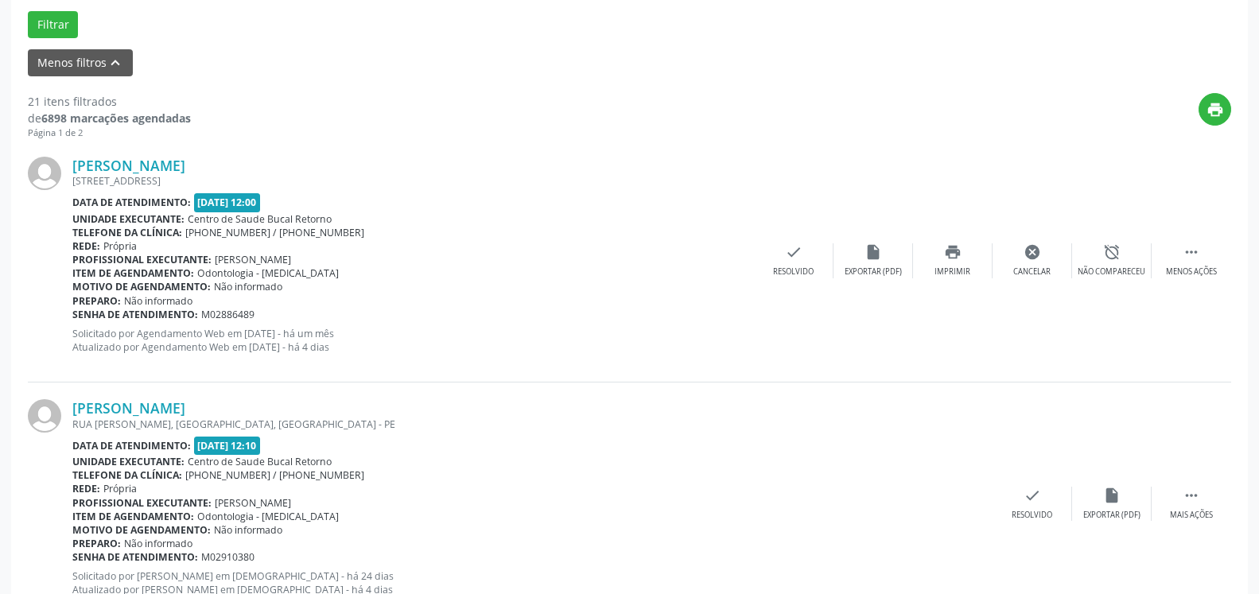
scroll to position [104, 0]
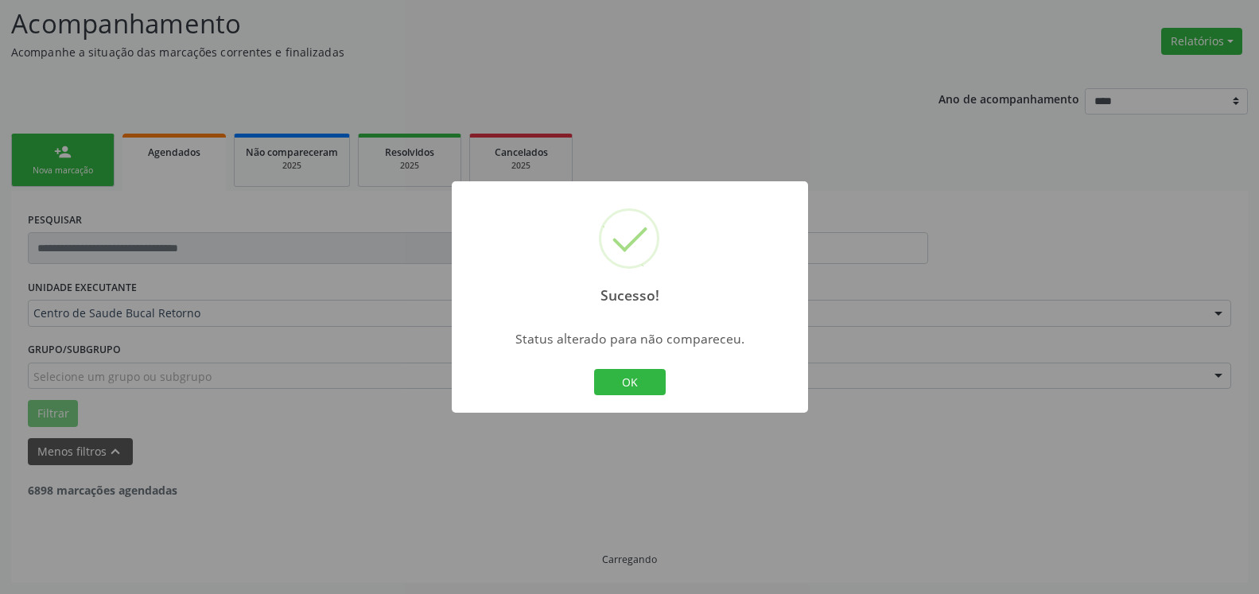
click at [639, 386] on button "OK" at bounding box center [630, 382] width 72 height 27
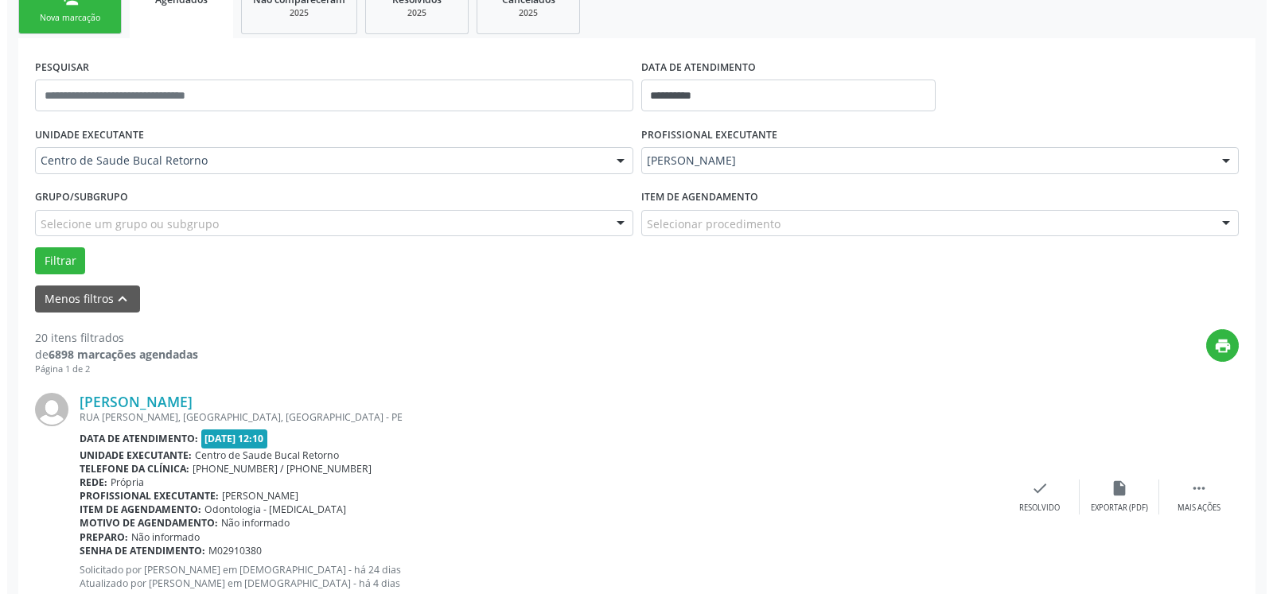
scroll to position [429, 0]
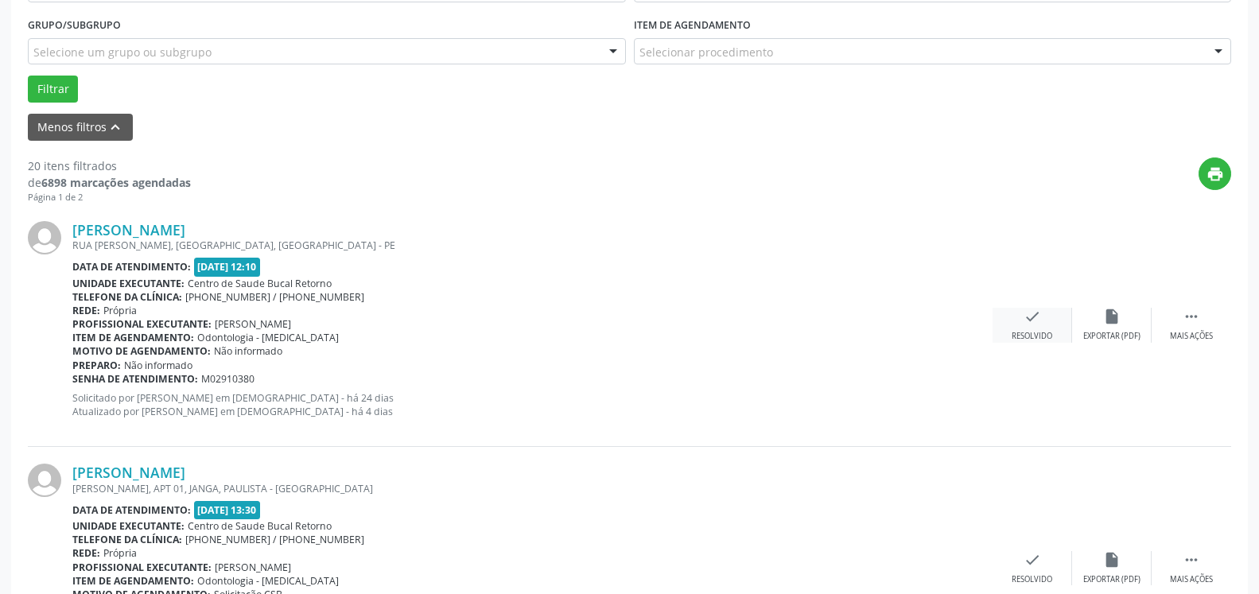
click at [1030, 325] on icon "check" at bounding box center [1032, 316] width 17 height 17
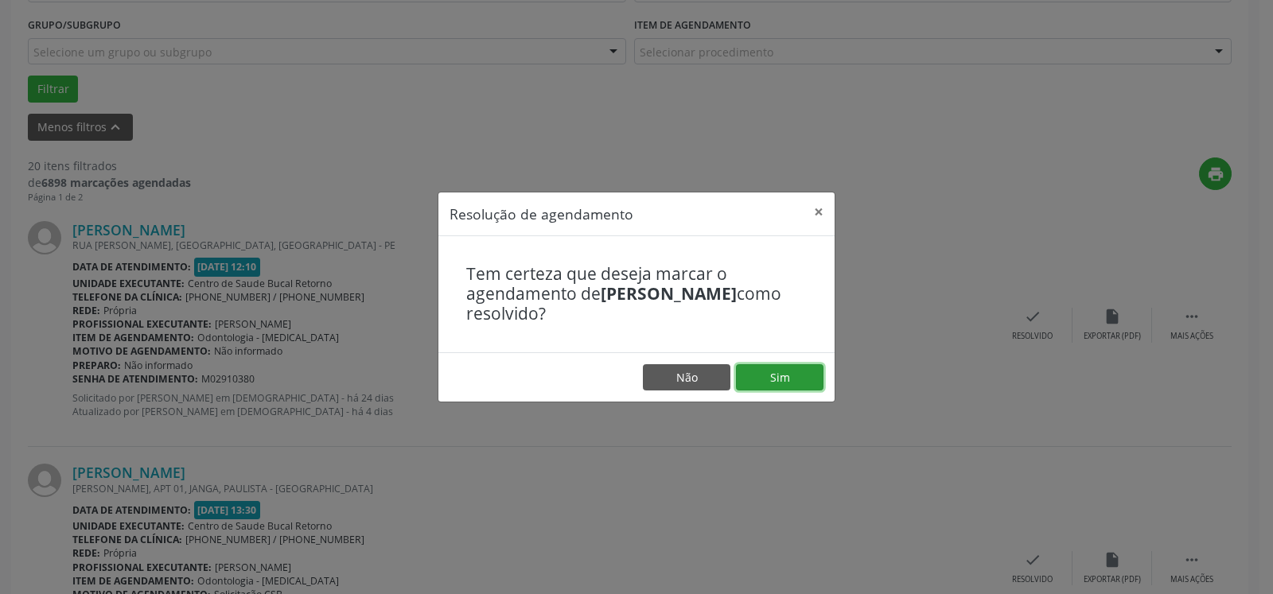
click at [787, 371] on button "Sim" at bounding box center [779, 377] width 87 height 27
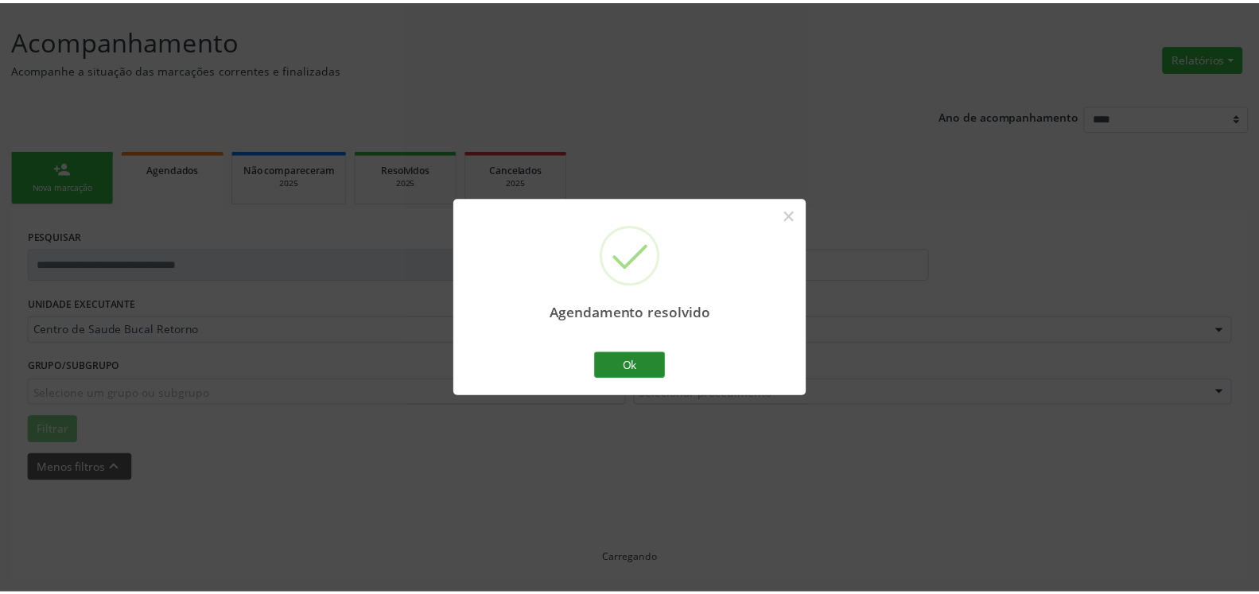
scroll to position [87, 0]
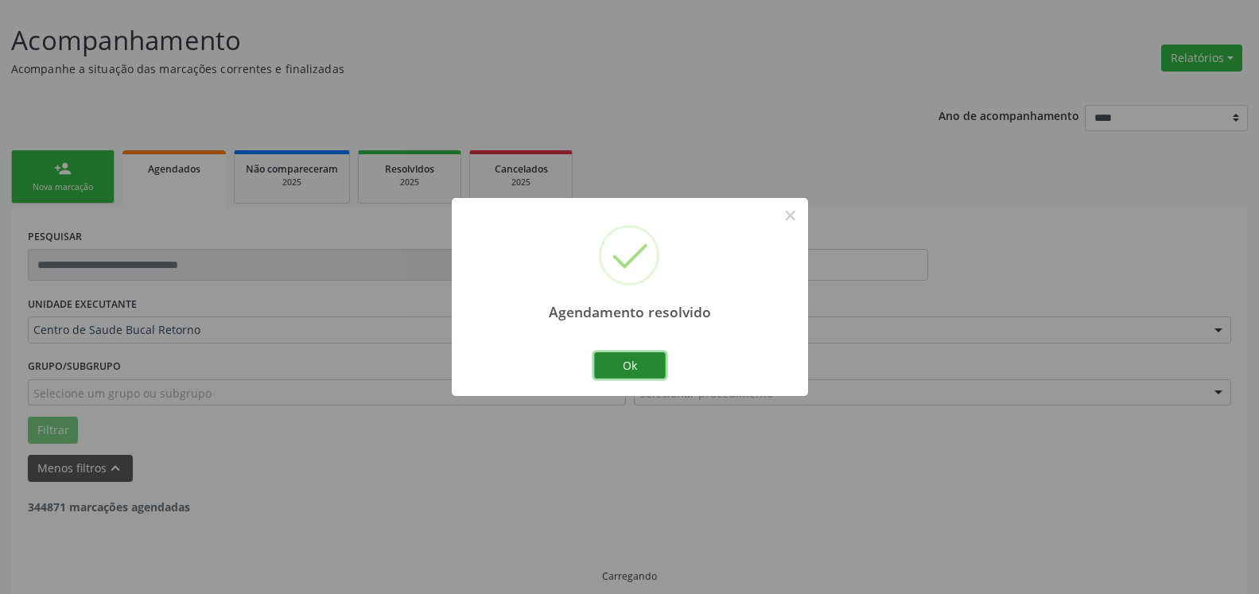
click at [645, 363] on button "Ok" at bounding box center [630, 365] width 72 height 27
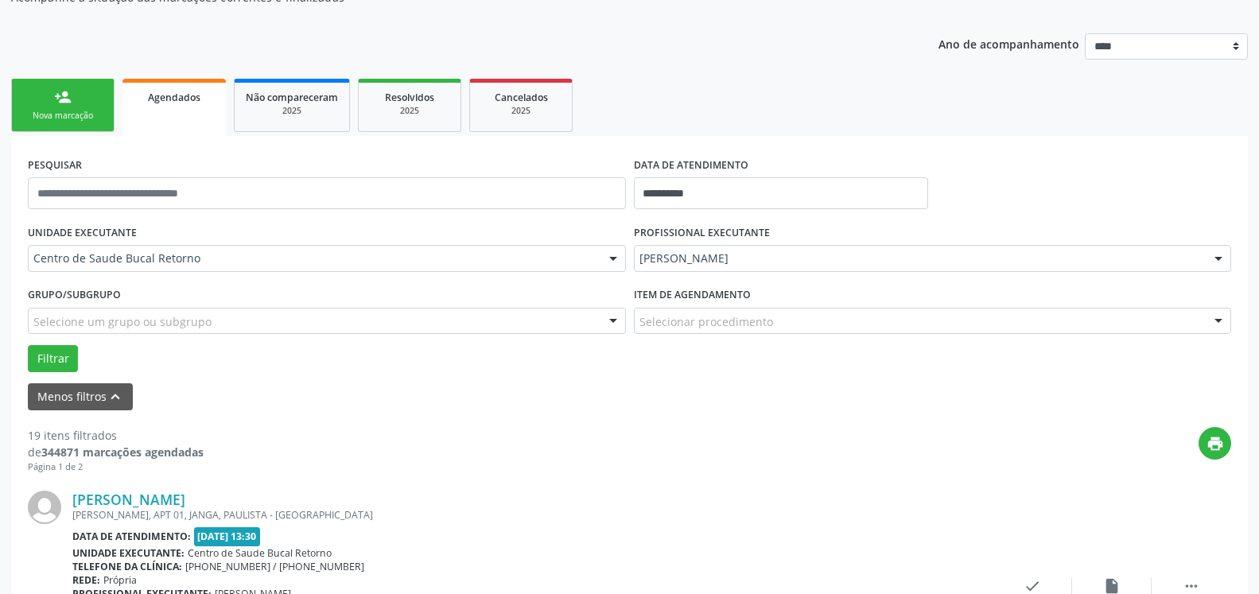
scroll to position [185, 0]
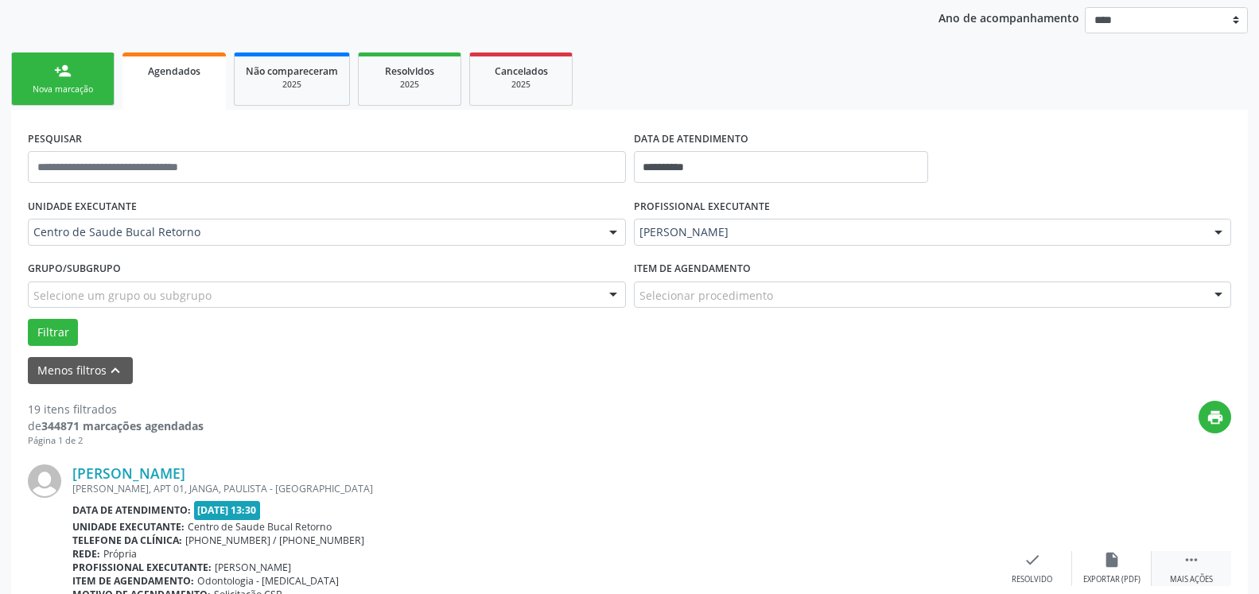
click at [1200, 564] on div " Mais ações" at bounding box center [1192, 568] width 80 height 34
click at [1108, 559] on icon "alarm_off" at bounding box center [1111, 559] width 17 height 17
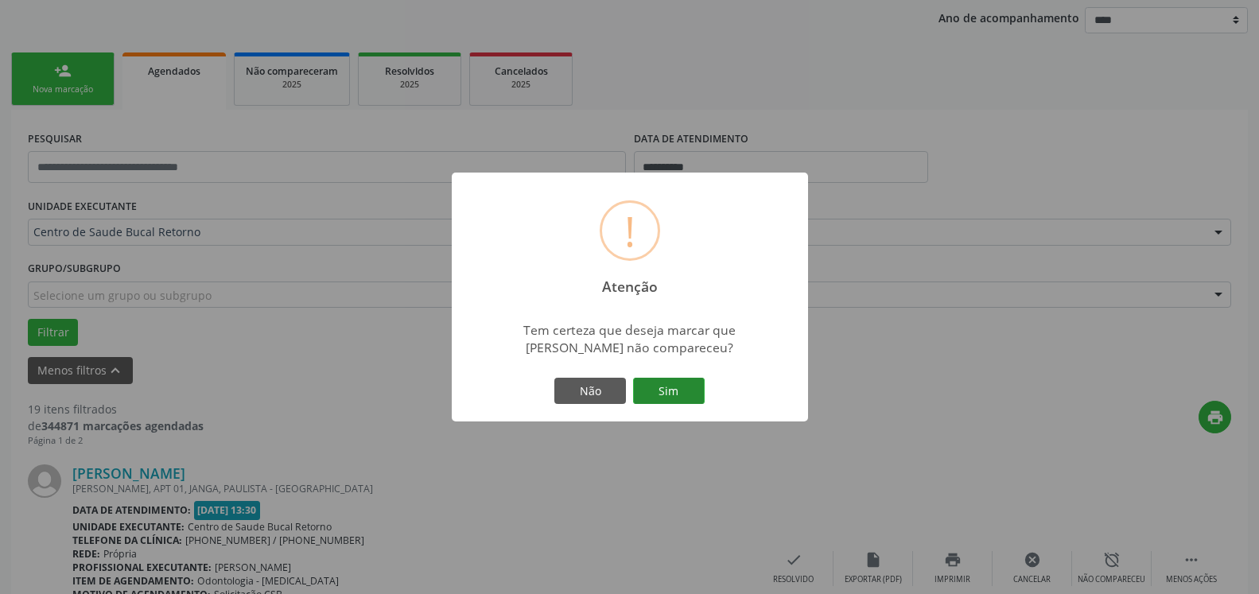
click at [659, 388] on button "Sim" at bounding box center [669, 391] width 72 height 27
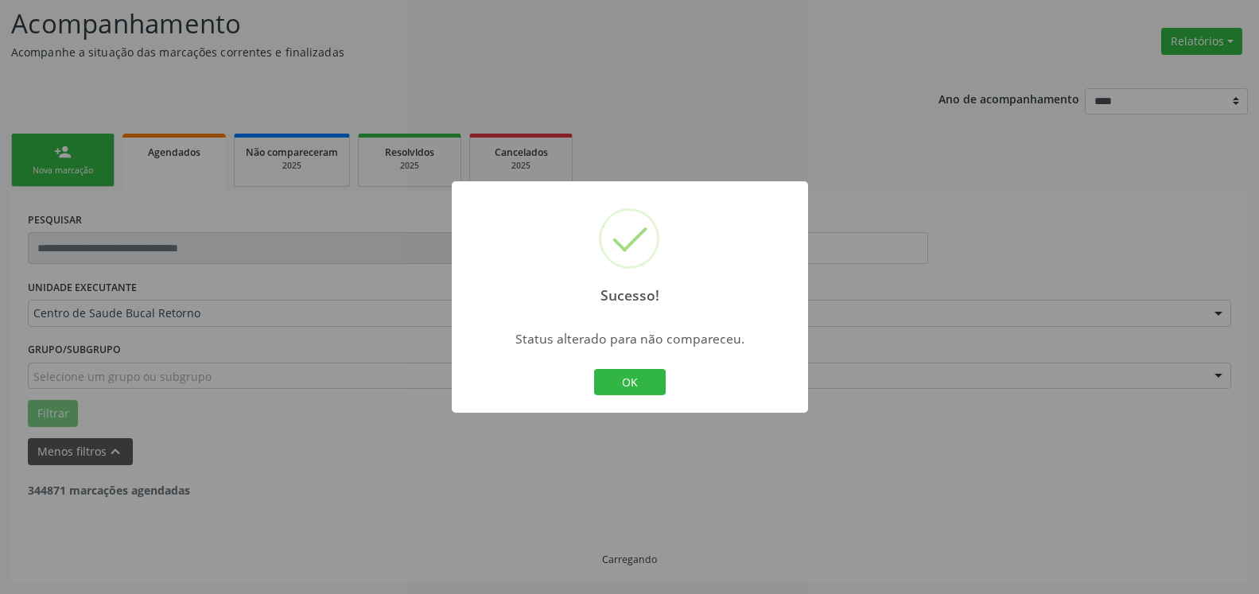
scroll to position [104, 0]
click at [626, 380] on button "OK" at bounding box center [630, 382] width 72 height 27
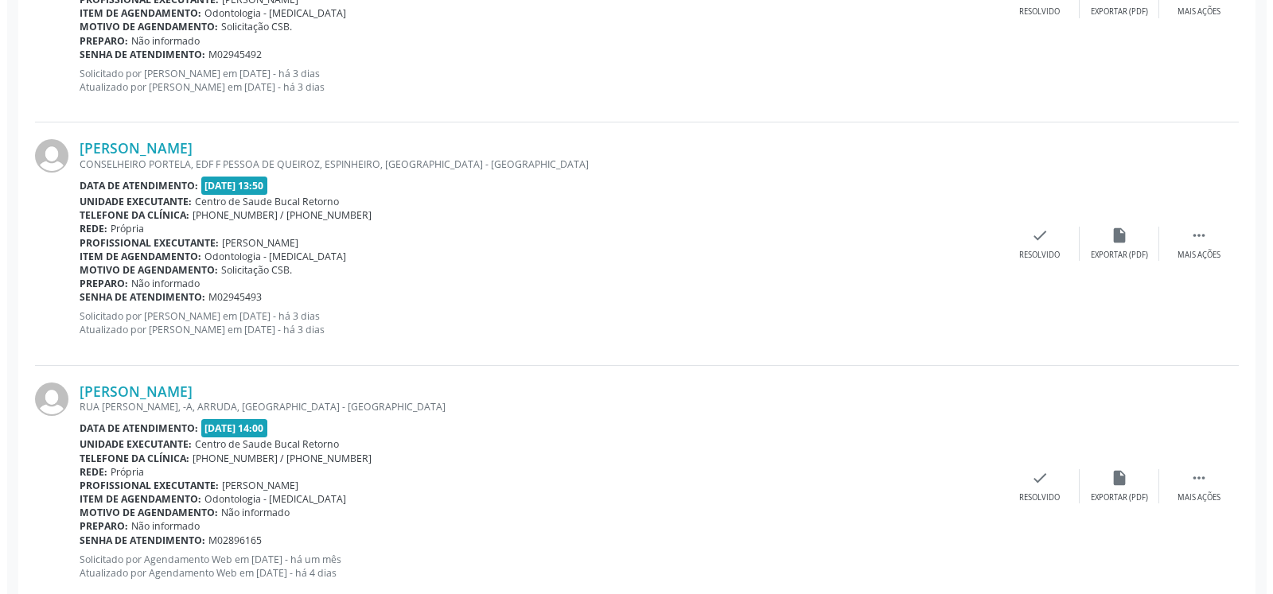
scroll to position [591, 0]
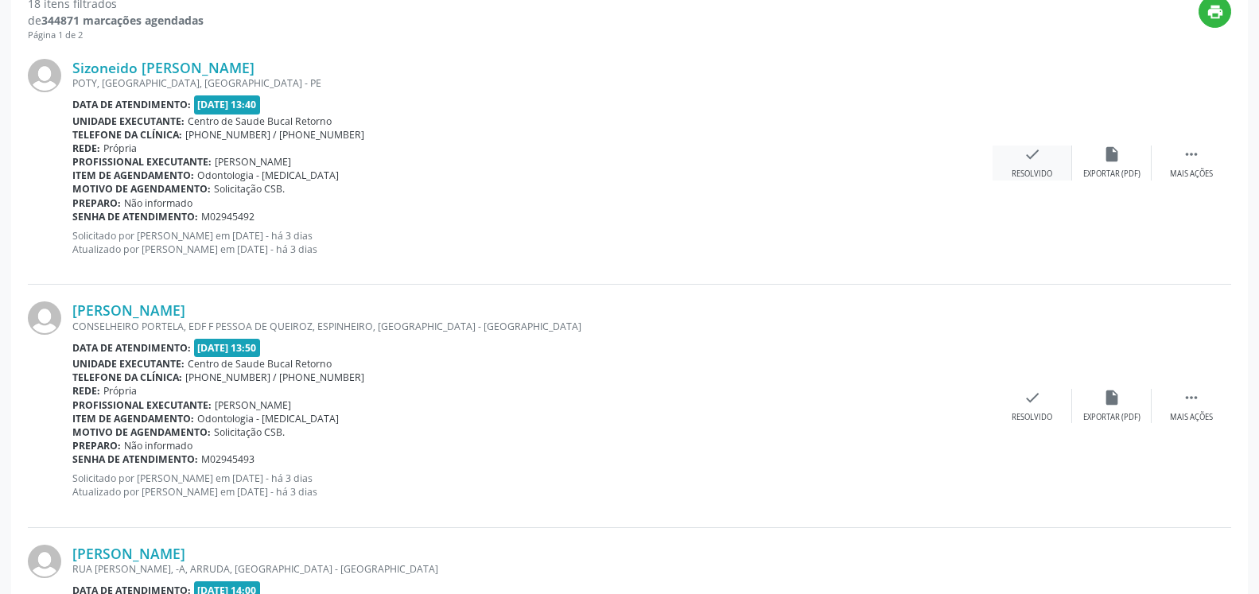
click at [1033, 161] on icon "check" at bounding box center [1032, 154] width 17 height 17
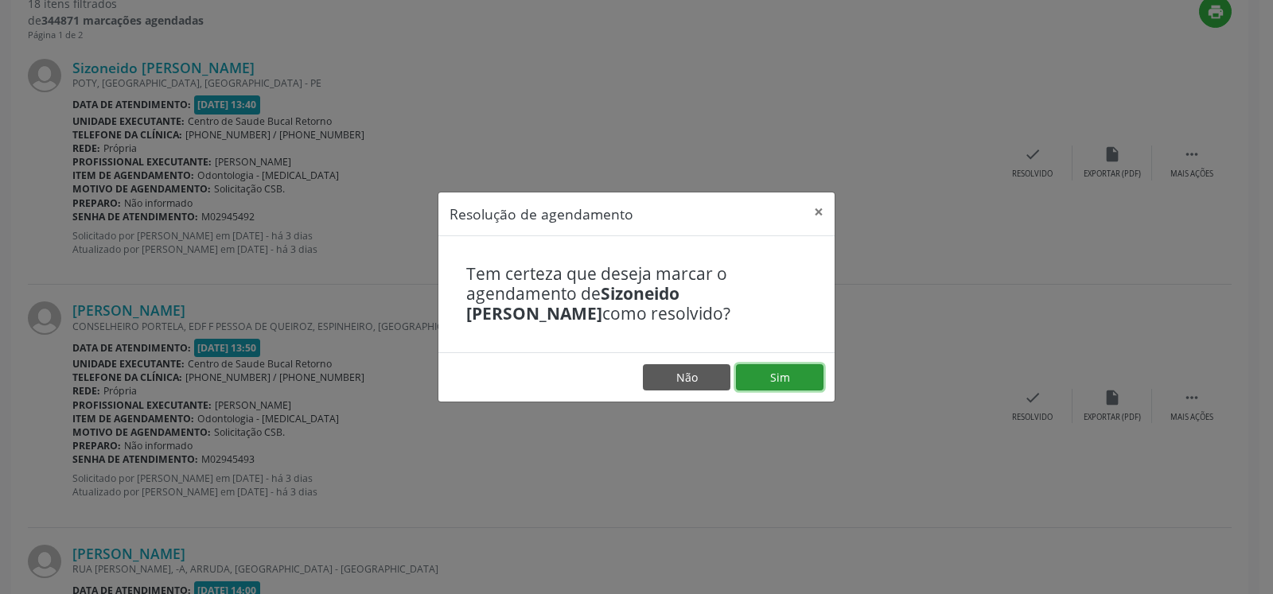
click at [764, 385] on button "Sim" at bounding box center [779, 377] width 87 height 27
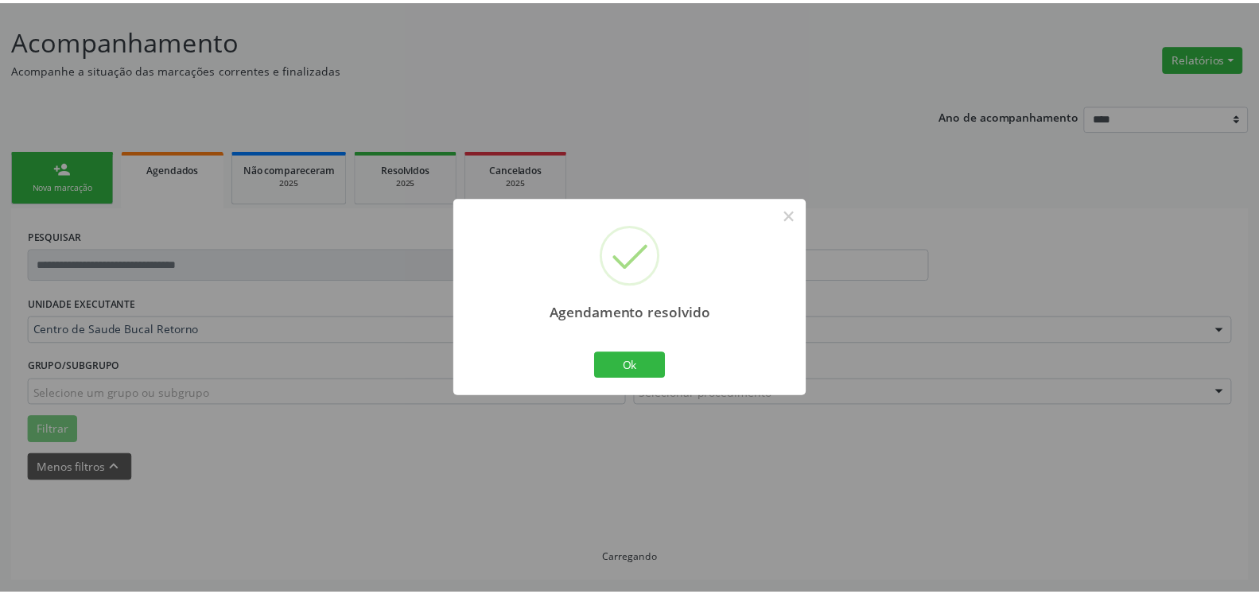
scroll to position [87, 0]
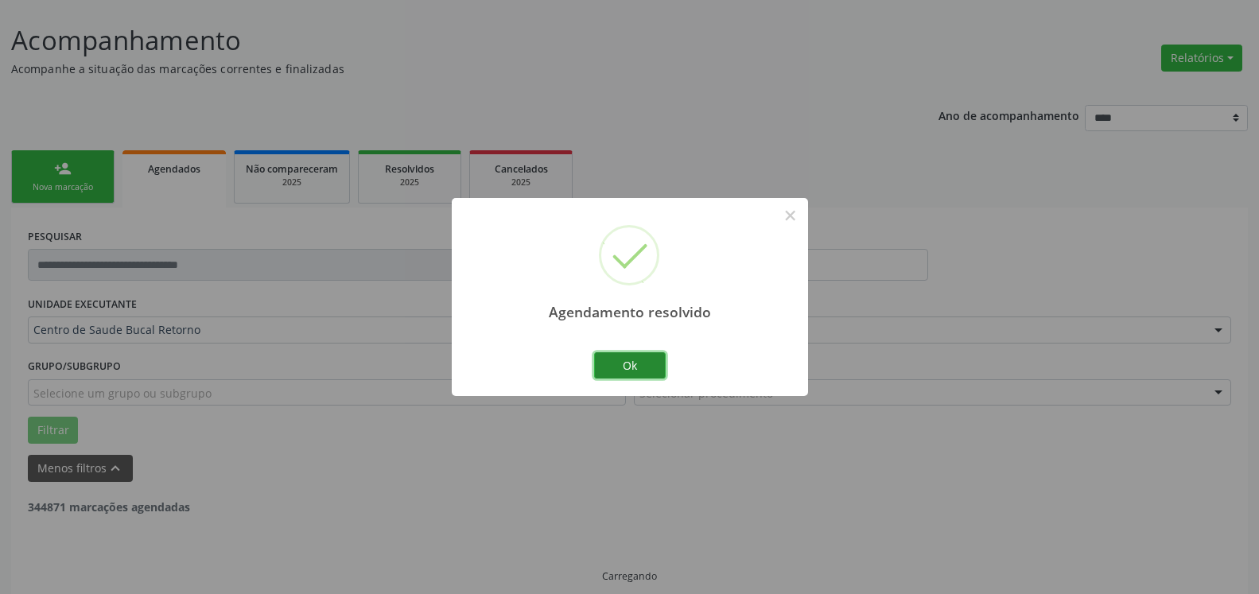
click at [615, 367] on button "Ok" at bounding box center [630, 365] width 72 height 27
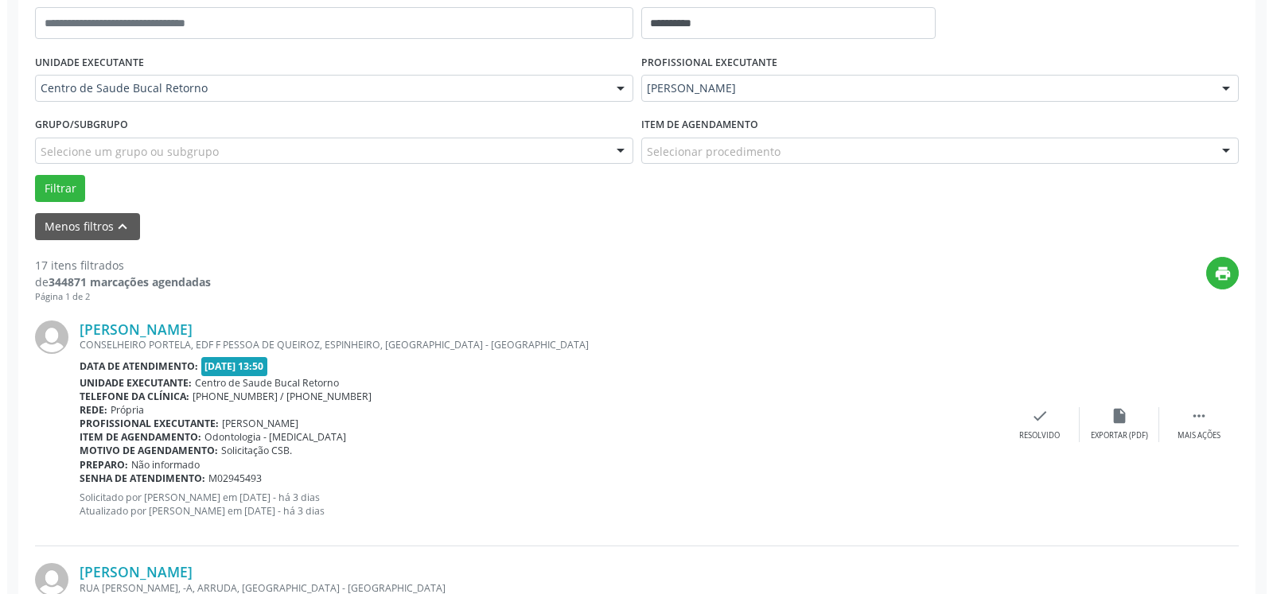
scroll to position [331, 0]
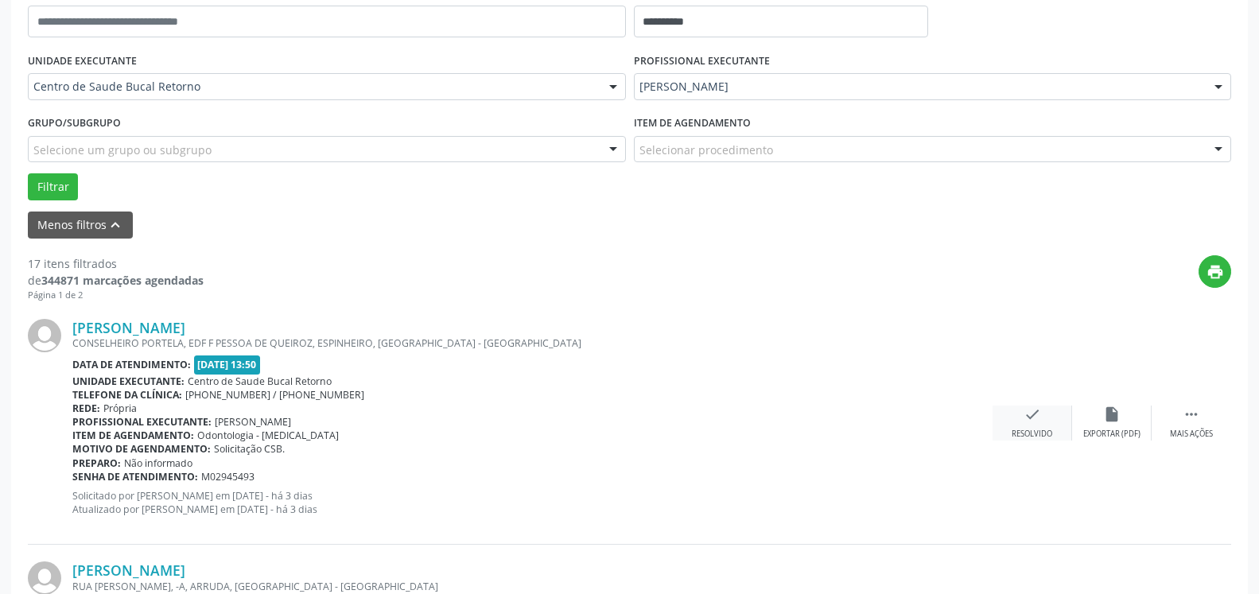
click at [1024, 423] on icon "check" at bounding box center [1032, 414] width 17 height 17
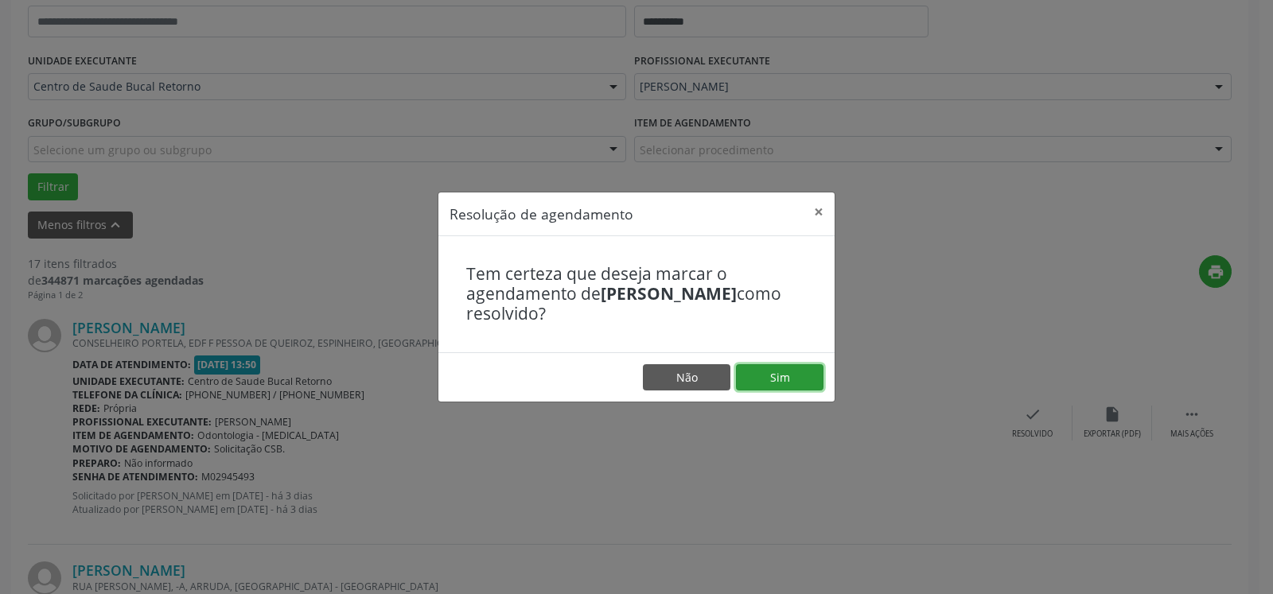
click at [795, 364] on button "Sim" at bounding box center [779, 377] width 87 height 27
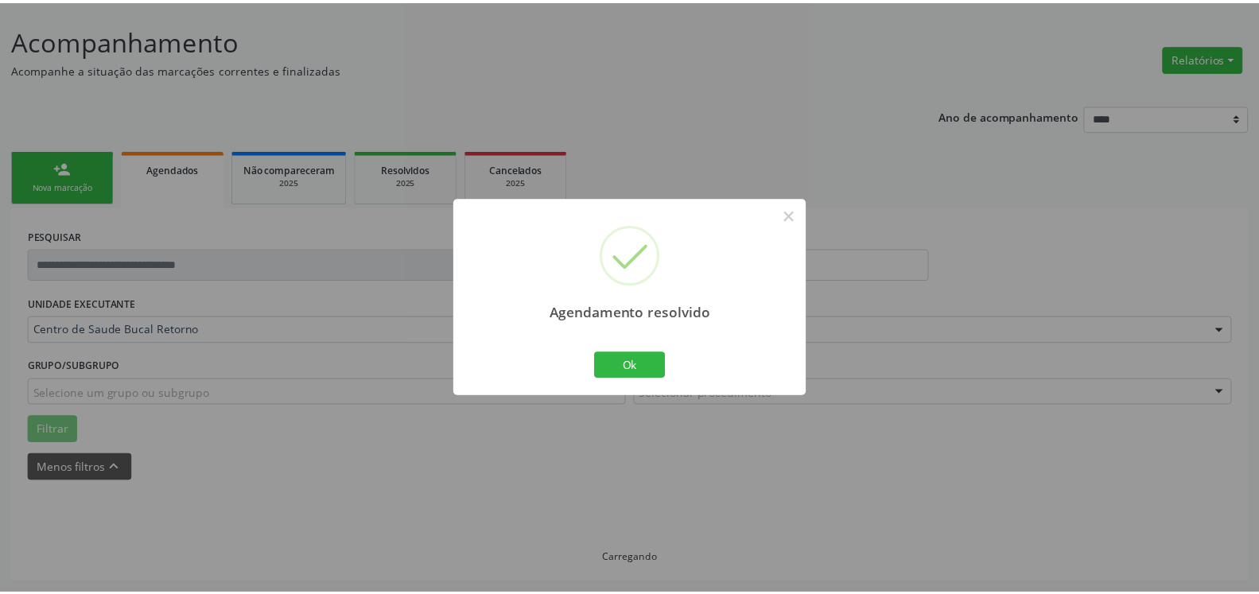
scroll to position [87, 0]
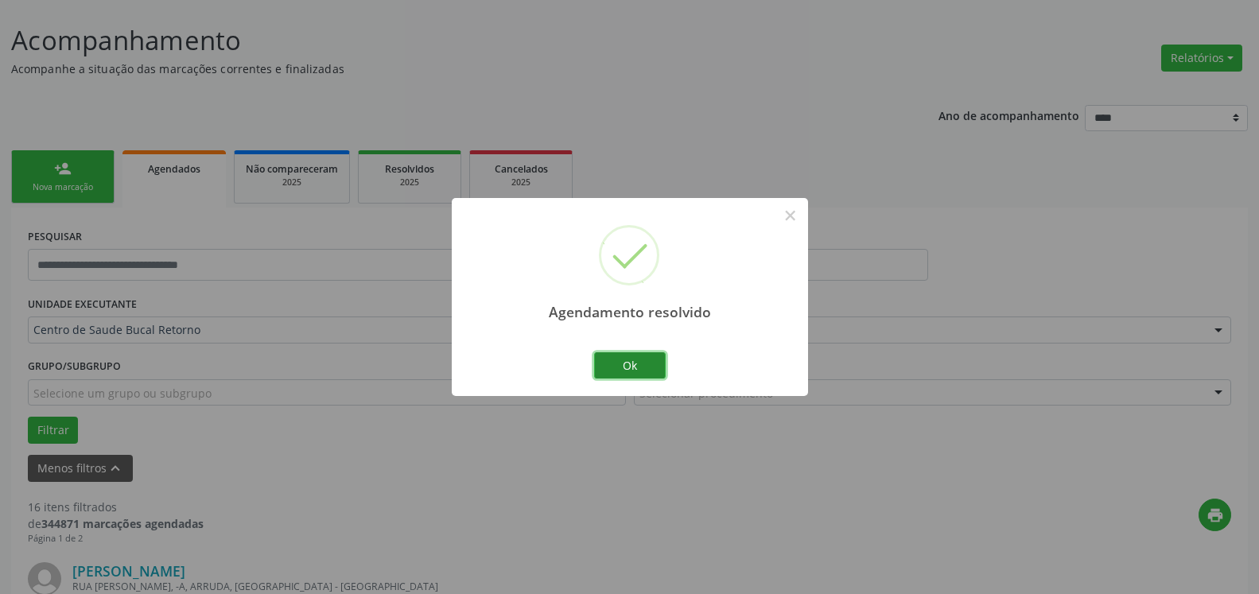
click at [645, 367] on button "Ok" at bounding box center [630, 365] width 72 height 27
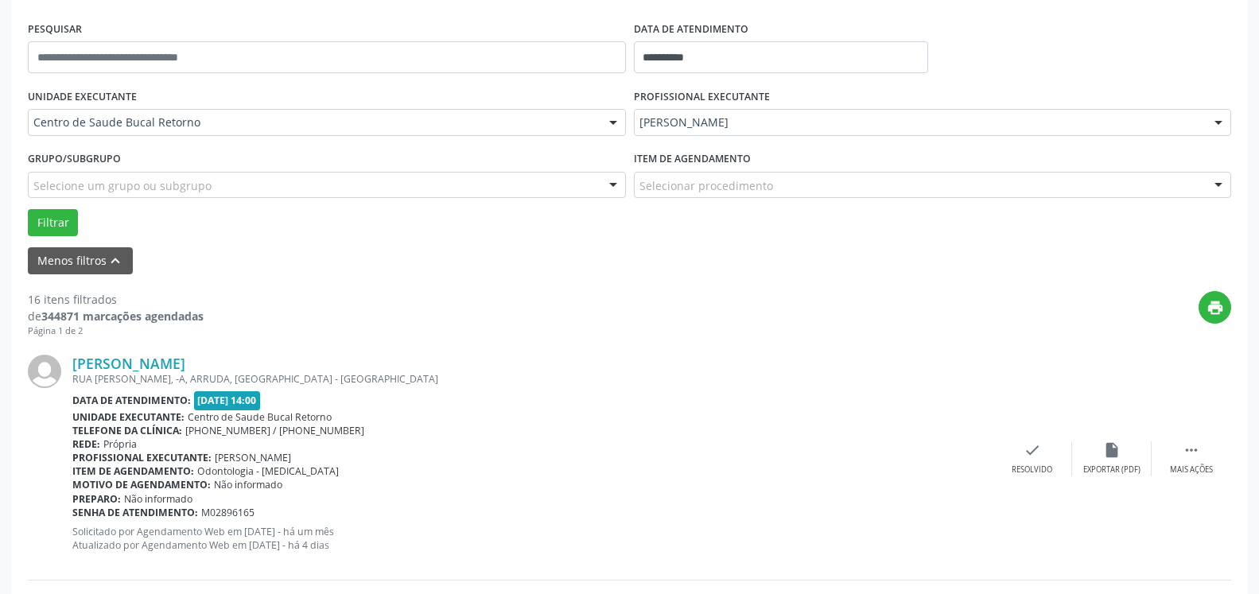
scroll to position [331, 0]
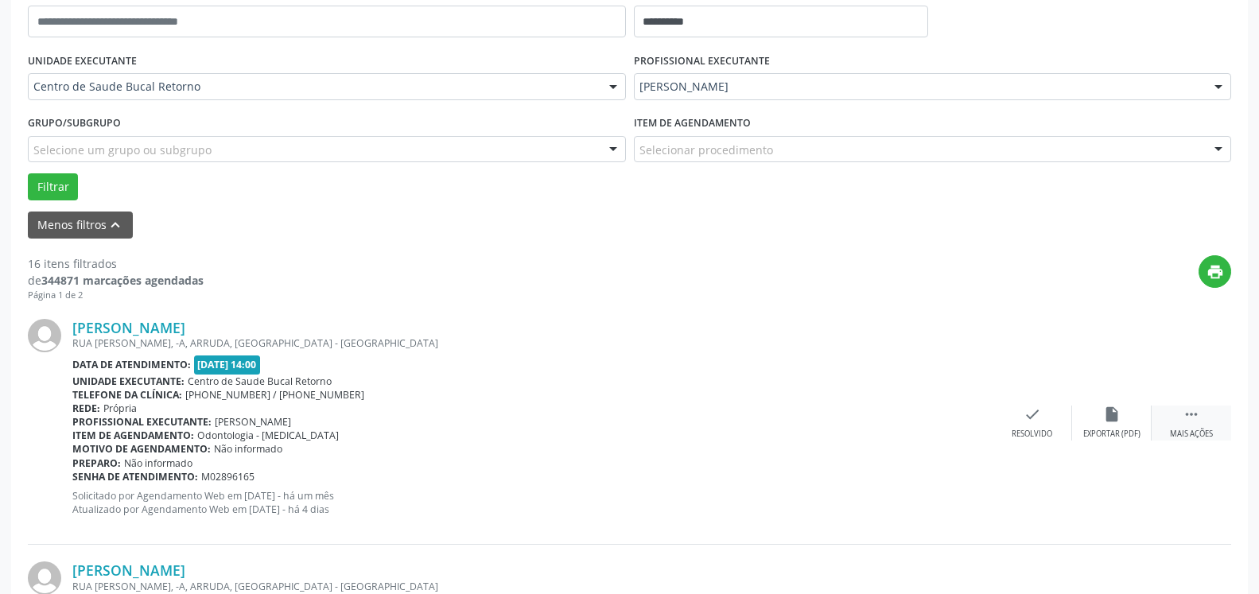
click at [1183, 418] on icon "" at bounding box center [1191, 414] width 17 height 17
click at [1094, 430] on div "Não compareceu" at bounding box center [1112, 434] width 68 height 11
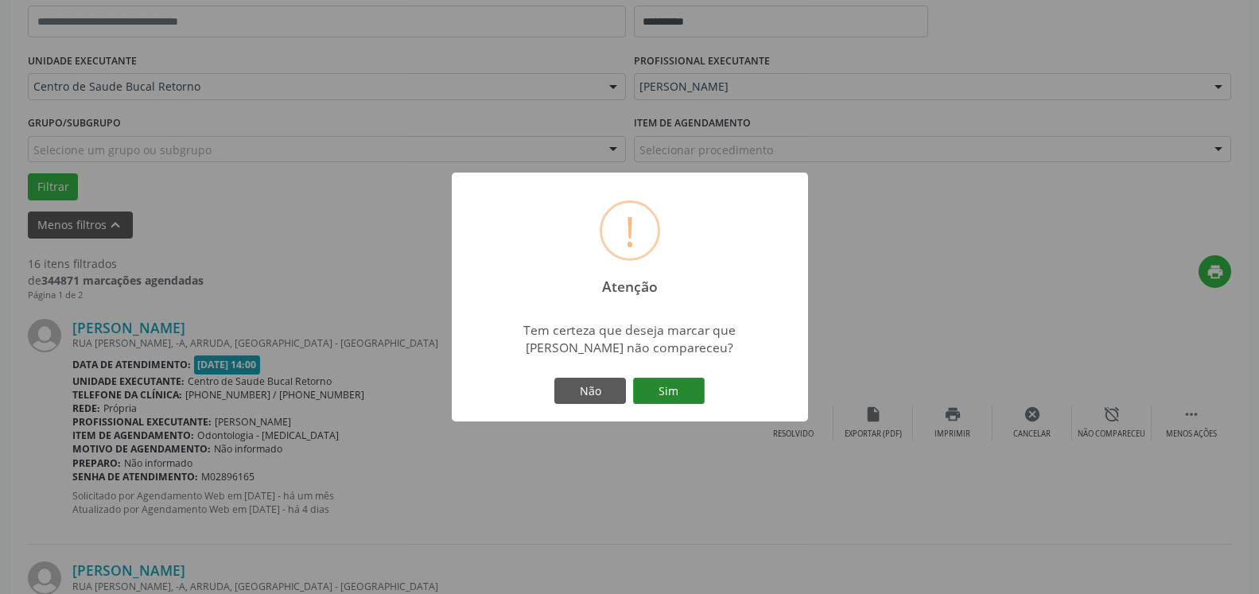
click at [681, 397] on button "Sim" at bounding box center [669, 391] width 72 height 27
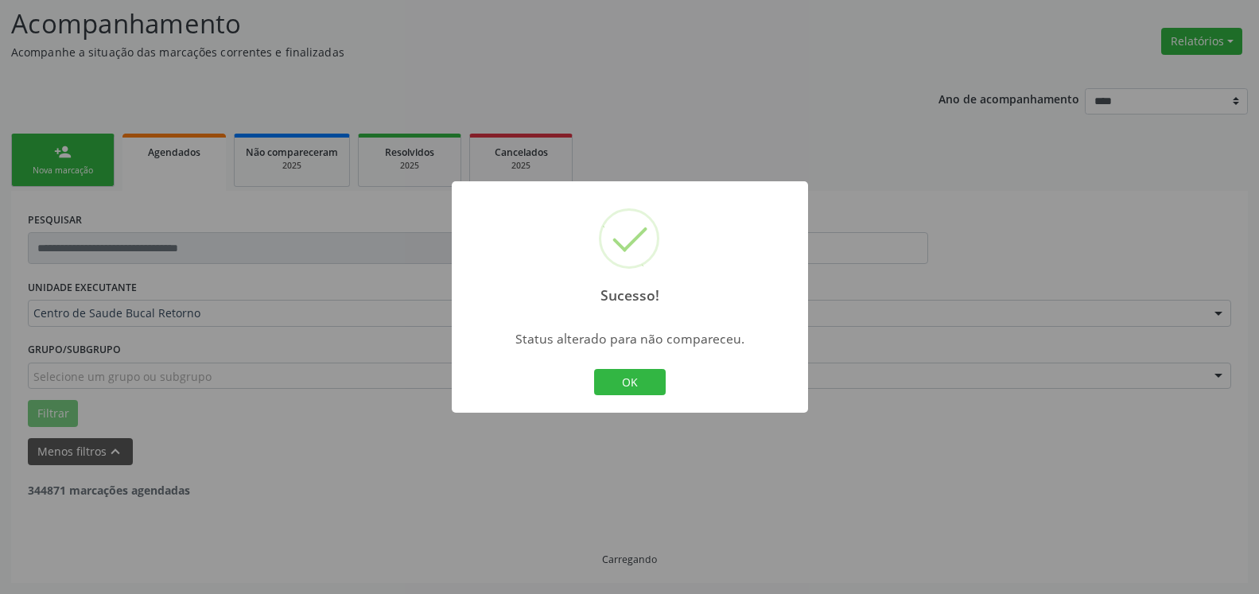
scroll to position [104, 0]
click at [628, 384] on button "OK" at bounding box center [630, 382] width 72 height 27
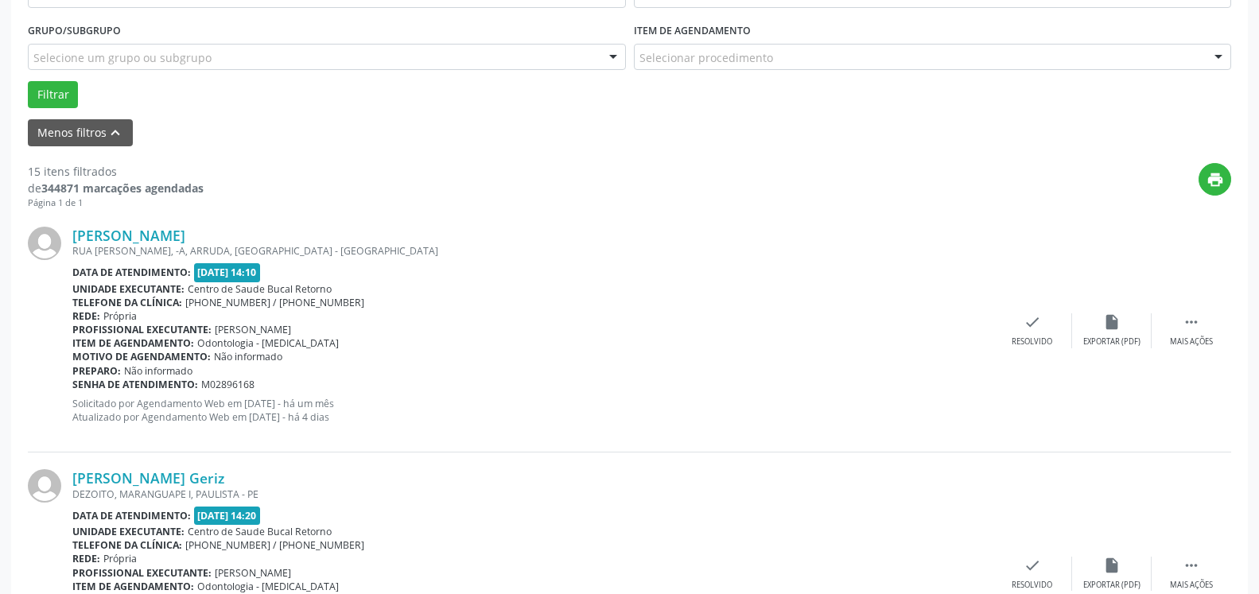
scroll to position [429, 0]
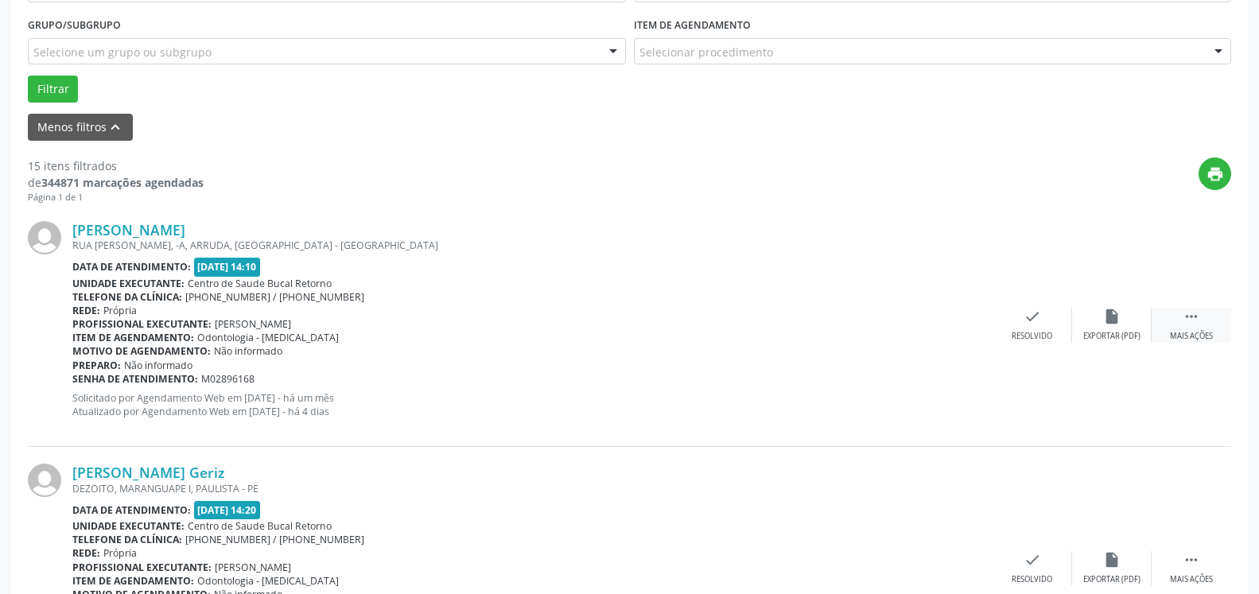
drag, startPoint x: 1199, startPoint y: 322, endPoint x: 1160, endPoint y: 322, distance: 39.8
click at [1199, 321] on icon "" at bounding box center [1191, 316] width 17 height 17
click at [1125, 329] on div "alarm_off Não compareceu" at bounding box center [1112, 325] width 80 height 34
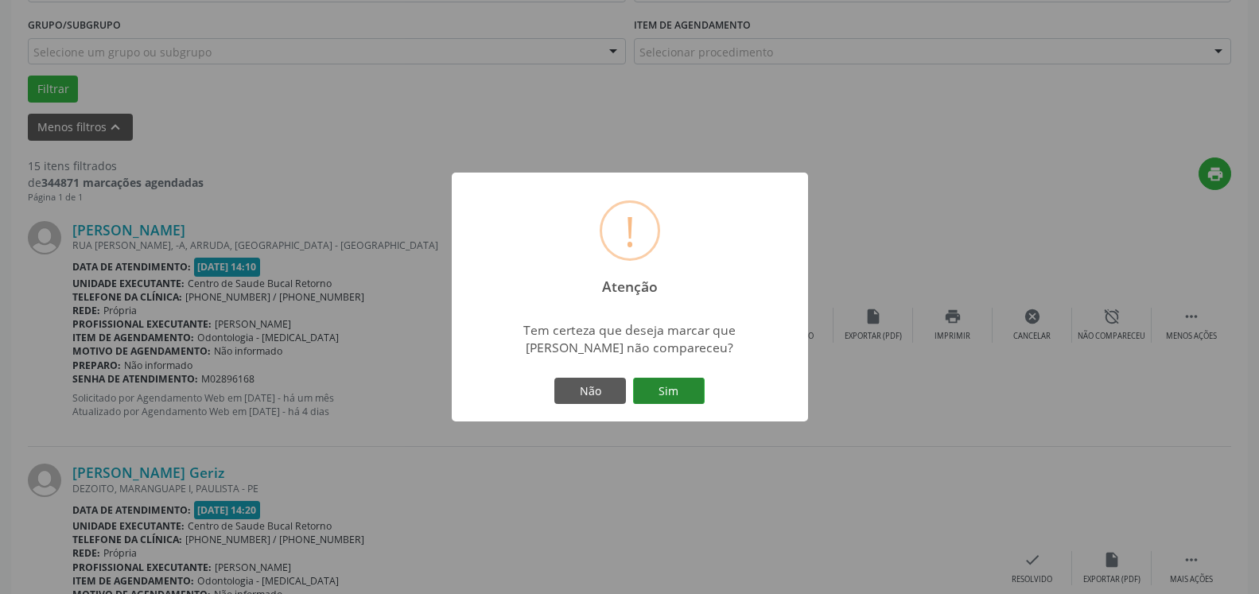
click at [683, 385] on button "Sim" at bounding box center [669, 391] width 72 height 27
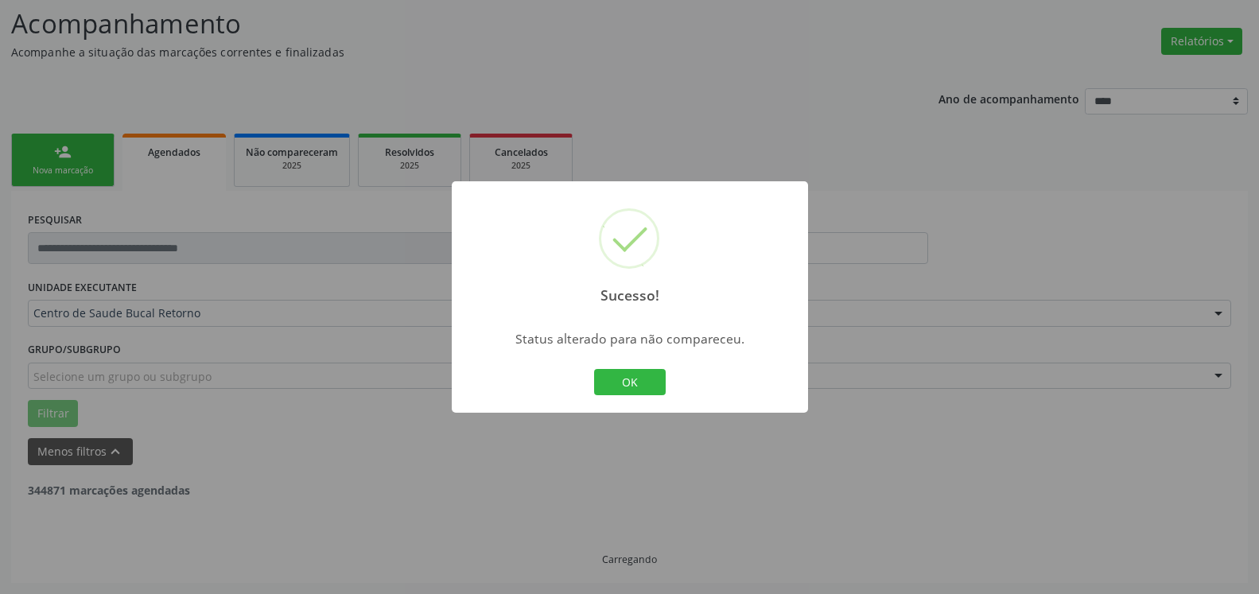
scroll to position [104, 0]
click at [623, 378] on button "OK" at bounding box center [630, 382] width 72 height 27
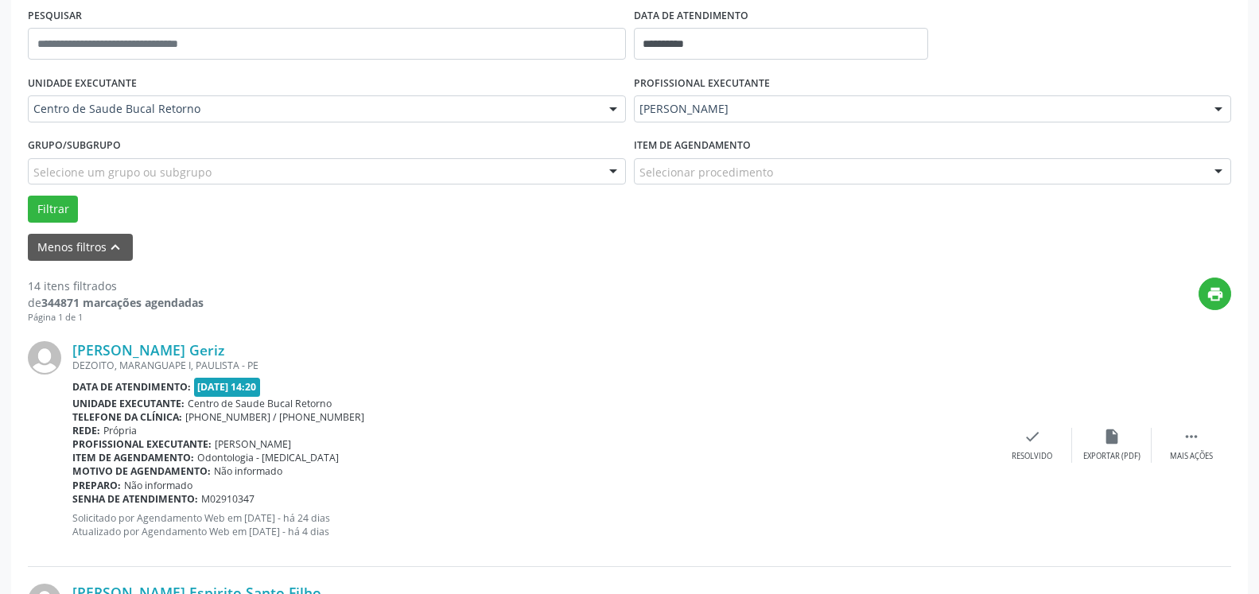
scroll to position [510, 0]
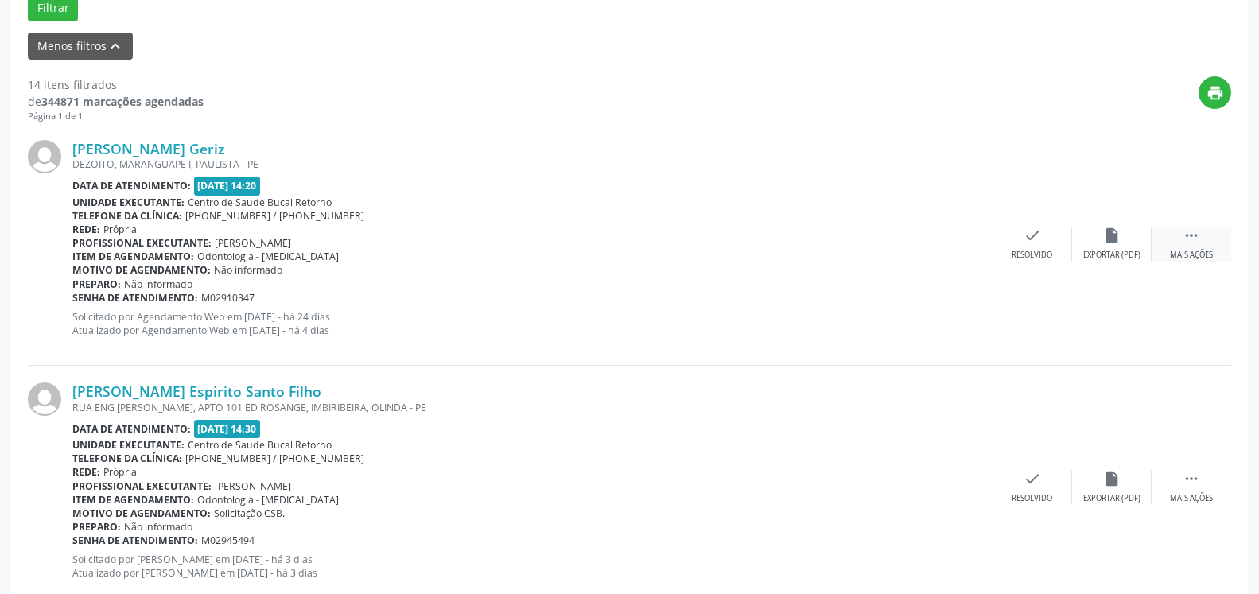
click at [1199, 243] on icon "" at bounding box center [1191, 235] width 17 height 17
click at [1126, 251] on div "Não compareceu" at bounding box center [1112, 255] width 68 height 11
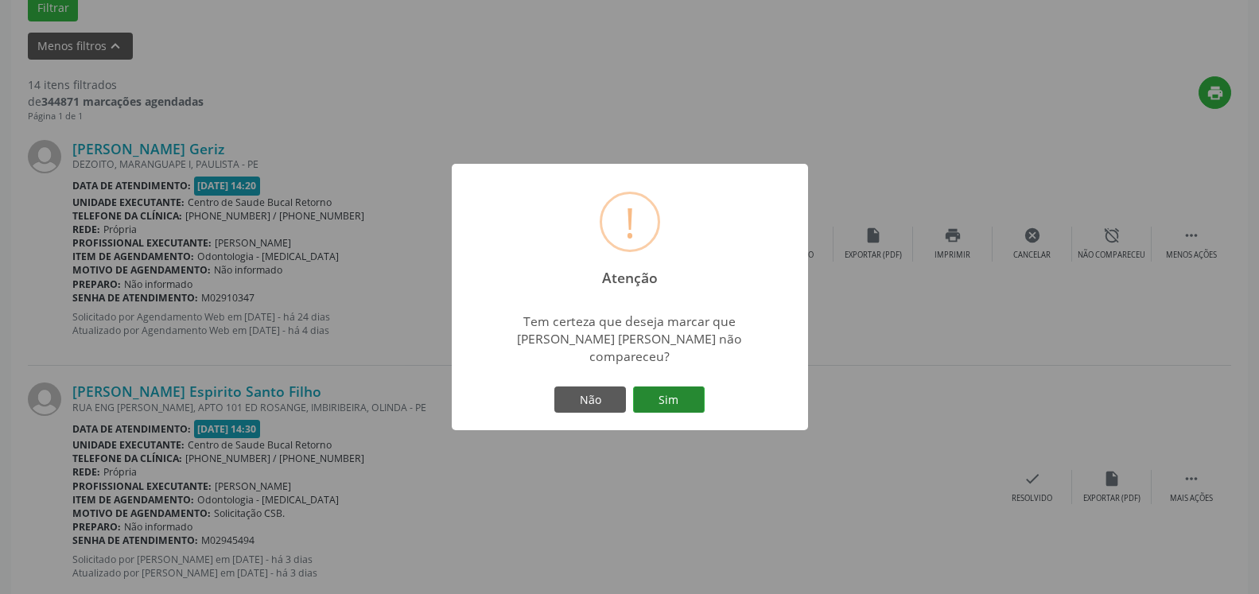
click at [679, 391] on button "Sim" at bounding box center [669, 400] width 72 height 27
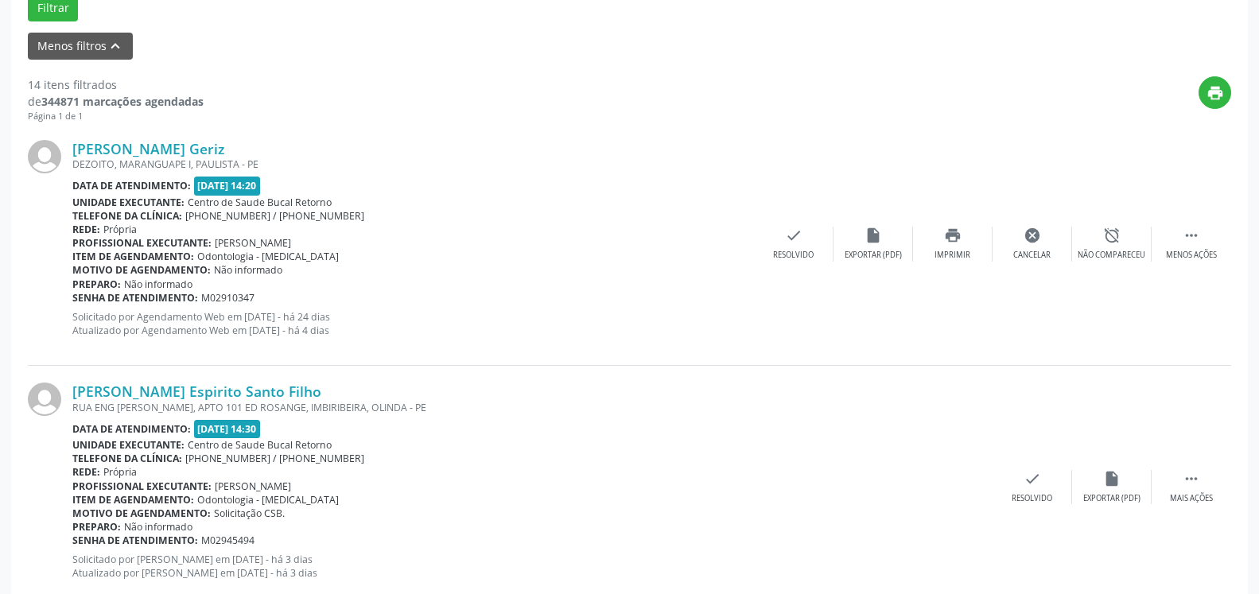
scroll to position [104, 0]
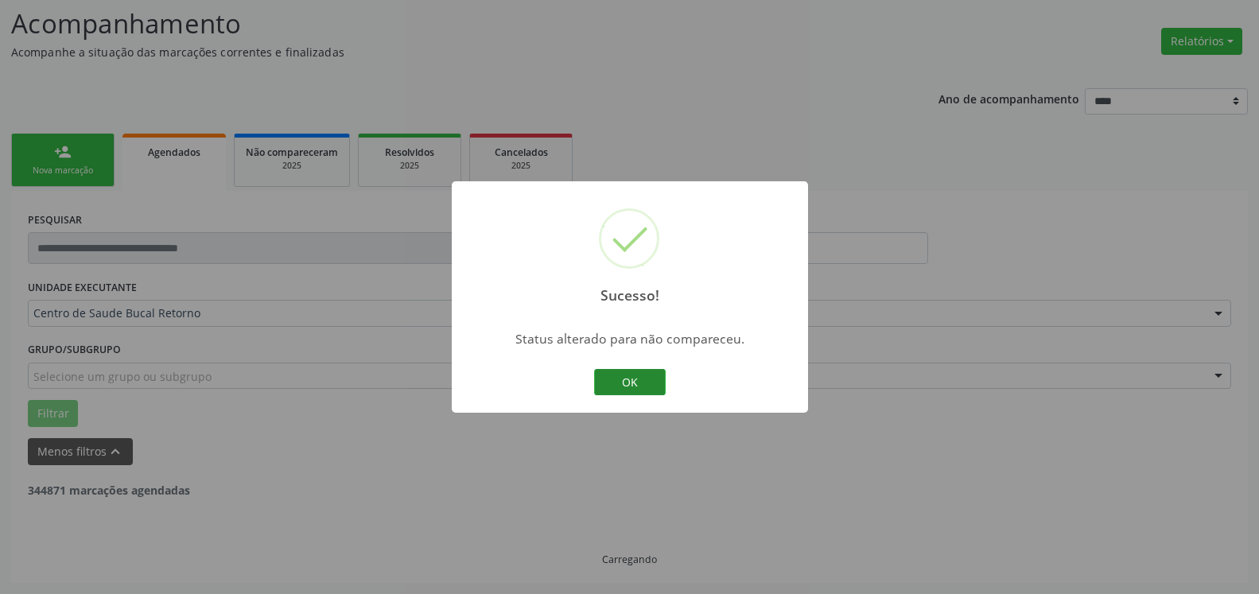
click at [624, 380] on button "OK" at bounding box center [630, 382] width 72 height 27
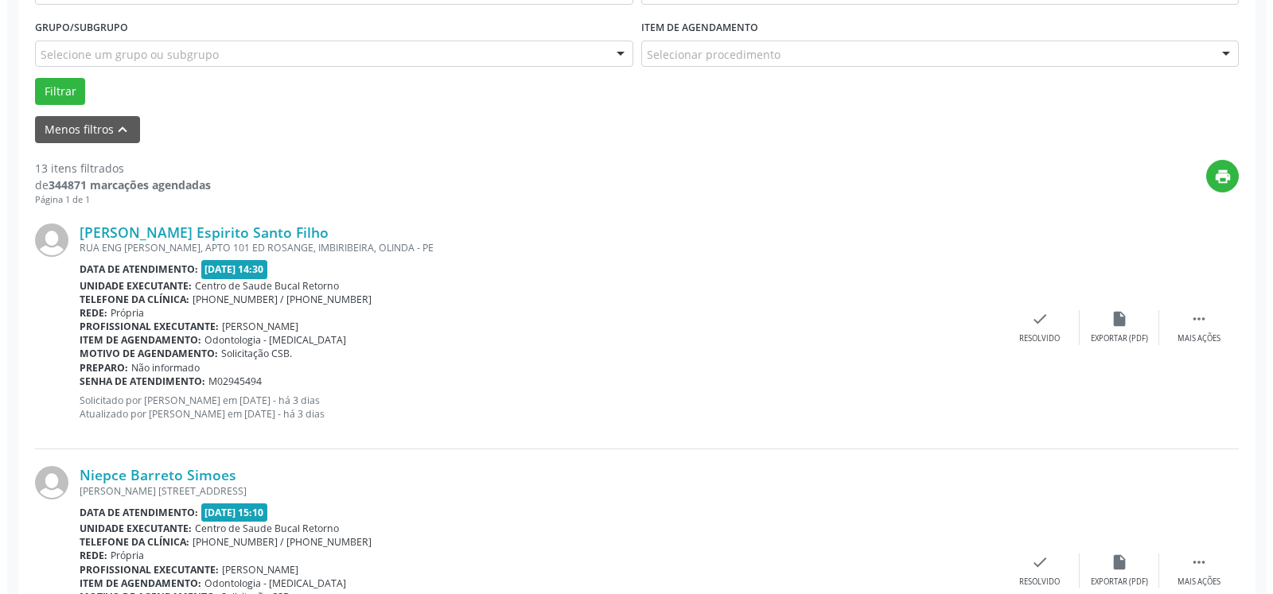
scroll to position [429, 0]
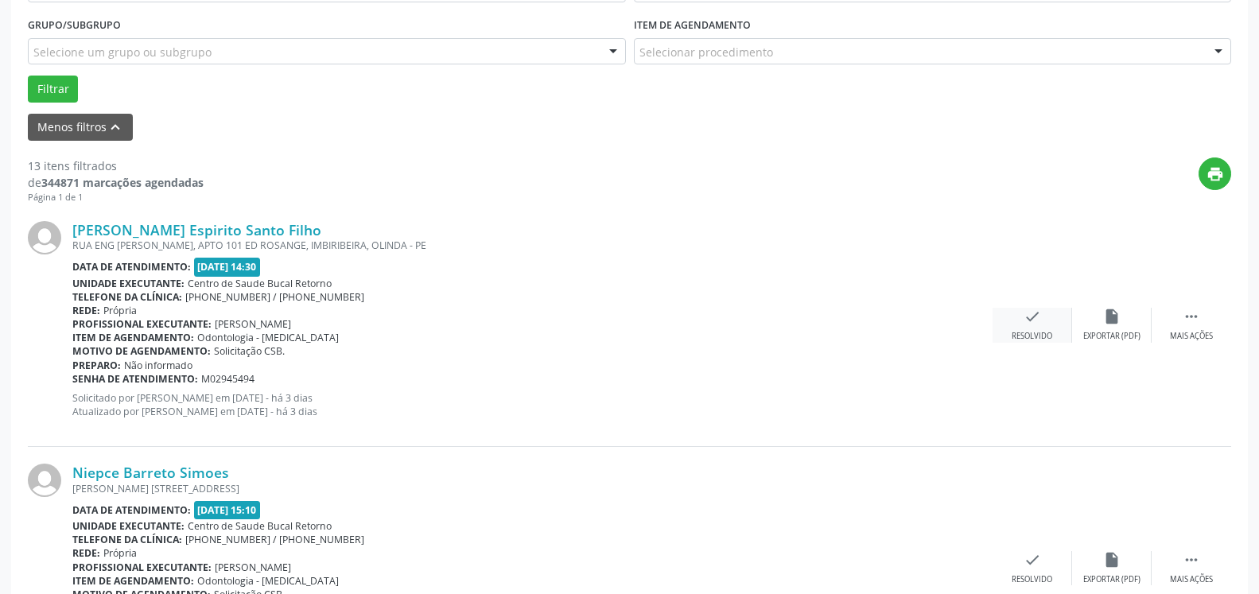
click at [1038, 324] on icon "check" at bounding box center [1032, 316] width 17 height 17
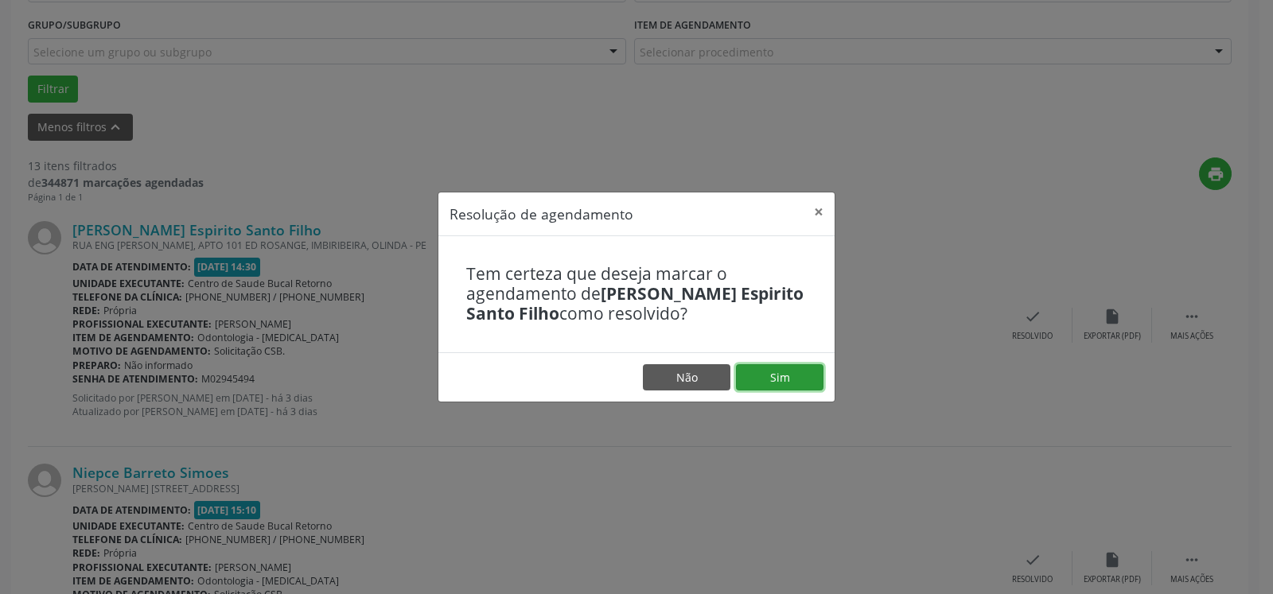
click at [759, 373] on button "Sim" at bounding box center [779, 377] width 87 height 27
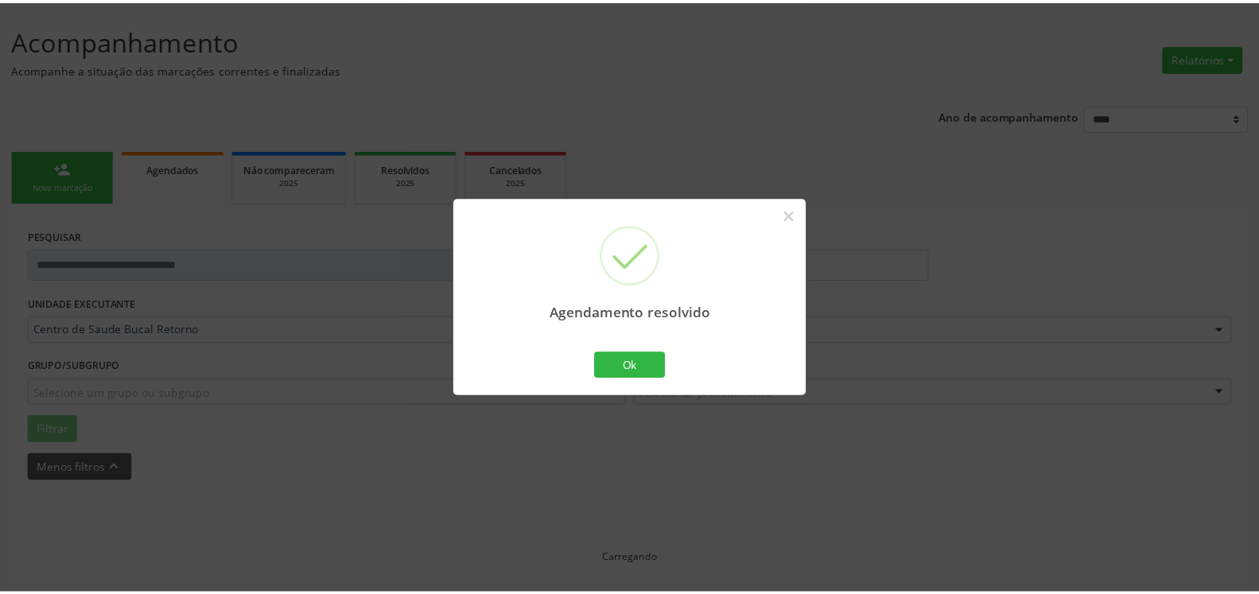
scroll to position [87, 0]
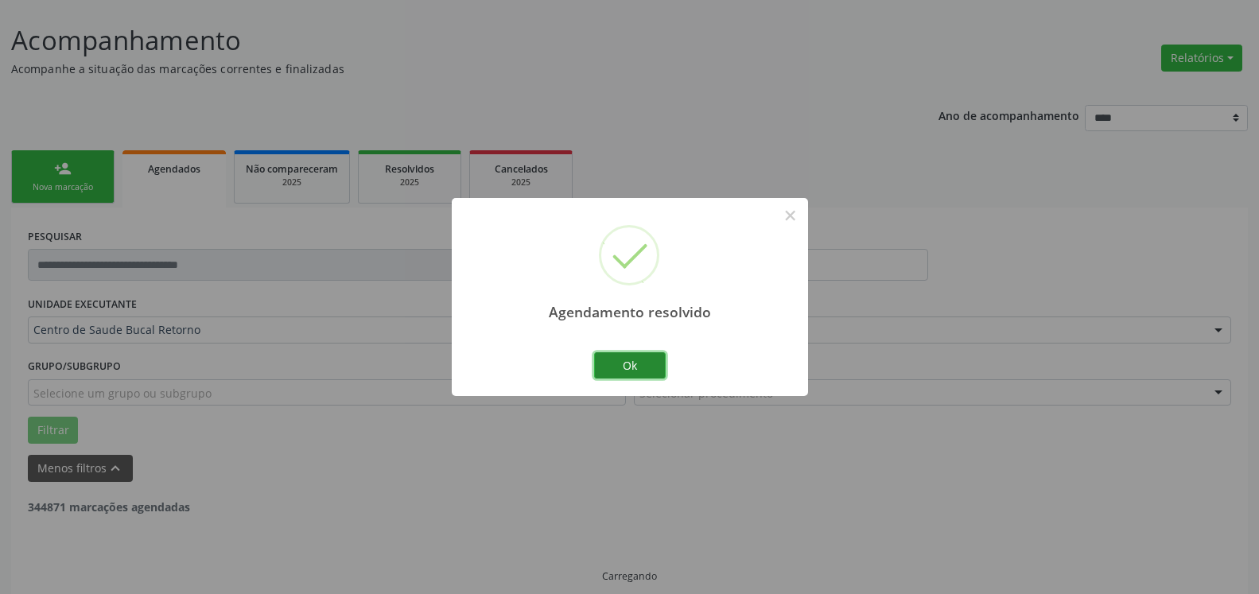
click at [653, 363] on button "Ok" at bounding box center [630, 365] width 72 height 27
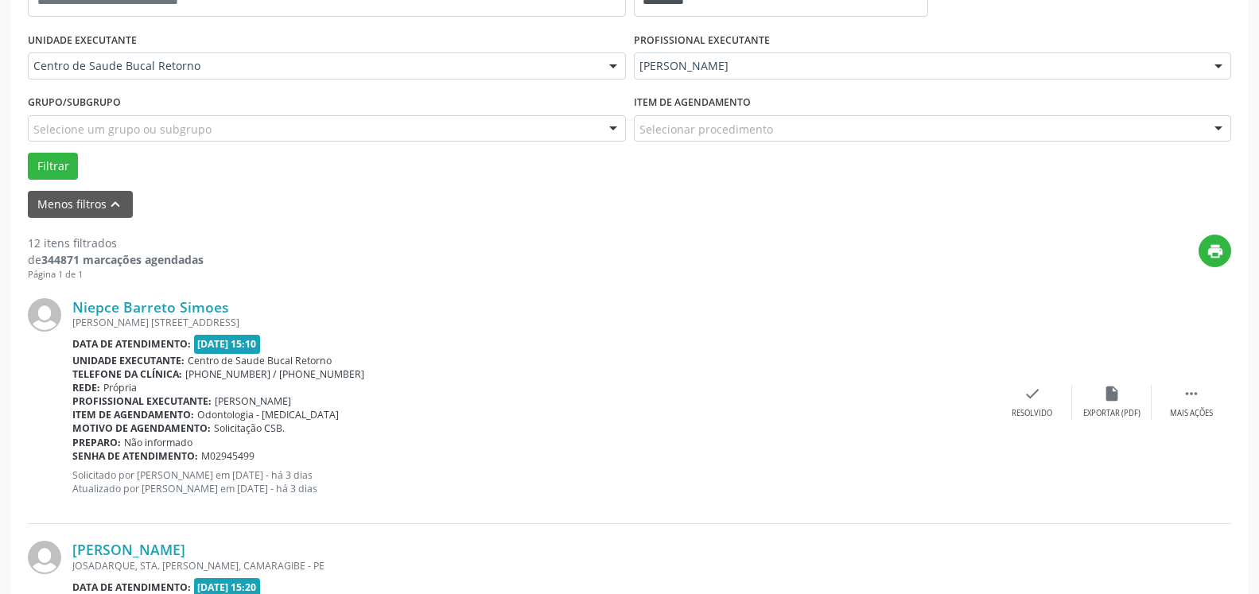
scroll to position [412, 0]
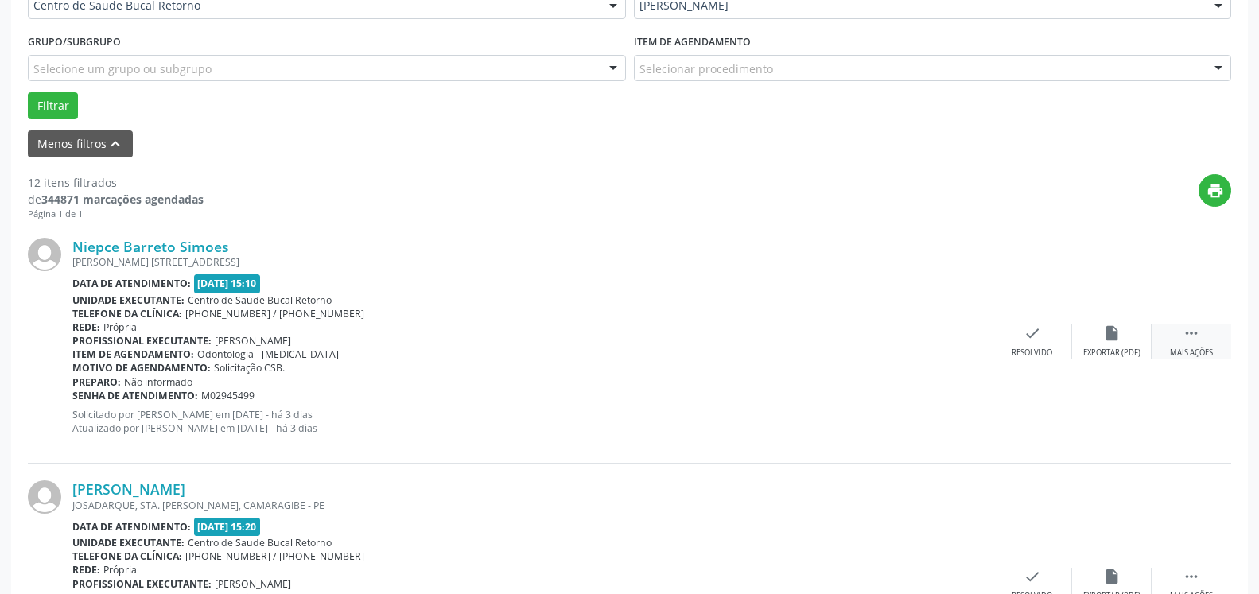
click at [1199, 336] on icon "" at bounding box center [1191, 333] width 17 height 17
click at [1119, 336] on icon "alarm_off" at bounding box center [1111, 333] width 17 height 17
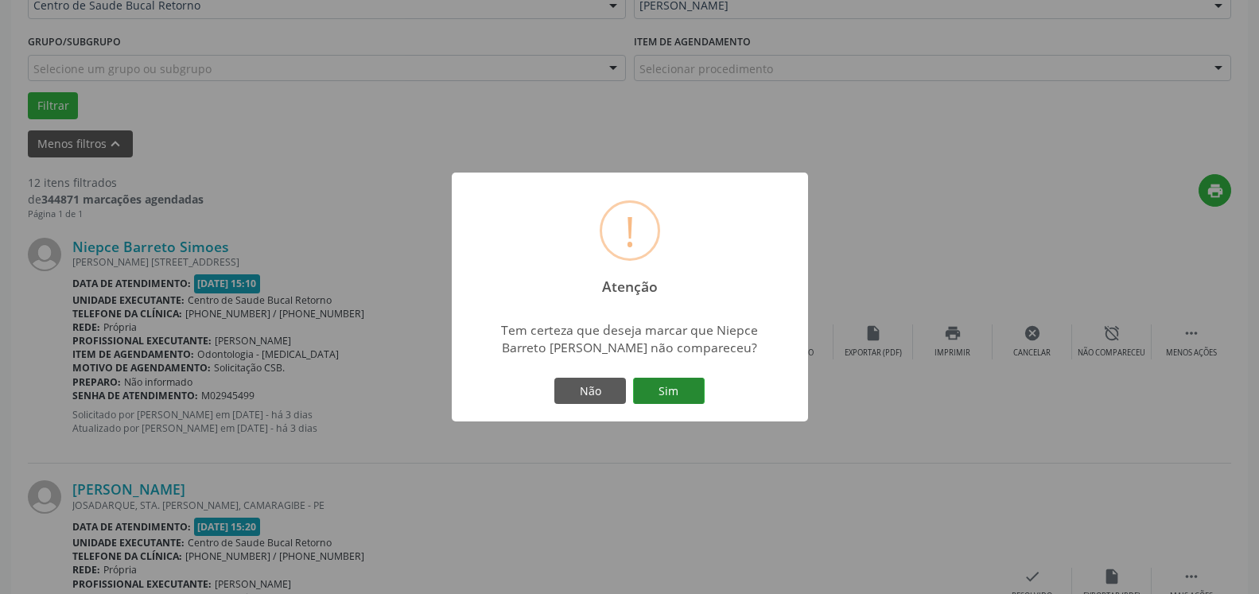
click at [667, 390] on button "Sim" at bounding box center [669, 391] width 72 height 27
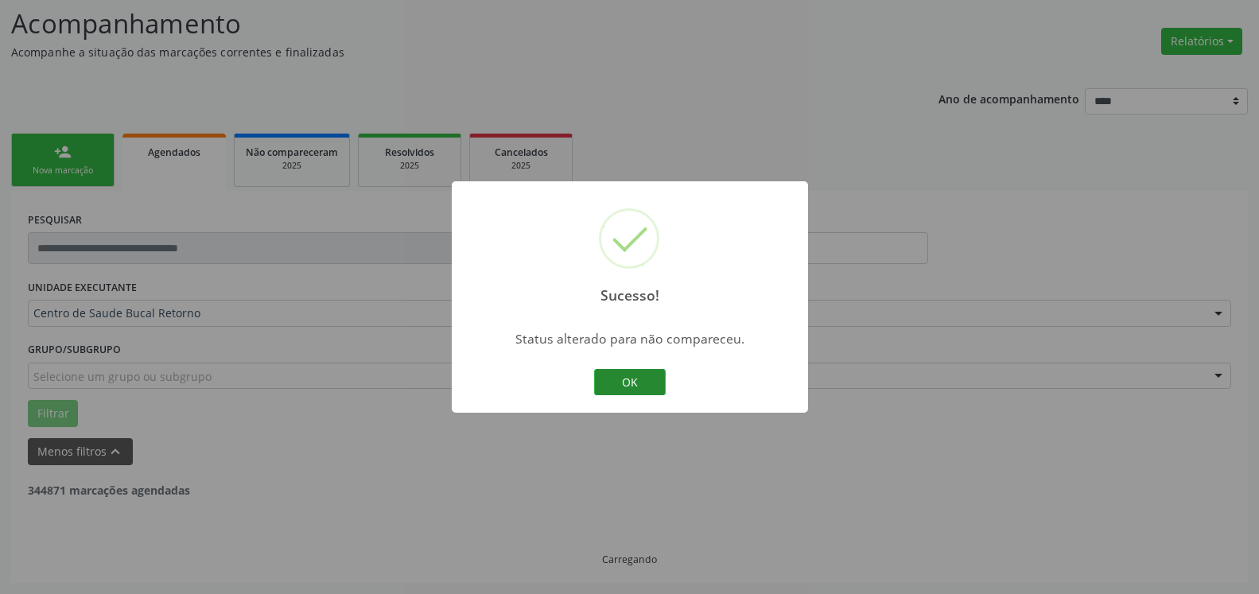
scroll to position [104, 0]
click at [630, 387] on button "OK" at bounding box center [630, 382] width 72 height 27
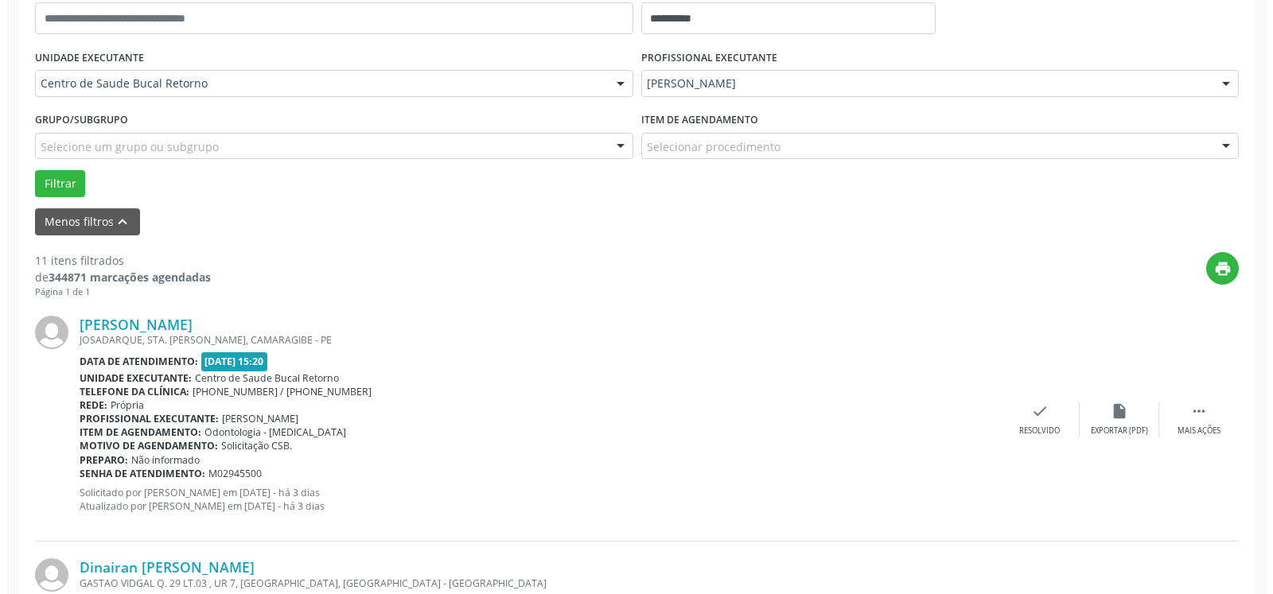
scroll to position [348, 0]
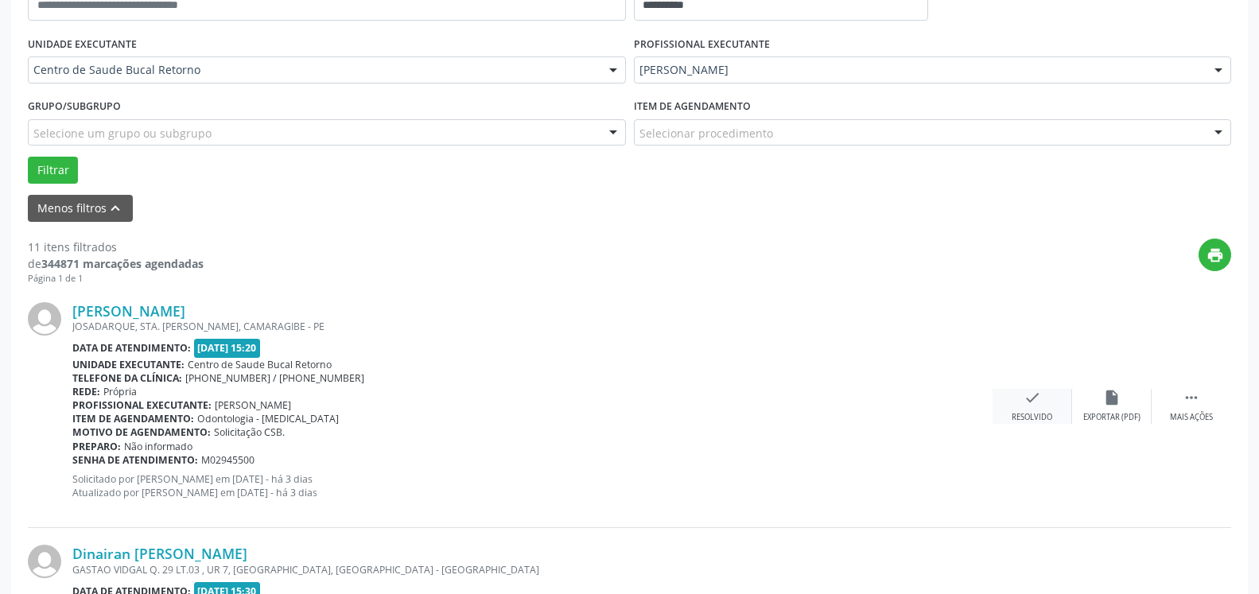
click at [1028, 411] on div "check Resolvido" at bounding box center [1033, 406] width 80 height 34
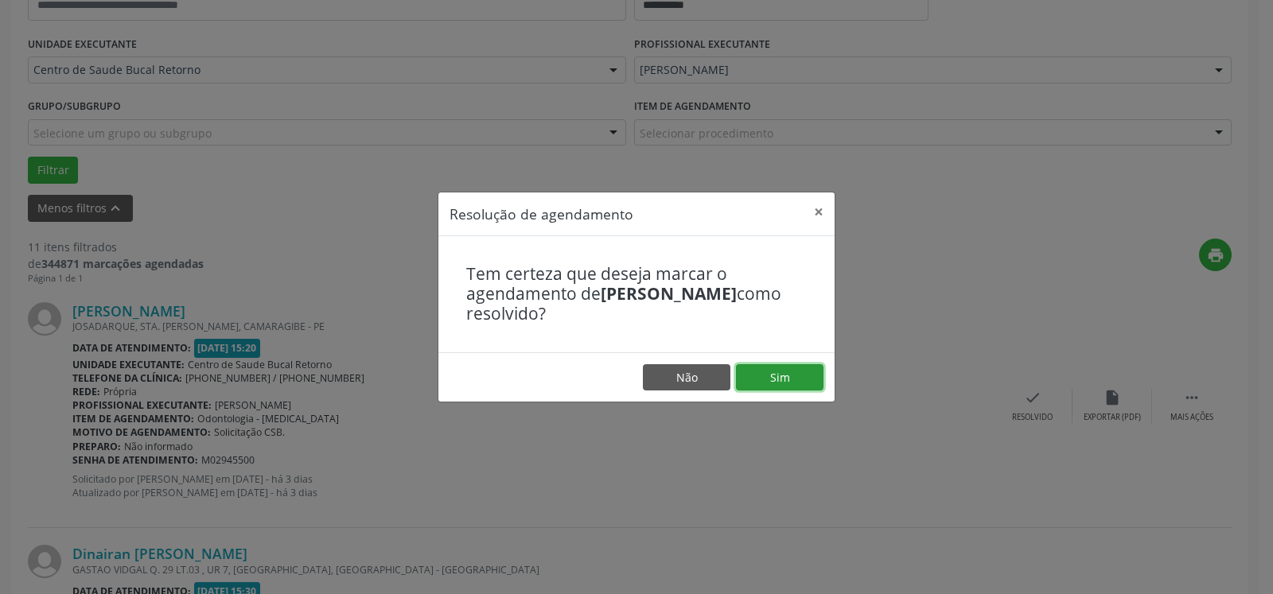
click at [807, 390] on button "Sim" at bounding box center [779, 377] width 87 height 27
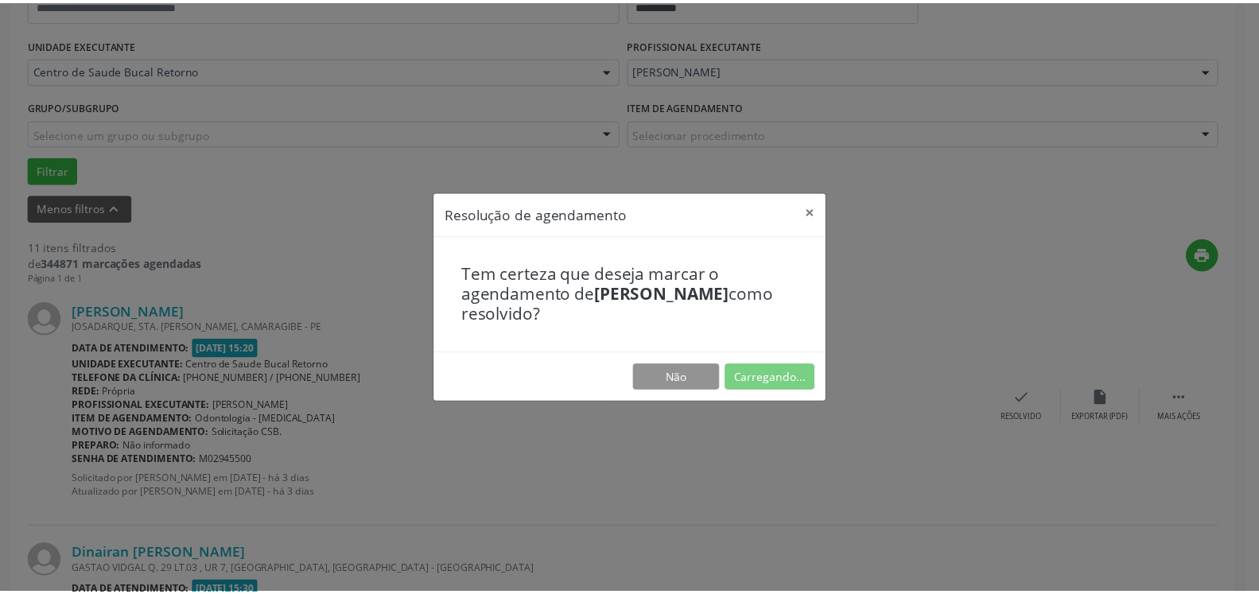
scroll to position [87, 0]
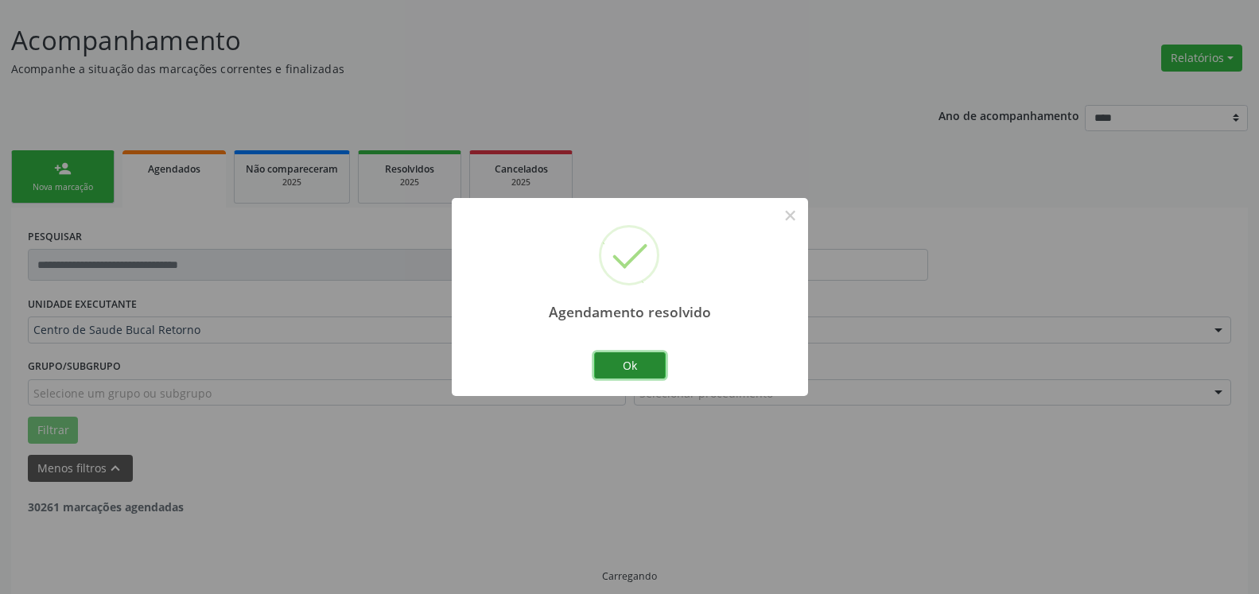
click at [624, 363] on button "Ok" at bounding box center [630, 365] width 72 height 27
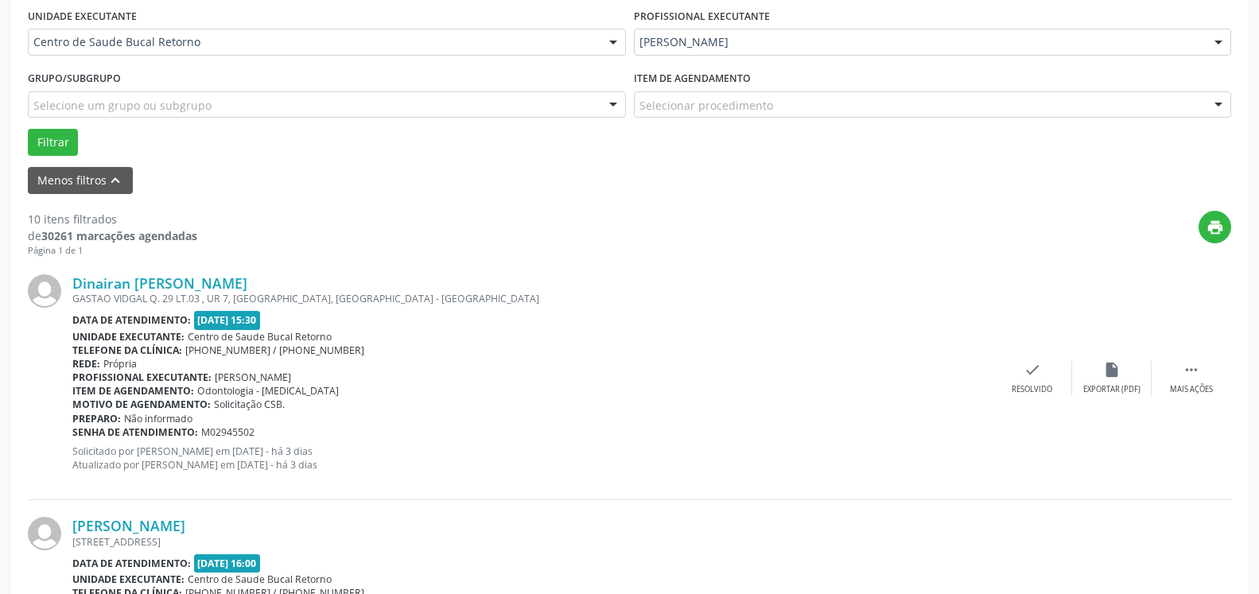
scroll to position [412, 0]
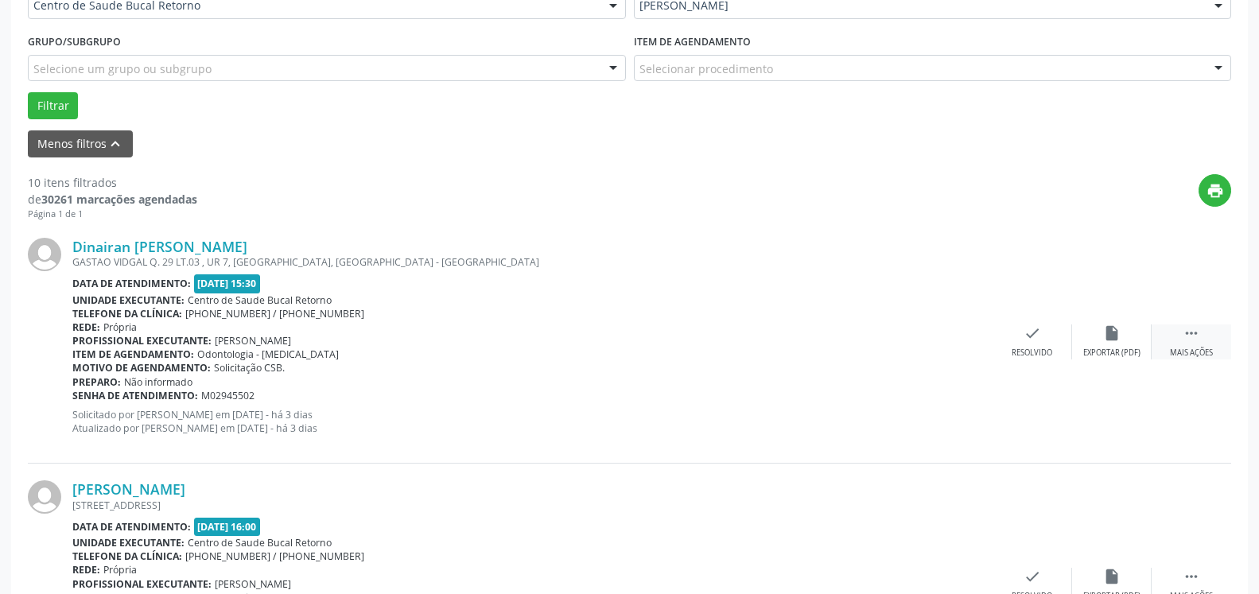
click at [1191, 336] on icon "" at bounding box center [1191, 333] width 17 height 17
drag, startPoint x: 1164, startPoint y: 336, endPoint x: 1108, endPoint y: 356, distance: 59.6
click at [1163, 336] on div " Menos ações" at bounding box center [1192, 342] width 80 height 34
click at [1199, 342] on icon "" at bounding box center [1191, 333] width 17 height 17
click at [1112, 334] on icon "alarm_off" at bounding box center [1111, 333] width 17 height 17
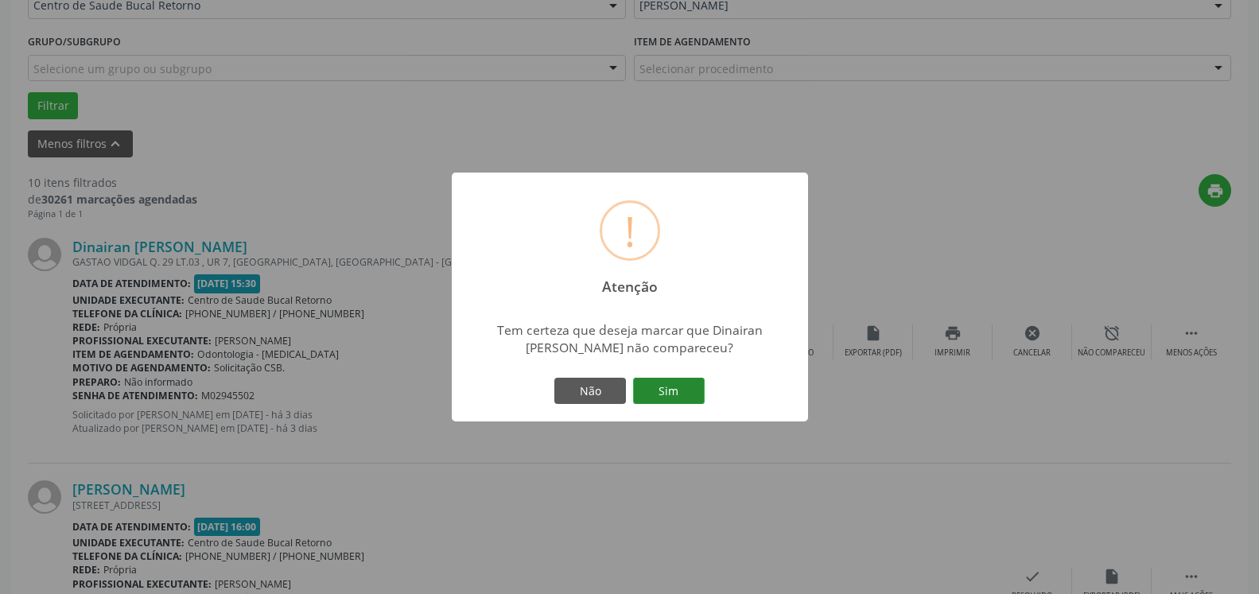
click at [663, 397] on button "Sim" at bounding box center [669, 391] width 72 height 27
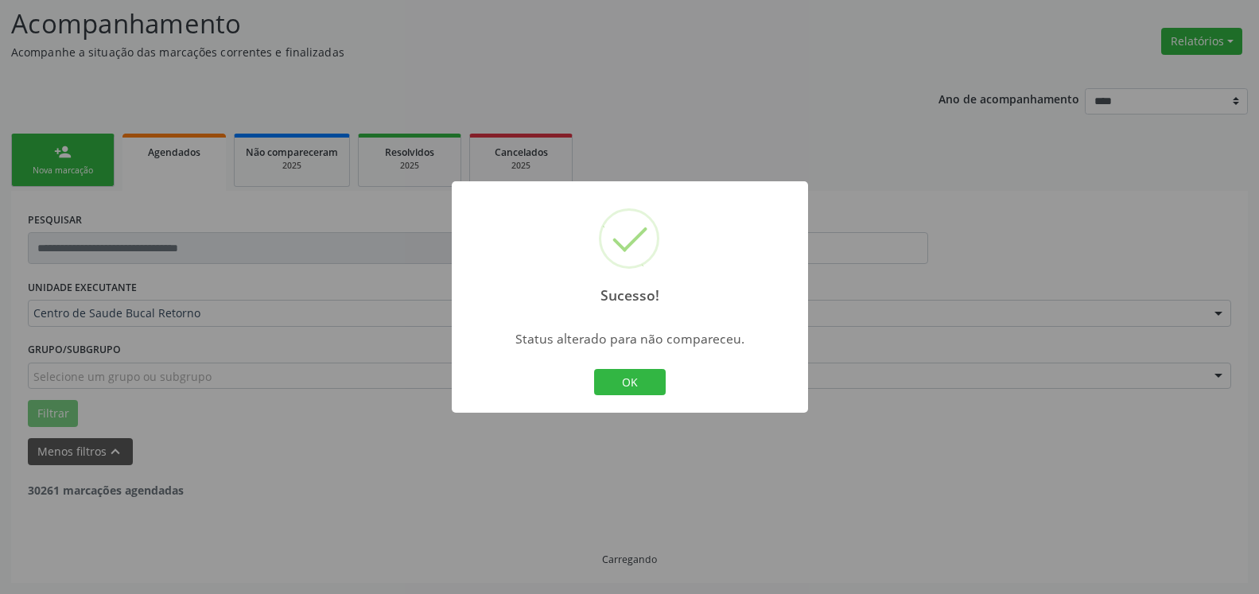
scroll to position [104, 0]
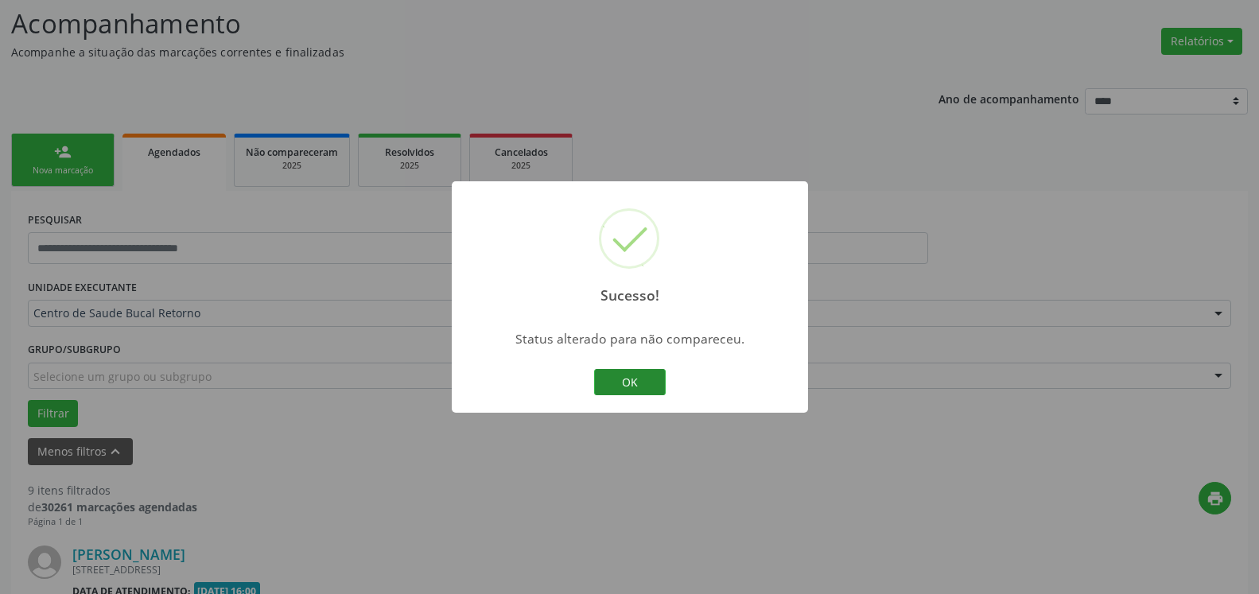
click at [646, 387] on button "OK" at bounding box center [630, 382] width 72 height 27
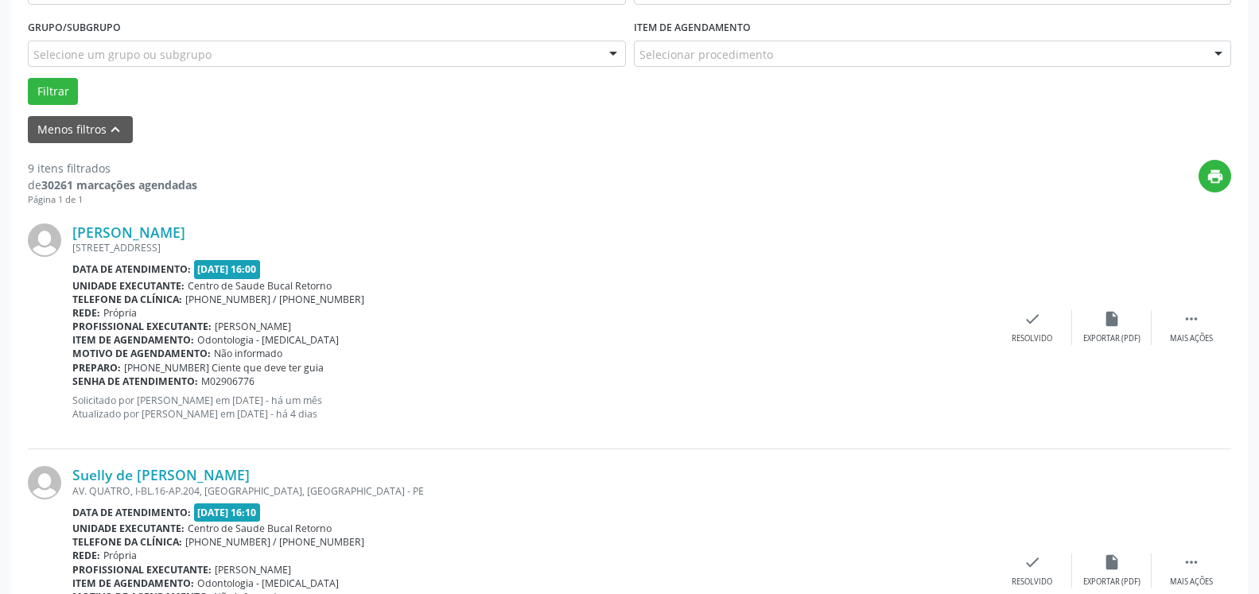
scroll to position [429, 0]
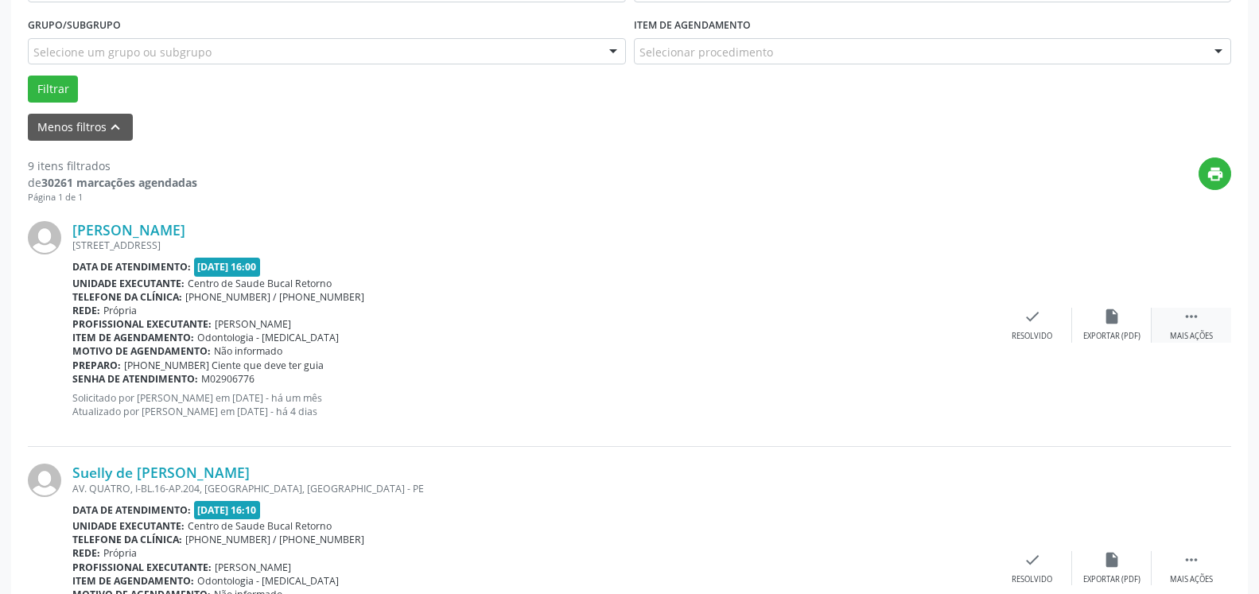
click at [1191, 312] on icon "" at bounding box center [1191, 316] width 17 height 17
click at [1128, 316] on div "alarm_off Não compareceu" at bounding box center [1112, 325] width 80 height 34
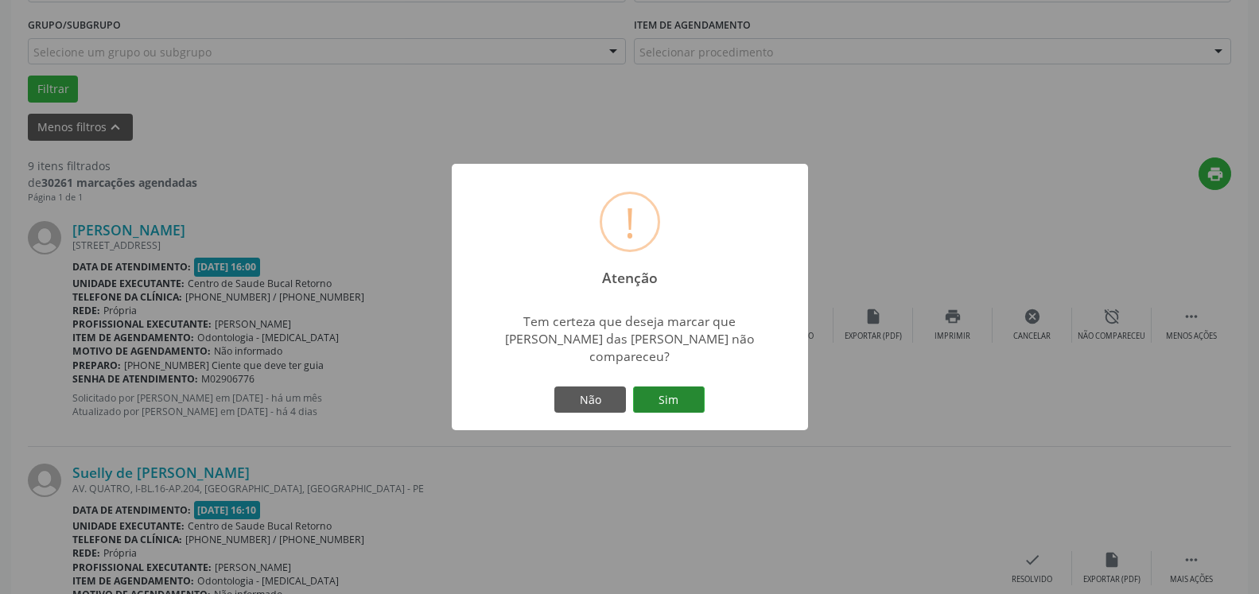
click at [675, 387] on button "Sim" at bounding box center [669, 400] width 72 height 27
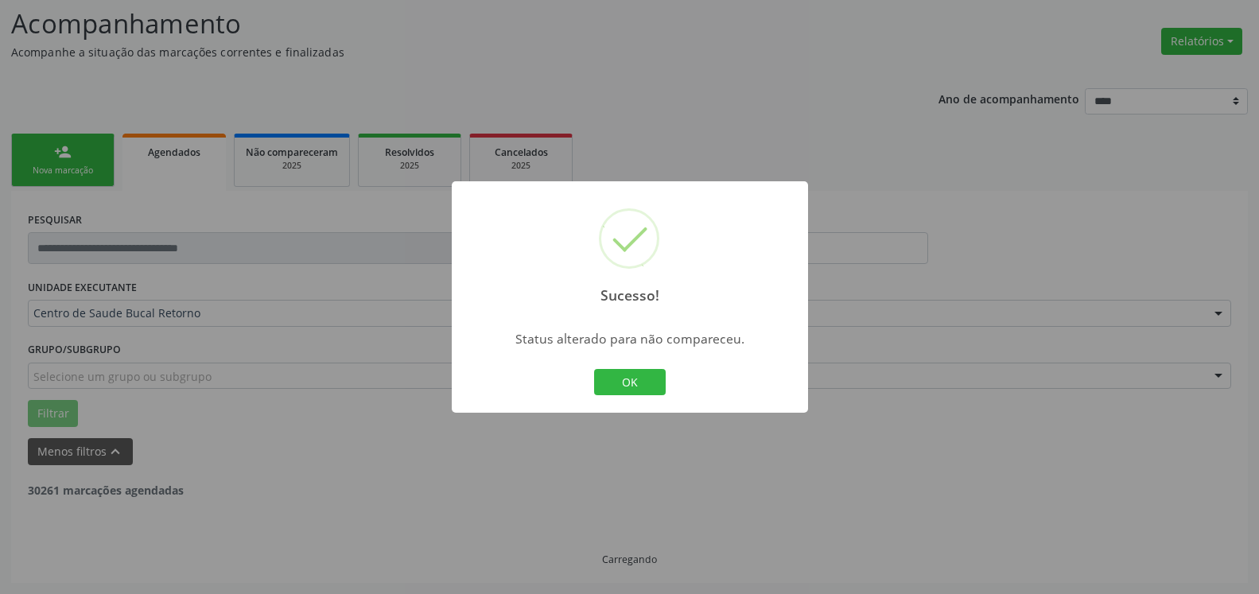
click at [629, 378] on button "OK" at bounding box center [630, 382] width 72 height 27
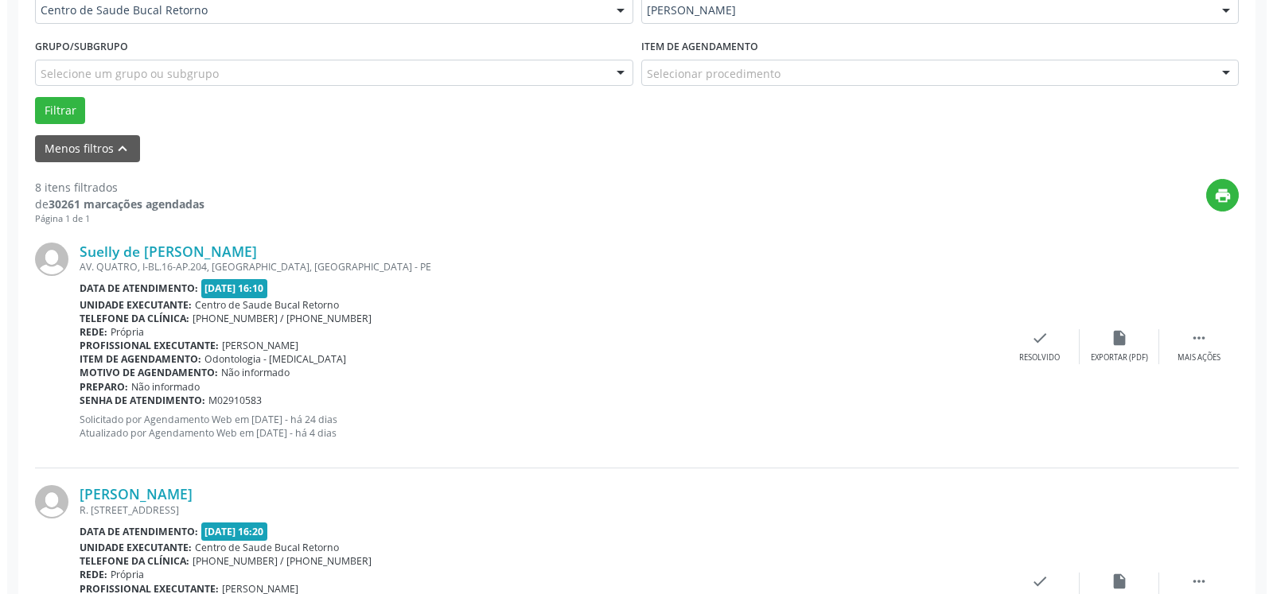
scroll to position [510, 0]
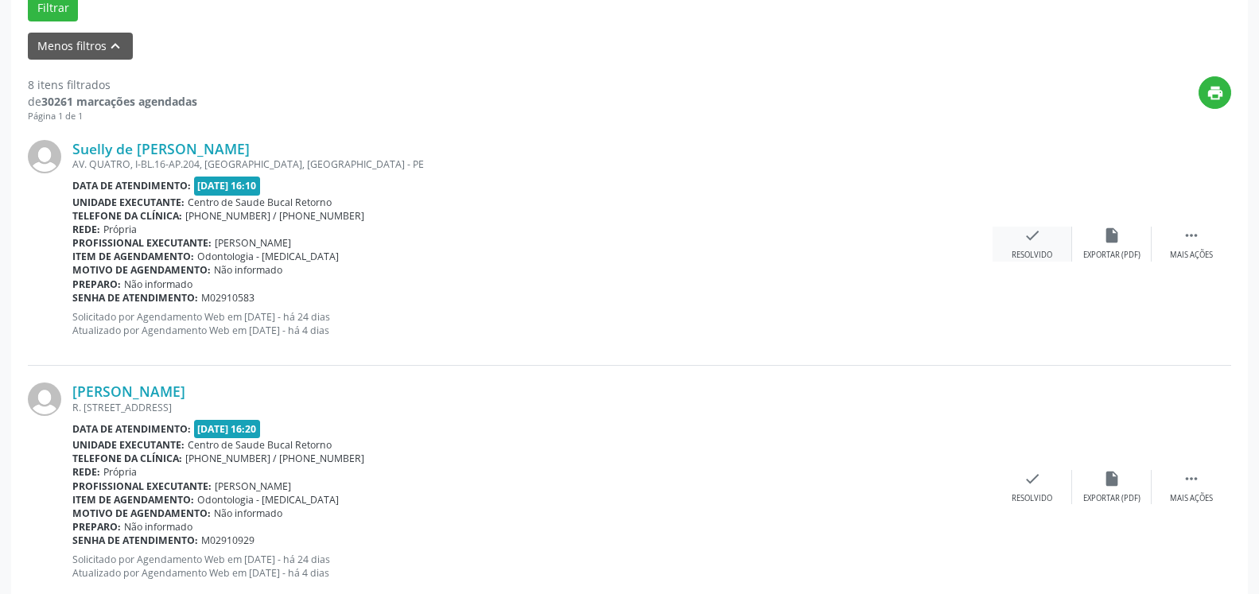
click at [1023, 249] on div "check Resolvido" at bounding box center [1033, 244] width 80 height 34
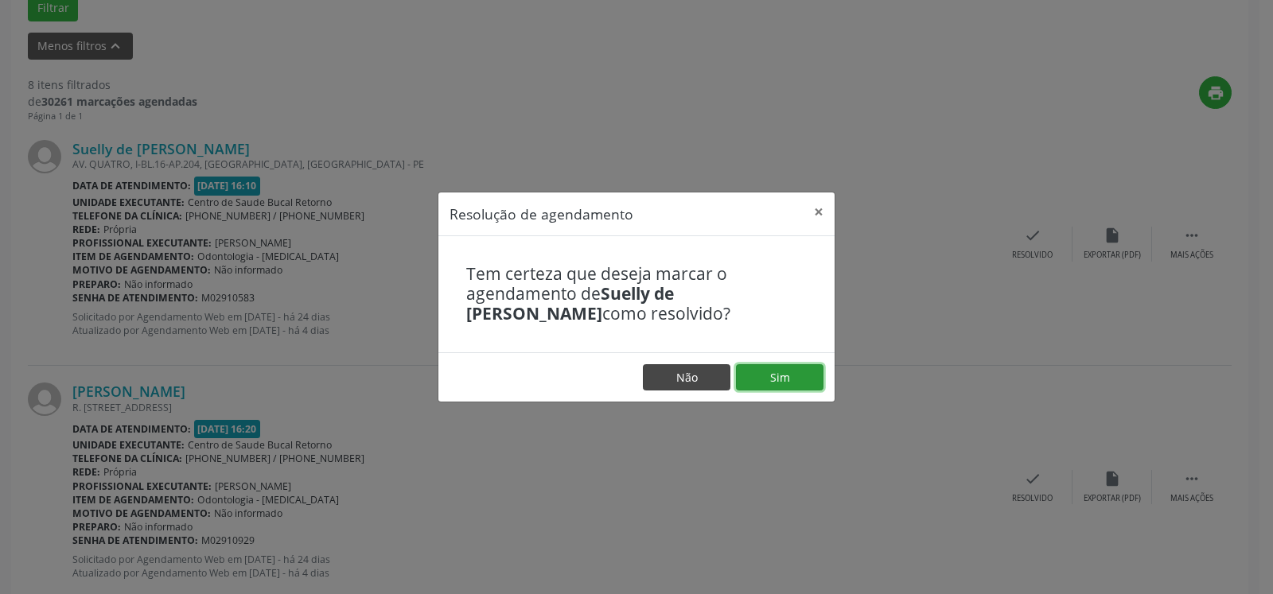
drag, startPoint x: 776, startPoint y: 375, endPoint x: 728, endPoint y: 375, distance: 48.5
click at [775, 375] on button "Sim" at bounding box center [779, 377] width 87 height 27
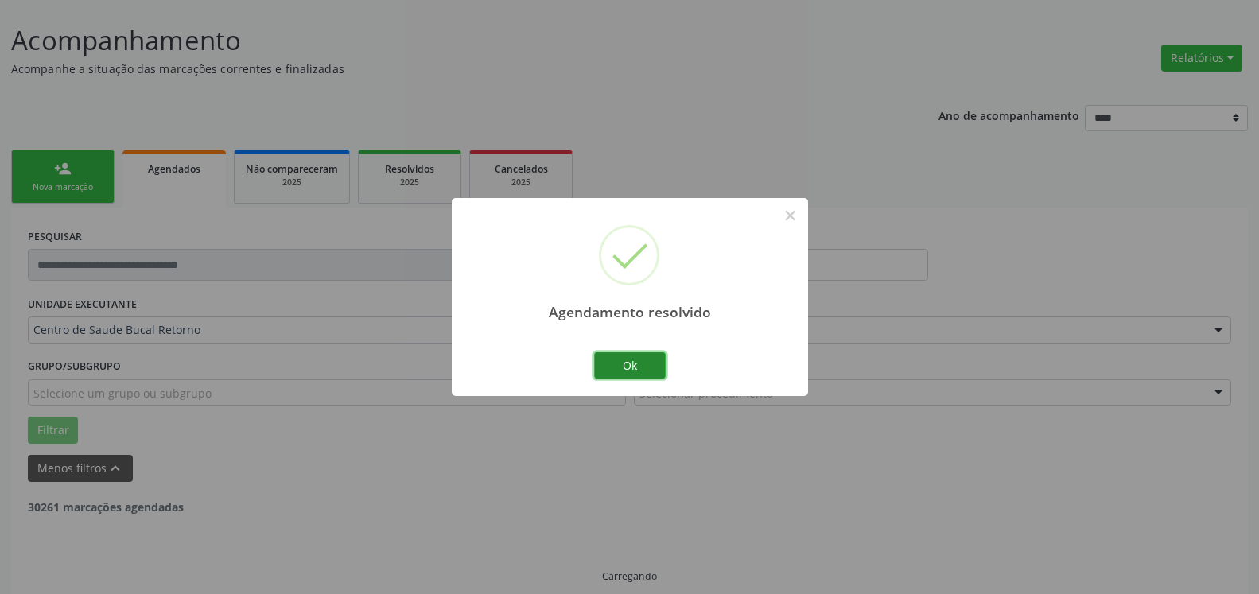
click at [644, 364] on button "Ok" at bounding box center [630, 365] width 72 height 27
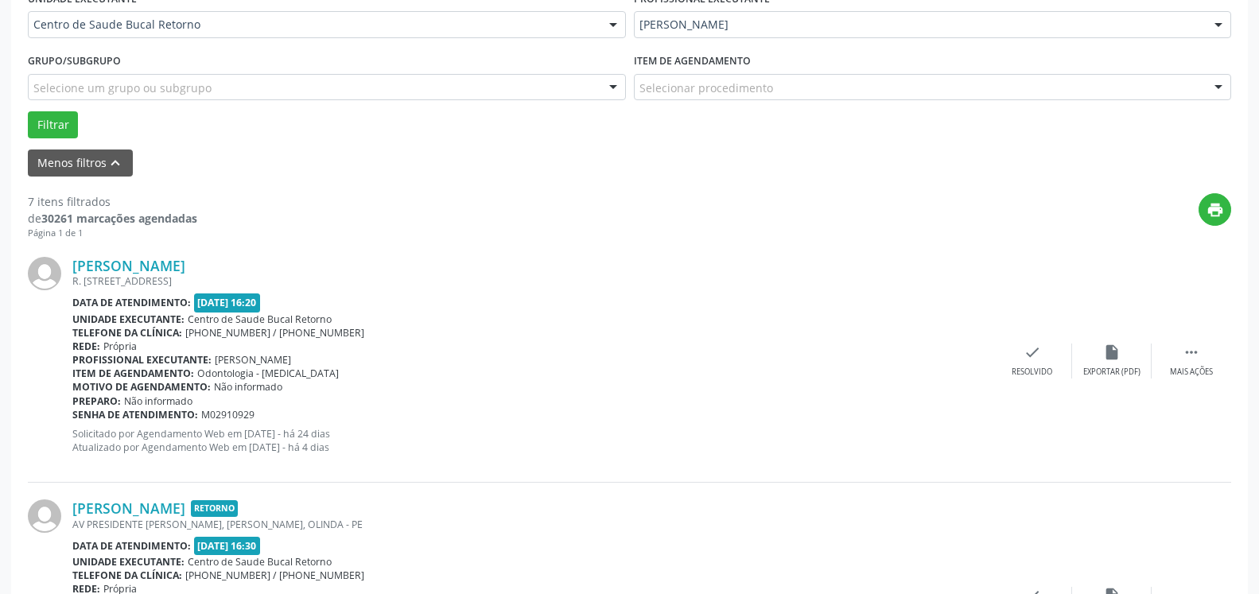
scroll to position [412, 0]
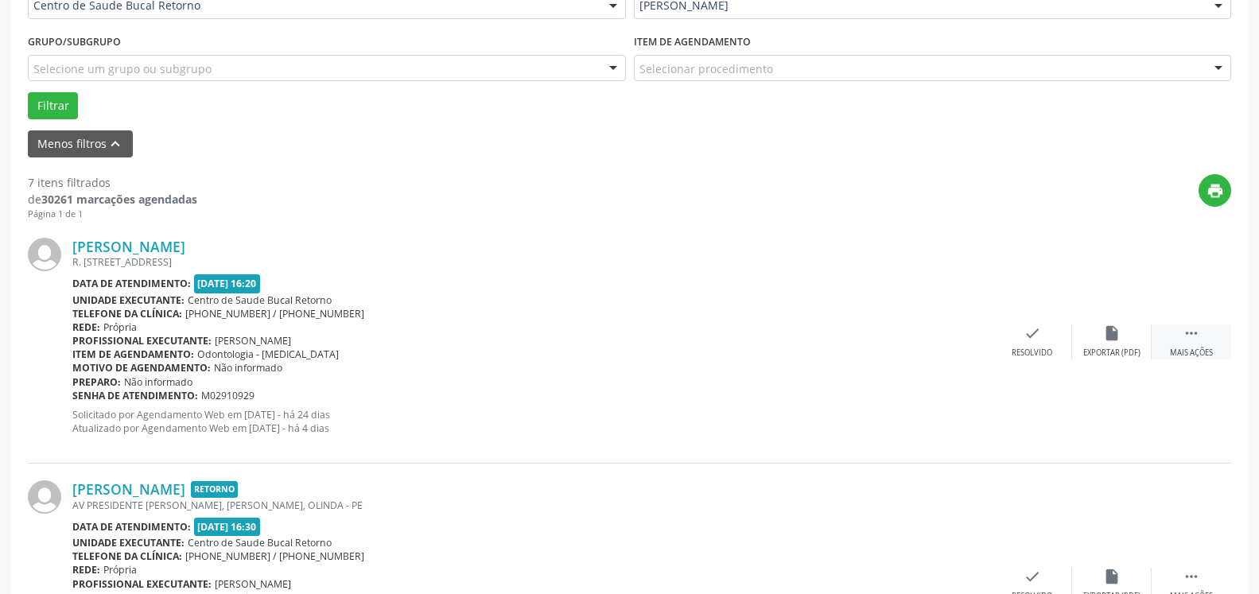
click at [1189, 342] on icon "" at bounding box center [1191, 333] width 17 height 17
click at [1119, 334] on icon "alarm_off" at bounding box center [1111, 333] width 17 height 17
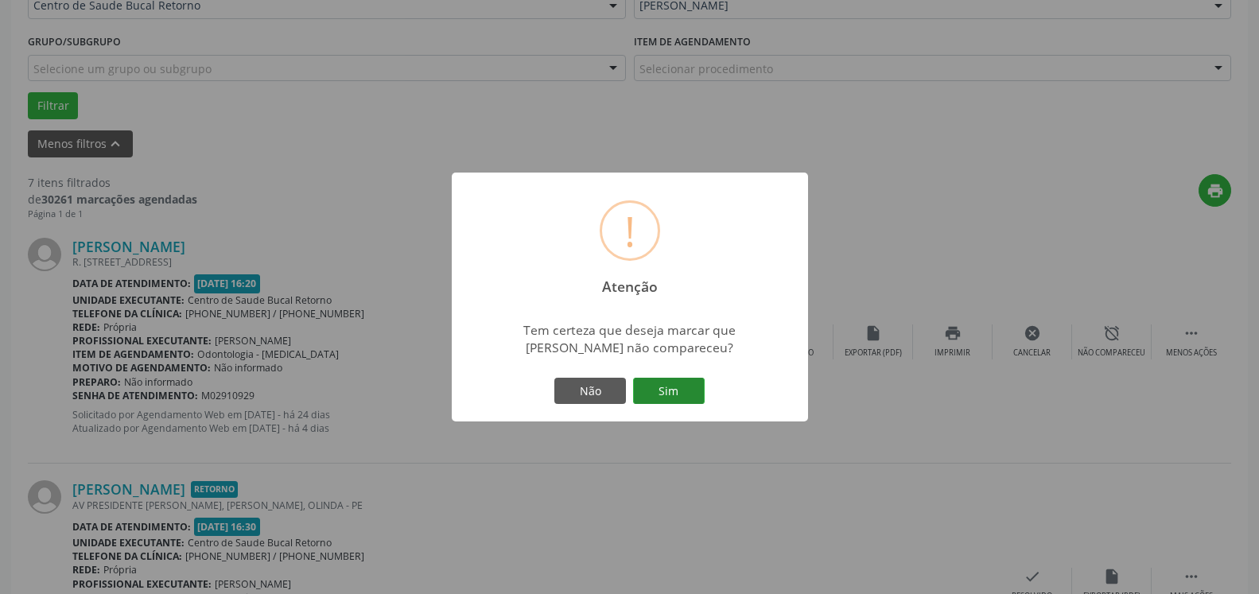
click at [670, 383] on button "Sim" at bounding box center [669, 391] width 72 height 27
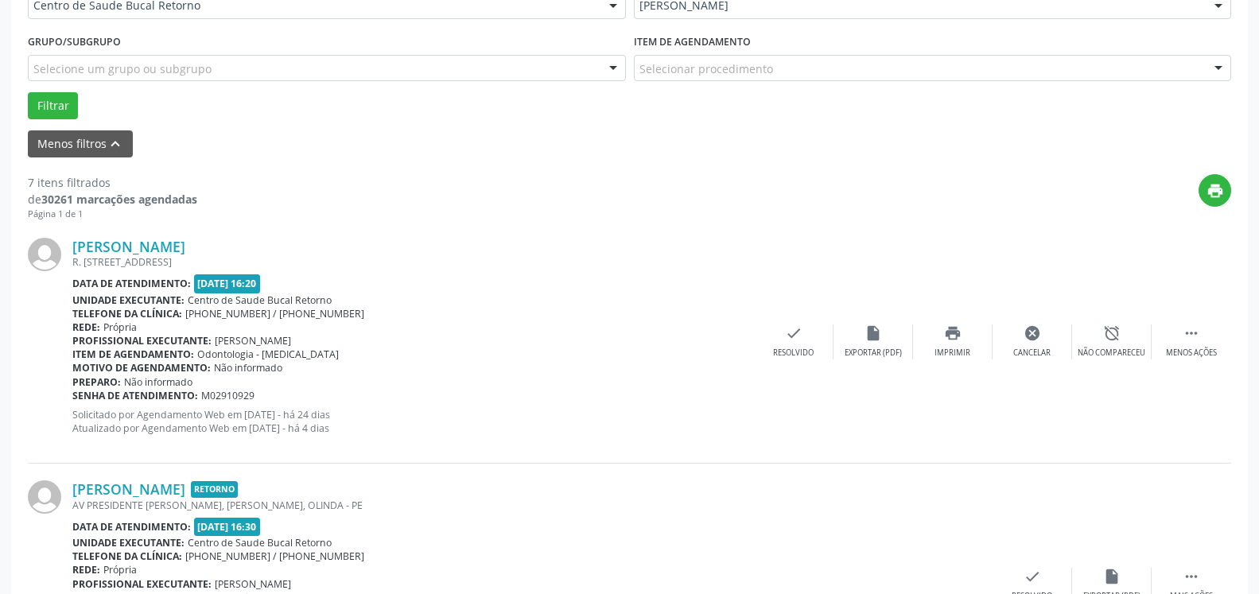
scroll to position [104, 0]
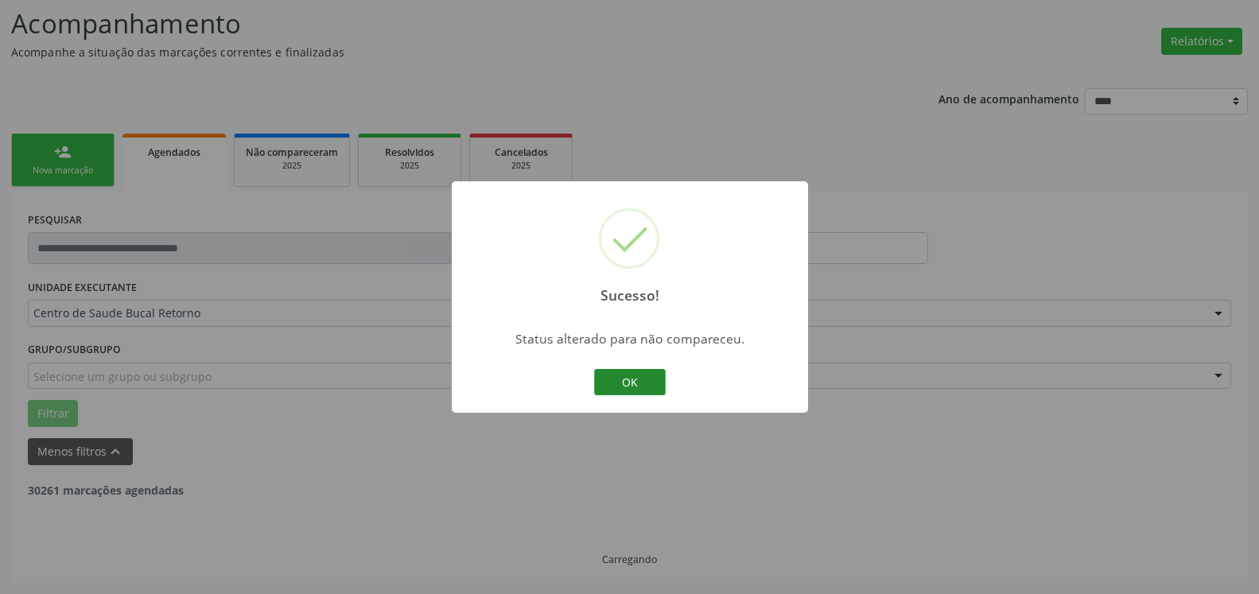
click at [651, 383] on button "OK" at bounding box center [630, 382] width 72 height 27
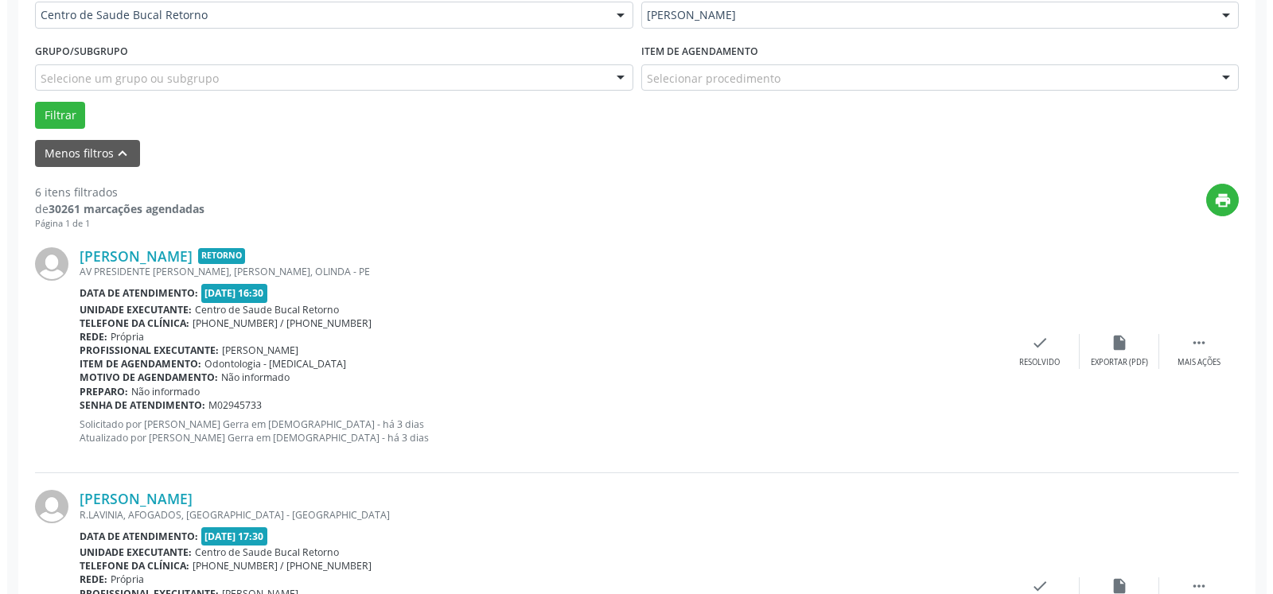
scroll to position [429, 0]
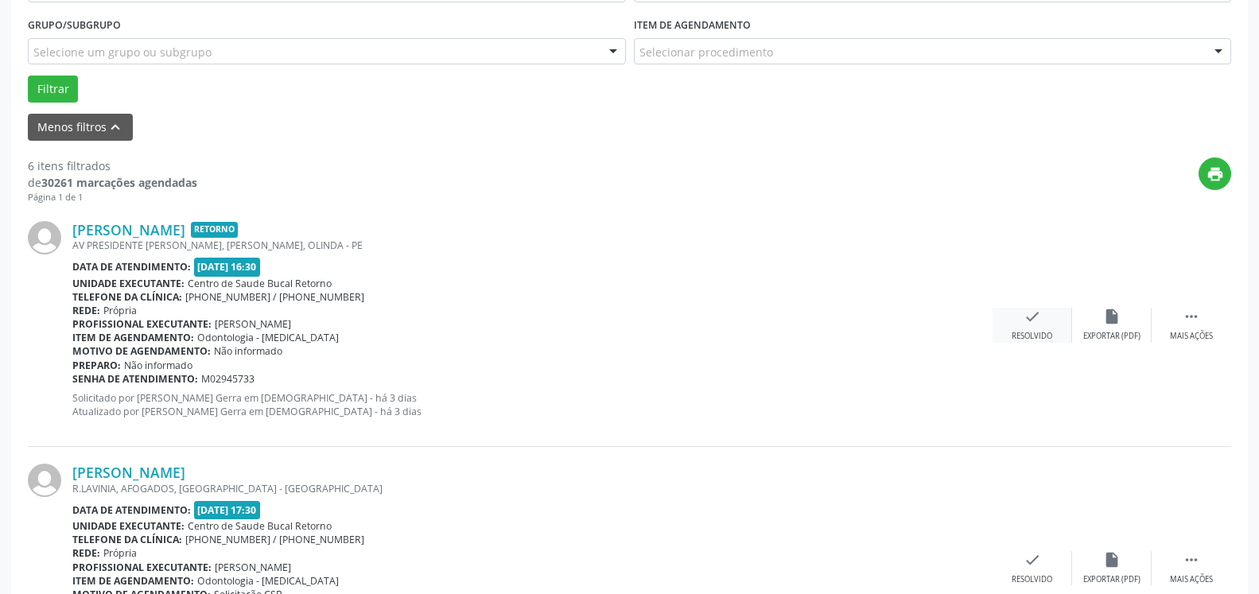
click at [1040, 325] on icon "check" at bounding box center [1032, 316] width 17 height 17
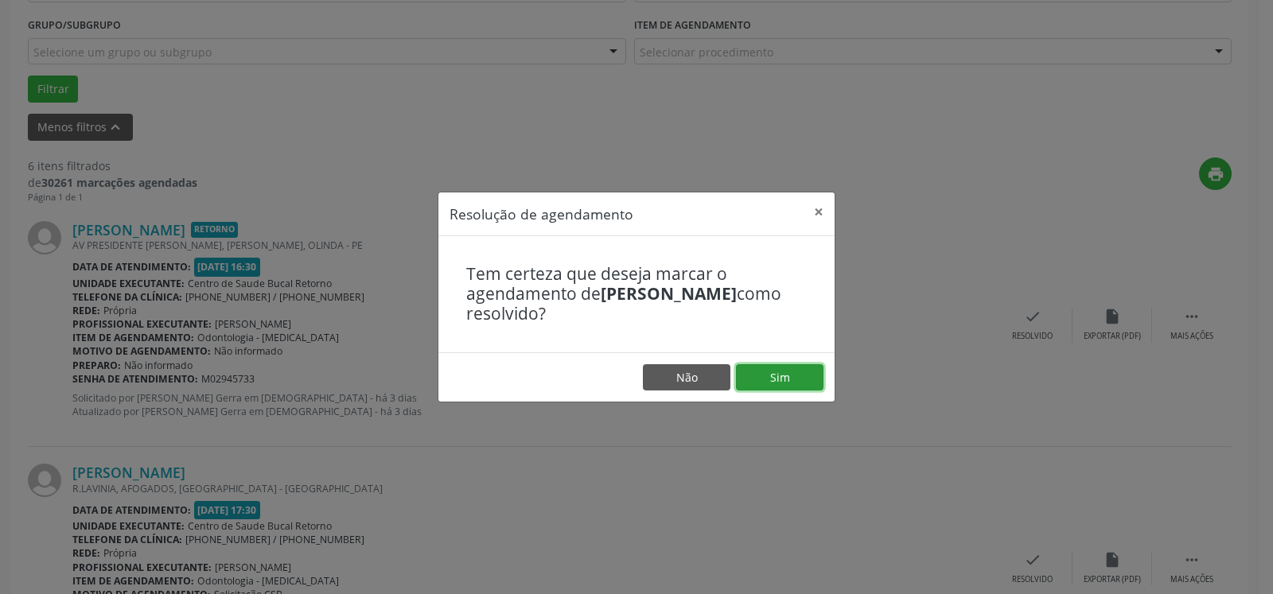
click at [766, 380] on button "Sim" at bounding box center [779, 377] width 87 height 27
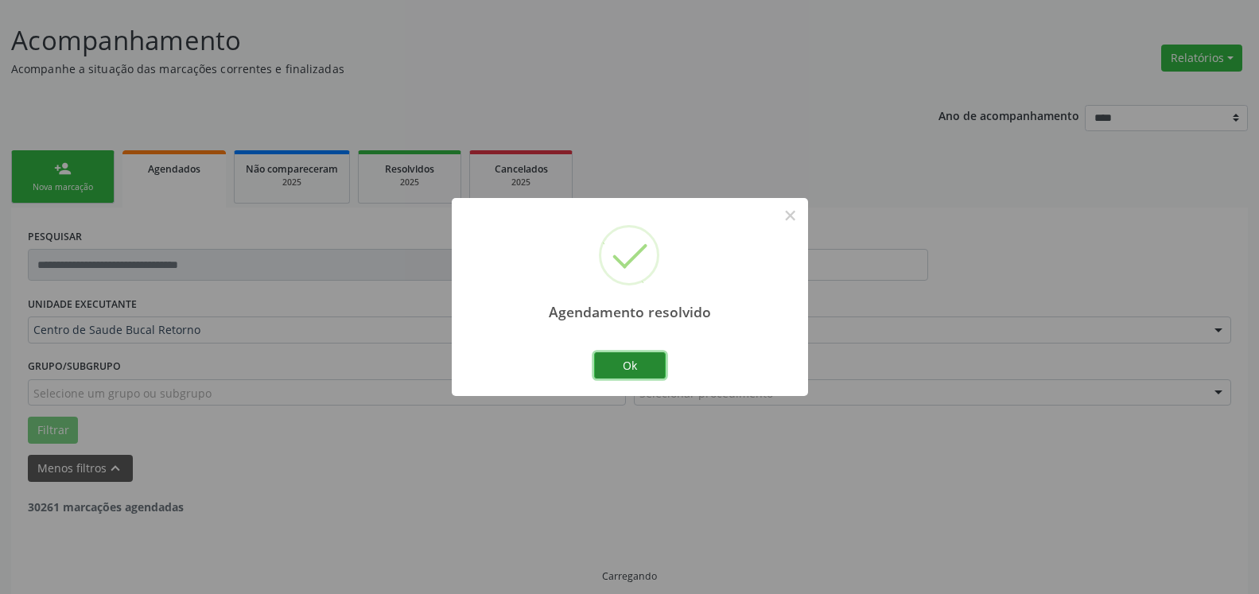
click at [643, 360] on button "Ok" at bounding box center [630, 365] width 72 height 27
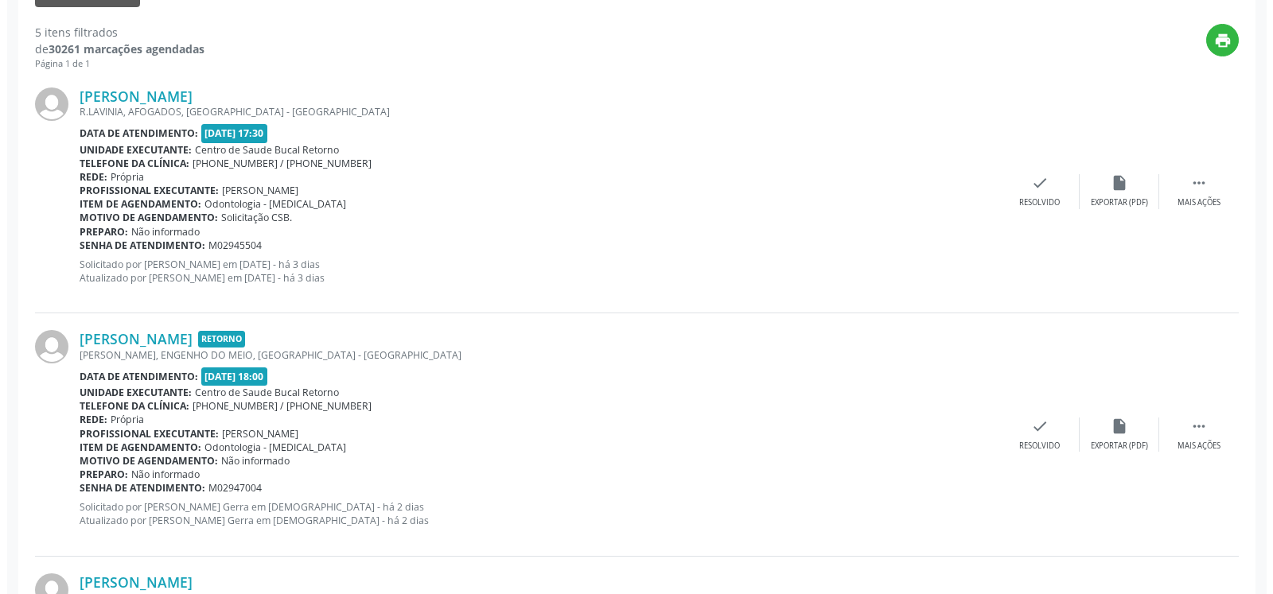
scroll to position [574, 0]
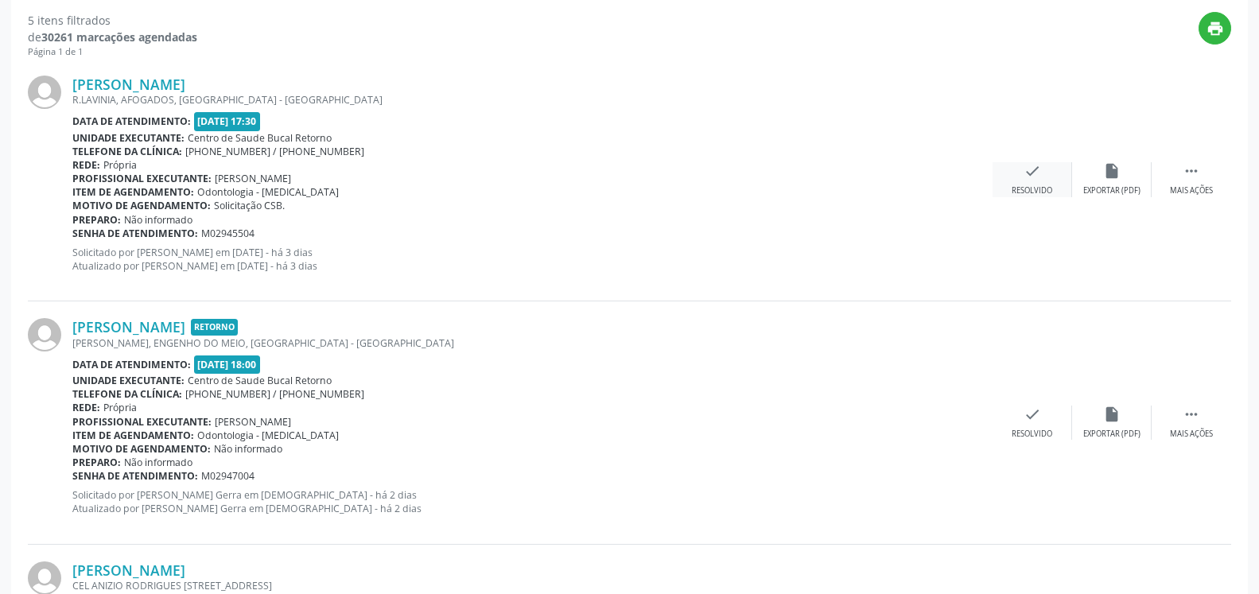
click at [1030, 178] on icon "check" at bounding box center [1032, 170] width 17 height 17
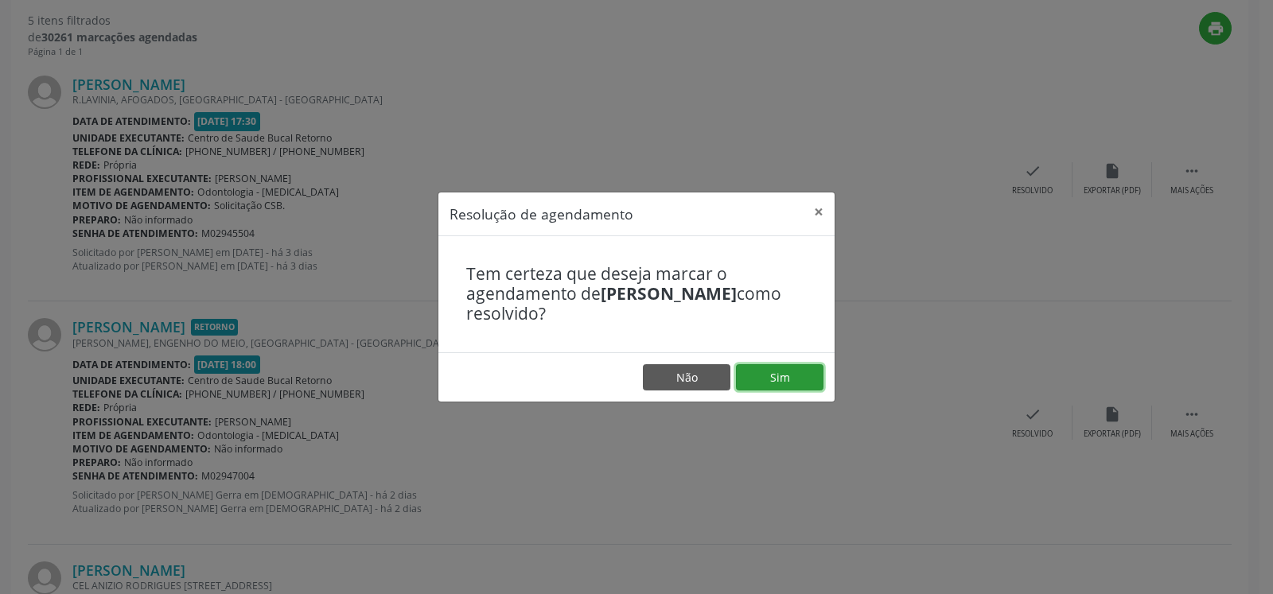
click at [777, 387] on button "Sim" at bounding box center [779, 377] width 87 height 27
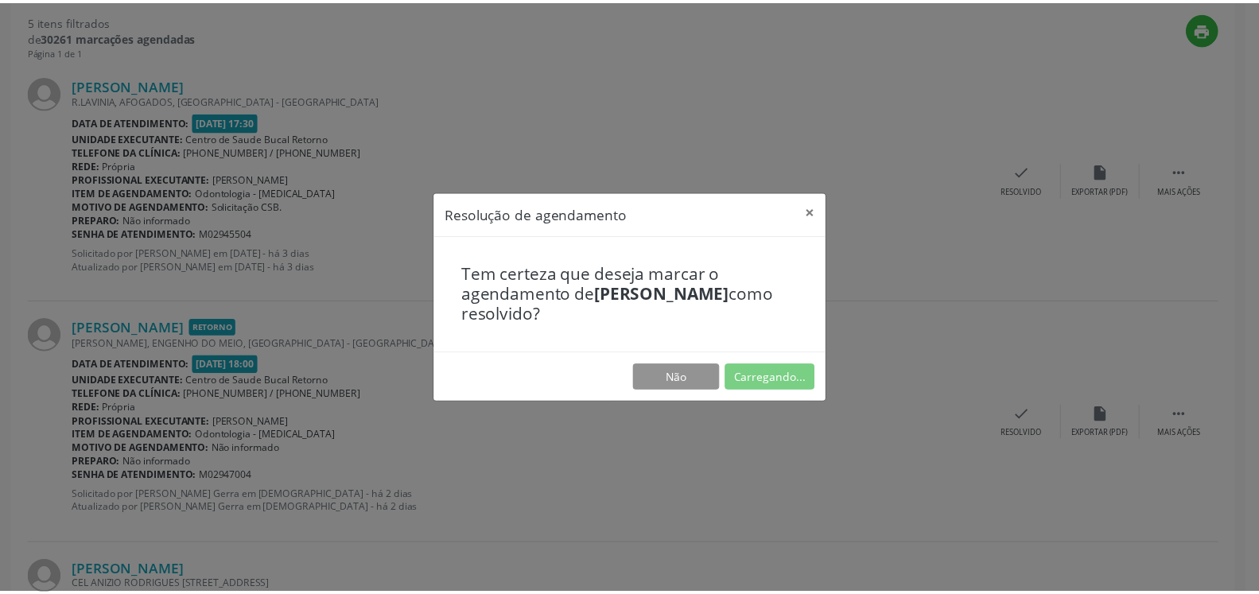
scroll to position [87, 0]
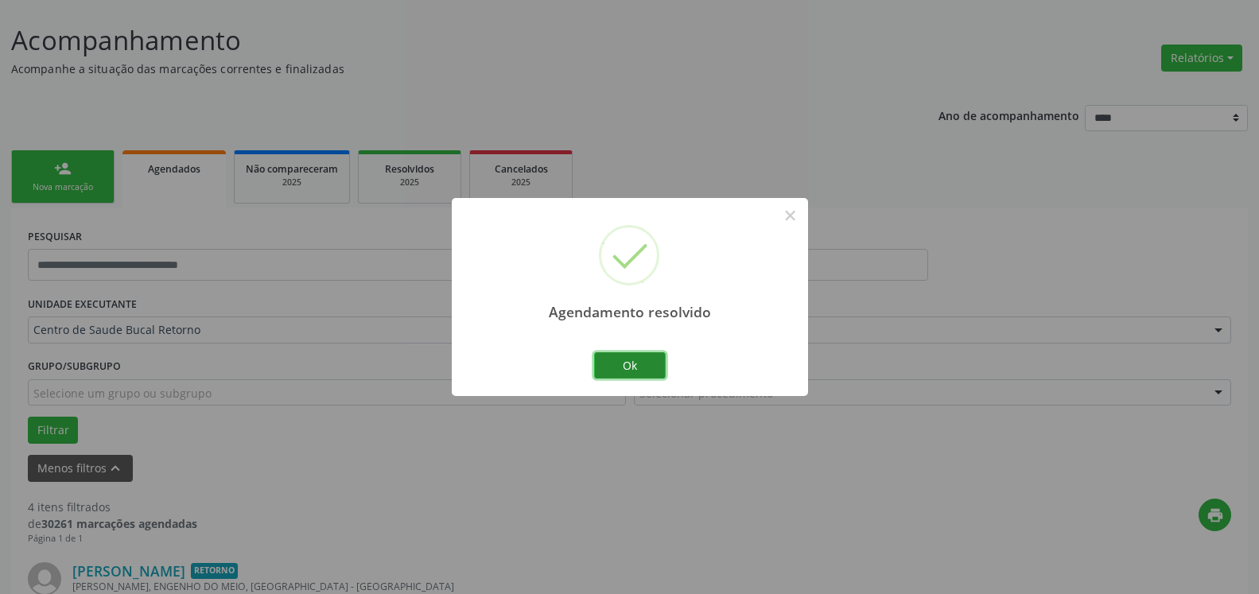
click at [648, 363] on button "Ok" at bounding box center [630, 365] width 72 height 27
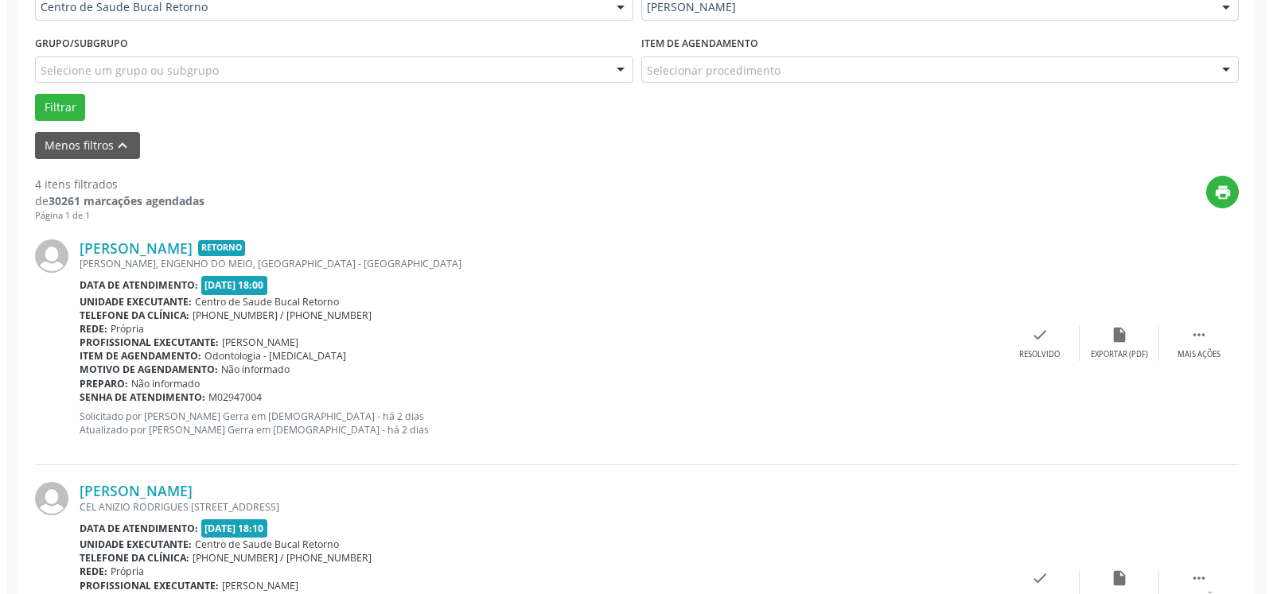
scroll to position [412, 0]
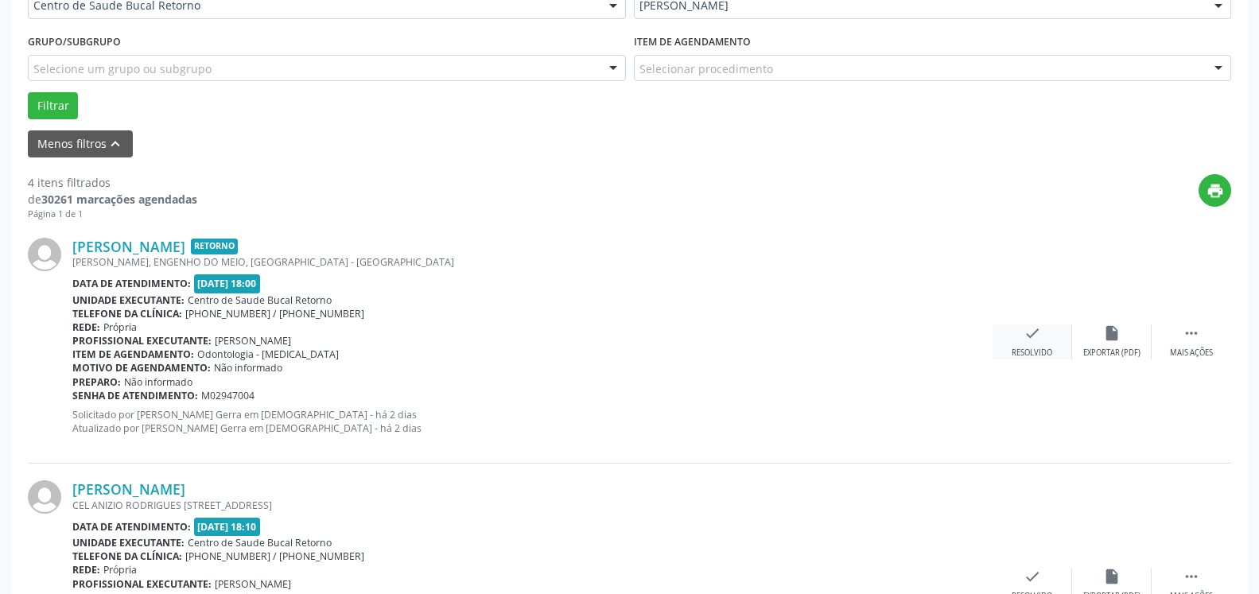
click at [1036, 340] on icon "check" at bounding box center [1032, 333] width 17 height 17
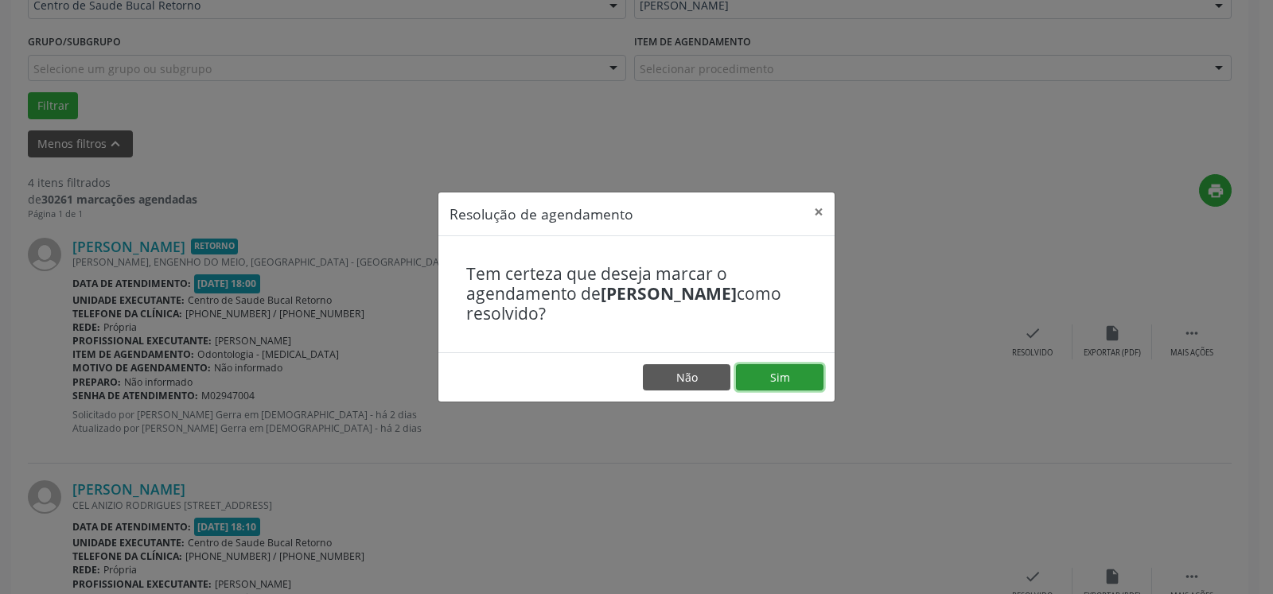
click at [766, 382] on button "Sim" at bounding box center [779, 377] width 87 height 27
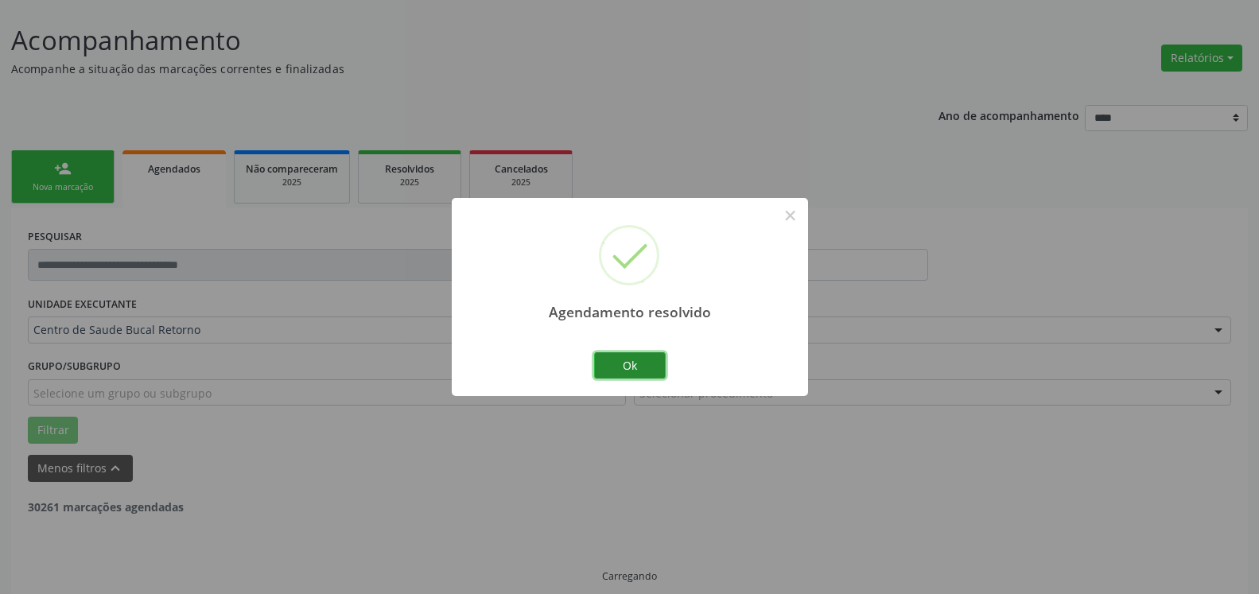
click at [624, 361] on button "Ok" at bounding box center [630, 365] width 72 height 27
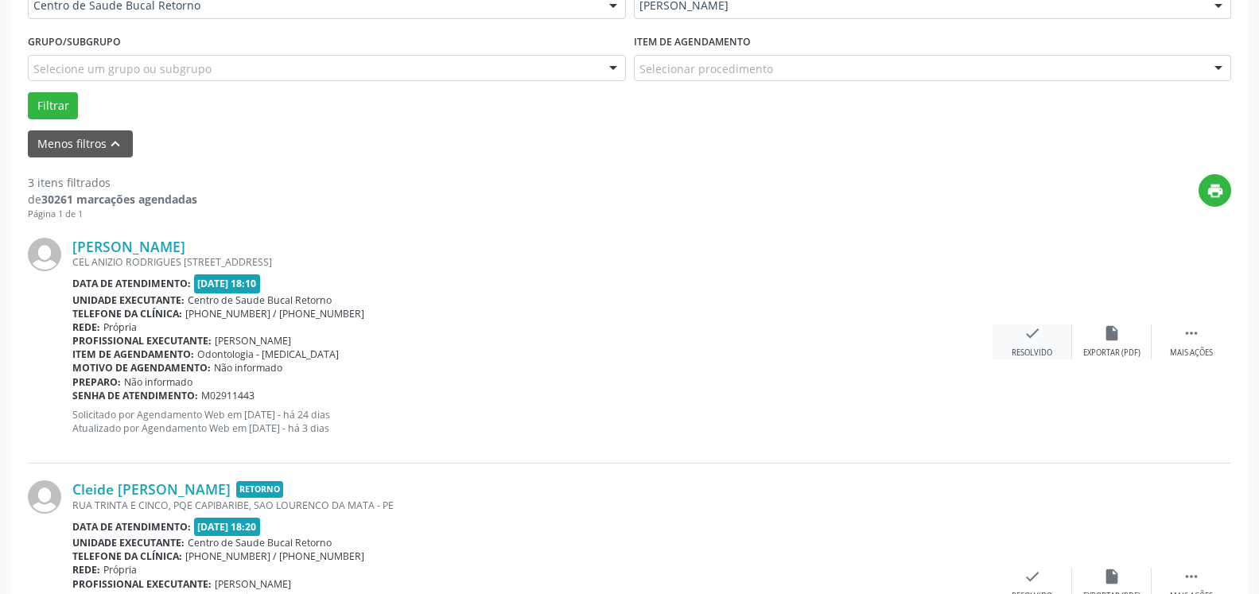
click at [1031, 327] on icon "check" at bounding box center [1032, 333] width 17 height 17
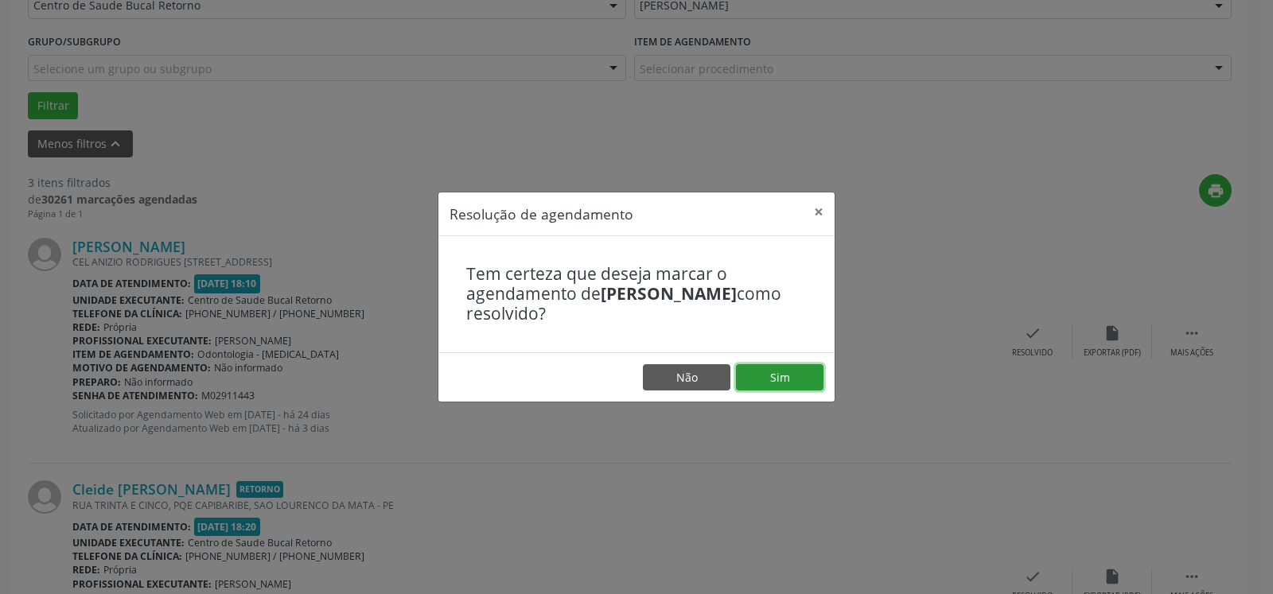
click at [807, 378] on button "Sim" at bounding box center [779, 377] width 87 height 27
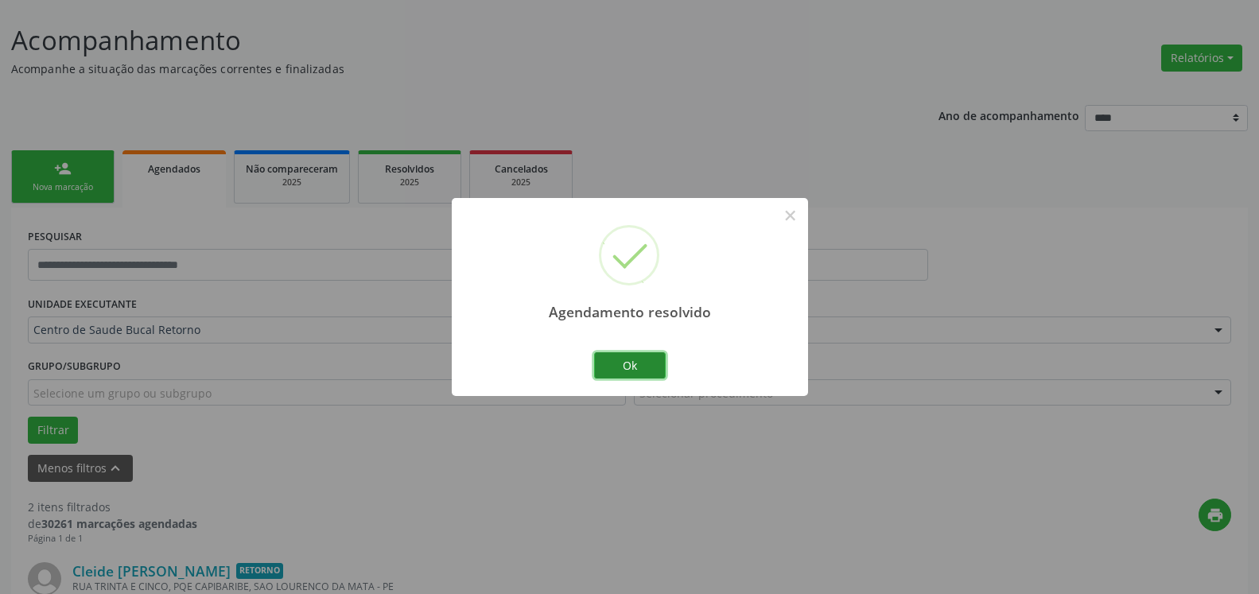
click at [654, 361] on button "Ok" at bounding box center [630, 365] width 72 height 27
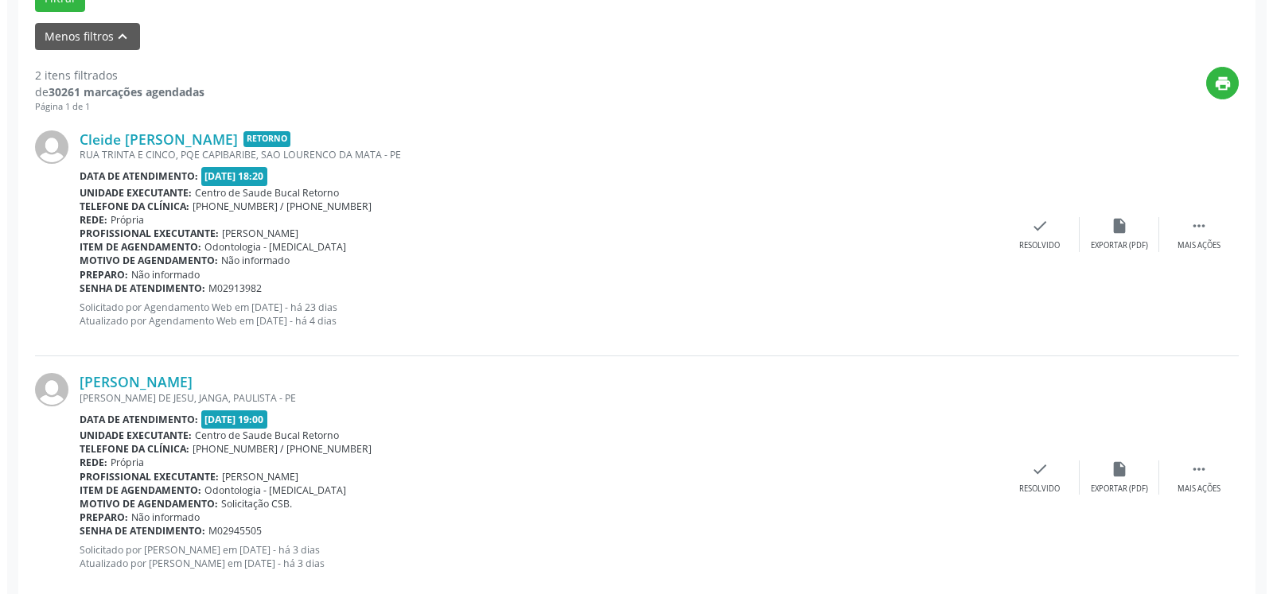
scroll to position [552, 0]
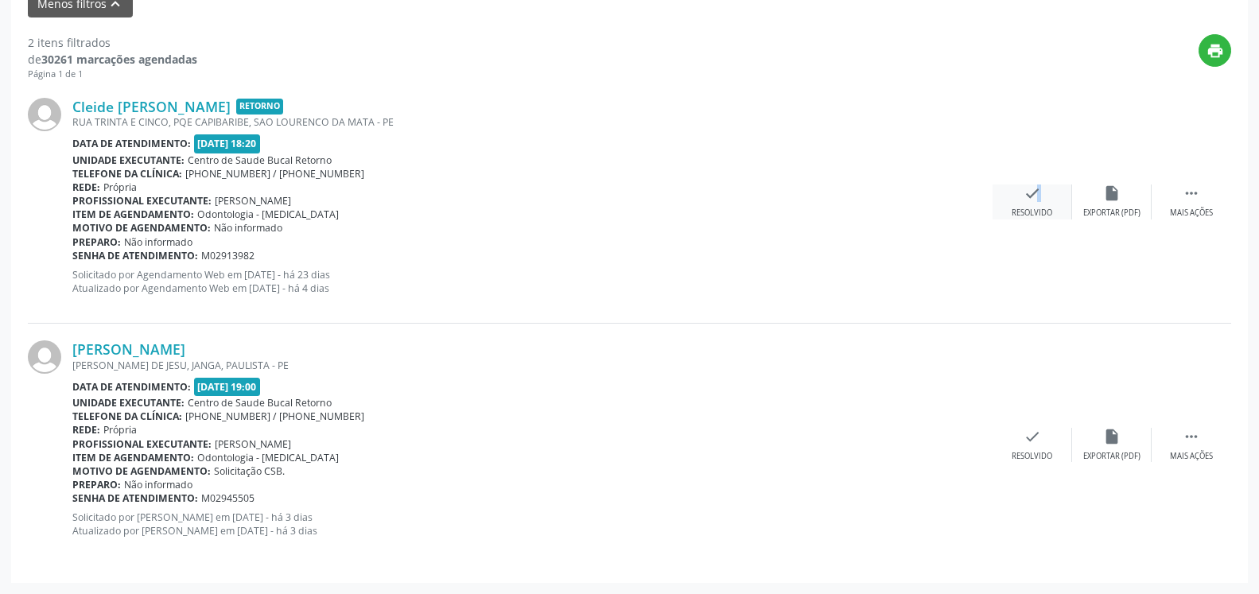
click at [1029, 201] on icon "check" at bounding box center [1032, 193] width 17 height 17
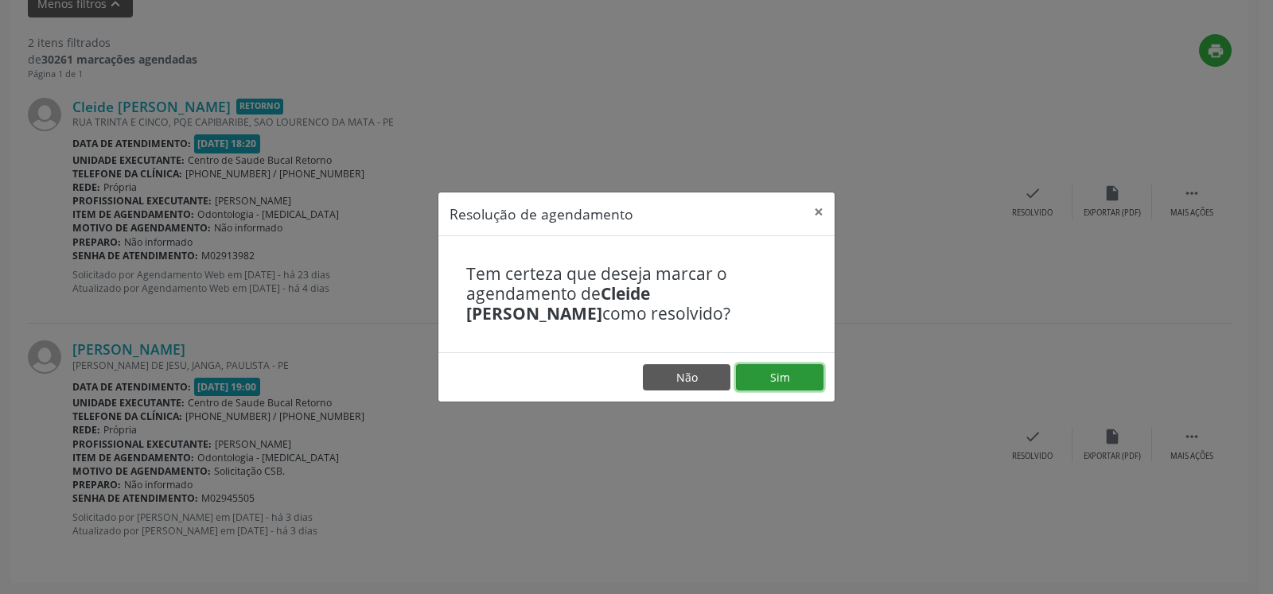
click at [784, 376] on button "Sim" at bounding box center [779, 377] width 87 height 27
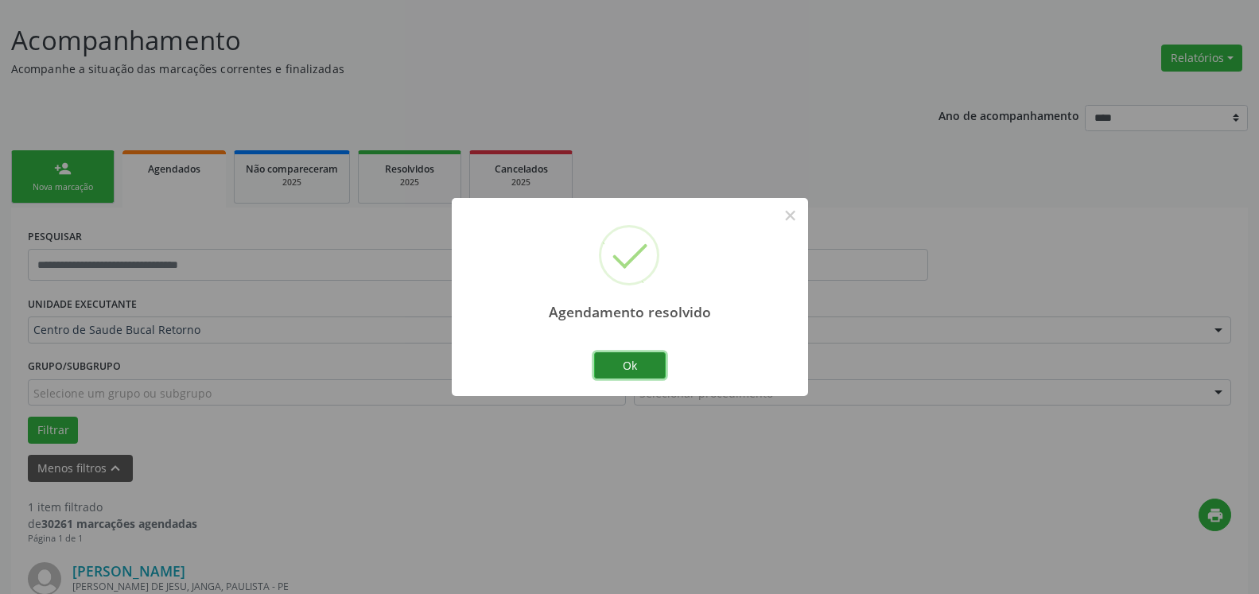
click at [648, 363] on button "Ok" at bounding box center [630, 365] width 72 height 27
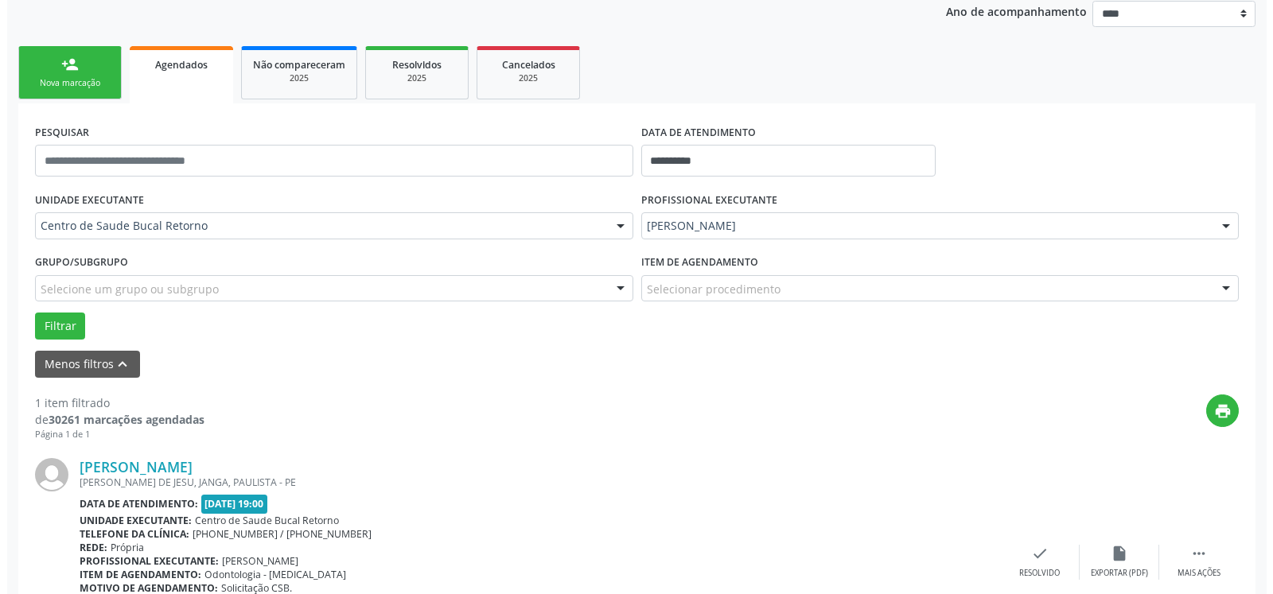
scroll to position [309, 0]
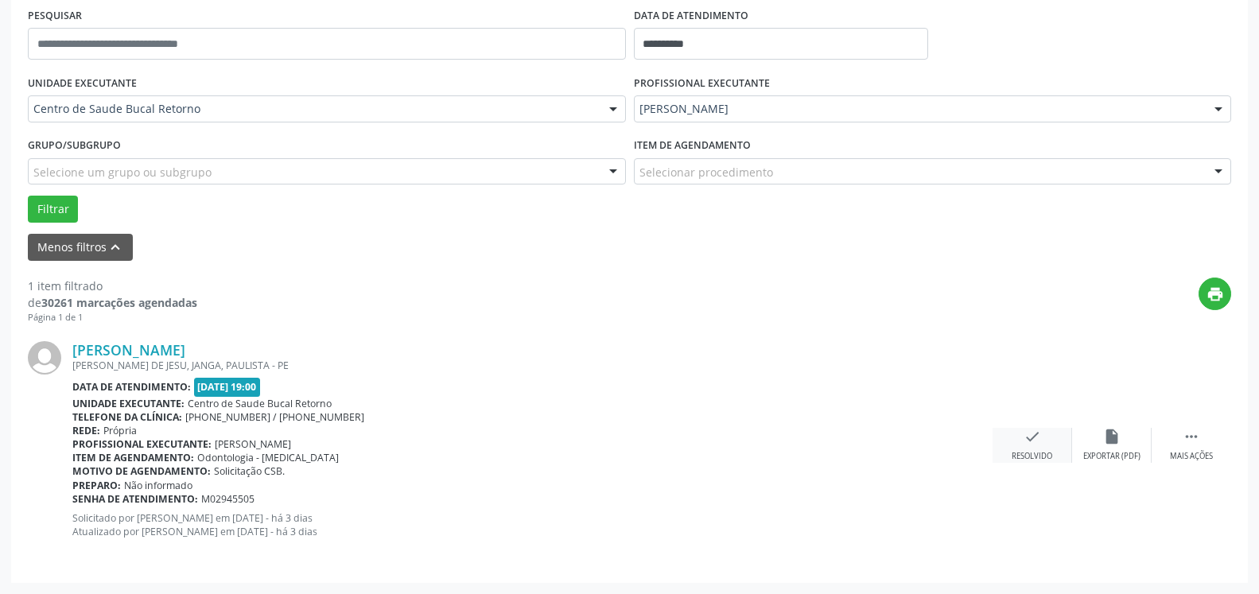
click at [1036, 452] on div "Resolvido" at bounding box center [1032, 456] width 41 height 11
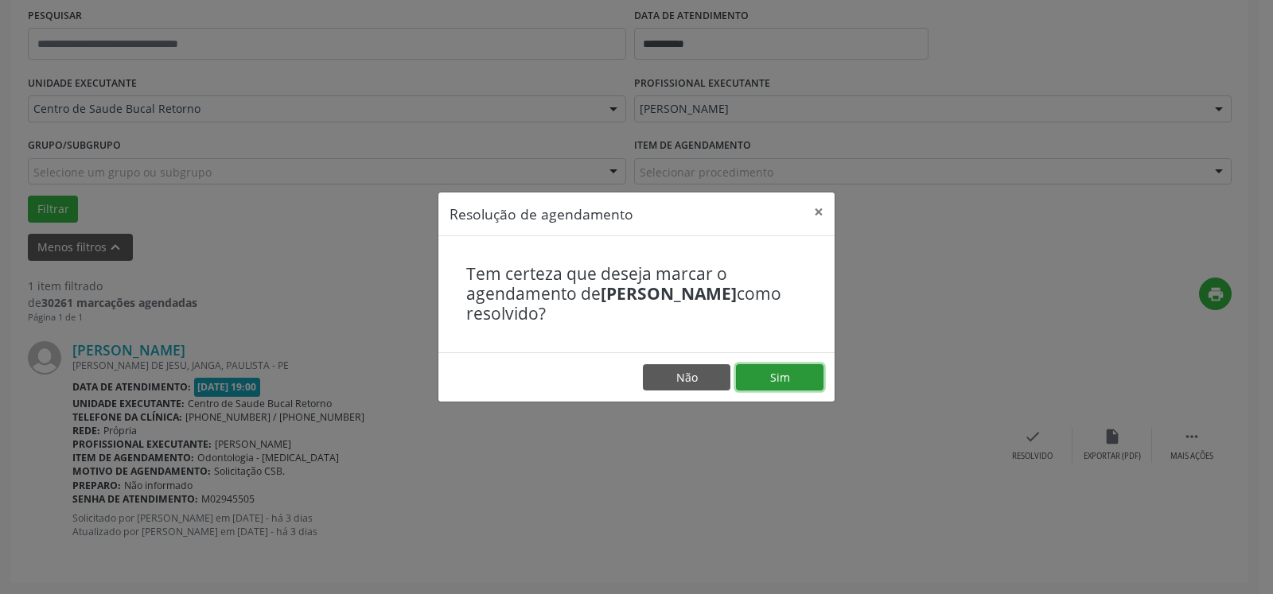
drag, startPoint x: 788, startPoint y: 366, endPoint x: 779, endPoint y: 367, distance: 9.7
click at [783, 367] on button "Sim" at bounding box center [779, 377] width 87 height 27
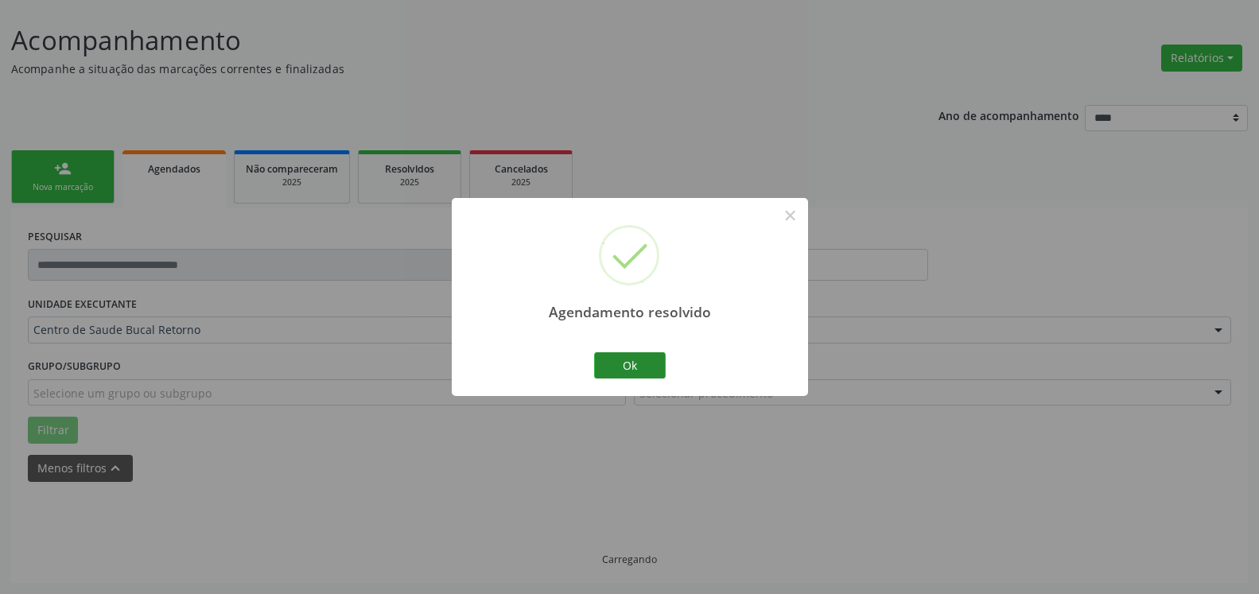
scroll to position [53, 0]
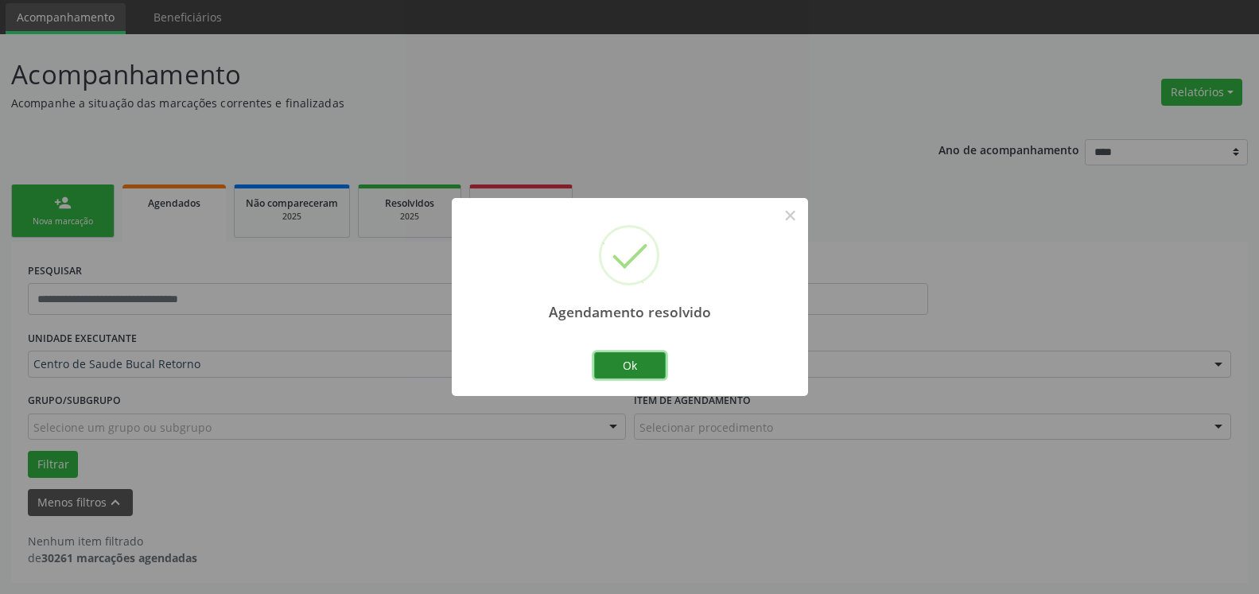
click at [630, 366] on button "Ok" at bounding box center [630, 365] width 72 height 27
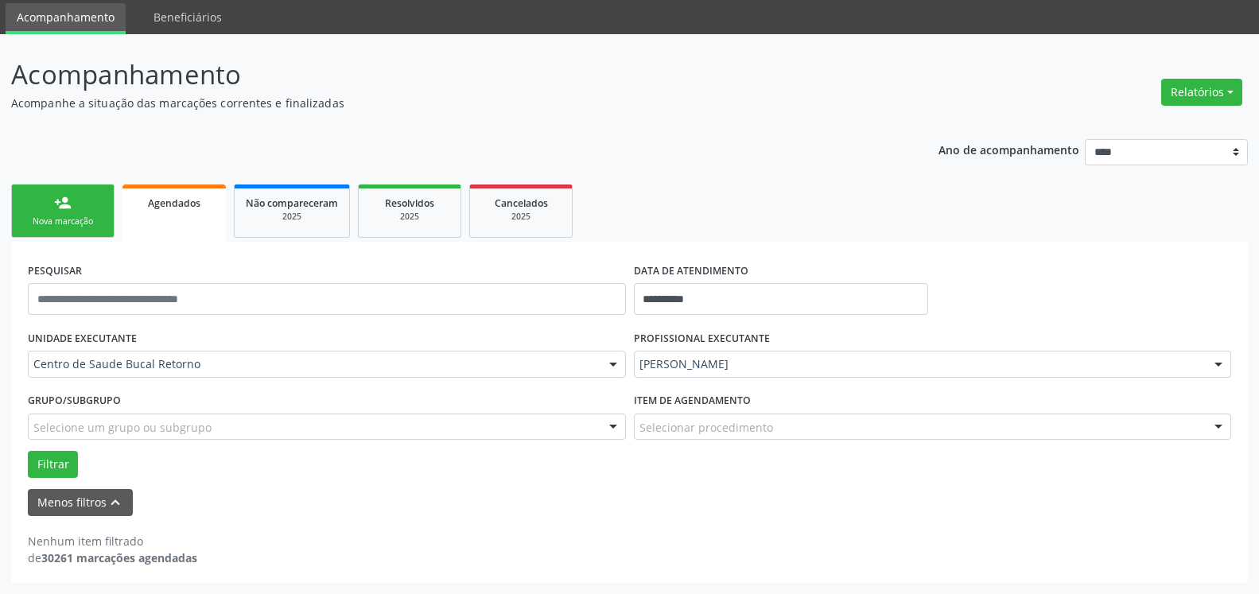
click at [872, 356] on div "[PERSON_NAME]" at bounding box center [933, 364] width 598 height 27
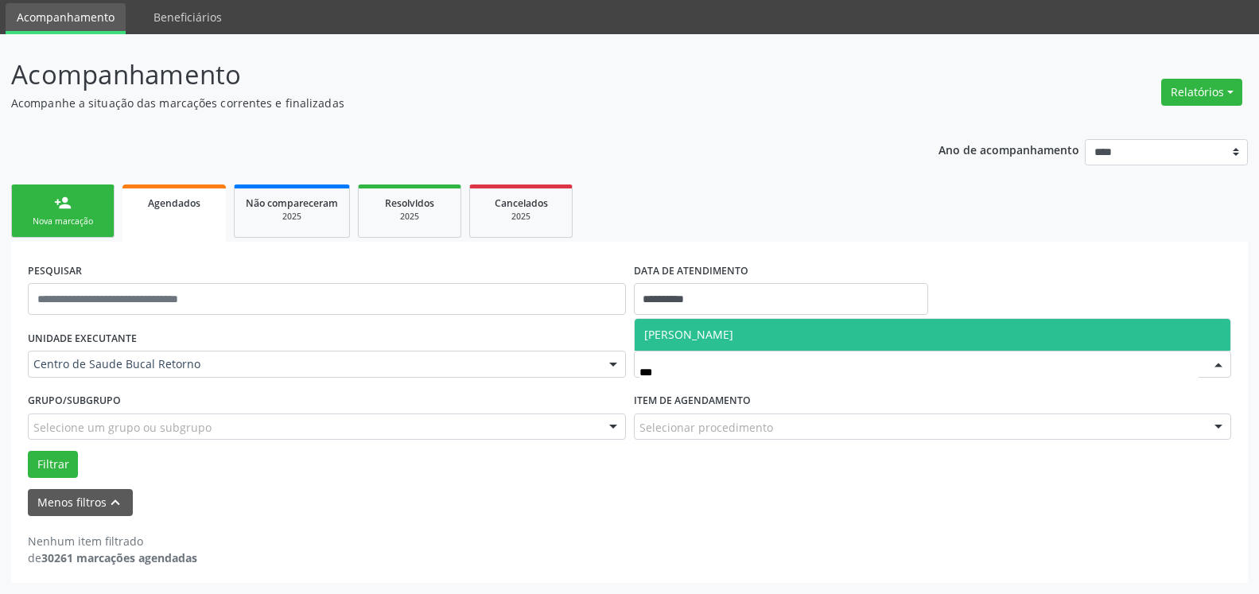
click at [864, 345] on span "[PERSON_NAME]" at bounding box center [933, 335] width 597 height 32
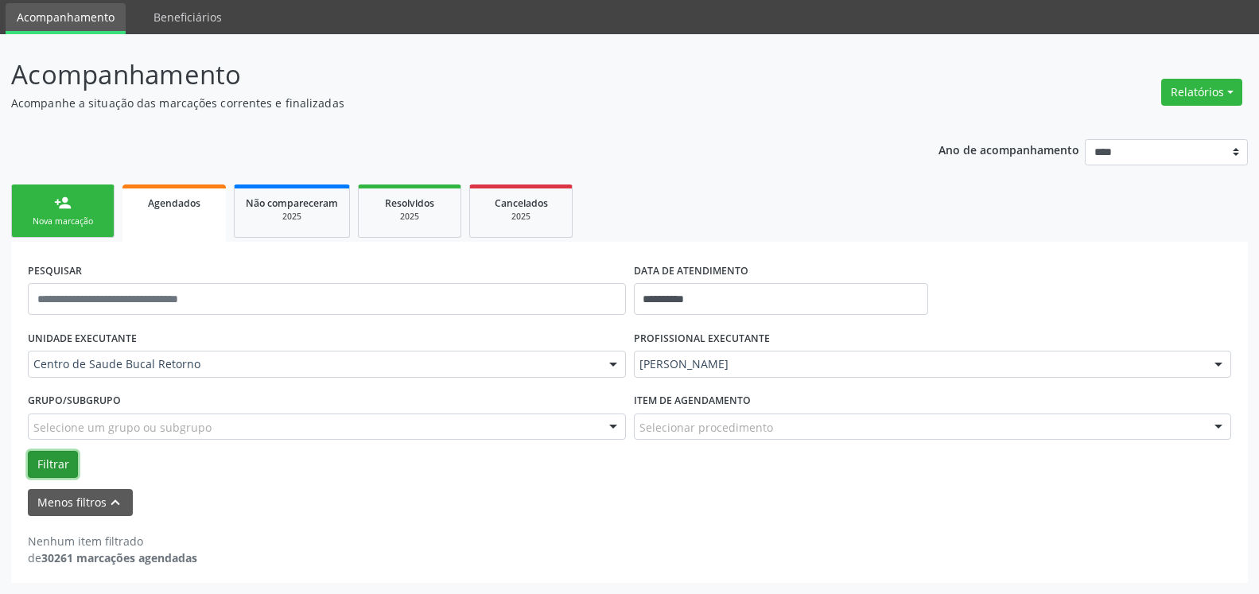
click at [53, 469] on button "Filtrar" at bounding box center [53, 464] width 50 height 27
click at [697, 317] on div "**********" at bounding box center [781, 292] width 303 height 68
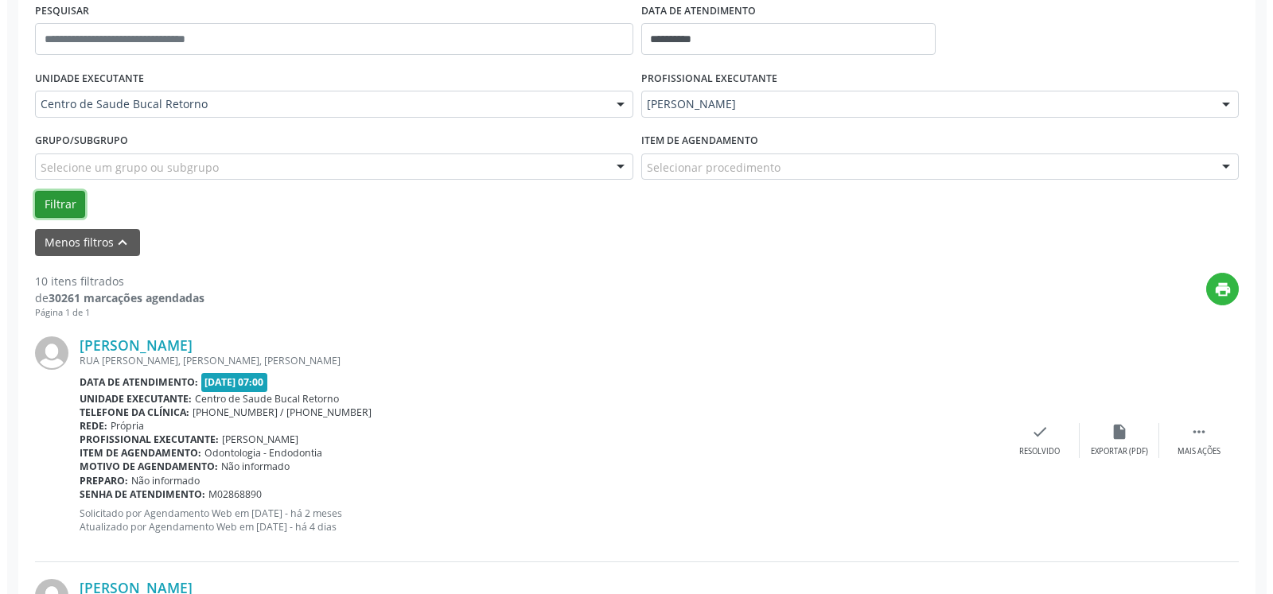
scroll to position [378, 0]
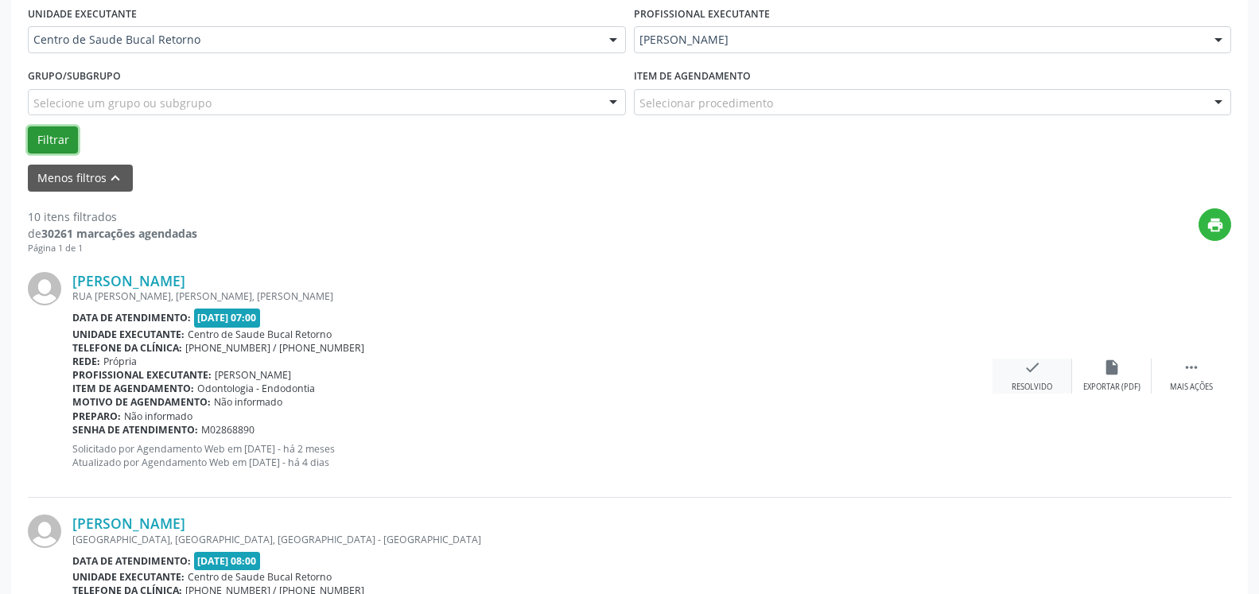
click at [1039, 376] on icon "check" at bounding box center [1032, 367] width 17 height 17
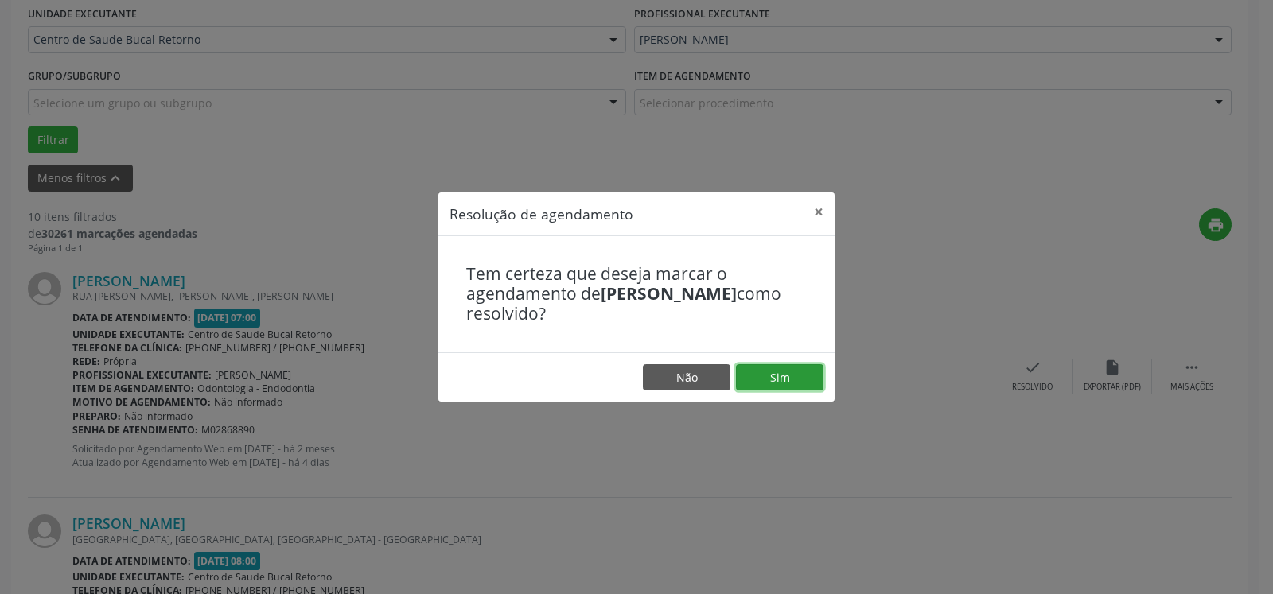
click at [788, 381] on button "Sim" at bounding box center [779, 377] width 87 height 27
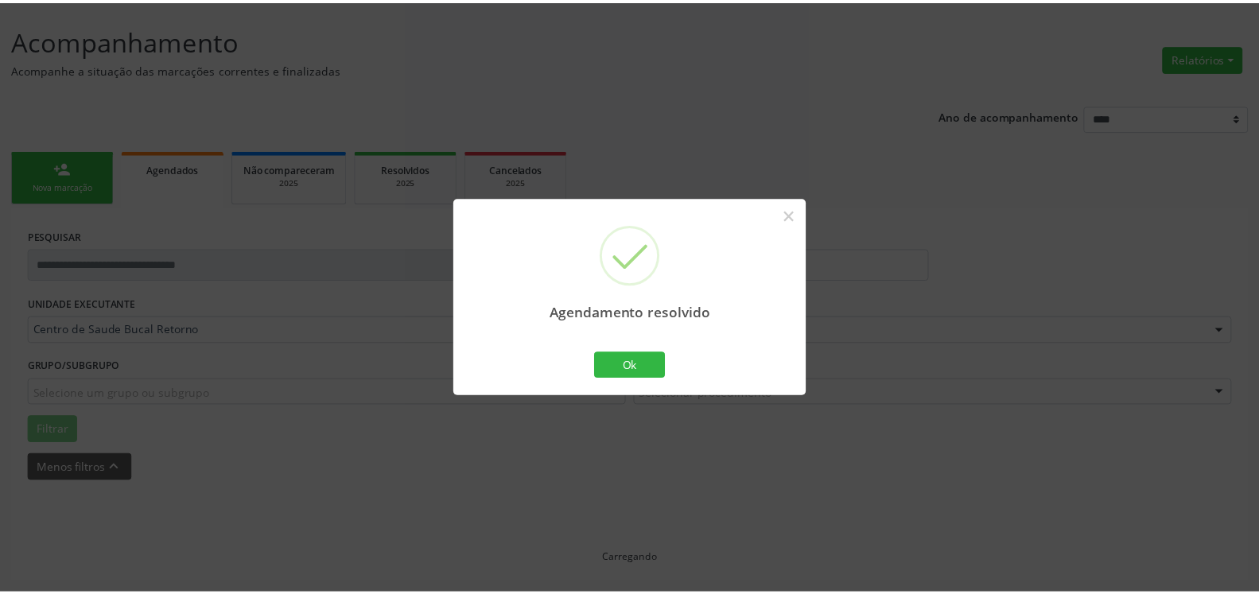
scroll to position [87, 0]
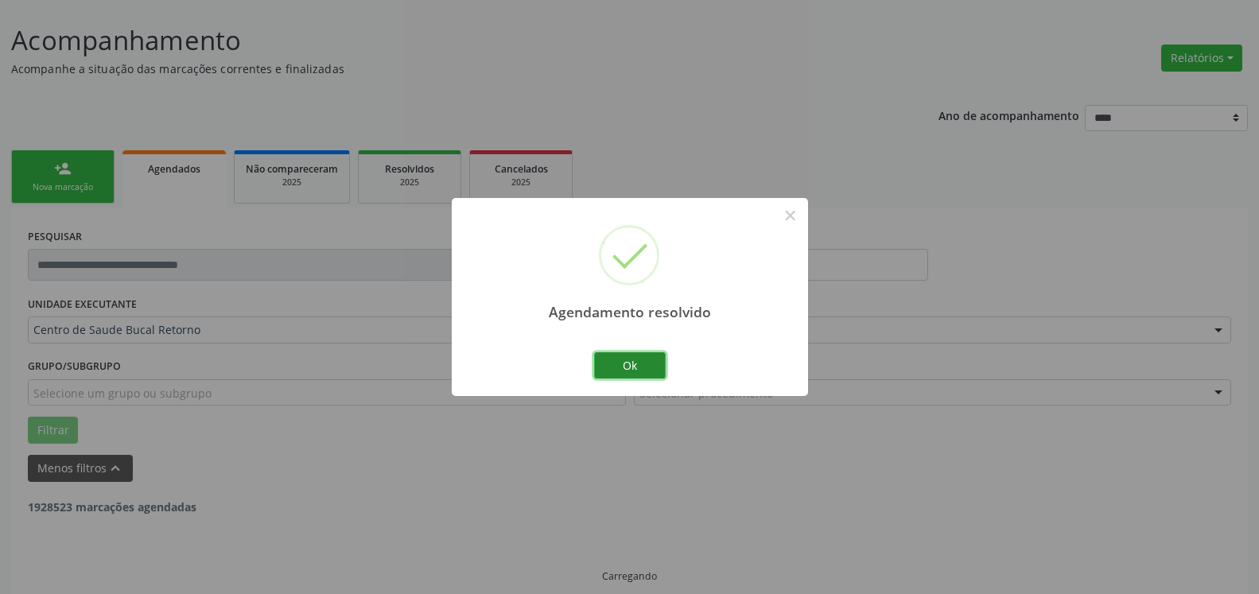
click at [635, 360] on button "Ok" at bounding box center [630, 365] width 72 height 27
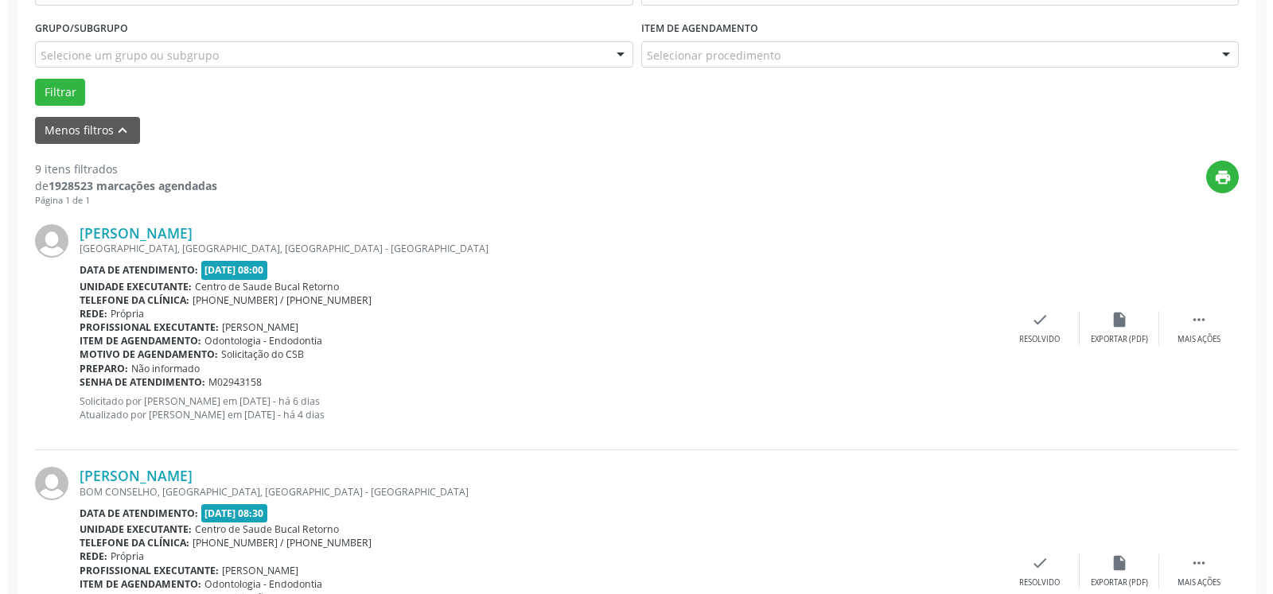
scroll to position [429, 0]
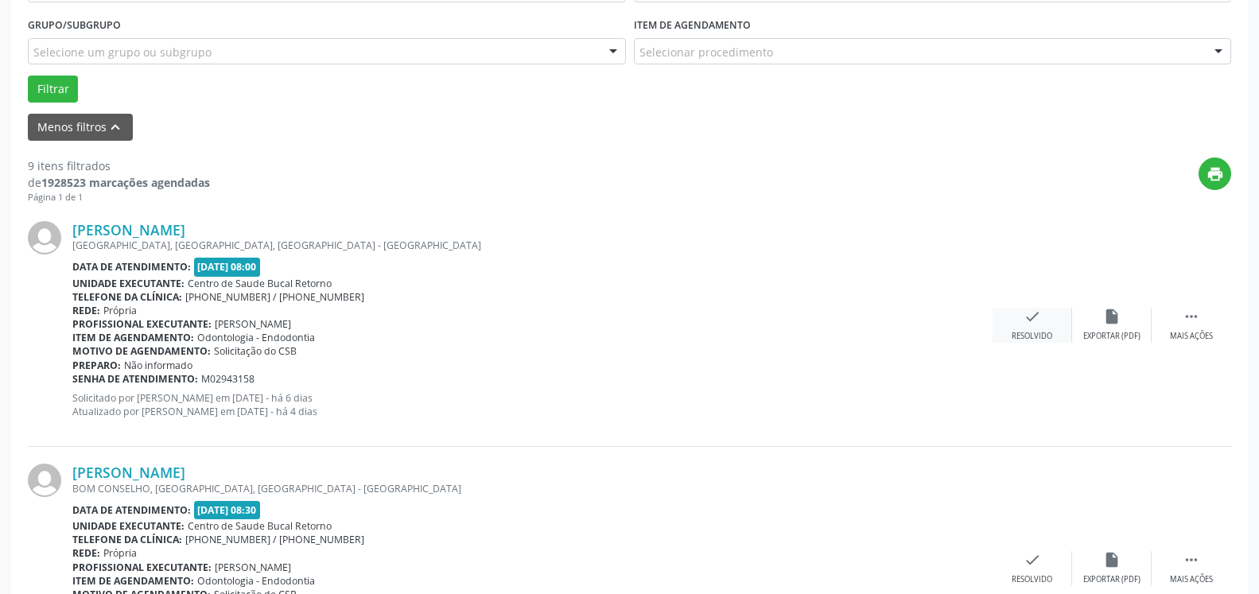
click at [1037, 324] on icon "check" at bounding box center [1032, 316] width 17 height 17
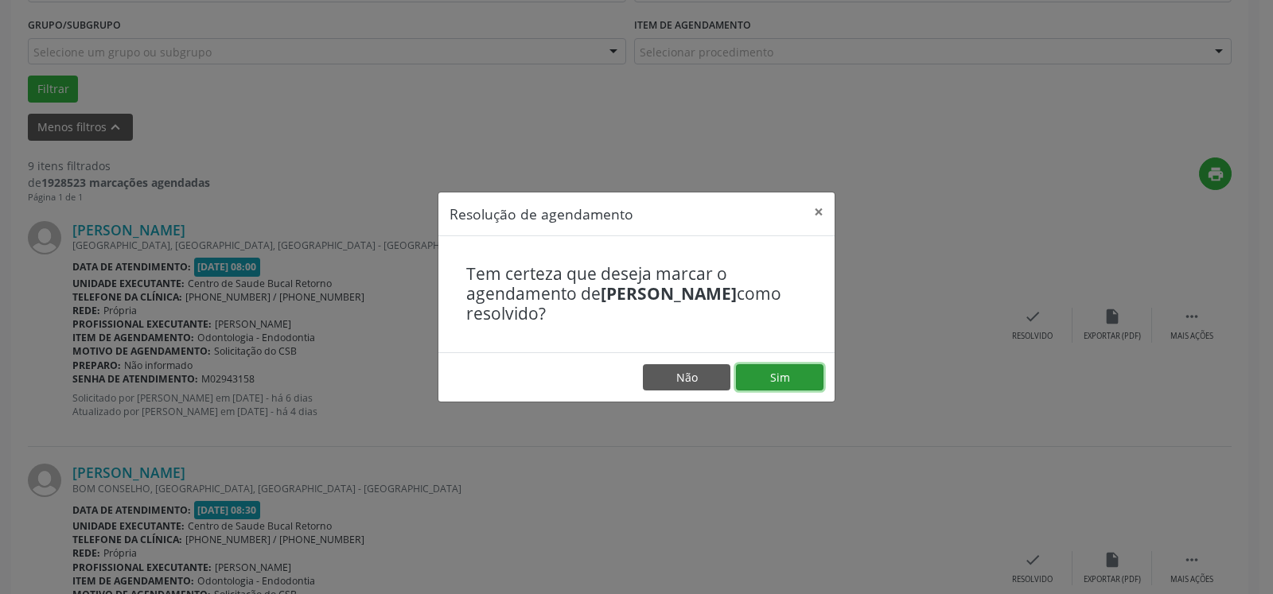
click at [801, 377] on button "Sim" at bounding box center [779, 377] width 87 height 27
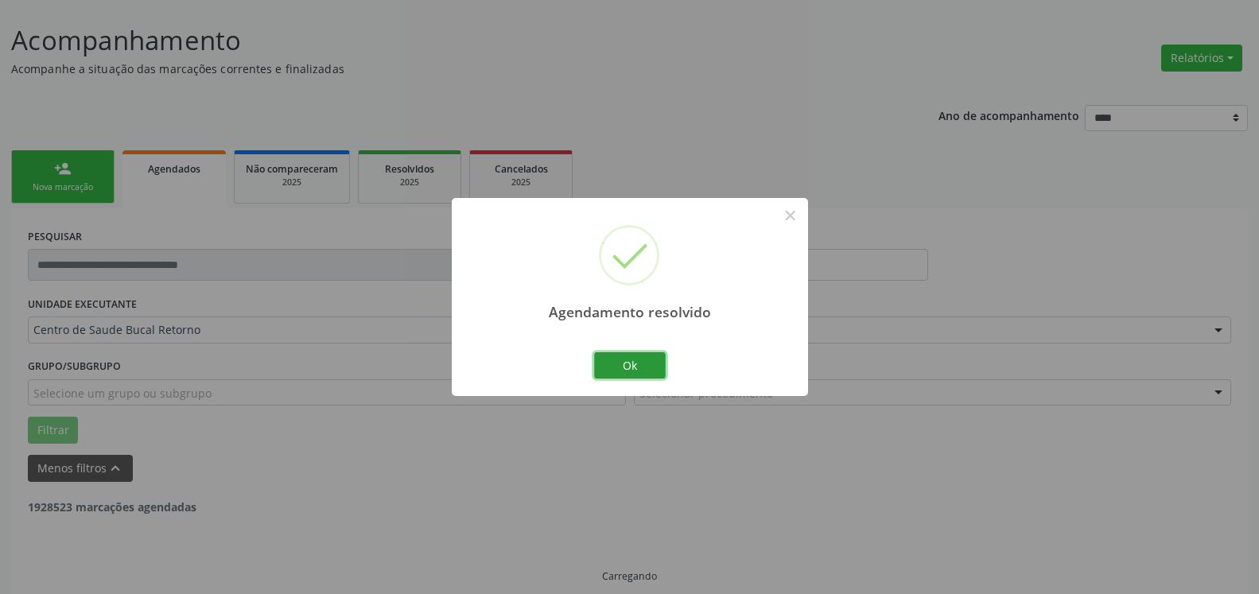
click at [628, 361] on button "Ok" at bounding box center [630, 365] width 72 height 27
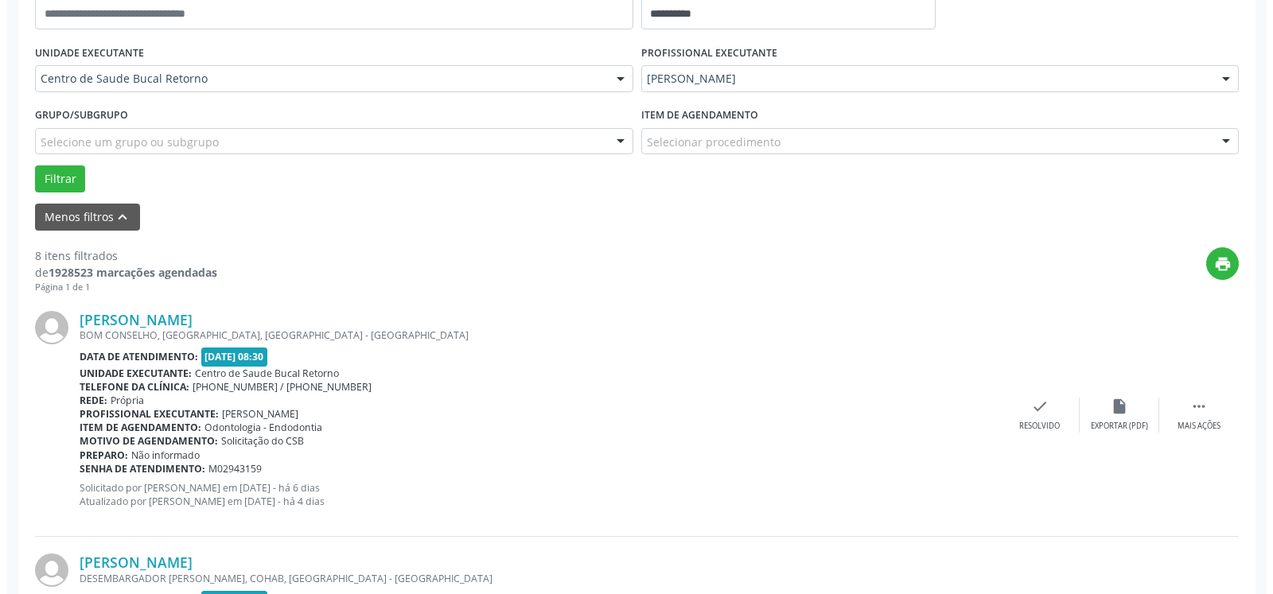
scroll to position [493, 0]
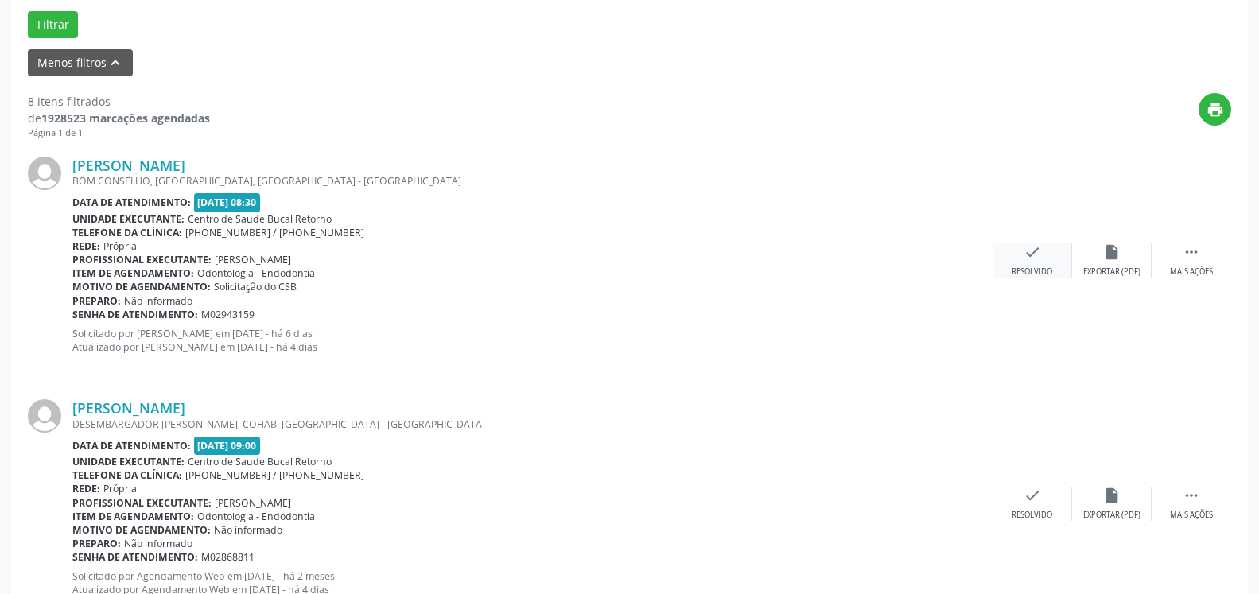
click at [1029, 256] on icon "check" at bounding box center [1032, 251] width 17 height 17
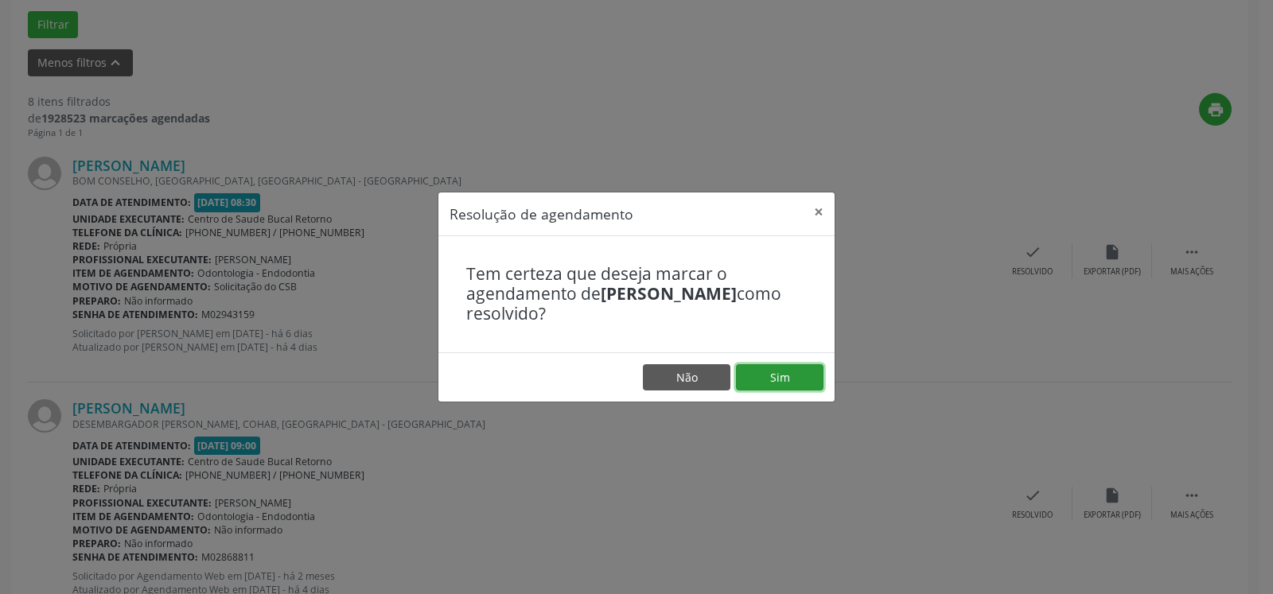
click at [781, 376] on button "Sim" at bounding box center [779, 377] width 87 height 27
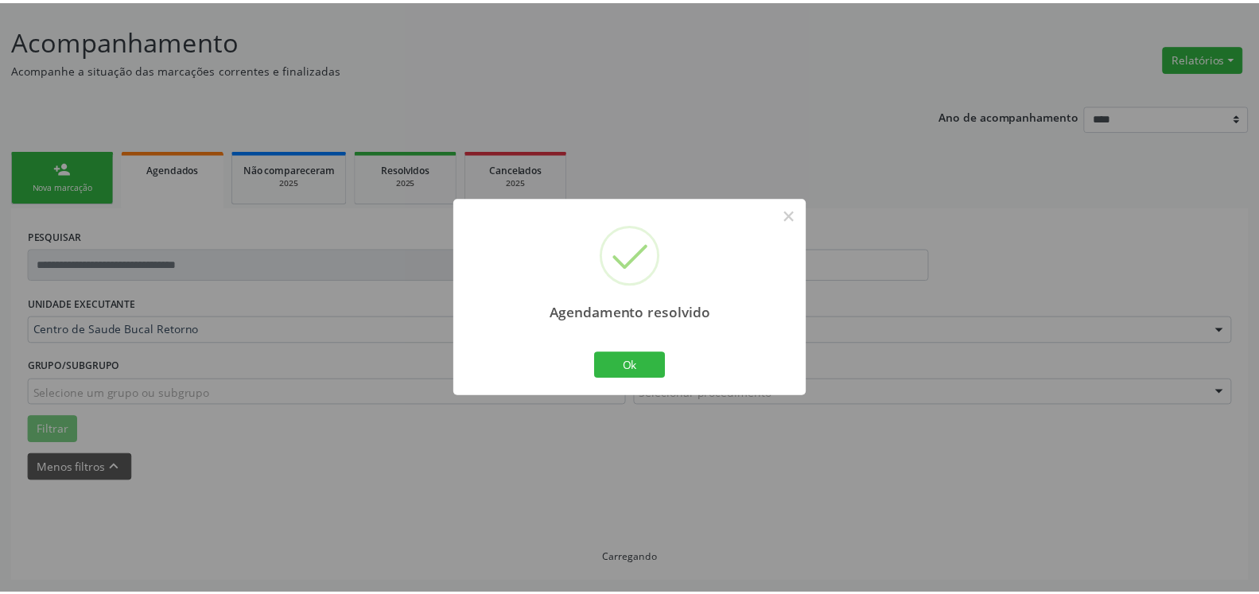
scroll to position [87, 0]
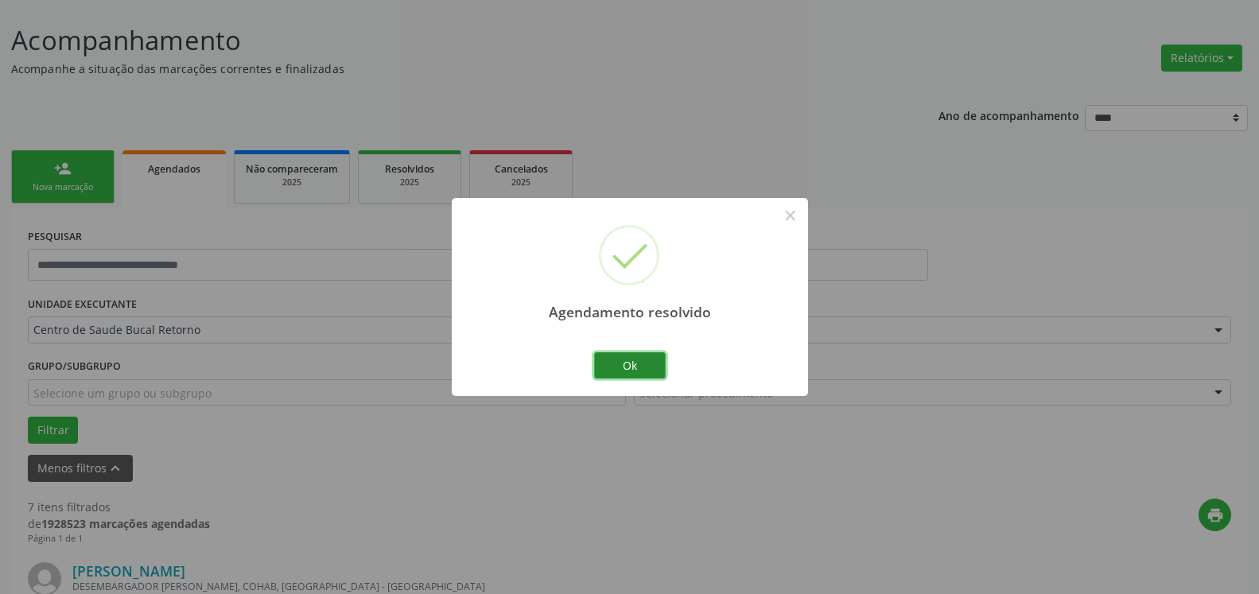
click at [629, 375] on button "Ok" at bounding box center [630, 365] width 72 height 27
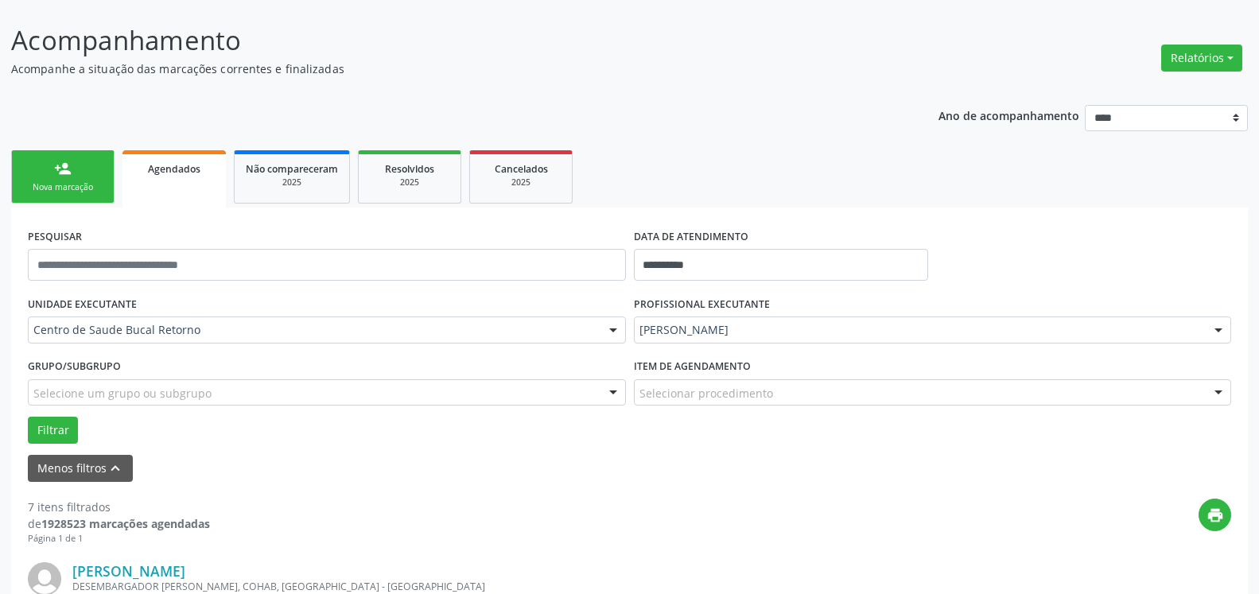
scroll to position [331, 0]
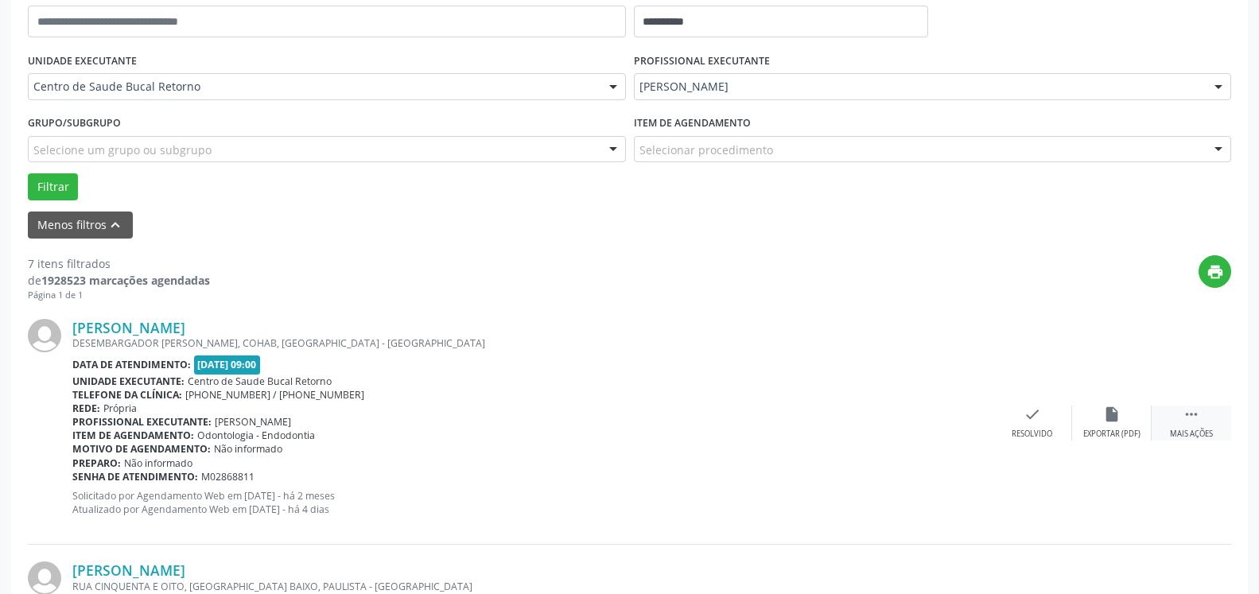
click at [1189, 416] on icon "" at bounding box center [1191, 414] width 17 height 17
click at [1114, 419] on icon "alarm_off" at bounding box center [1111, 414] width 17 height 17
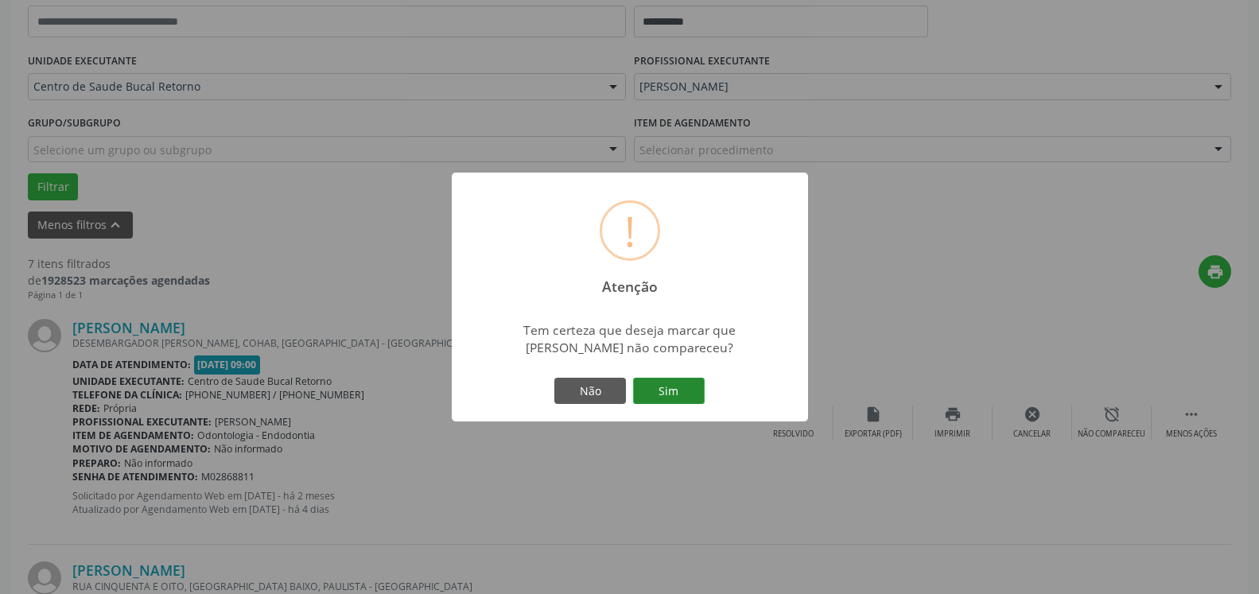
click at [662, 396] on button "Sim" at bounding box center [669, 391] width 72 height 27
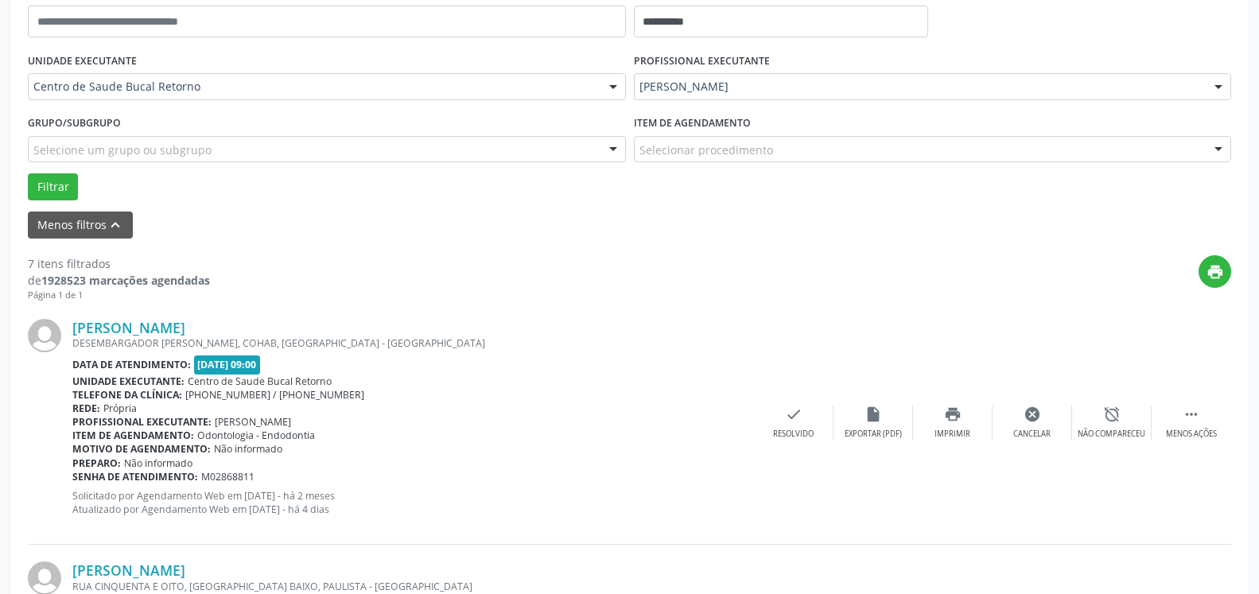
scroll to position [104, 0]
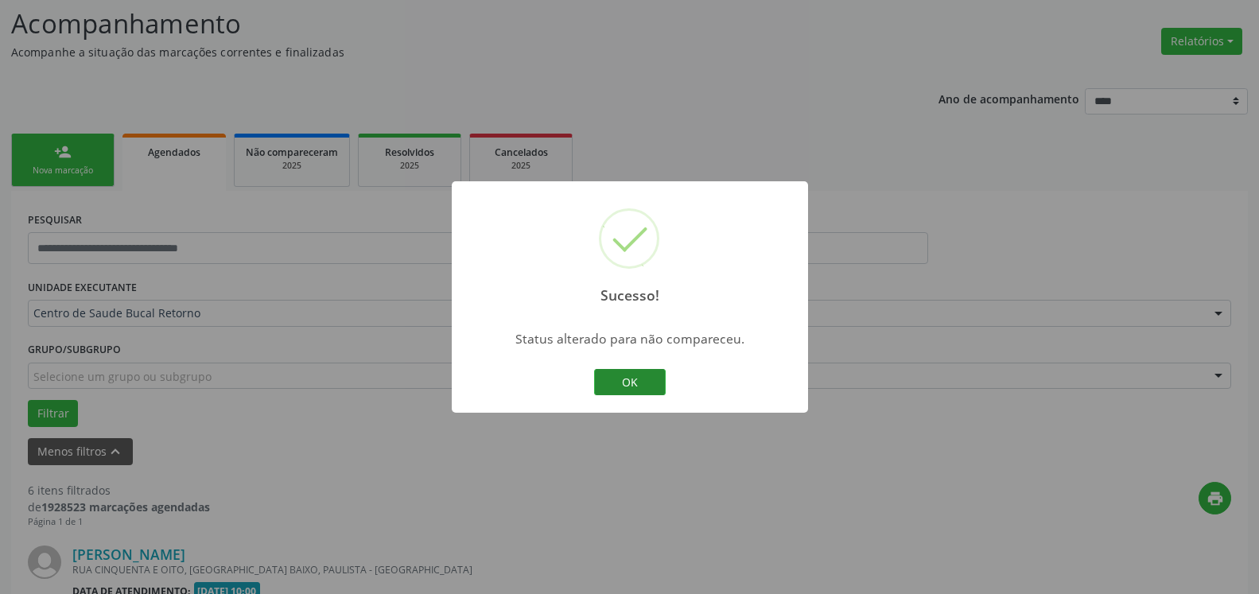
click at [642, 378] on button "OK" at bounding box center [630, 382] width 72 height 27
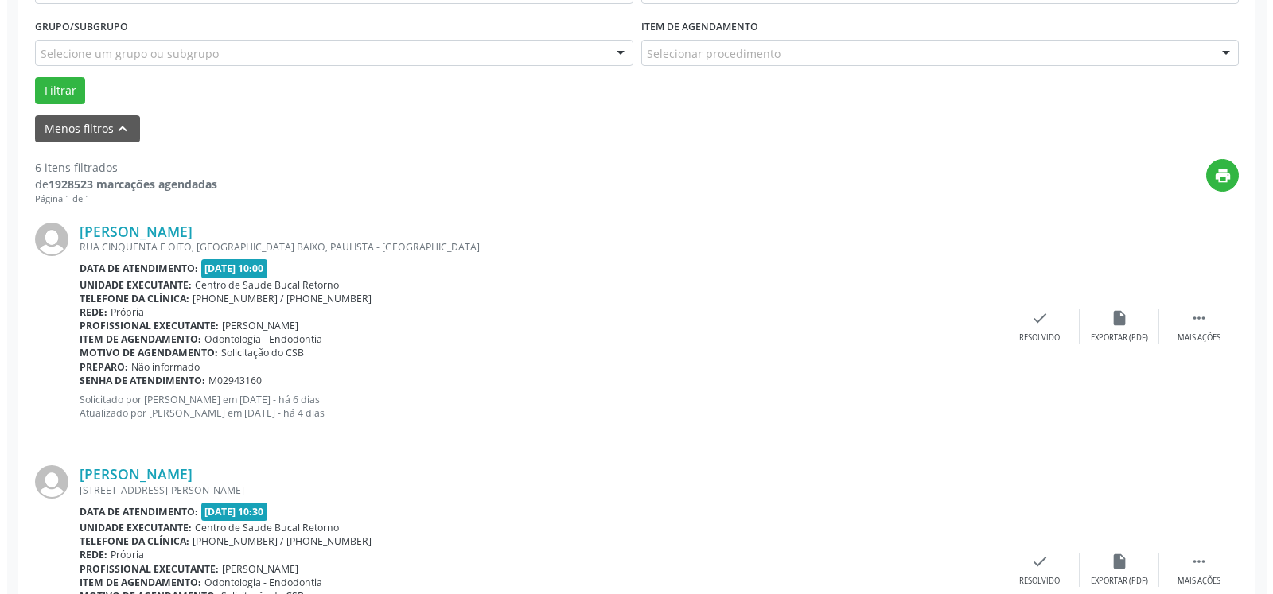
scroll to position [429, 0]
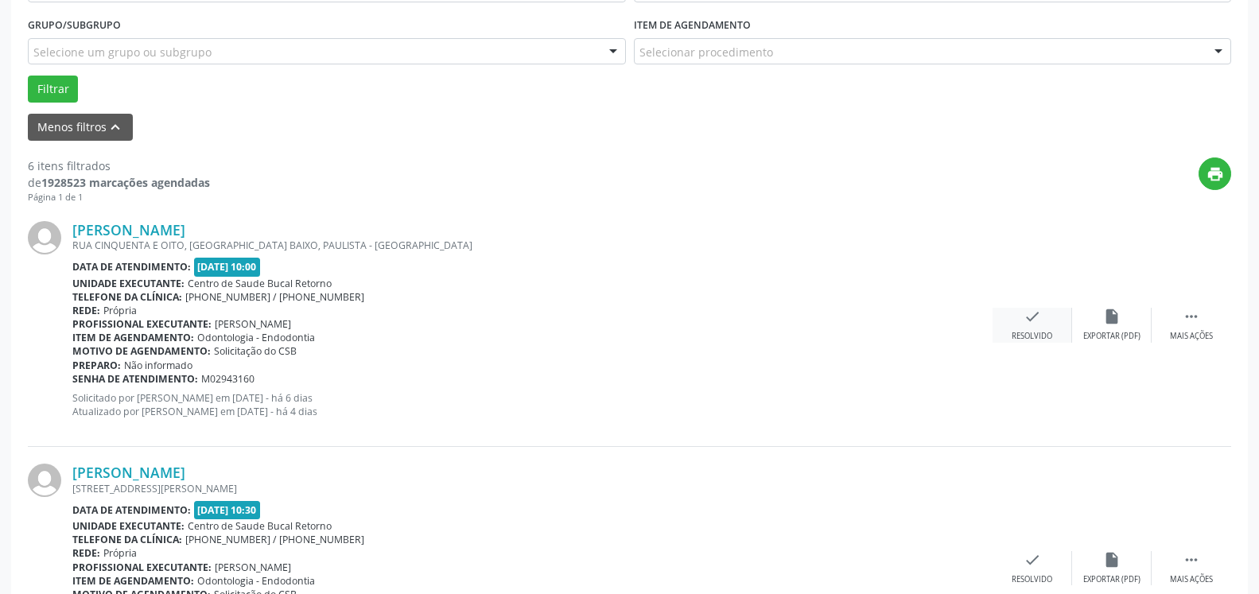
click at [1036, 324] on icon "check" at bounding box center [1032, 316] width 17 height 17
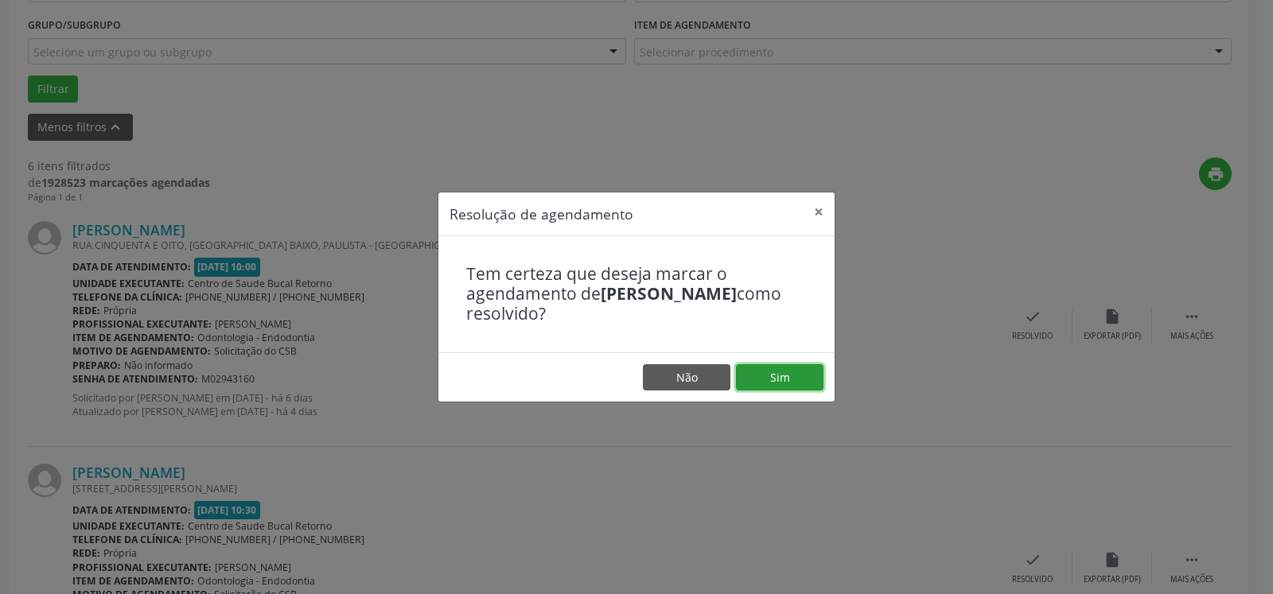
click at [779, 385] on button "Sim" at bounding box center [779, 377] width 87 height 27
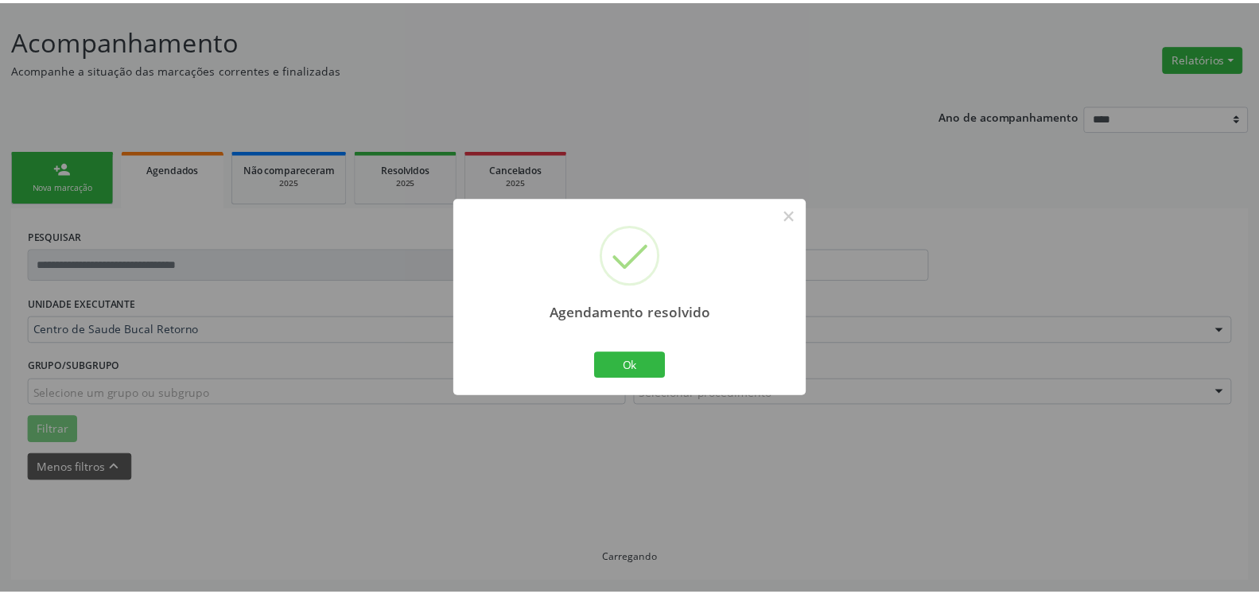
scroll to position [87, 0]
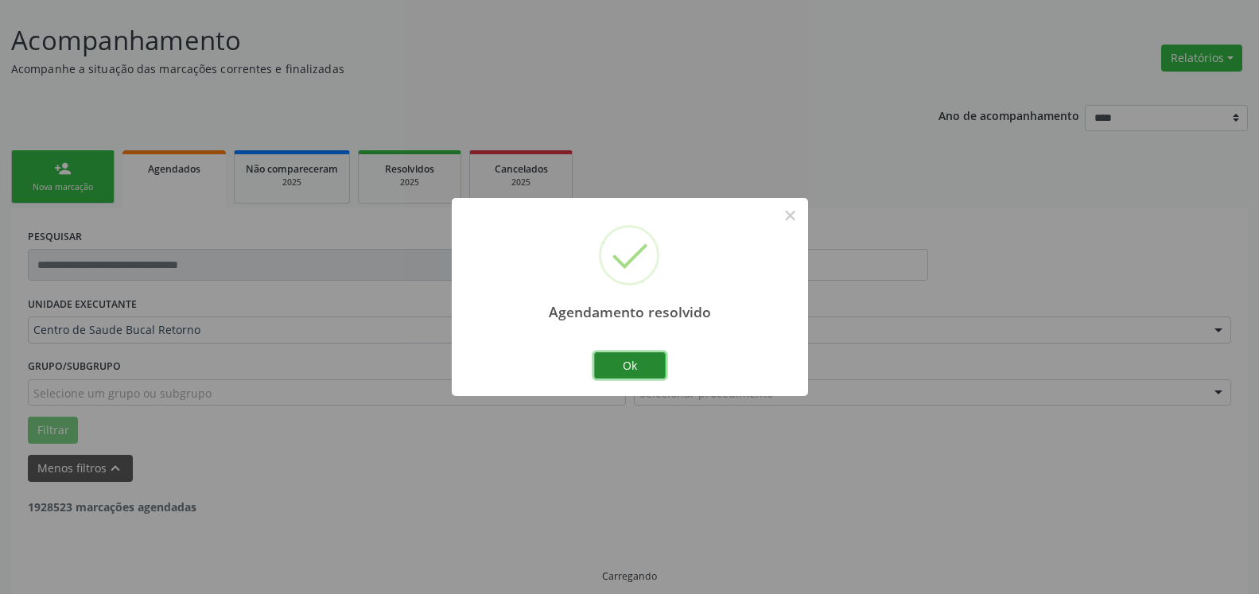
click at [650, 371] on button "Ok" at bounding box center [630, 365] width 72 height 27
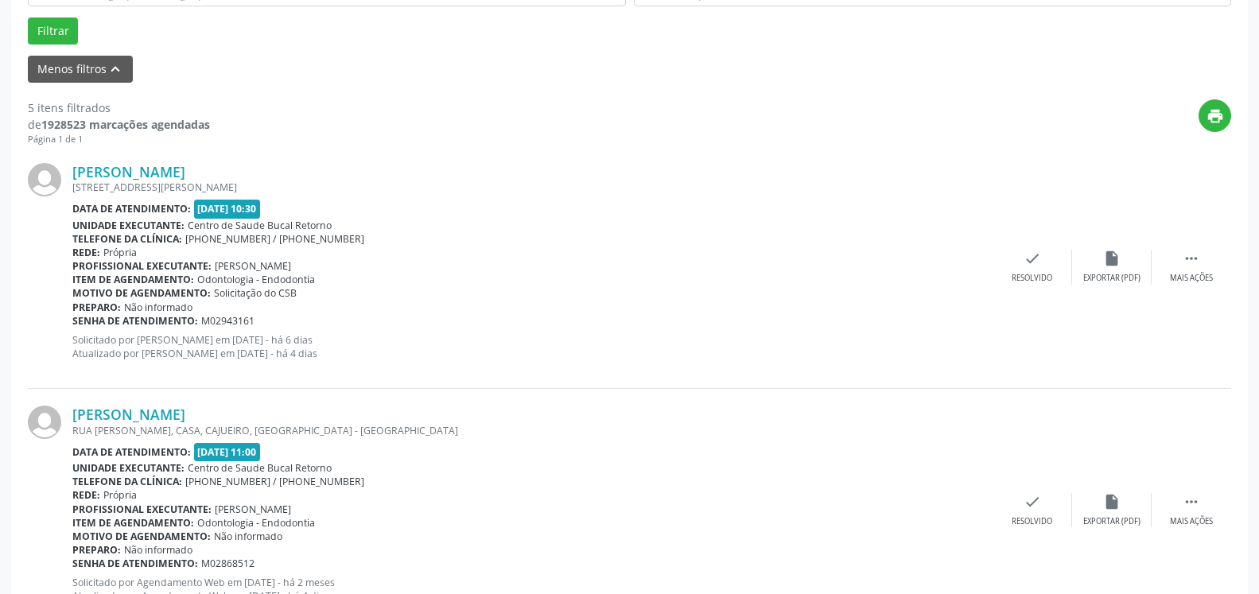
scroll to position [493, 0]
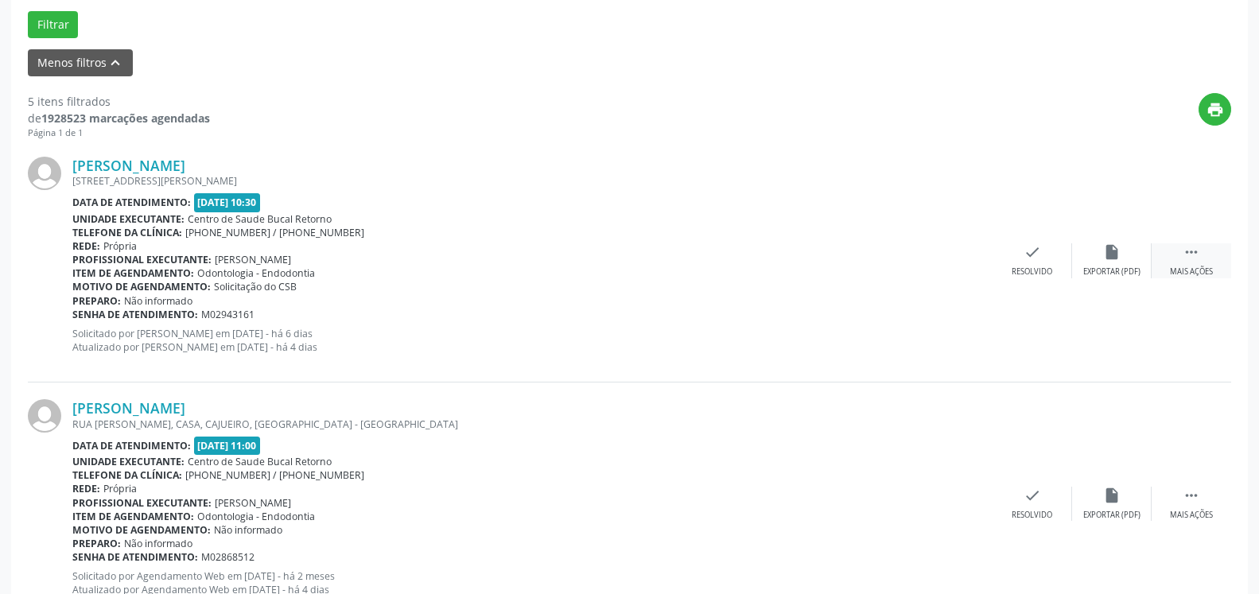
click at [1197, 257] on icon "" at bounding box center [1191, 251] width 17 height 17
click at [1095, 262] on div "alarm_off Não compareceu" at bounding box center [1112, 260] width 80 height 34
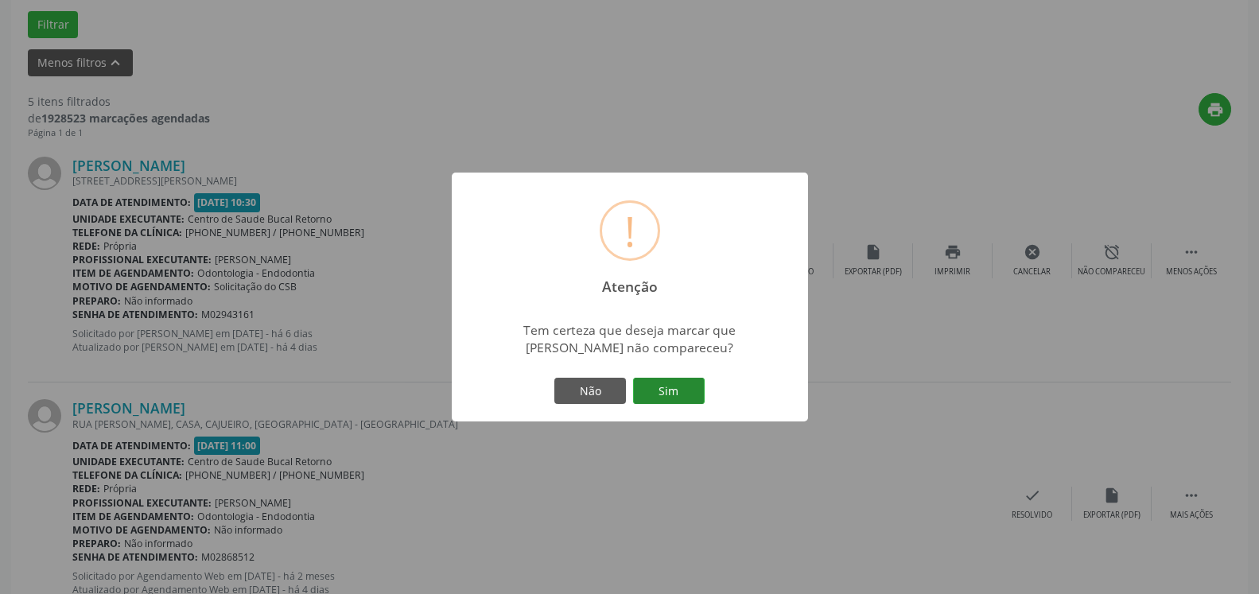
click at [681, 388] on button "Sim" at bounding box center [669, 391] width 72 height 27
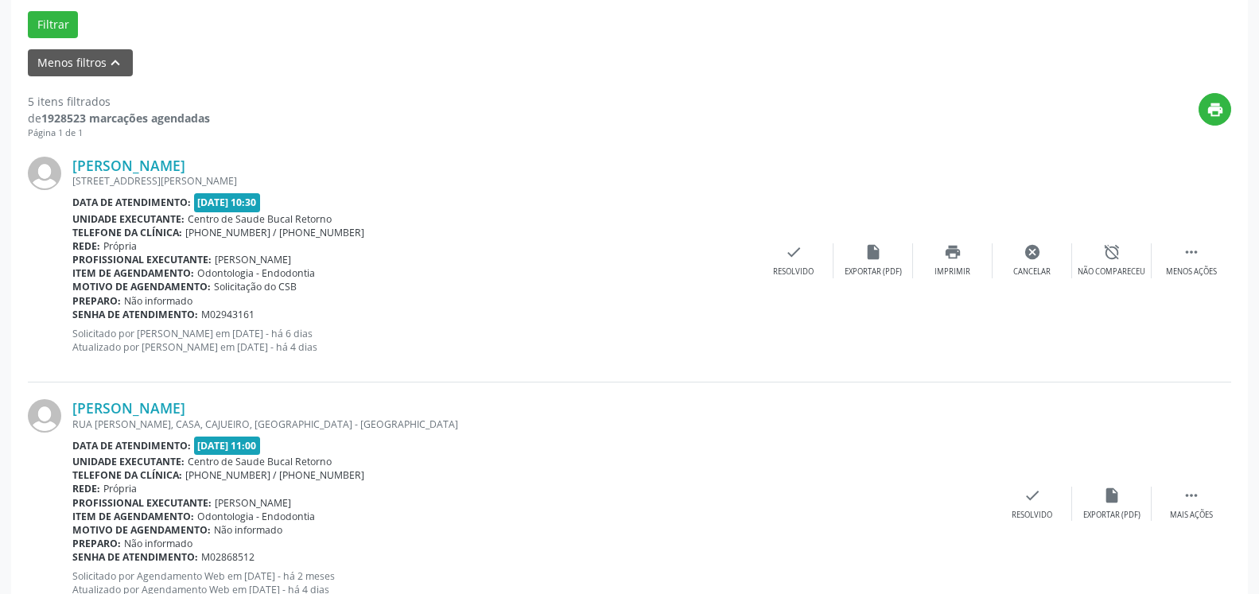
scroll to position [104, 0]
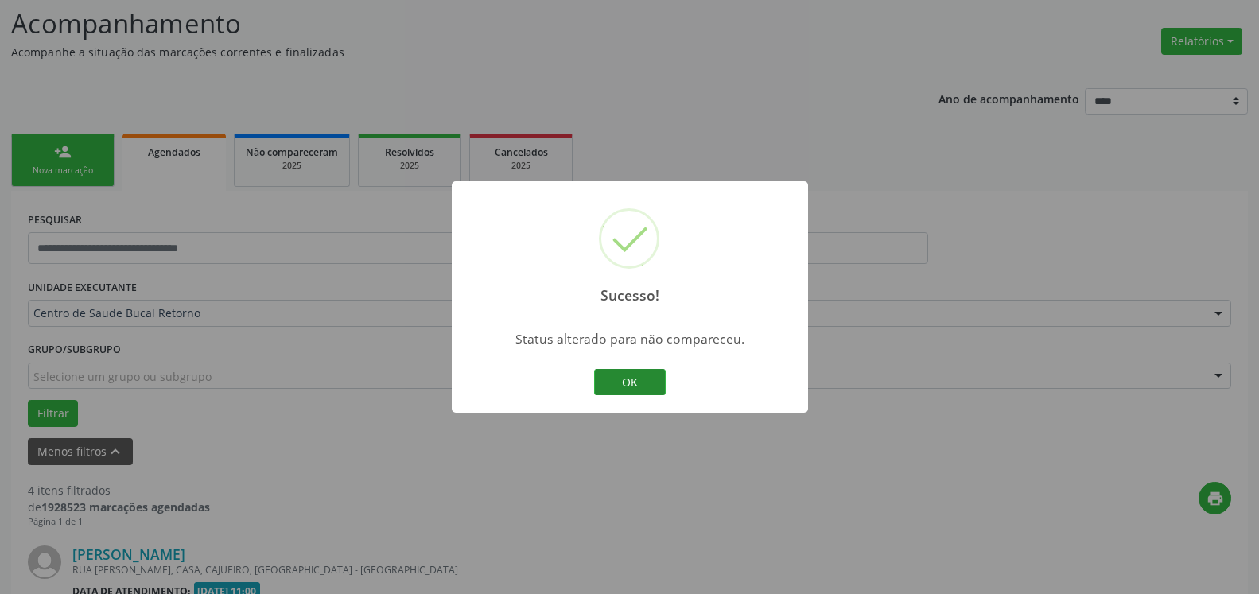
click at [654, 383] on button "OK" at bounding box center [630, 382] width 72 height 27
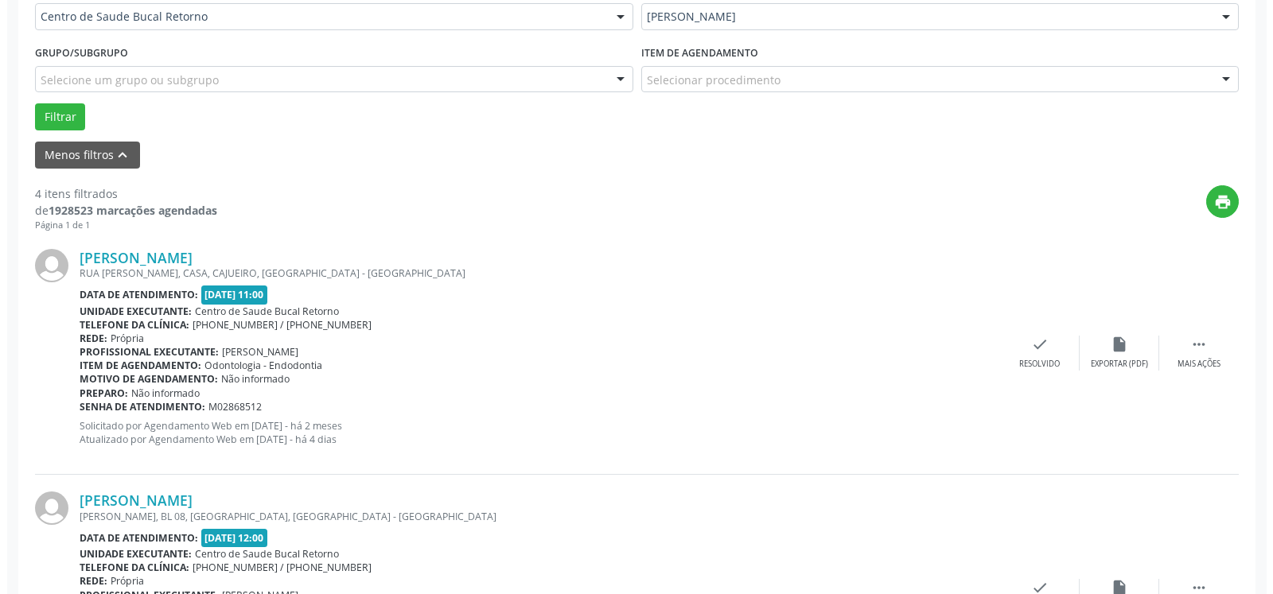
scroll to position [429, 0]
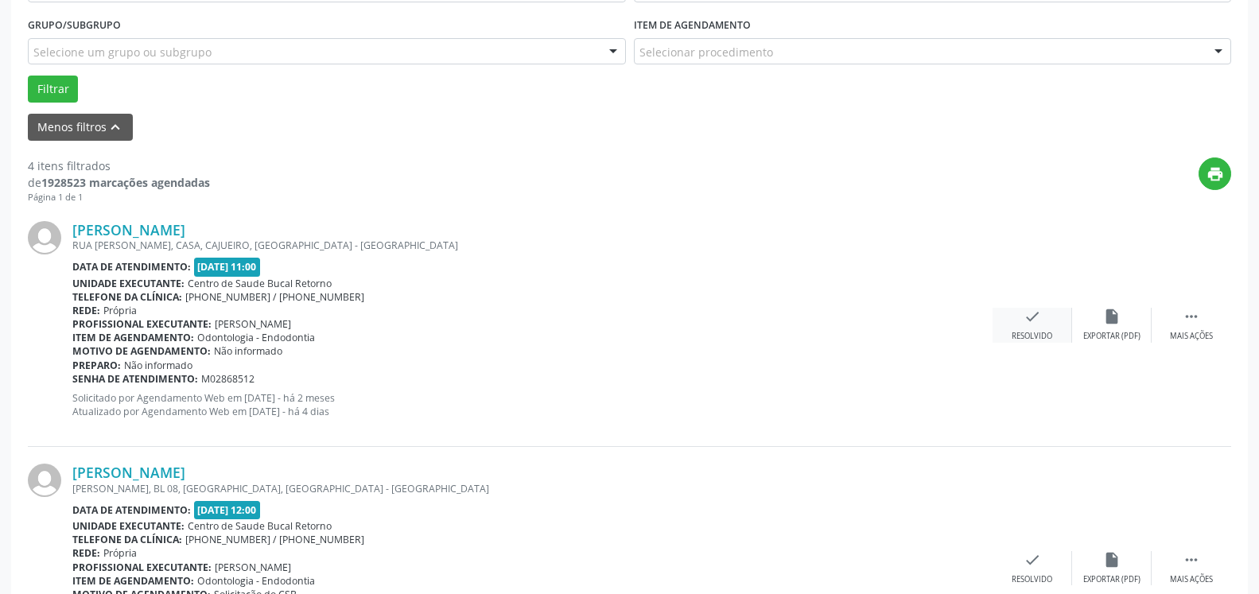
click at [1029, 330] on div "check Resolvido" at bounding box center [1033, 325] width 80 height 34
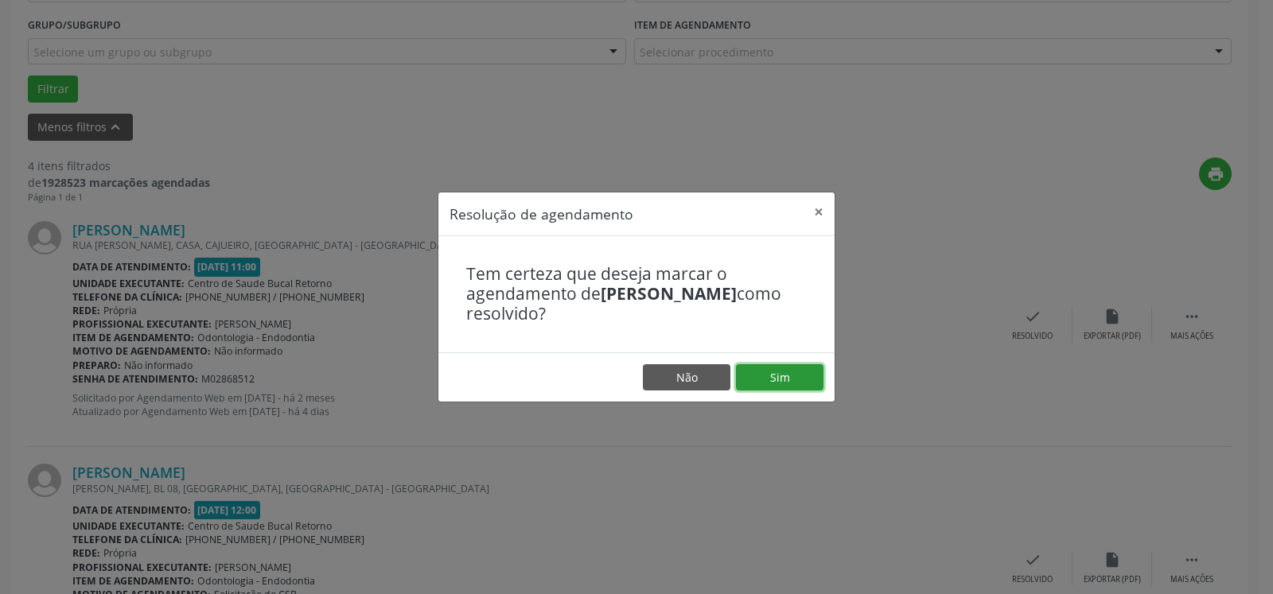
click at [770, 377] on button "Sim" at bounding box center [779, 377] width 87 height 27
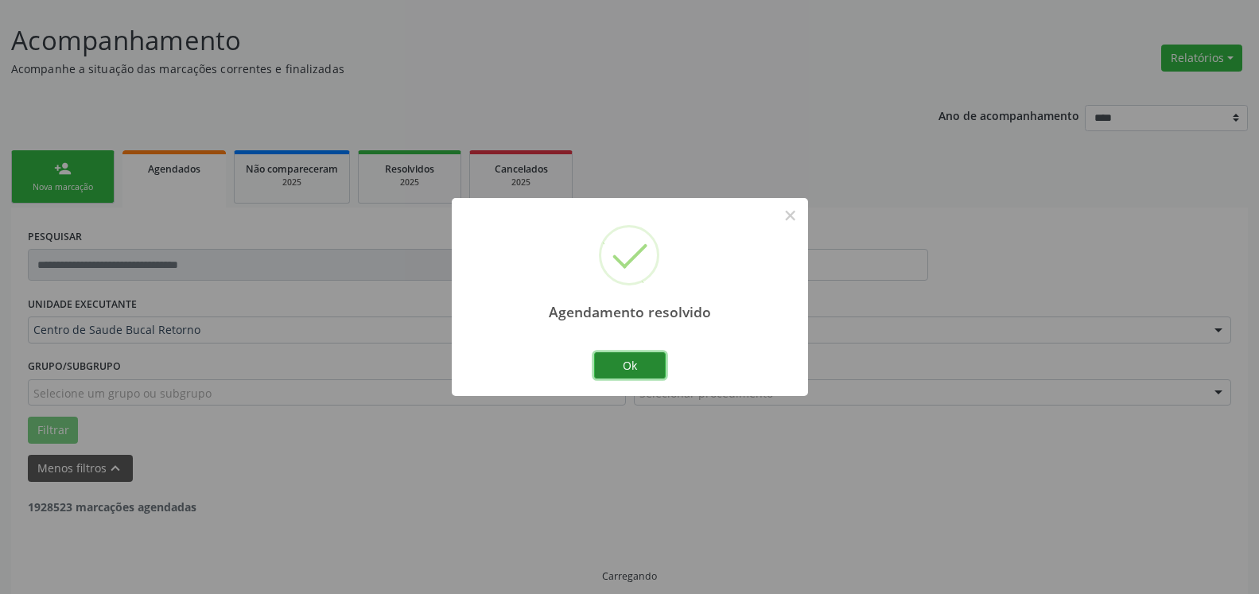
click at [635, 368] on button "Ok" at bounding box center [630, 365] width 72 height 27
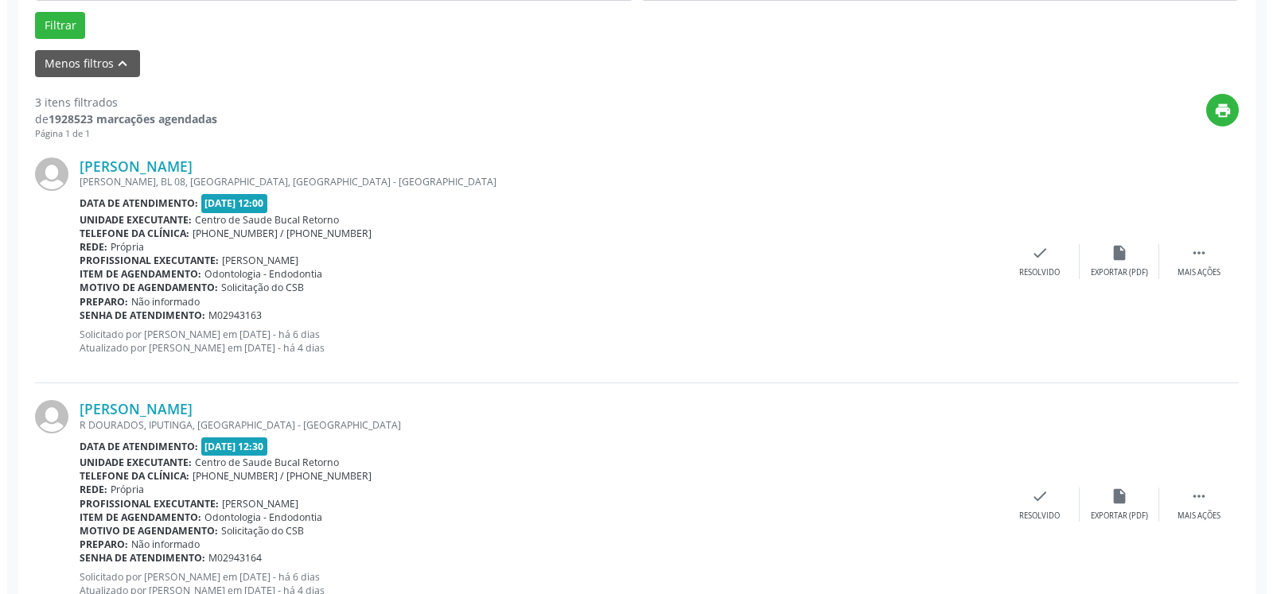
scroll to position [493, 0]
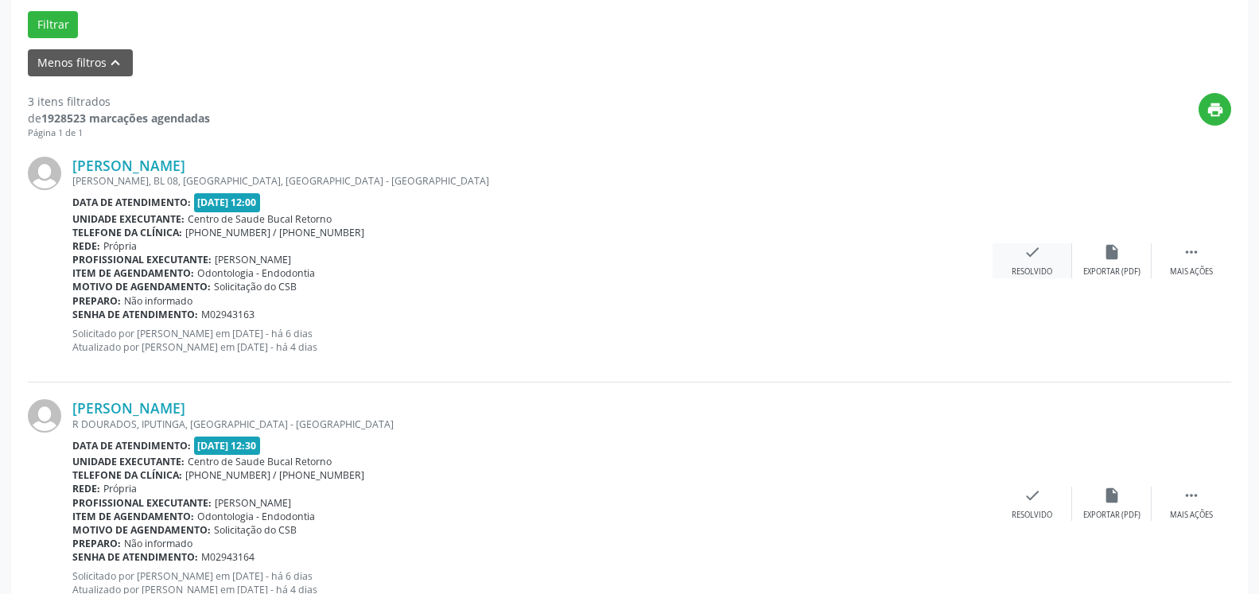
click at [1030, 251] on icon "check" at bounding box center [1032, 251] width 17 height 17
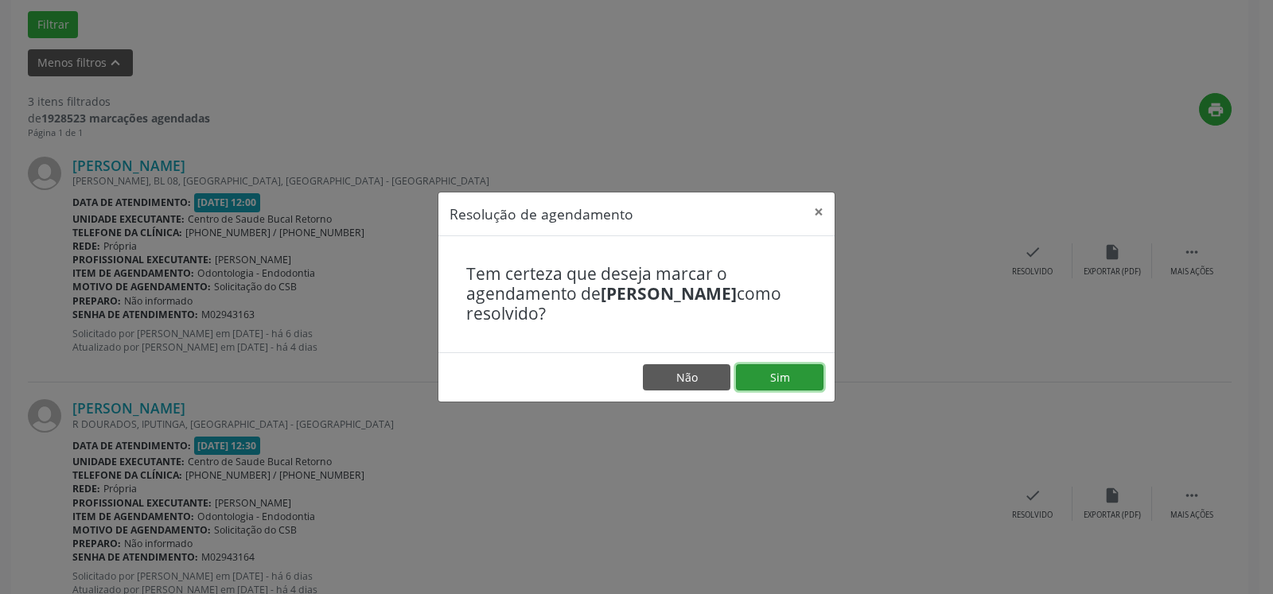
click at [809, 368] on button "Sim" at bounding box center [779, 377] width 87 height 27
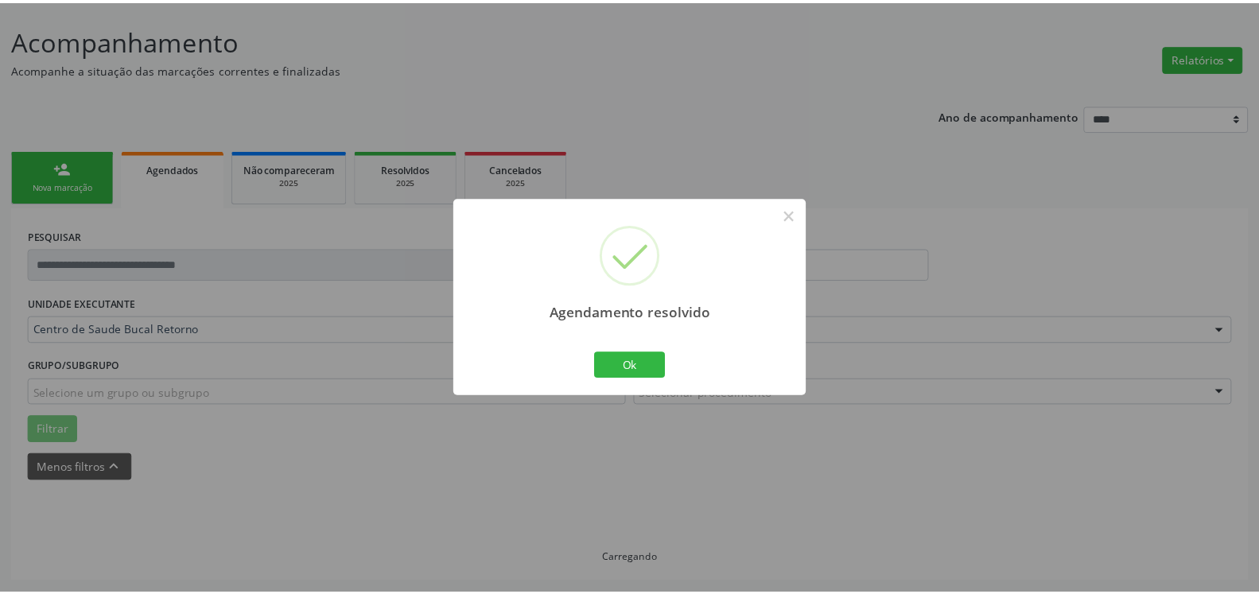
scroll to position [87, 0]
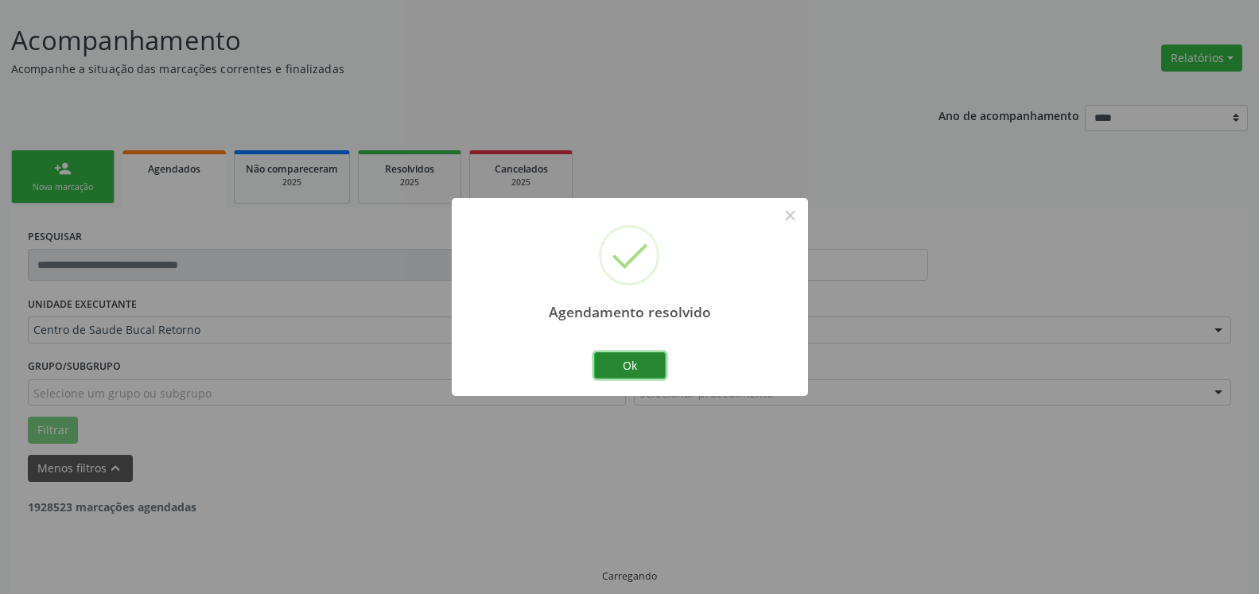
click at [650, 367] on button "Ok" at bounding box center [630, 365] width 72 height 27
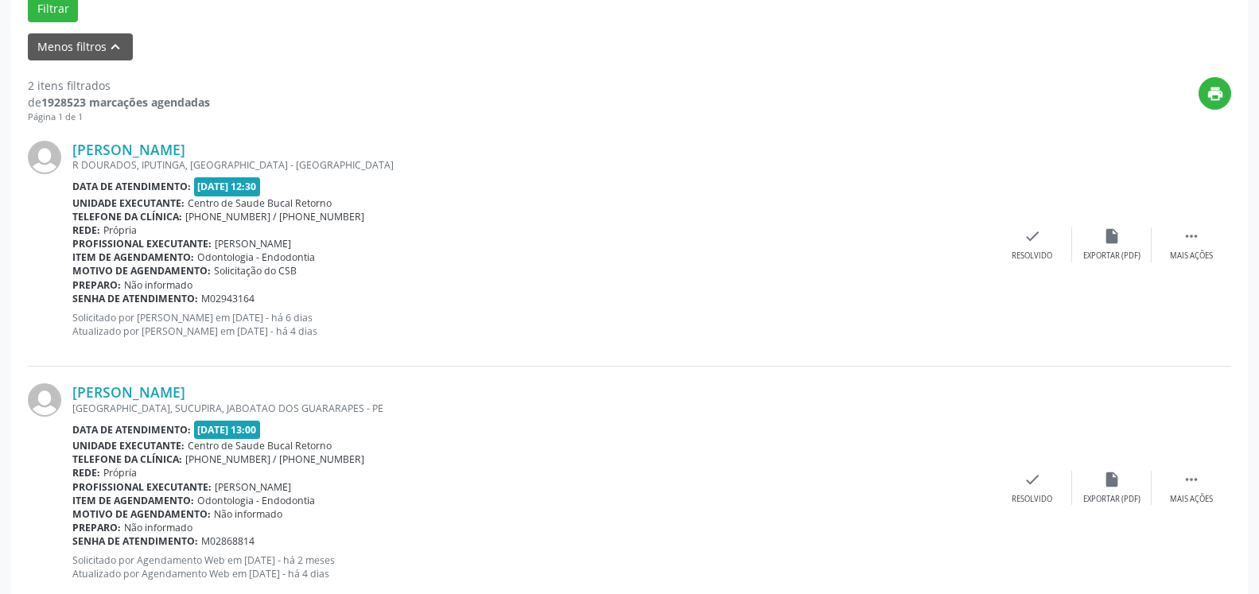
scroll to position [510, 0]
click at [1191, 244] on icon "" at bounding box center [1191, 235] width 17 height 17
click at [1112, 244] on icon "alarm_off" at bounding box center [1111, 235] width 17 height 17
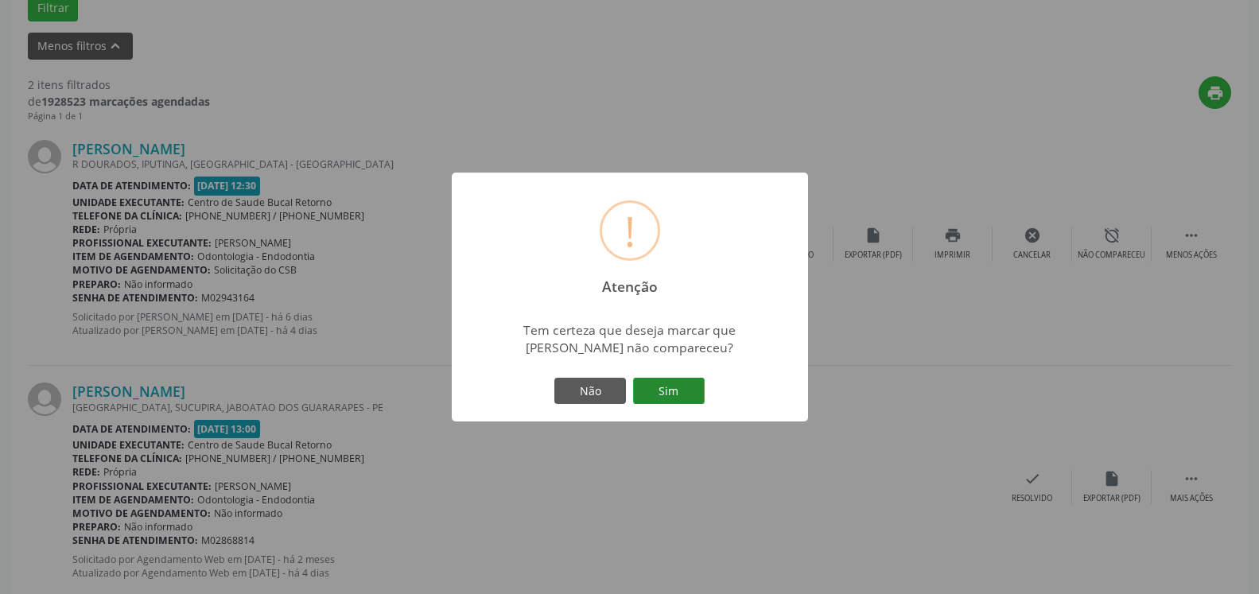
click at [690, 385] on button "Sim" at bounding box center [669, 391] width 72 height 27
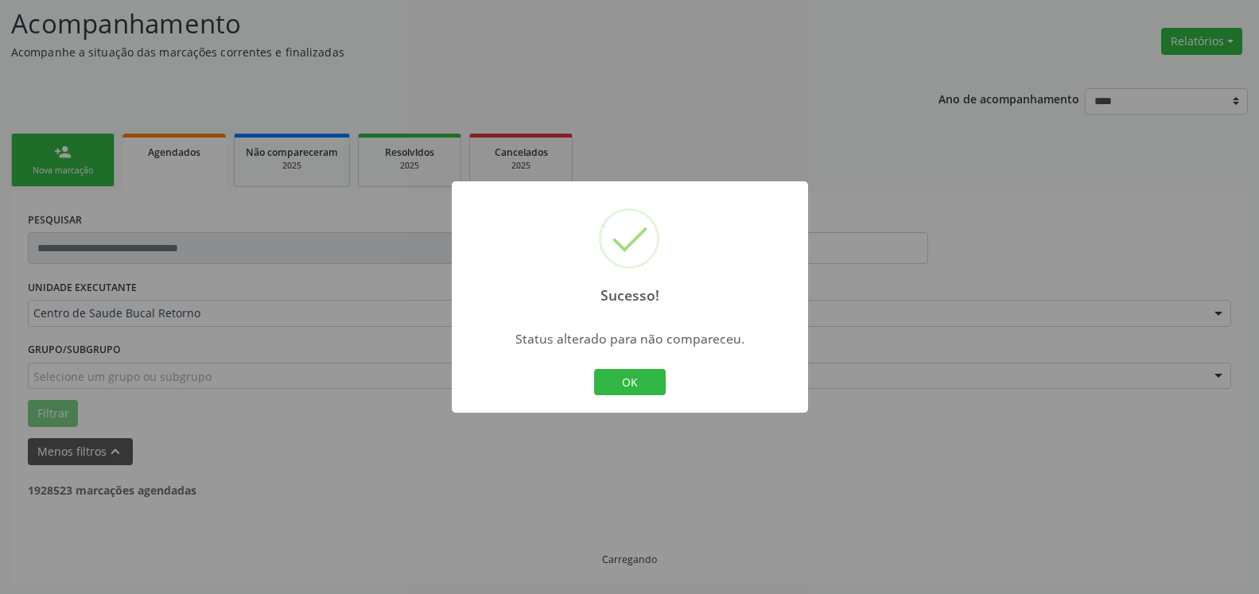
scroll to position [104, 0]
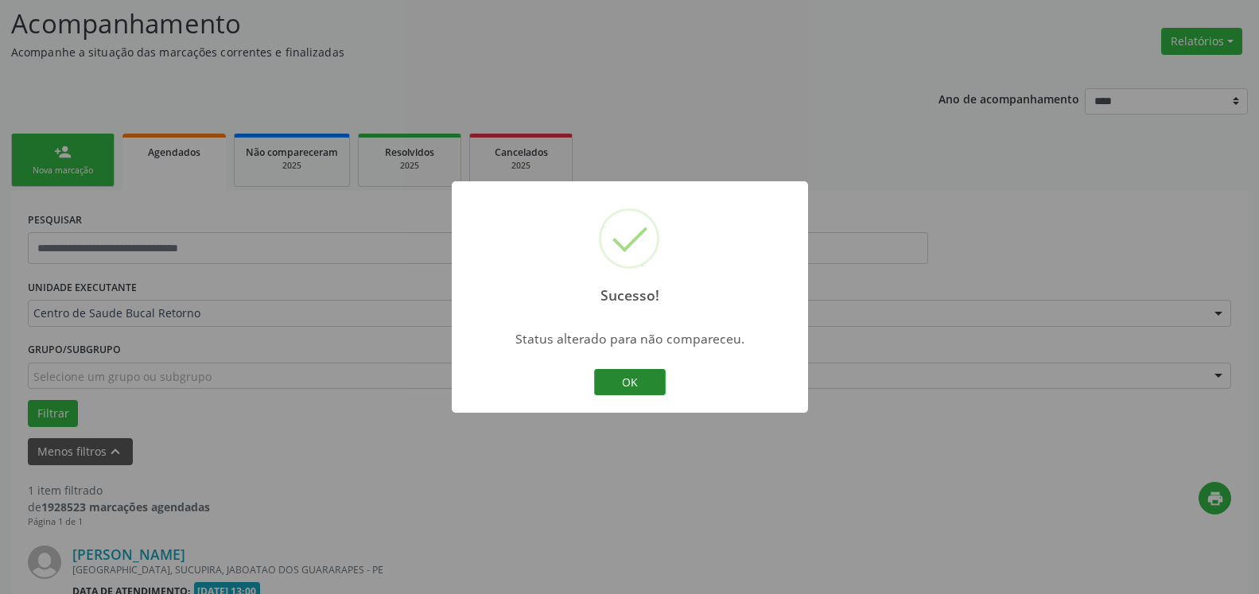
click at [616, 379] on button "OK" at bounding box center [630, 382] width 72 height 27
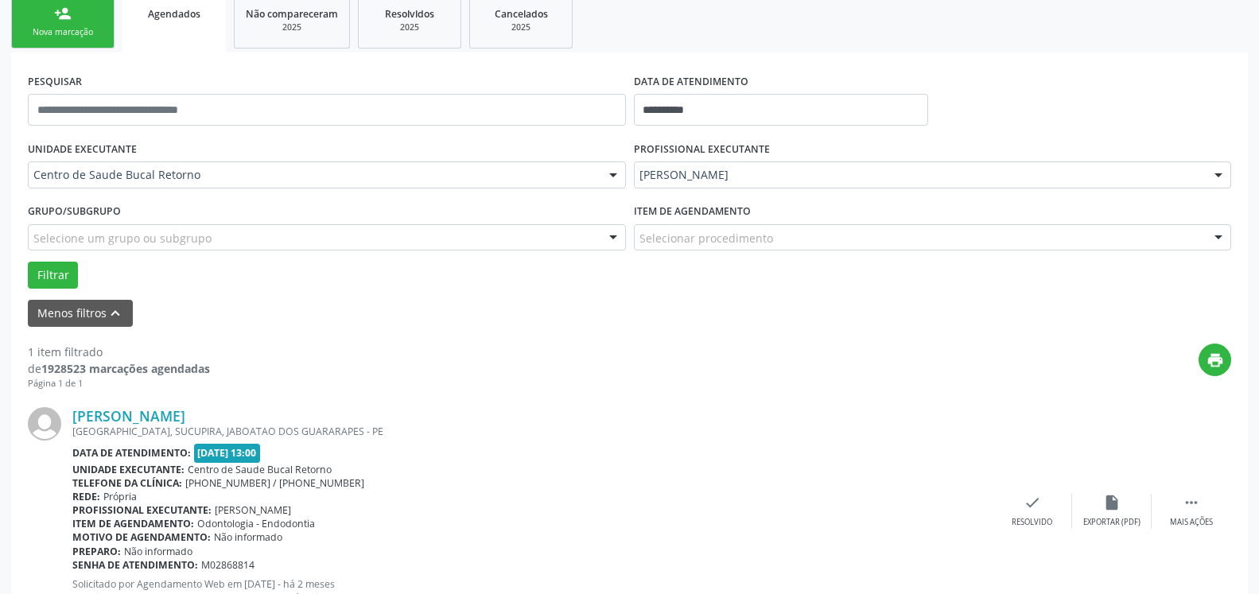
scroll to position [309, 0]
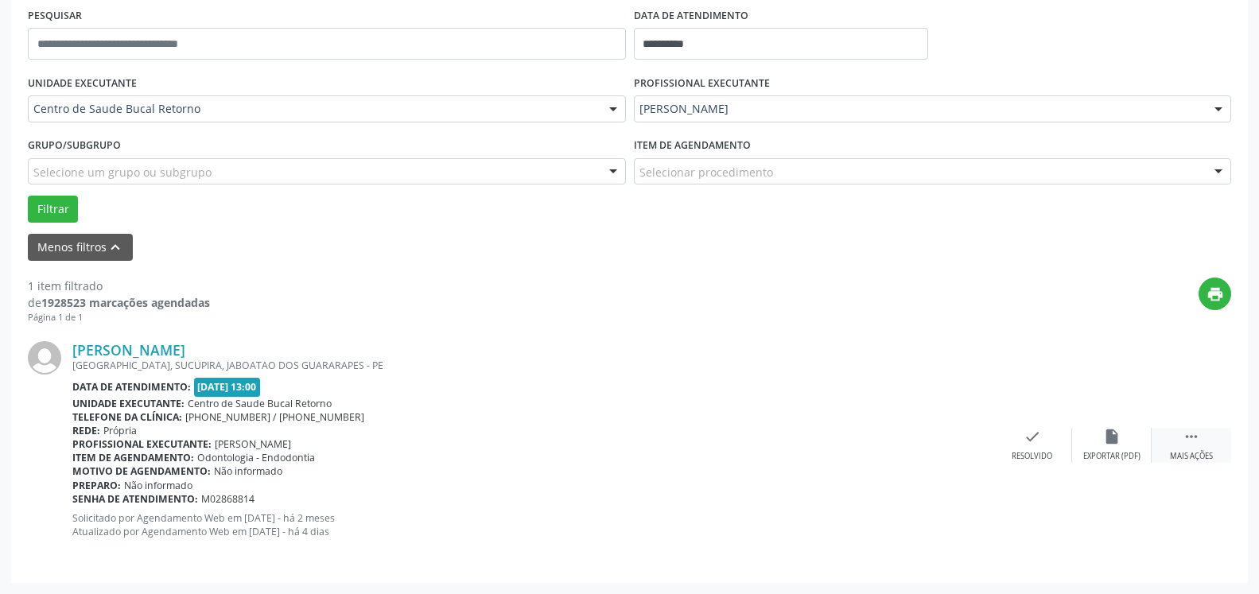
click at [1187, 440] on icon "" at bounding box center [1191, 436] width 17 height 17
click at [1120, 435] on div "alarm_off Não compareceu" at bounding box center [1112, 445] width 80 height 34
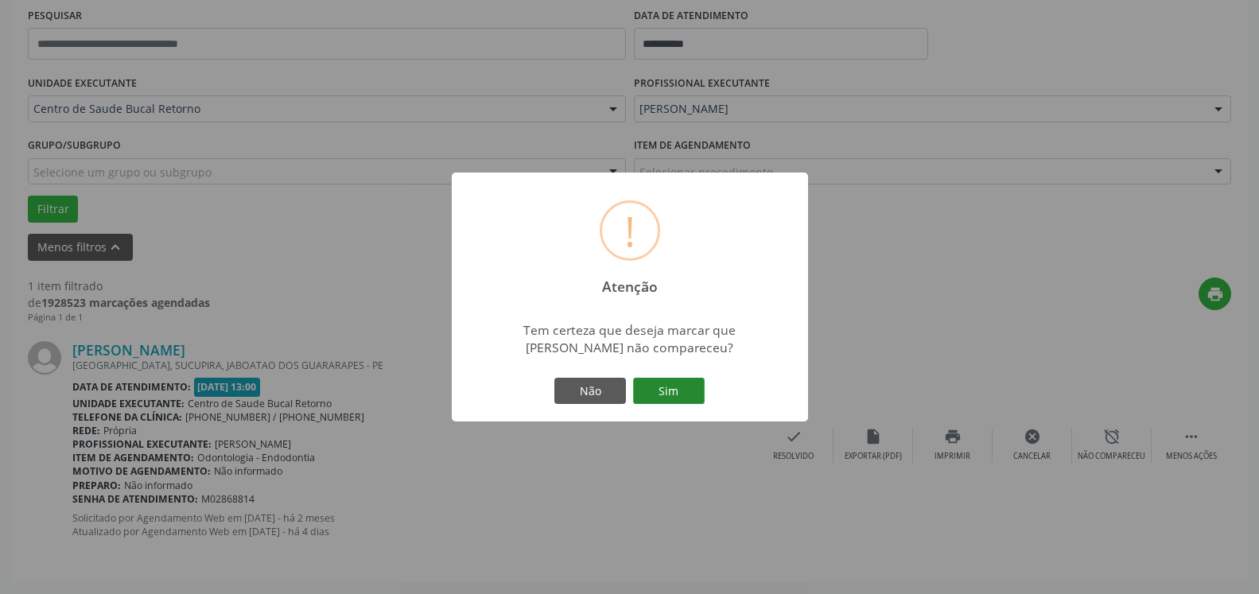
click at [687, 387] on button "Sim" at bounding box center [669, 391] width 72 height 27
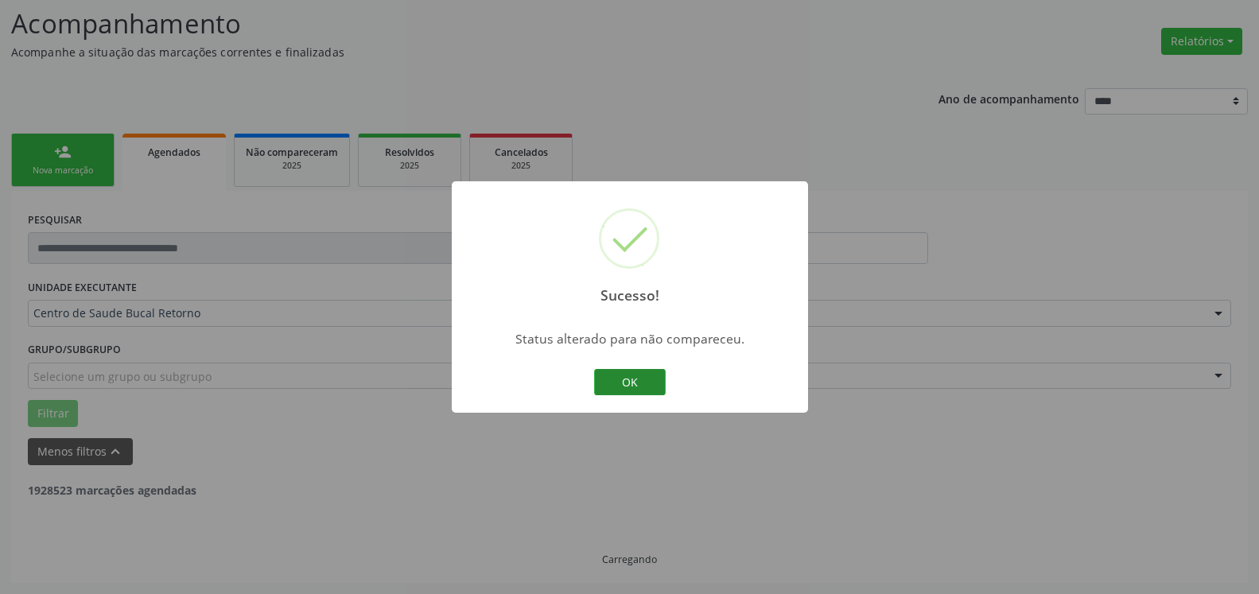
click at [628, 380] on button "OK" at bounding box center [630, 382] width 72 height 27
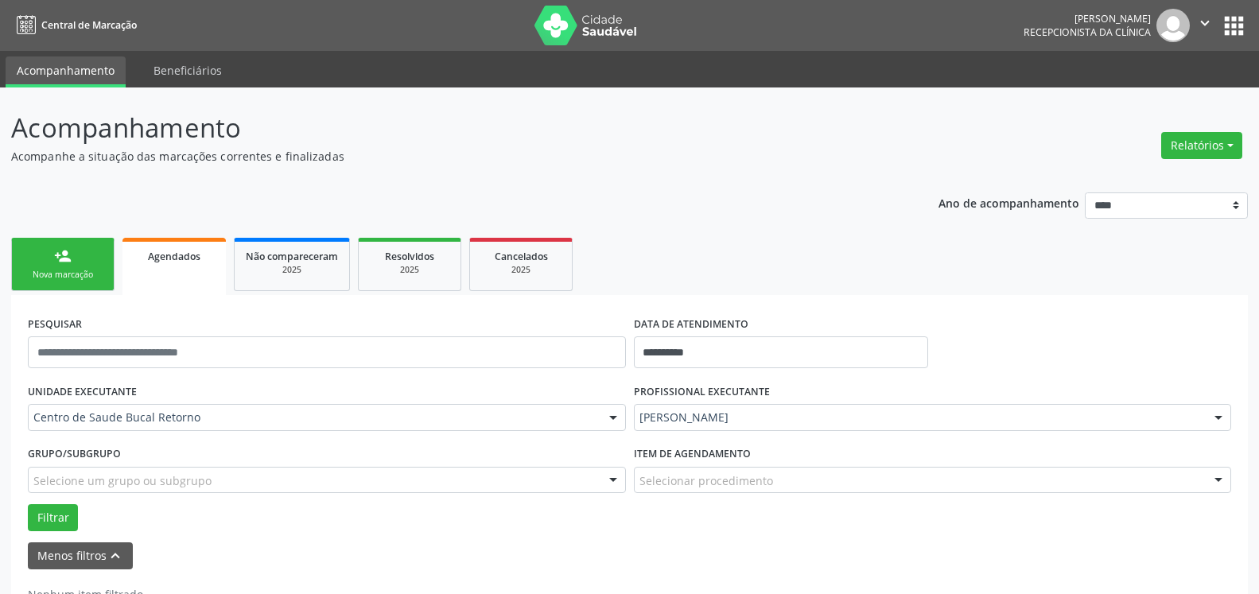
scroll to position [53, 0]
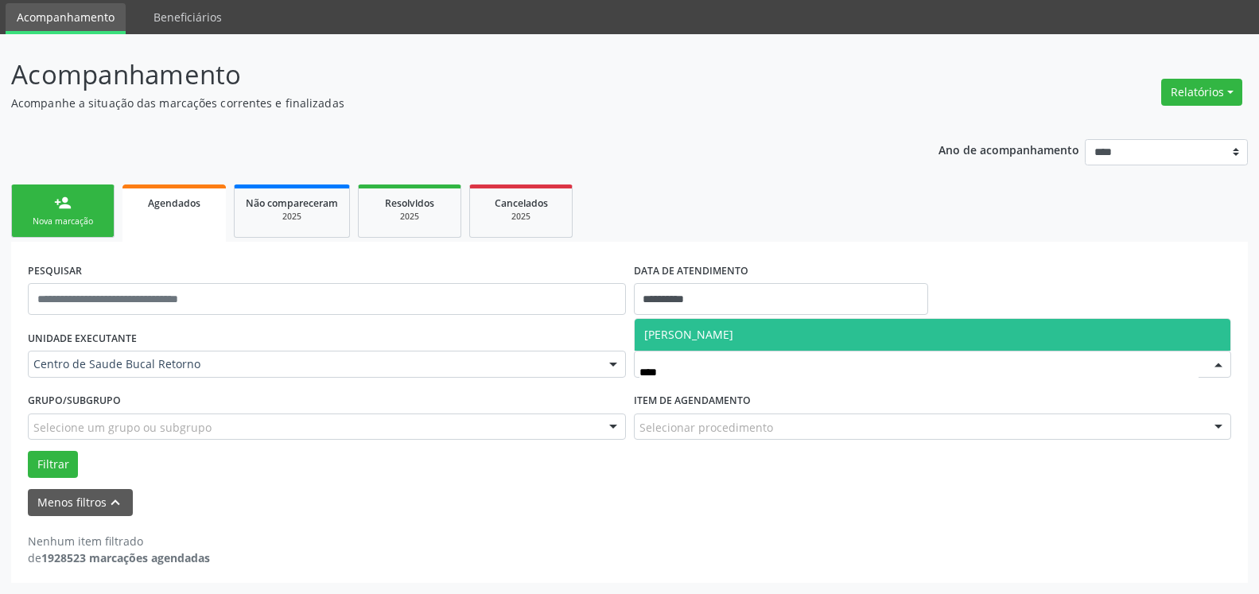
click at [769, 330] on span "[PERSON_NAME]" at bounding box center [933, 335] width 597 height 32
type input "****"
click at [855, 336] on span "[PERSON_NAME]" at bounding box center [933, 335] width 597 height 32
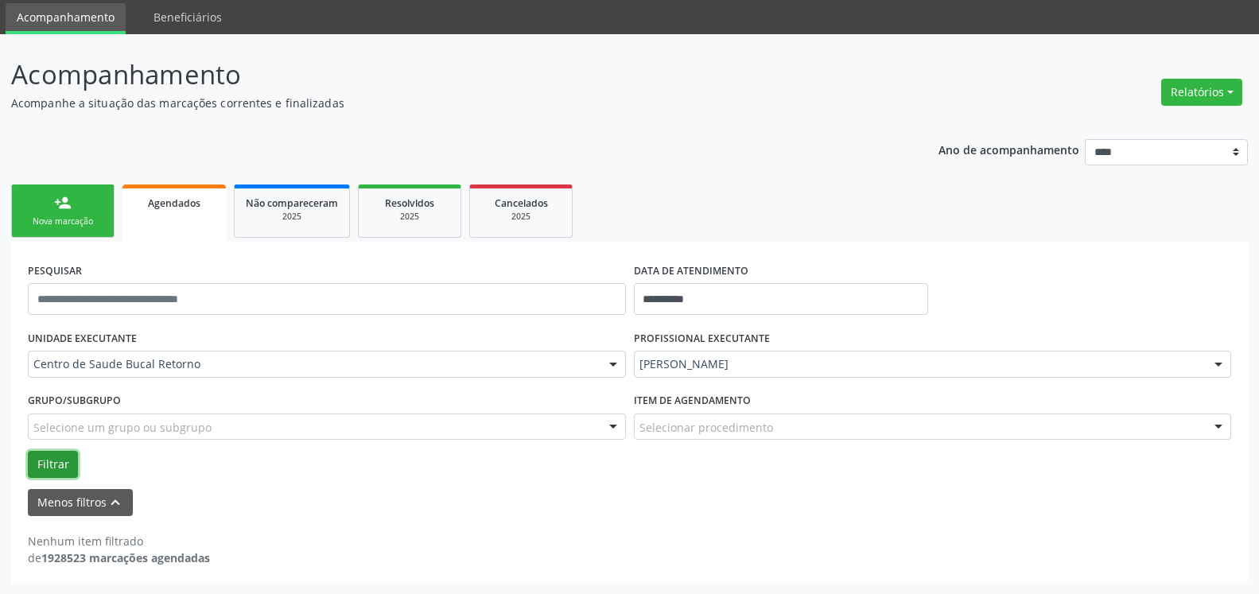
click at [56, 466] on button "Filtrar" at bounding box center [53, 464] width 50 height 27
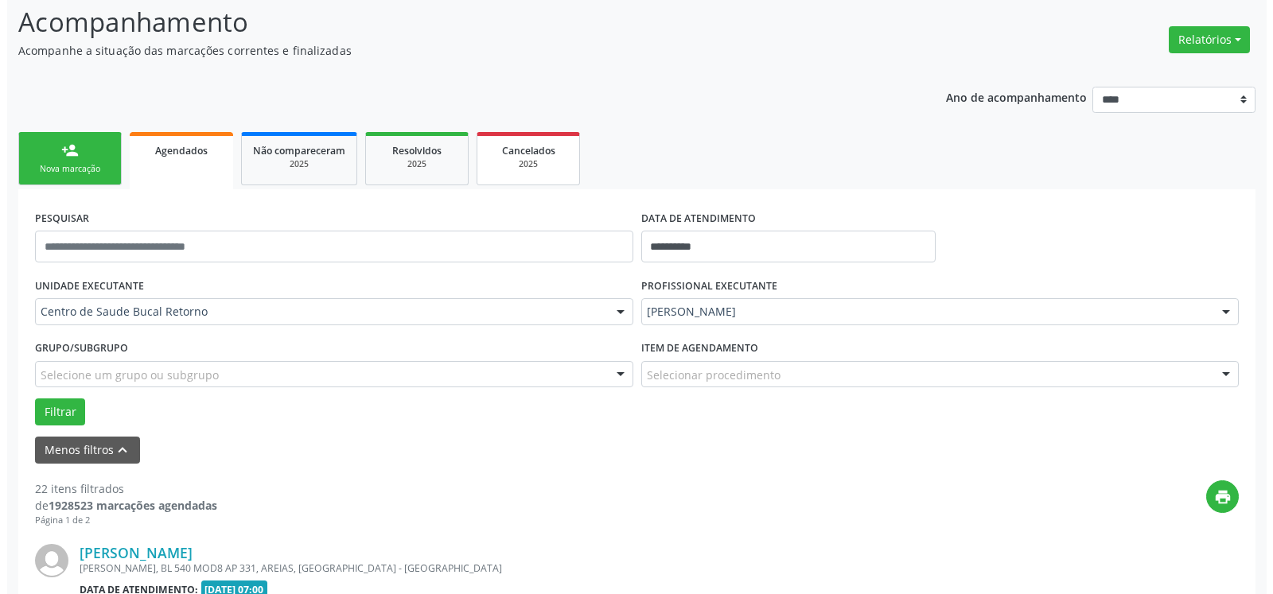
scroll to position [243, 0]
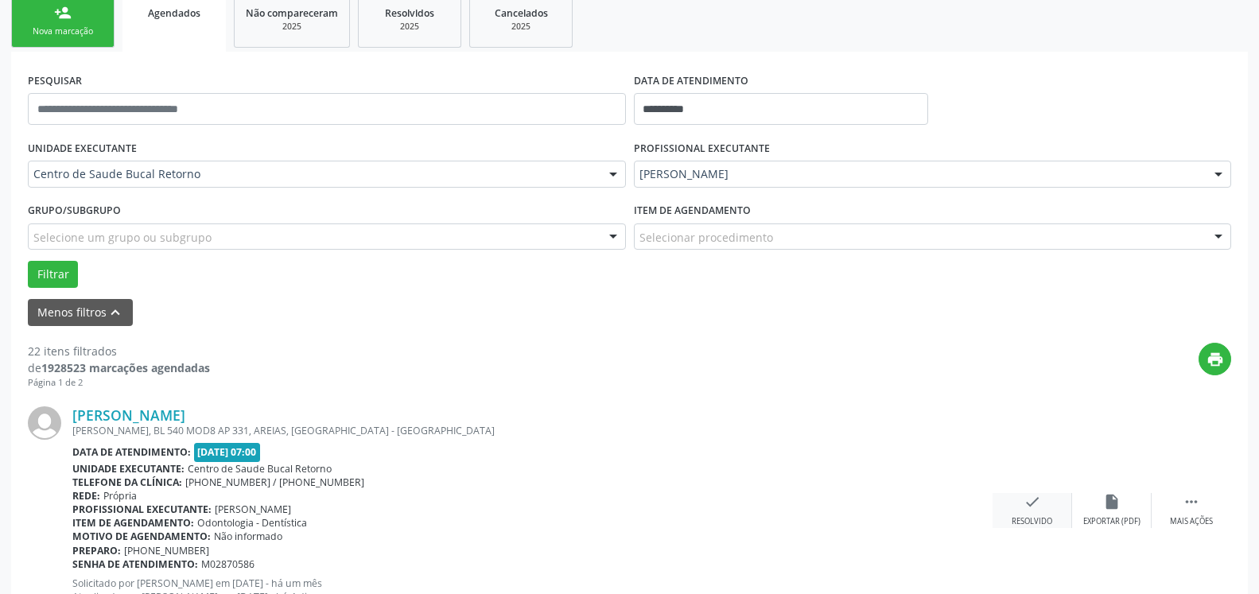
click at [1026, 517] on div "Resolvido" at bounding box center [1032, 521] width 41 height 11
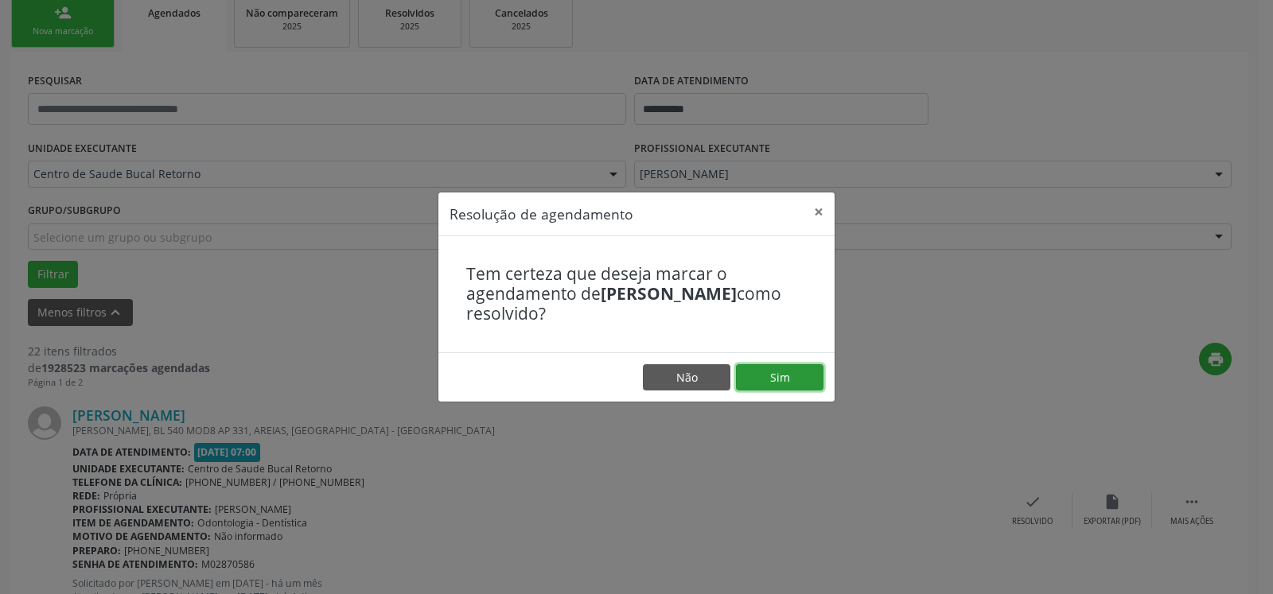
click at [765, 379] on button "Sim" at bounding box center [779, 377] width 87 height 27
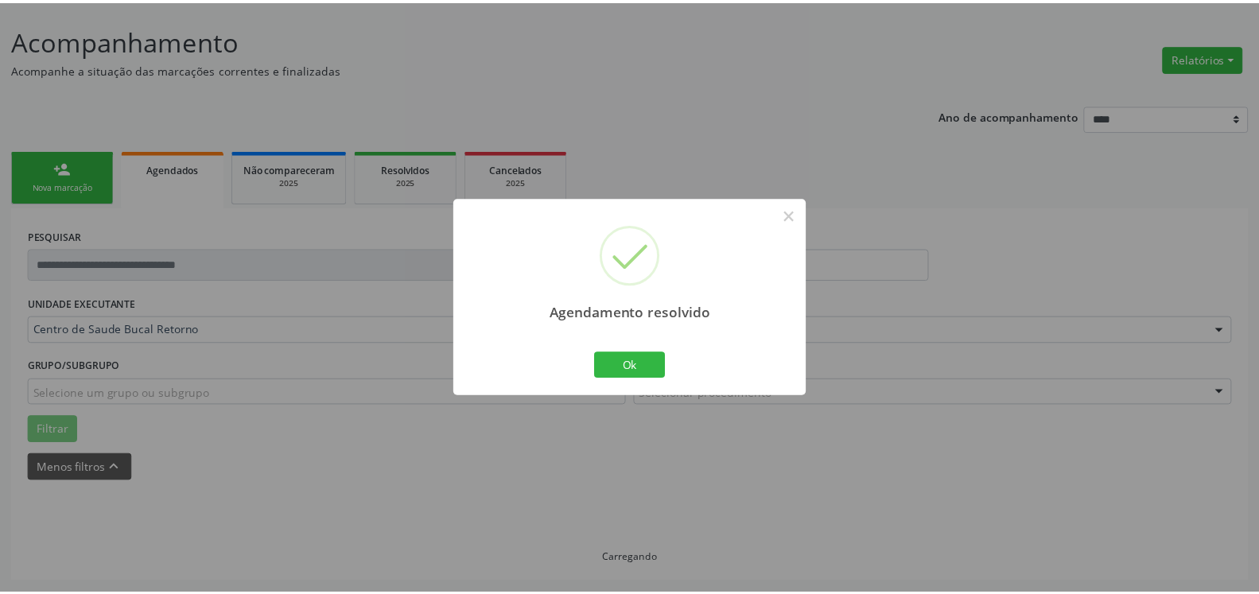
scroll to position [87, 0]
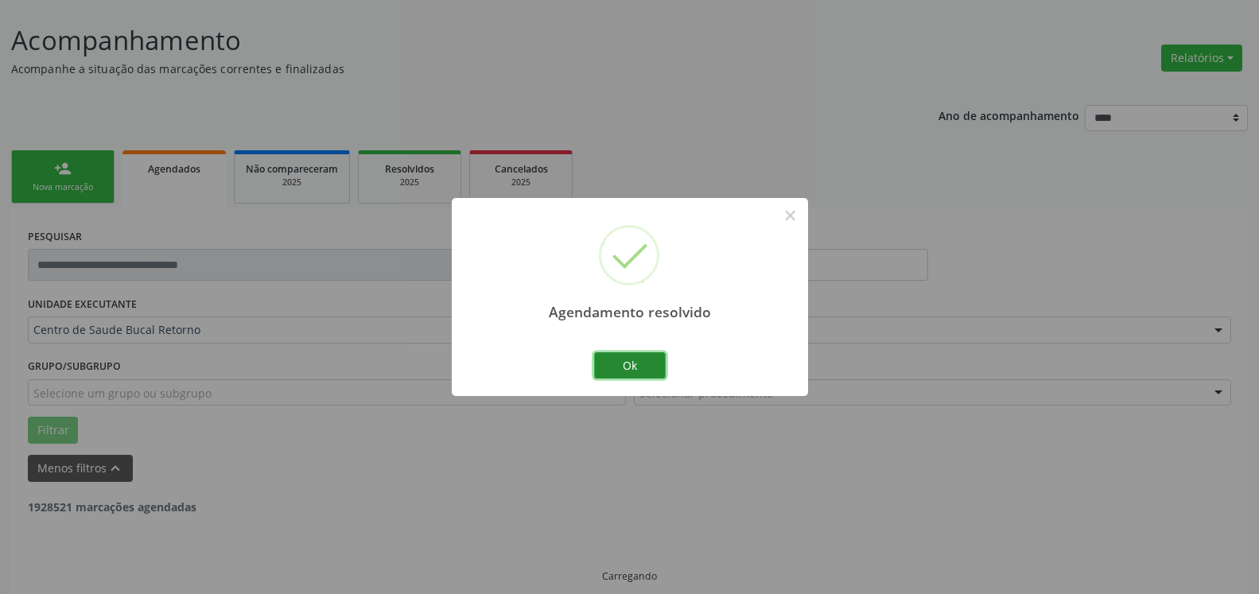
click at [652, 364] on button "Ok" at bounding box center [630, 365] width 72 height 27
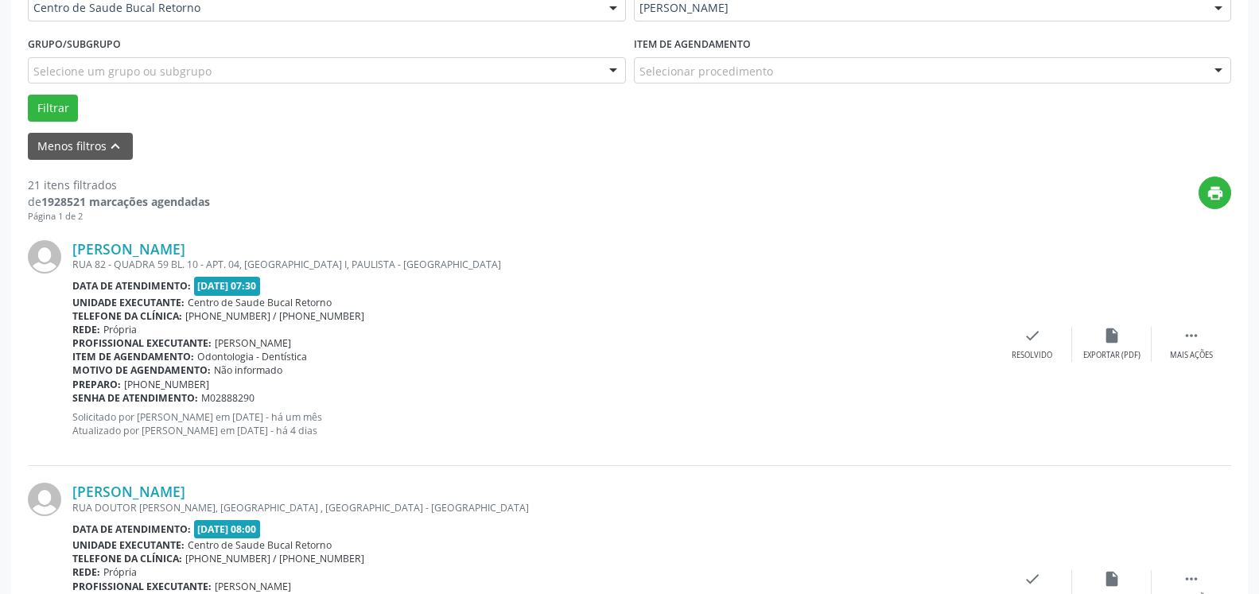
scroll to position [412, 0]
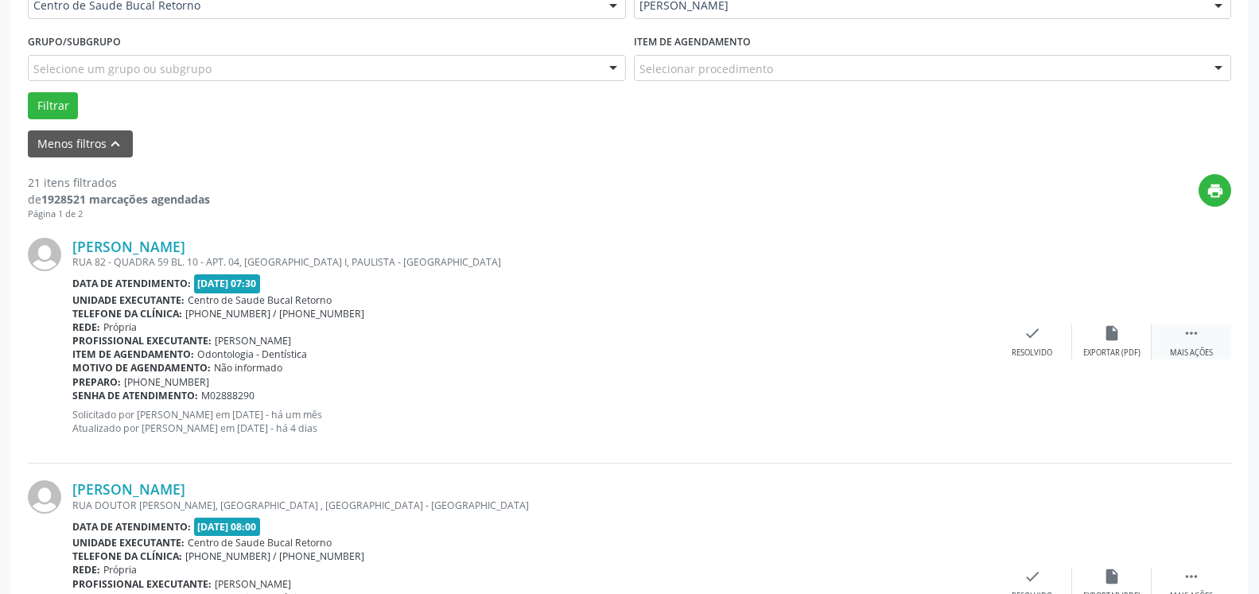
click at [1195, 334] on icon "" at bounding box center [1191, 333] width 17 height 17
click at [1122, 352] on div "Não compareceu" at bounding box center [1112, 353] width 68 height 11
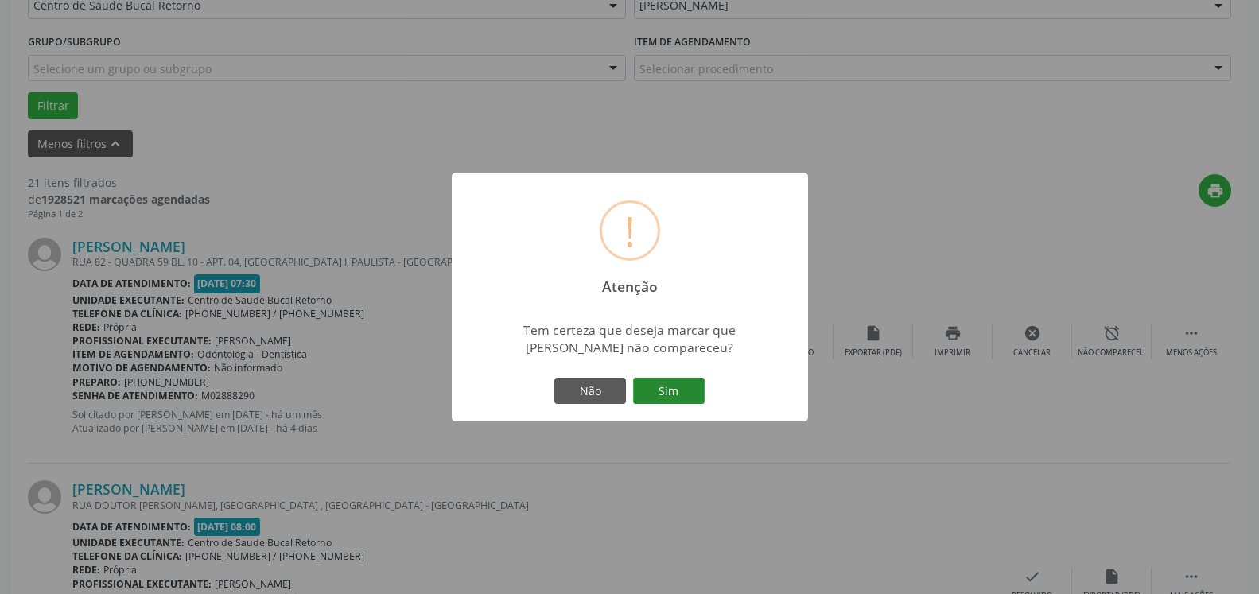
click at [689, 392] on button "Sim" at bounding box center [669, 391] width 72 height 27
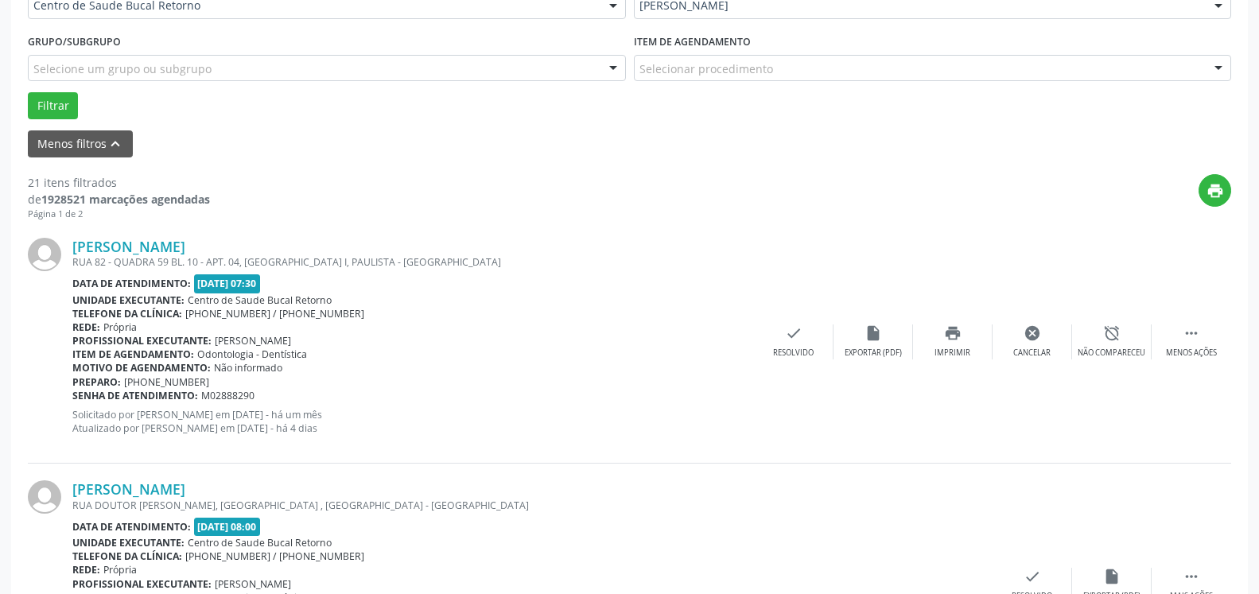
scroll to position [104, 0]
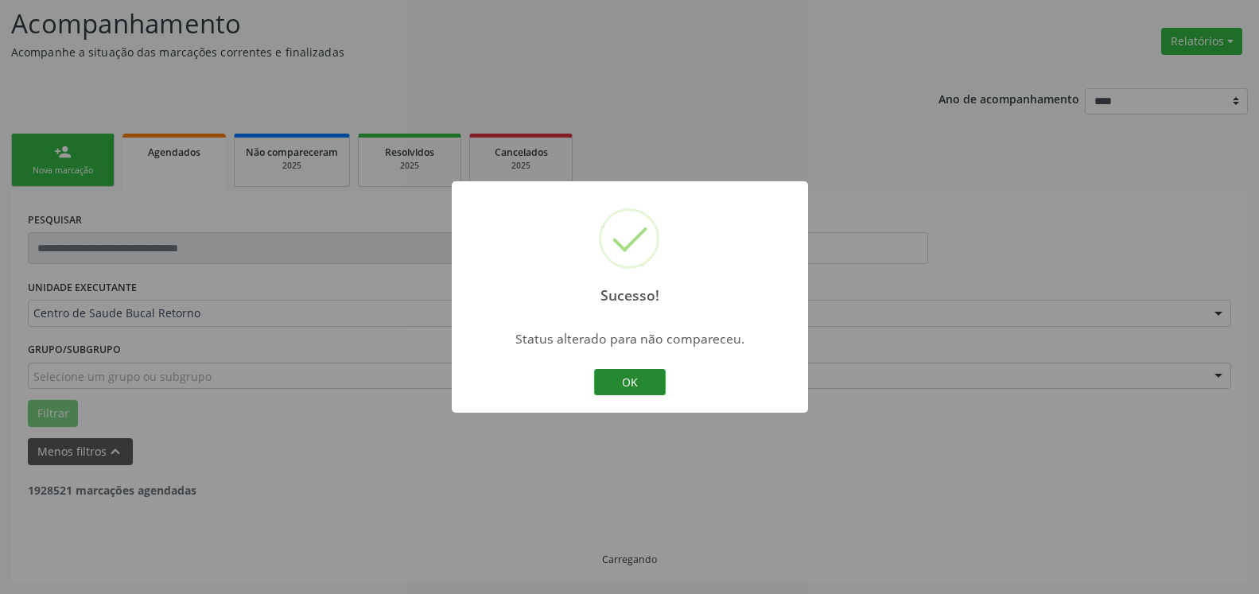
click at [628, 383] on button "OK" at bounding box center [630, 382] width 72 height 27
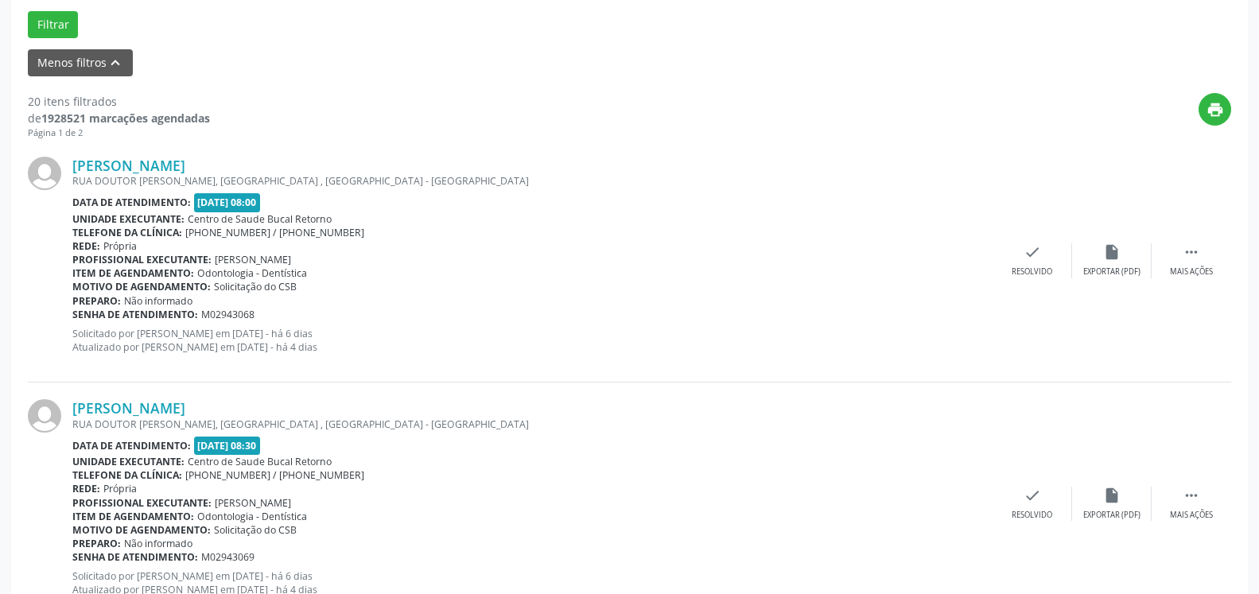
scroll to position [510, 0]
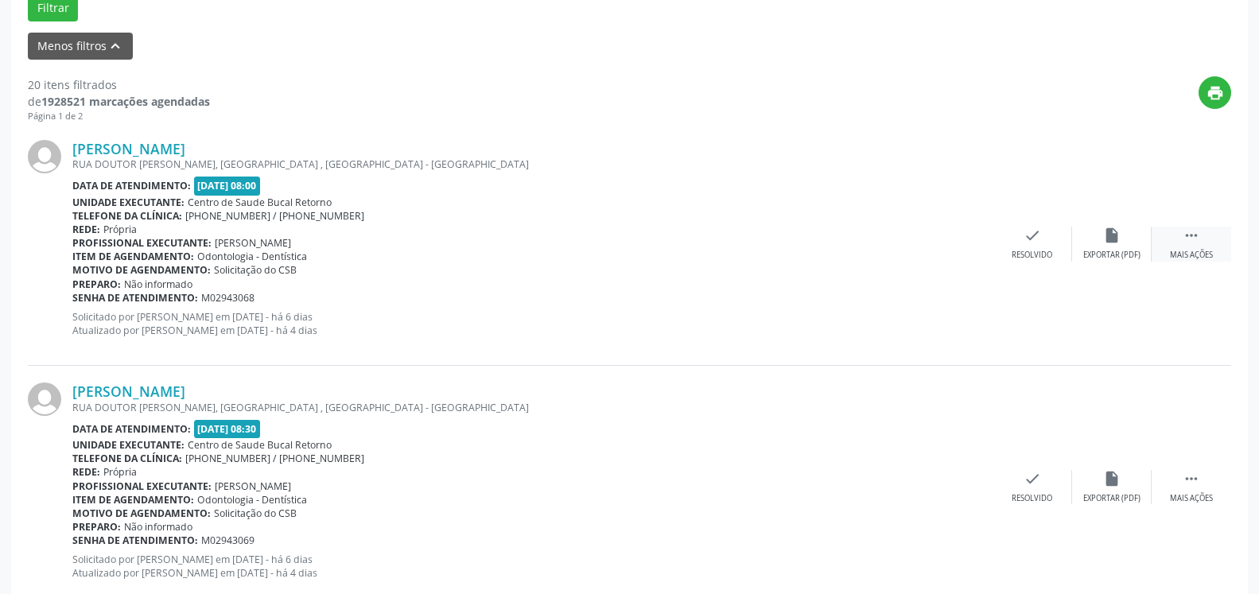
click at [1195, 235] on icon "" at bounding box center [1191, 235] width 17 height 17
click at [1127, 244] on div "alarm_off Não compareceu" at bounding box center [1112, 244] width 80 height 34
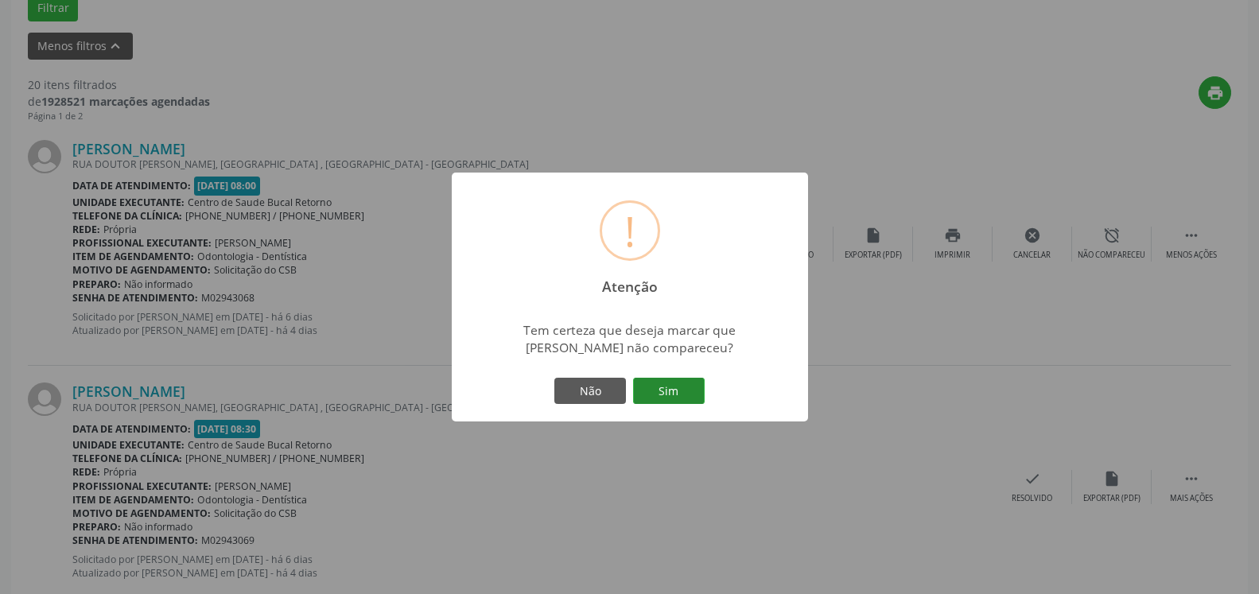
click at [672, 398] on button "Sim" at bounding box center [669, 391] width 72 height 27
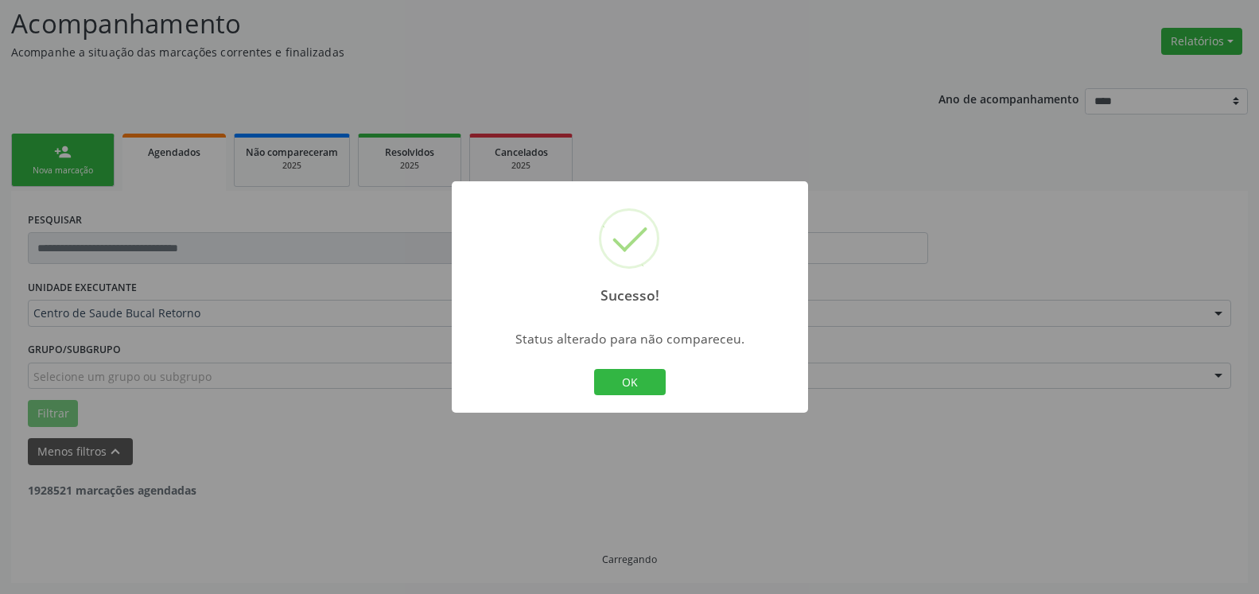
scroll to position [104, 0]
click at [620, 387] on button "OK" at bounding box center [630, 382] width 72 height 27
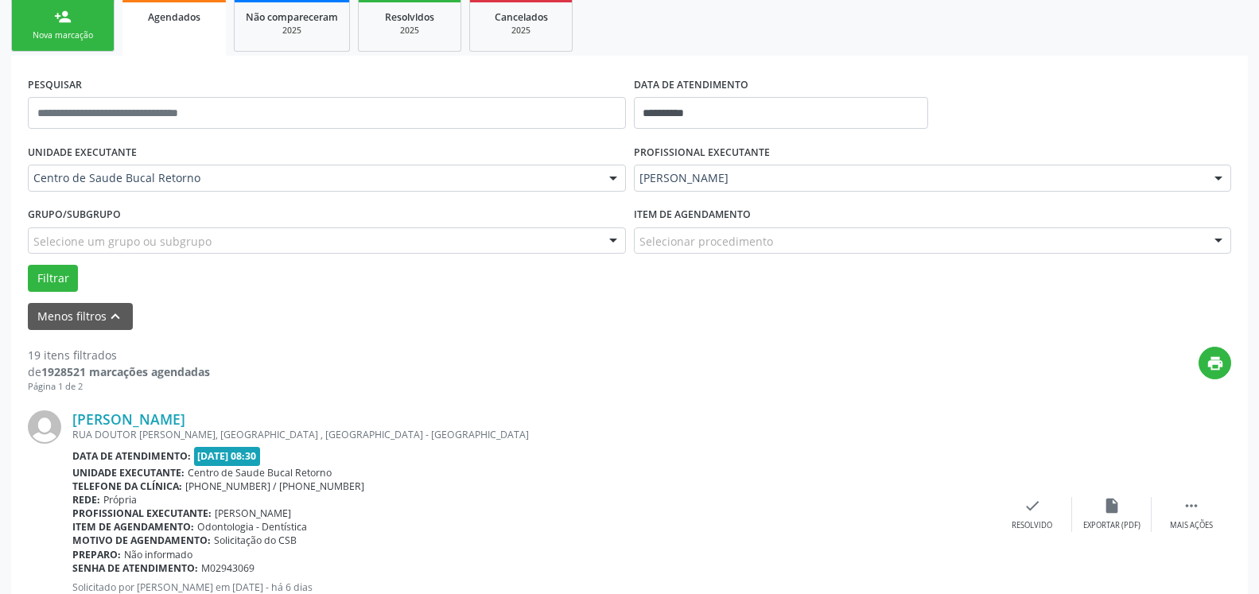
scroll to position [266, 0]
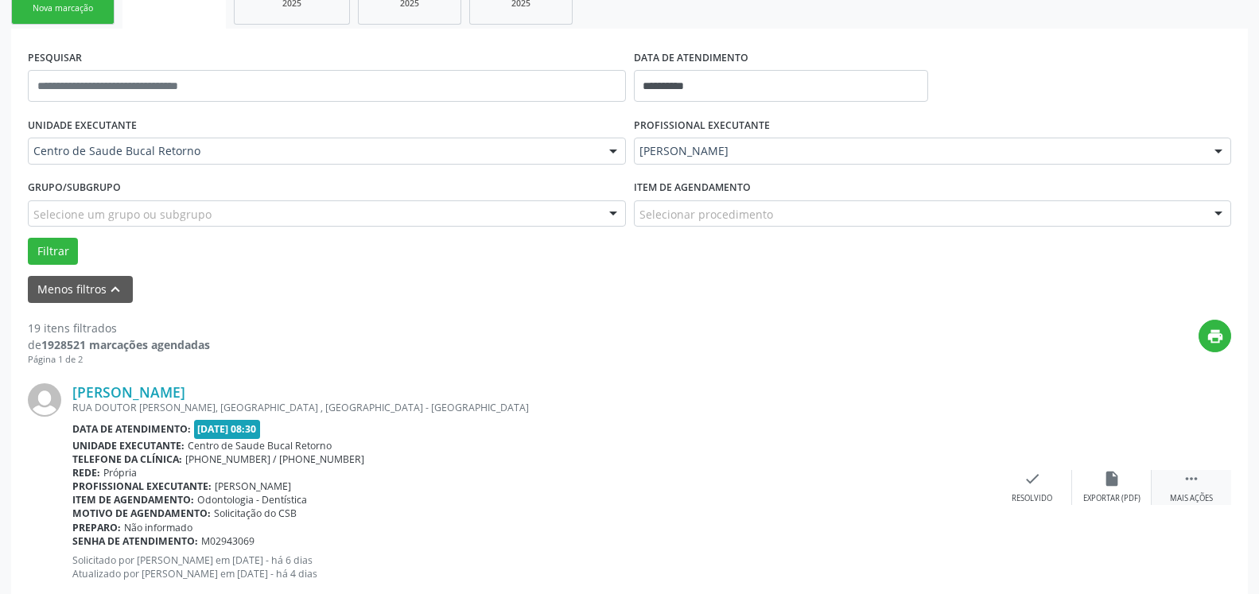
click at [1198, 485] on icon "" at bounding box center [1191, 478] width 17 height 17
click at [1114, 477] on icon "alarm_off" at bounding box center [1111, 478] width 17 height 17
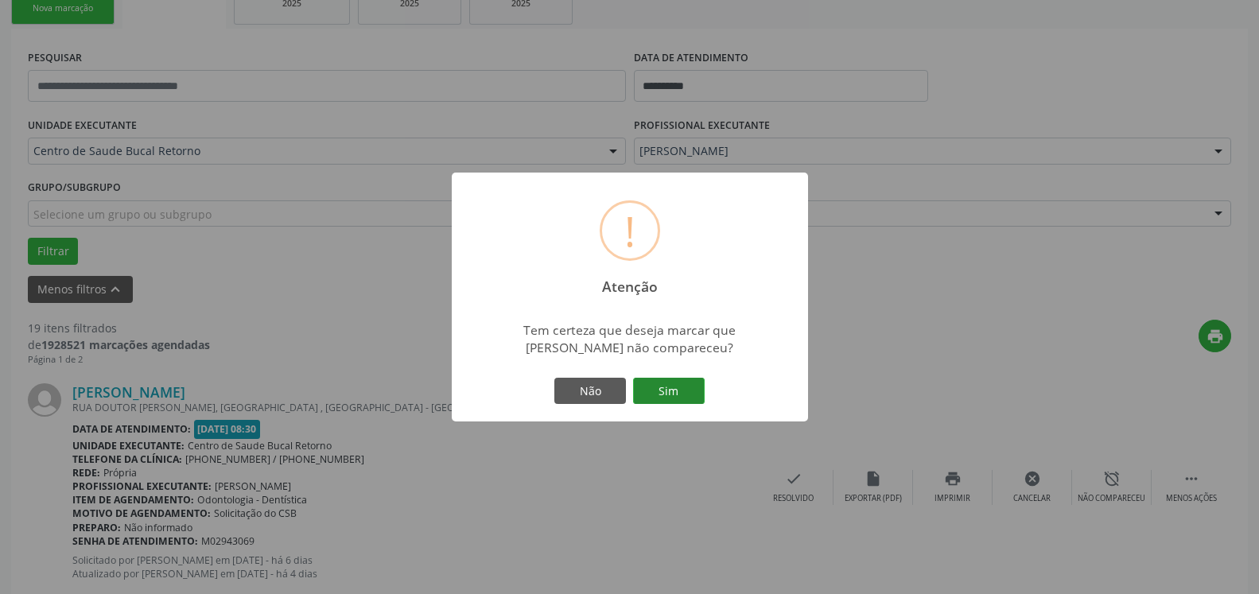
click at [663, 390] on button "Sim" at bounding box center [669, 391] width 72 height 27
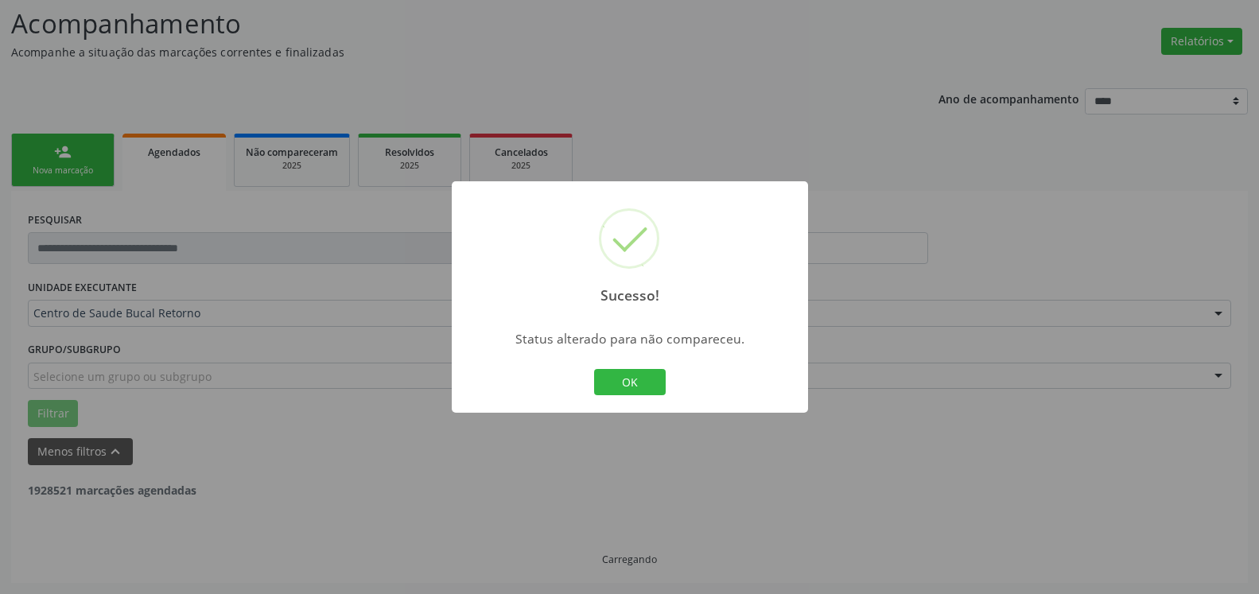
scroll to position [104, 0]
click at [631, 385] on button "OK" at bounding box center [630, 382] width 72 height 27
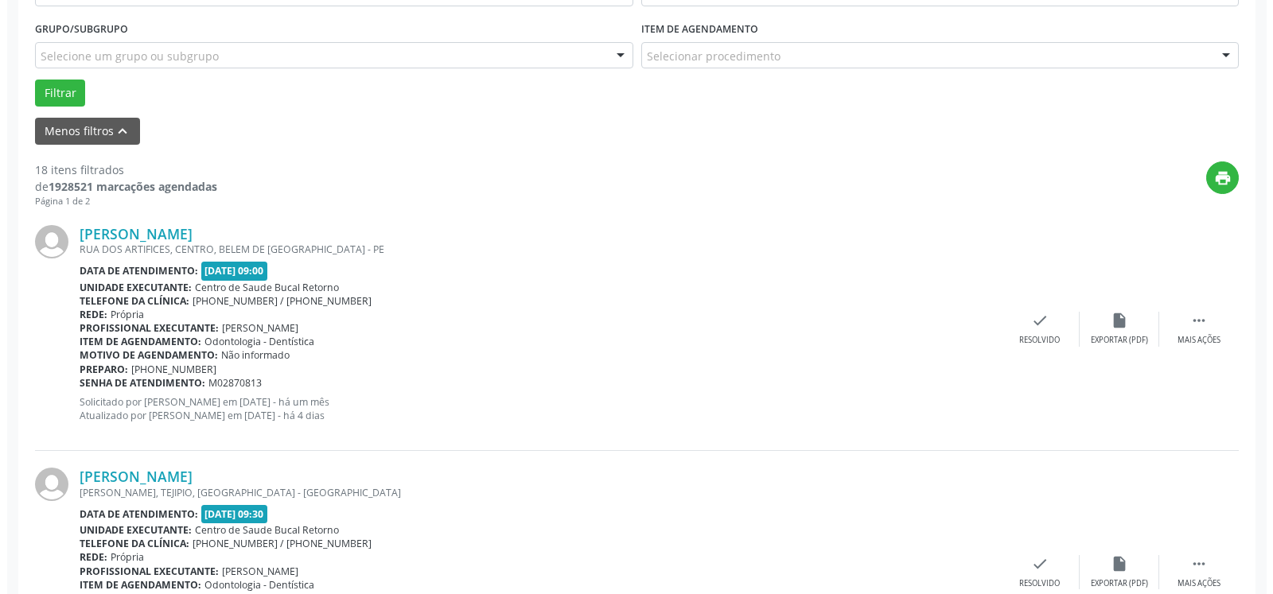
scroll to position [429, 0]
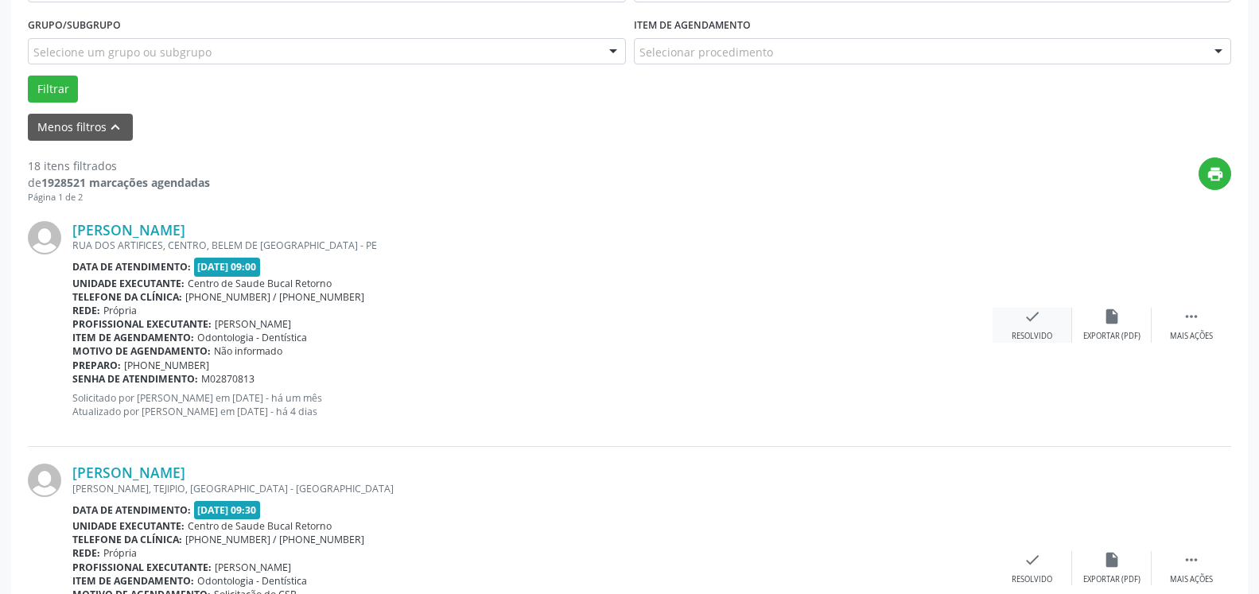
click at [1046, 319] on div "check Resolvido" at bounding box center [1033, 325] width 80 height 34
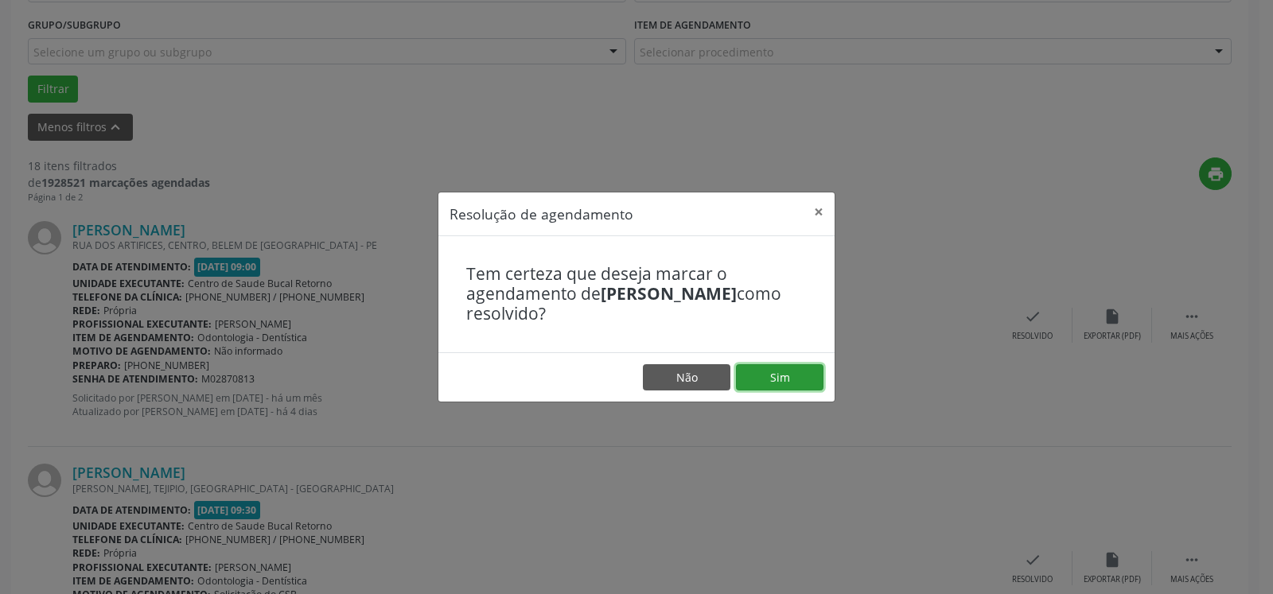
click at [782, 368] on button "Sim" at bounding box center [779, 377] width 87 height 27
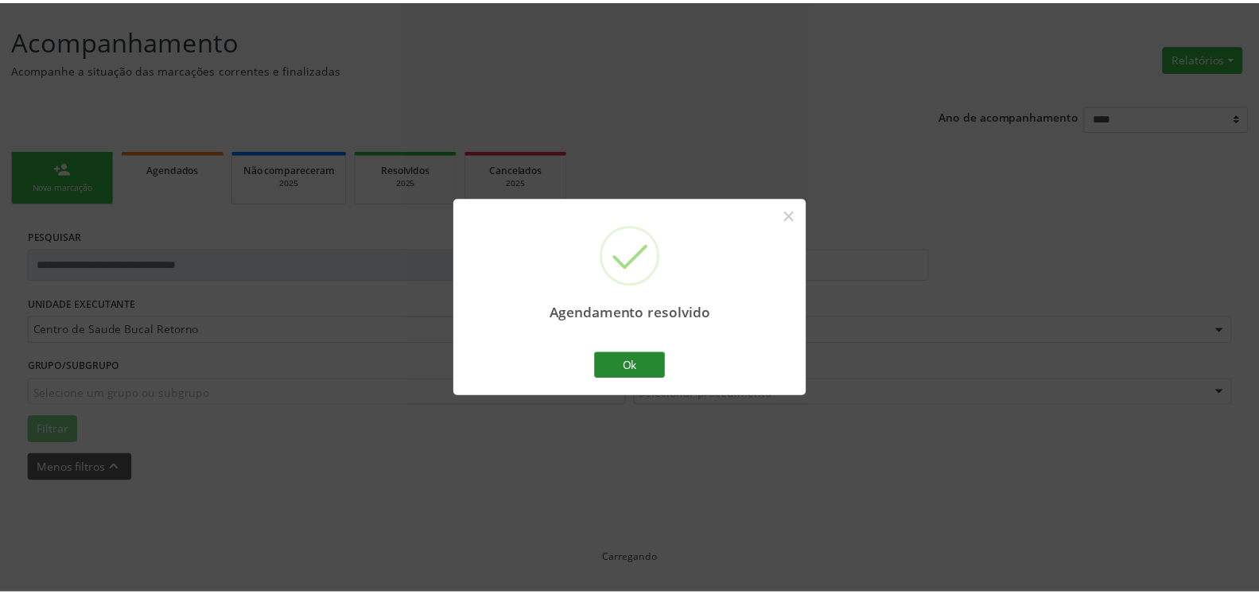
scroll to position [87, 0]
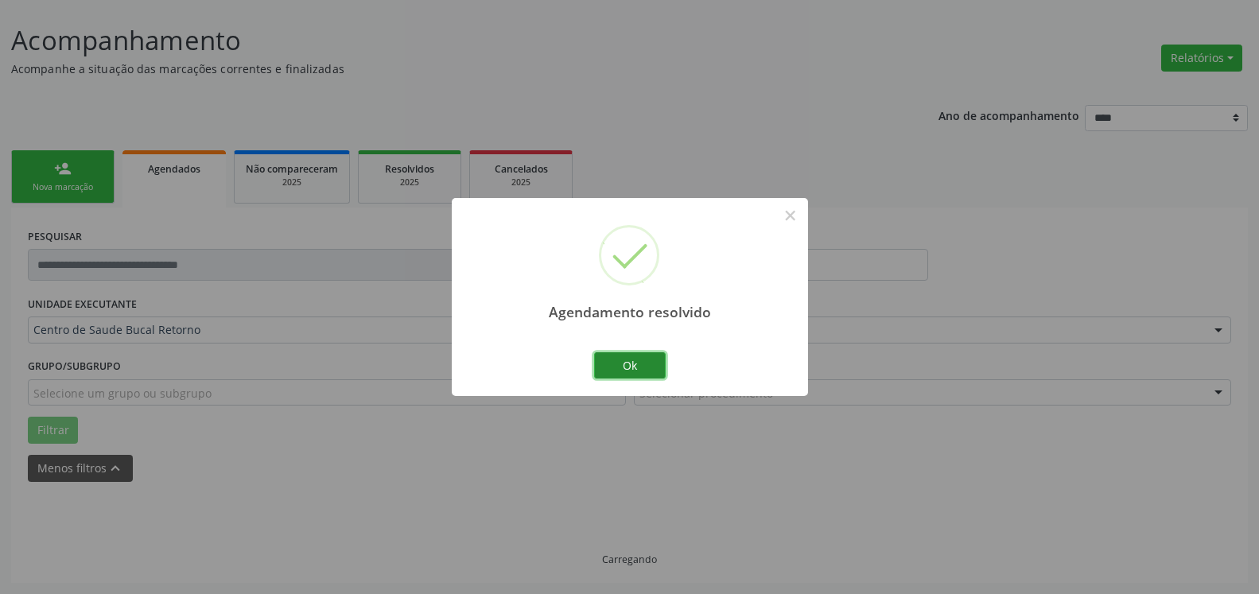
click at [622, 365] on button "Ok" at bounding box center [630, 365] width 72 height 27
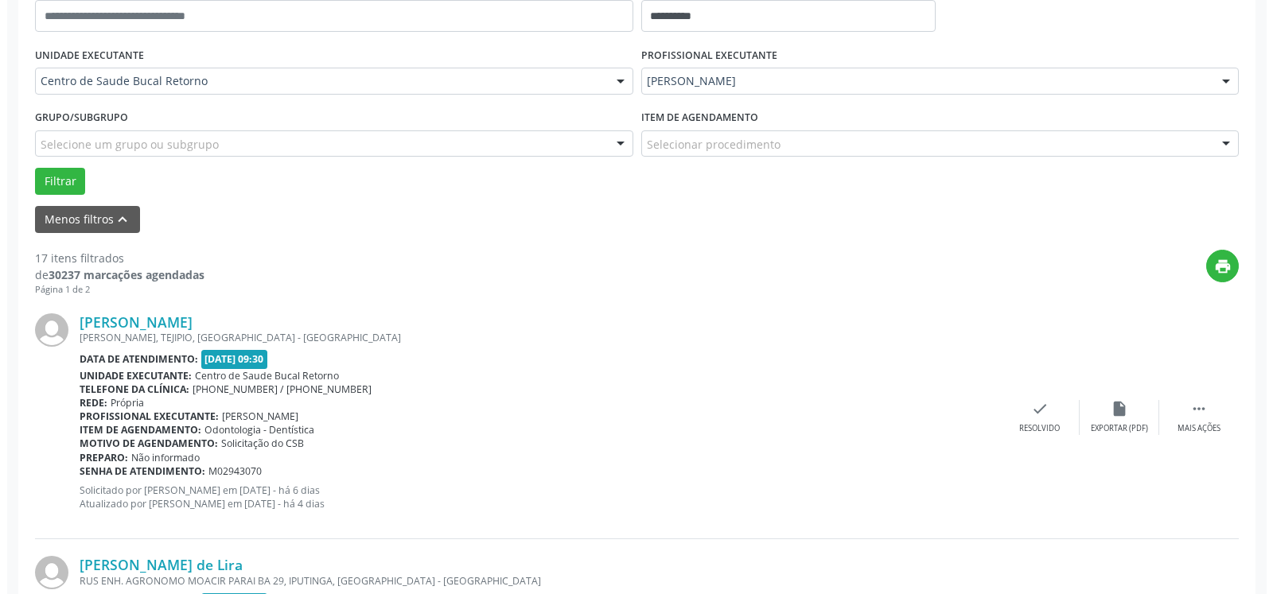
scroll to position [429, 0]
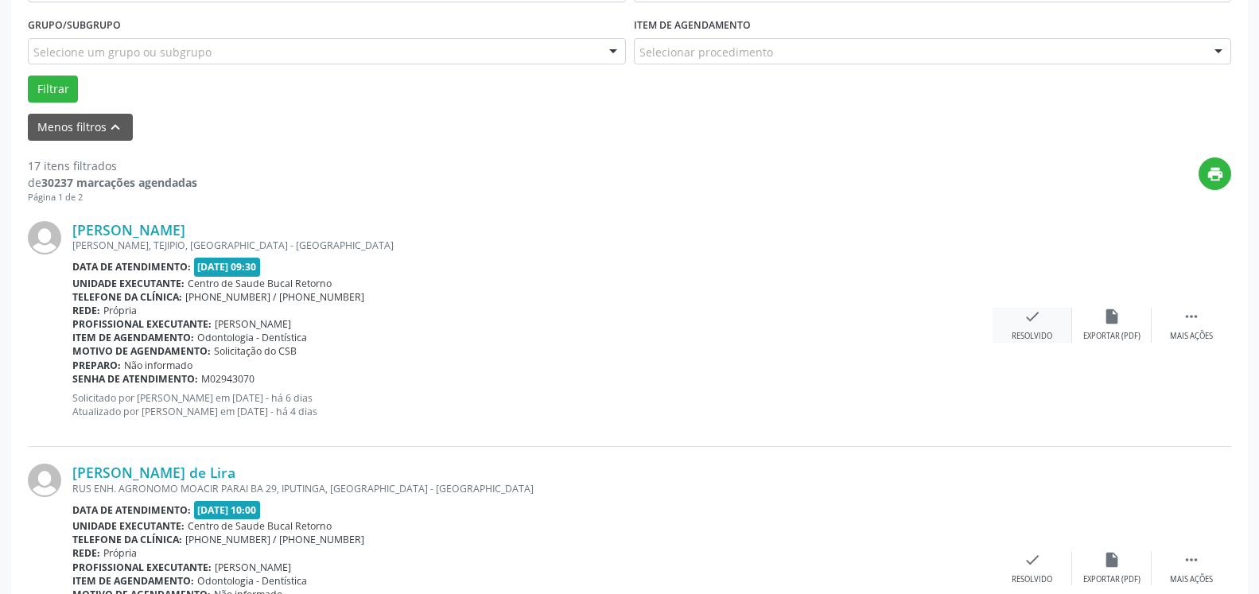
click at [1028, 324] on icon "check" at bounding box center [1032, 316] width 17 height 17
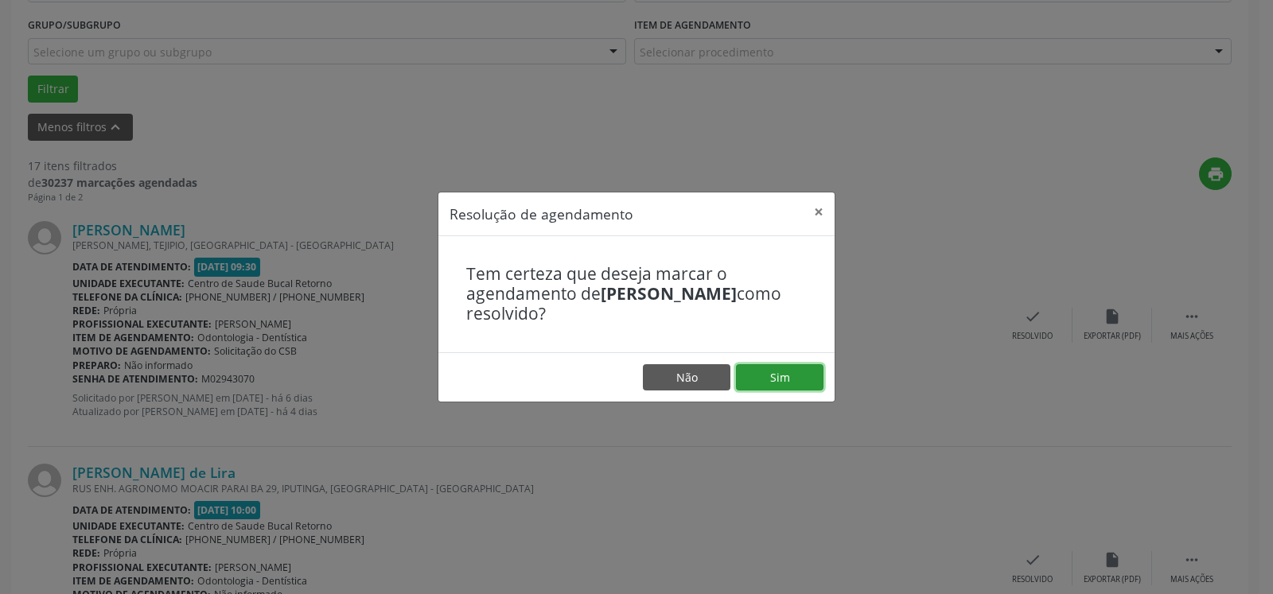
click at [771, 377] on button "Sim" at bounding box center [779, 377] width 87 height 27
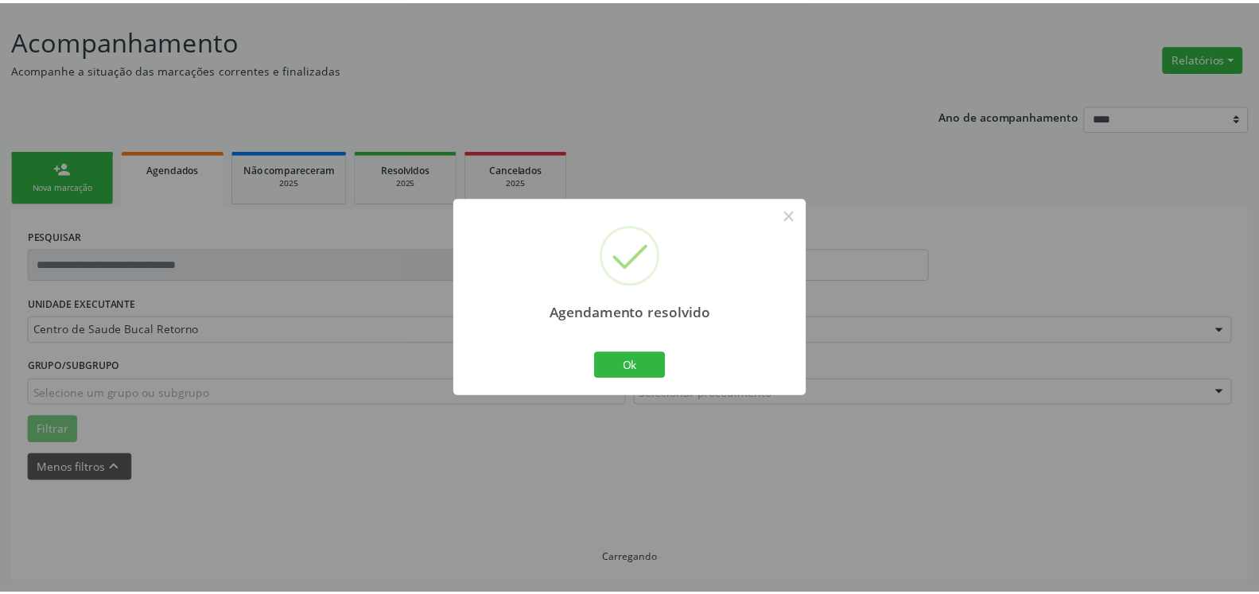
scroll to position [87, 0]
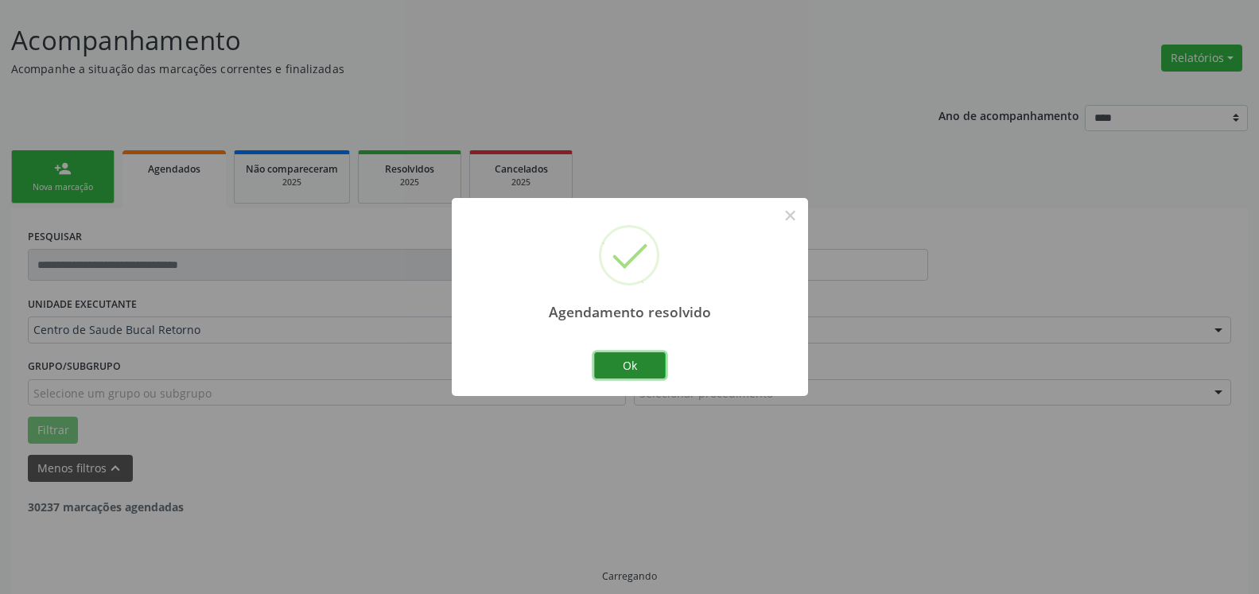
click at [637, 363] on button "Ok" at bounding box center [630, 365] width 72 height 27
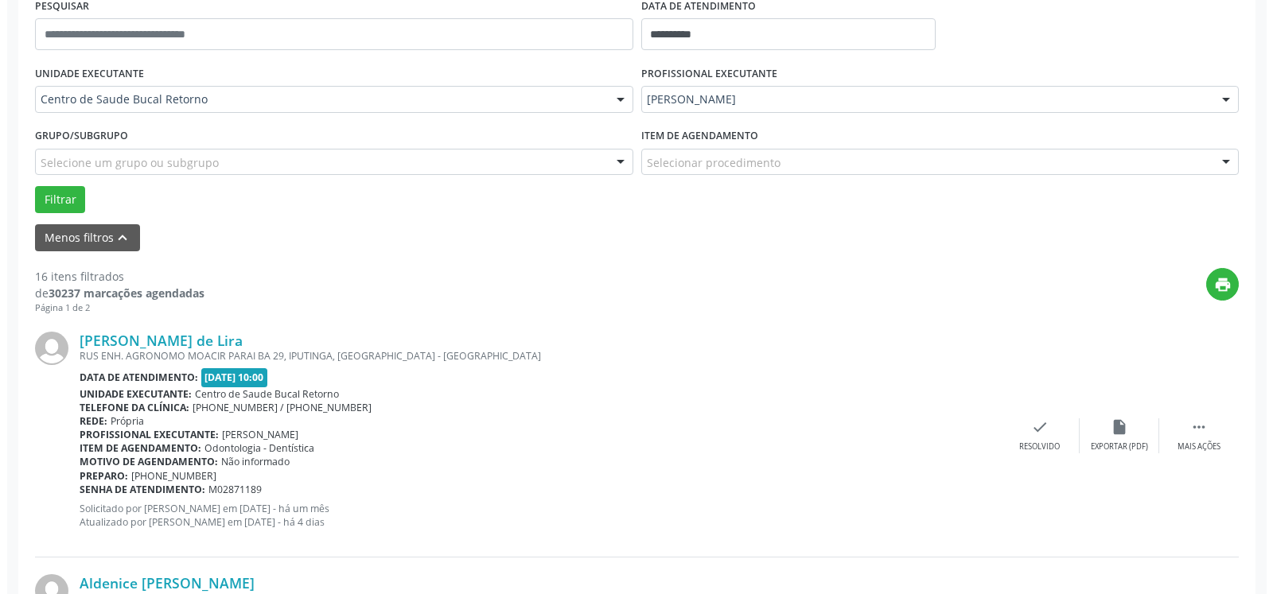
scroll to position [493, 0]
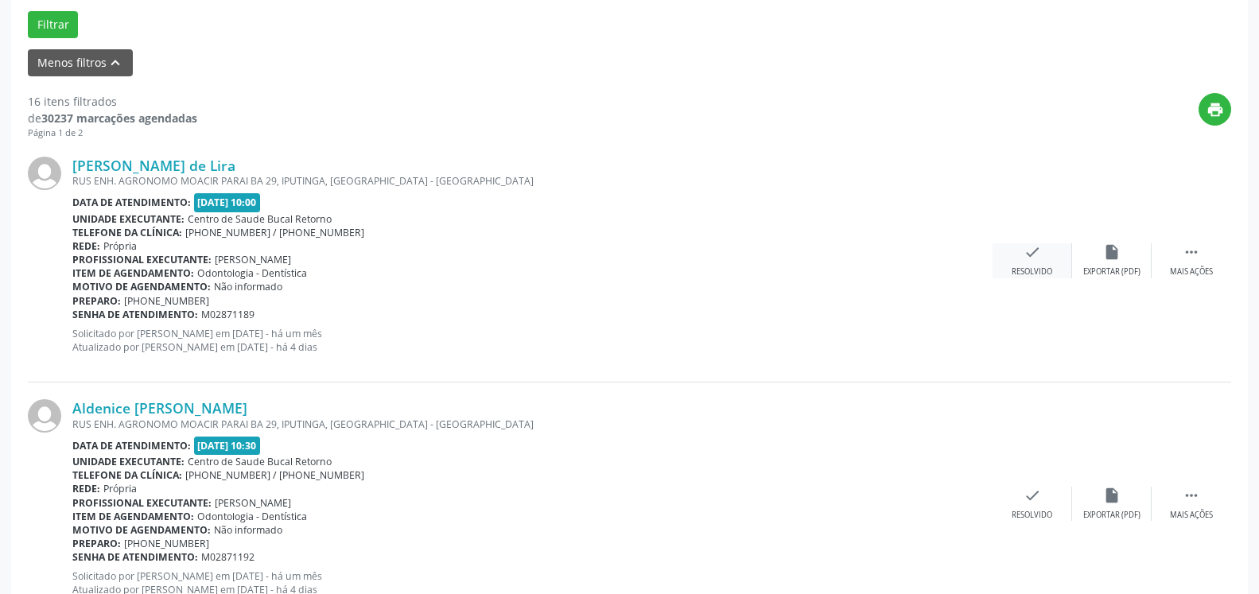
click at [1022, 250] on div "check Resolvido" at bounding box center [1033, 260] width 80 height 34
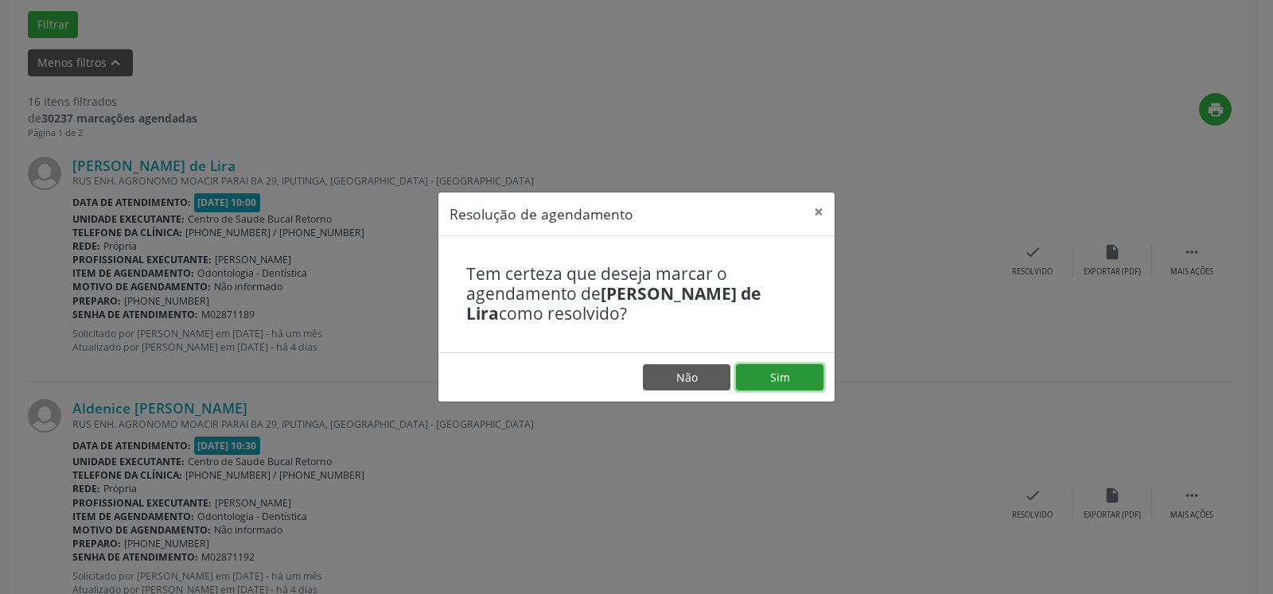
click at [778, 367] on button "Sim" at bounding box center [779, 377] width 87 height 27
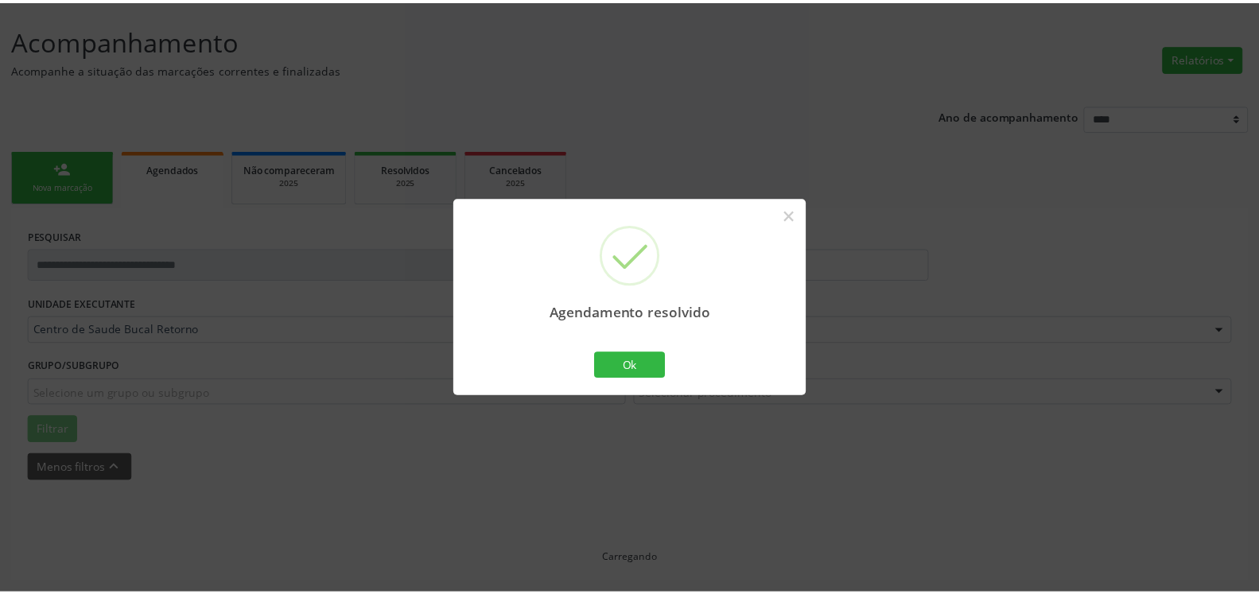
scroll to position [87, 0]
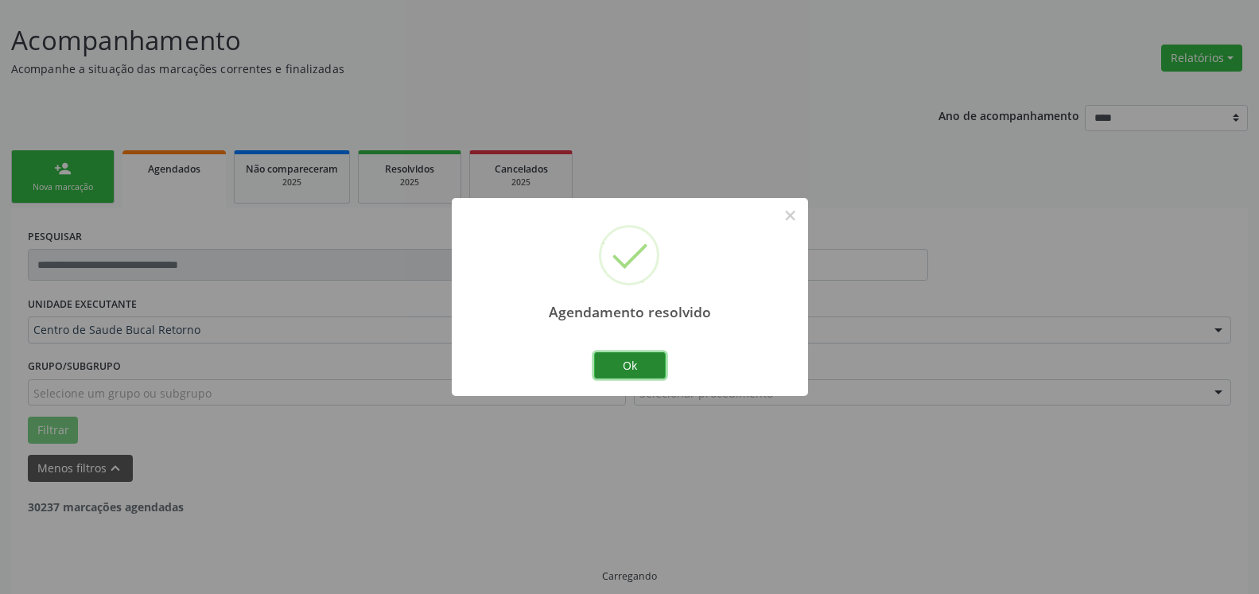
click at [644, 371] on button "Ok" at bounding box center [630, 365] width 72 height 27
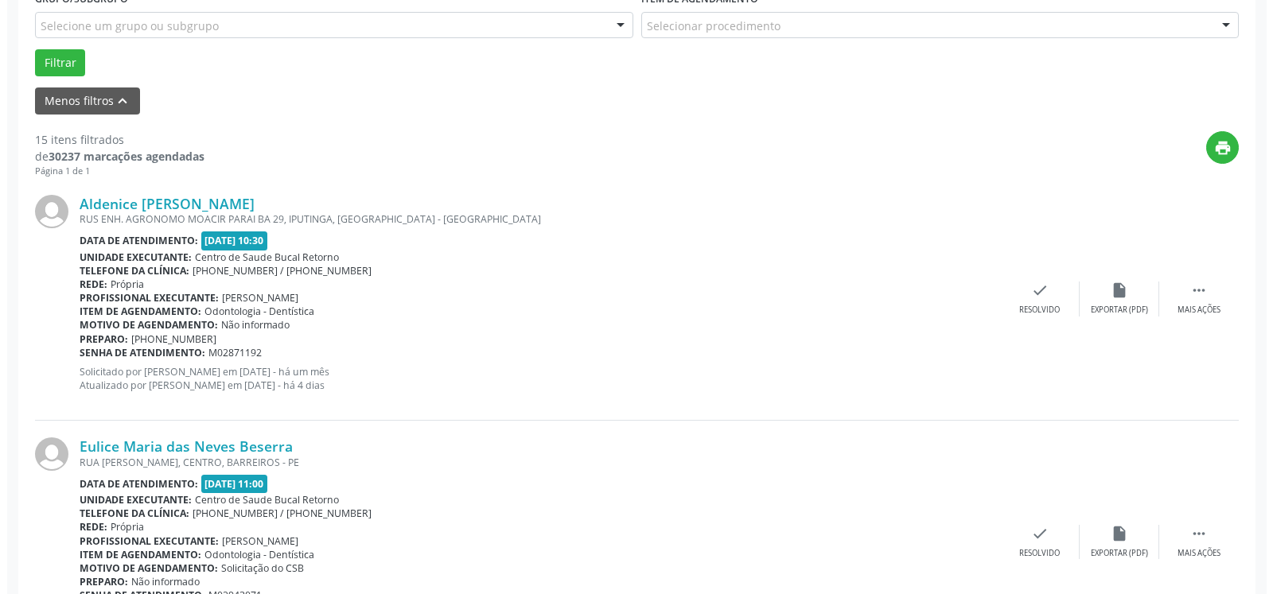
scroll to position [493, 0]
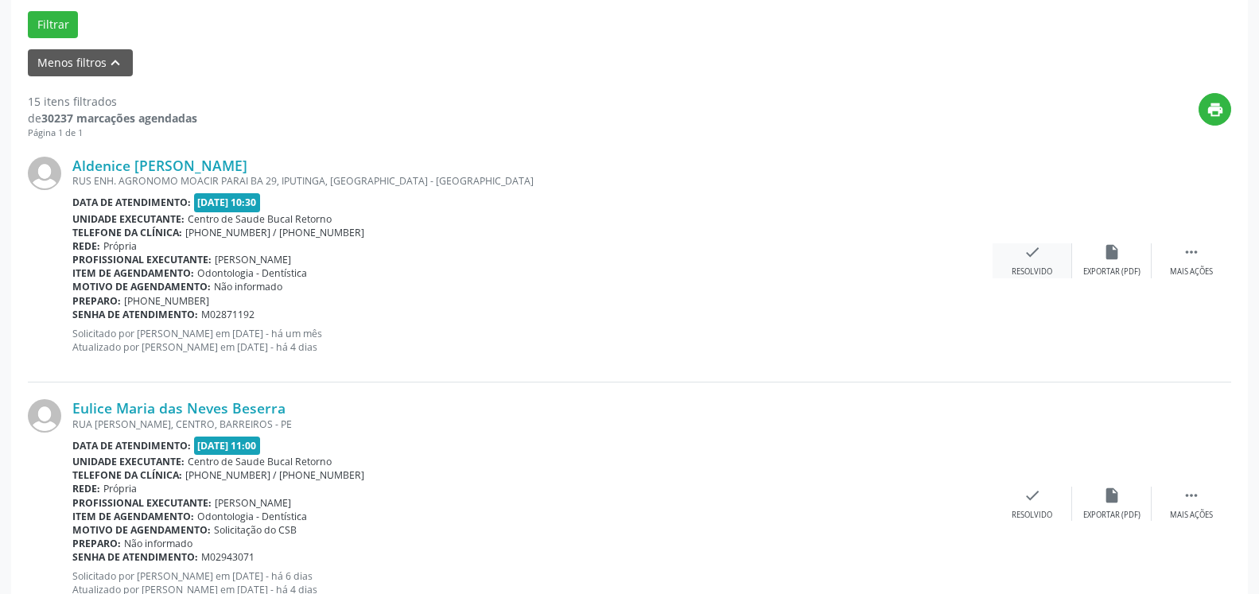
click at [1026, 261] on icon "check" at bounding box center [1032, 251] width 17 height 17
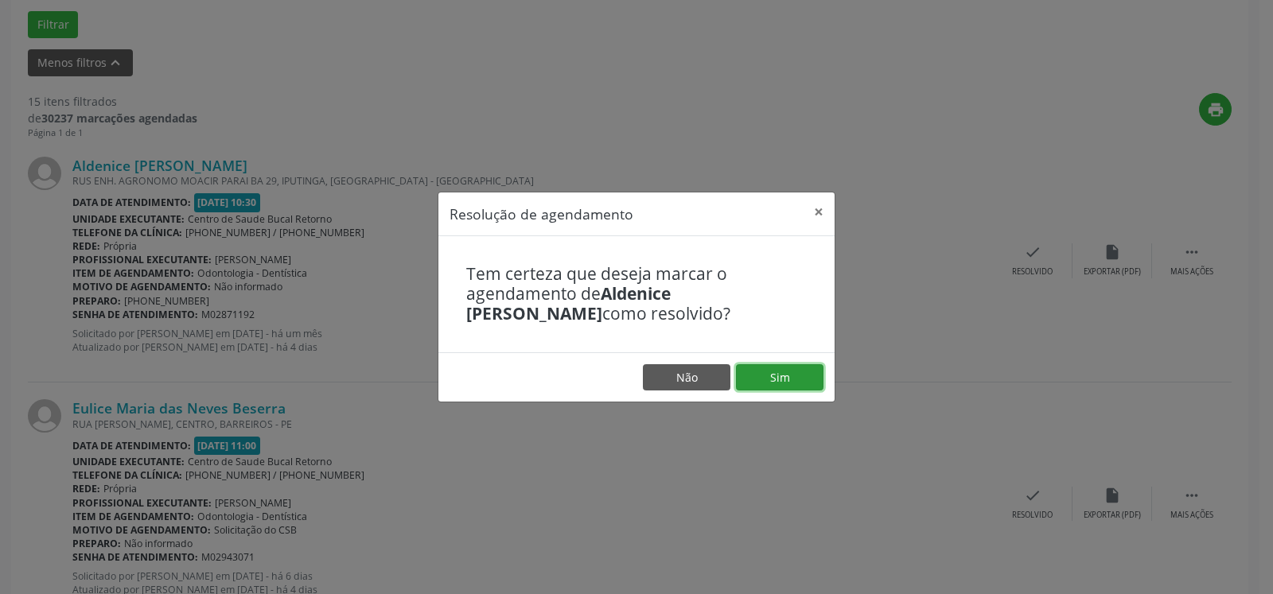
click at [783, 377] on button "Sim" at bounding box center [779, 377] width 87 height 27
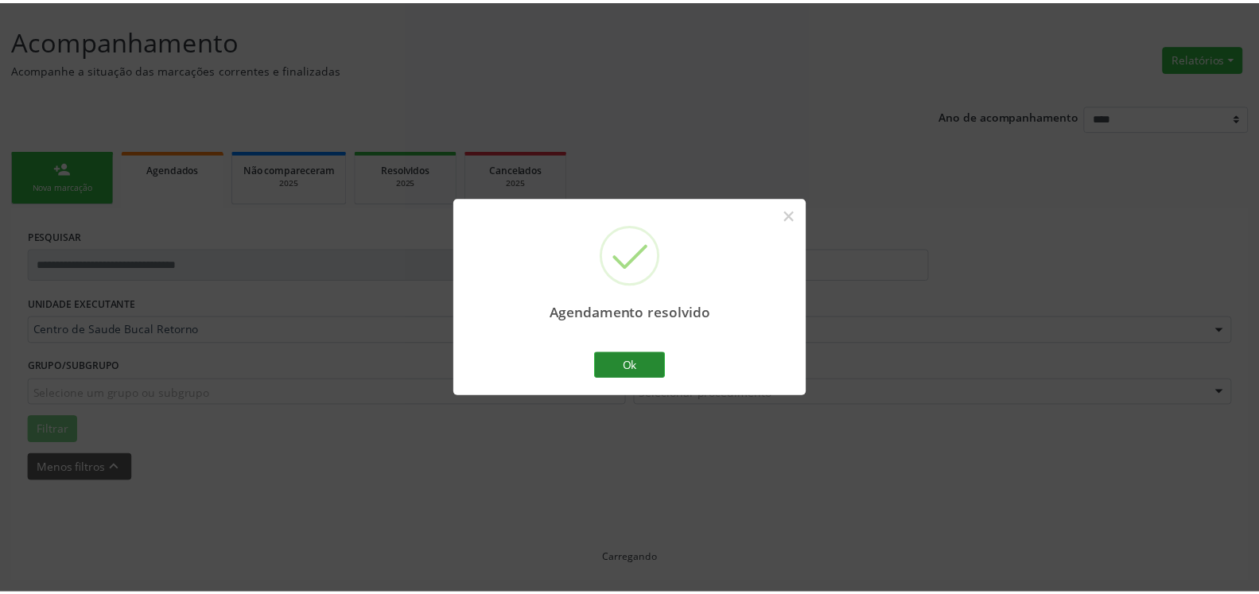
scroll to position [87, 0]
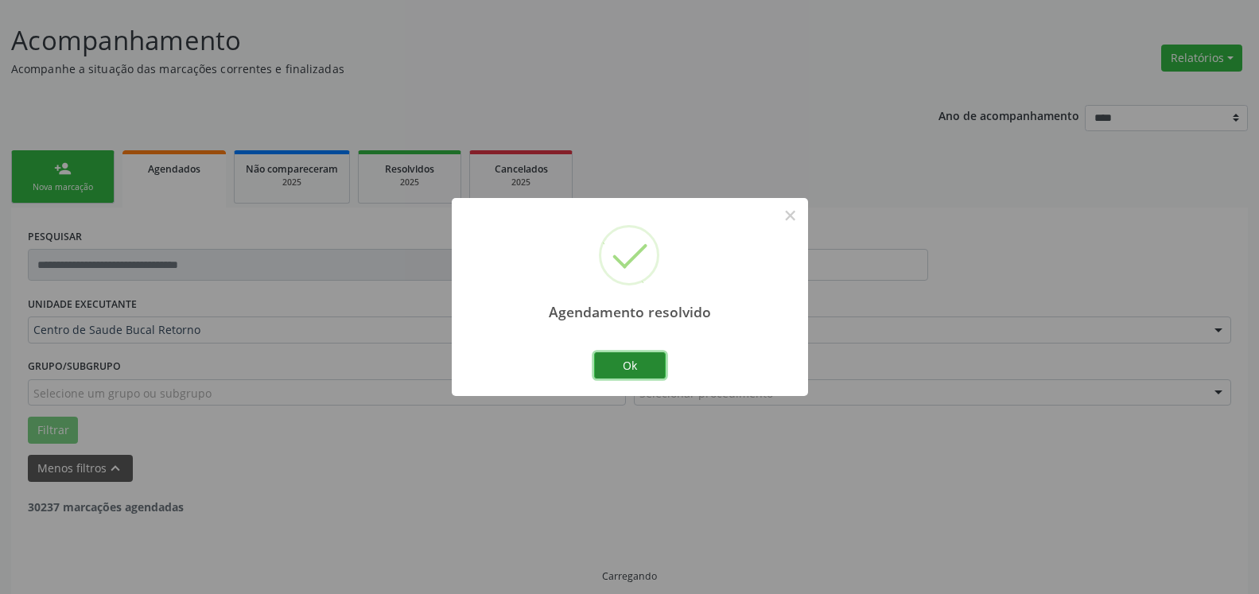
click at [647, 361] on button "Ok" at bounding box center [630, 365] width 72 height 27
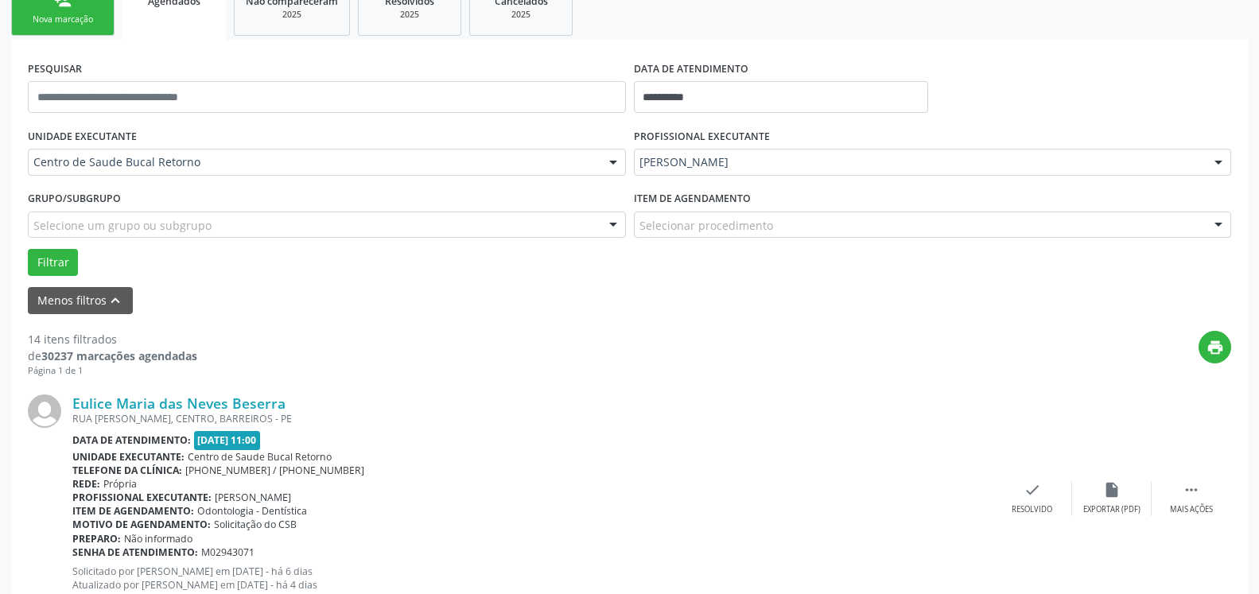
scroll to position [412, 0]
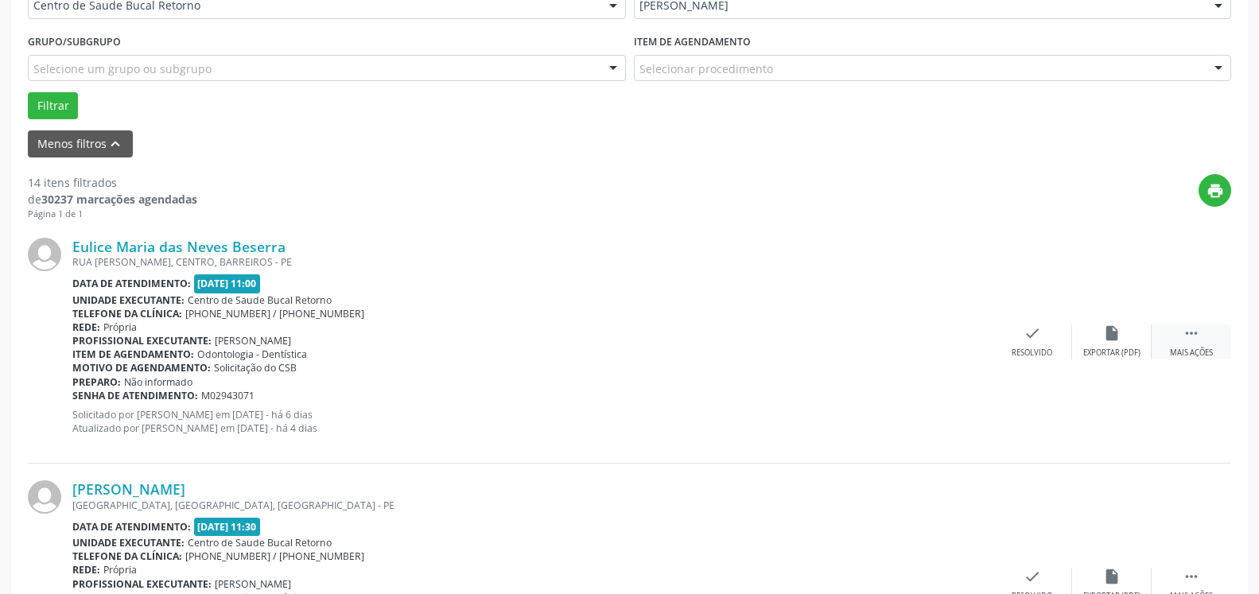
click at [1195, 327] on icon "" at bounding box center [1191, 333] width 17 height 17
click at [1114, 341] on icon "alarm_off" at bounding box center [1111, 333] width 17 height 17
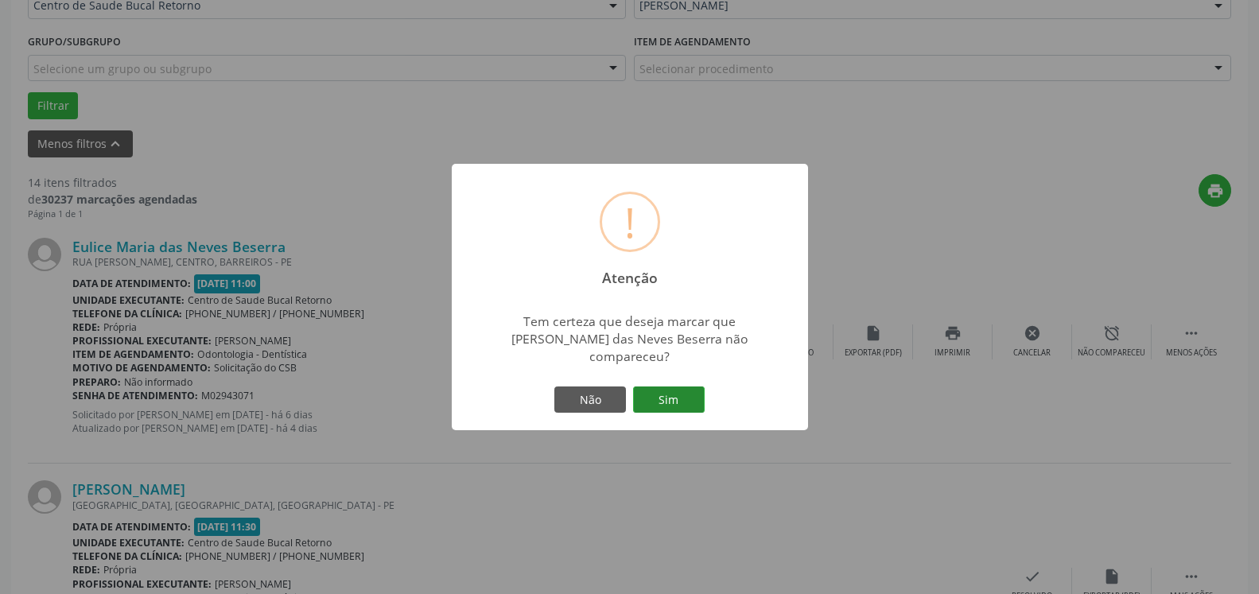
click at [668, 402] on button "Sim" at bounding box center [669, 400] width 72 height 27
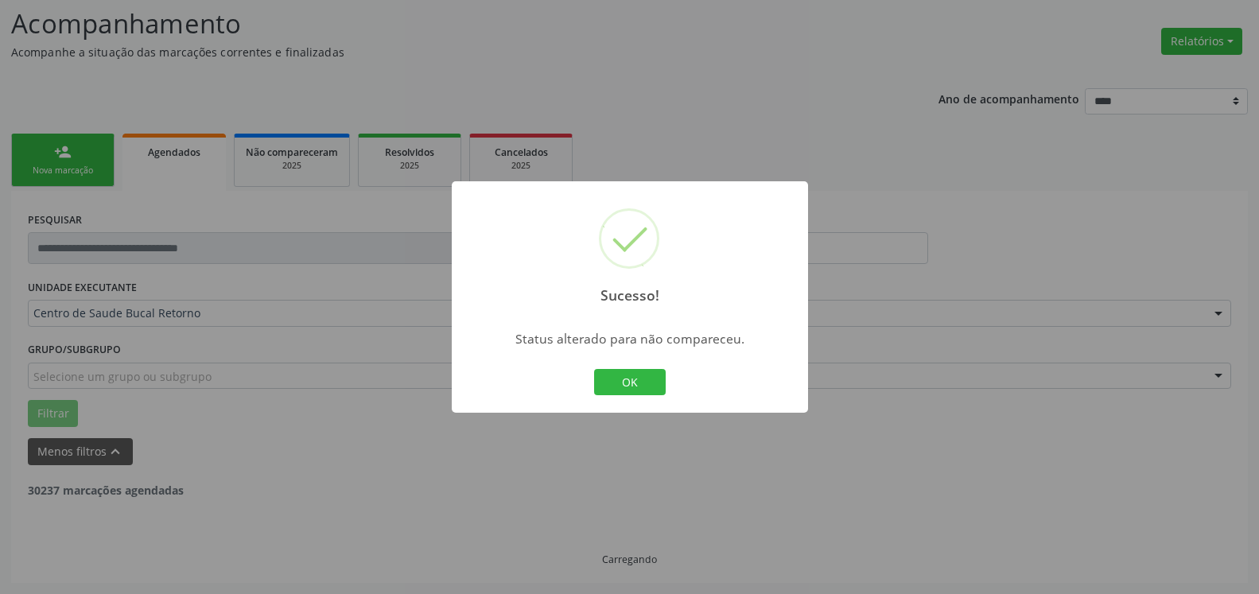
click at [637, 392] on button "OK" at bounding box center [630, 382] width 72 height 27
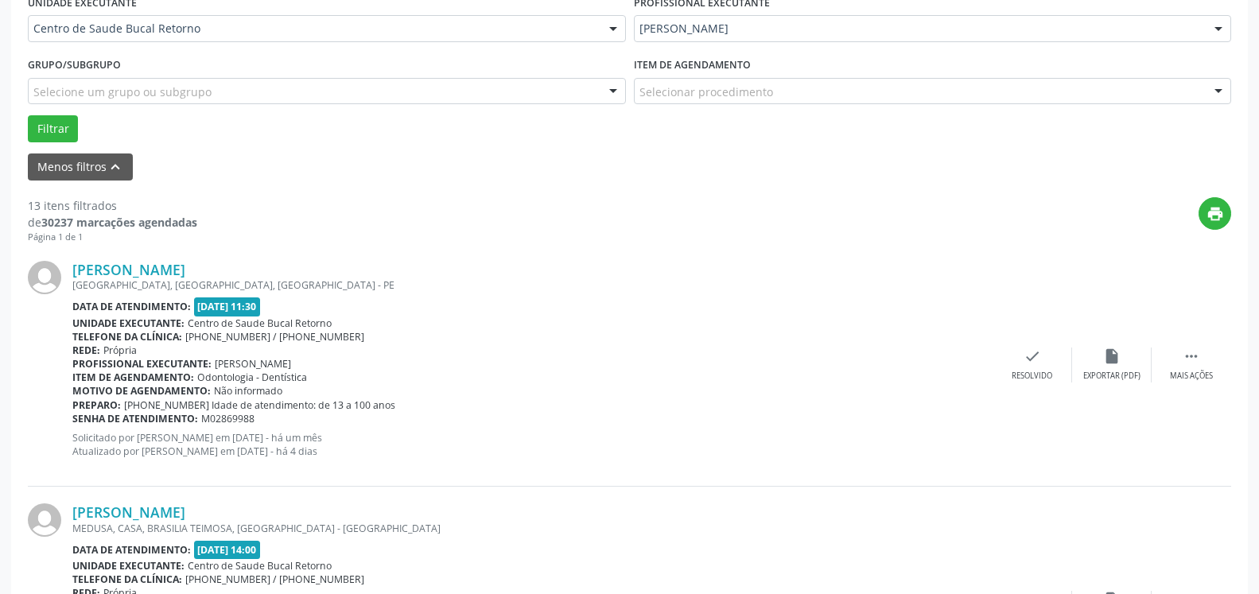
scroll to position [429, 0]
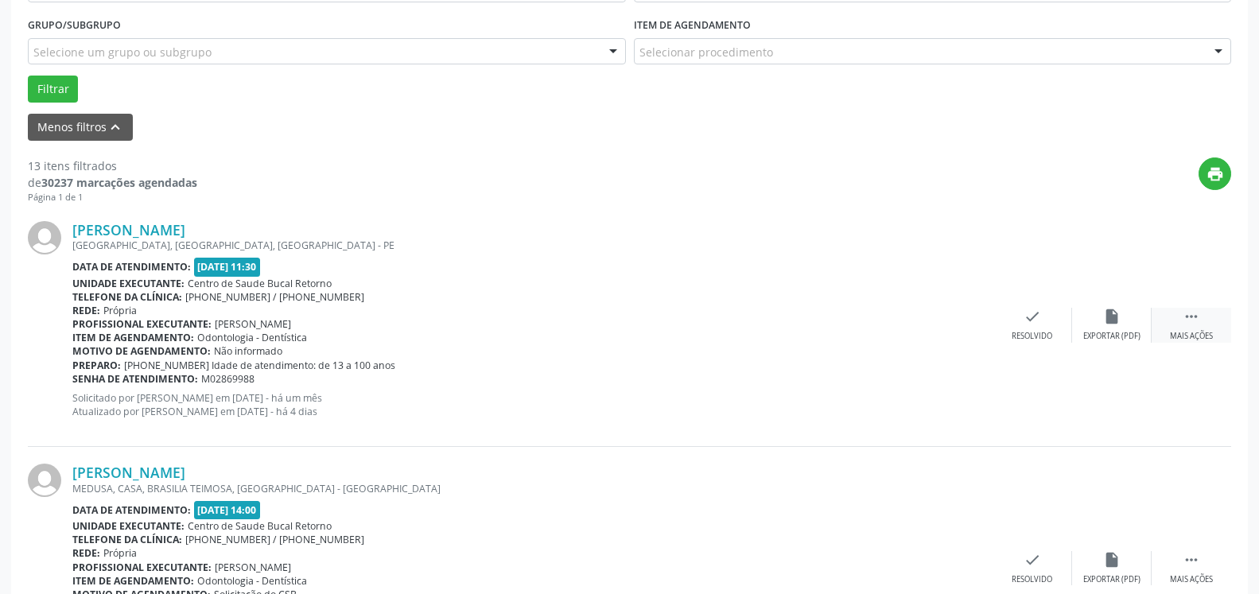
click at [1179, 325] on div " Mais ações" at bounding box center [1192, 325] width 80 height 34
click at [1082, 327] on div "alarm_off Não compareceu" at bounding box center [1112, 325] width 80 height 34
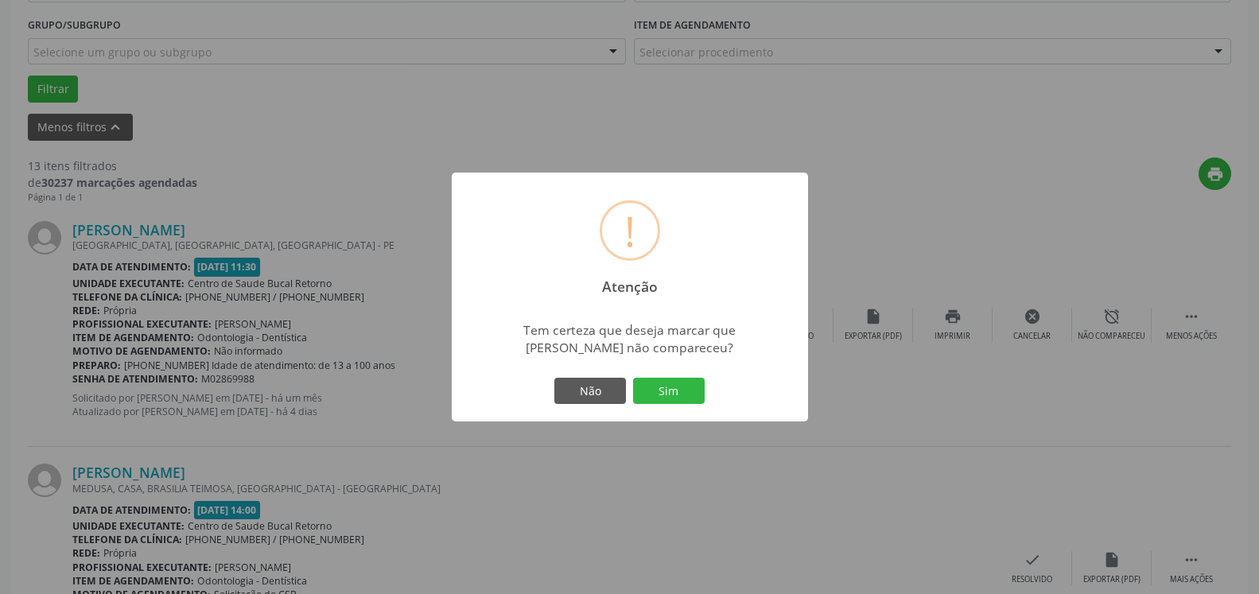
click at [689, 377] on div "Não Sim" at bounding box center [629, 391] width 157 height 33
click at [655, 391] on button "Sim" at bounding box center [669, 391] width 72 height 27
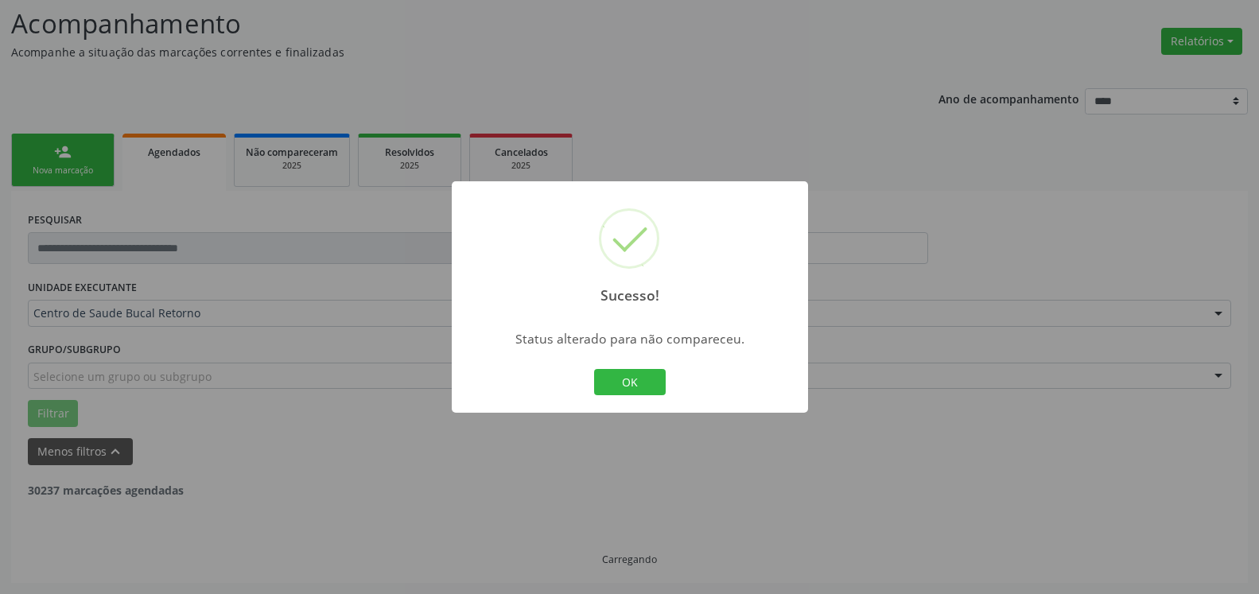
scroll to position [104, 0]
click at [614, 382] on button "OK" at bounding box center [630, 382] width 72 height 27
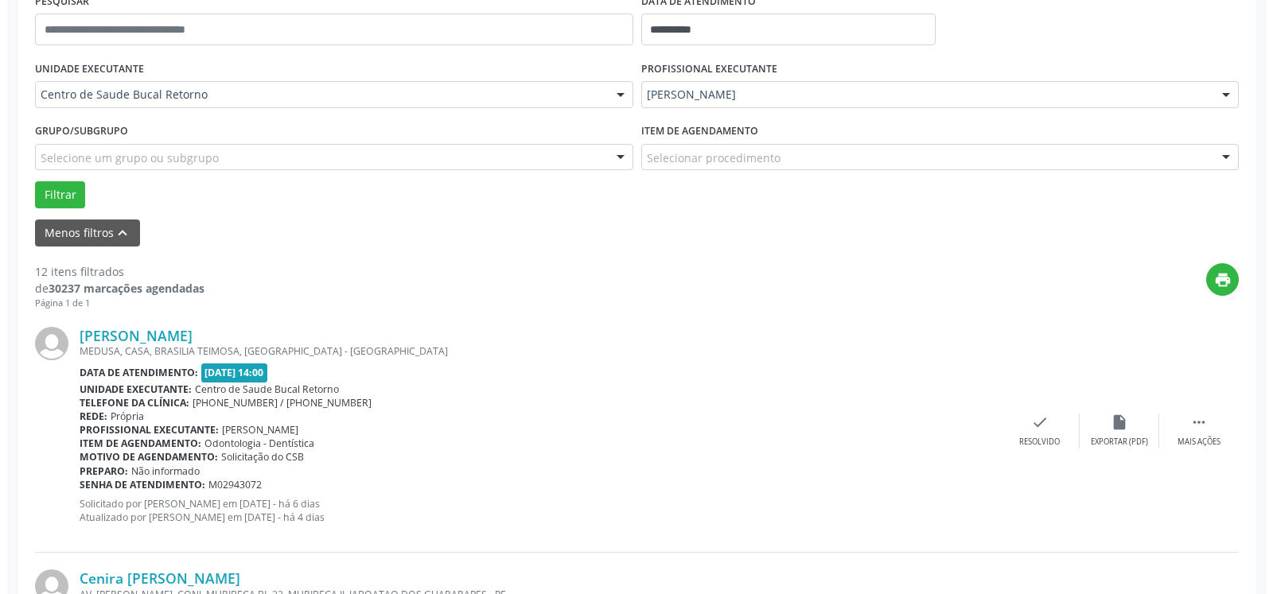
scroll to position [429, 0]
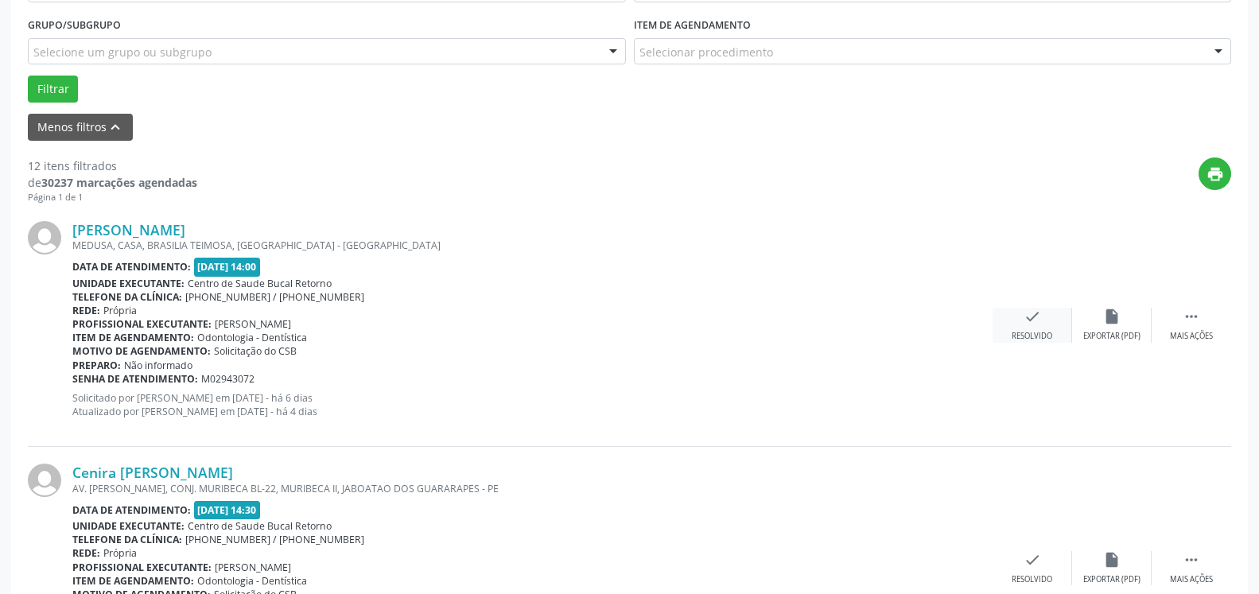
click at [1039, 323] on icon "check" at bounding box center [1032, 316] width 17 height 17
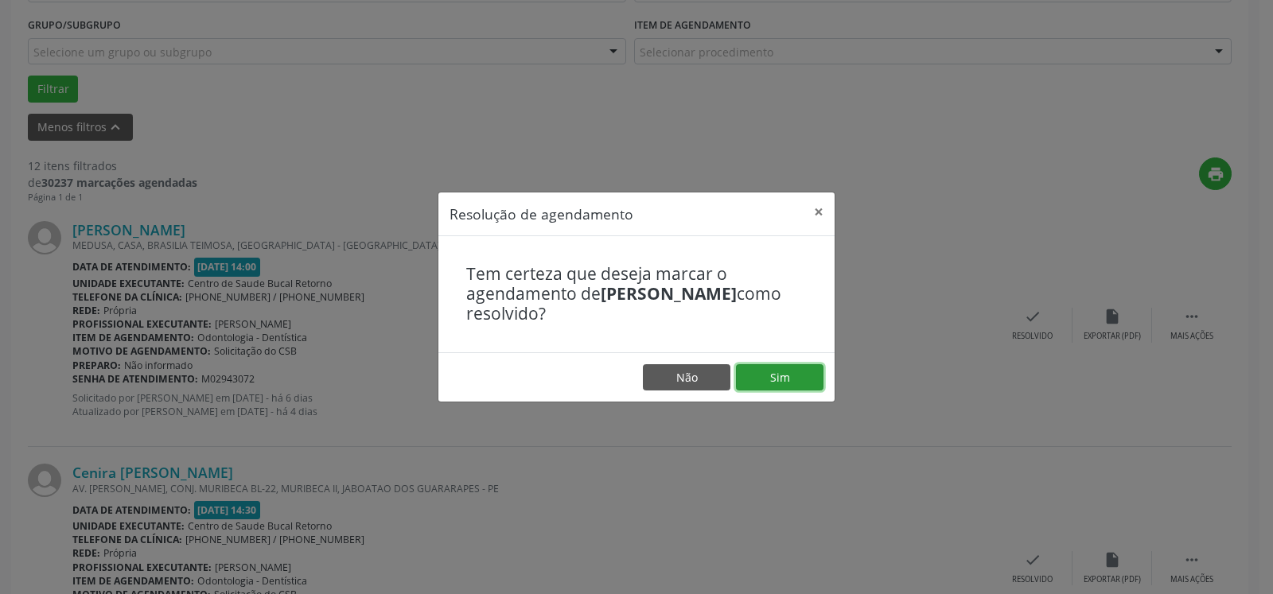
click at [775, 377] on button "Sim" at bounding box center [779, 377] width 87 height 27
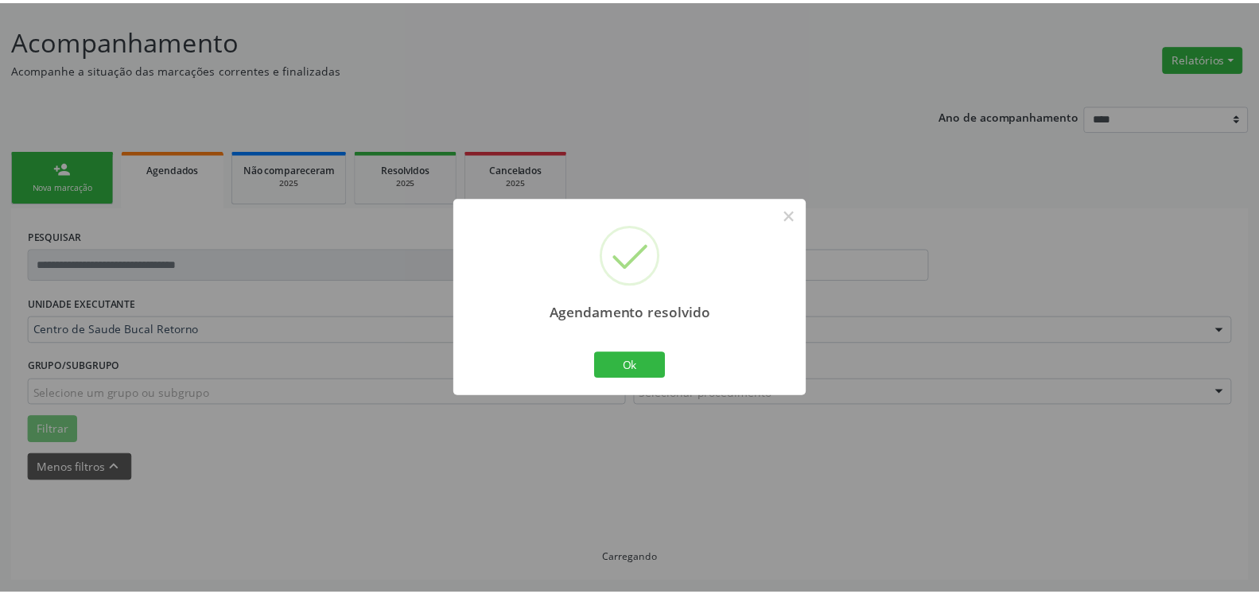
scroll to position [87, 0]
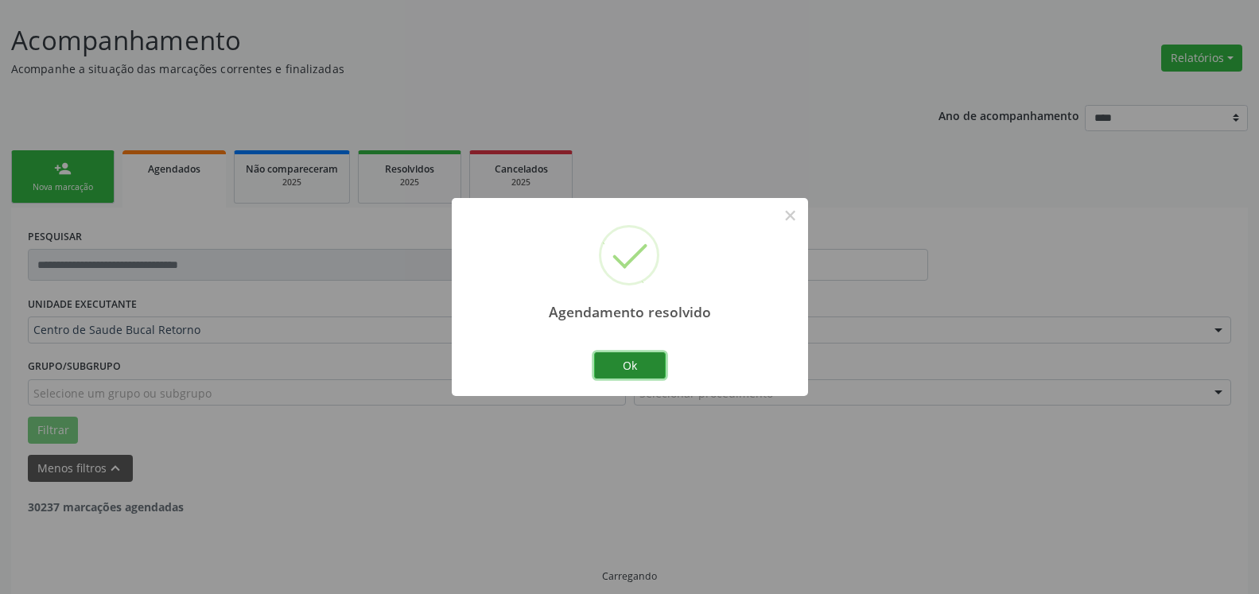
click at [643, 368] on button "Ok" at bounding box center [630, 365] width 72 height 27
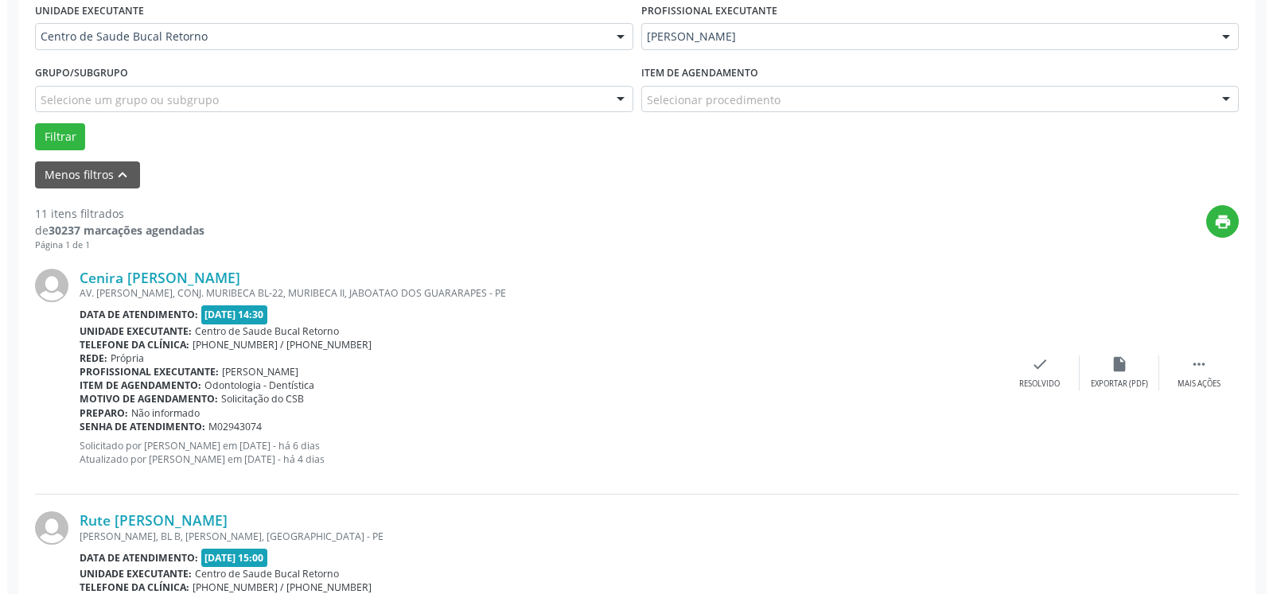
scroll to position [429, 0]
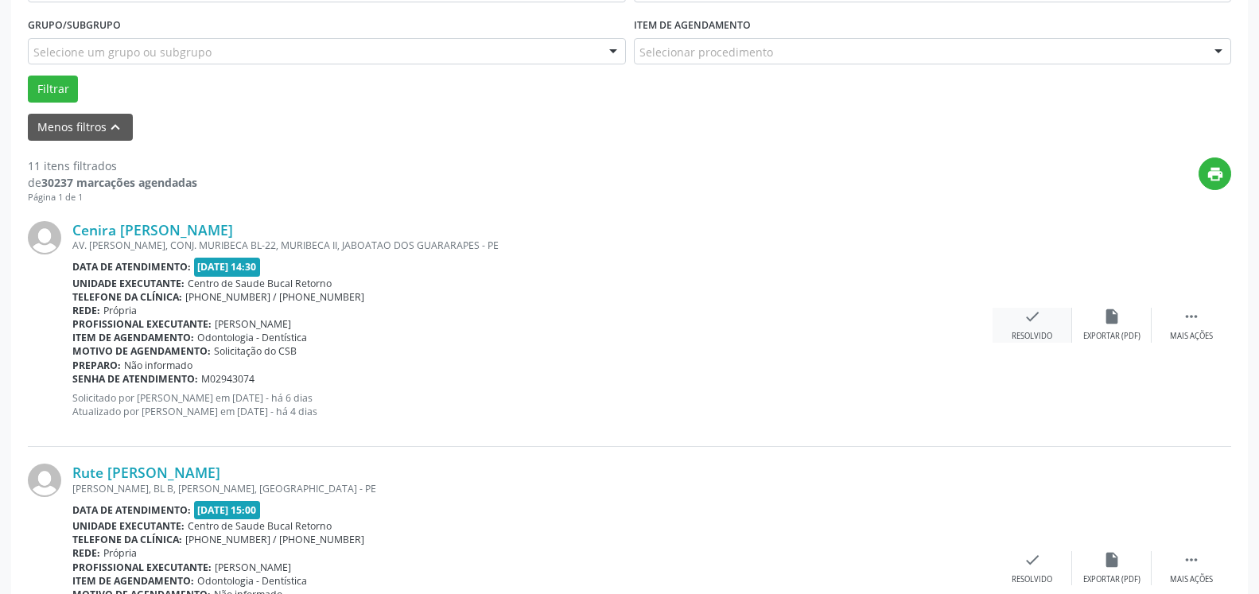
click at [1038, 325] on icon "check" at bounding box center [1032, 316] width 17 height 17
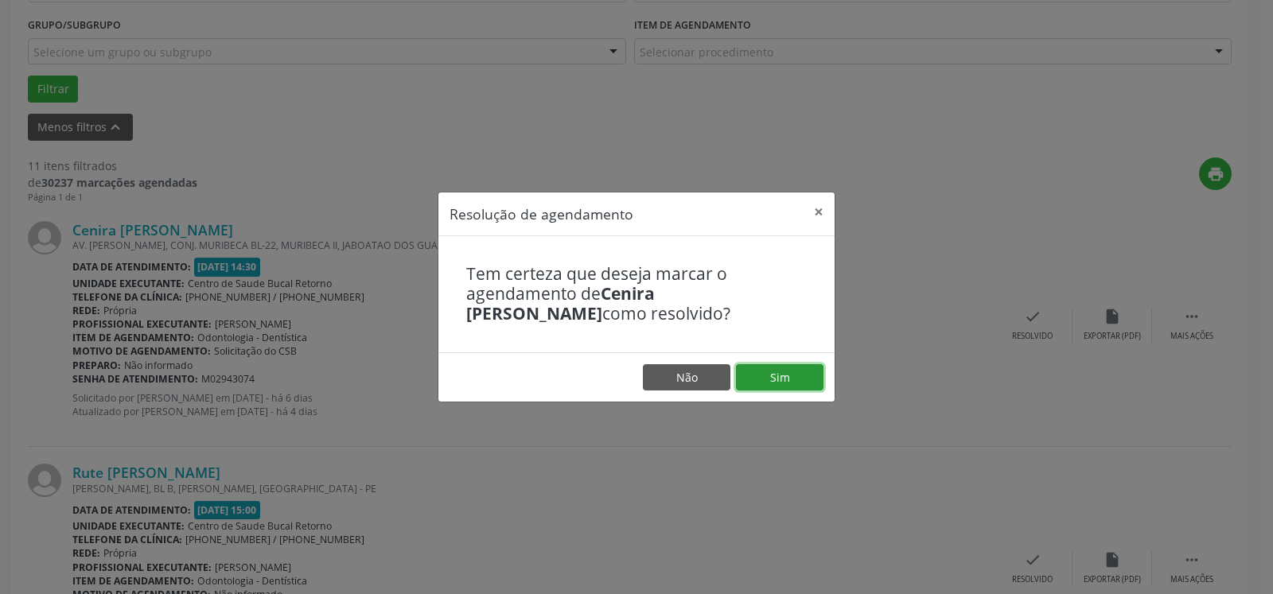
click at [807, 377] on button "Sim" at bounding box center [779, 377] width 87 height 27
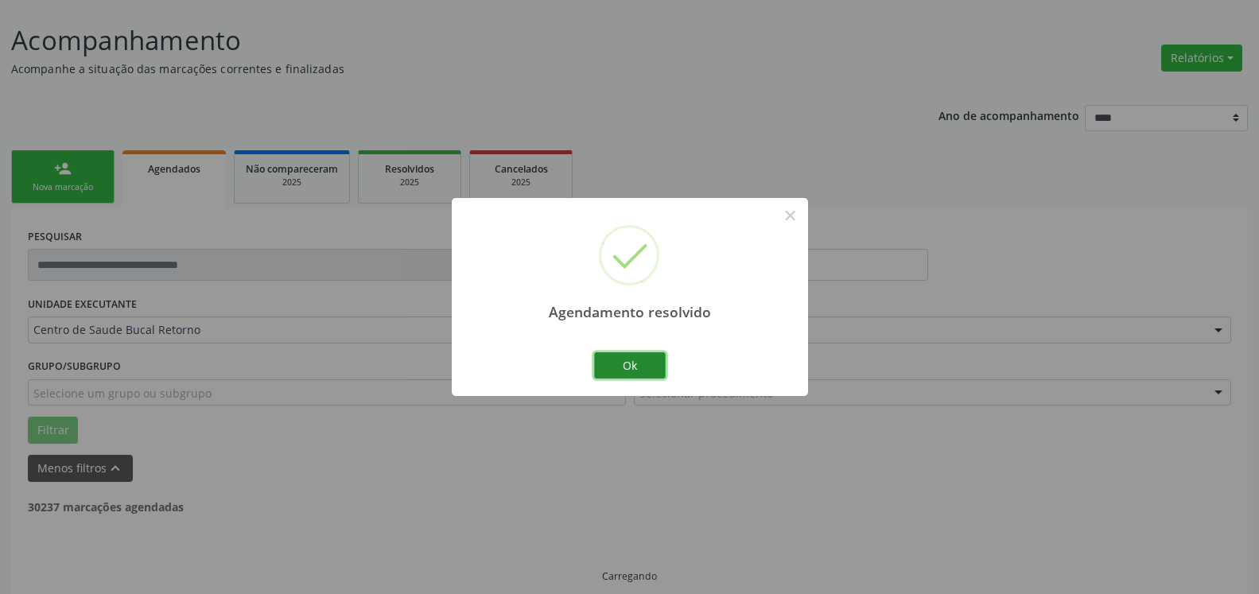
click at [644, 370] on button "Ok" at bounding box center [630, 365] width 72 height 27
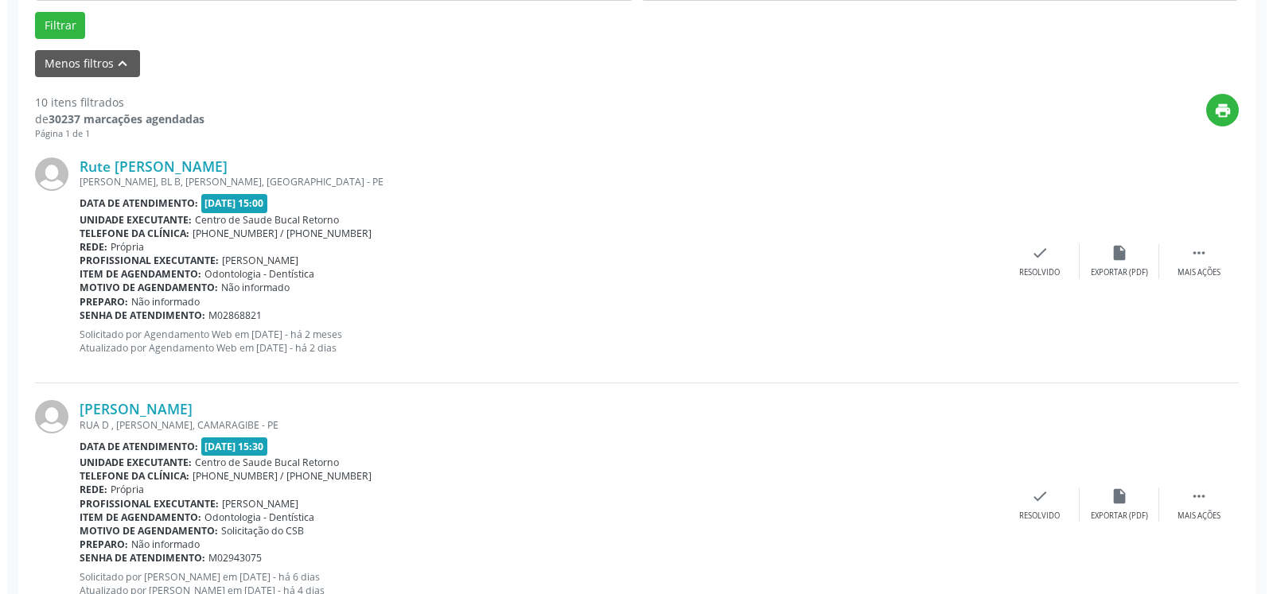
scroll to position [493, 0]
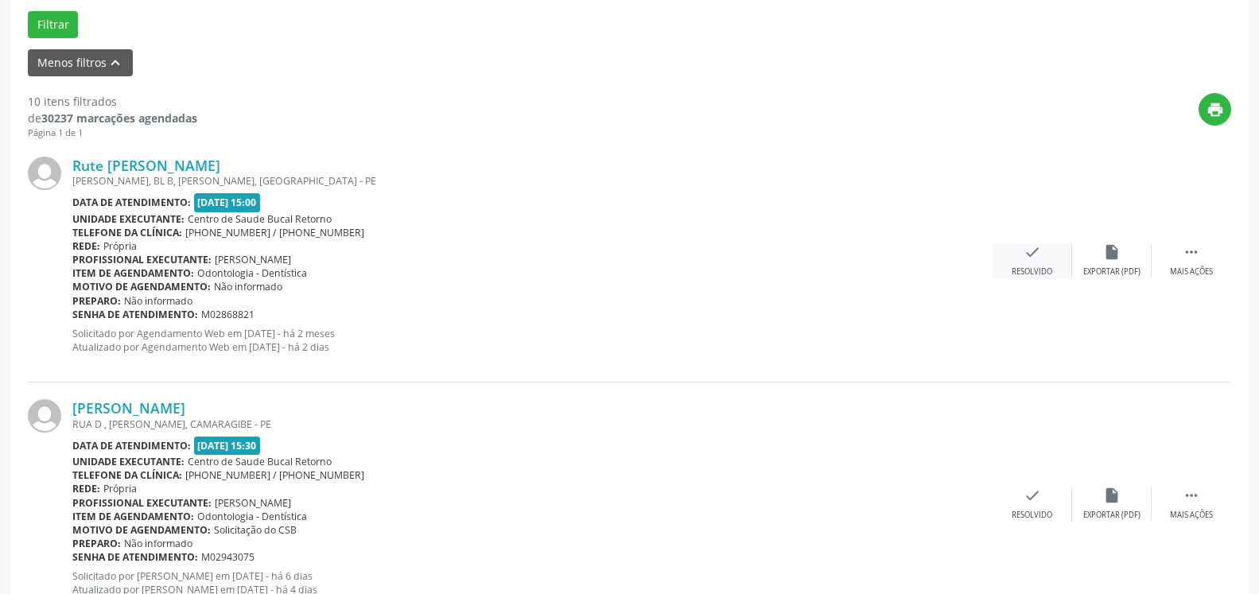
click at [1032, 255] on icon "check" at bounding box center [1032, 251] width 17 height 17
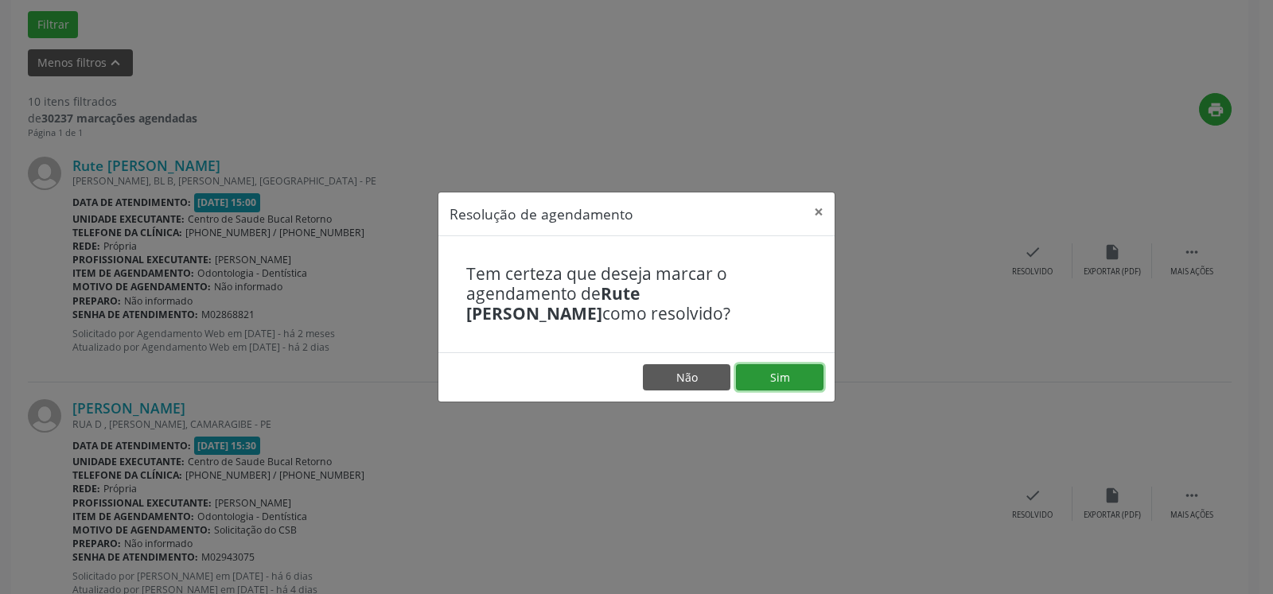
drag, startPoint x: 795, startPoint y: 371, endPoint x: 679, endPoint y: 399, distance: 119.4
click at [792, 373] on button "Sim" at bounding box center [779, 377] width 87 height 27
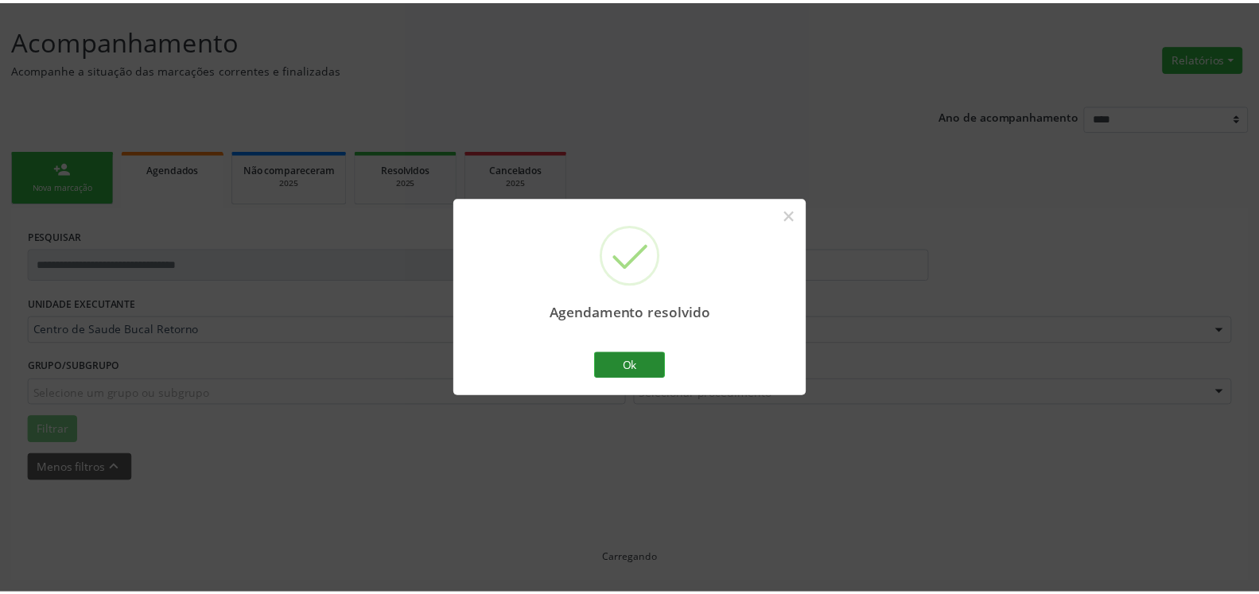
scroll to position [87, 0]
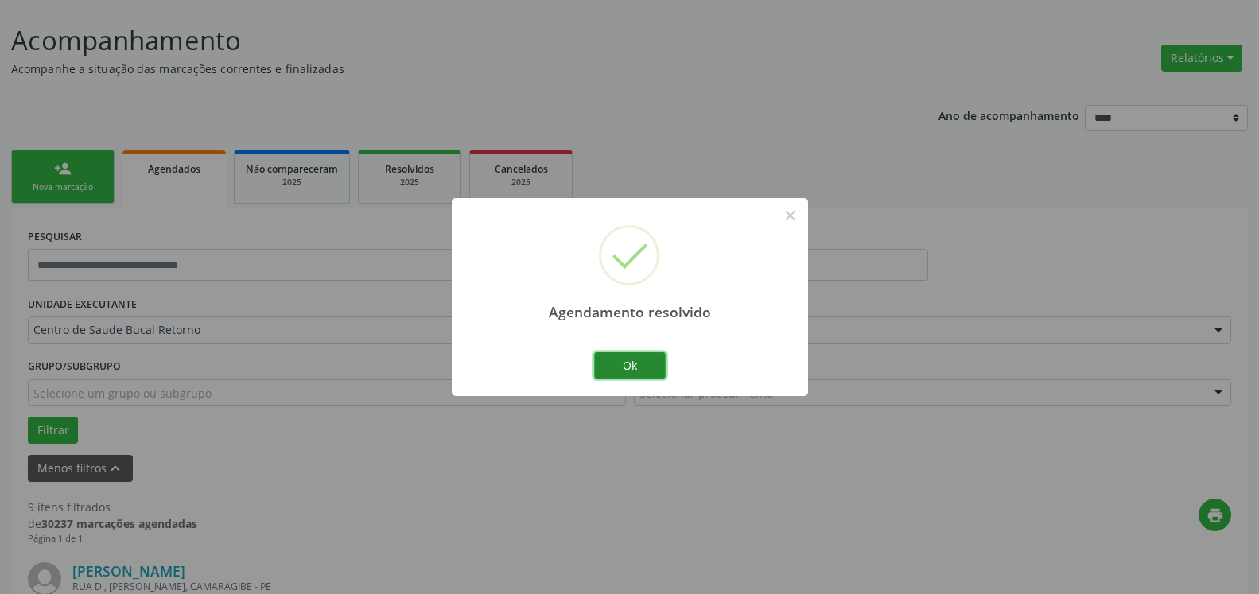
click at [643, 368] on button "Ok" at bounding box center [630, 365] width 72 height 27
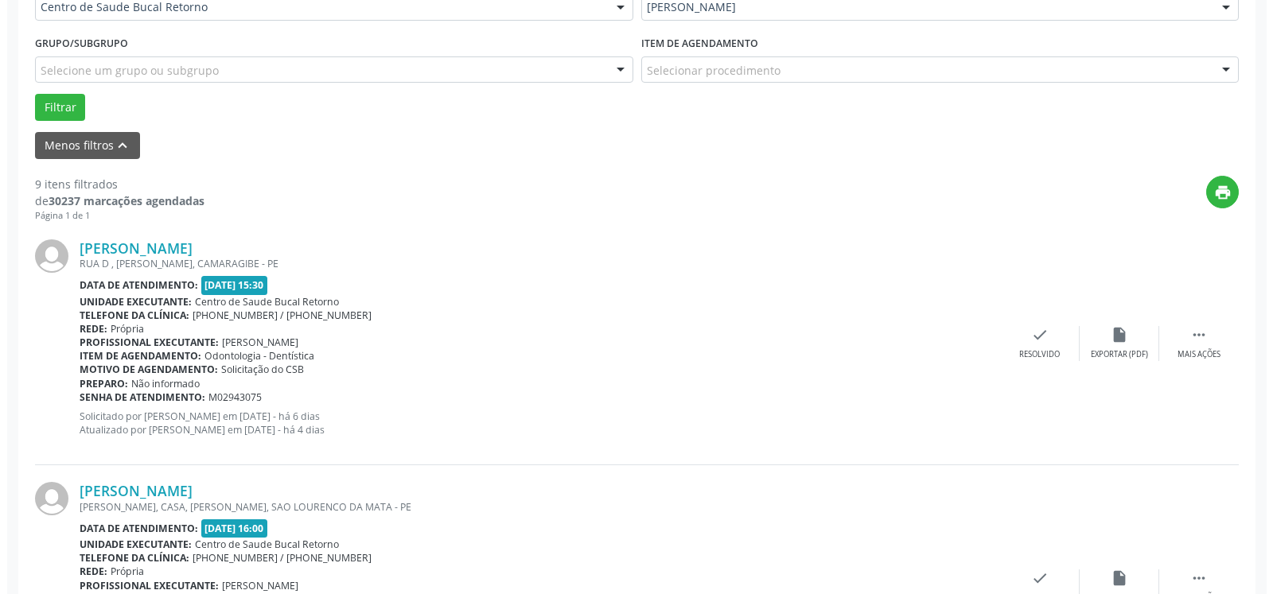
scroll to position [412, 0]
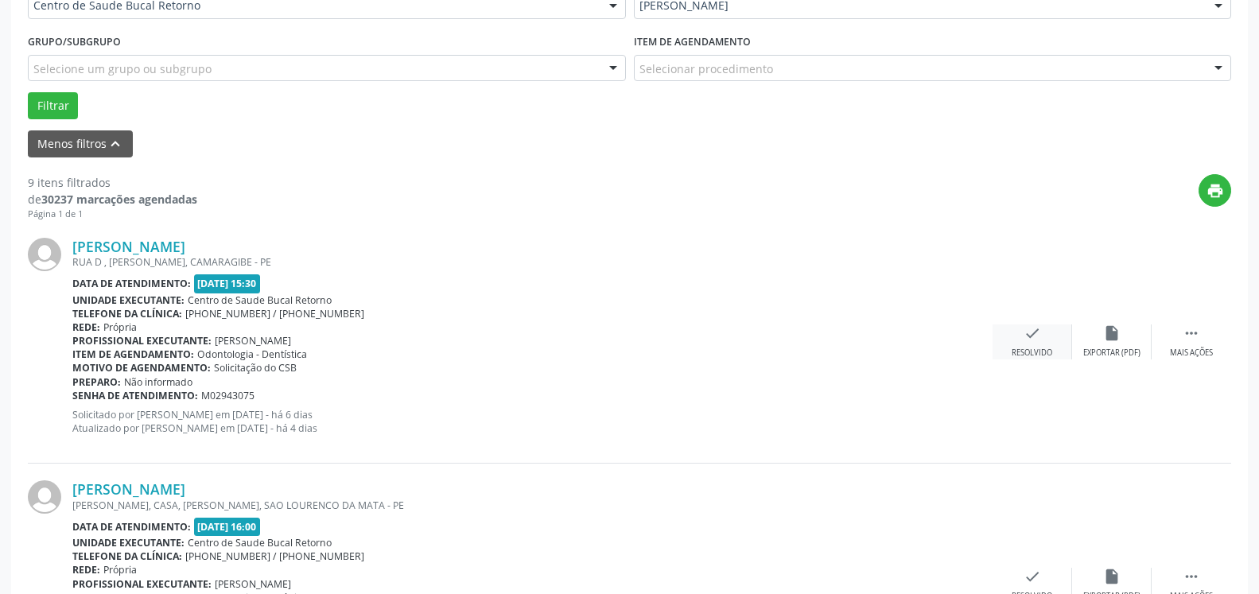
click at [1032, 328] on icon "check" at bounding box center [1032, 333] width 17 height 17
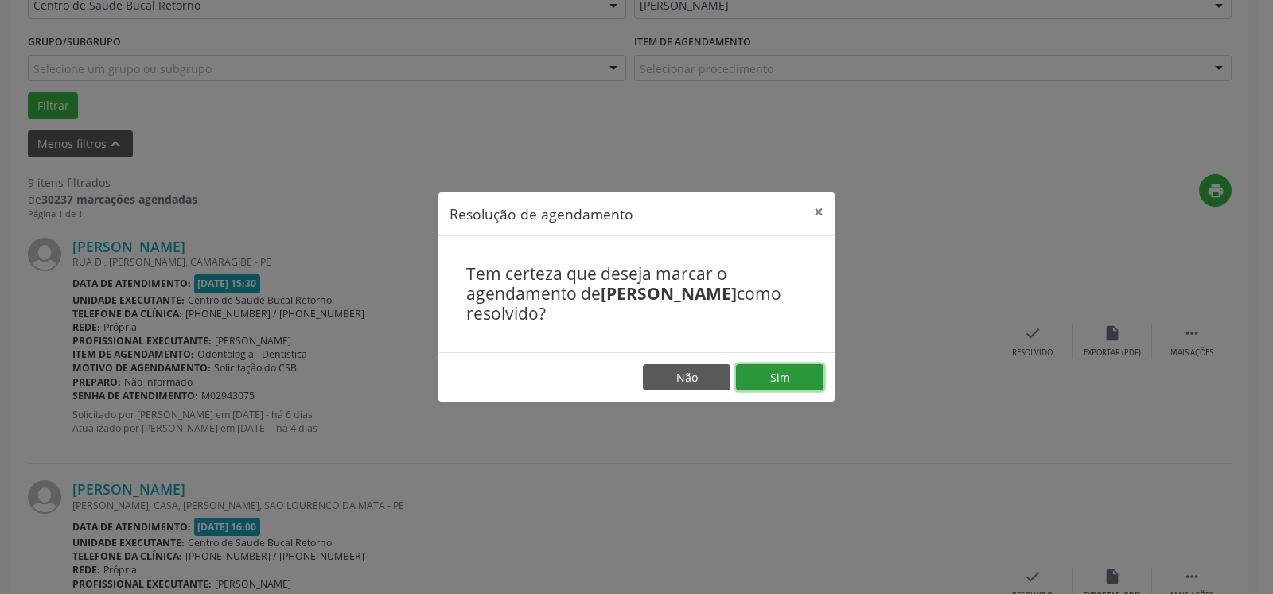
click at [791, 369] on button "Sim" at bounding box center [779, 377] width 87 height 27
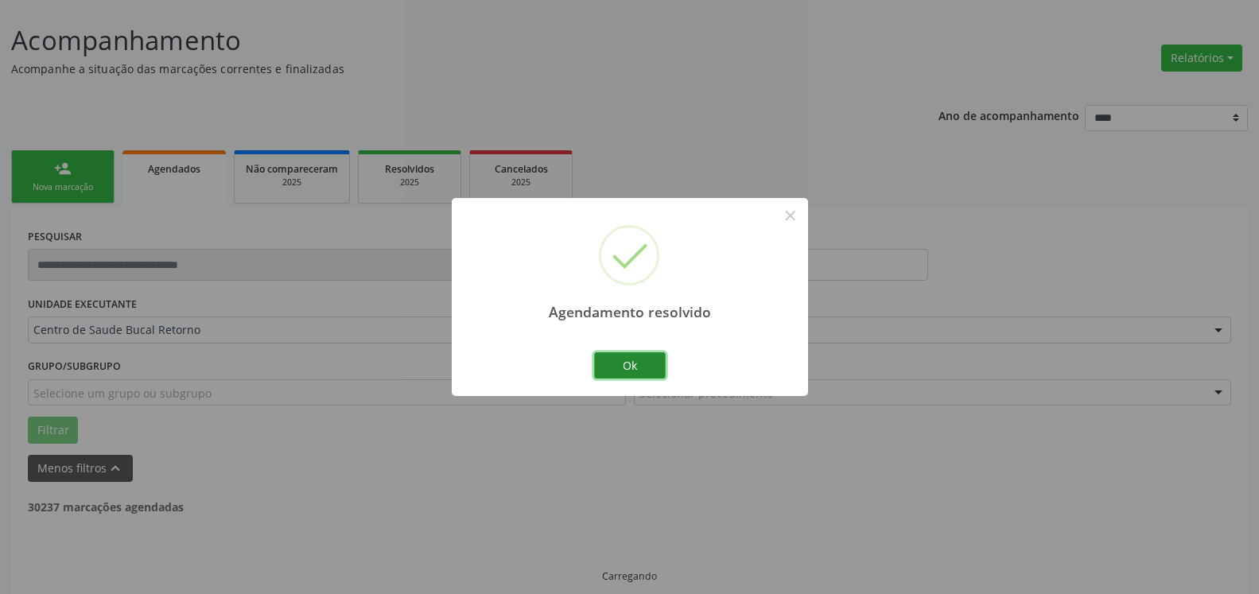
click at [620, 366] on button "Ok" at bounding box center [630, 365] width 72 height 27
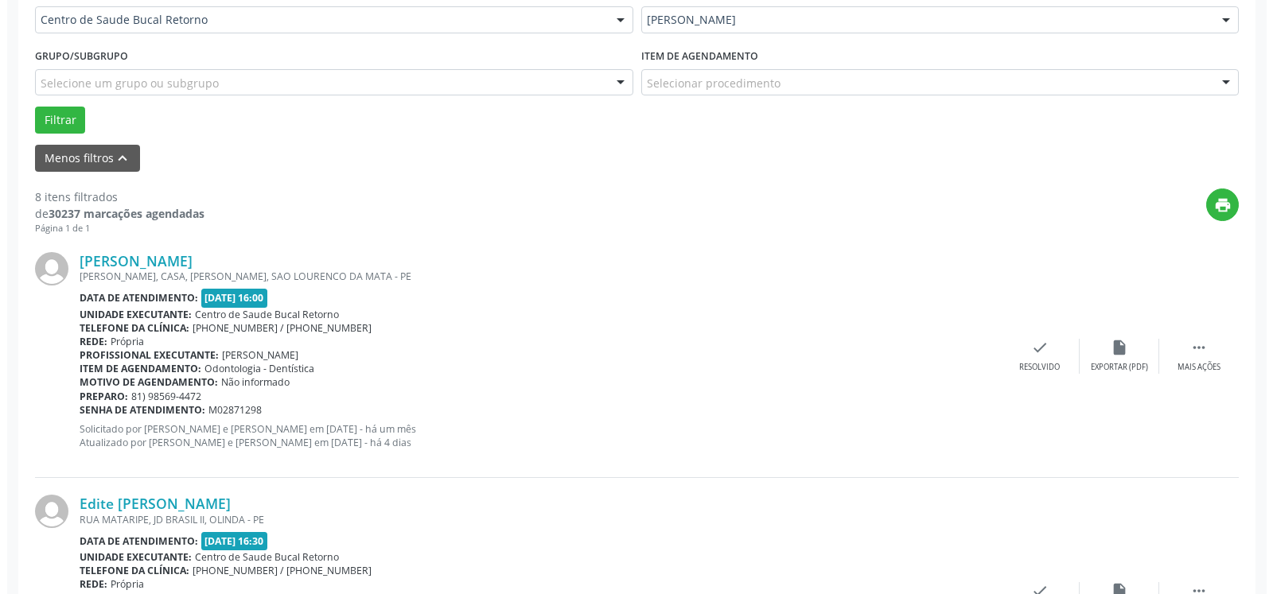
scroll to position [429, 0]
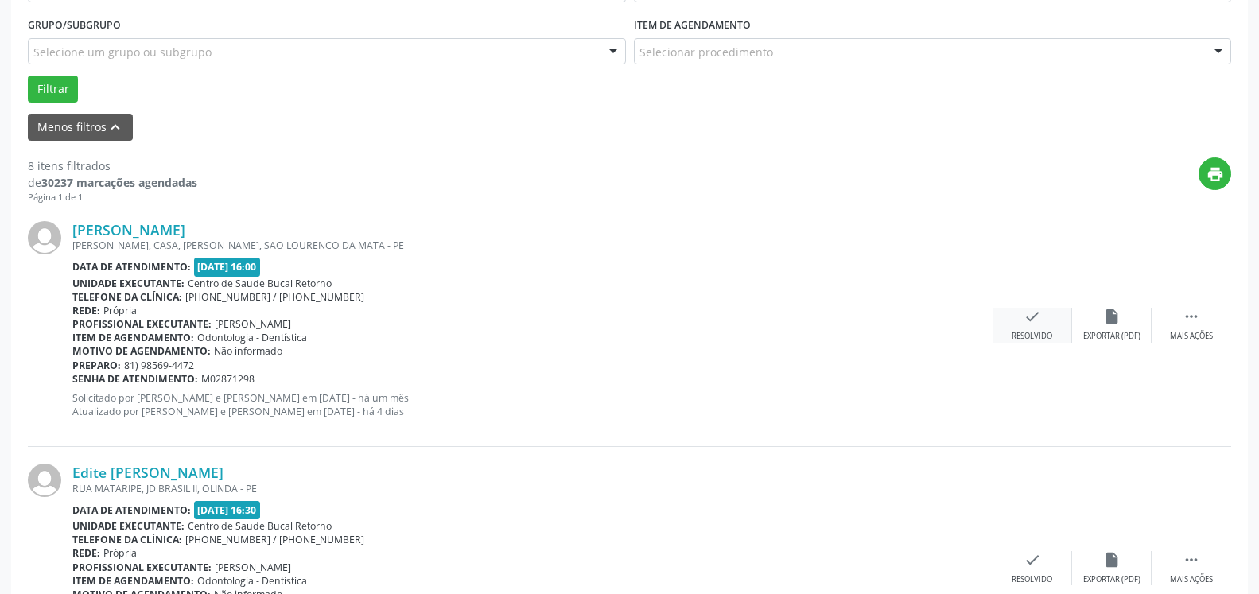
click at [1036, 325] on icon "check" at bounding box center [1032, 316] width 17 height 17
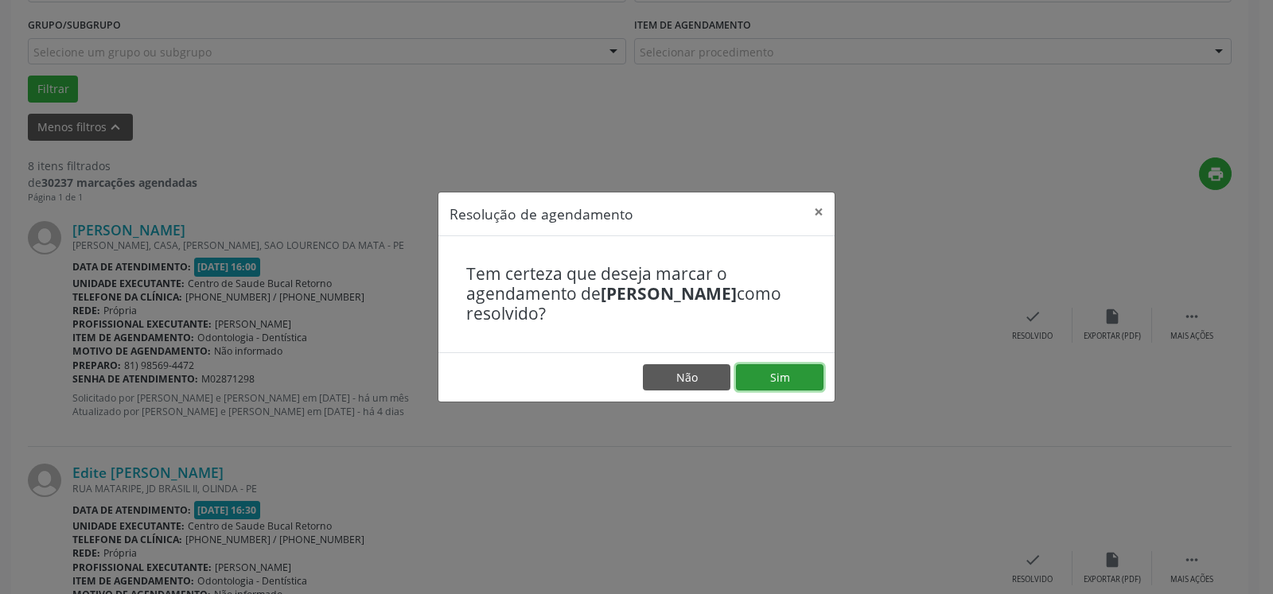
drag, startPoint x: 818, startPoint y: 379, endPoint x: 807, endPoint y: 380, distance: 11.2
click at [809, 379] on button "Sim" at bounding box center [779, 377] width 87 height 27
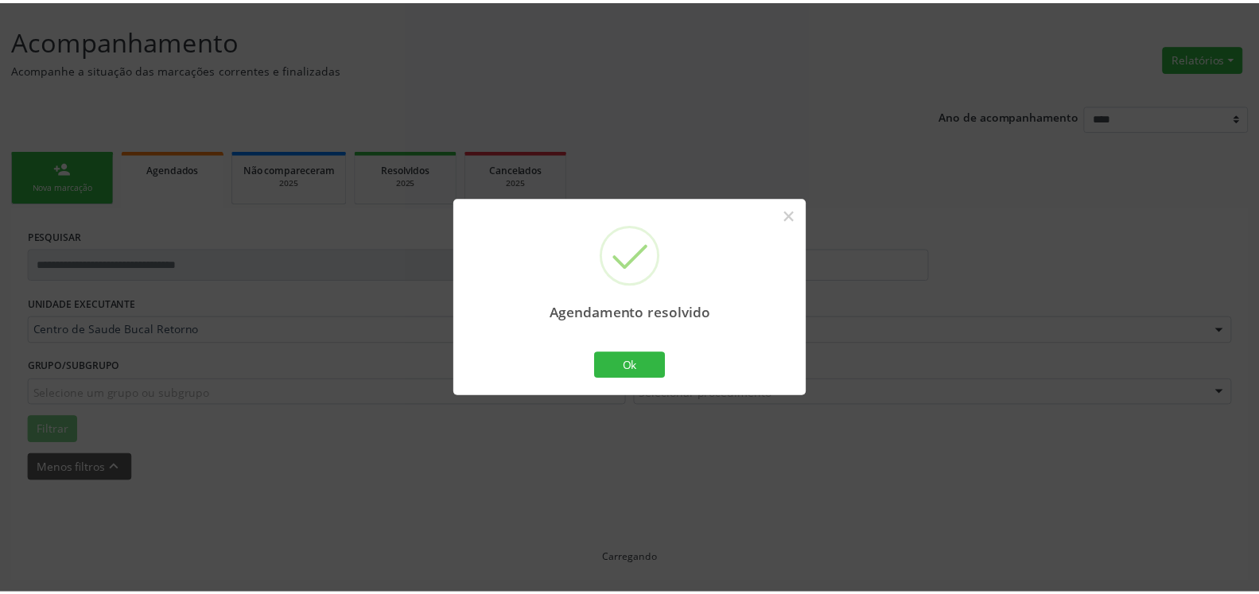
scroll to position [87, 0]
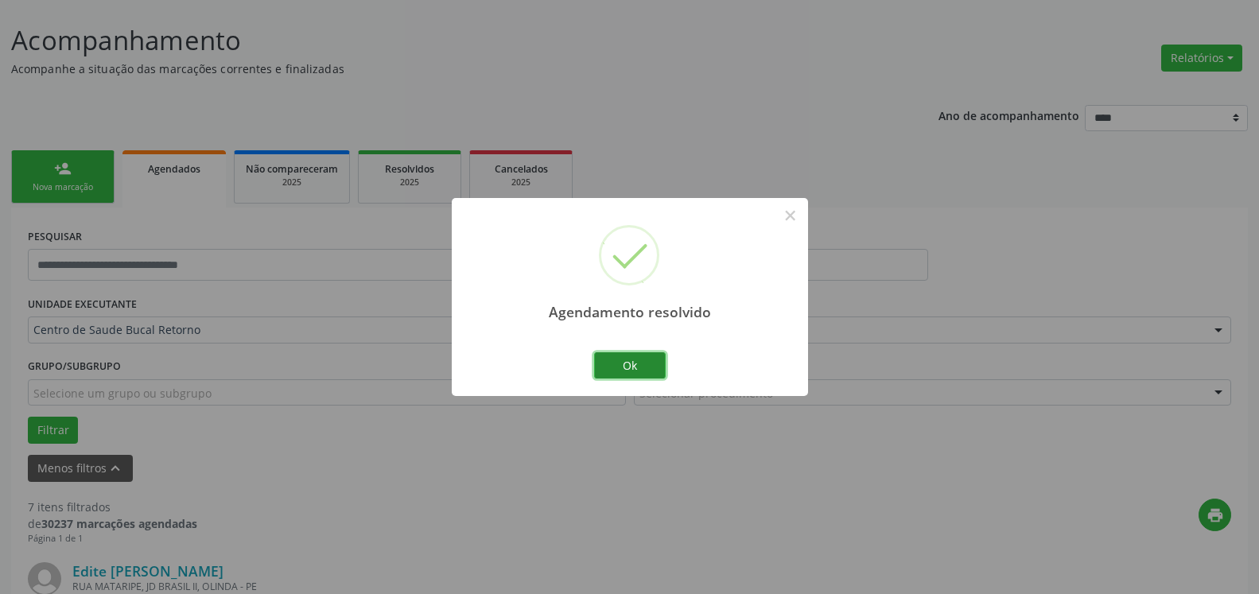
click at [636, 375] on button "Ok" at bounding box center [630, 365] width 72 height 27
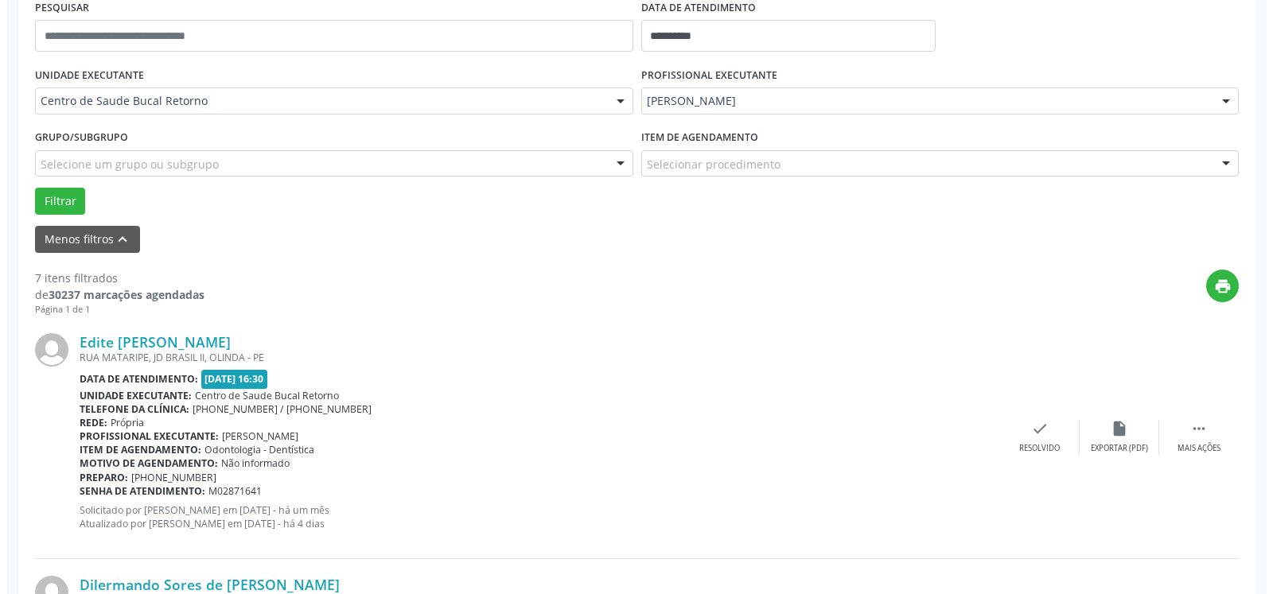
scroll to position [493, 0]
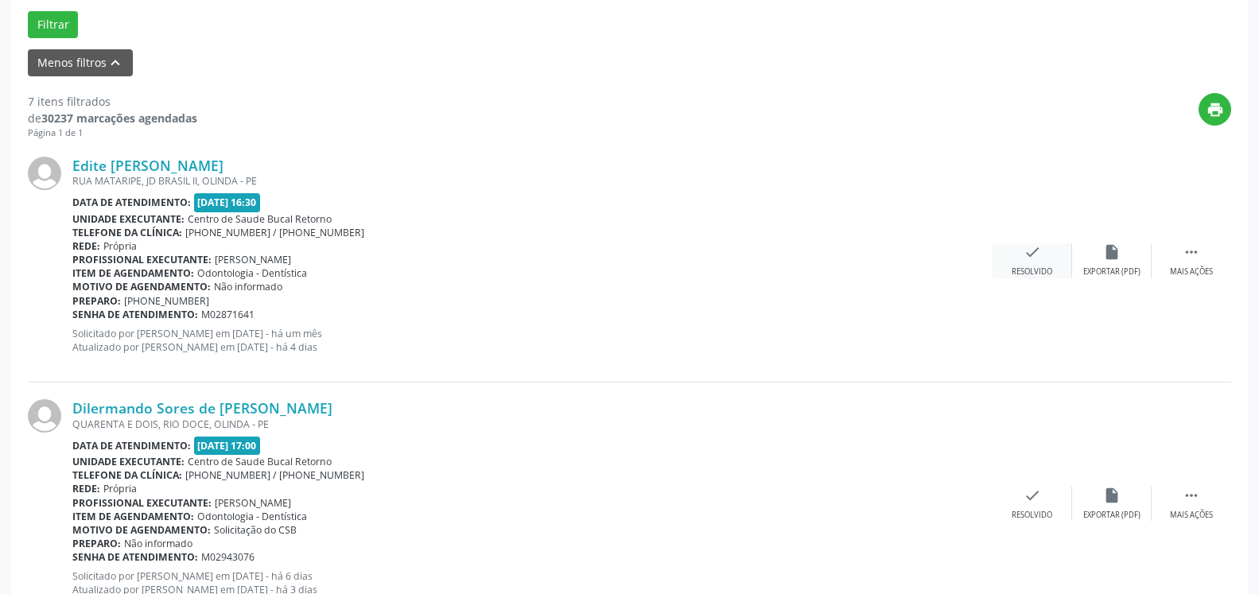
click at [1036, 255] on icon "check" at bounding box center [1032, 251] width 17 height 17
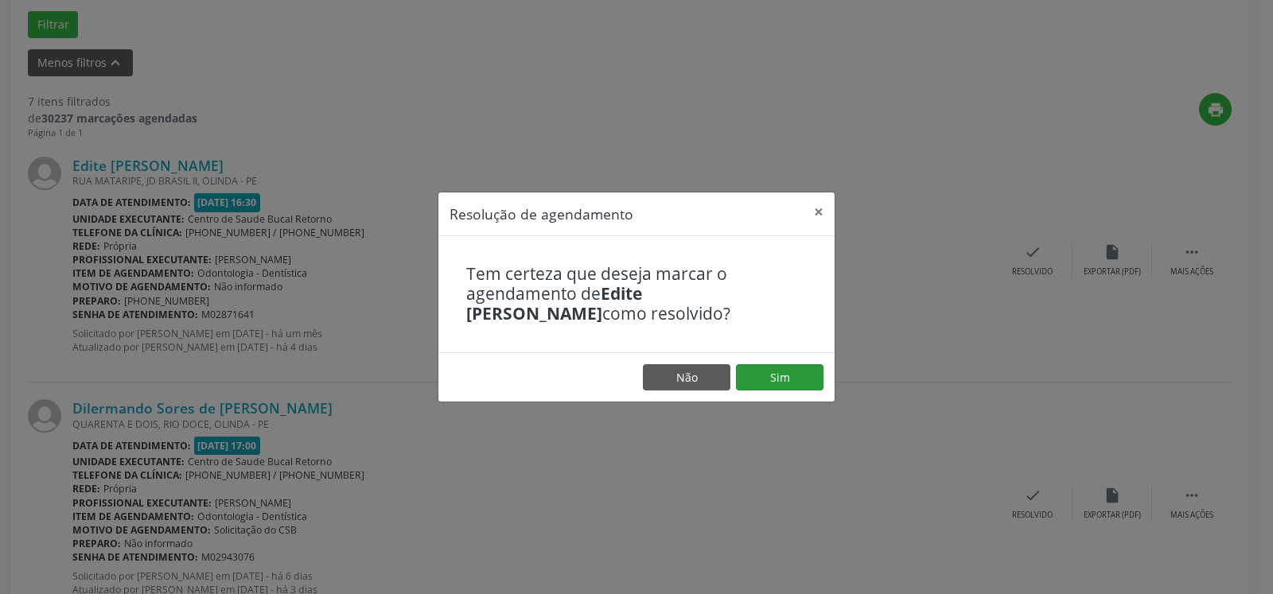
click at [772, 367] on footer "Não Sim" at bounding box center [636, 377] width 396 height 50
click at [770, 367] on button "Sim" at bounding box center [779, 377] width 87 height 27
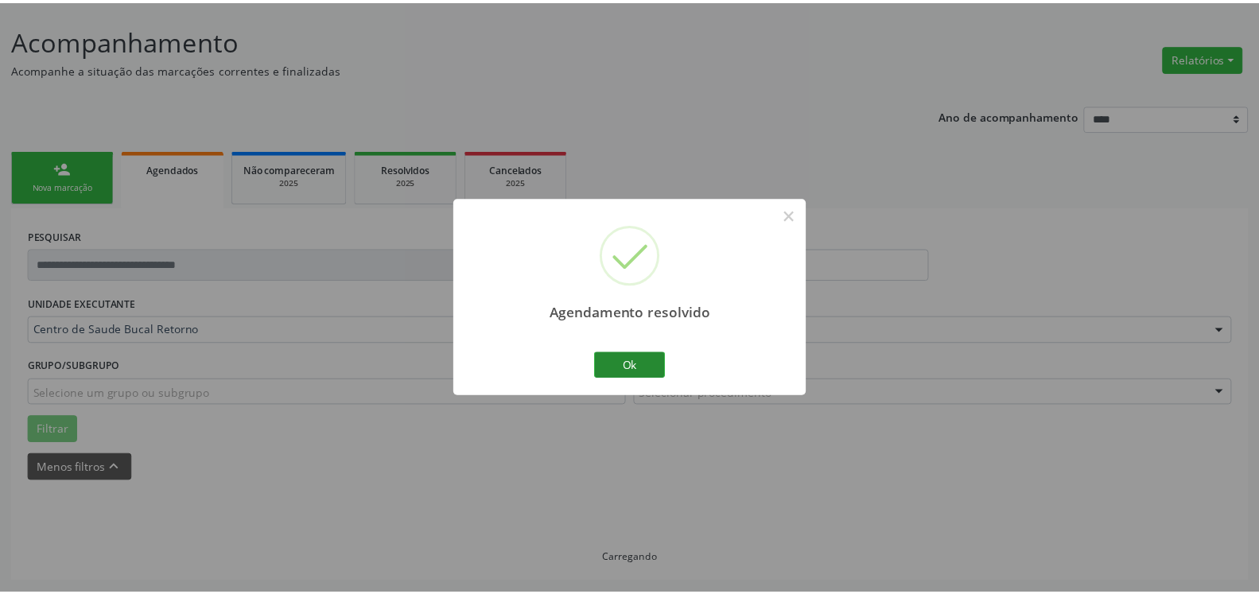
scroll to position [87, 0]
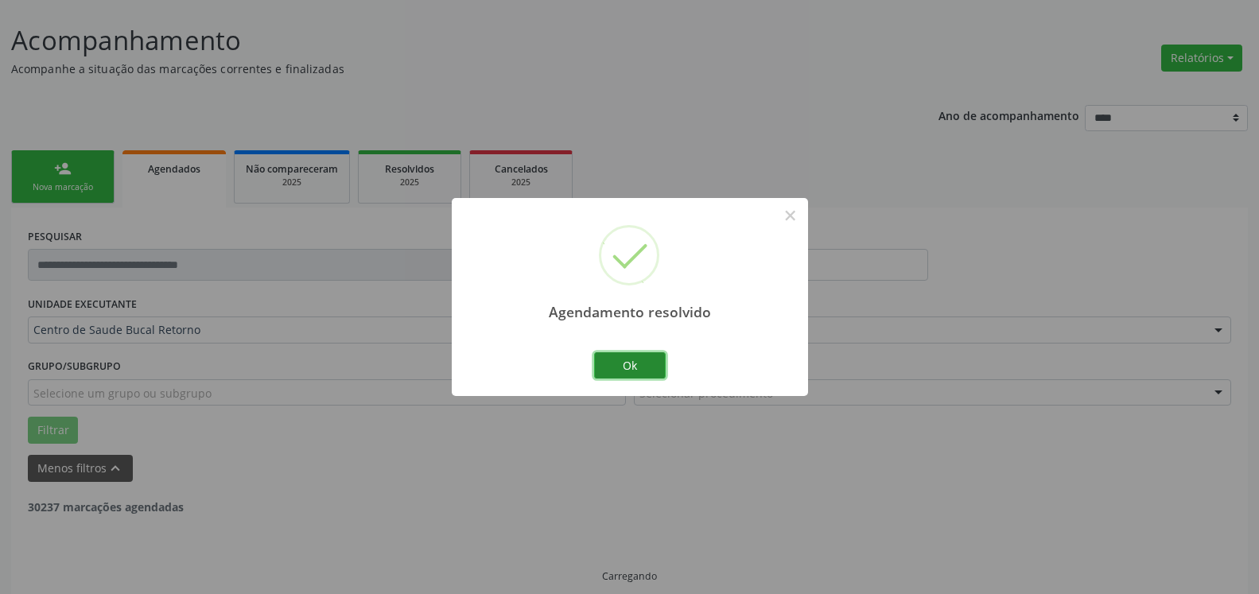
click at [632, 367] on button "Ok" at bounding box center [630, 365] width 72 height 27
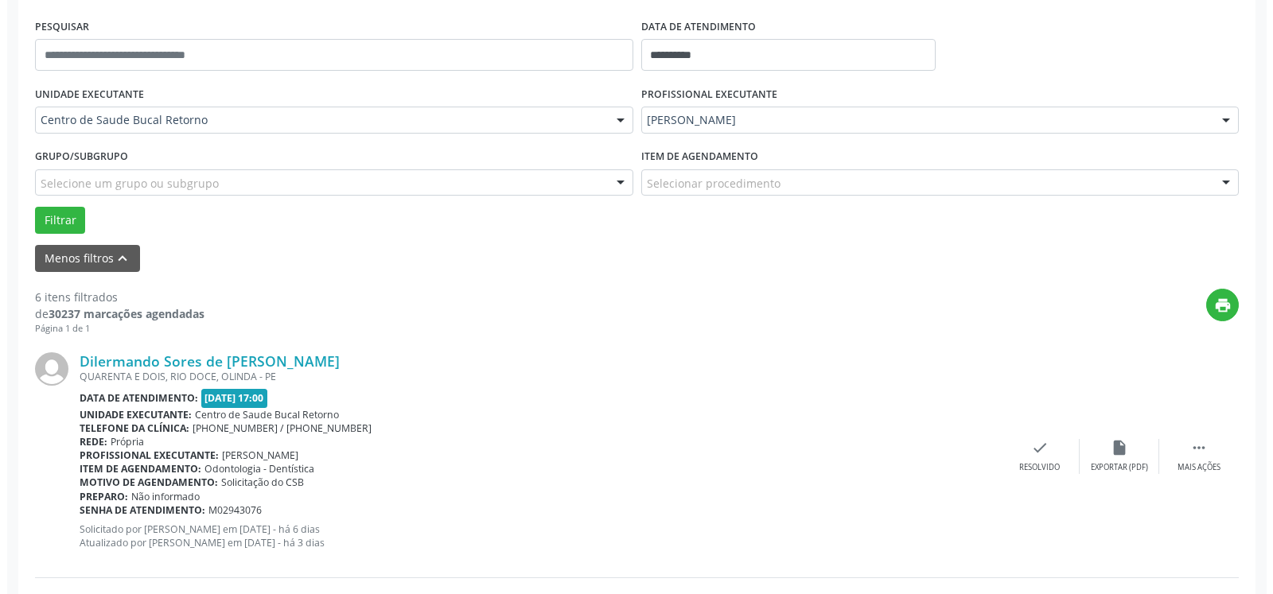
scroll to position [331, 0]
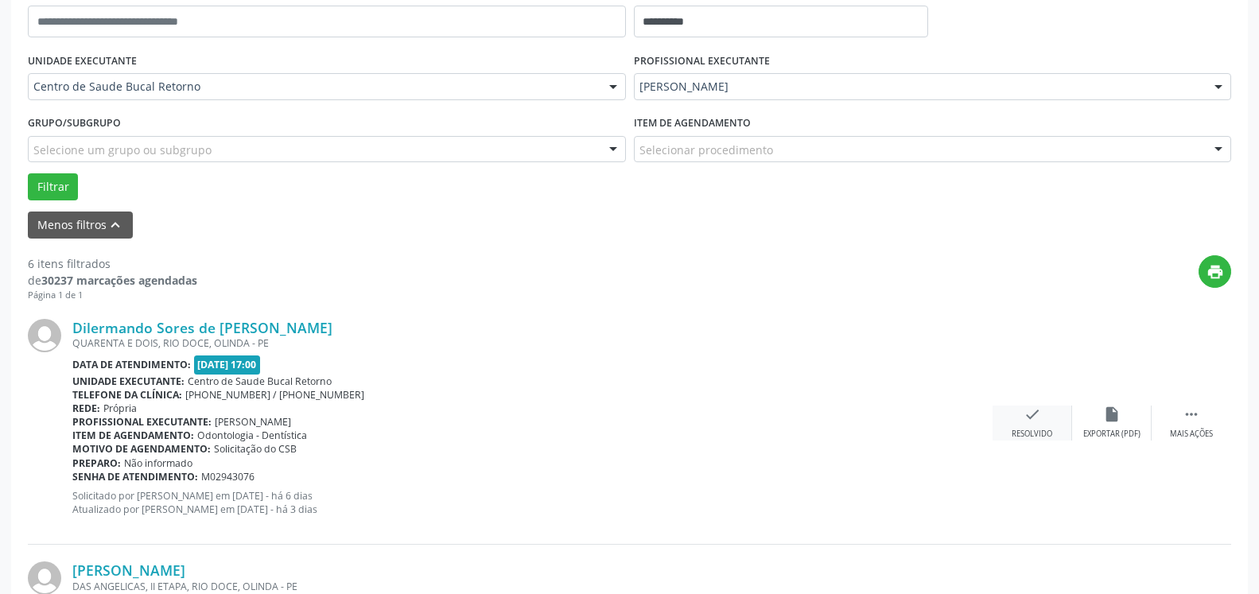
click at [1034, 423] on icon "check" at bounding box center [1032, 414] width 17 height 17
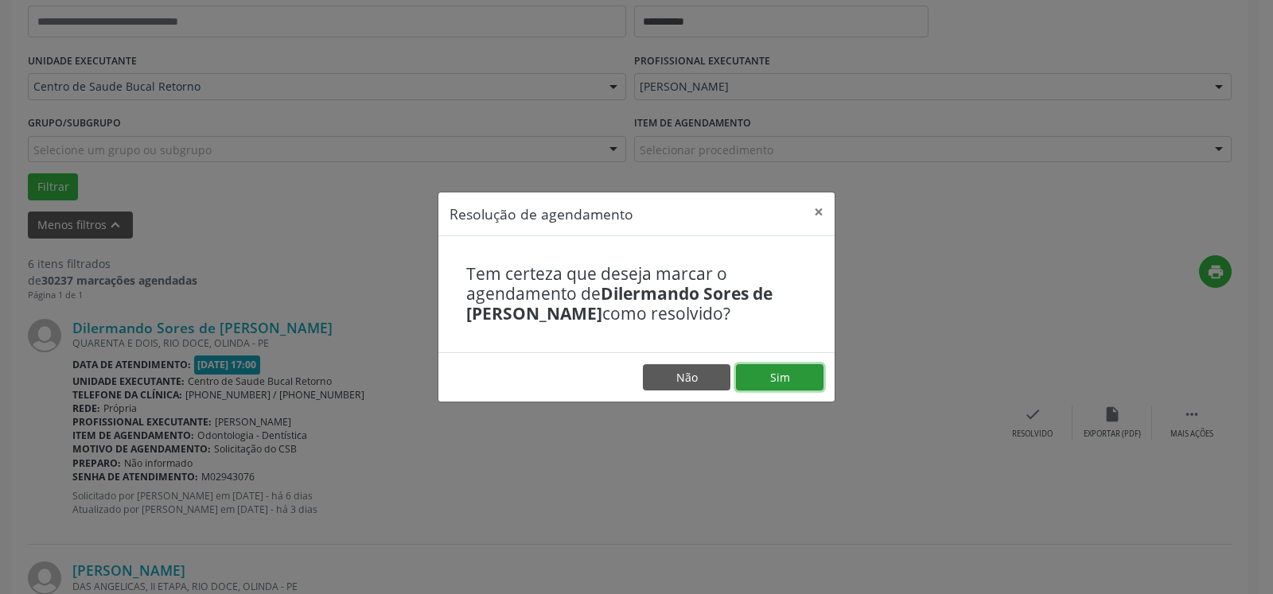
click at [782, 384] on button "Sim" at bounding box center [779, 377] width 87 height 27
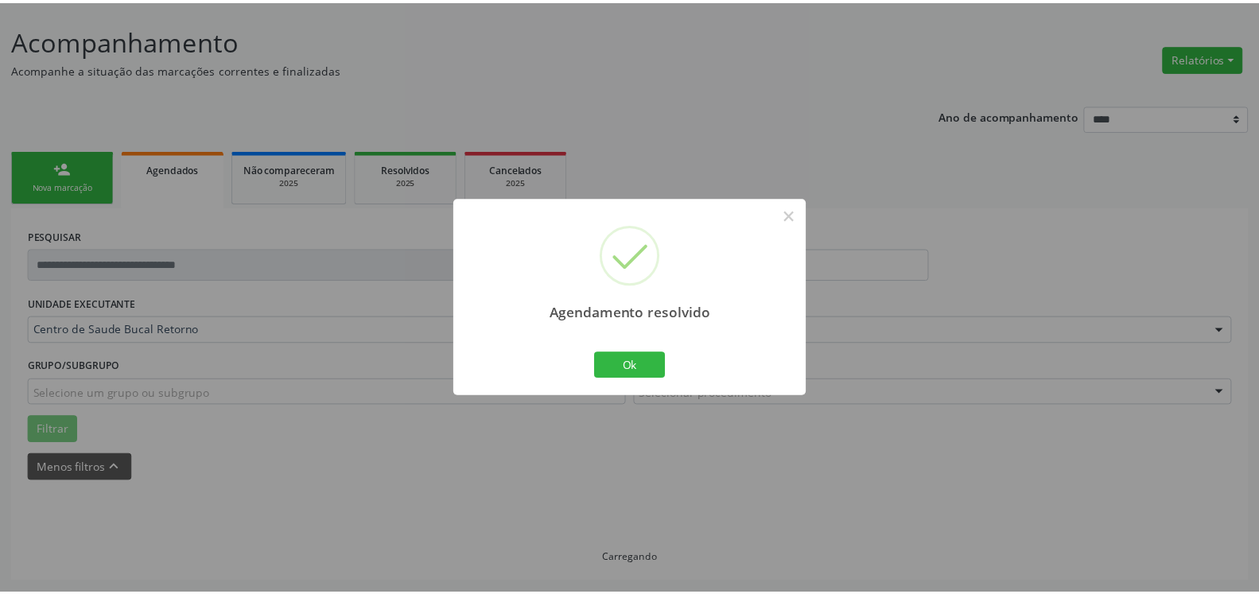
scroll to position [87, 0]
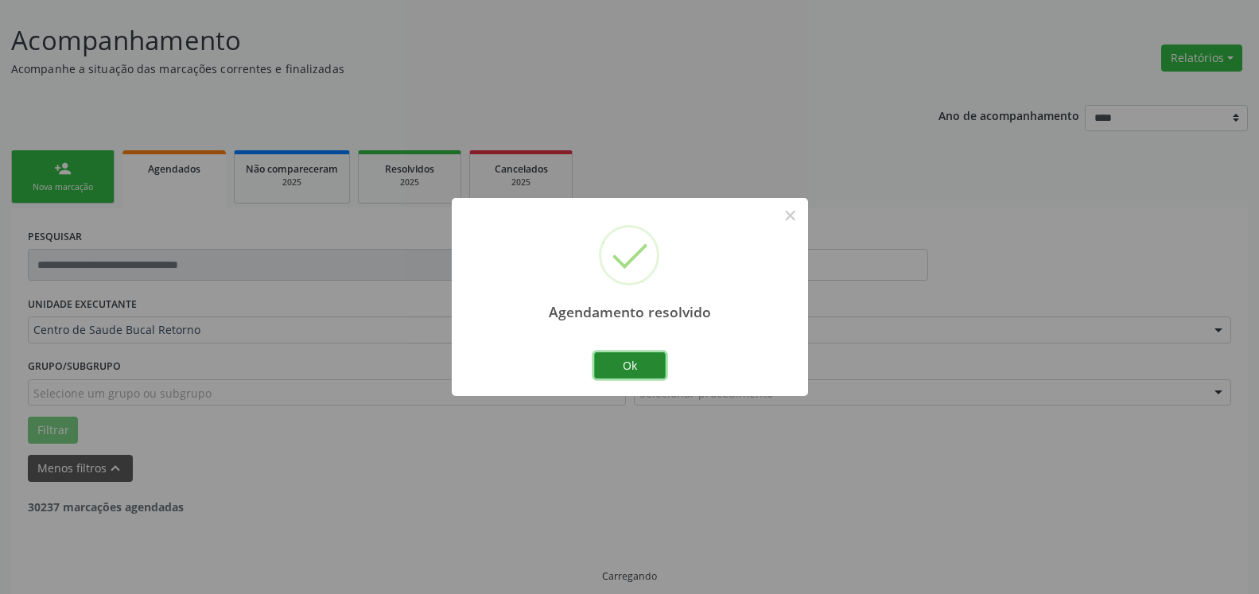
click at [649, 363] on button "Ok" at bounding box center [630, 365] width 72 height 27
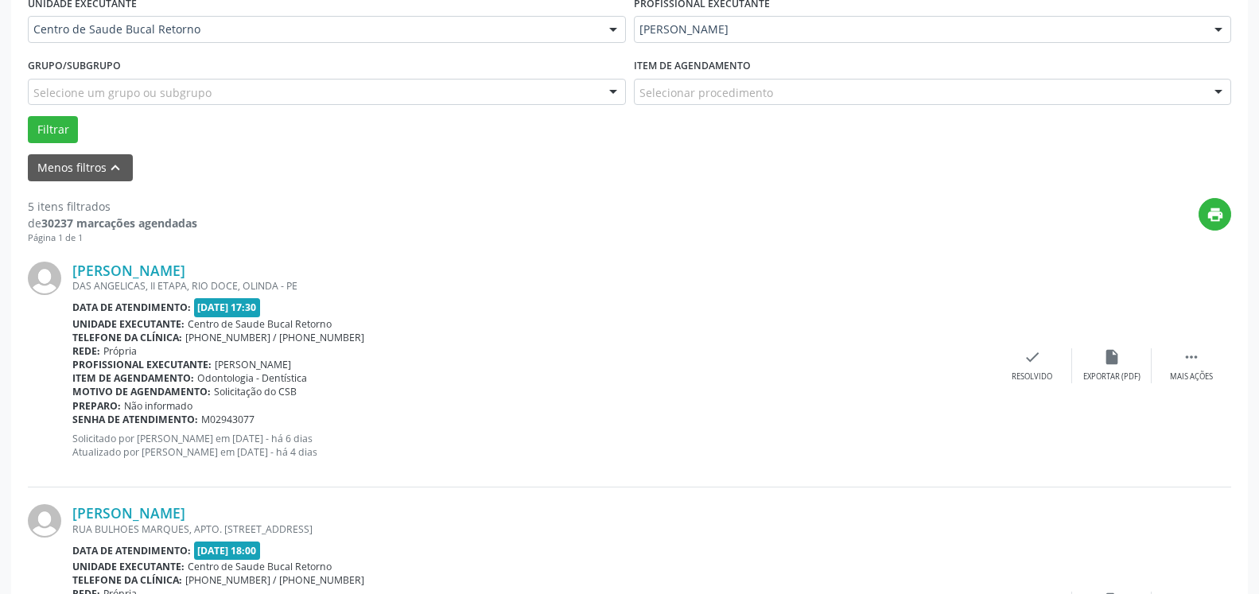
scroll to position [412, 0]
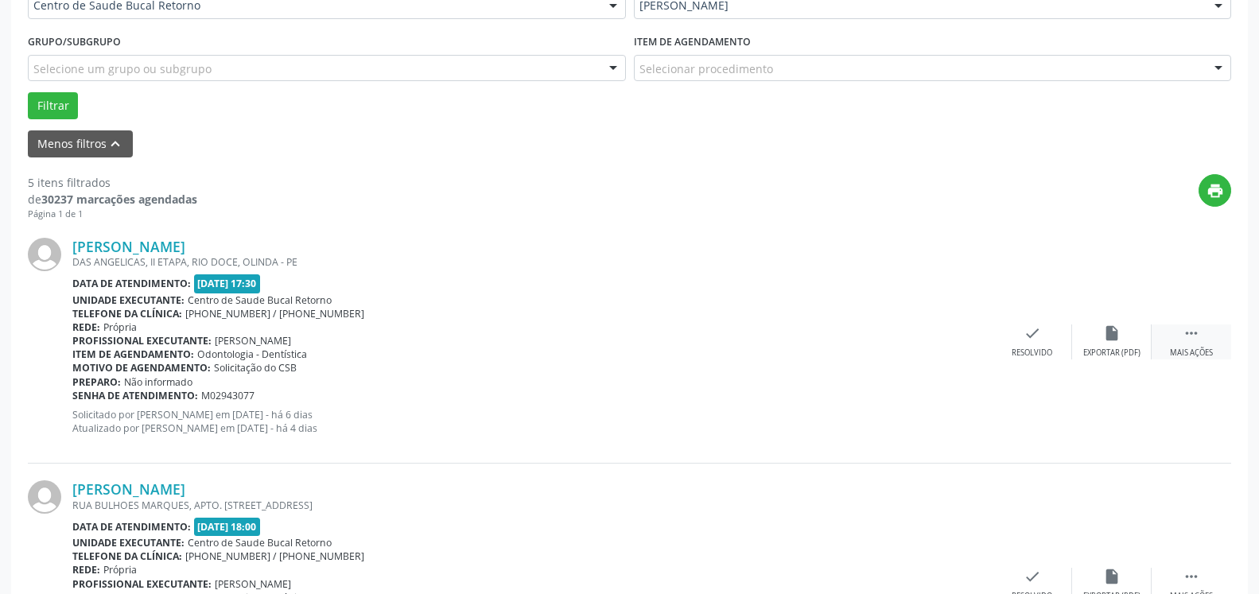
click at [1188, 336] on icon "" at bounding box center [1191, 333] width 17 height 17
click at [1108, 334] on icon "alarm_off" at bounding box center [1111, 333] width 17 height 17
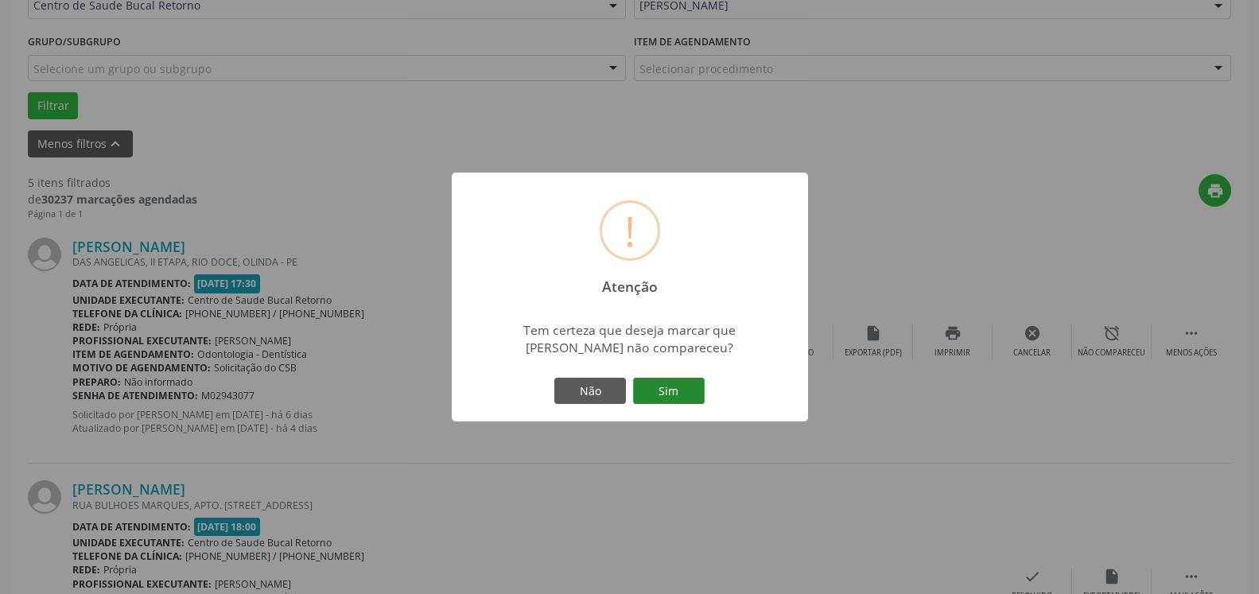
click at [696, 391] on button "Sim" at bounding box center [669, 391] width 72 height 27
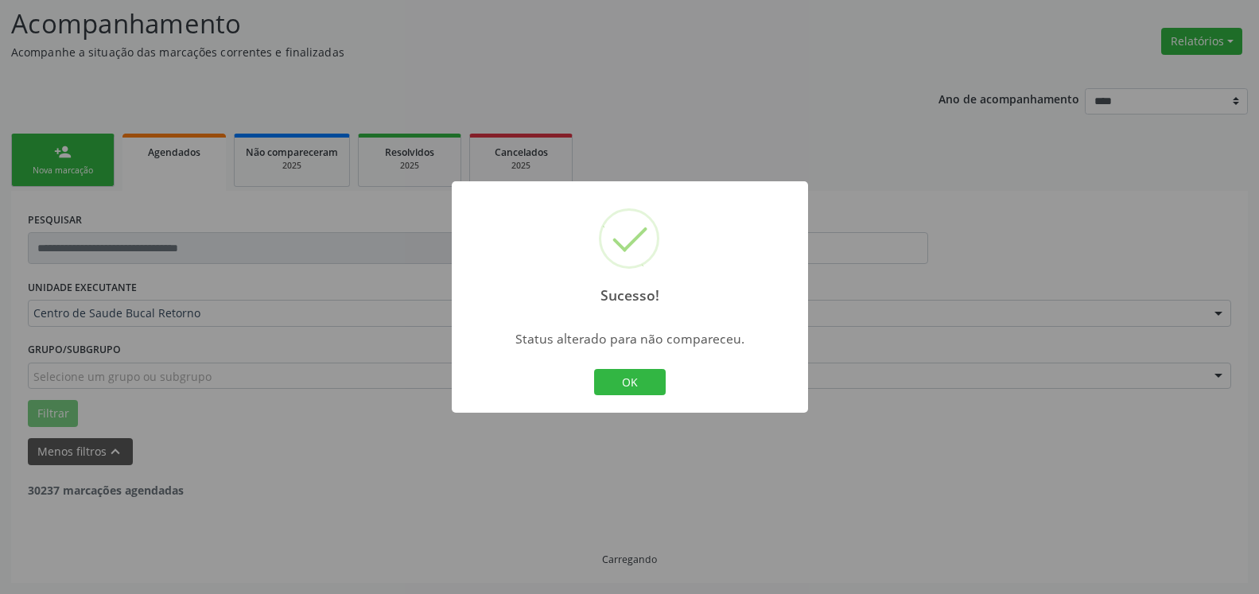
scroll to position [104, 0]
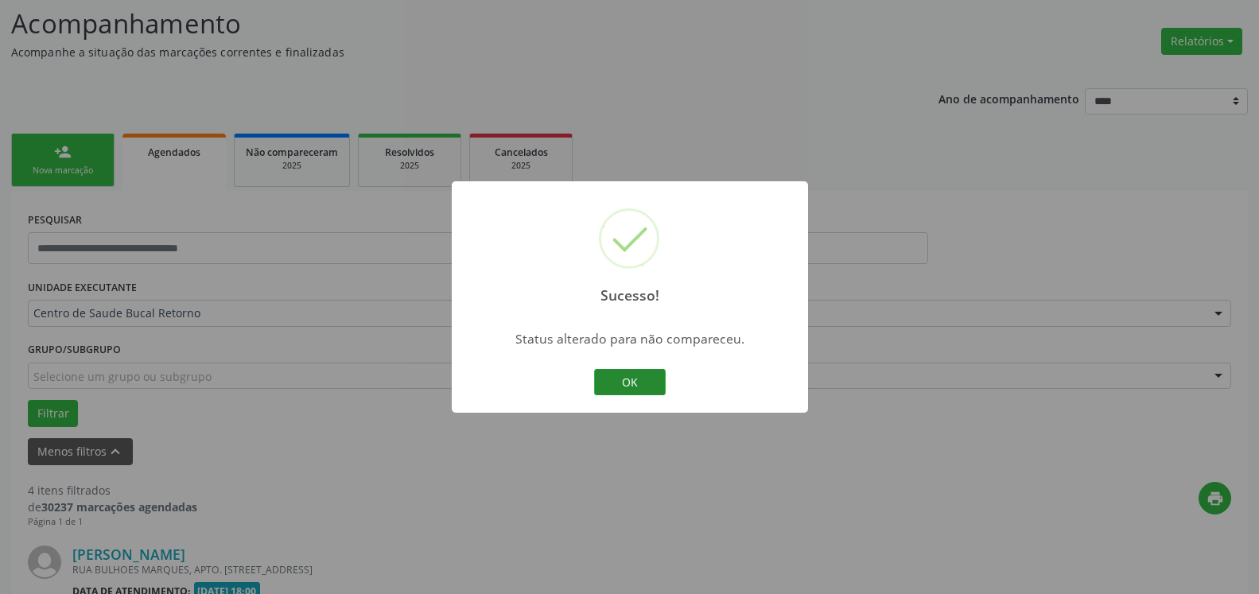
click at [633, 385] on button "OK" at bounding box center [630, 382] width 72 height 27
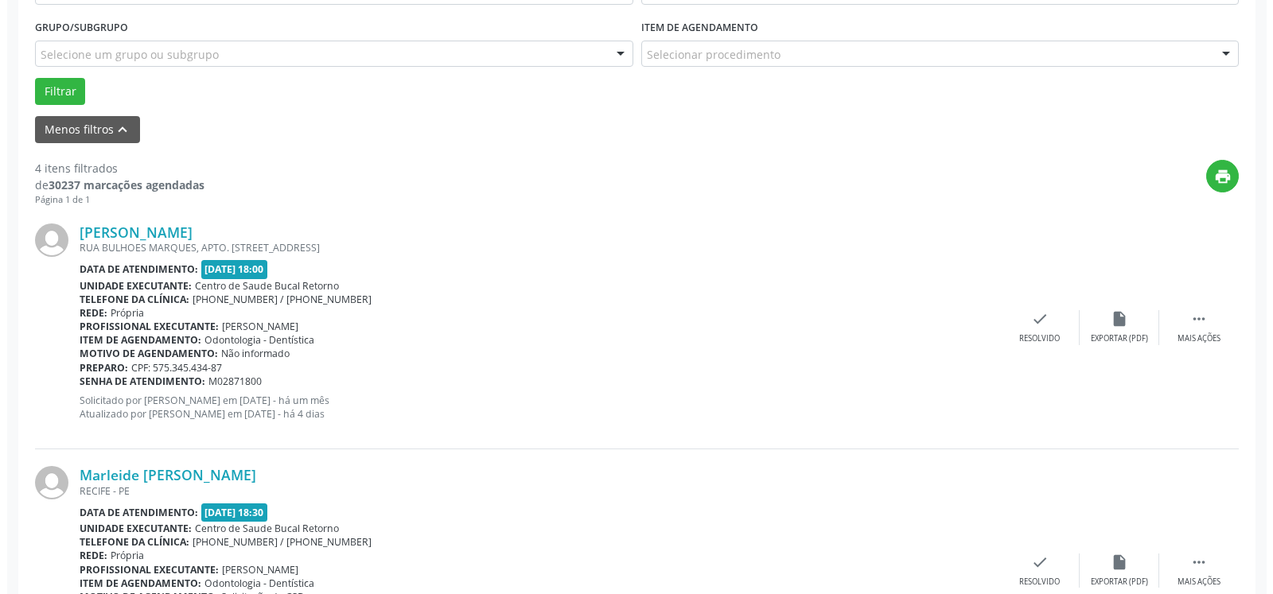
scroll to position [429, 0]
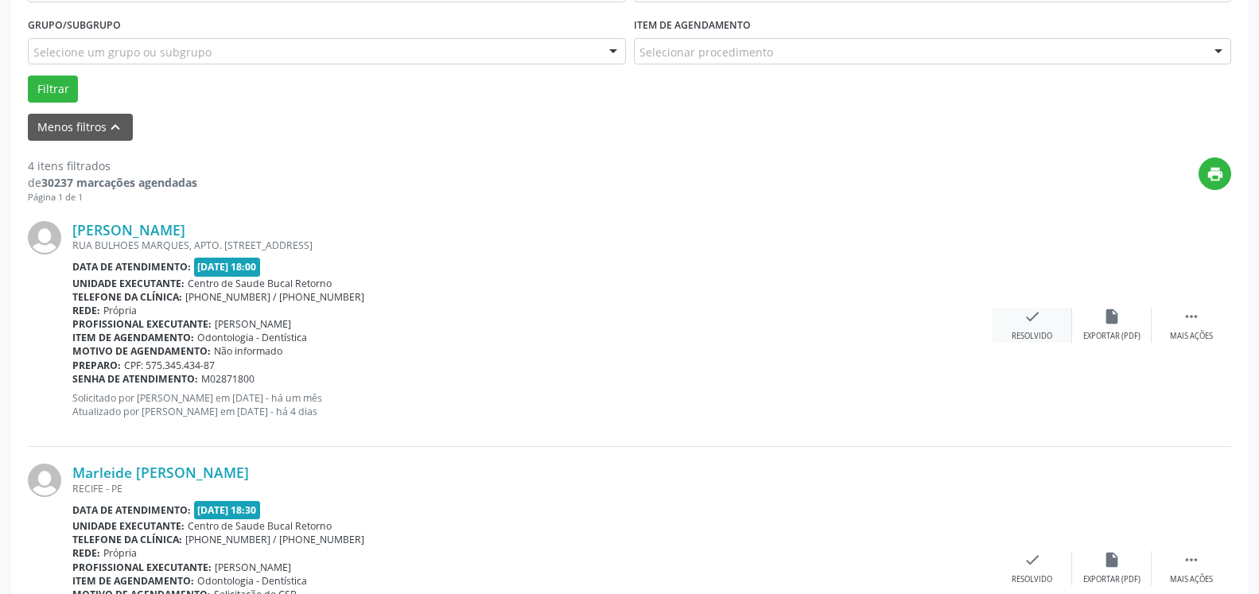
click at [1029, 321] on icon "check" at bounding box center [1032, 316] width 17 height 17
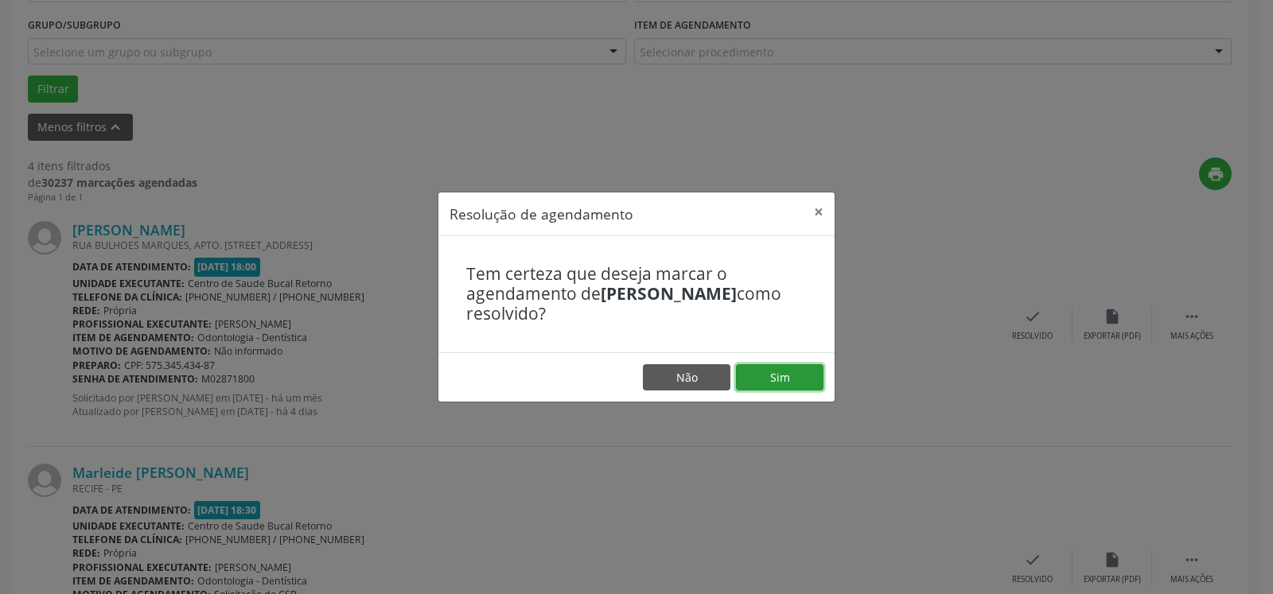
click at [767, 375] on button "Sim" at bounding box center [779, 377] width 87 height 27
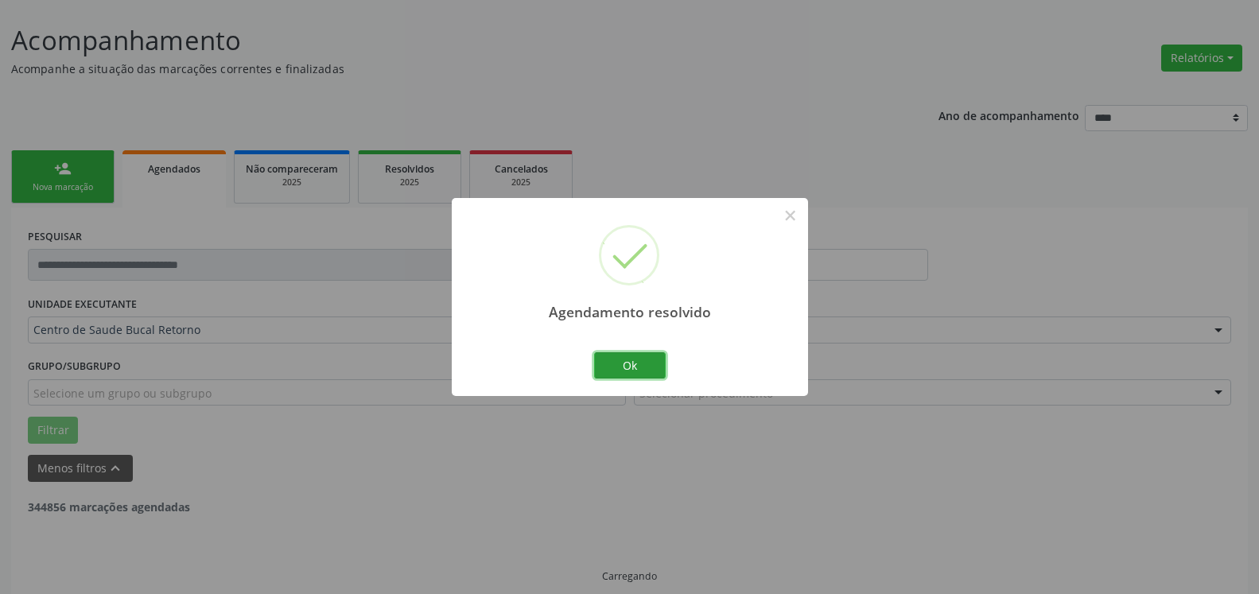
click at [618, 367] on button "Ok" at bounding box center [630, 365] width 72 height 27
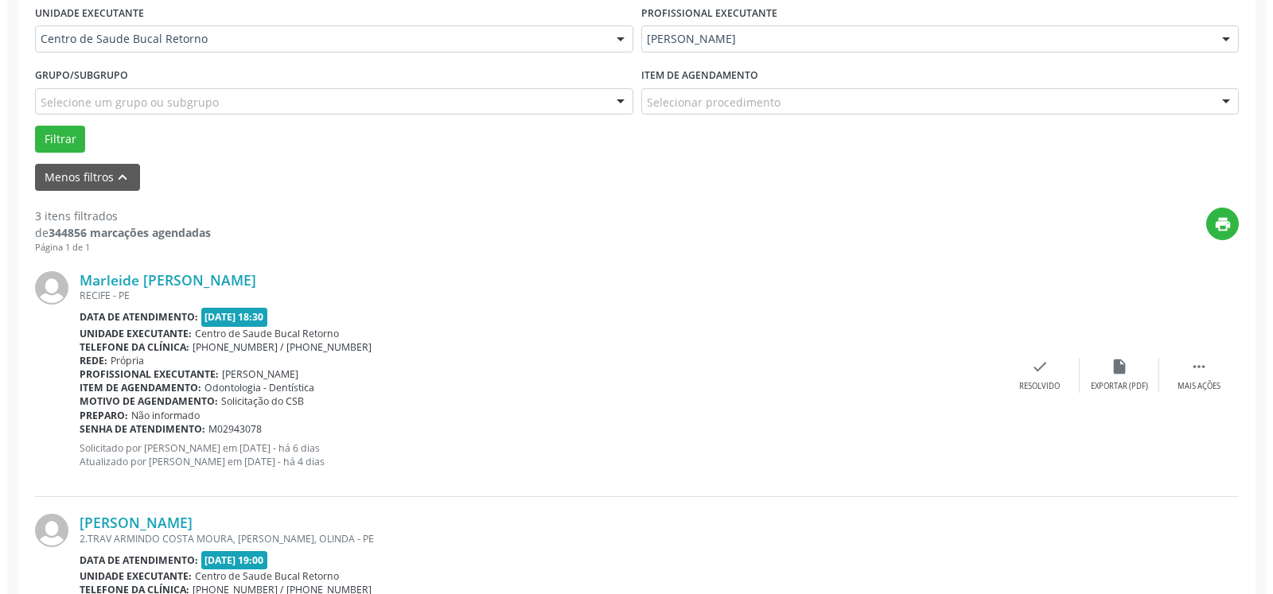
scroll to position [412, 0]
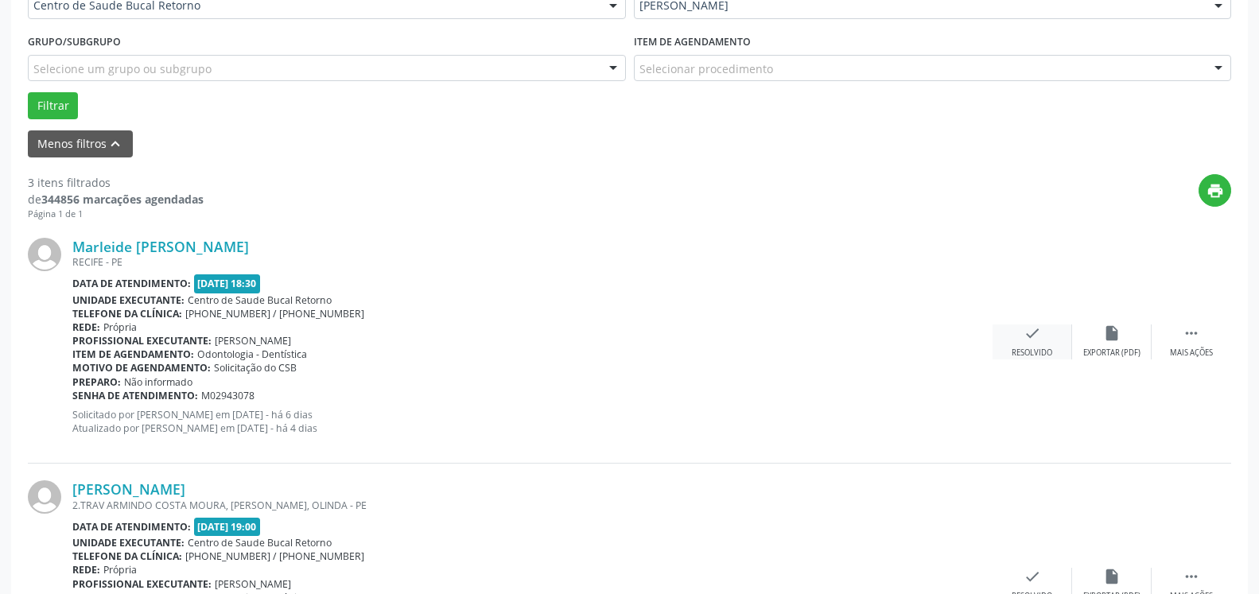
click at [1034, 338] on icon "check" at bounding box center [1032, 333] width 17 height 17
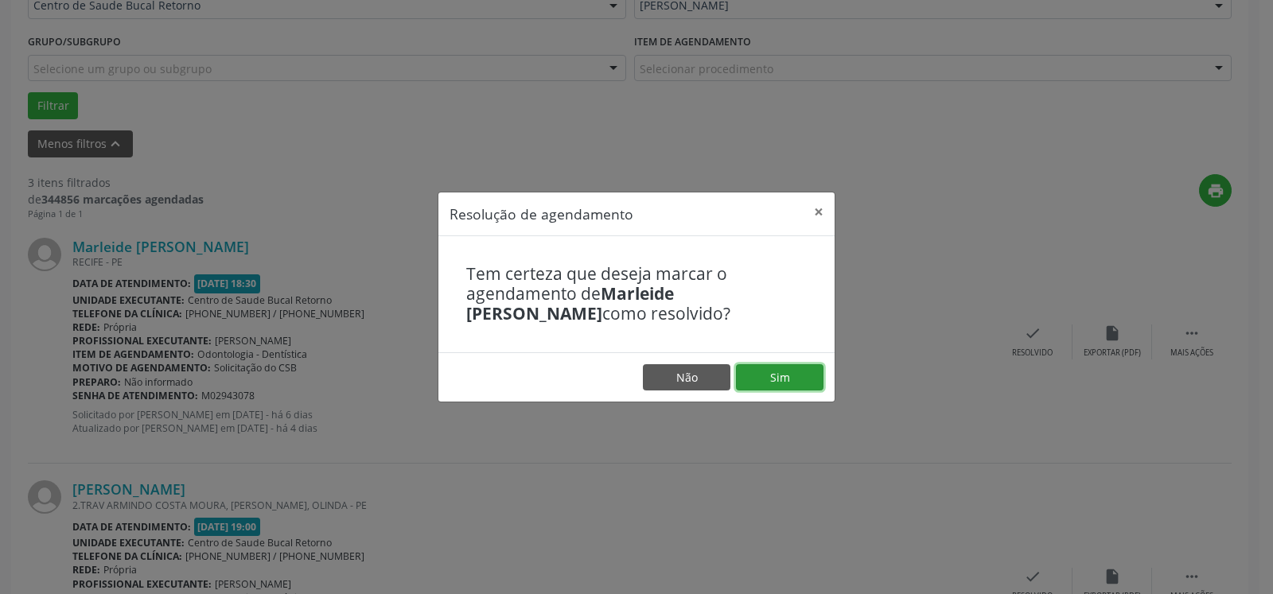
click at [805, 374] on button "Sim" at bounding box center [779, 377] width 87 height 27
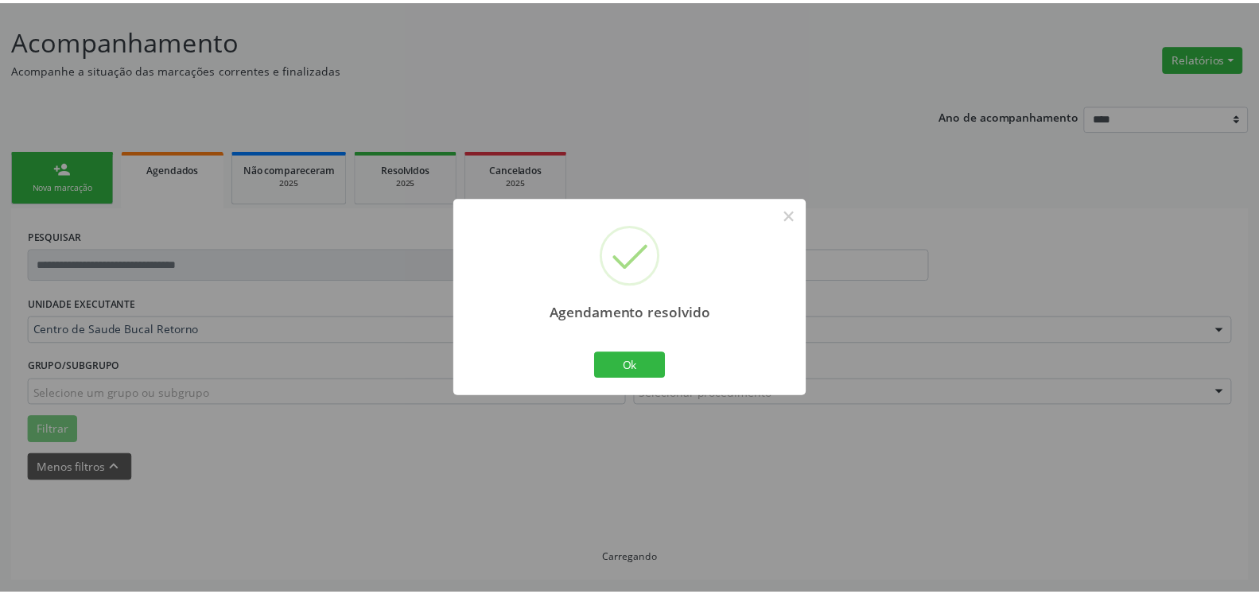
scroll to position [87, 0]
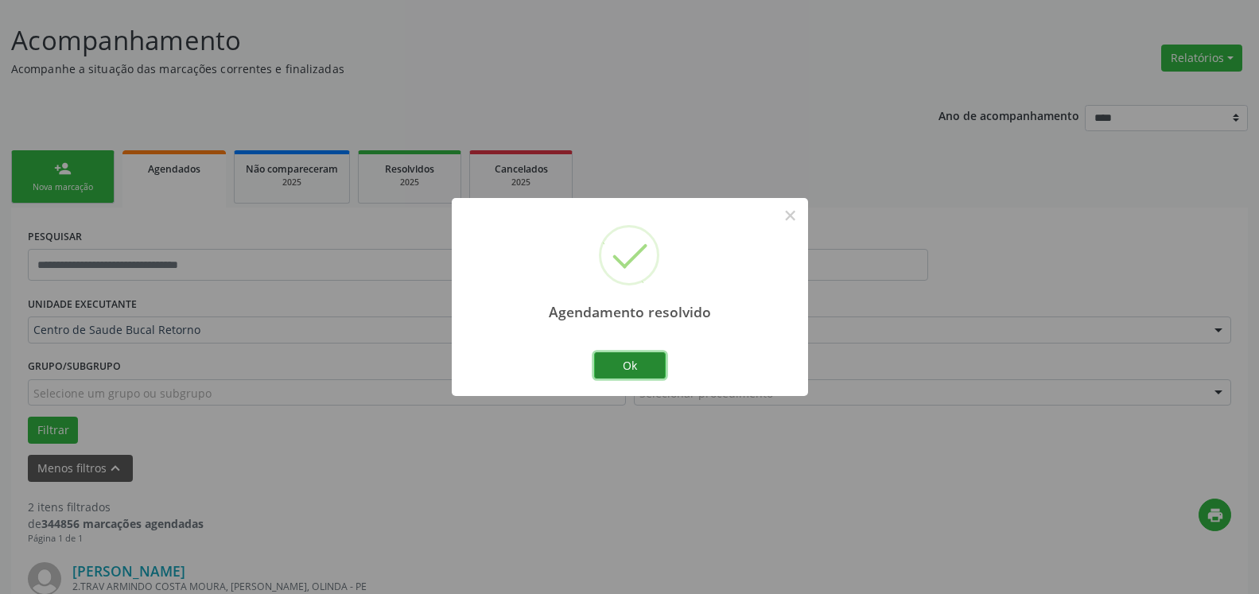
click at [650, 363] on button "Ok" at bounding box center [630, 365] width 72 height 27
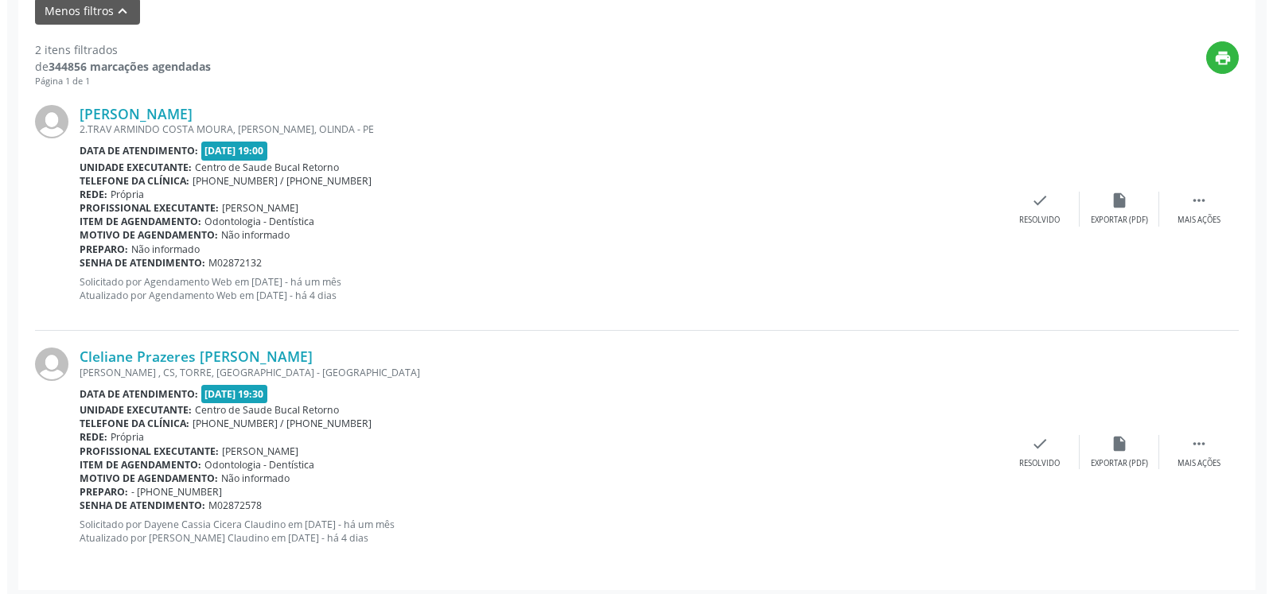
scroll to position [552, 0]
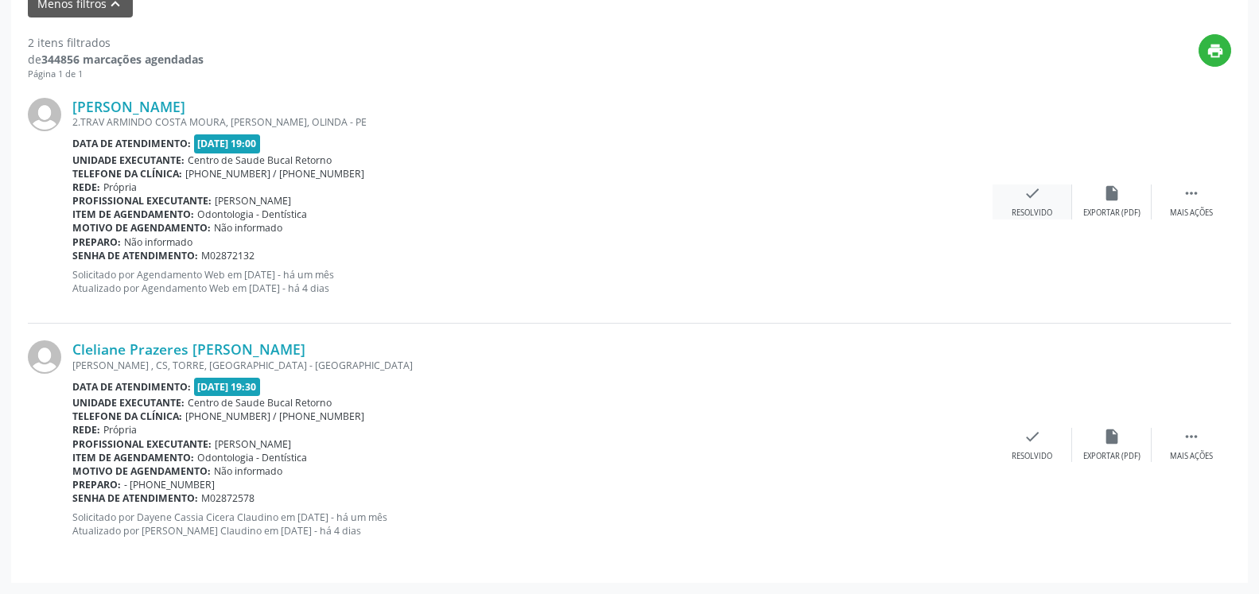
click at [1029, 202] on icon "check" at bounding box center [1032, 193] width 17 height 17
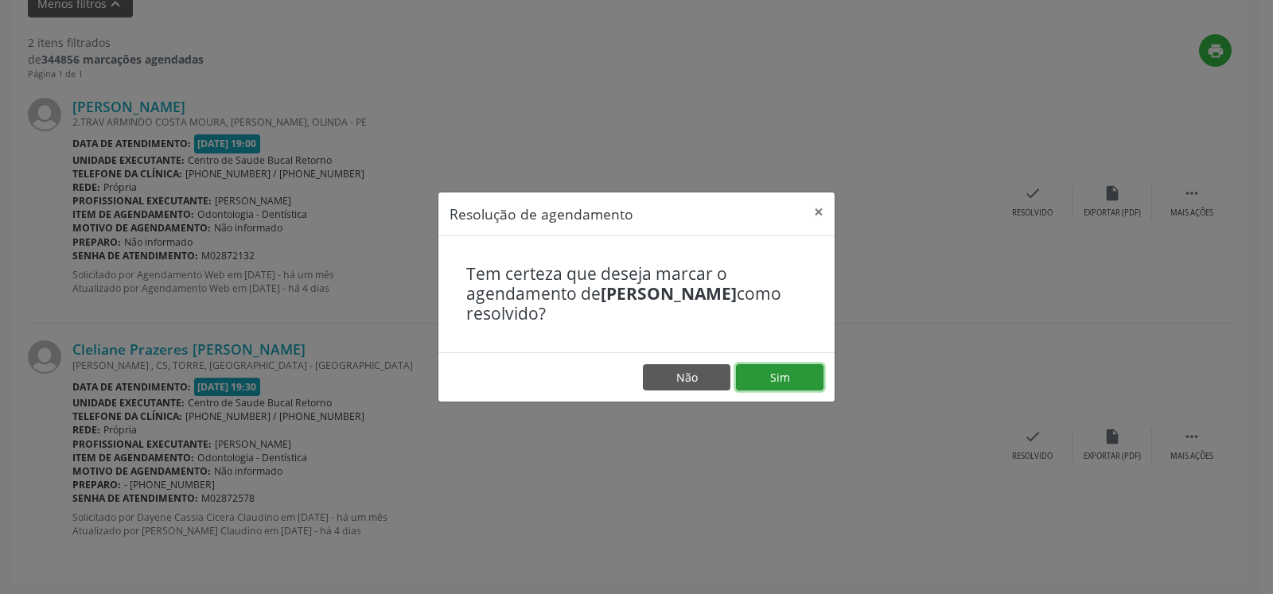
click at [789, 365] on button "Sim" at bounding box center [779, 377] width 87 height 27
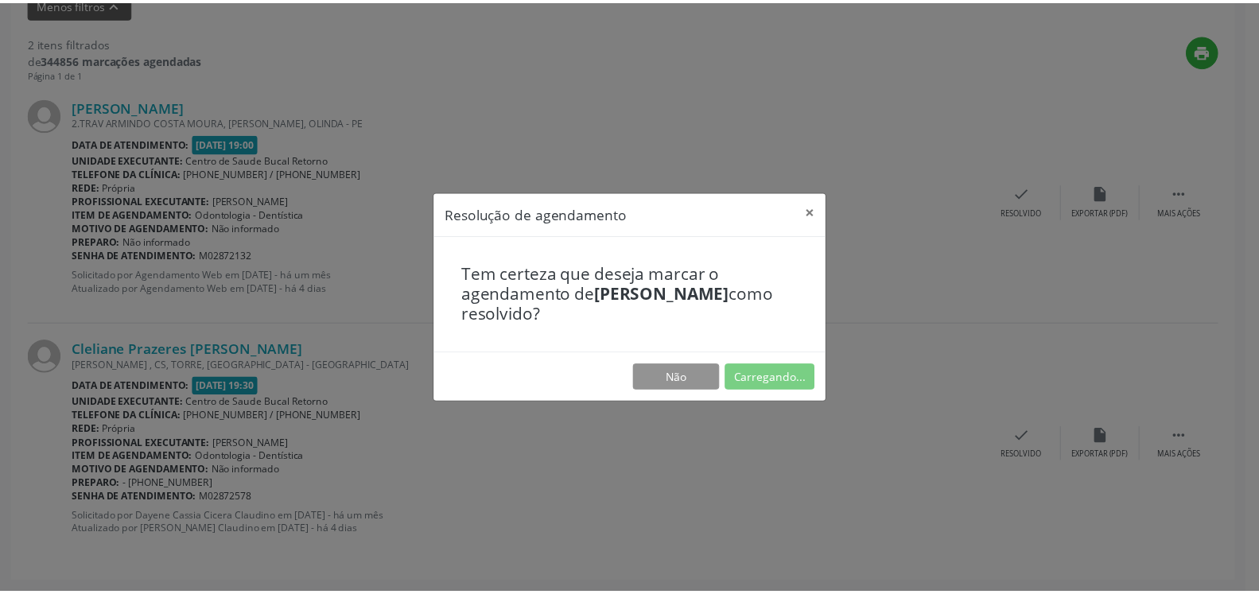
scroll to position [87, 0]
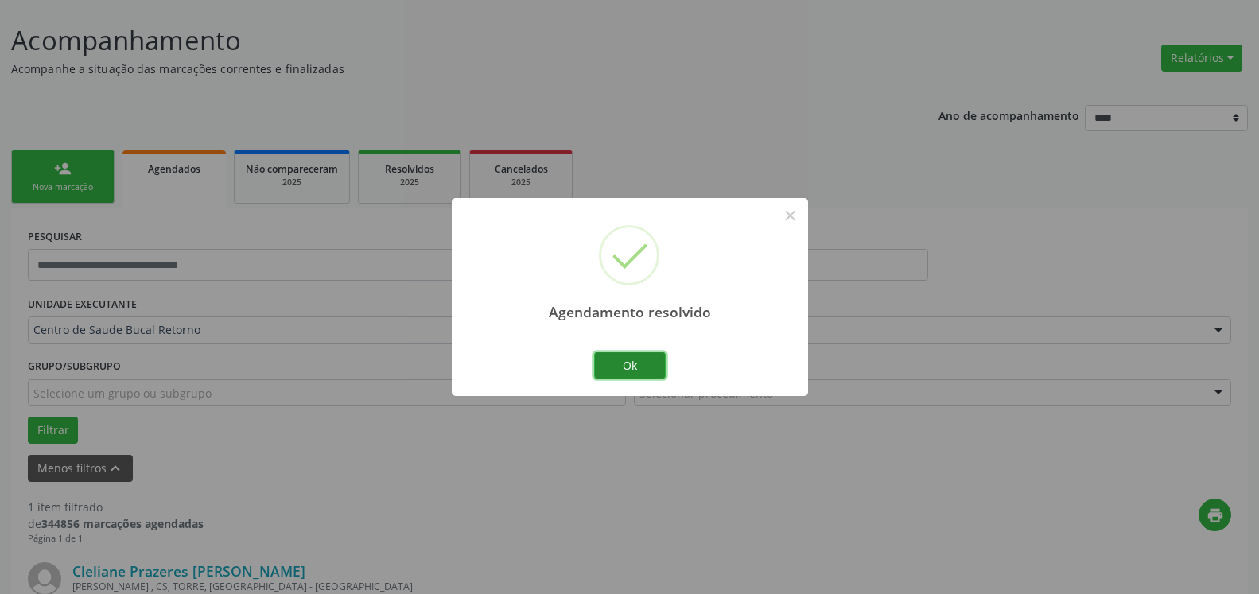
click at [655, 363] on button "Ok" at bounding box center [630, 365] width 72 height 27
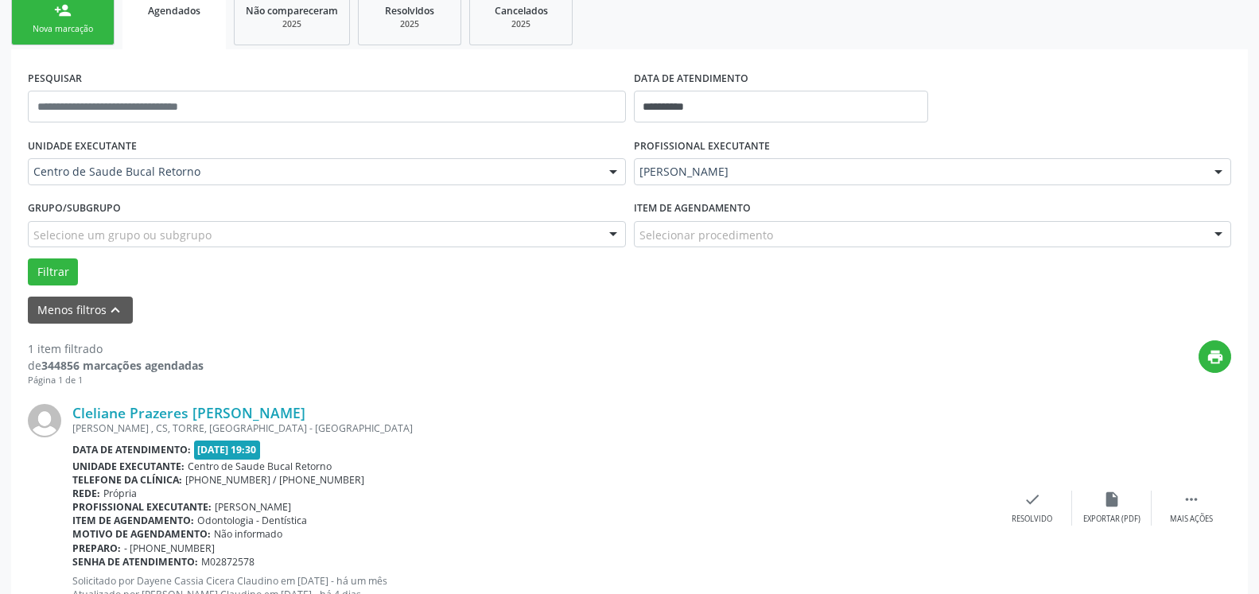
scroll to position [309, 0]
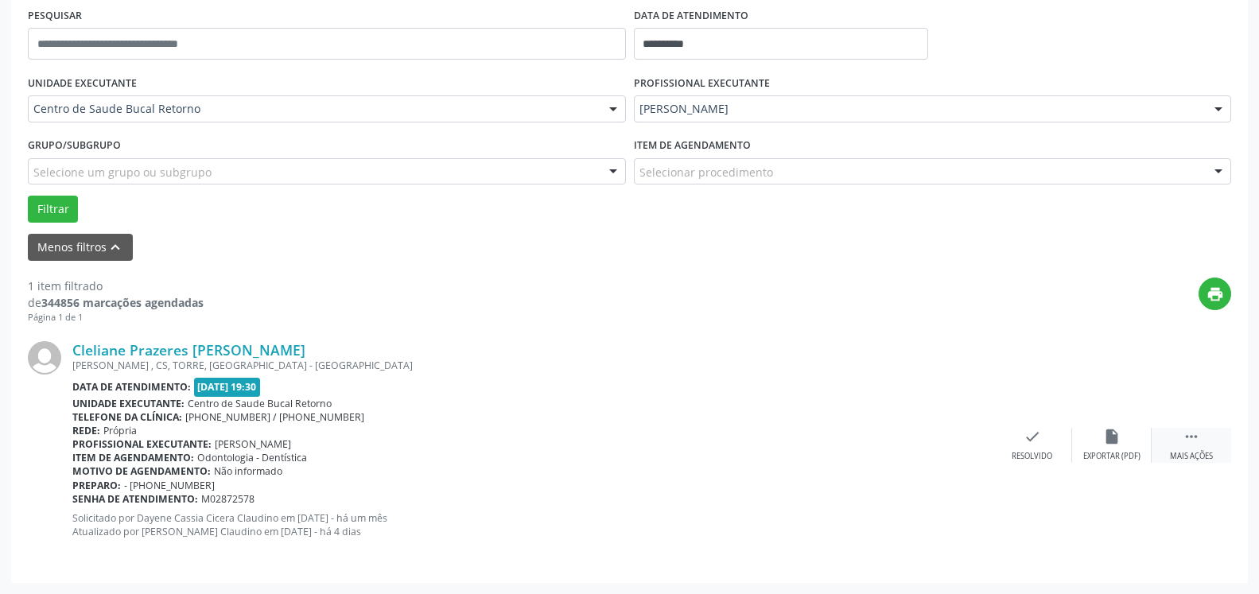
click at [1195, 445] on icon "" at bounding box center [1191, 436] width 17 height 17
click at [1117, 440] on icon "alarm_off" at bounding box center [1111, 436] width 17 height 17
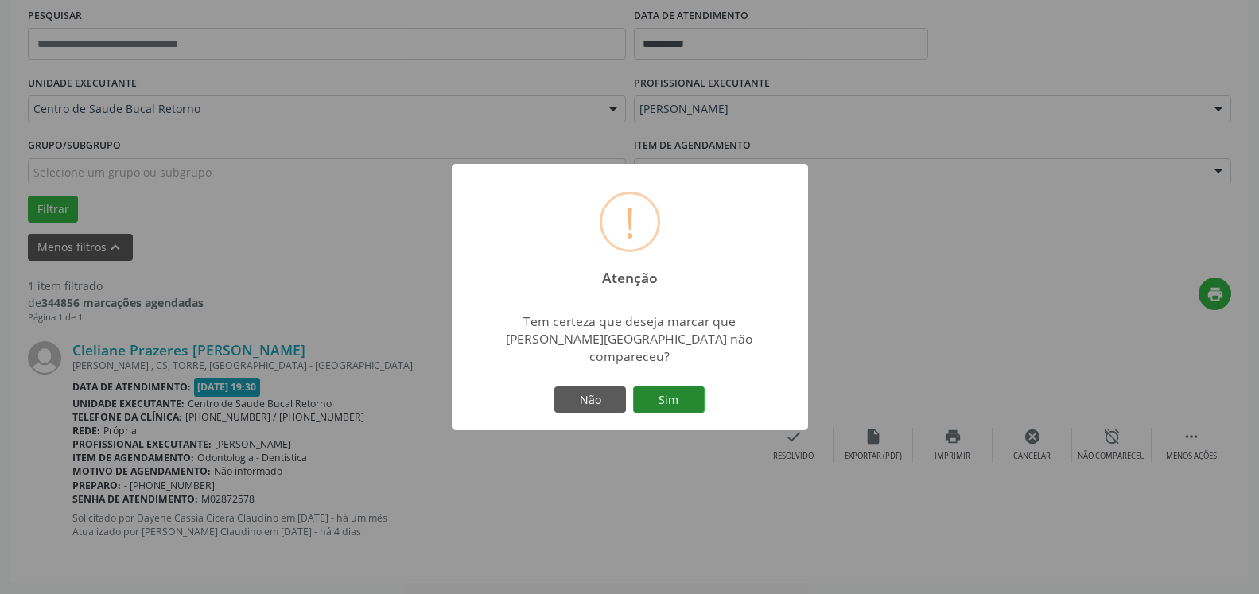
click at [698, 413] on button "Sim" at bounding box center [669, 400] width 72 height 27
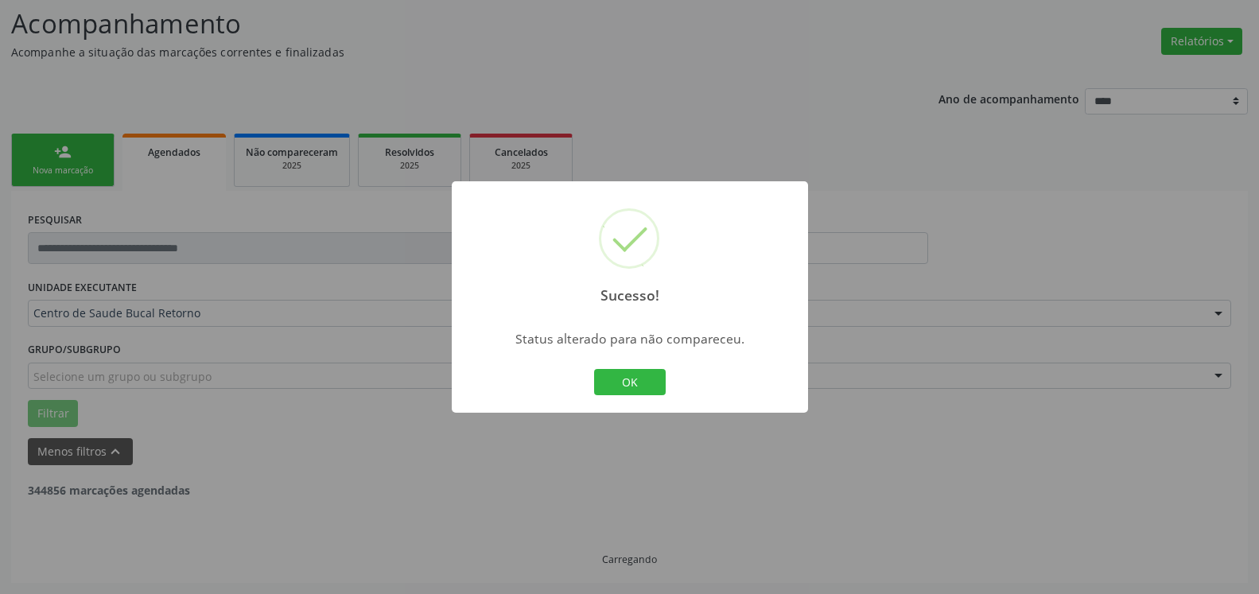
scroll to position [53, 0]
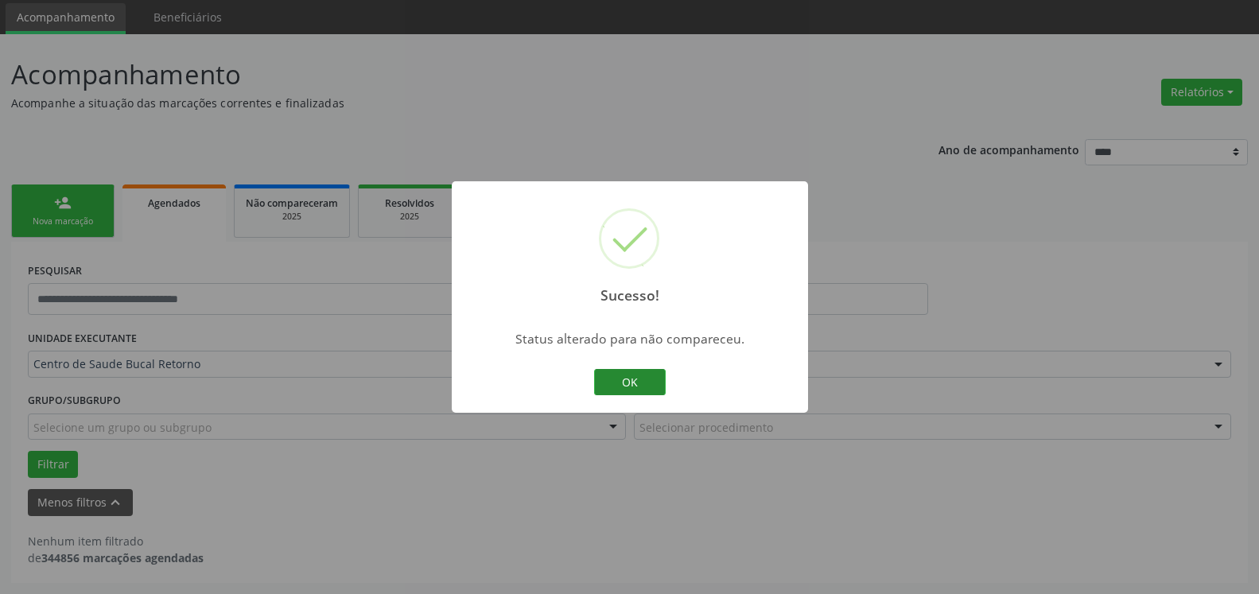
click at [610, 383] on button "OK" at bounding box center [630, 382] width 72 height 27
